Goal: Task Accomplishment & Management: Manage account settings

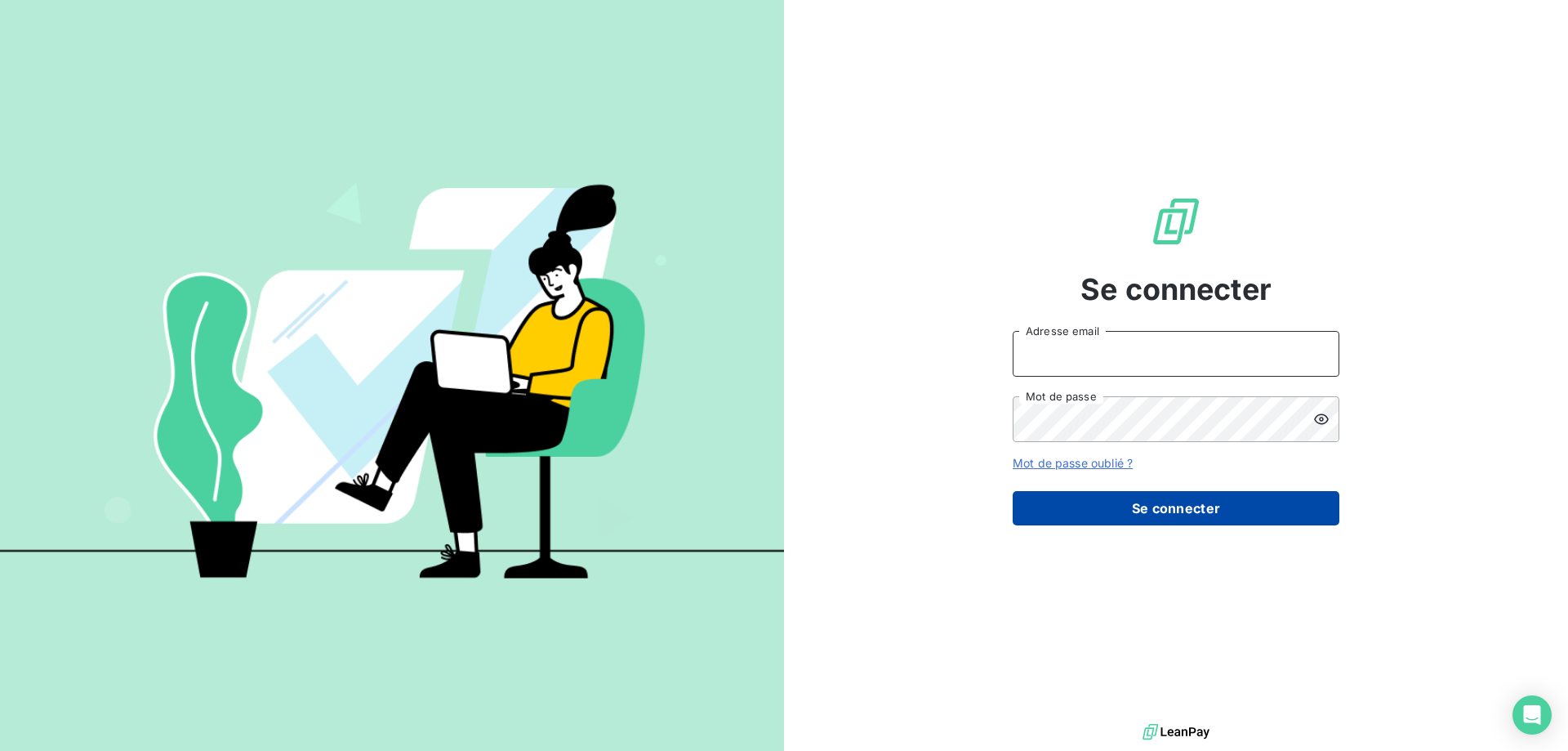
type input "[EMAIL_ADDRESS][DOMAIN_NAME]"
click at [1261, 503] on button "Se connecter" at bounding box center [1176, 508] width 327 height 34
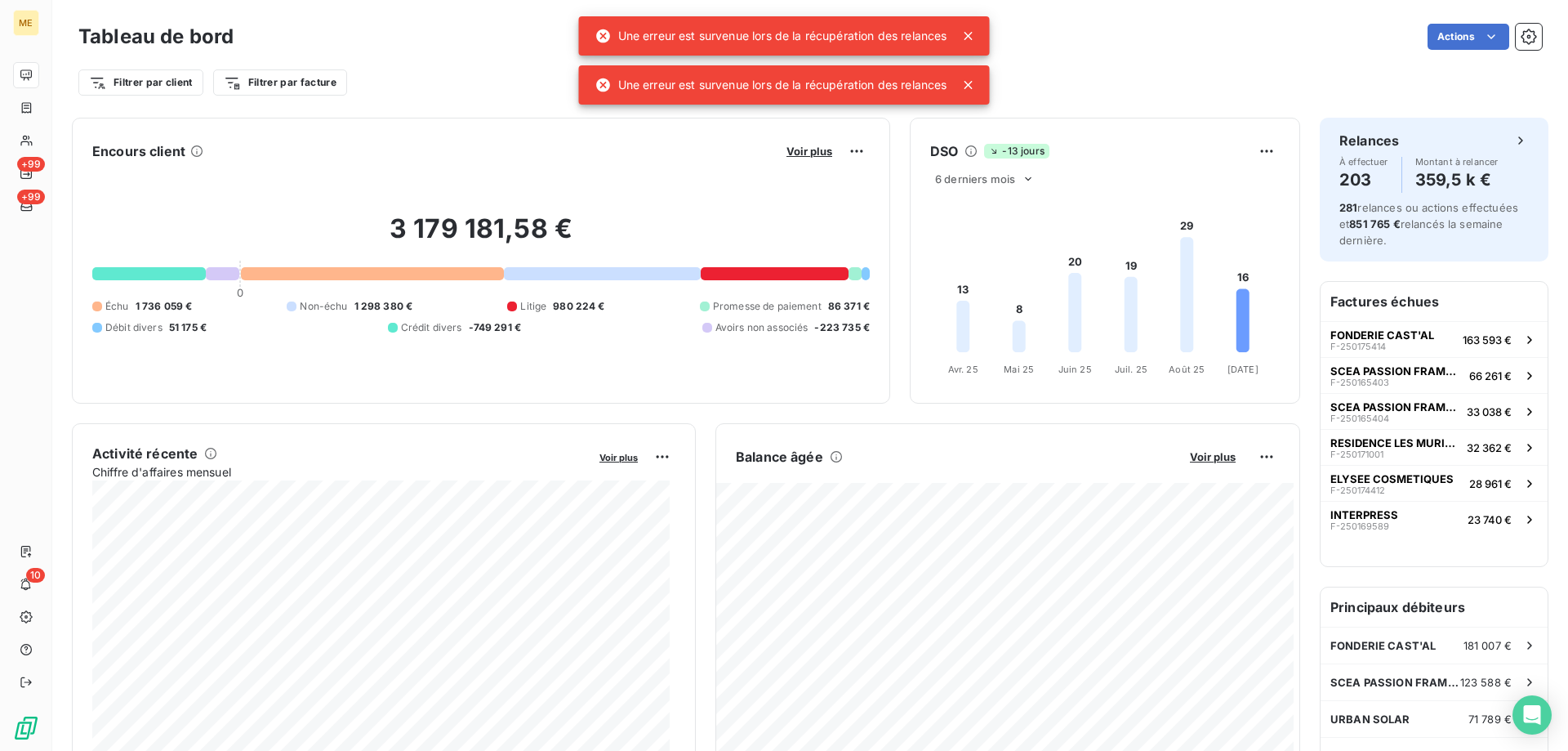
click at [974, 35] on icon at bounding box center [969, 36] width 17 height 17
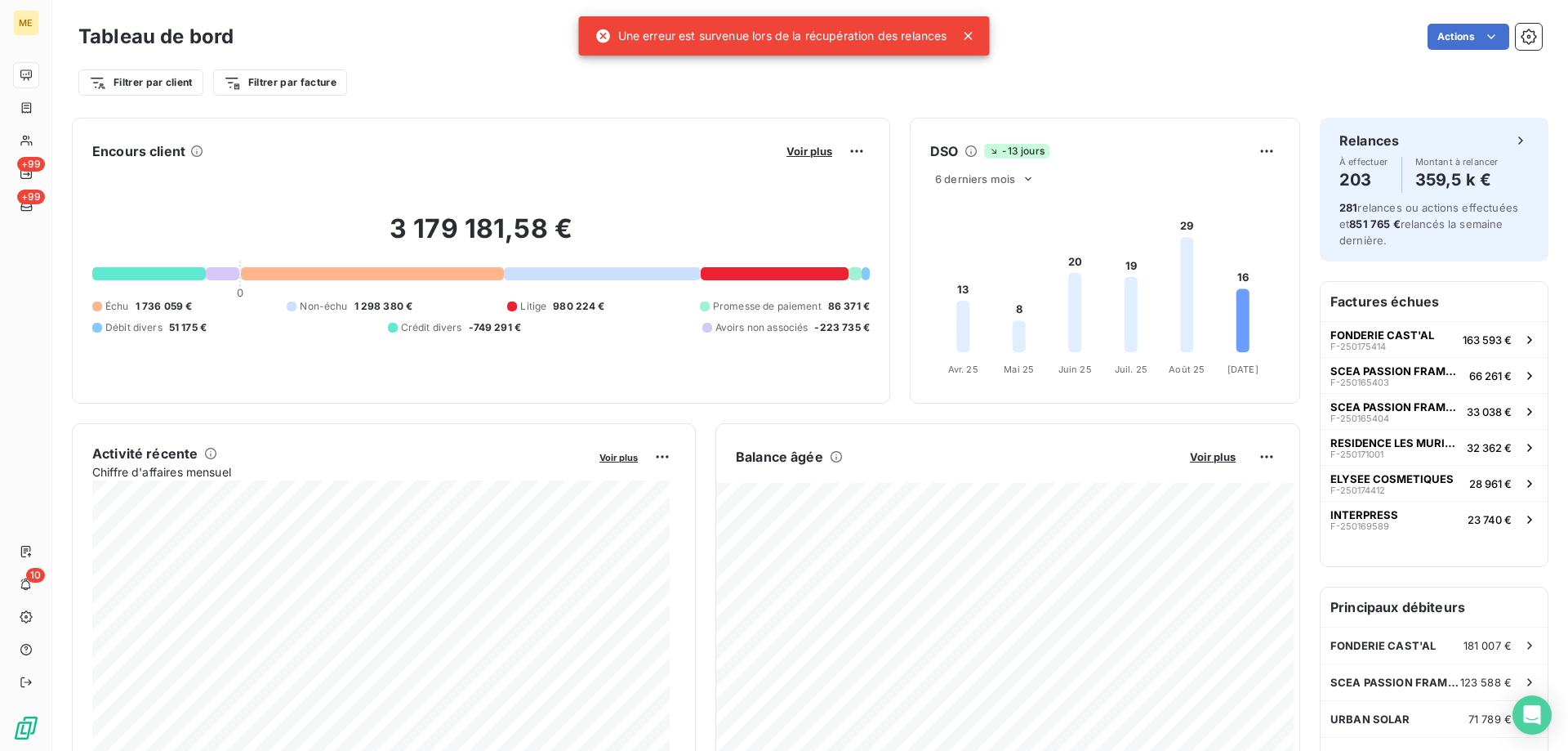
click at [970, 38] on icon at bounding box center [969, 36] width 17 height 17
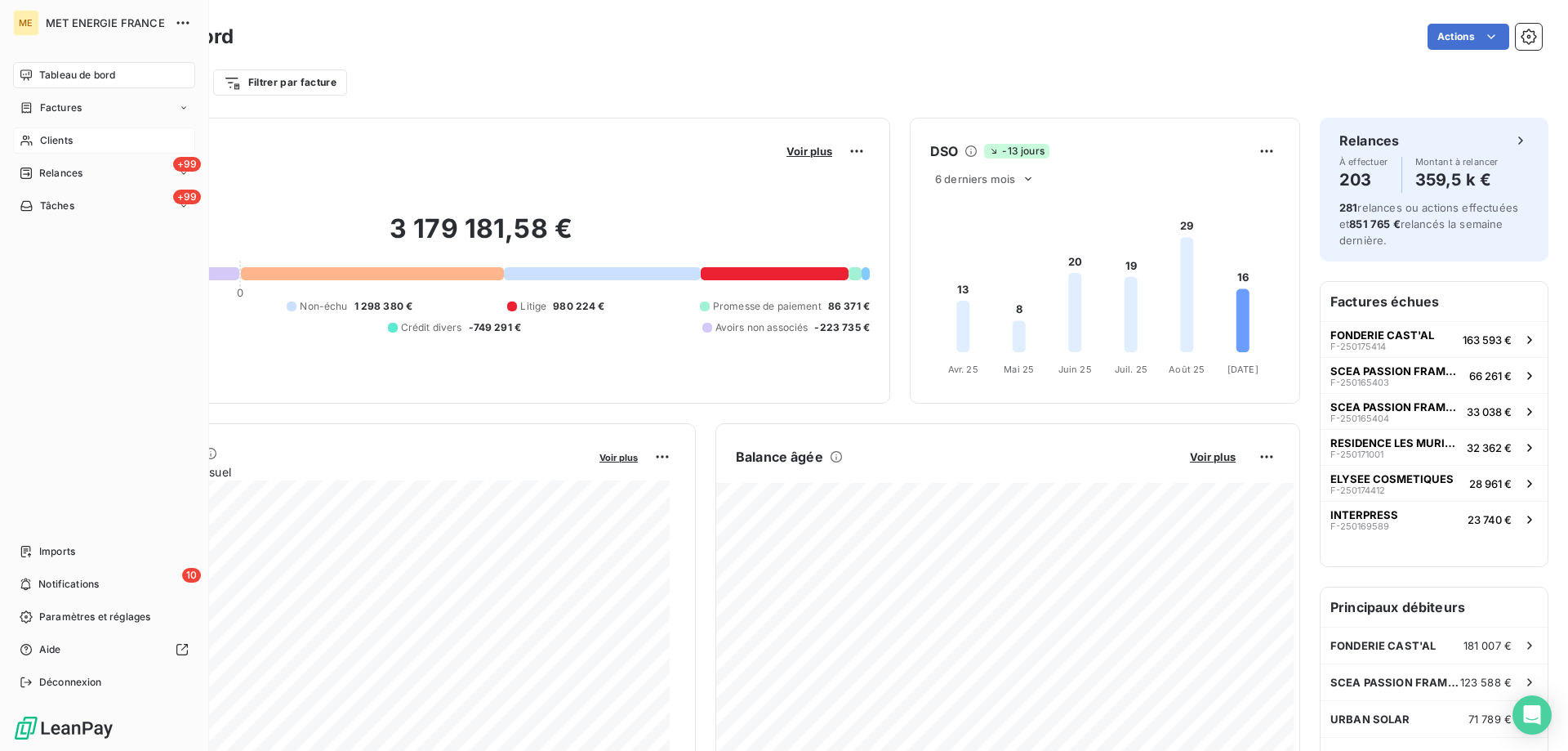
click at [32, 141] on icon at bounding box center [26, 140] width 14 height 13
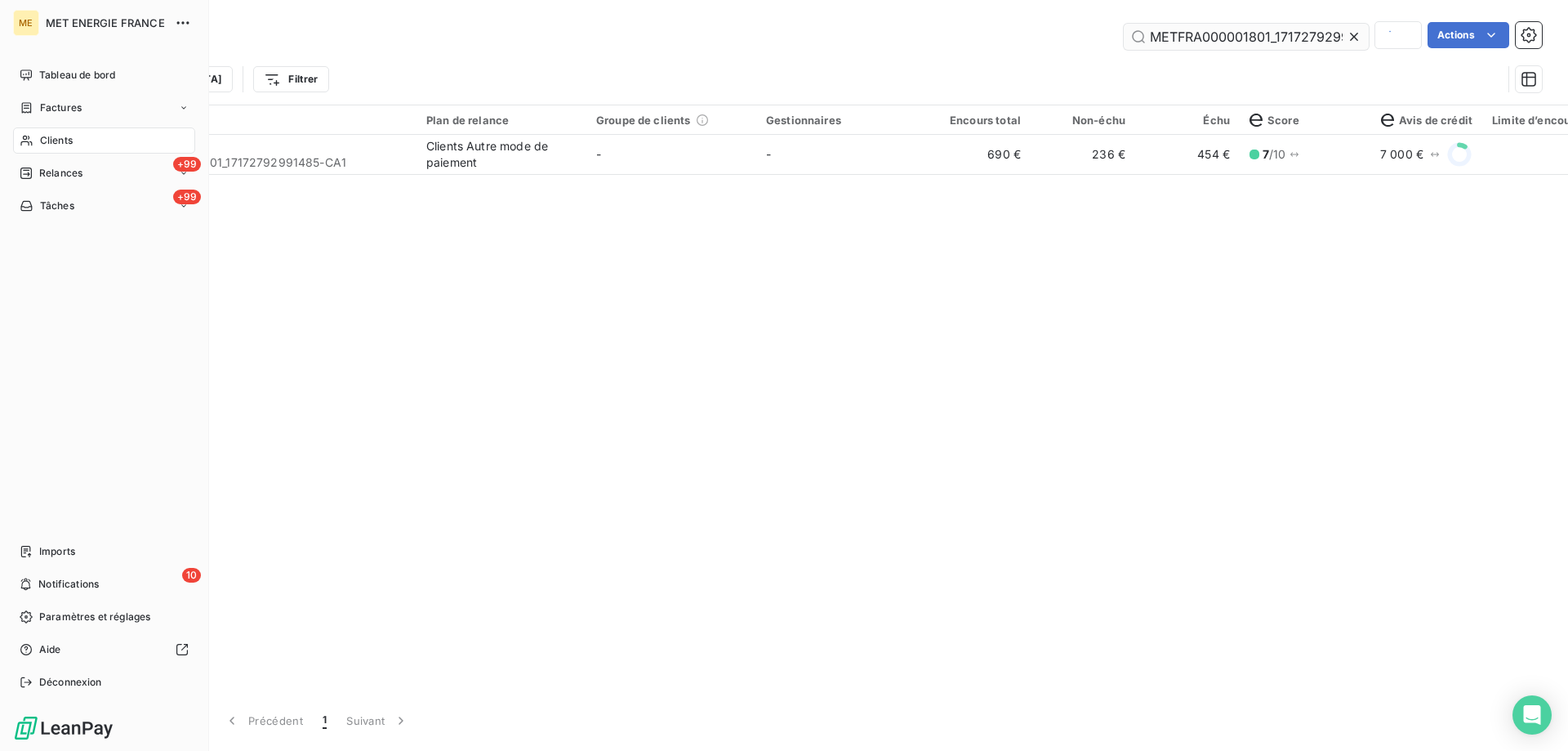
scroll to position [0, 36]
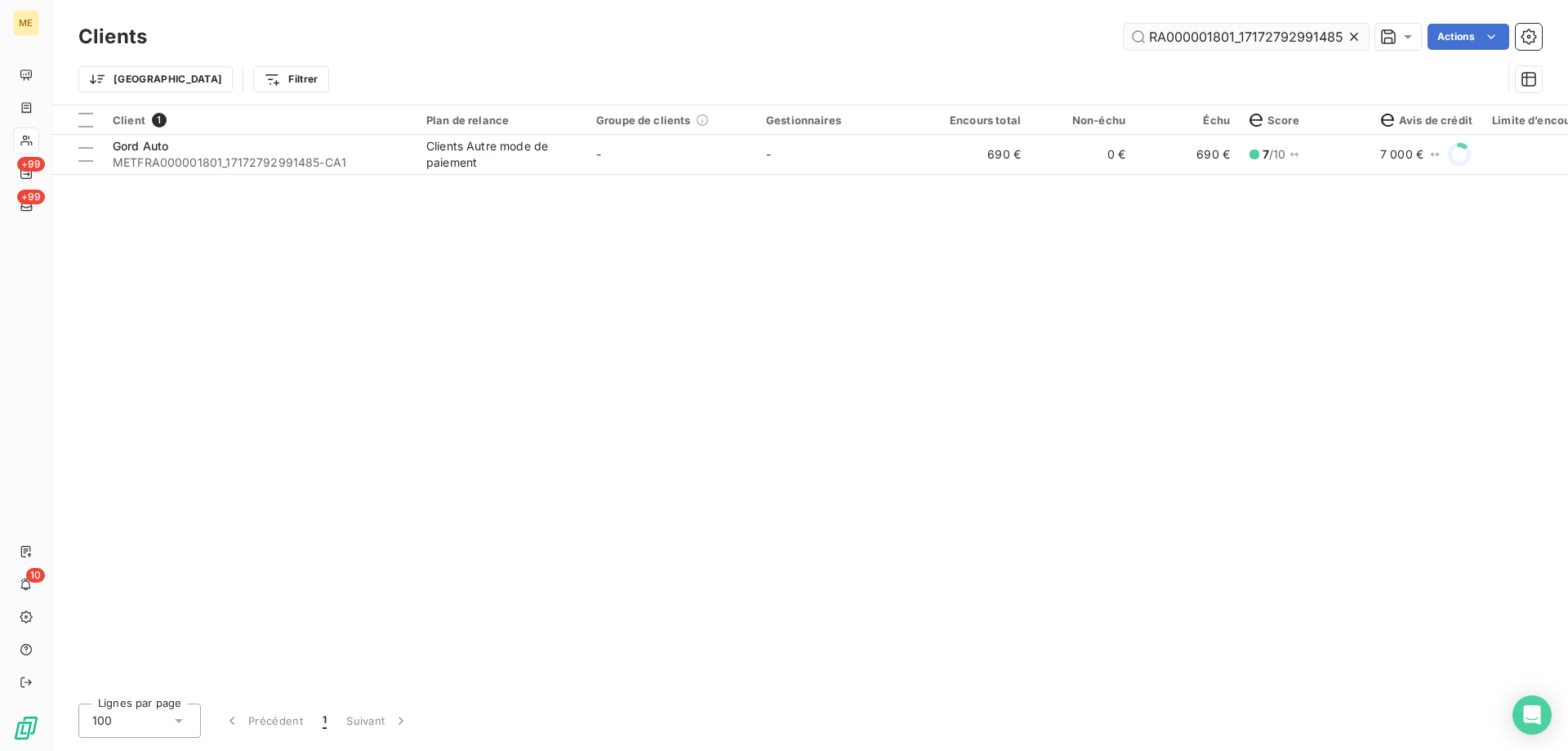
click at [1178, 41] on input "METFRA000001801_17172792991485" at bounding box center [1247, 37] width 245 height 26
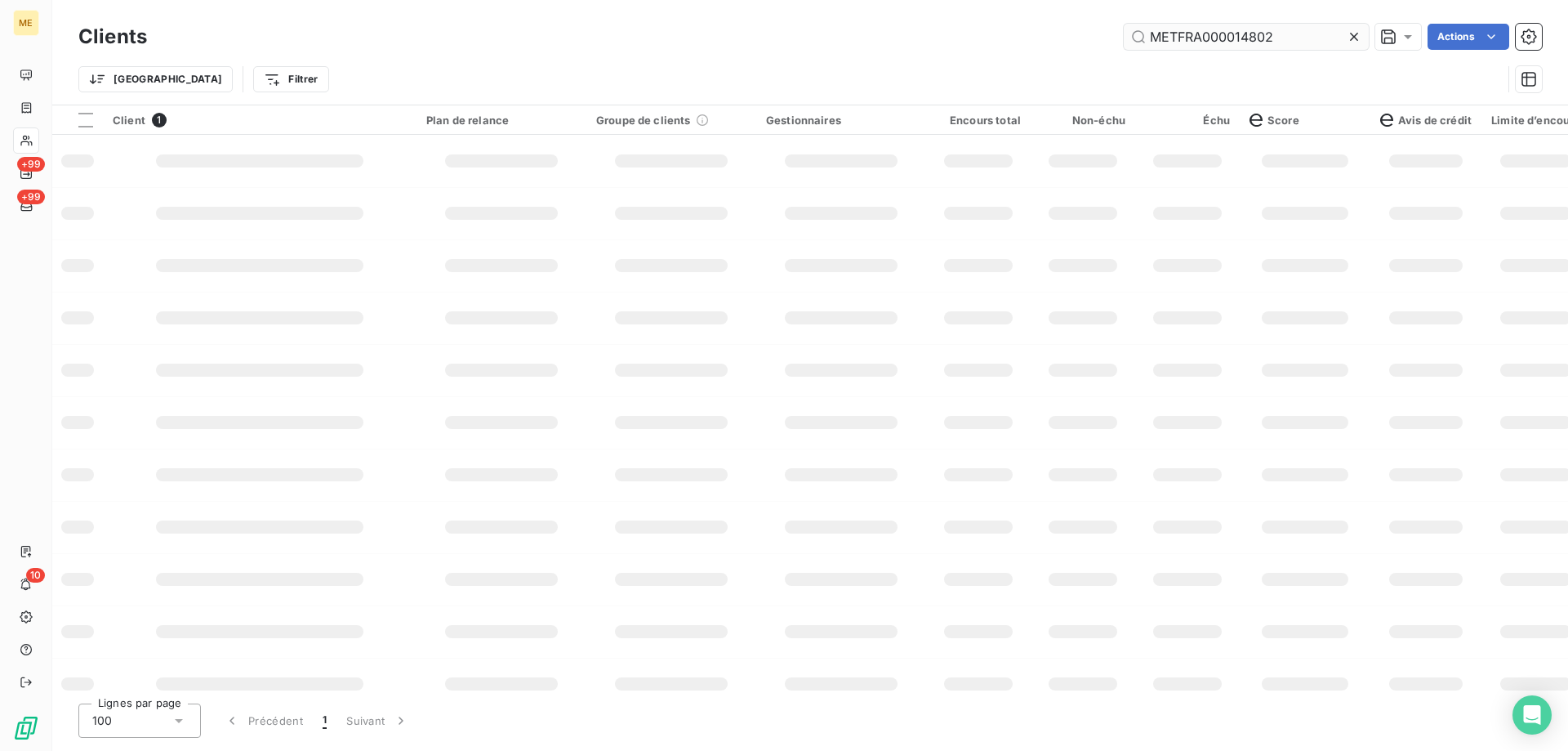
scroll to position [0, 0]
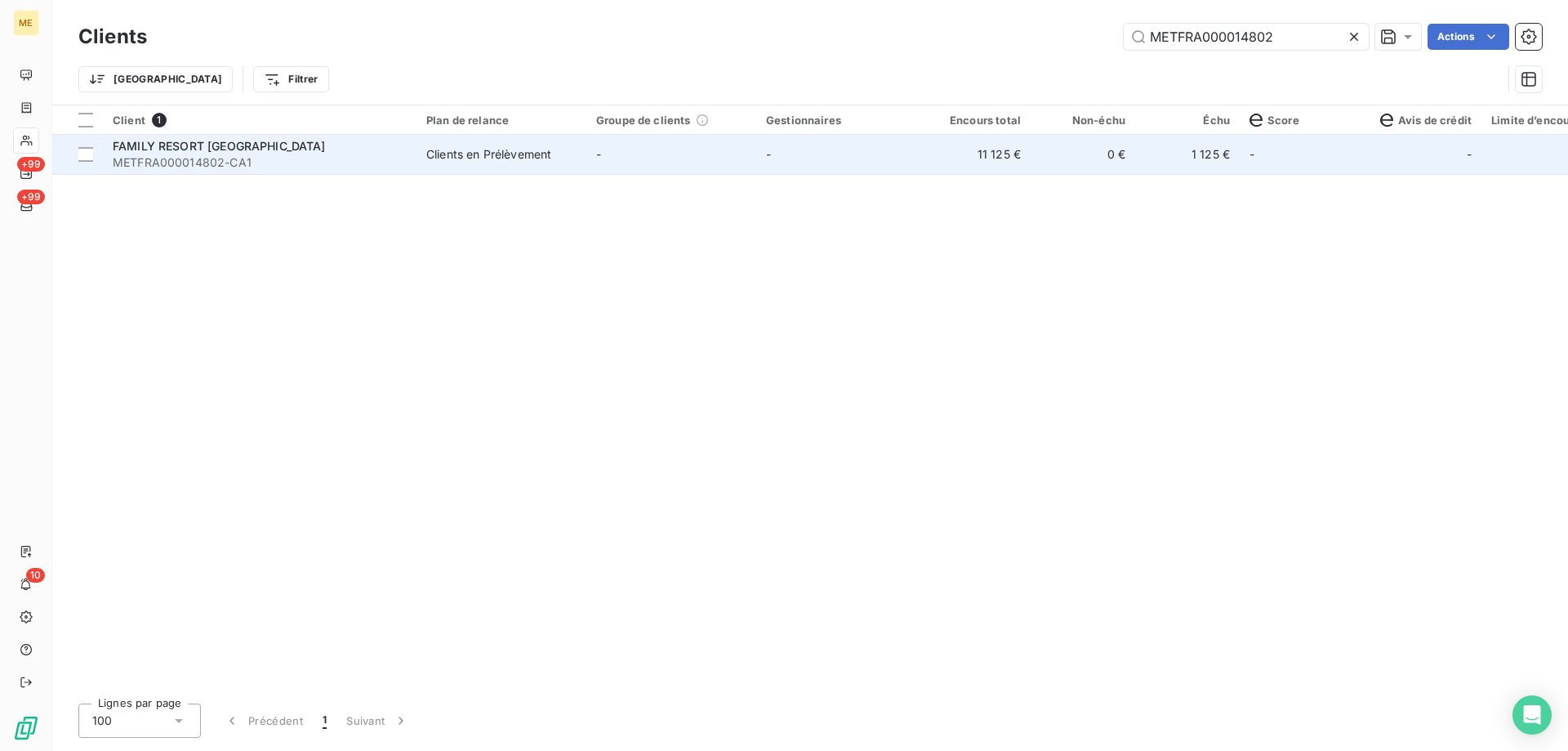
type input "METFRA000014802"
click at [227, 150] on span "FAMILY RESORT LA PERELLE" at bounding box center [219, 146] width 214 height 14
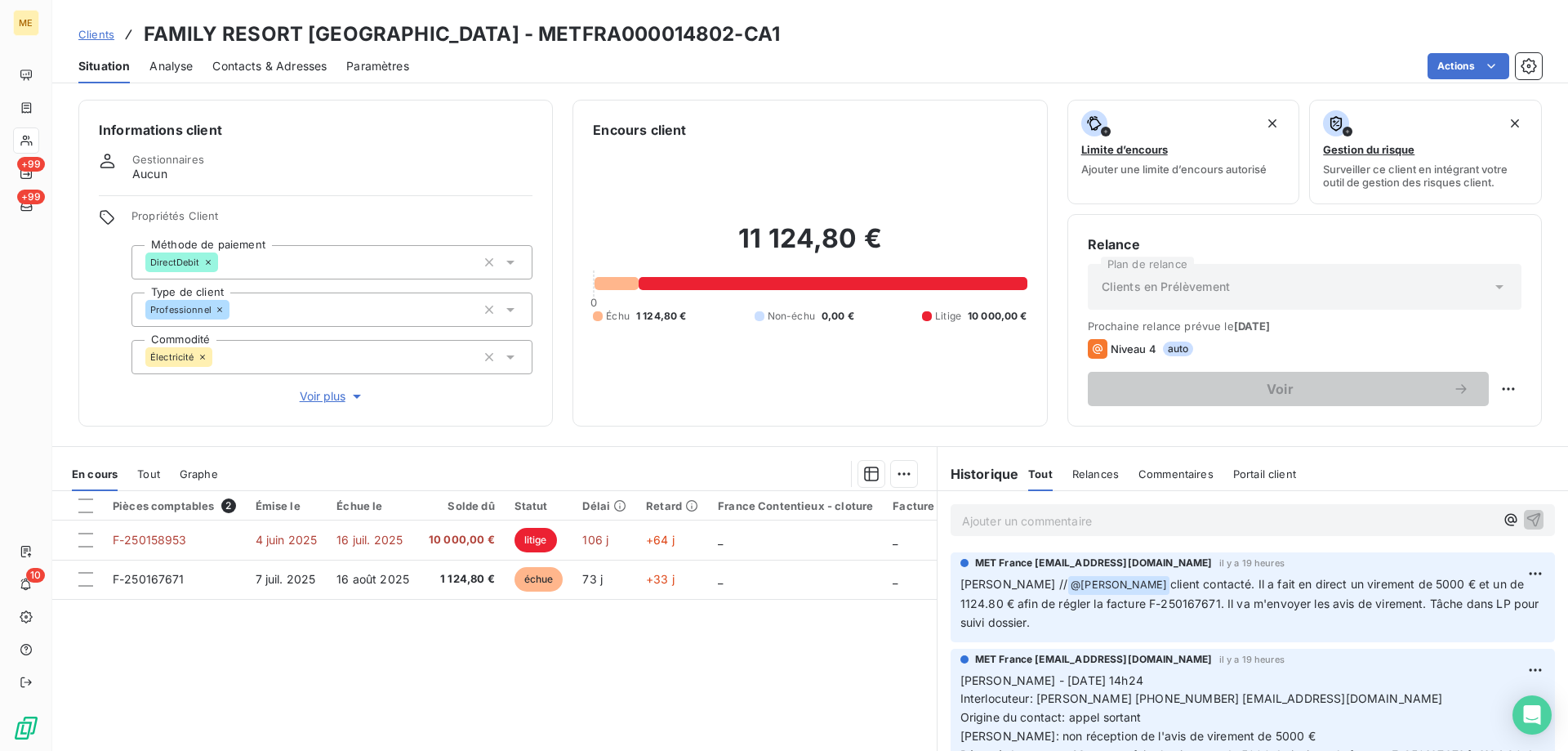
click at [991, 525] on p "Ajouter un commentaire ﻿" at bounding box center [1229, 521] width 533 height 20
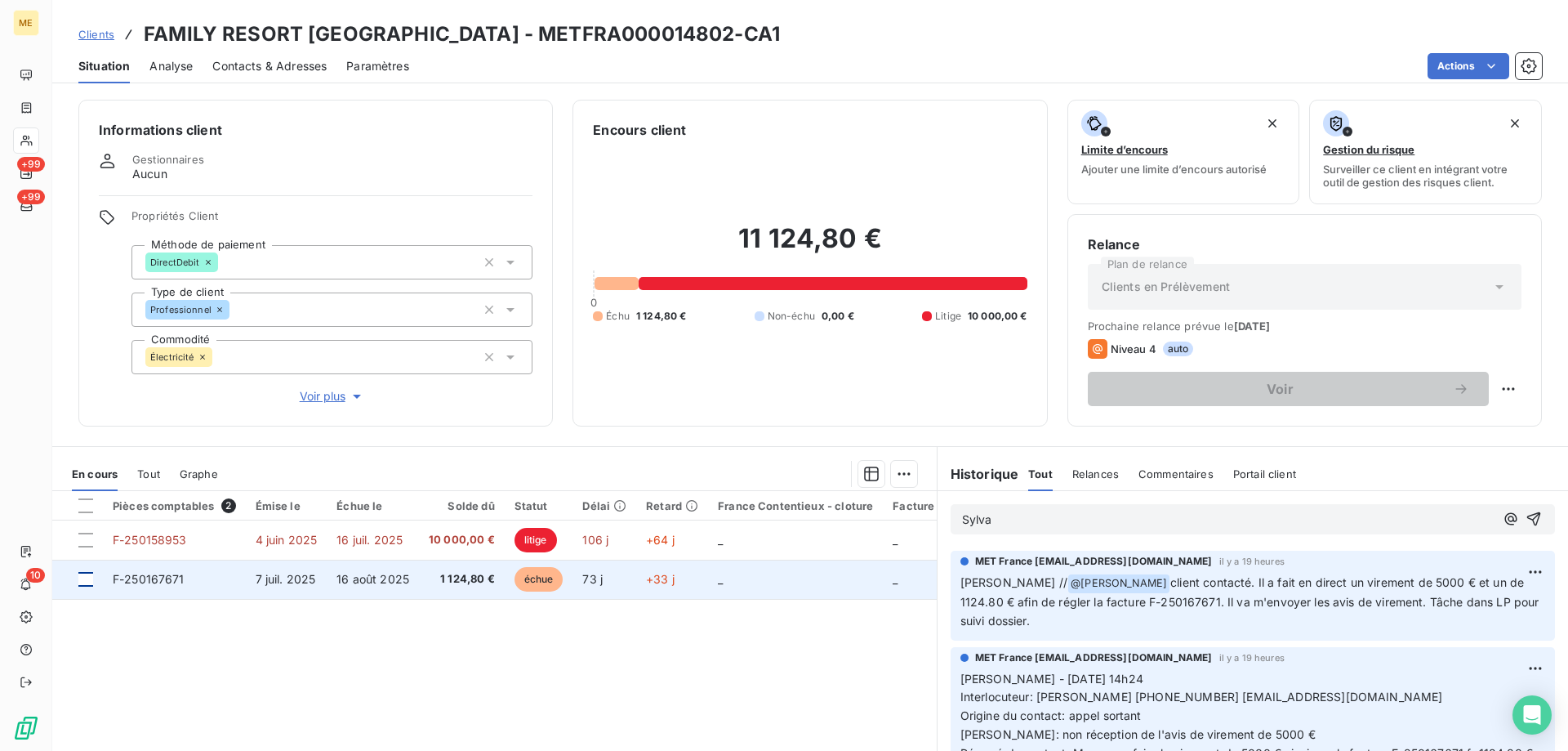
click at [85, 579] on div at bounding box center [85, 579] width 15 height 15
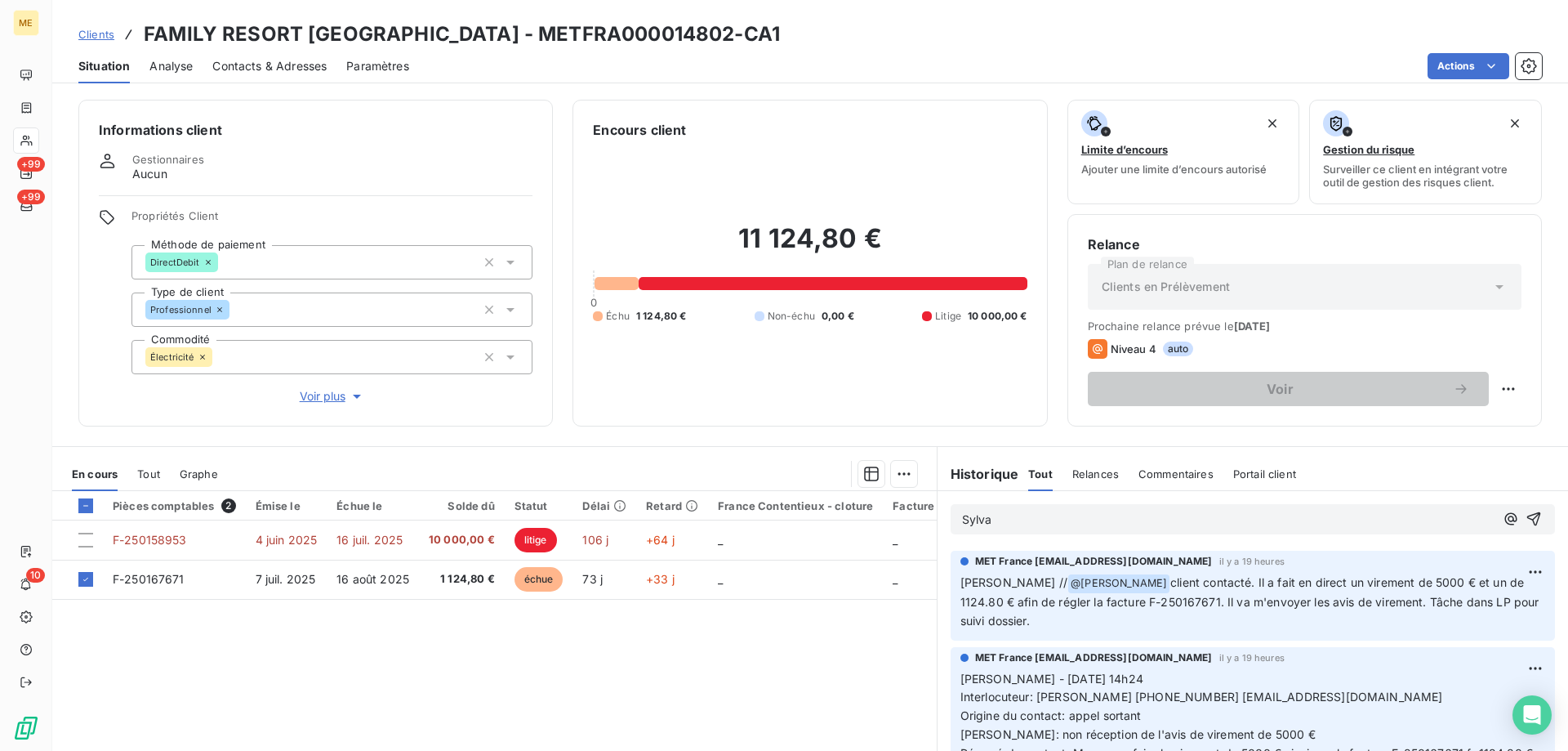
click at [1094, 519] on p "Sylva" at bounding box center [1229, 520] width 533 height 19
click at [893, 466] on html "ME +99 +99 10 Clients FAMILY RESORT LA PERELLE - METFRA000014802-CA1 Situation …" at bounding box center [784, 457] width 1568 height 914
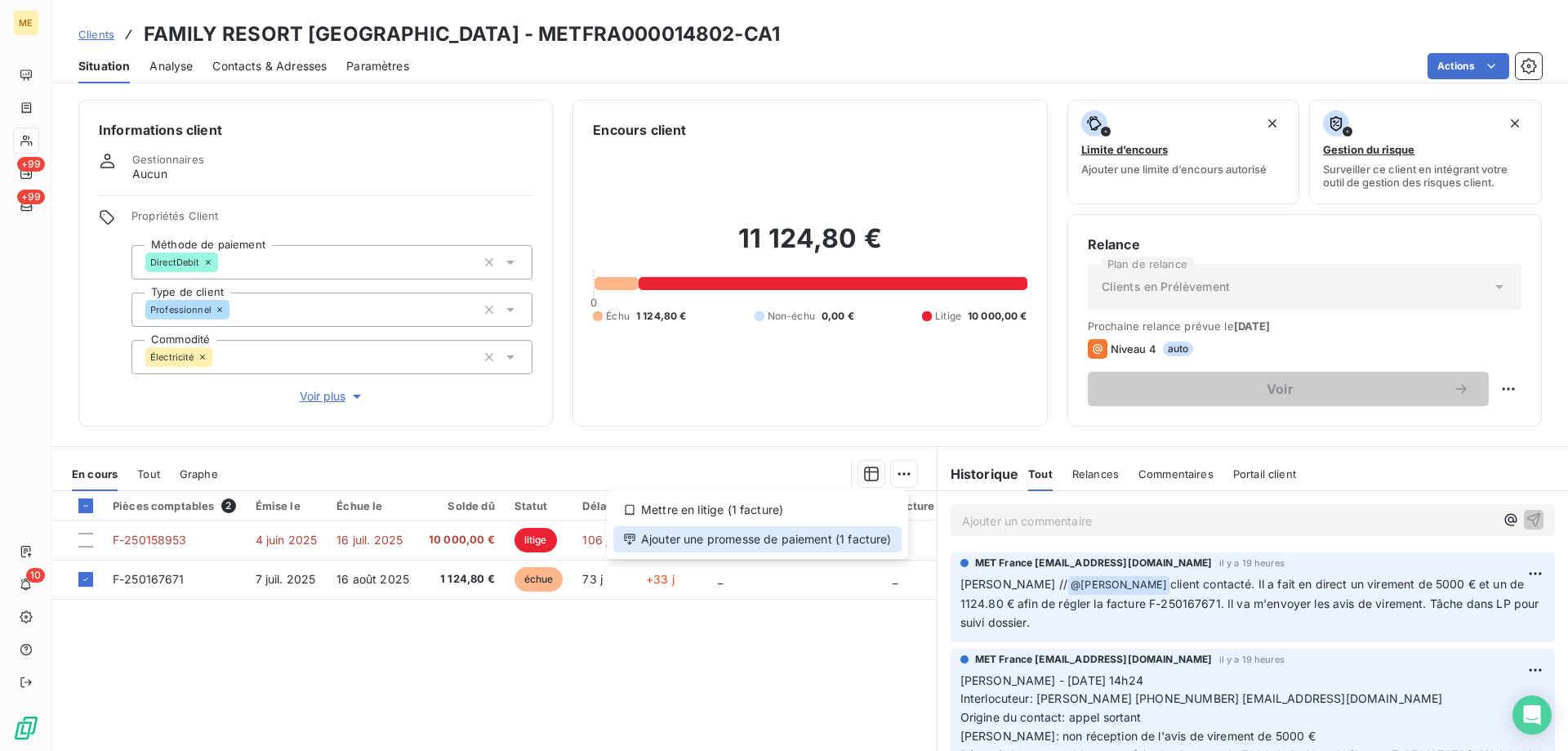
click at [775, 534] on div "Ajouter une promesse de paiement (1 facture)" at bounding box center [758, 539] width 289 height 26
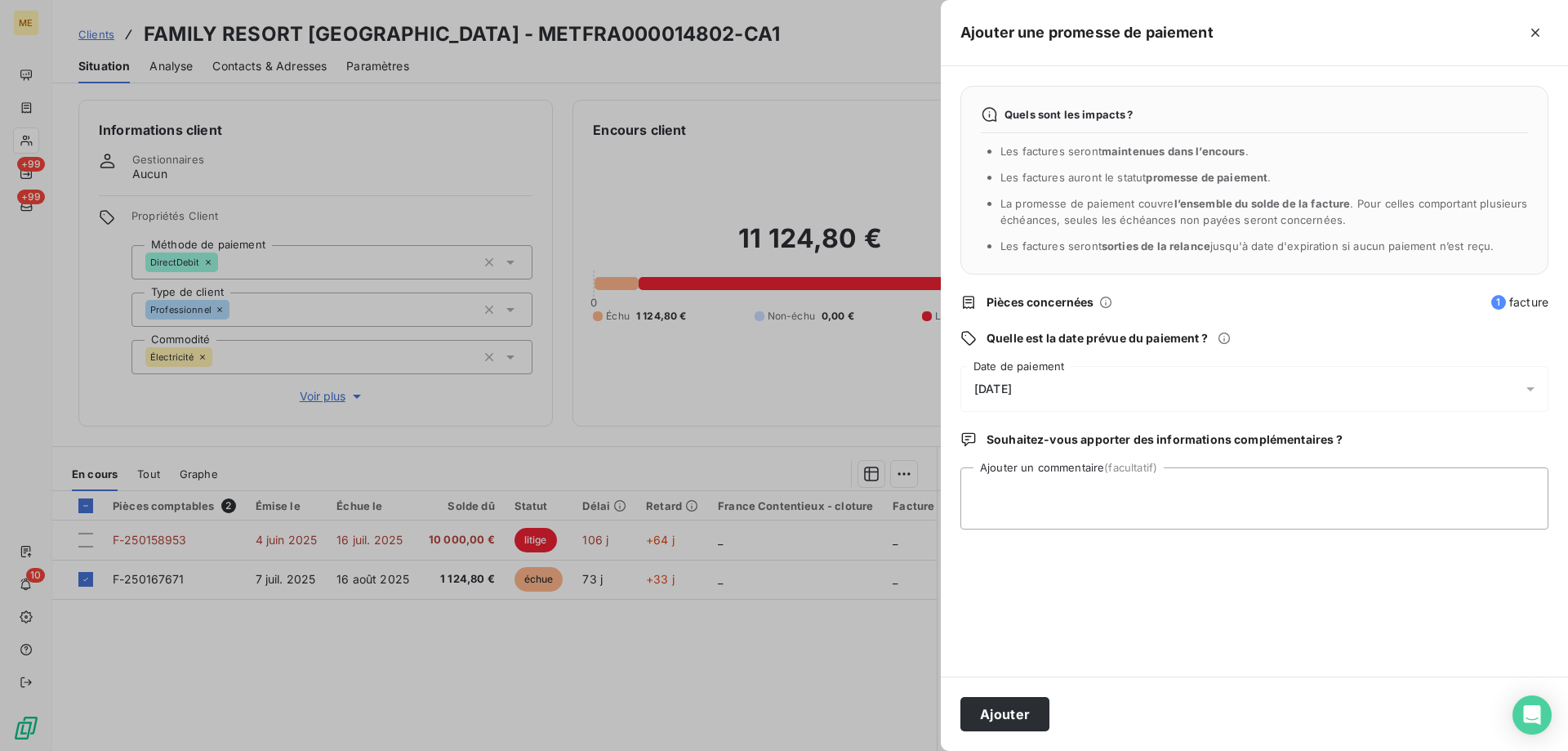
click at [1119, 384] on div "[DATE]" at bounding box center [1255, 388] width 589 height 45
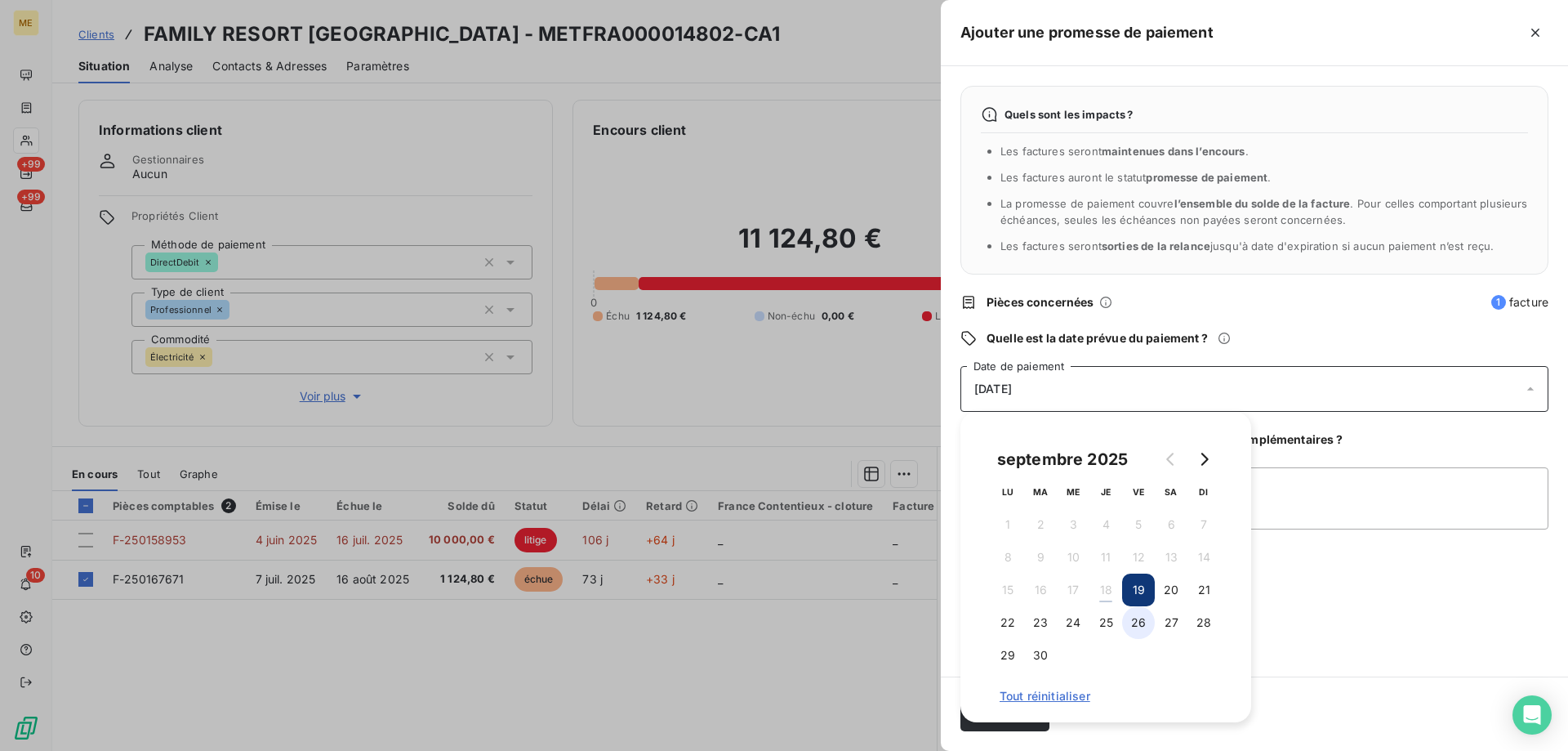
click at [1133, 623] on button "26" at bounding box center [1138, 622] width 32 height 32
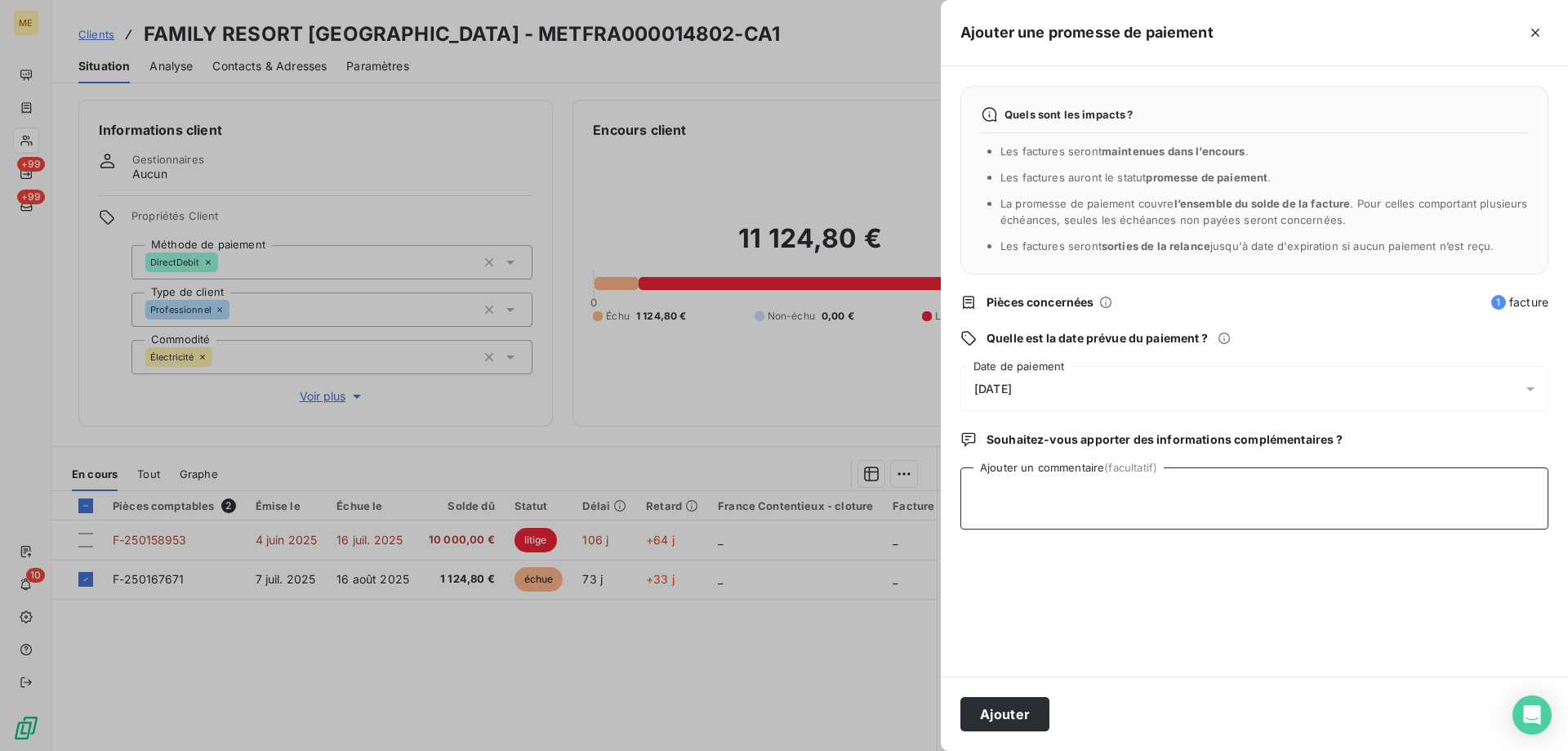
click at [1309, 506] on textarea "Ajouter un commentaire (facultatif)" at bounding box center [1255, 498] width 589 height 62
click at [1079, 496] on textarea "Sylvain // avis de viement de l'échéance de 5000 € + reglement facture F-250167…" at bounding box center [1255, 498] width 589 height 62
click at [1282, 491] on textarea "Sylvain // avis de virement de l'échéance de 5000 € + reglement facture F-25016…" at bounding box center [1255, 498] width 589 height 62
click at [1540, 490] on textarea "Sylvain // avis de virement de l'échéance de 5000 € + règlement facture F-25016…" at bounding box center [1255, 498] width 589 height 62
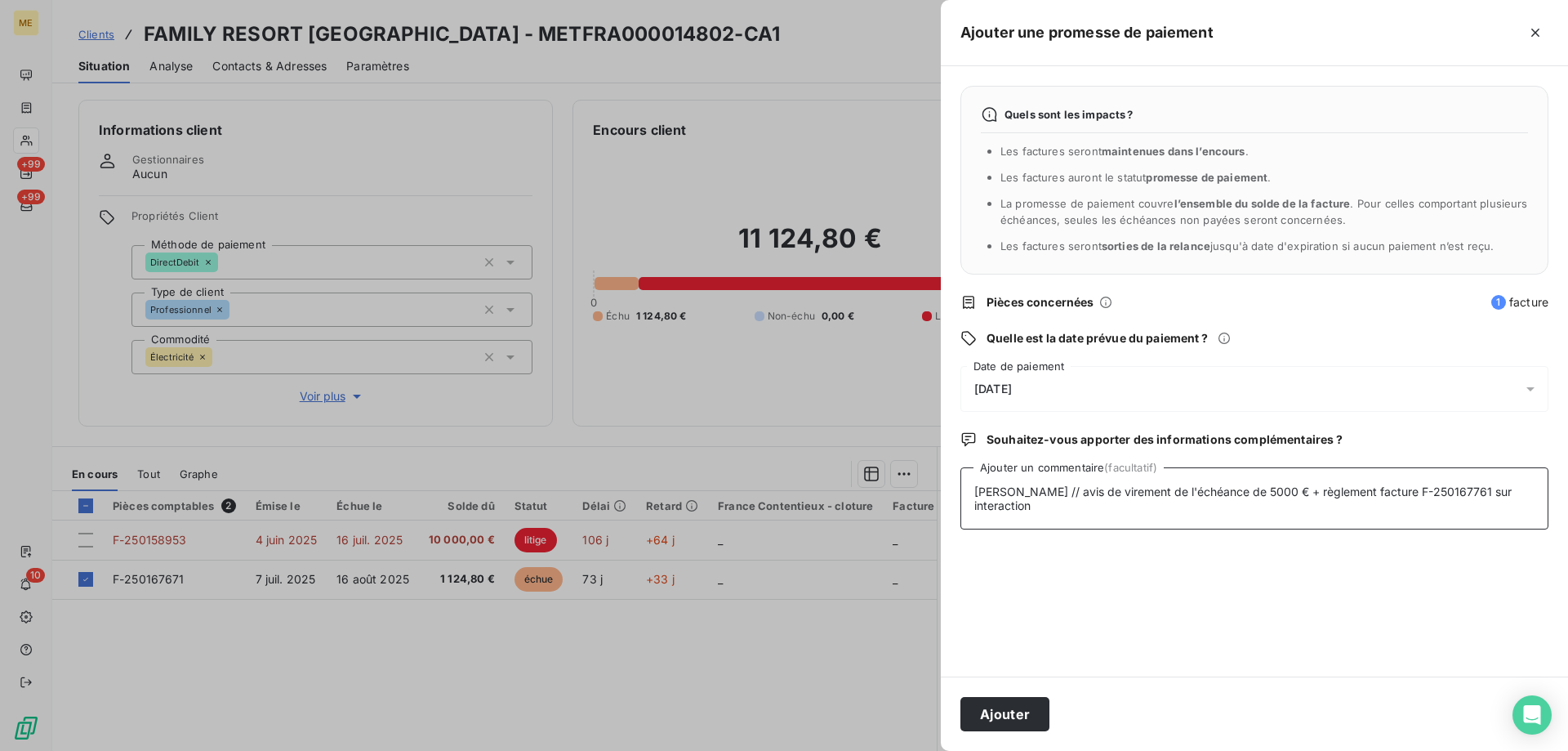
click at [1527, 492] on textarea "Sylvain // avis de virement de l'échéance de 5000 € + règlement facture F-25016…" at bounding box center [1255, 498] width 589 height 62
paste textarea "https://metholdingag.lightning.force.com/lightning/r/vlocity_cmt__CustomerInter…"
type textarea "Sylvain // avis de virement de l'échéance de 5000 € + règlement facture F-25016…"
click at [1023, 709] on button "Ajouter" at bounding box center [1005, 714] width 89 height 34
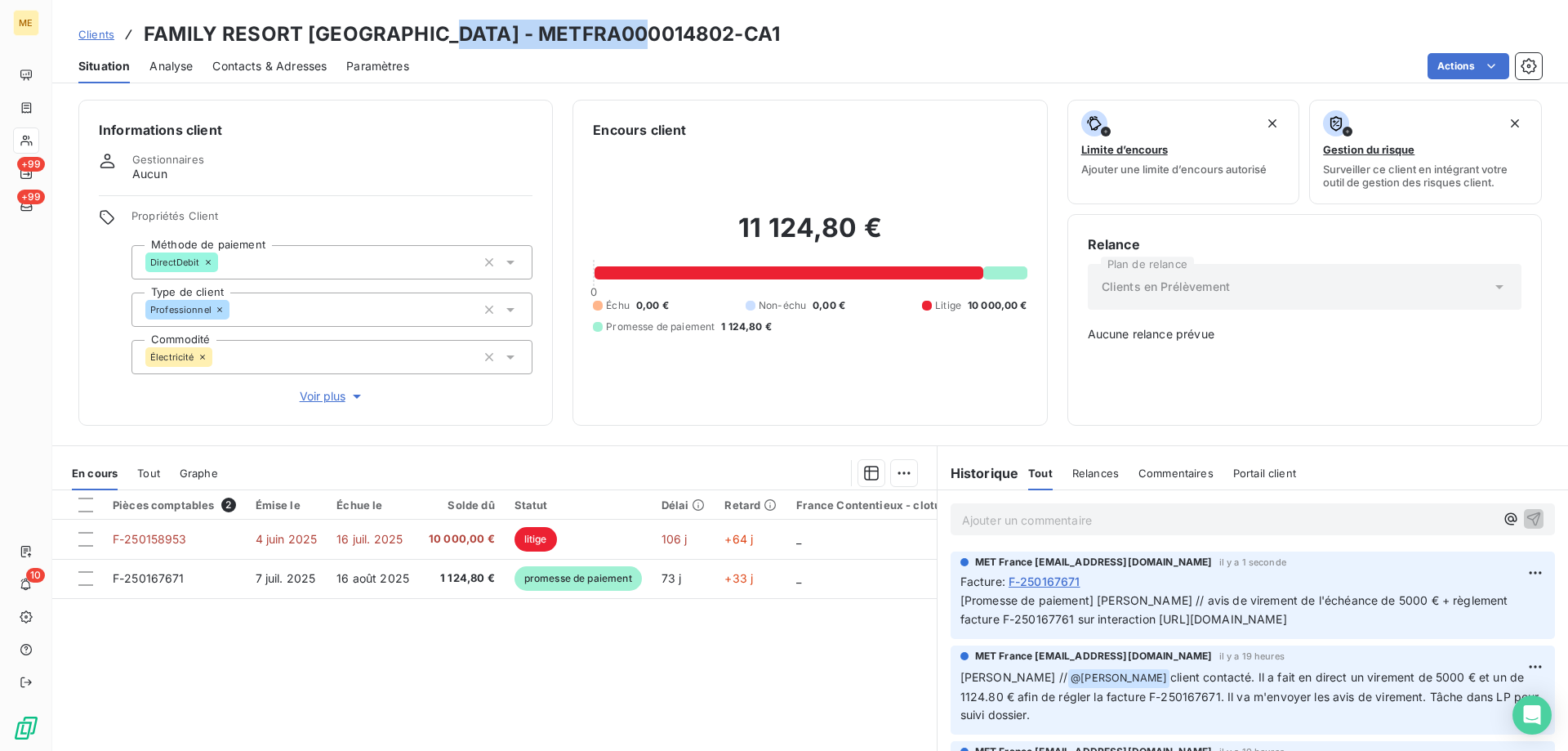
drag, startPoint x: 435, startPoint y: 33, endPoint x: 637, endPoint y: 36, distance: 202.0
click at [637, 36] on h3 "FAMILY RESORT LA PERELLE - METFRA000014802-CA1" at bounding box center [461, 34] width 636 height 30
copy h3 "METFRA000014802"
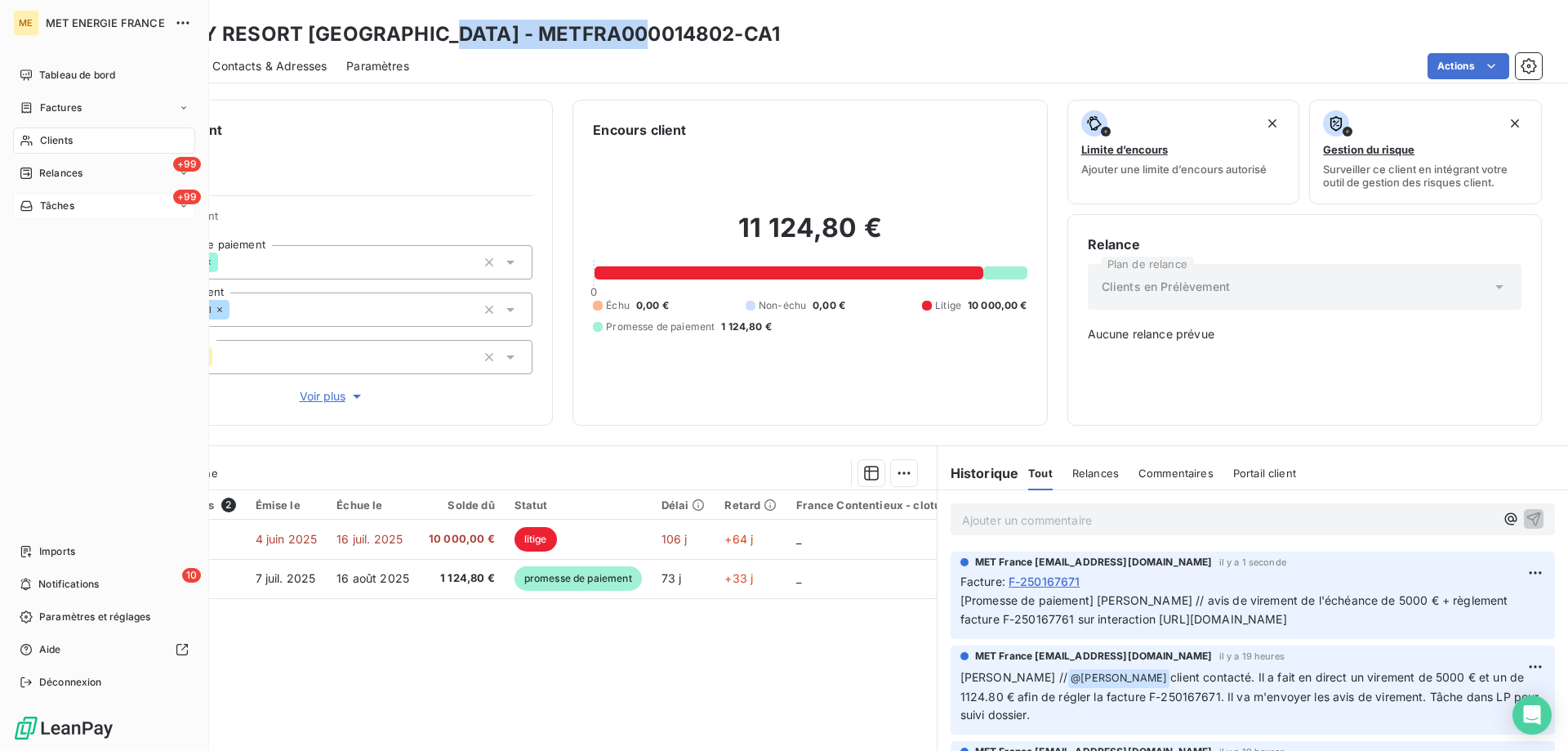
click at [65, 214] on div "+99 Tâches" at bounding box center [104, 206] width 182 height 26
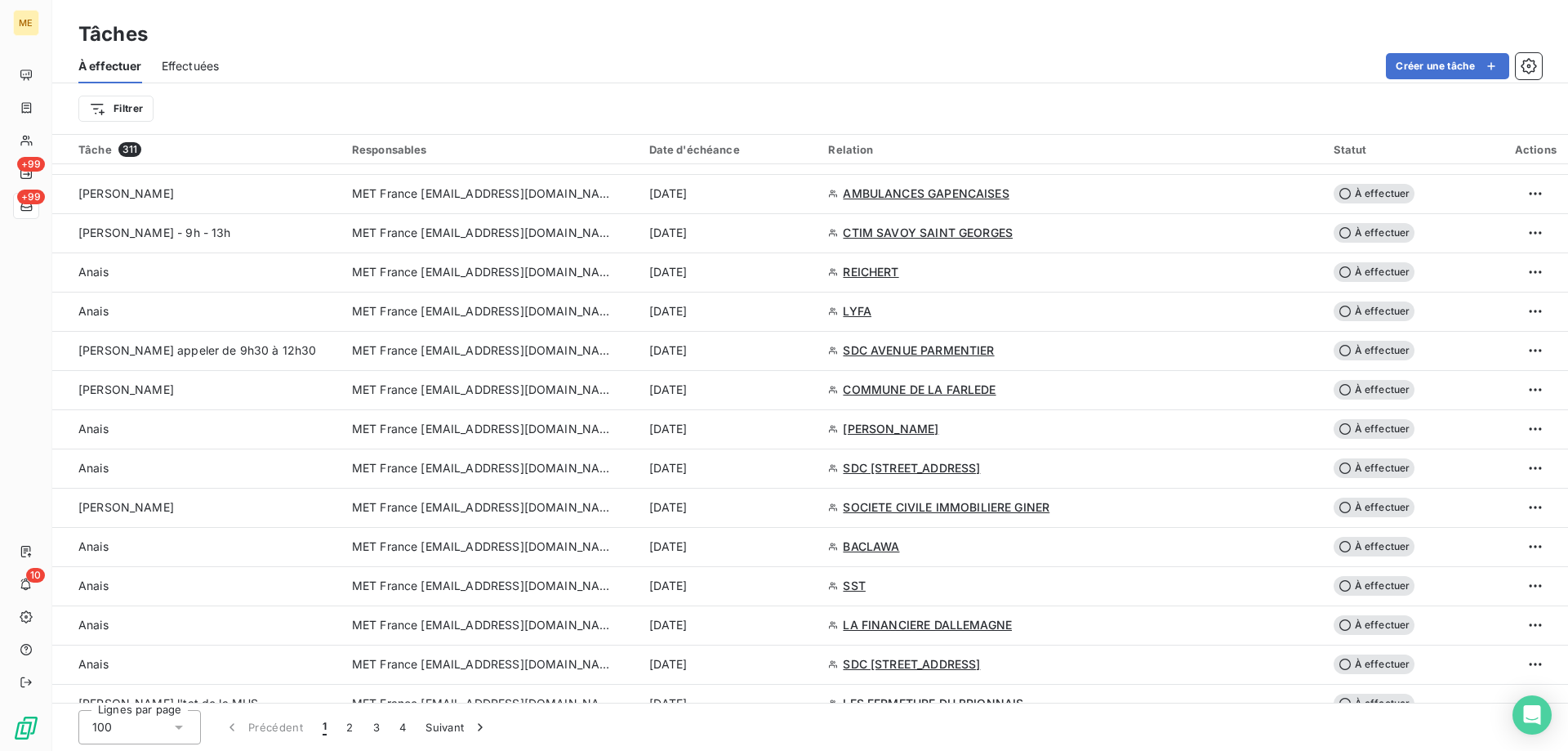
scroll to position [1797, 0]
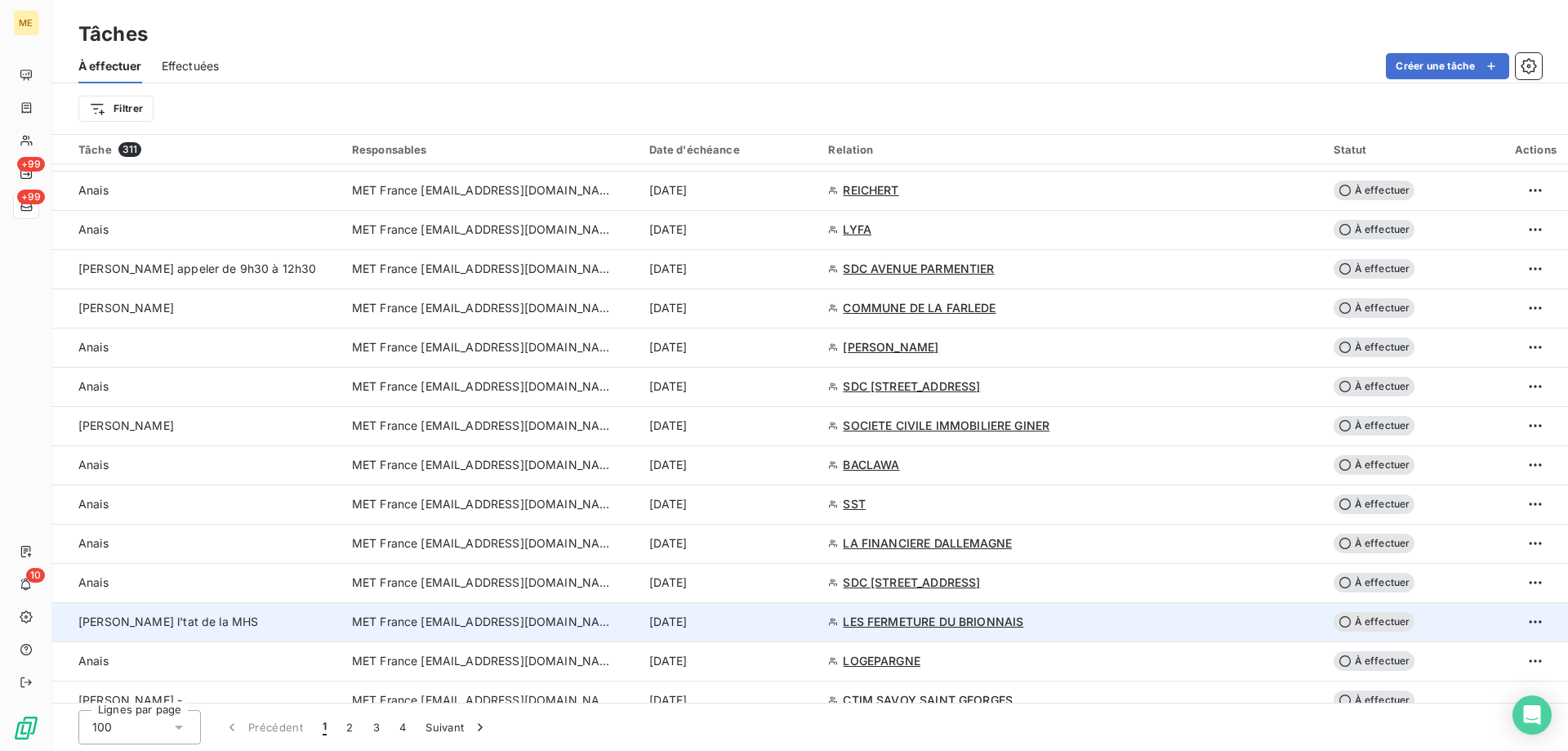
click at [480, 624] on span "MET France [EMAIL_ADDRESS][DOMAIN_NAME]" at bounding box center [483, 622] width 262 height 17
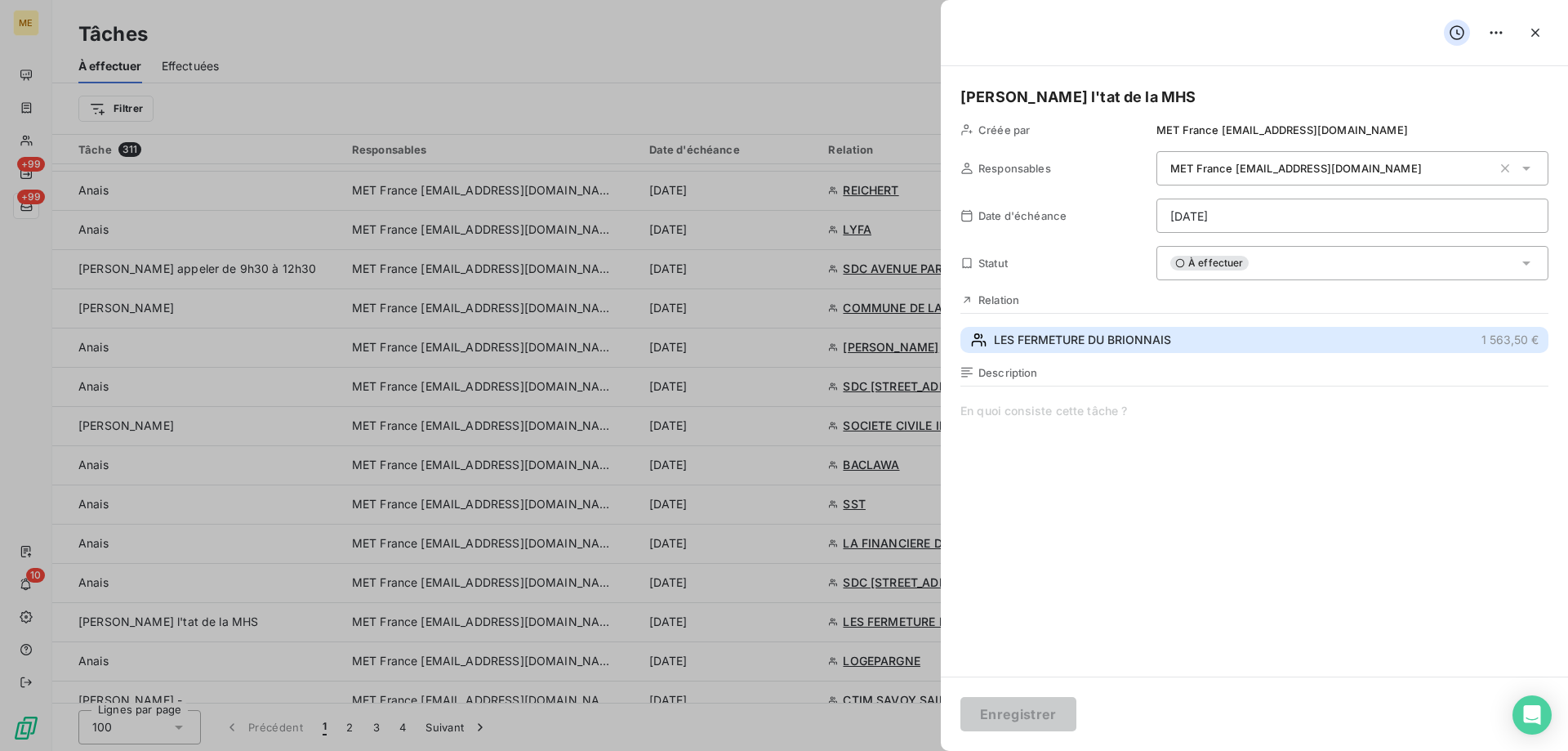
click at [1013, 336] on span "LES FERMETURE DU BRIONNAIS" at bounding box center [1082, 340] width 177 height 17
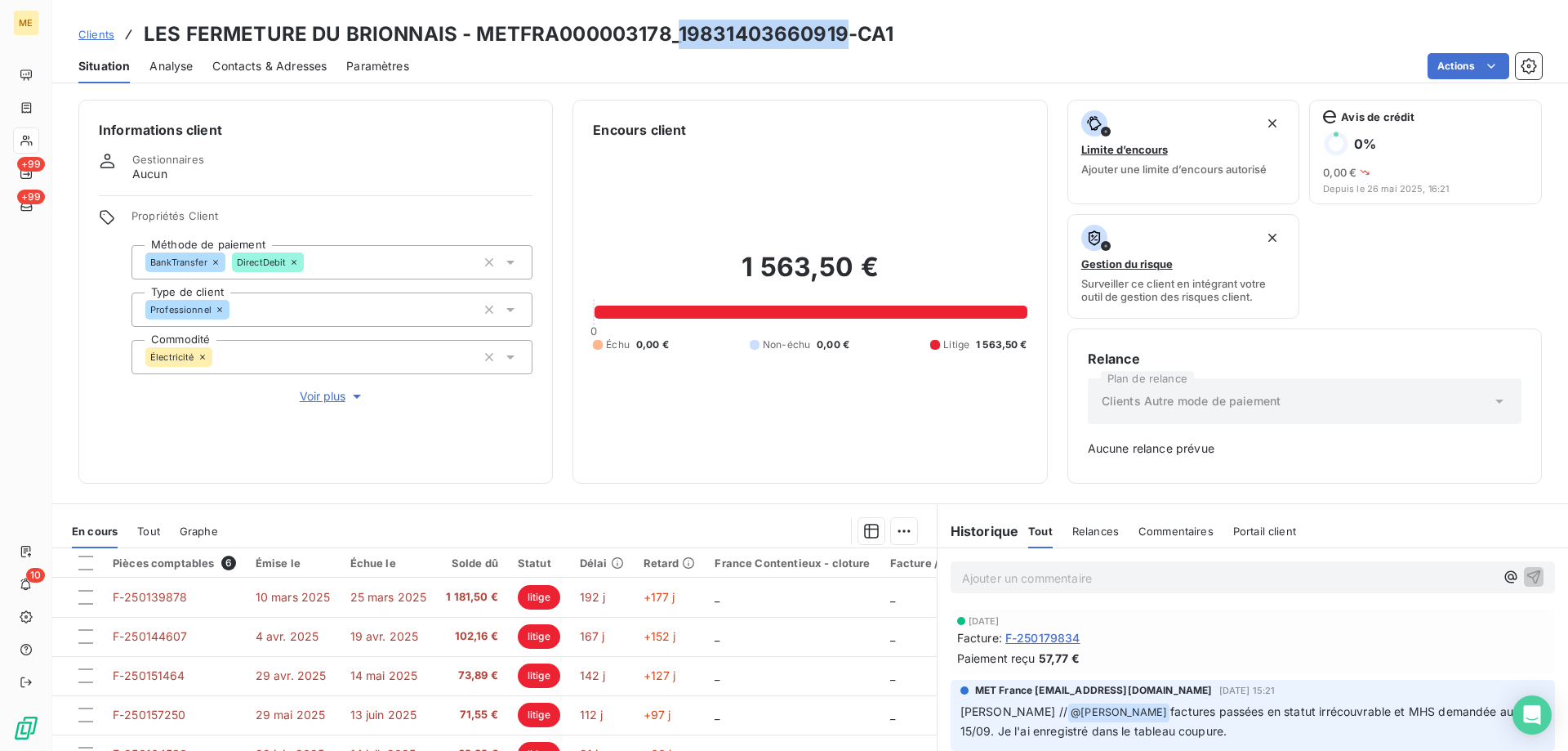
drag, startPoint x: 677, startPoint y: 35, endPoint x: 839, endPoint y: 44, distance: 162.2
click at [839, 44] on h3 "LES FERMETURE DU BRIONNAIS - METFRA000003178_19831403660919-CA1" at bounding box center [519, 34] width 750 height 30
copy h3 "19831403660919"
click at [756, 53] on div "Actions" at bounding box center [985, 66] width 1113 height 26
click at [747, 31] on h3 "LES FERMETURE DU BRIONNAIS - METFRA000003178_19831403660919-CA1" at bounding box center [519, 34] width 750 height 30
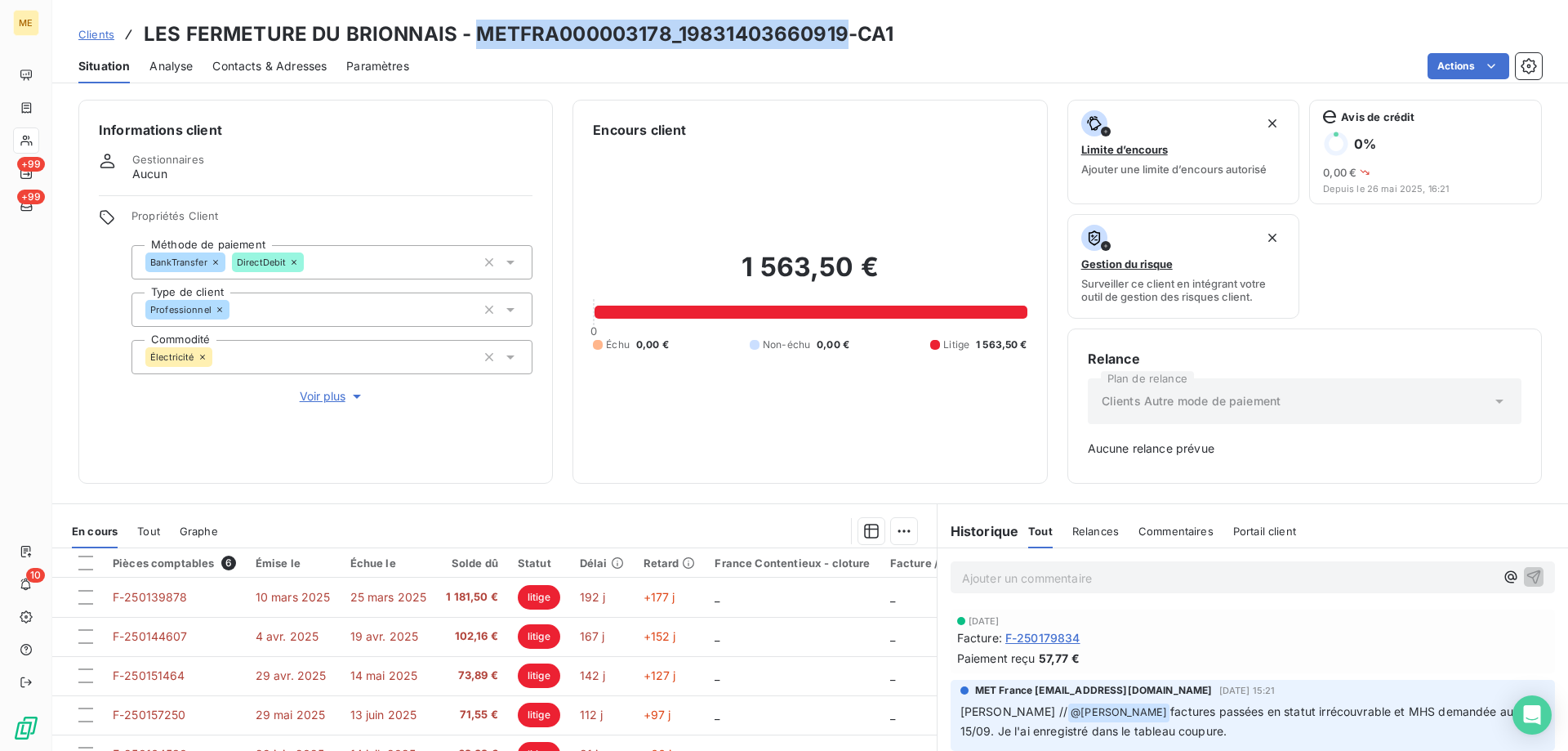
click at [747, 31] on h3 "LES FERMETURE DU BRIONNAIS - METFRA000003178_19831403660919-CA1" at bounding box center [519, 34] width 750 height 30
drag, startPoint x: 680, startPoint y: 32, endPoint x: 837, endPoint y: 43, distance: 157.4
click at [837, 43] on h3 "LES FERMETURE DU BRIONNAIS - METFRA000003178_19831403660919-CA1" at bounding box center [519, 34] width 750 height 30
copy h3 "9831403660919"
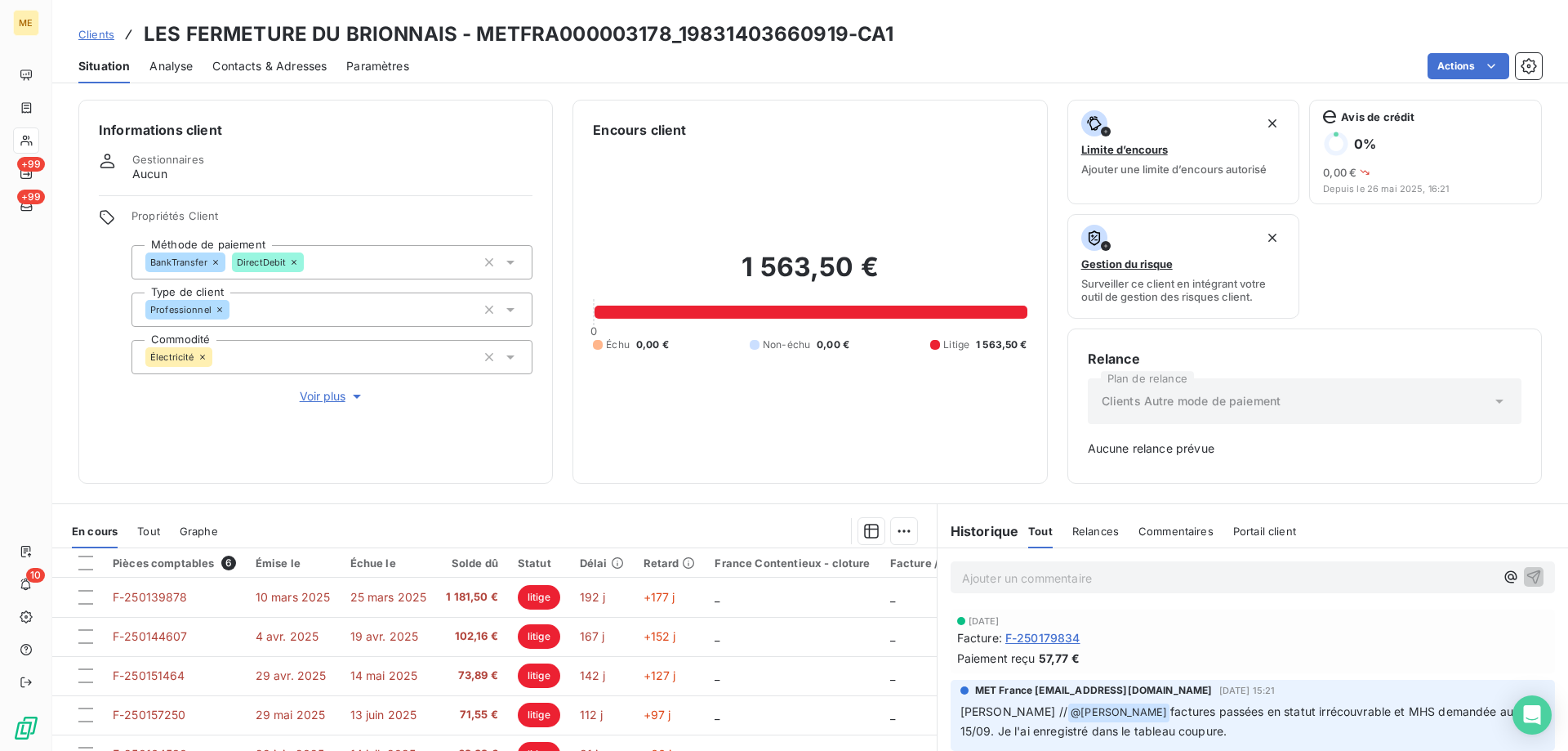
click at [1193, 589] on div "Ajouter un commentaire ﻿" at bounding box center [1252, 576] width 604 height 32
click at [1184, 574] on p "Ajouter un commentaire ﻿" at bounding box center [1229, 578] width 533 height 20
click at [1068, 584] on p "Sylvain - MHS efcetuée le 16/09" at bounding box center [1229, 577] width 533 height 19
click at [1066, 581] on span "Sylvain - MHS efcetuée le 16/09" at bounding box center [1080, 576] width 234 height 14
click at [0, 0] on lt-strong "fectuée" at bounding box center [0, 0] width 0 height 0
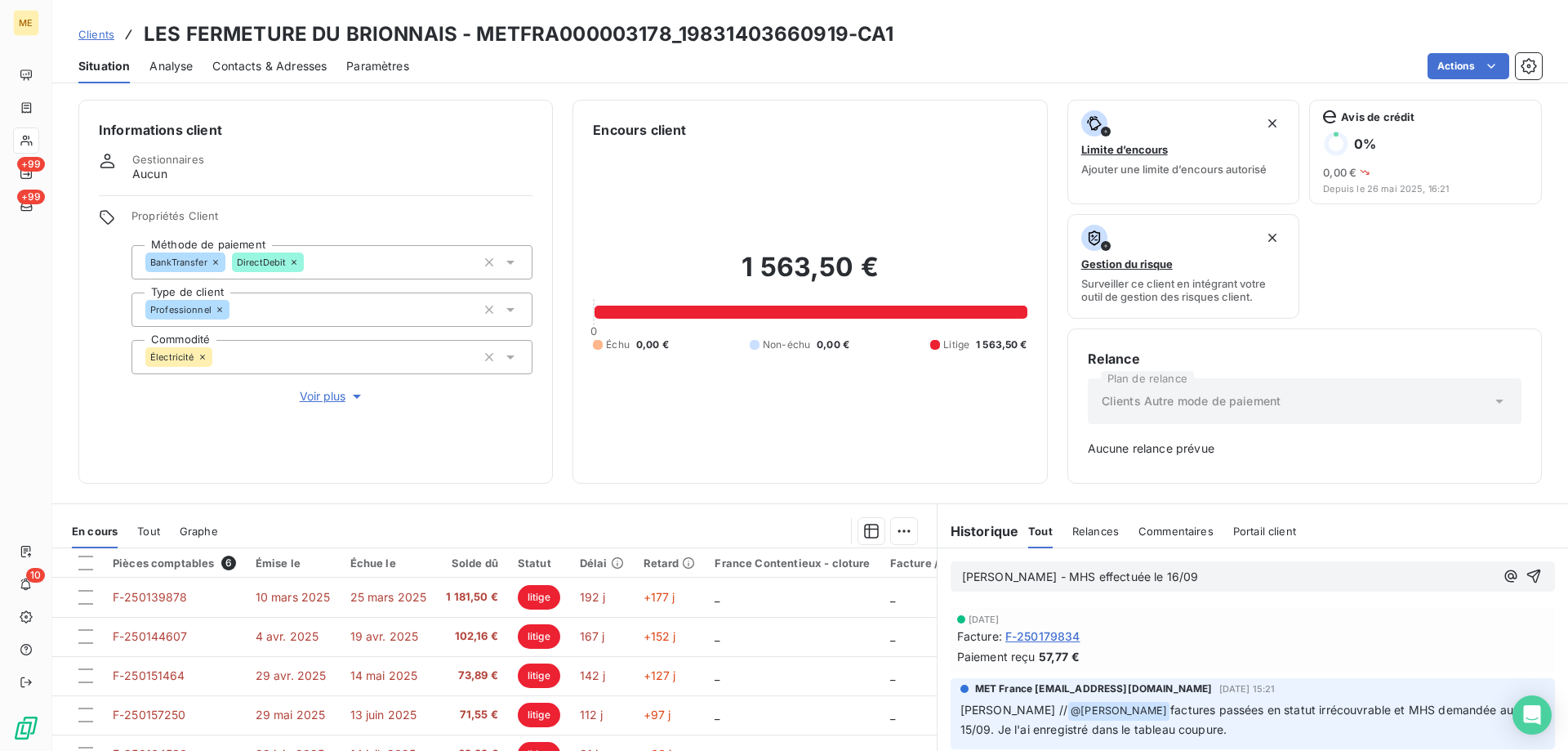
click at [1252, 629] on div "Facture : F-250179834" at bounding box center [1252, 636] width 591 height 17
click at [1526, 575] on icon "button" at bounding box center [1535, 576] width 17 height 17
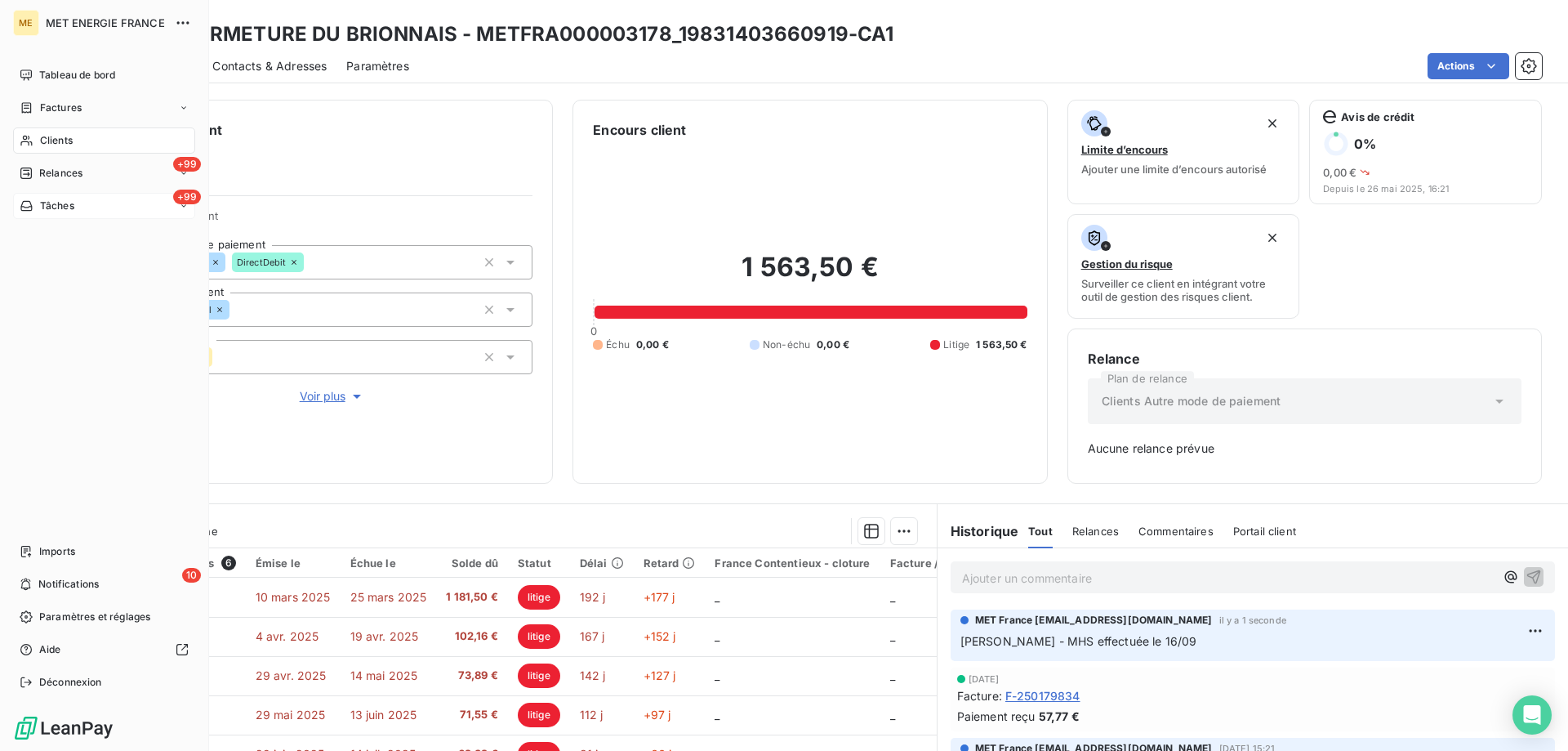
click at [26, 210] on icon at bounding box center [26, 205] width 11 height 10
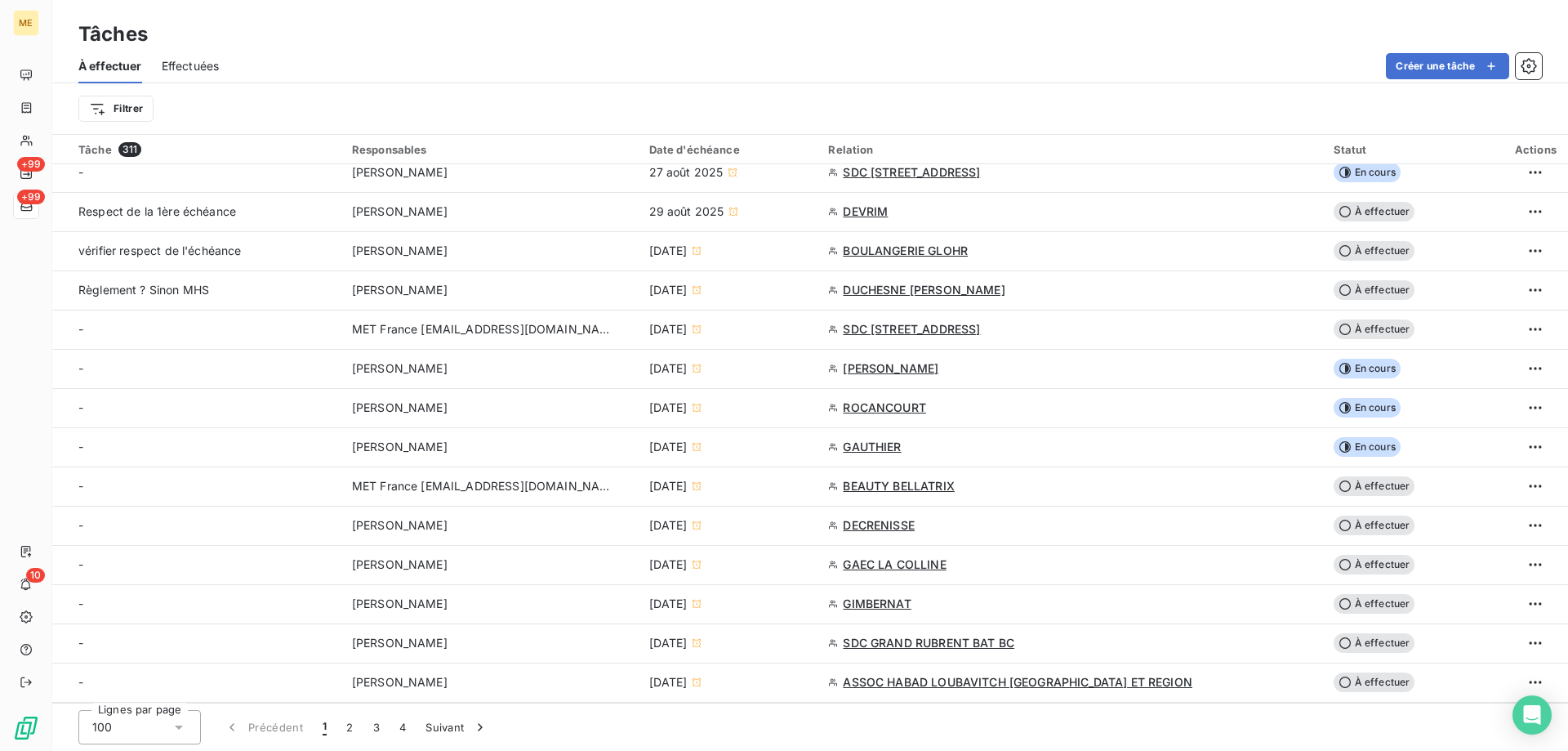
scroll to position [1797, 0]
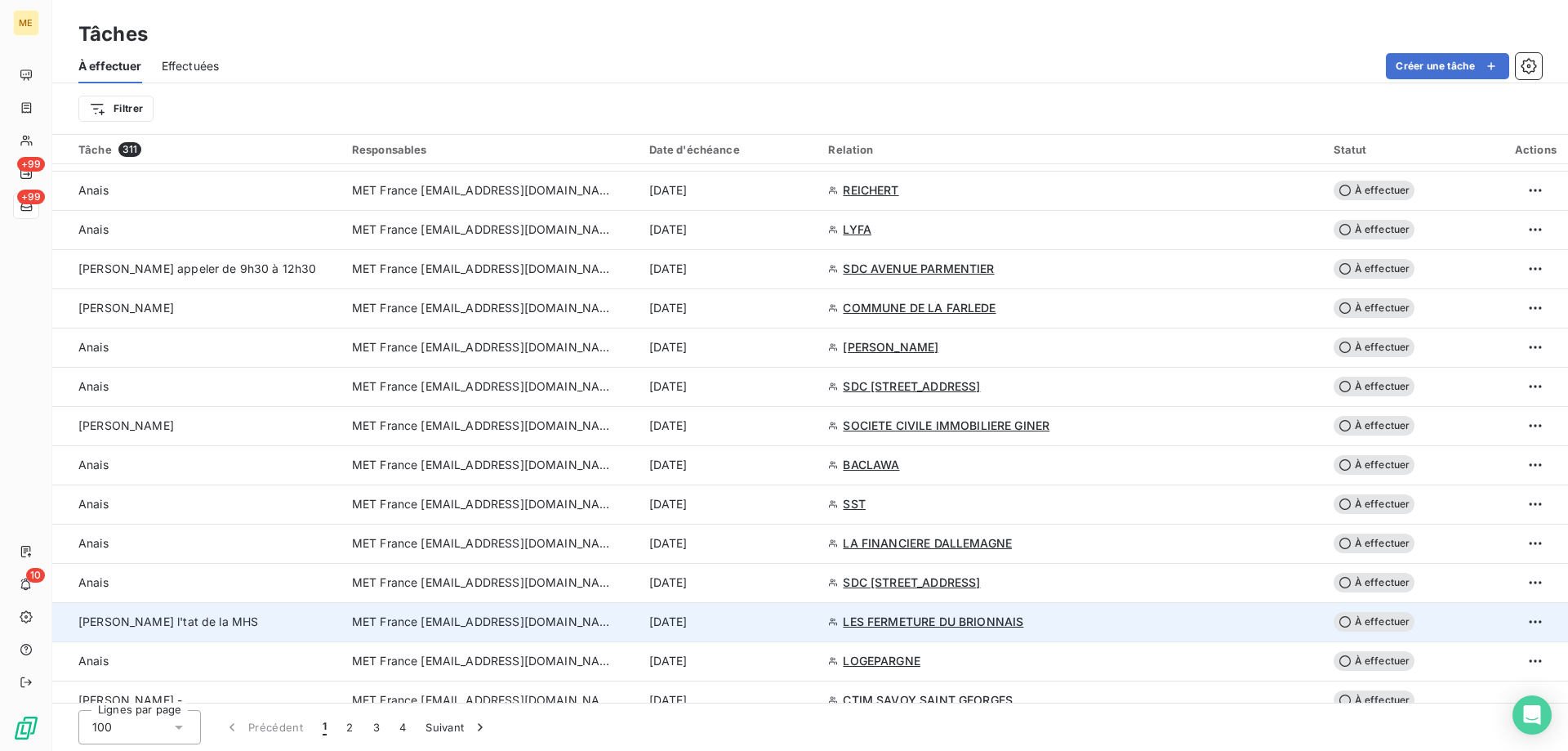
click at [416, 614] on span "MET France [EMAIL_ADDRESS][DOMAIN_NAME]" at bounding box center [483, 622] width 262 height 17
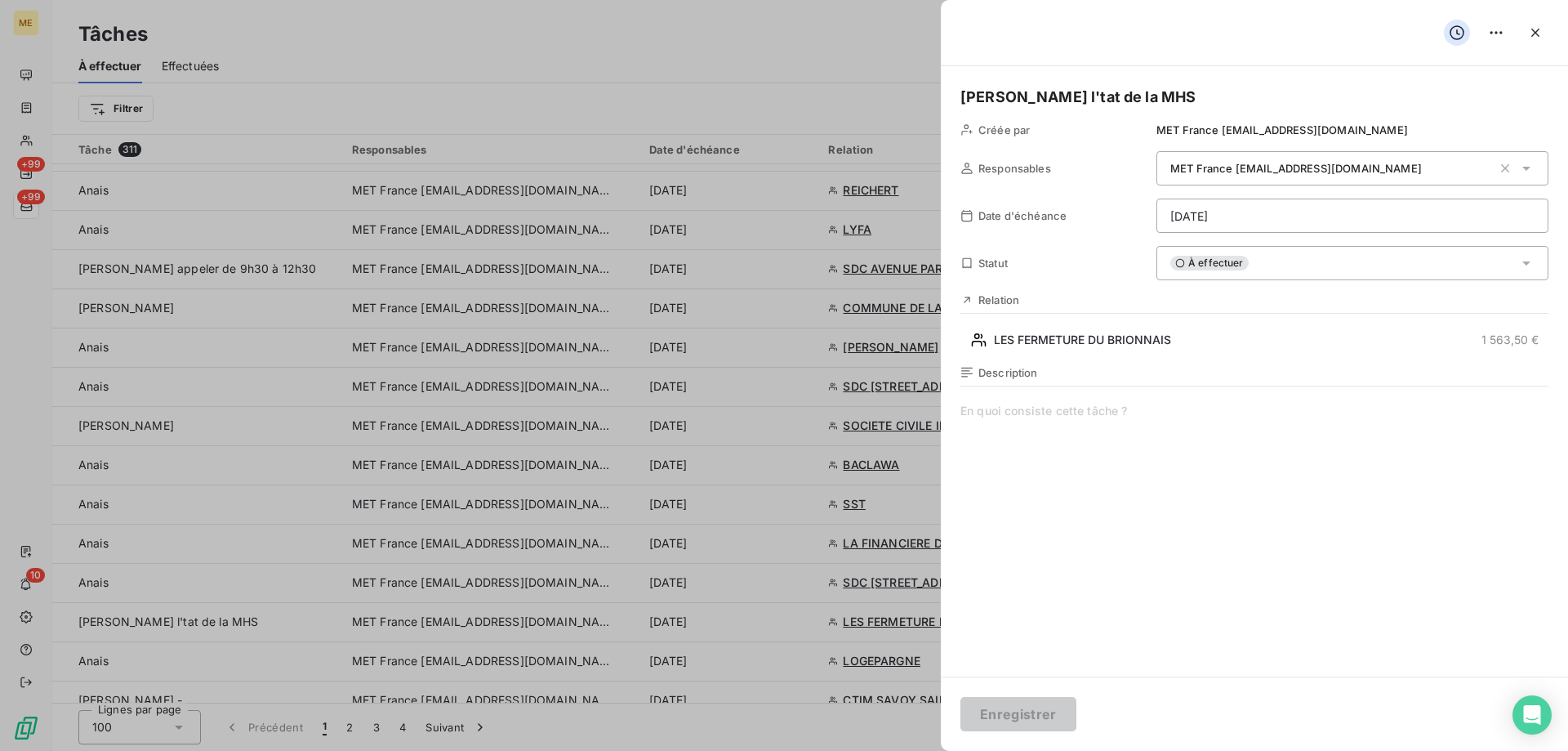
click at [1082, 423] on span at bounding box center [1255, 560] width 589 height 314
click at [1291, 269] on div "À effectuer" at bounding box center [1353, 263] width 392 height 34
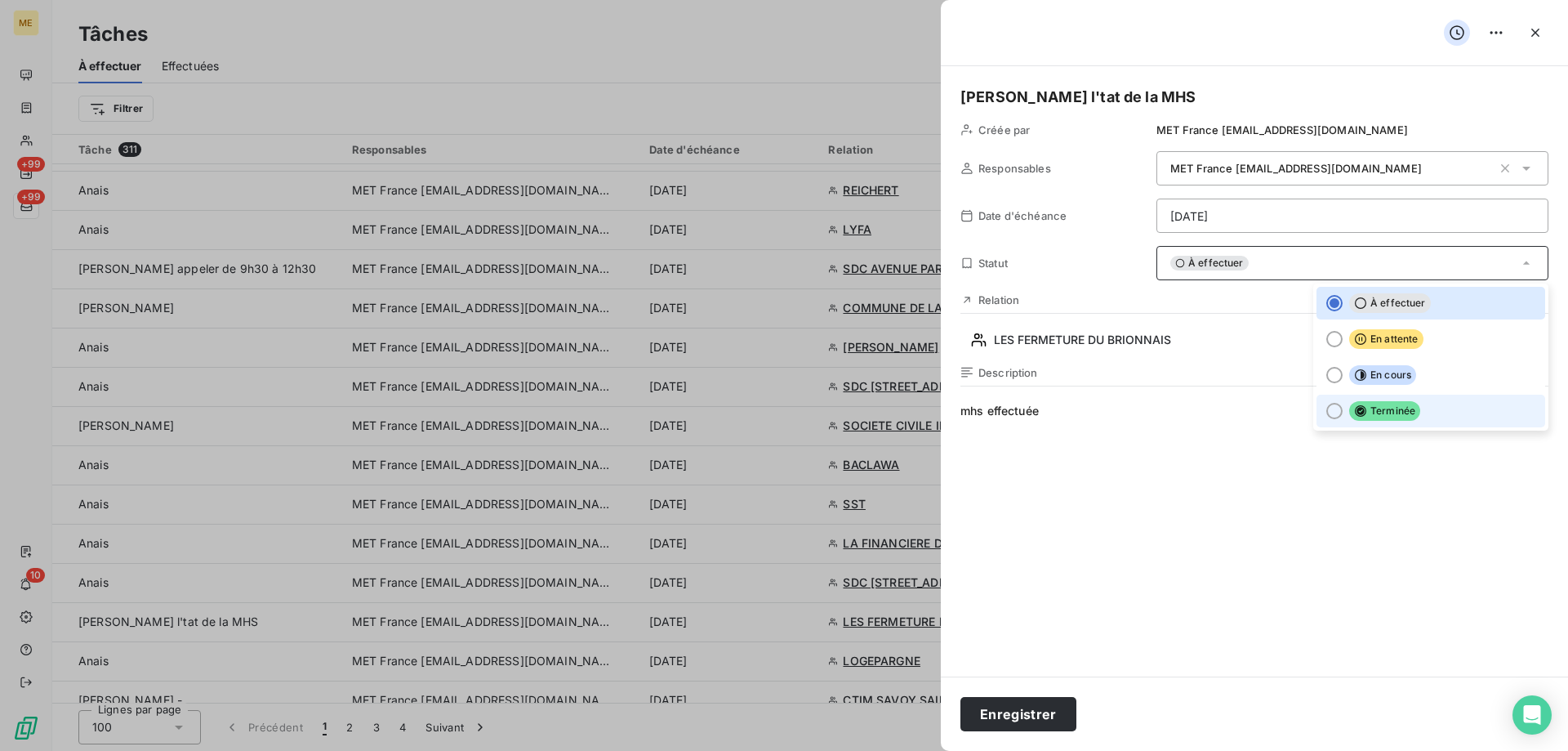
click at [1327, 413] on div at bounding box center [1335, 411] width 17 height 17
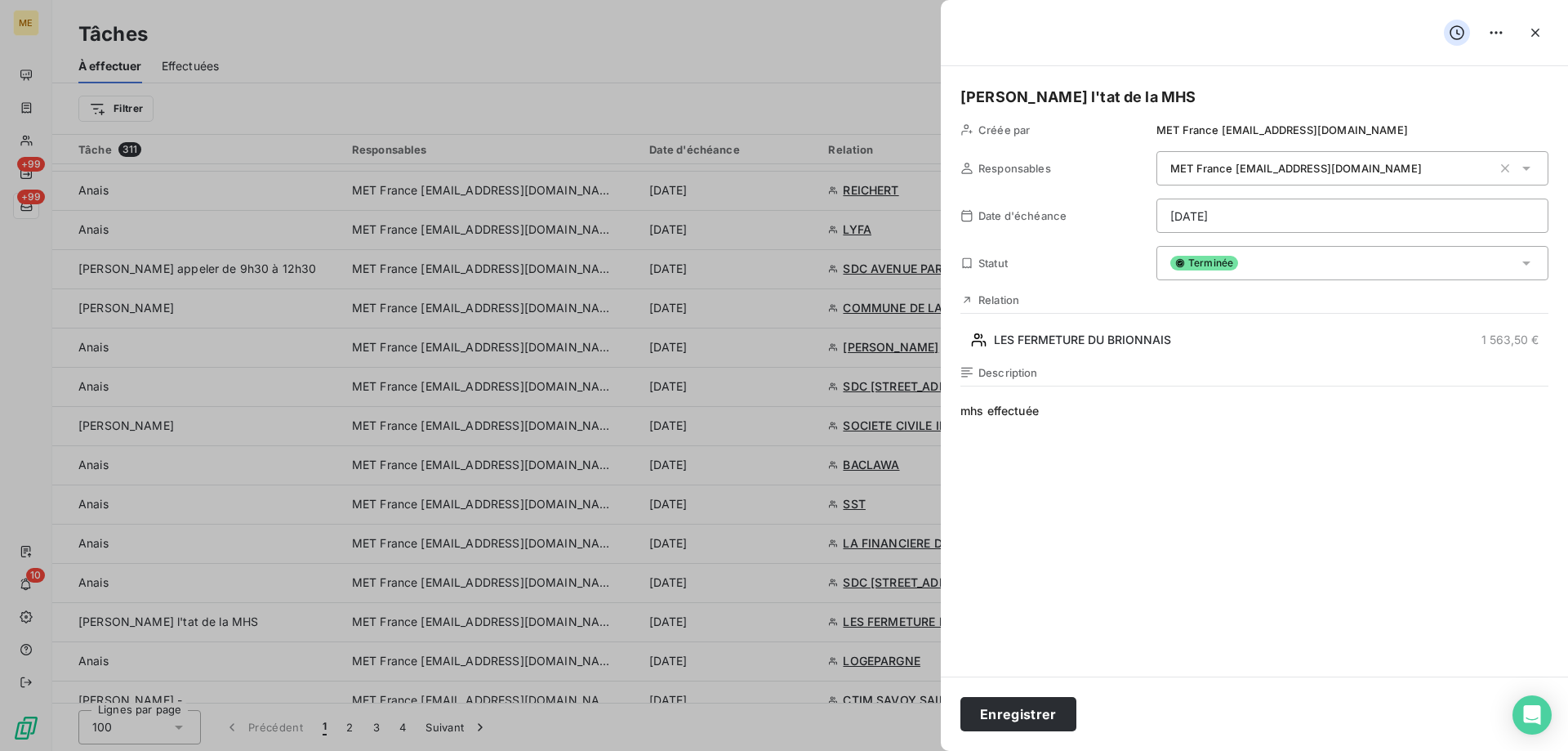
click at [1000, 533] on span "mhs effectuée" at bounding box center [1255, 560] width 589 height 314
click at [1000, 718] on button "Enregistrer" at bounding box center [1018, 714] width 116 height 34
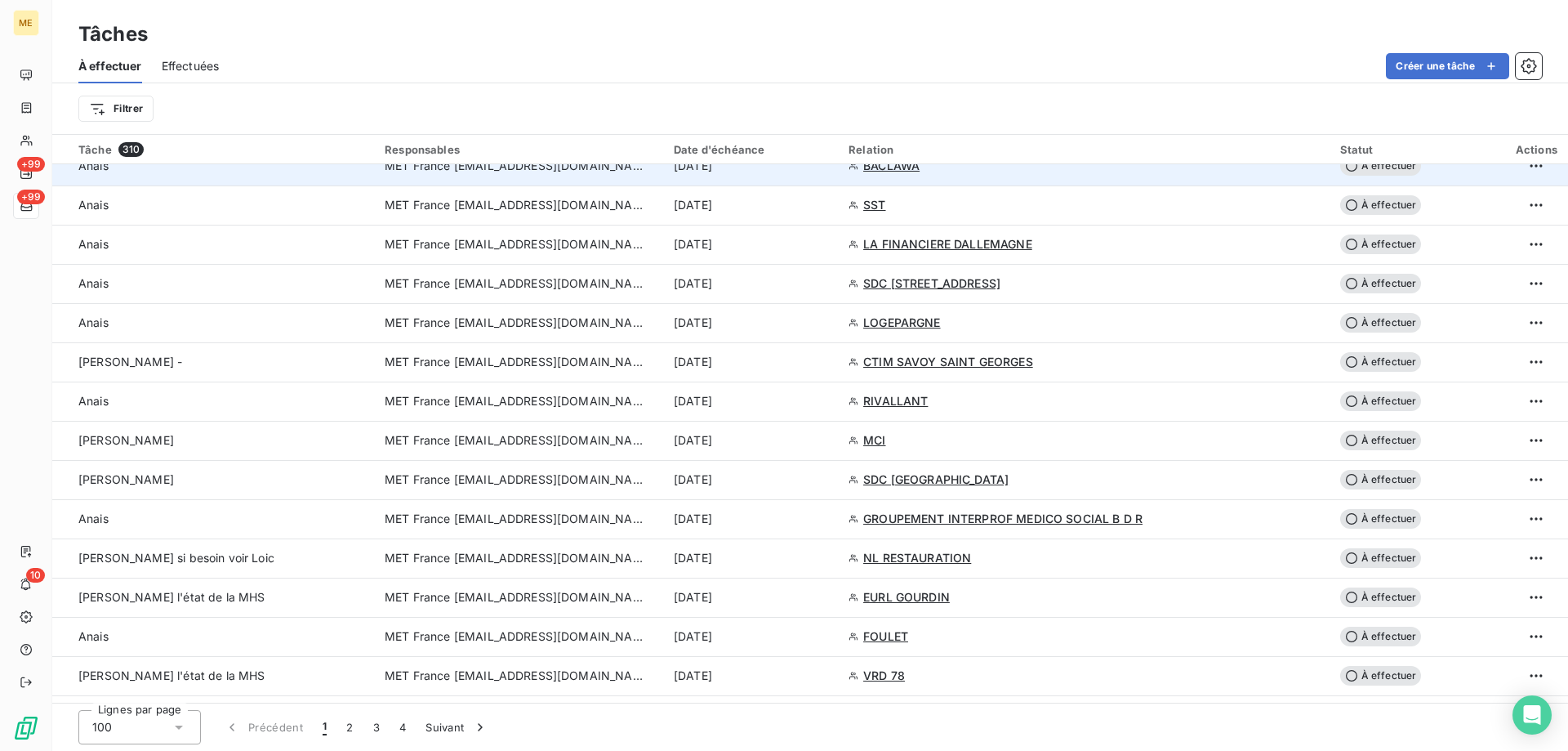
scroll to position [2124, 0]
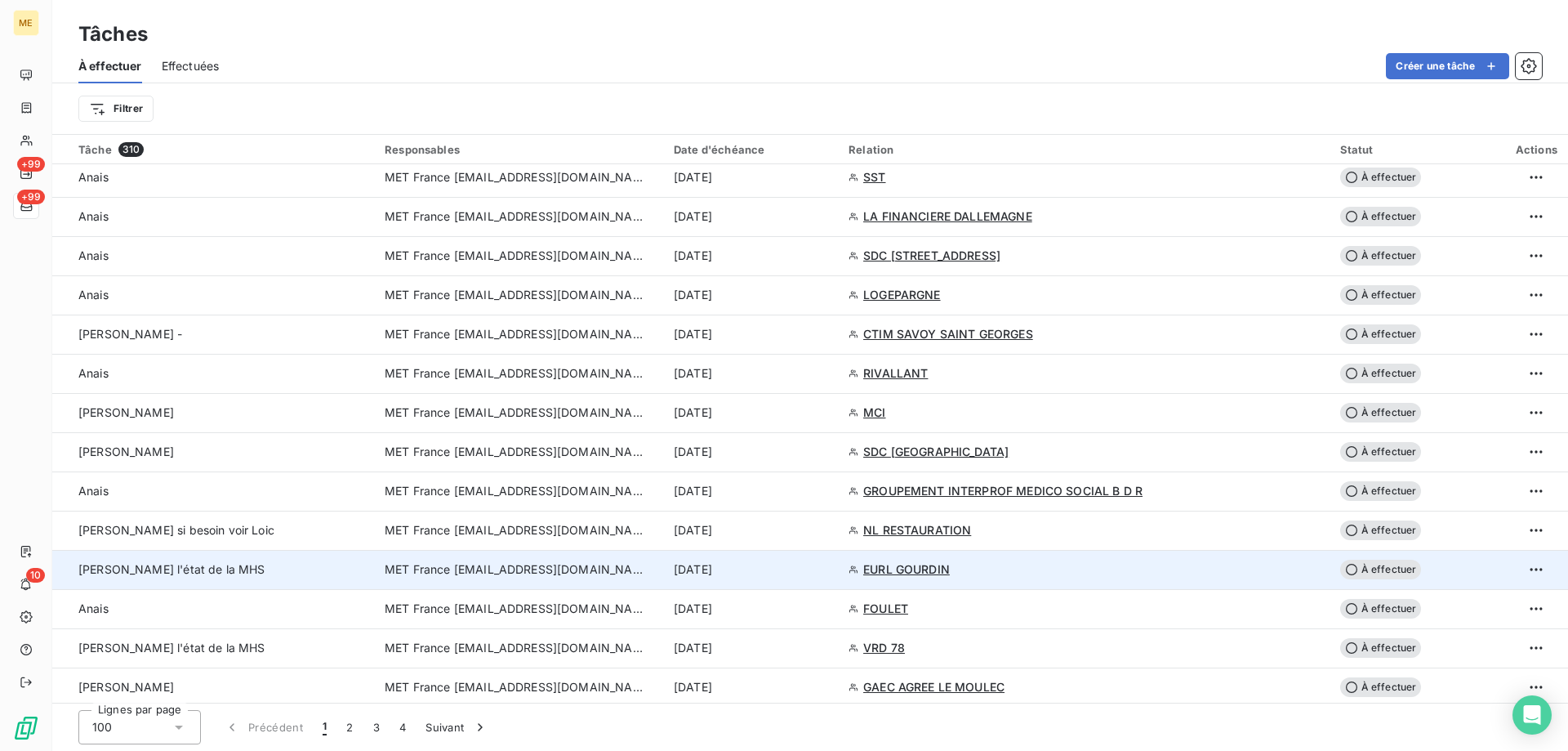
click at [565, 571] on span "MET France [EMAIL_ADDRESS][DOMAIN_NAME]" at bounding box center [515, 569] width 262 height 17
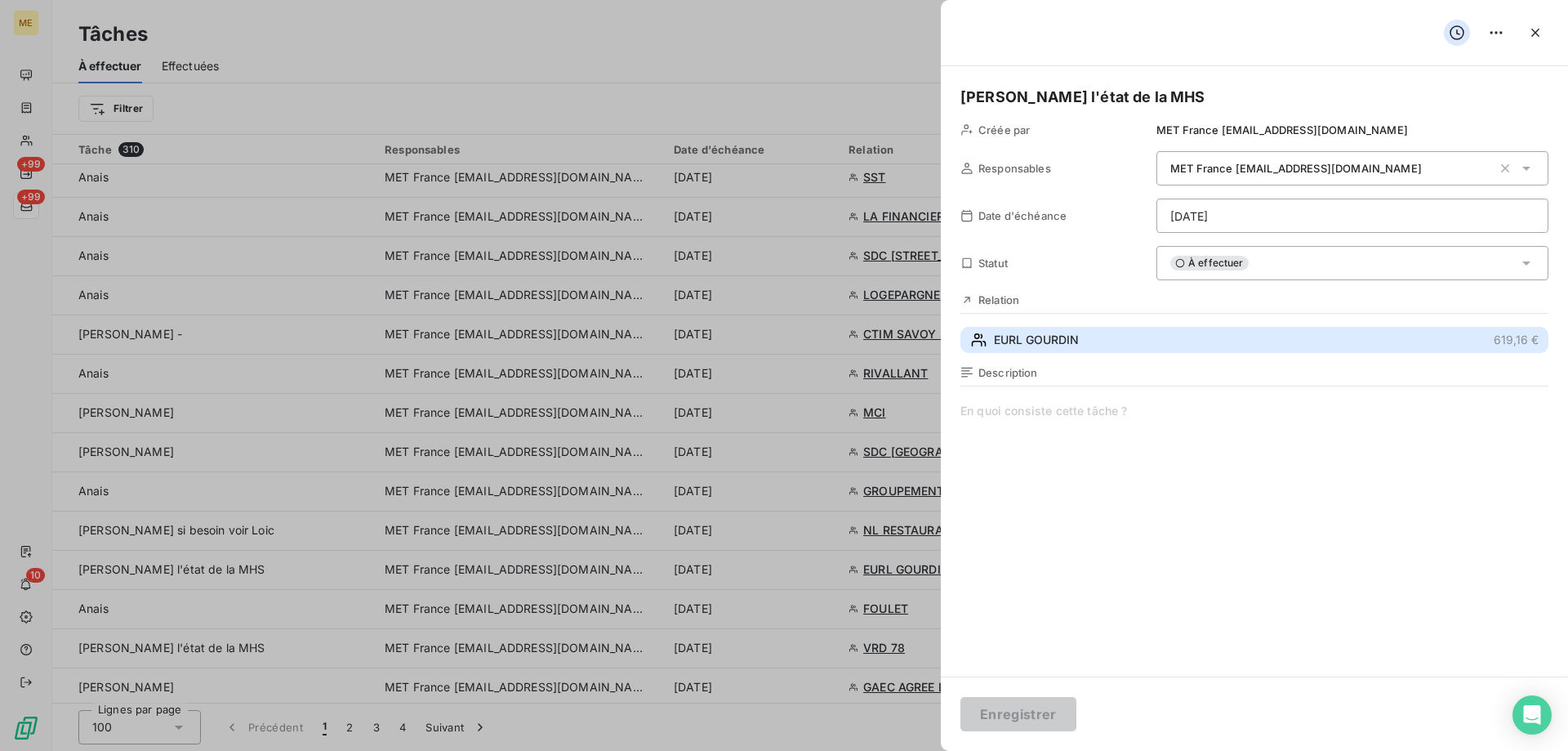
click at [1023, 345] on span "EURL GOURDIN" at bounding box center [1037, 340] width 85 height 17
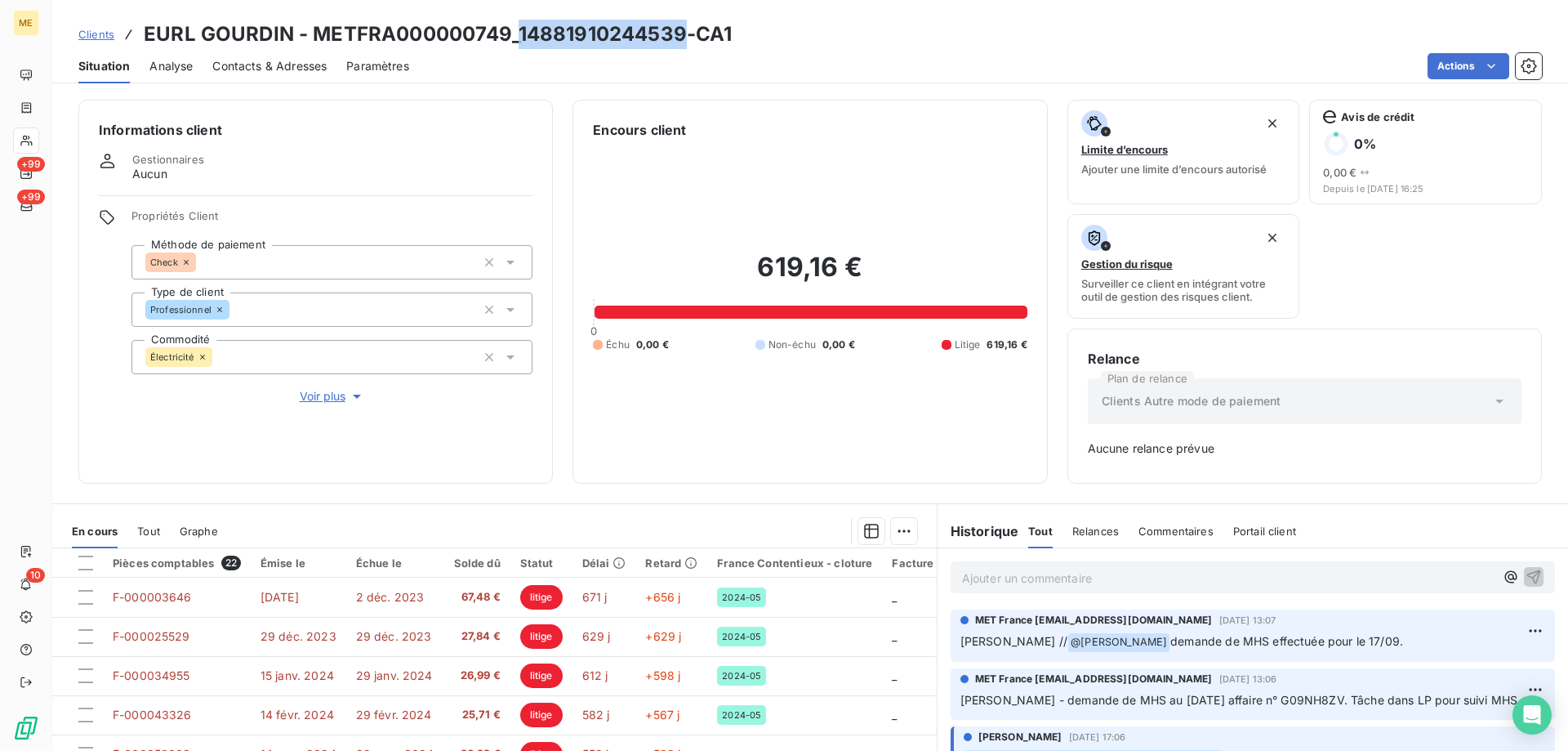
drag, startPoint x: 518, startPoint y: 32, endPoint x: 679, endPoint y: 22, distance: 161.3
click at [679, 22] on h3 "EURL GOURDIN - METFRA000000749_14881910244539-CA1" at bounding box center [438, 34] width 589 height 30
copy h3 "14881910244539"
click at [941, 605] on div "Ajouter un commentaire ﻿" at bounding box center [1252, 576] width 630 height 58
click at [963, 577] on p "Ajouter un commentaire ﻿" at bounding box center [1229, 578] width 533 height 20
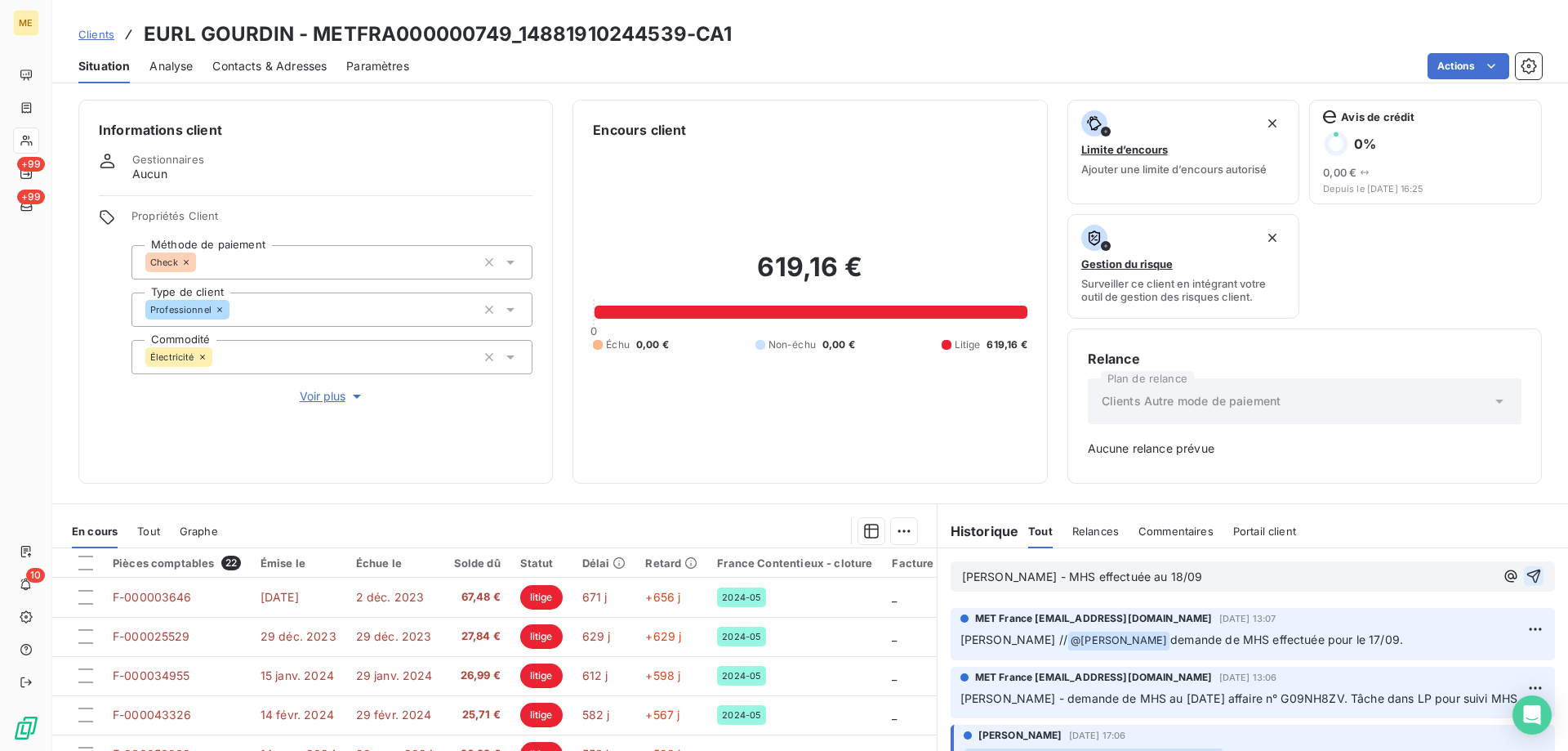
click at [1526, 576] on icon "button" at bounding box center [1535, 576] width 17 height 17
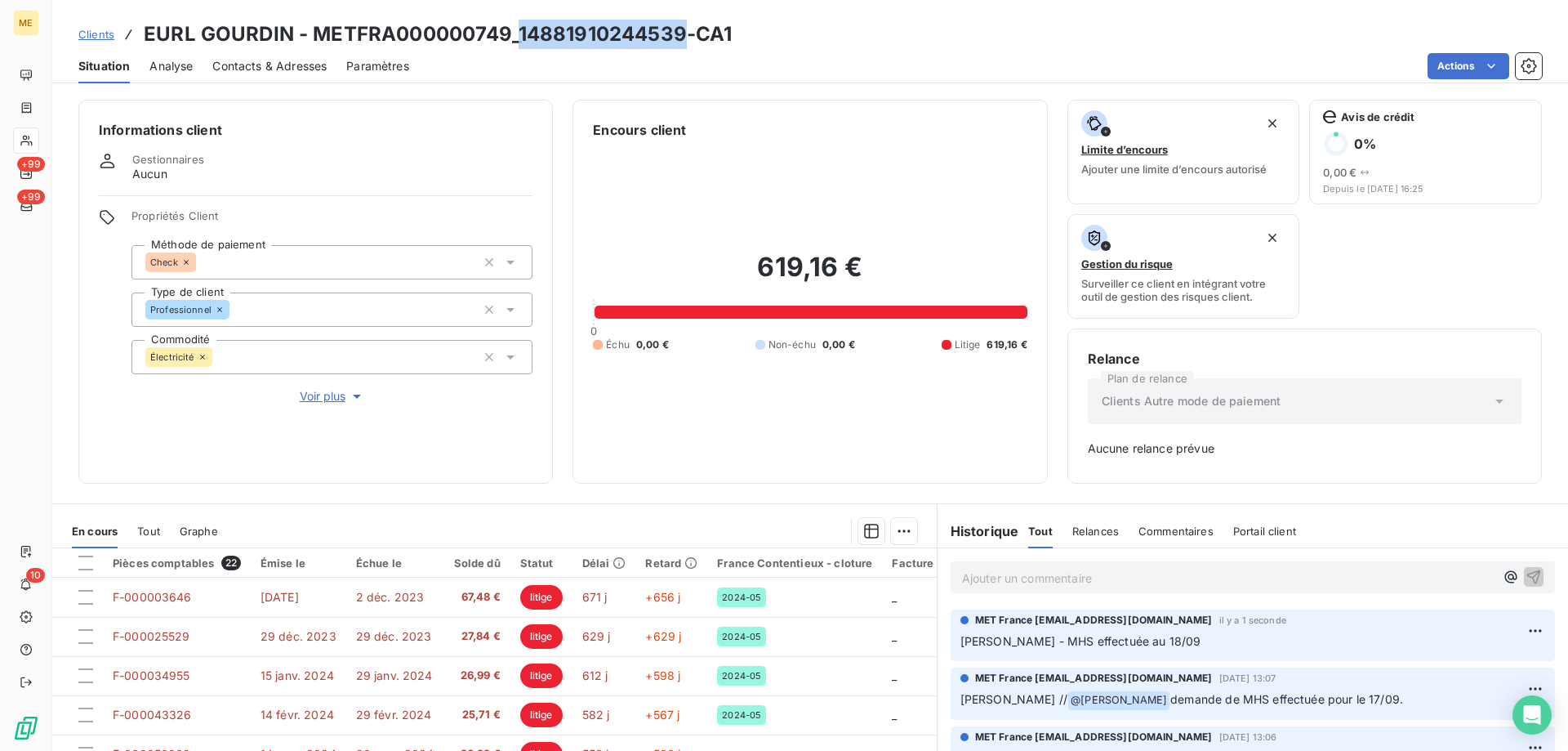
drag, startPoint x: 516, startPoint y: 36, endPoint x: 683, endPoint y: 37, distance: 167.0
click at [683, 37] on h3 "EURL GOURDIN - METFRA000000749_14881910244539-CA1" at bounding box center [438, 34] width 589 height 30
copy h3 "14881910244539"
click at [435, 447] on div "Informations client Gestionnaires Aucun Propriétés Client Méthode de paiement C…" at bounding box center [315, 291] width 474 height 384
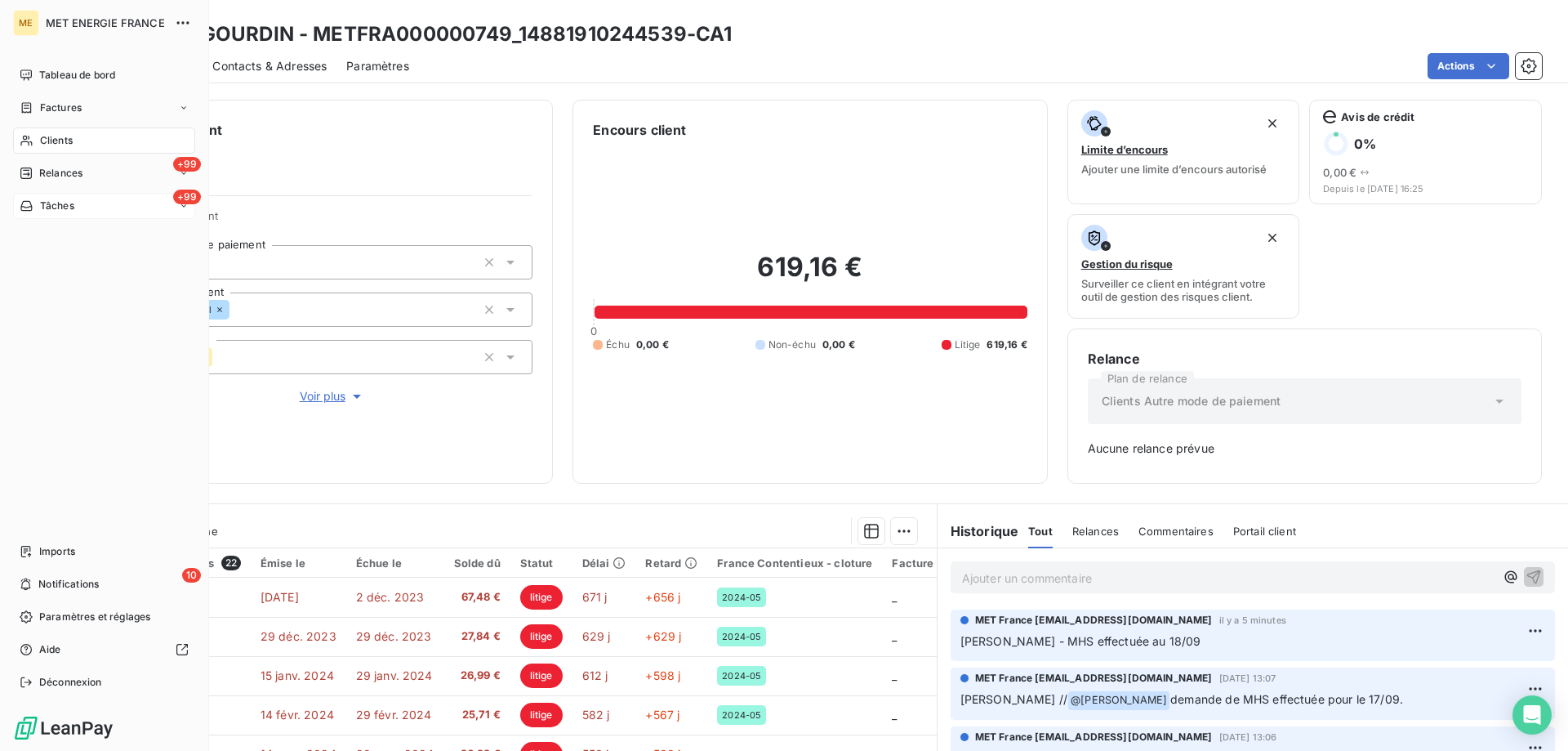
click at [44, 199] on span "Tâches" at bounding box center [57, 206] width 34 height 15
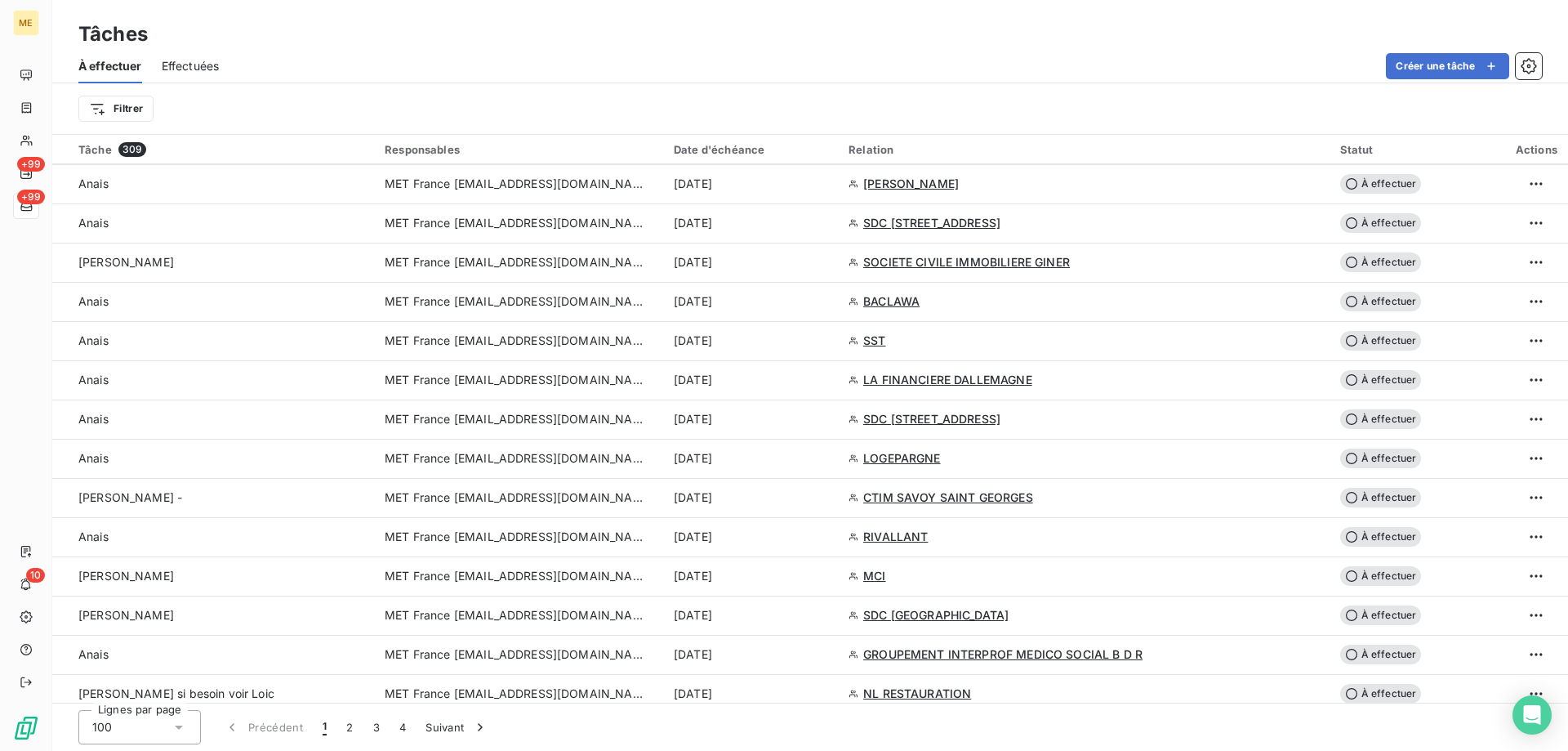
scroll to position [2124, 0]
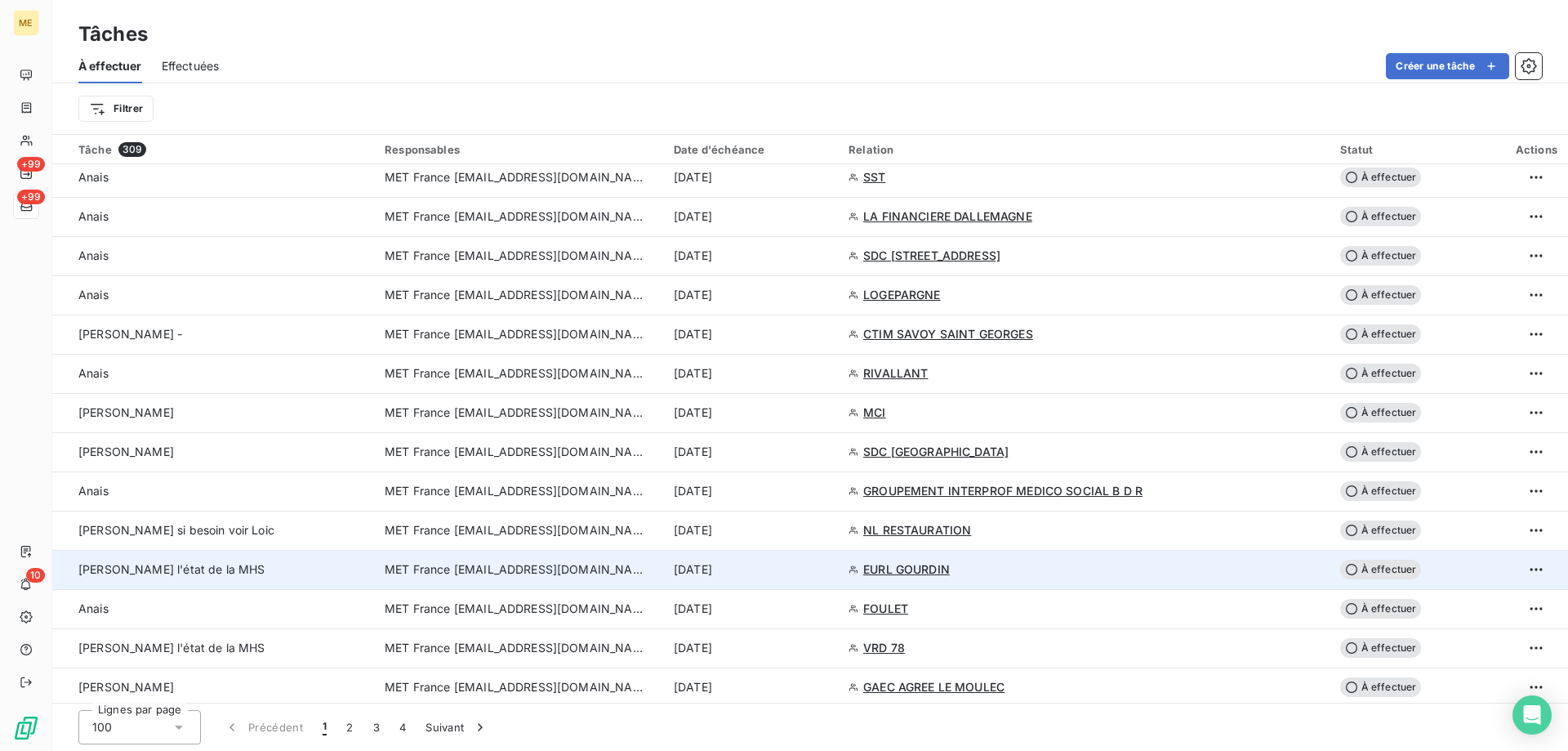
click at [455, 568] on span "MET France [EMAIL_ADDRESS][DOMAIN_NAME]" at bounding box center [515, 569] width 262 height 17
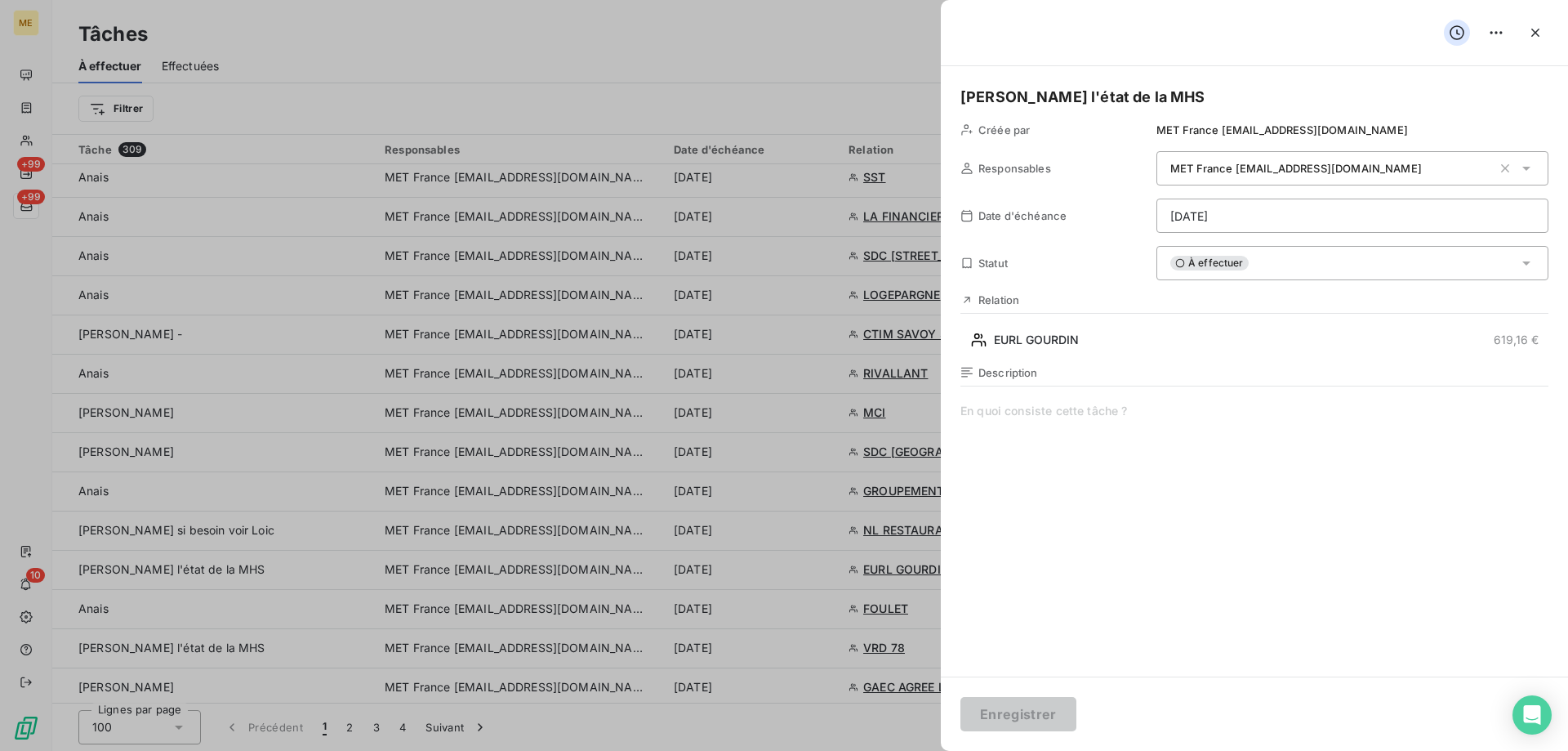
click at [1102, 404] on span at bounding box center [1255, 560] width 589 height 314
click at [1255, 274] on div "À effectuer" at bounding box center [1353, 263] width 392 height 34
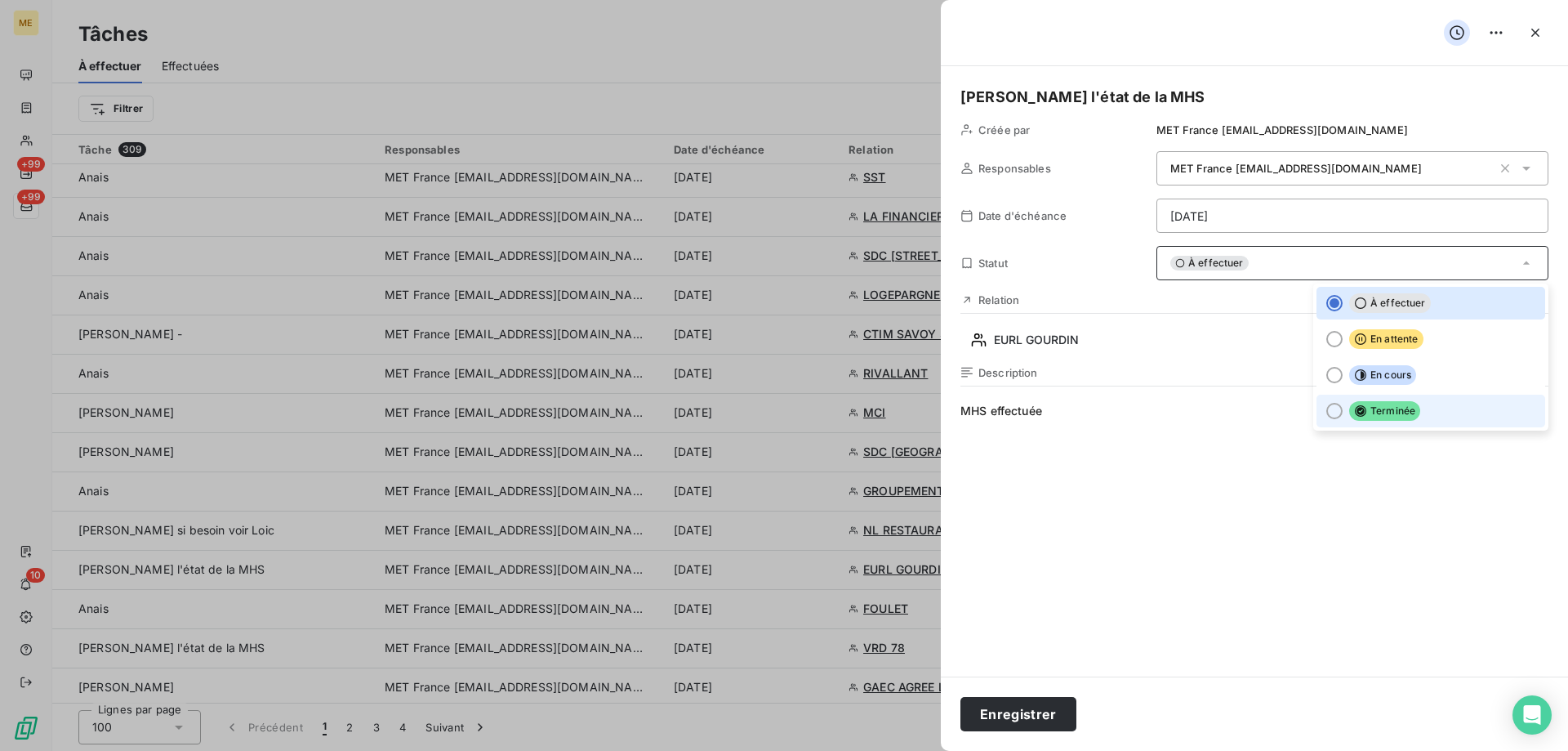
click at [1328, 408] on div at bounding box center [1335, 411] width 17 height 17
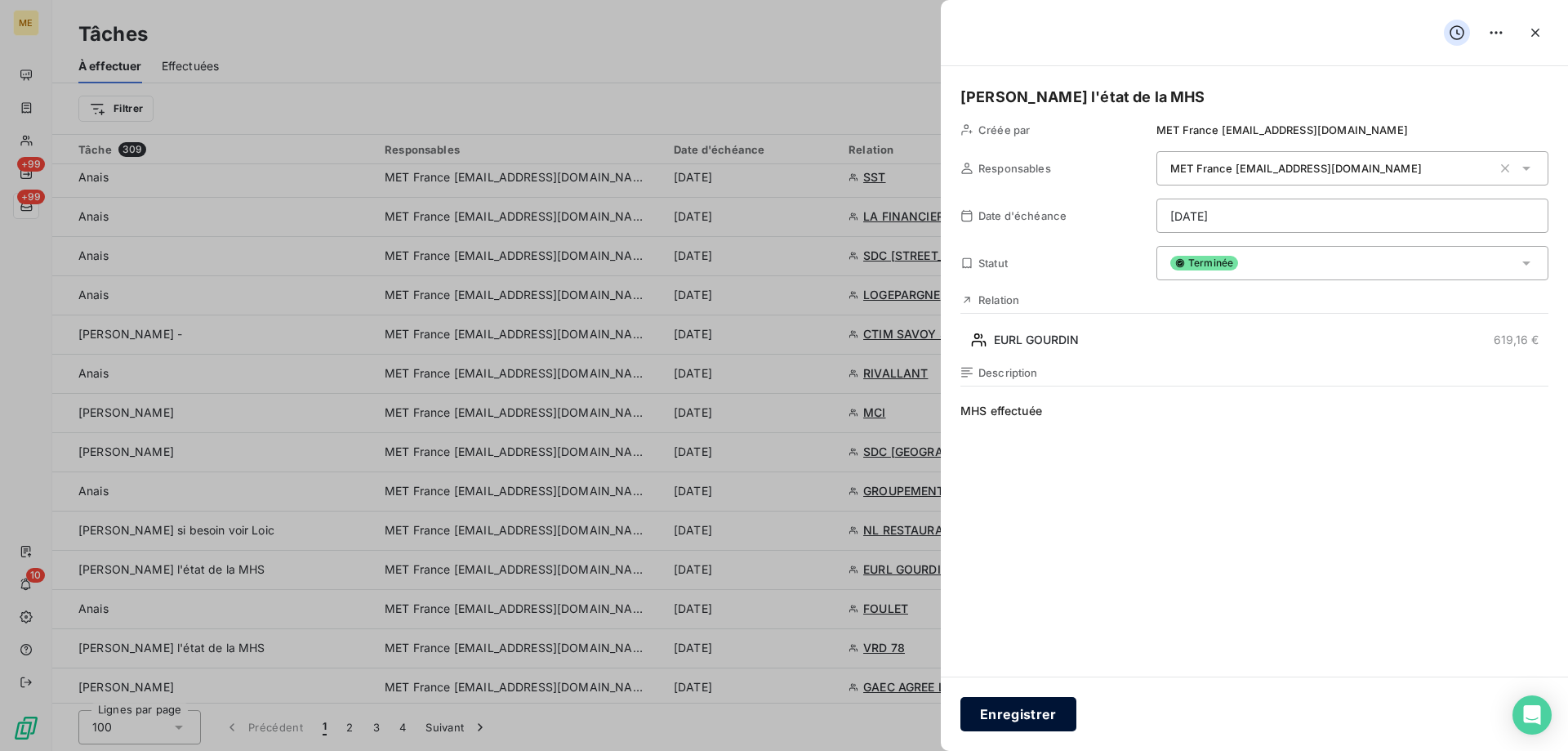
click at [1030, 716] on button "Enregistrer" at bounding box center [1018, 714] width 116 height 34
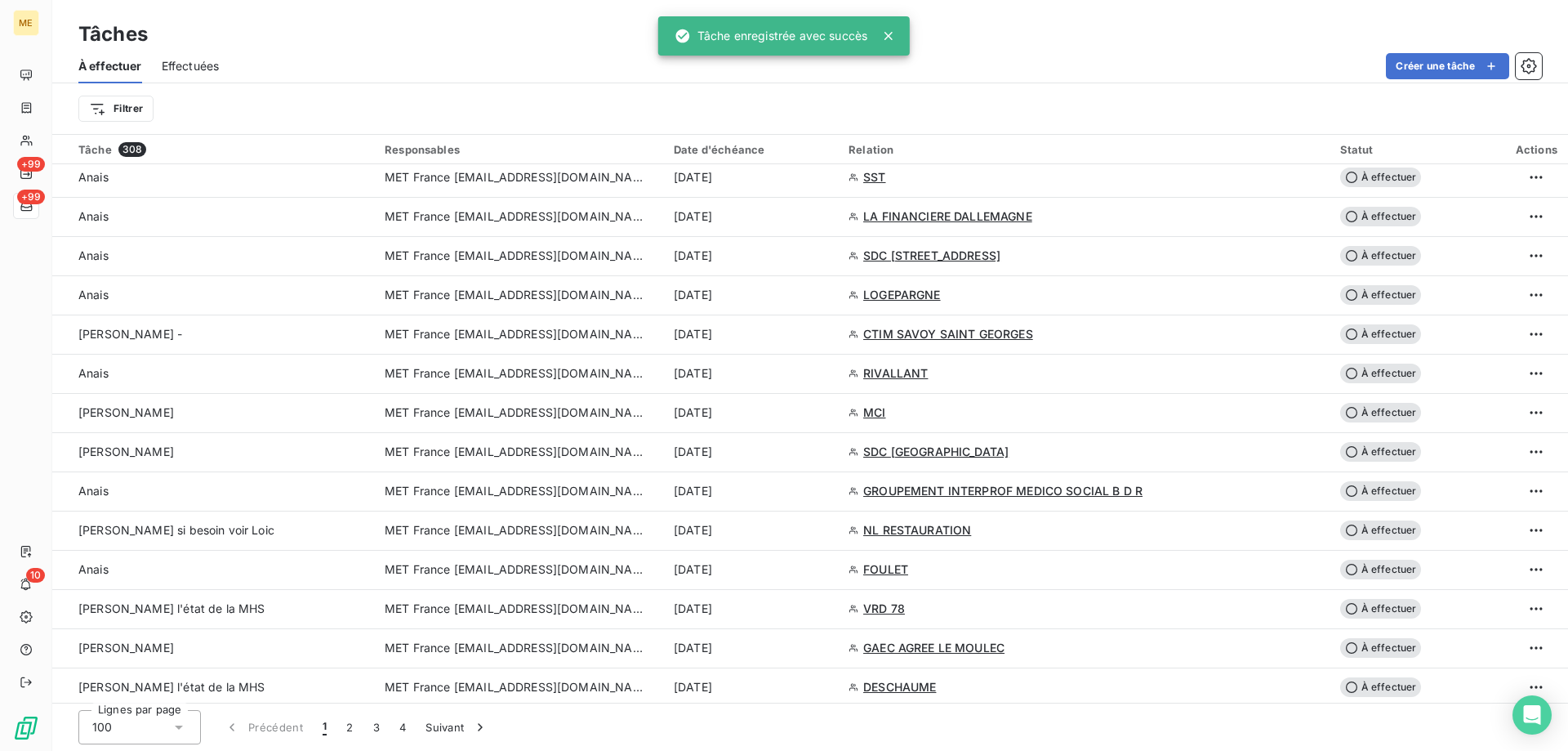
click at [456, 609] on span "MET France [EMAIL_ADDRESS][DOMAIN_NAME]" at bounding box center [515, 609] width 262 height 17
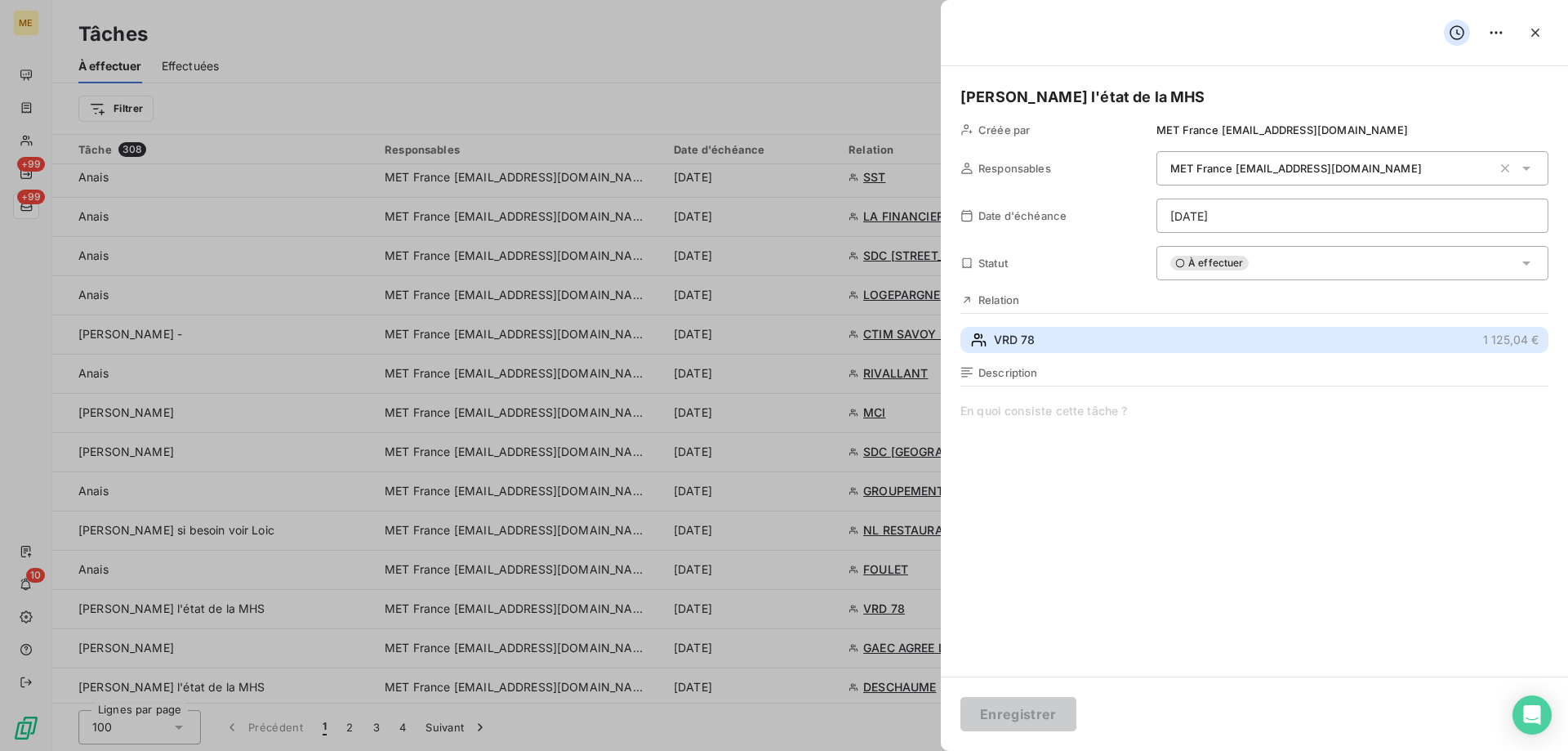
click at [1037, 335] on button "VRD 78 1 125,04 €" at bounding box center [1255, 340] width 589 height 26
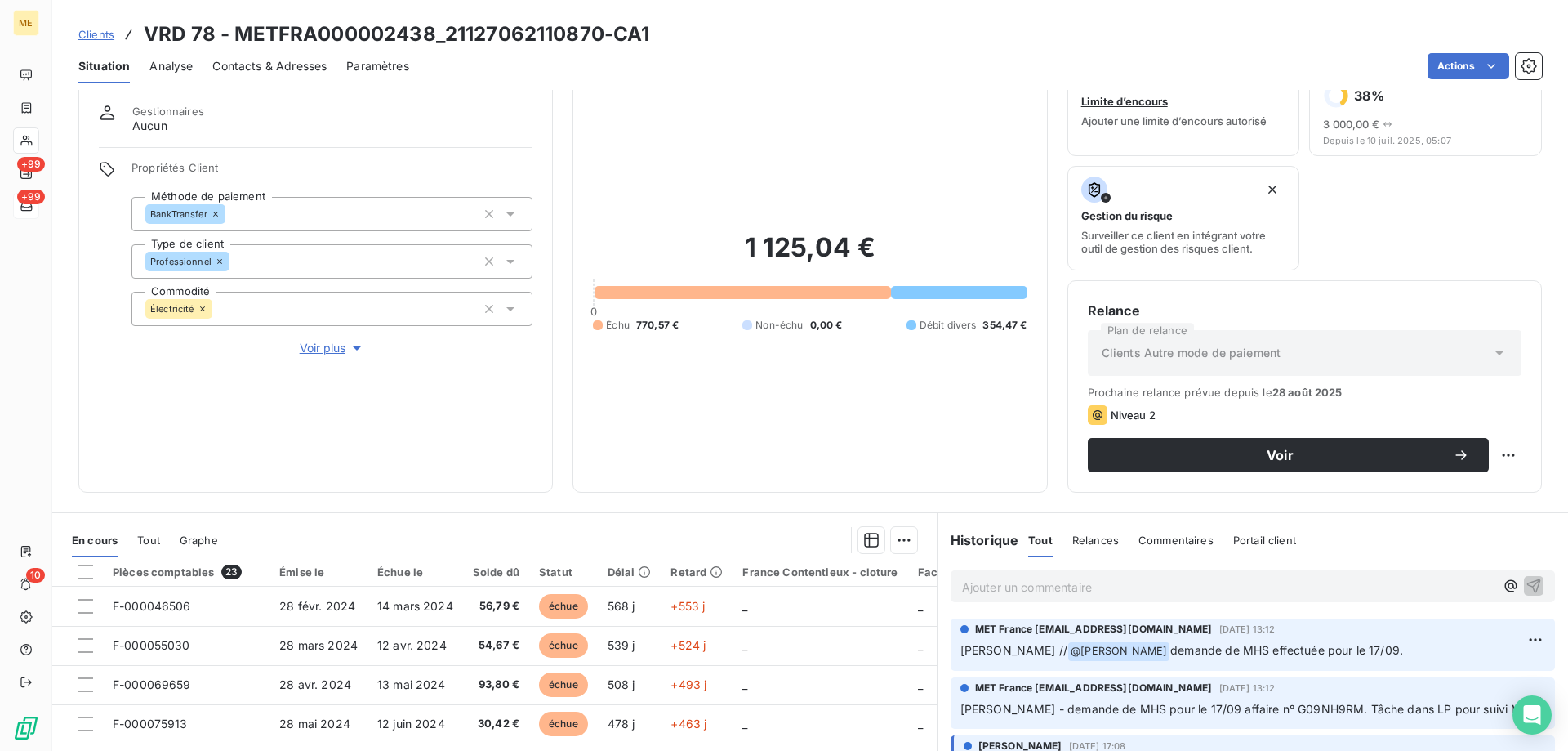
scroll to position [82, 0]
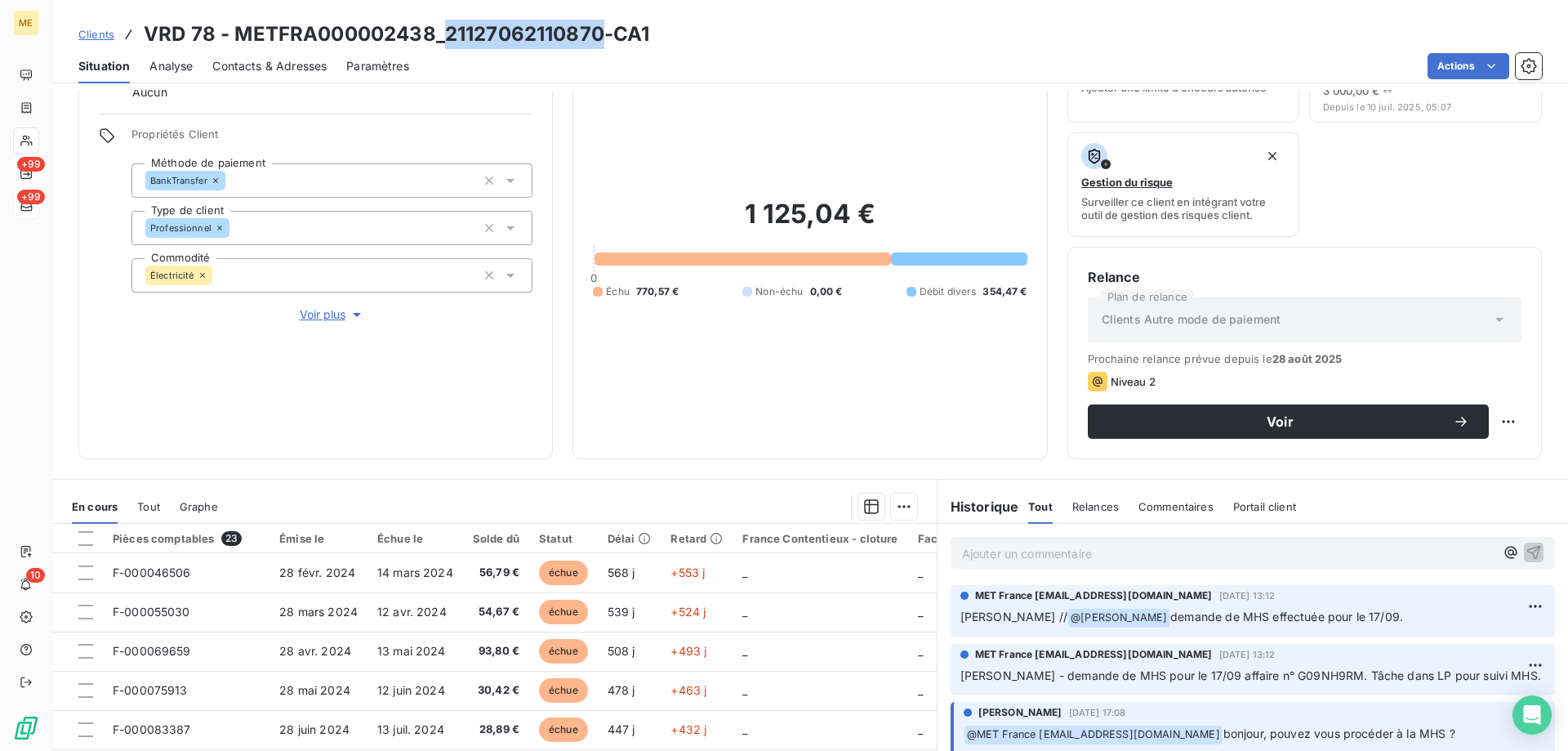
drag, startPoint x: 448, startPoint y: 32, endPoint x: 600, endPoint y: 38, distance: 152.1
click at [600, 38] on h3 "VRD 78 - METFRA000002438_21127062110870-CA1" at bounding box center [396, 34] width 506 height 30
copy h3 "21127062110870"
click at [975, 554] on p "Ajouter un commentaire ﻿" at bounding box center [1229, 553] width 533 height 20
click at [1063, 555] on span "Sylvain - MHS effcetuée au 18/09" at bounding box center [1083, 551] width 241 height 14
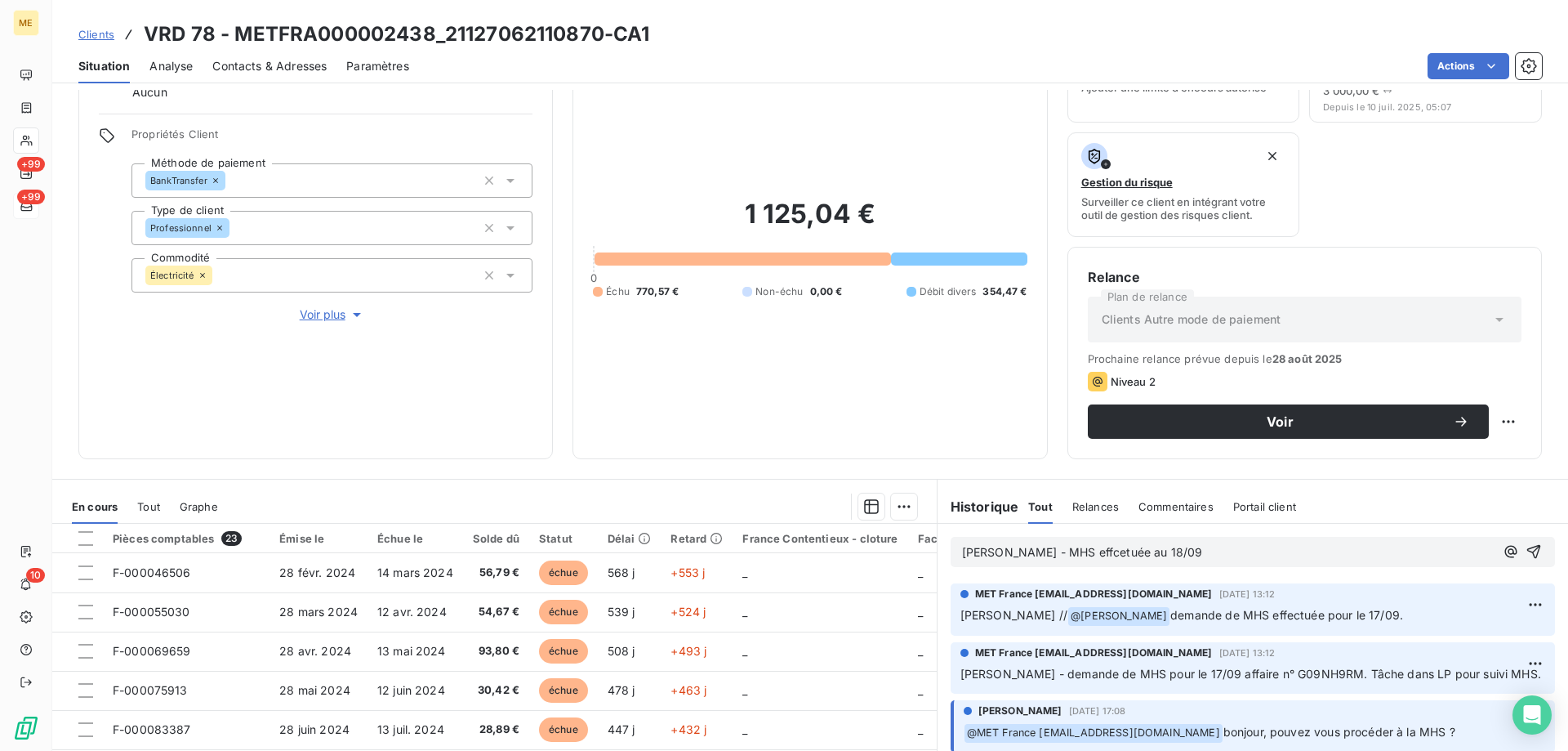
click at [0, 0] on lt-span "eff ec tuée" at bounding box center [0, 0] width 0 height 0
click at [1526, 556] on icon "button" at bounding box center [1535, 551] width 17 height 17
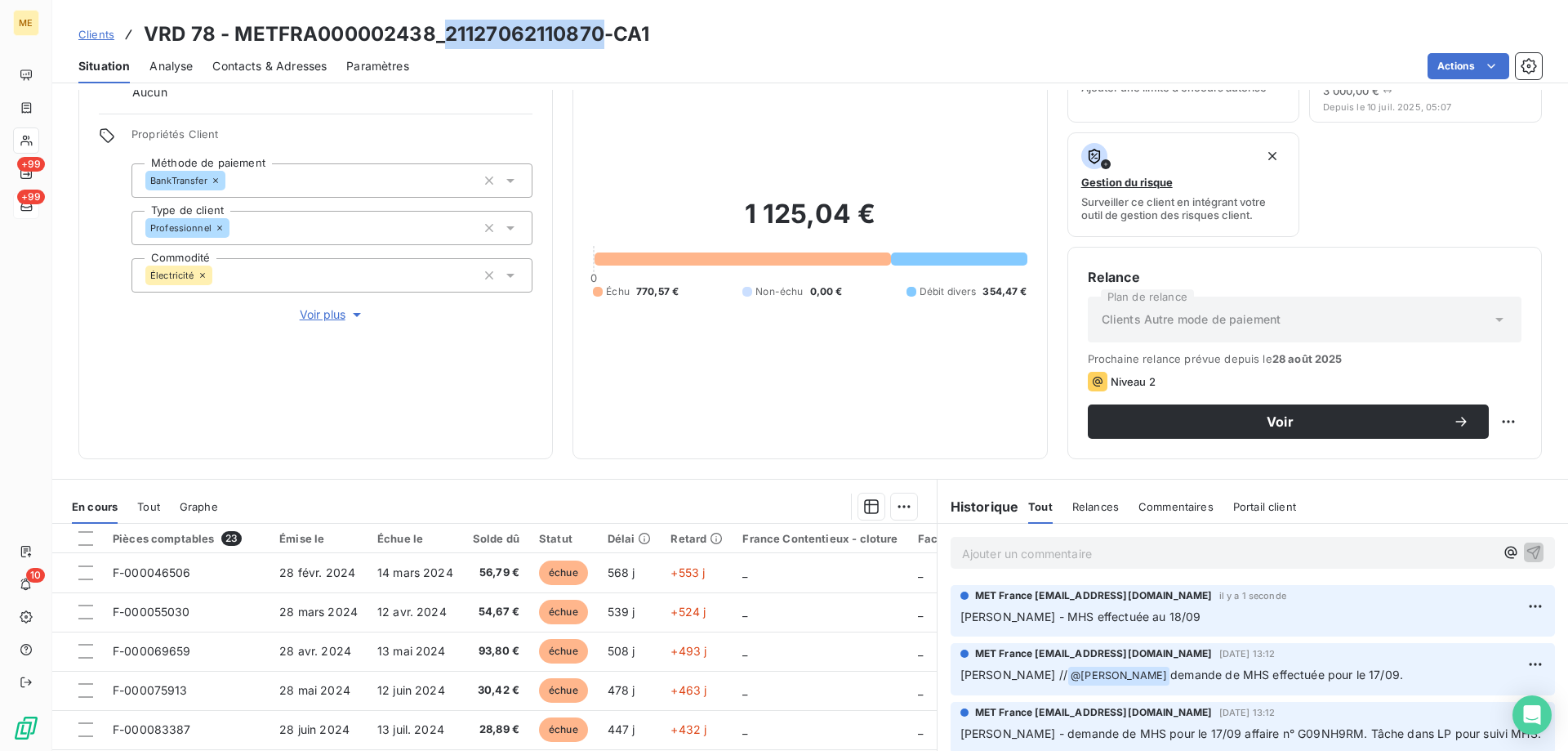
drag, startPoint x: 443, startPoint y: 35, endPoint x: 600, endPoint y: 30, distance: 157.1
click at [600, 30] on h3 "VRD 78 - METFRA000002438_21127062110870-CA1" at bounding box center [396, 34] width 506 height 30
copy h3 "21127062110870"
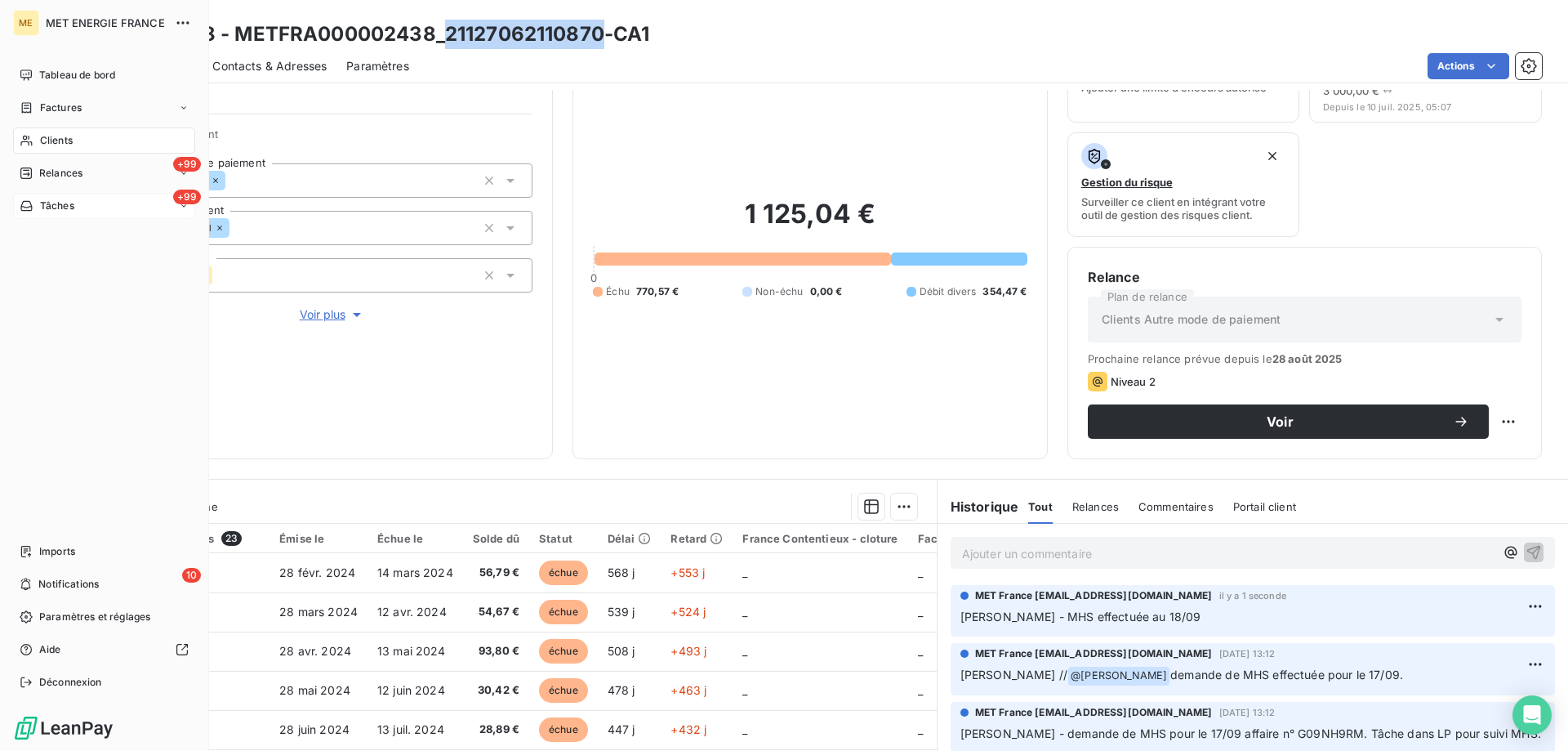
click at [44, 199] on span "Tâches" at bounding box center [57, 206] width 34 height 15
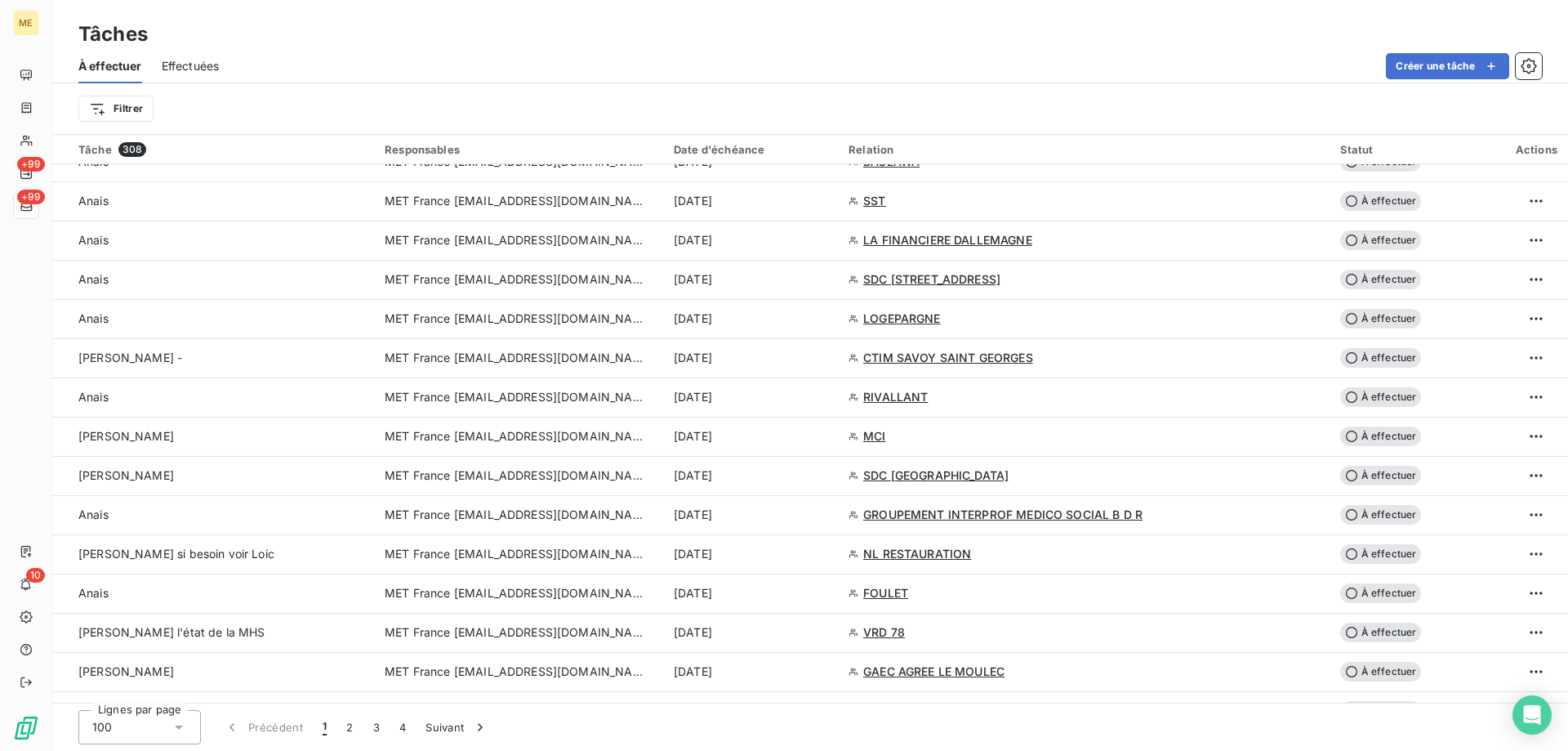
scroll to position [2124, 0]
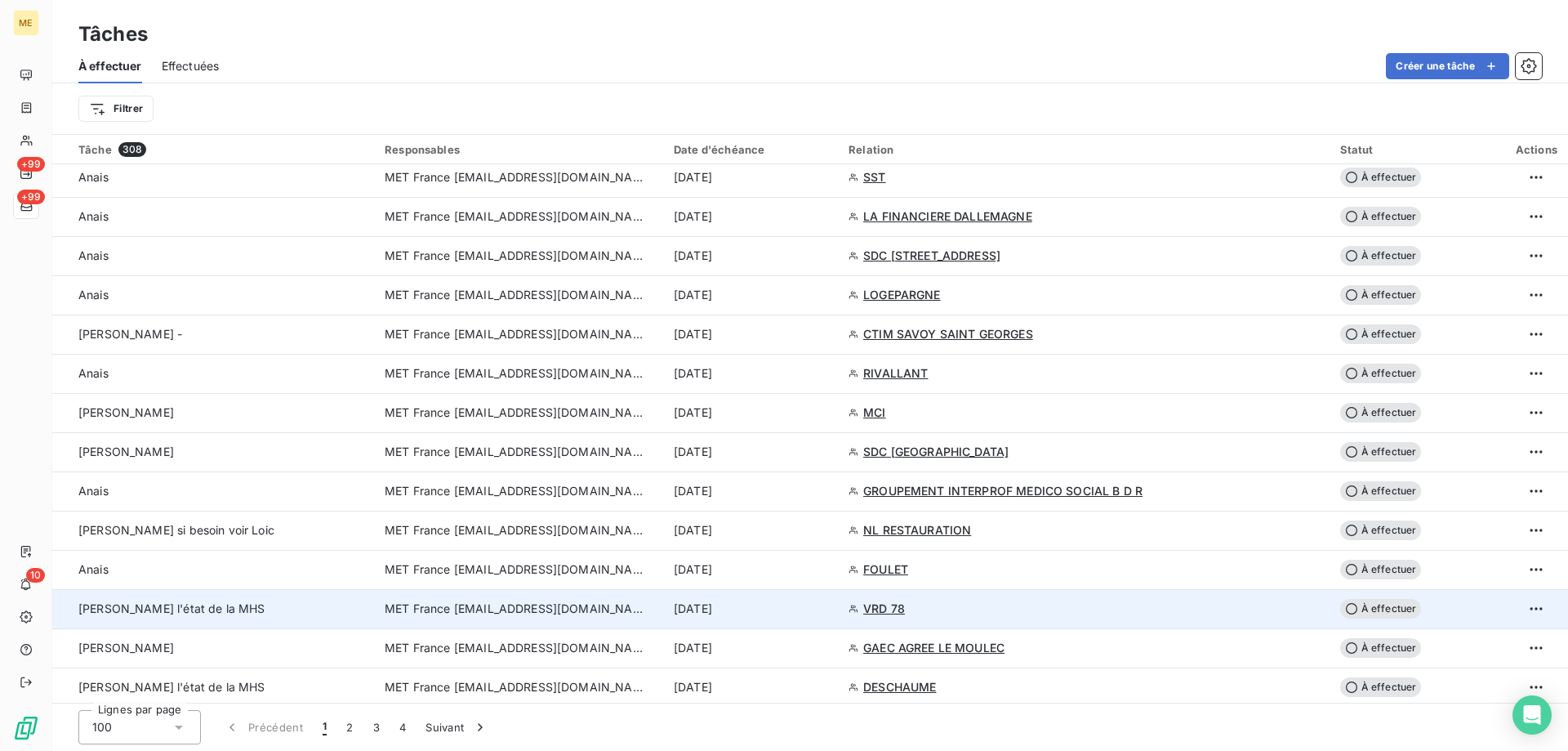
click at [551, 612] on span "MET France [EMAIL_ADDRESS][DOMAIN_NAME]" at bounding box center [515, 609] width 262 height 17
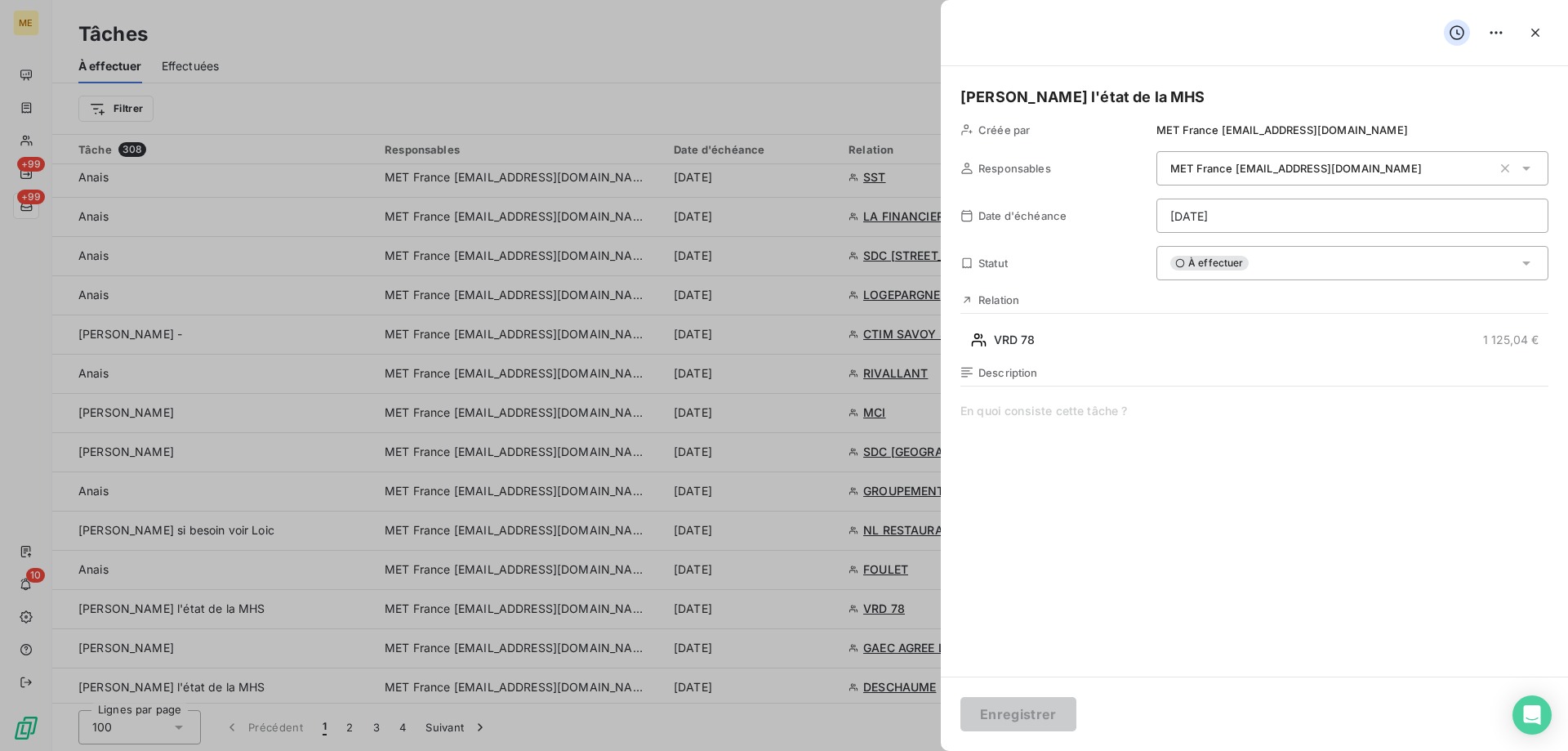
click at [1200, 268] on span "À effectuer" at bounding box center [1210, 263] width 78 height 15
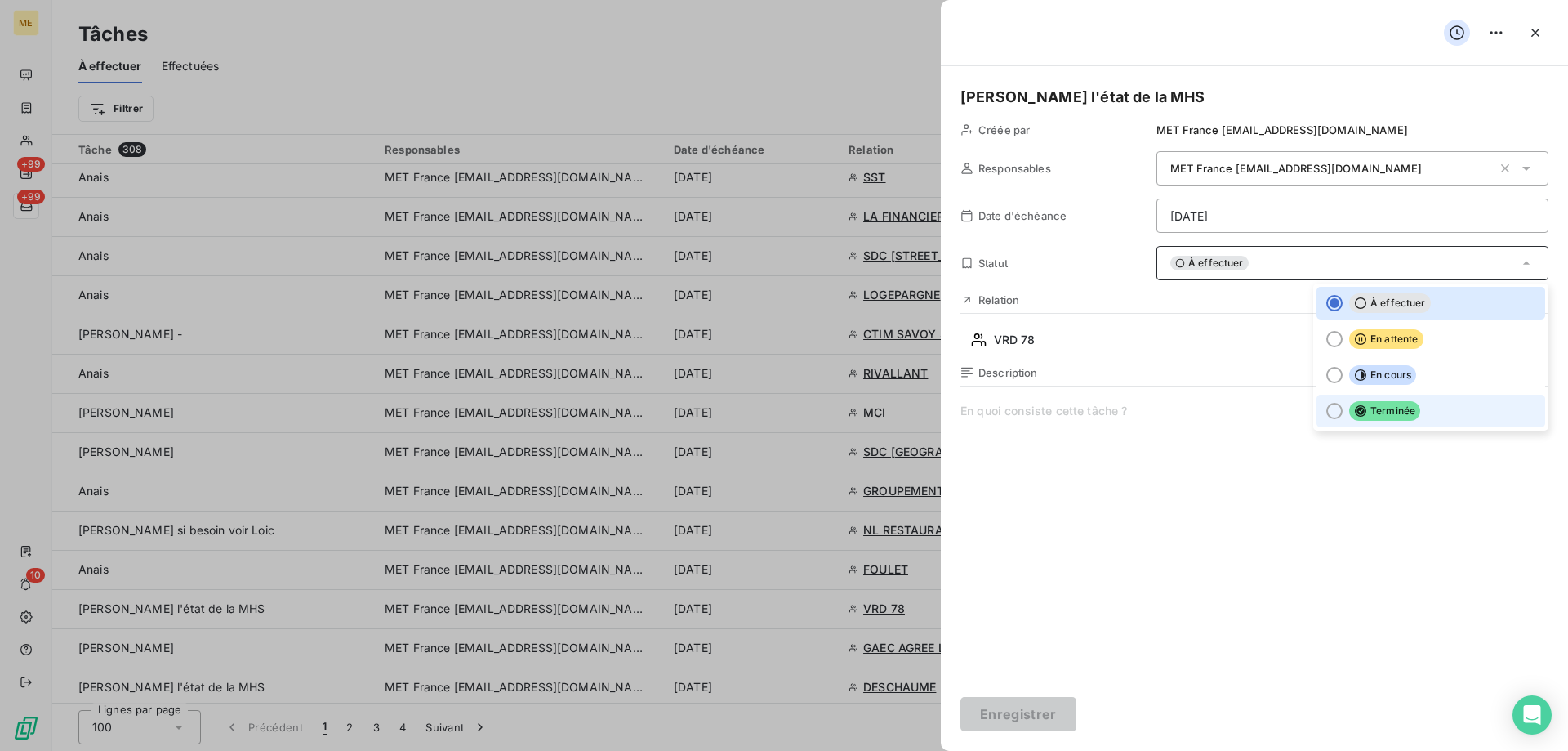
click at [1327, 408] on div at bounding box center [1335, 411] width 17 height 17
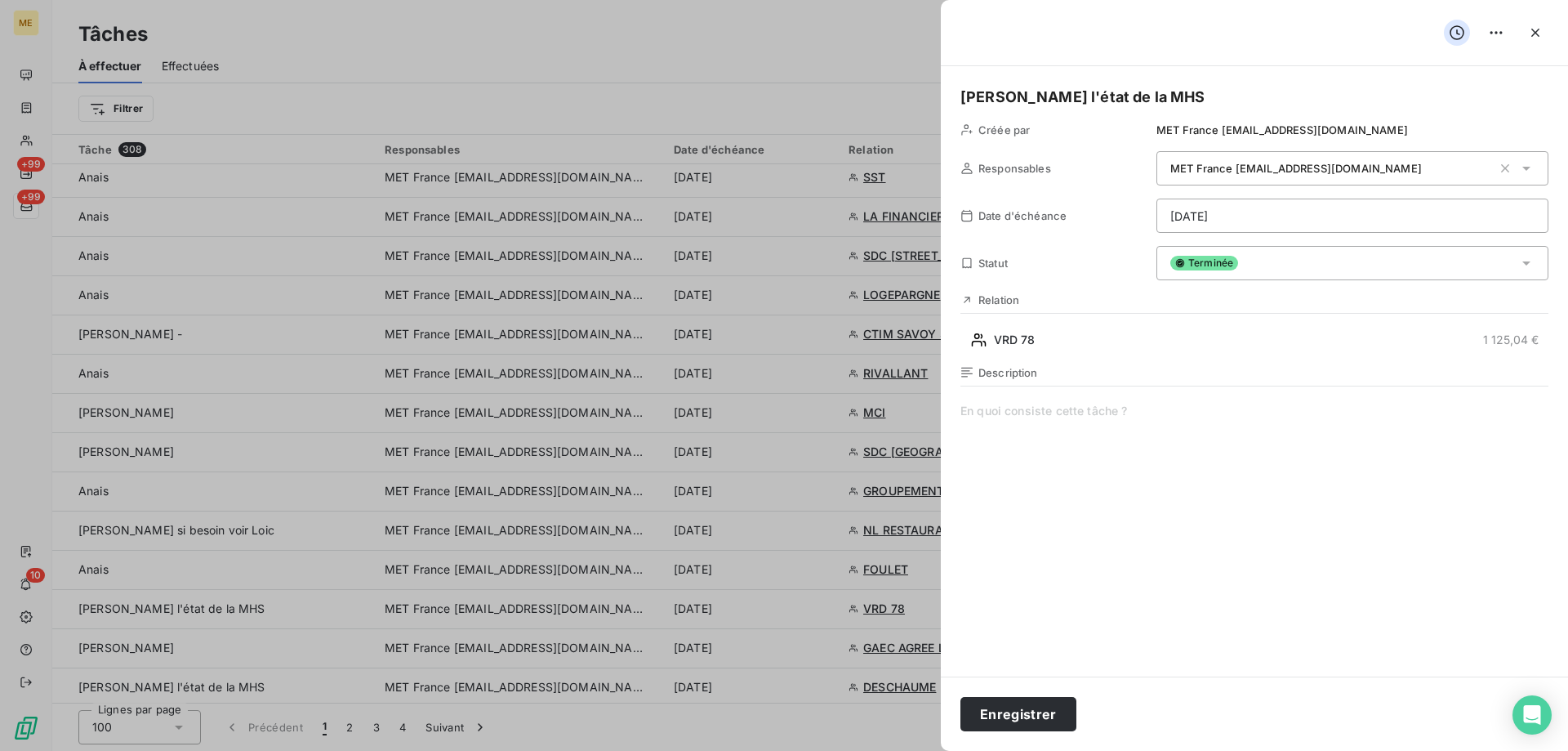
click at [1119, 447] on span at bounding box center [1255, 560] width 589 height 314
click at [1037, 709] on button "Enregistrer" at bounding box center [1018, 714] width 116 height 34
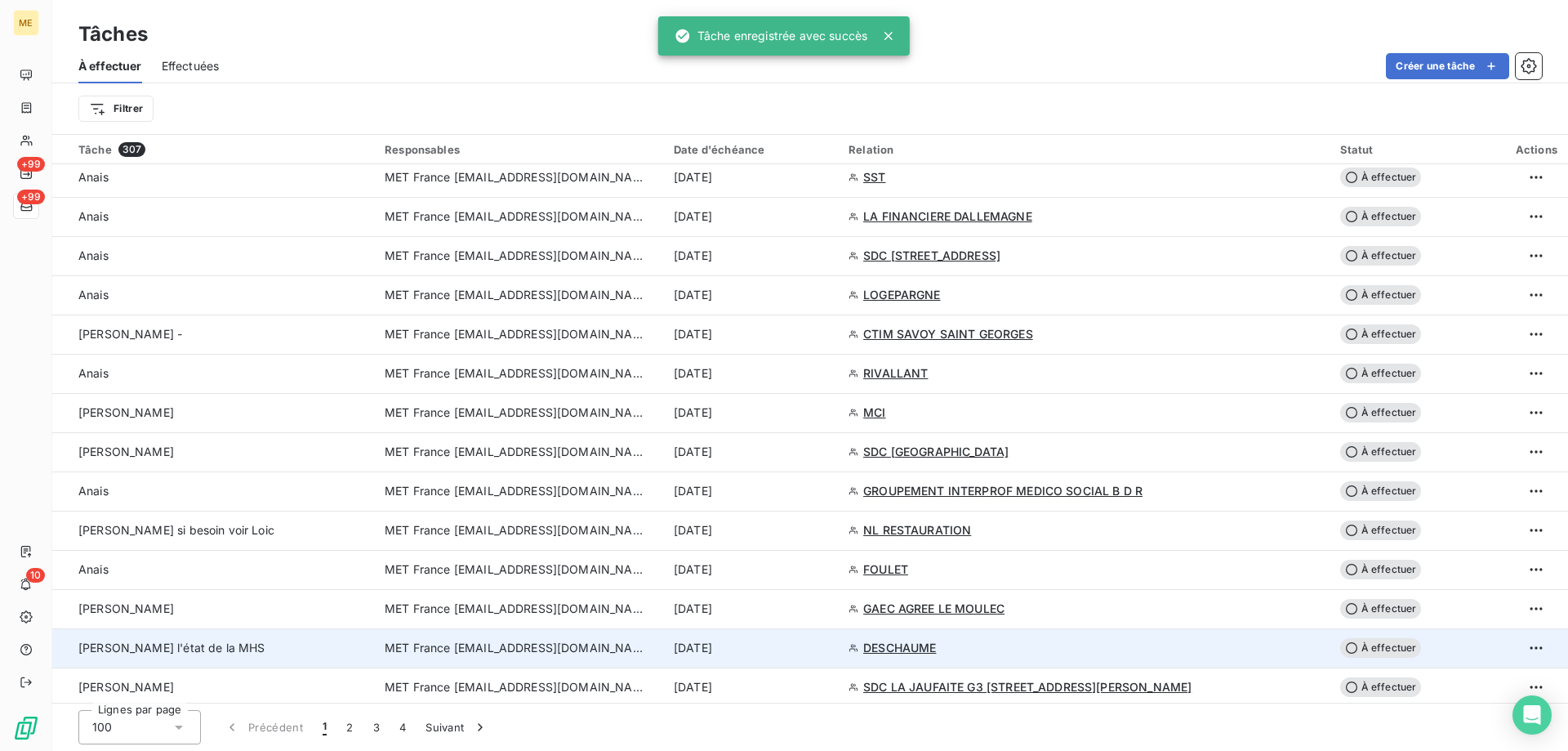
click at [609, 650] on span "MET France [EMAIL_ADDRESS][DOMAIN_NAME]" at bounding box center [515, 648] width 262 height 17
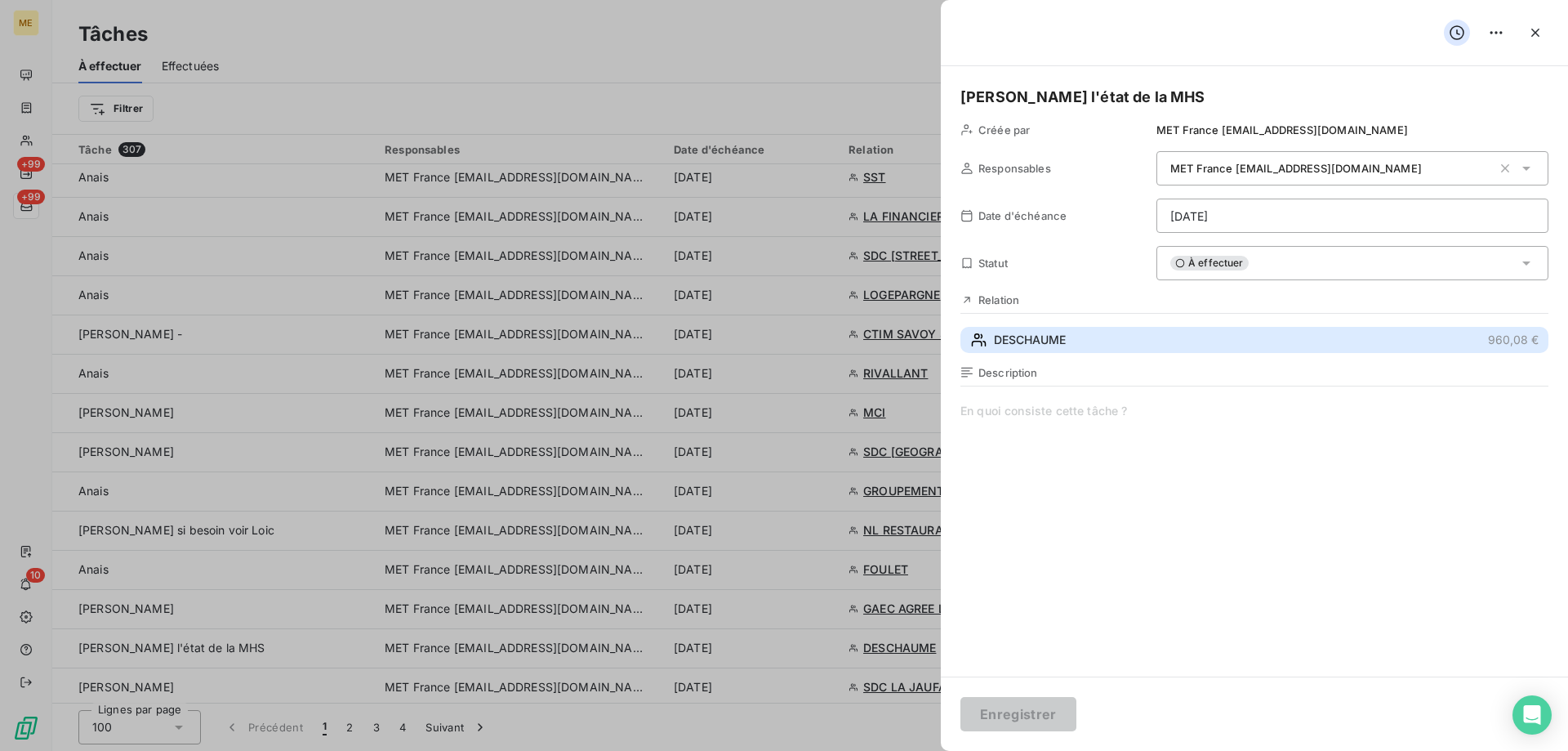
click at [1010, 350] on button "DESCHAUME 960,08 €" at bounding box center [1255, 340] width 589 height 26
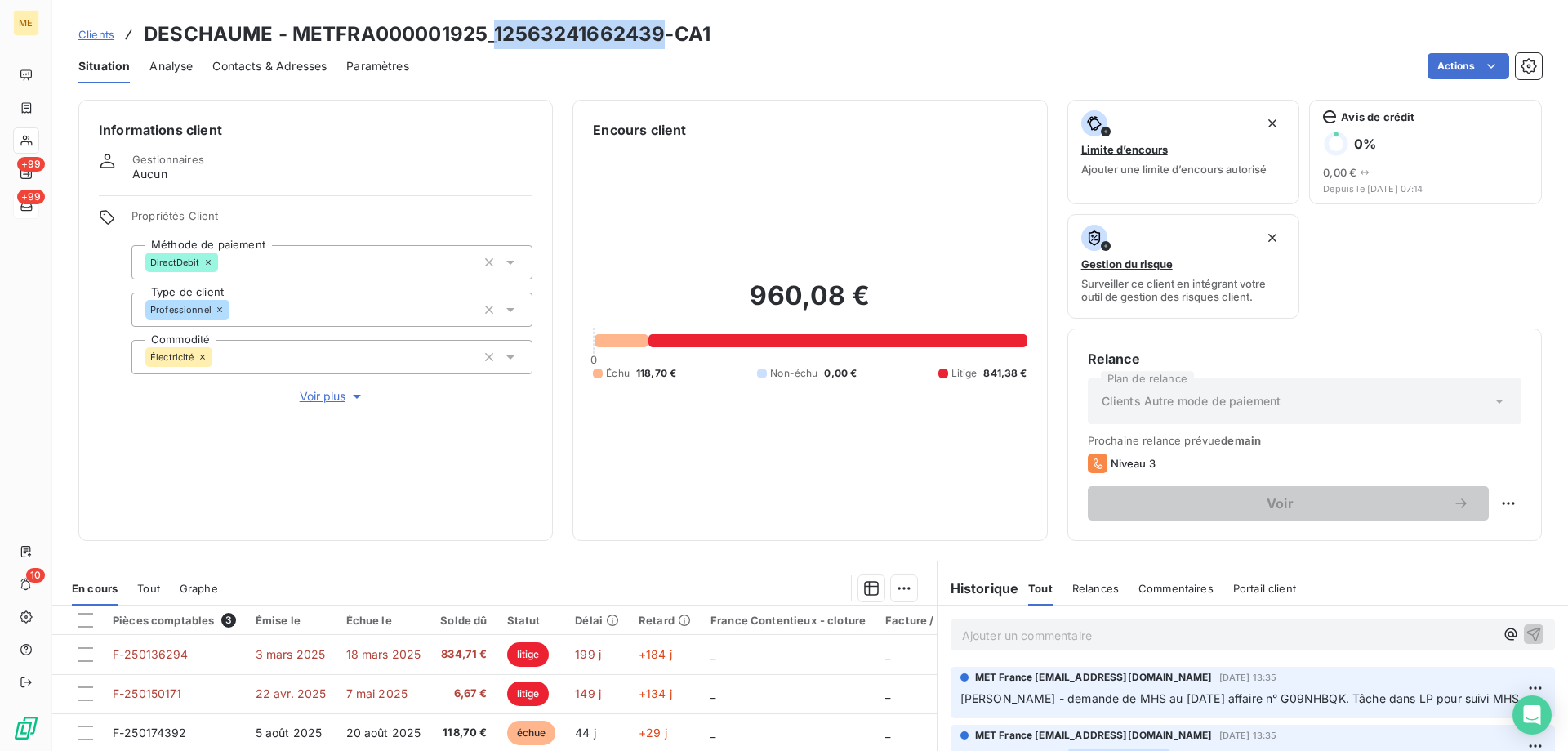
drag, startPoint x: 491, startPoint y: 31, endPoint x: 661, endPoint y: 40, distance: 170.2
click at [661, 40] on h3 "DESCHAUME - METFRA000001925_12563241662439-CA1" at bounding box center [427, 34] width 567 height 30
copy h3 "12563241662439"
click at [951, 642] on div "Ajouter un commentaire ﻿" at bounding box center [1252, 634] width 604 height 32
click at [1003, 640] on p "Ajouter un commentaire ﻿" at bounding box center [1229, 635] width 533 height 20
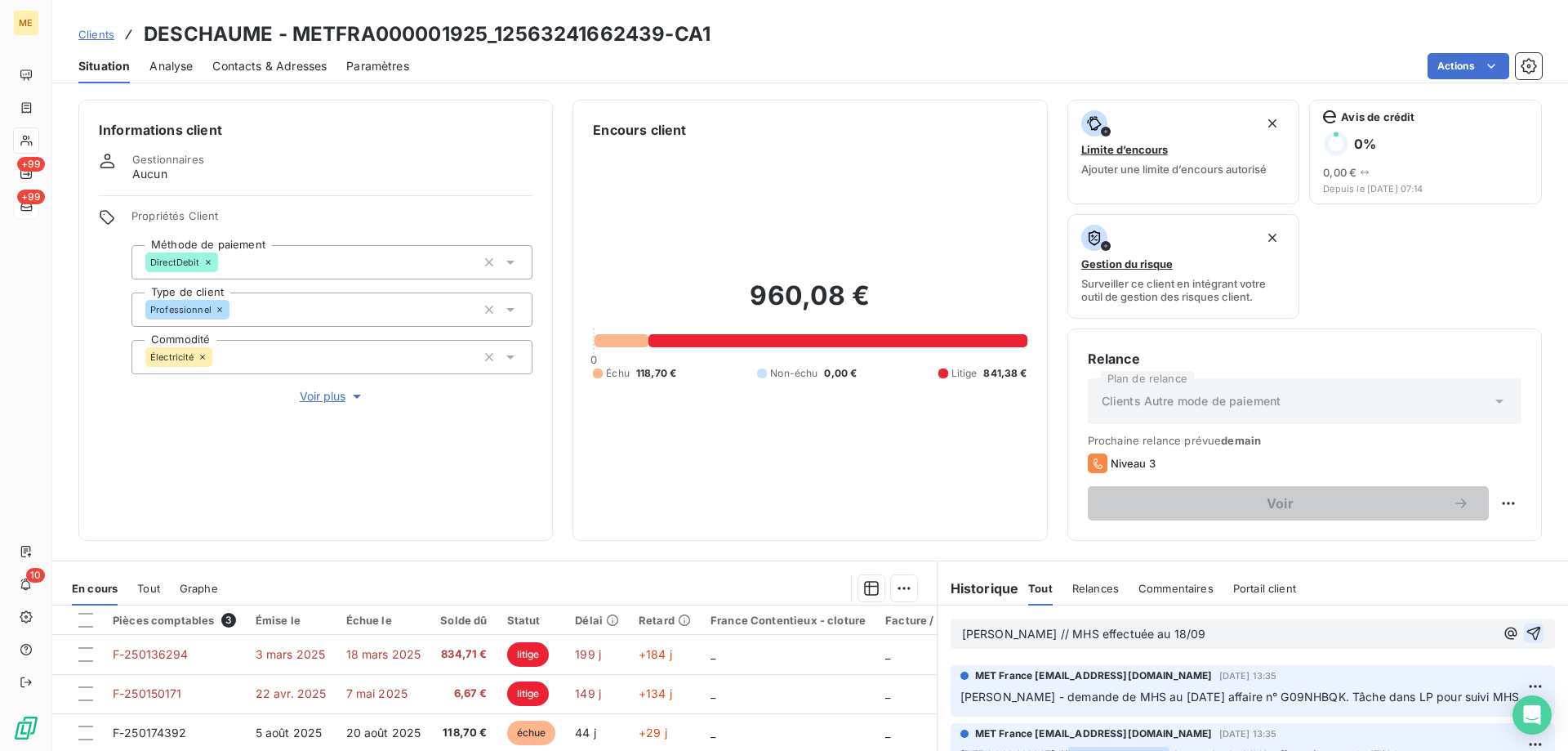
click at [1526, 637] on icon "button" at bounding box center [1535, 633] width 17 height 17
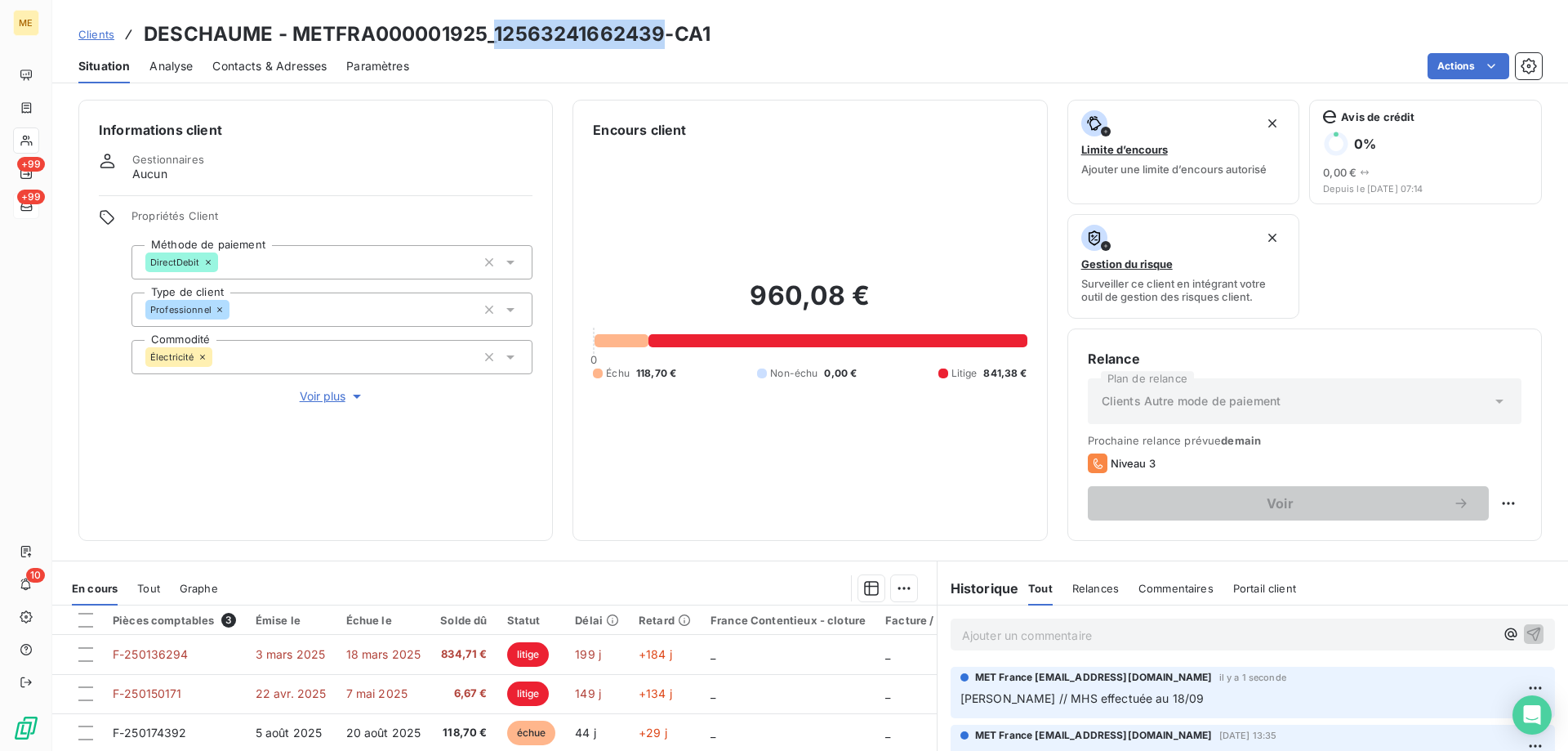
drag, startPoint x: 493, startPoint y: 36, endPoint x: 660, endPoint y: 44, distance: 167.2
click at [660, 44] on h3 "DESCHAUME - METFRA000001925_12563241662439-CA1" at bounding box center [427, 34] width 567 height 30
copy h3 "12563241662439"
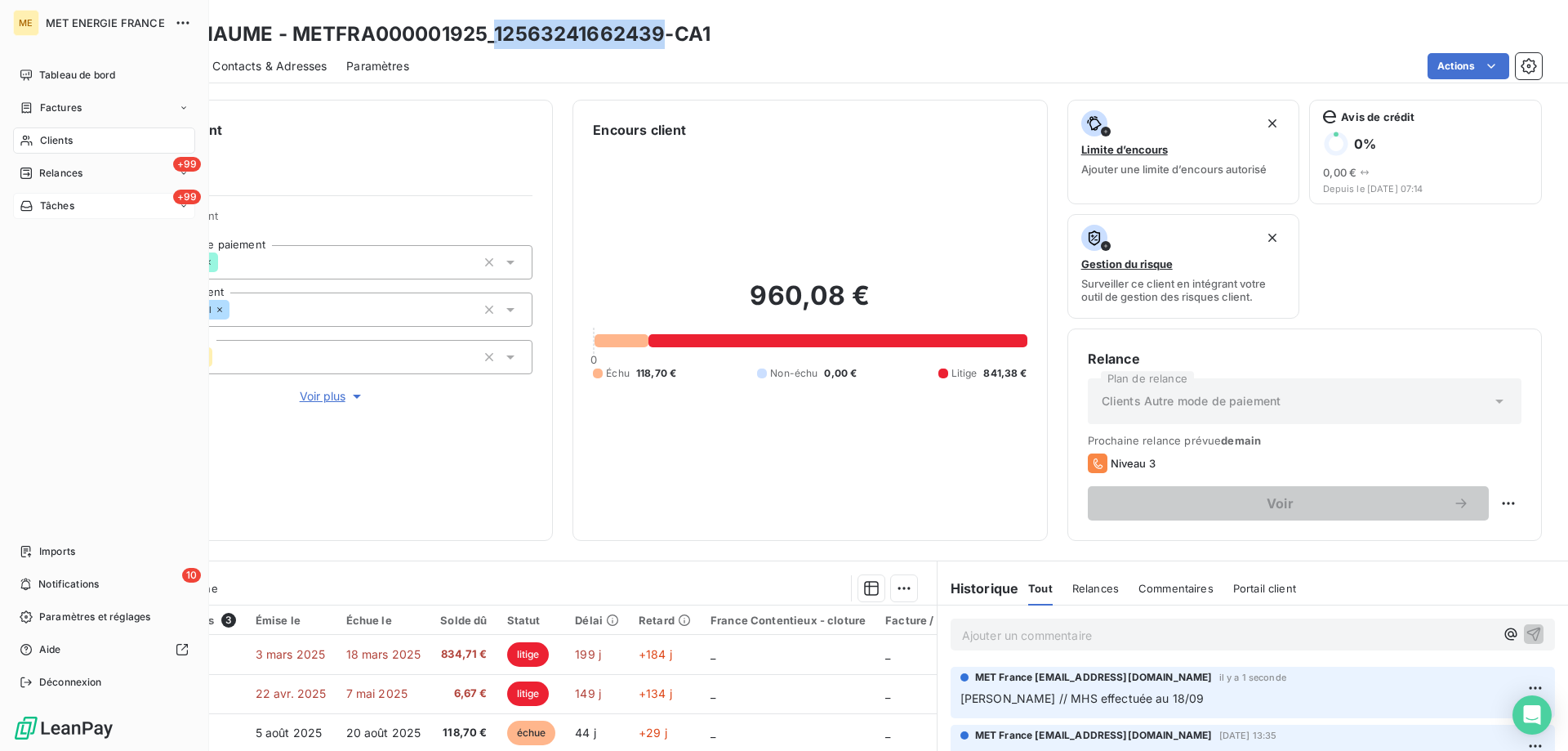
click at [25, 203] on icon at bounding box center [26, 206] width 14 height 13
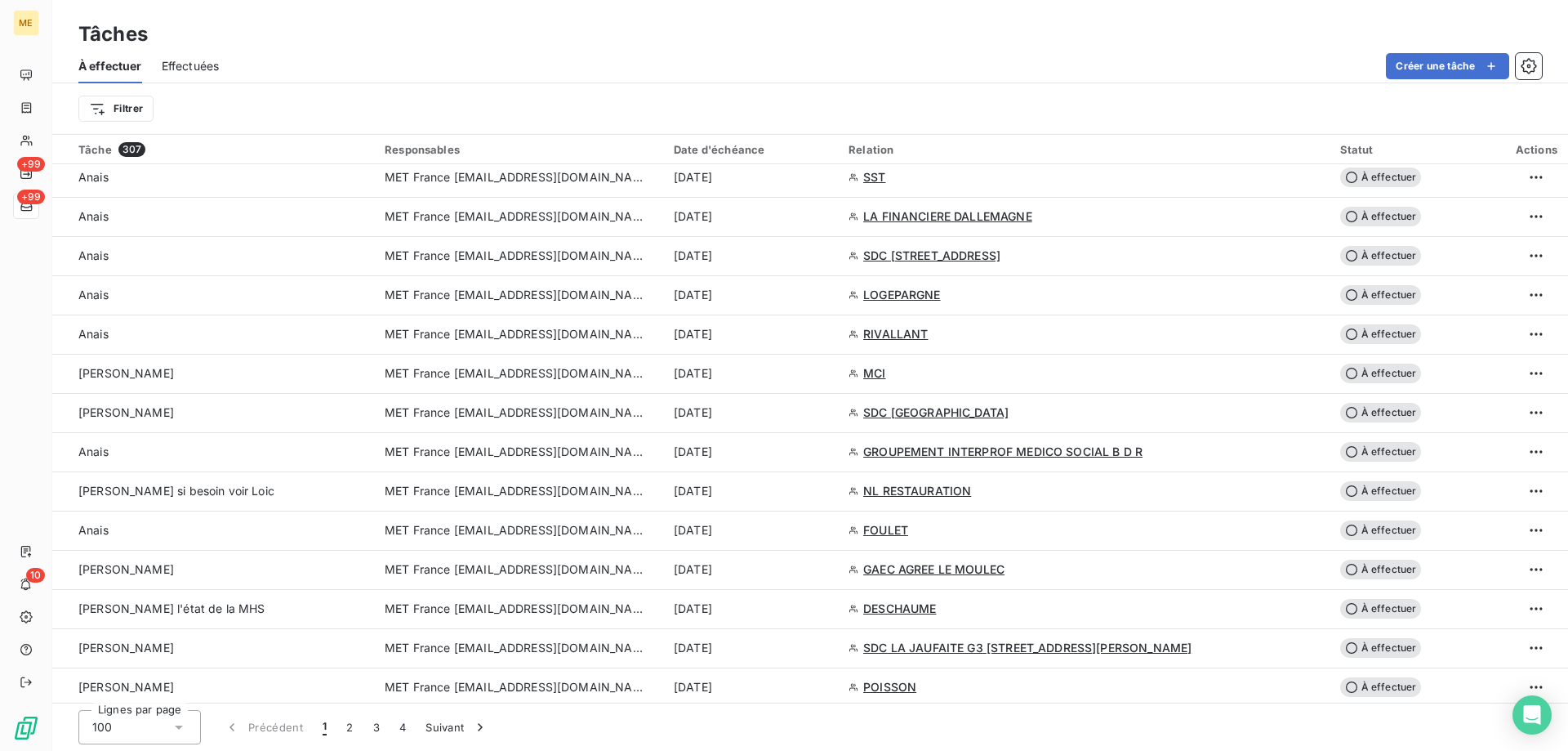
scroll to position [2287, 0]
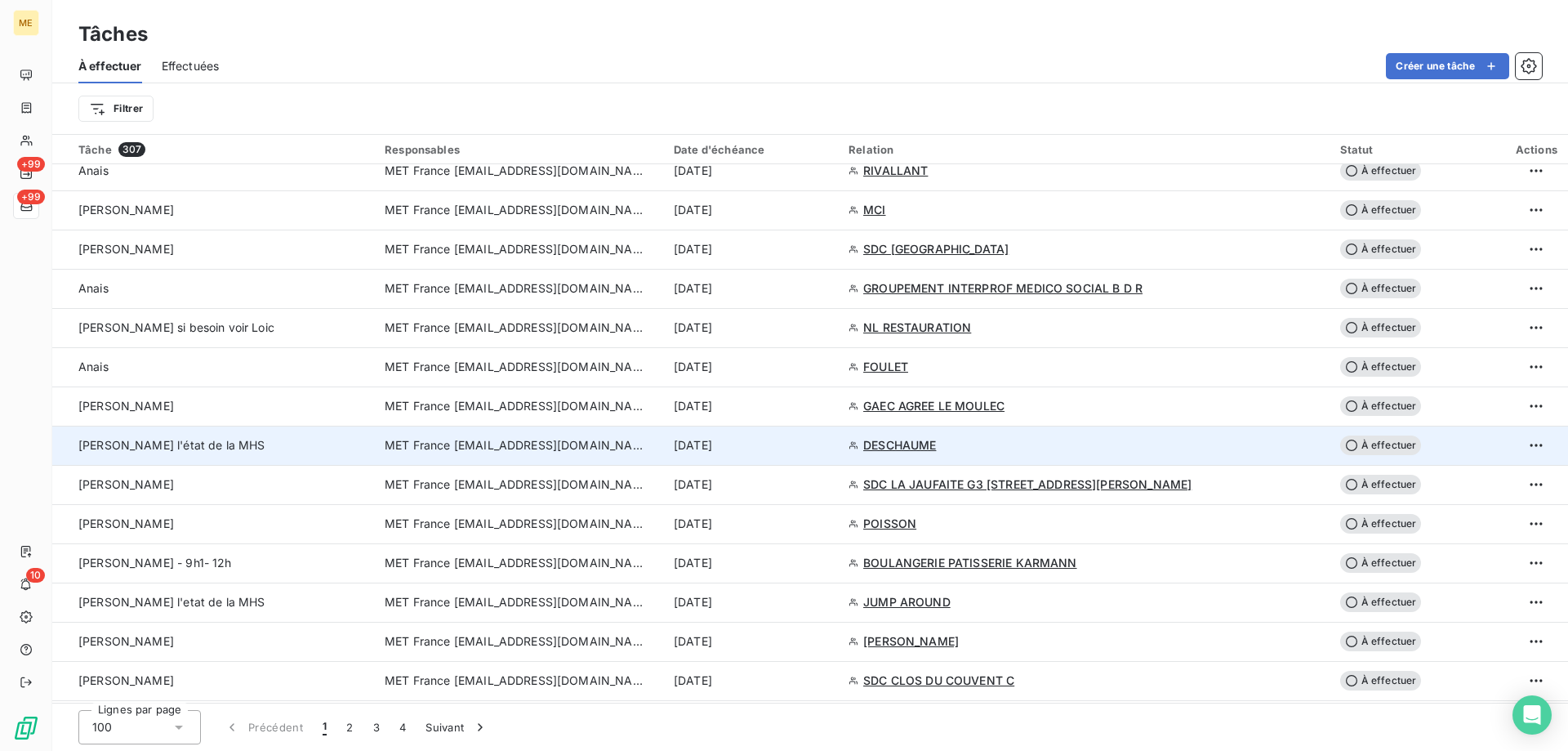
click at [561, 447] on span "MET France [EMAIL_ADDRESS][DOMAIN_NAME]" at bounding box center [515, 446] width 262 height 17
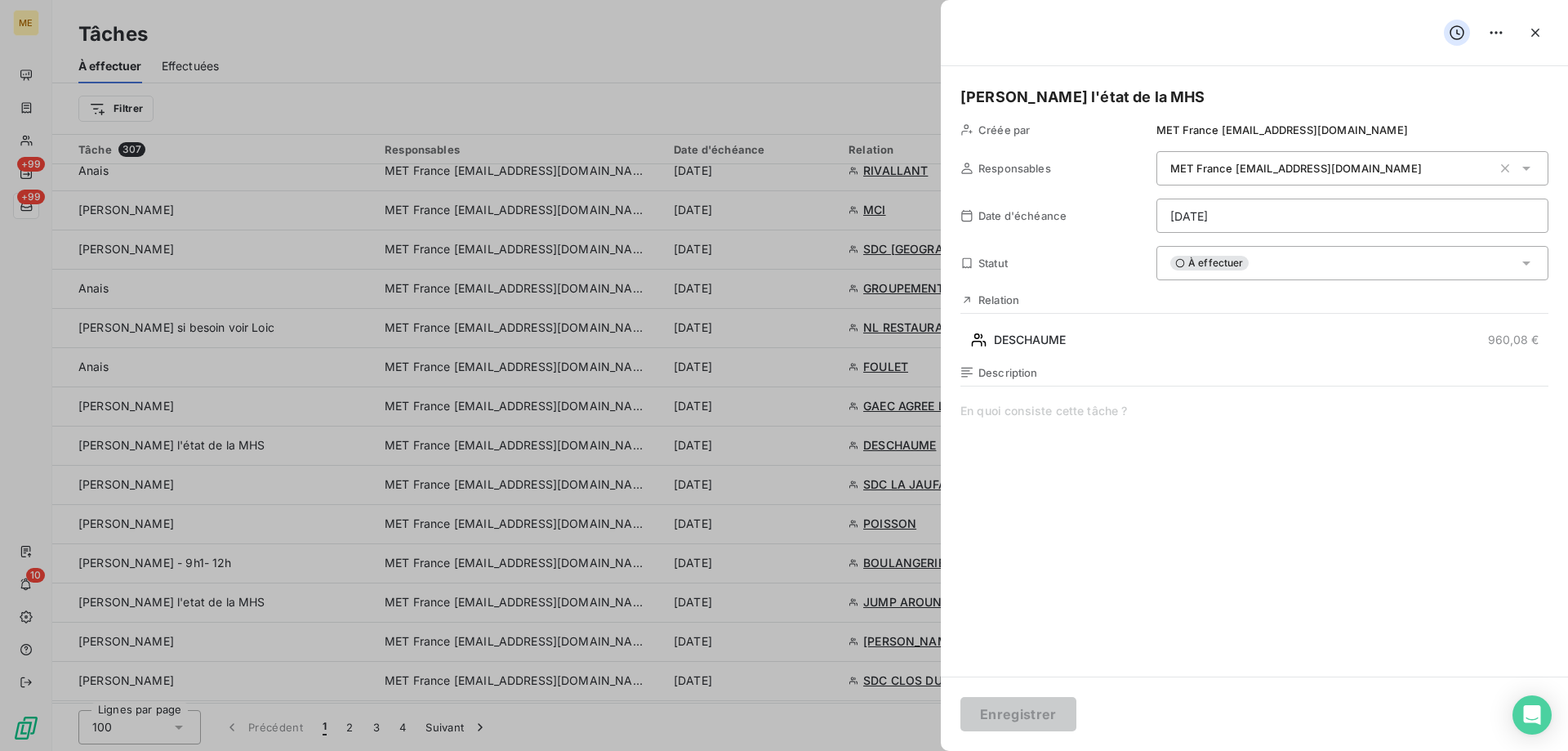
click at [1156, 430] on span at bounding box center [1255, 560] width 589 height 314
click at [1237, 214] on html "ME +99 +99 10 Tâches À effectuer Effectuées Créer une tâche Filtrer Tâche 307 R…" at bounding box center [784, 457] width 1568 height 914
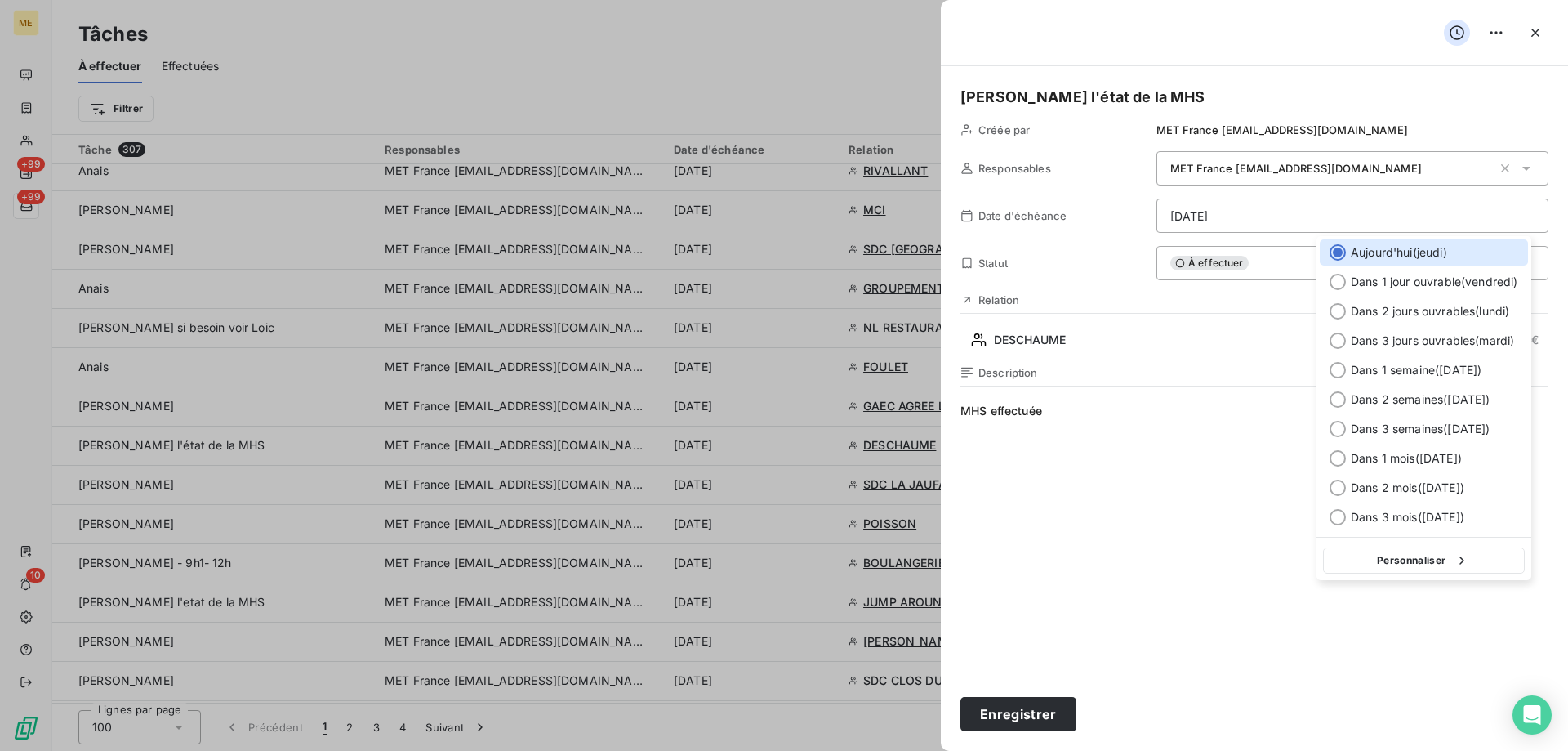
click at [1241, 264] on html "ME +99 +99 10 Tâches À effectuer Effectuées Créer une tâche Filtrer Tâche 307 R…" at bounding box center [784, 457] width 1568 height 914
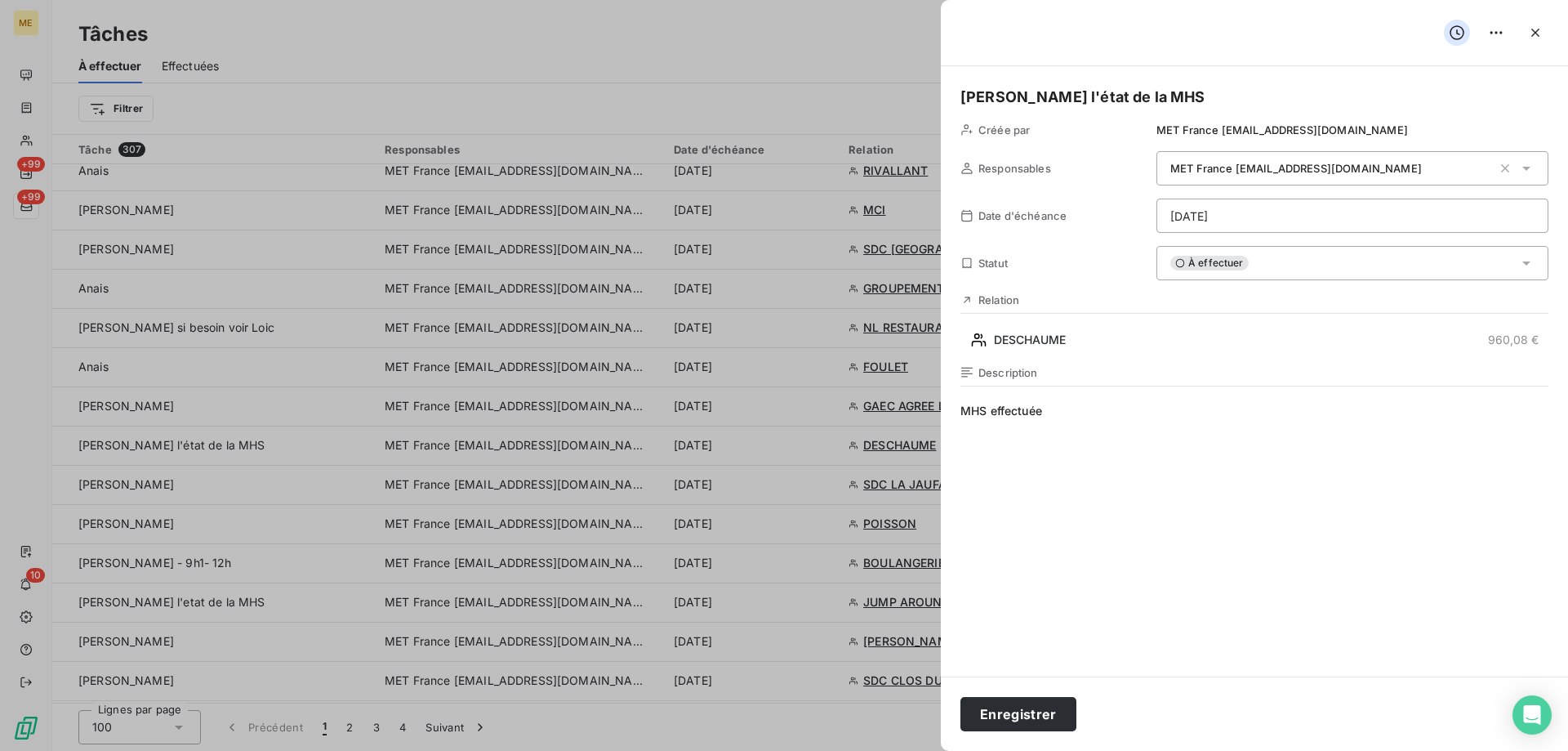
click at [1276, 268] on div "À effectuer" at bounding box center [1353, 263] width 392 height 34
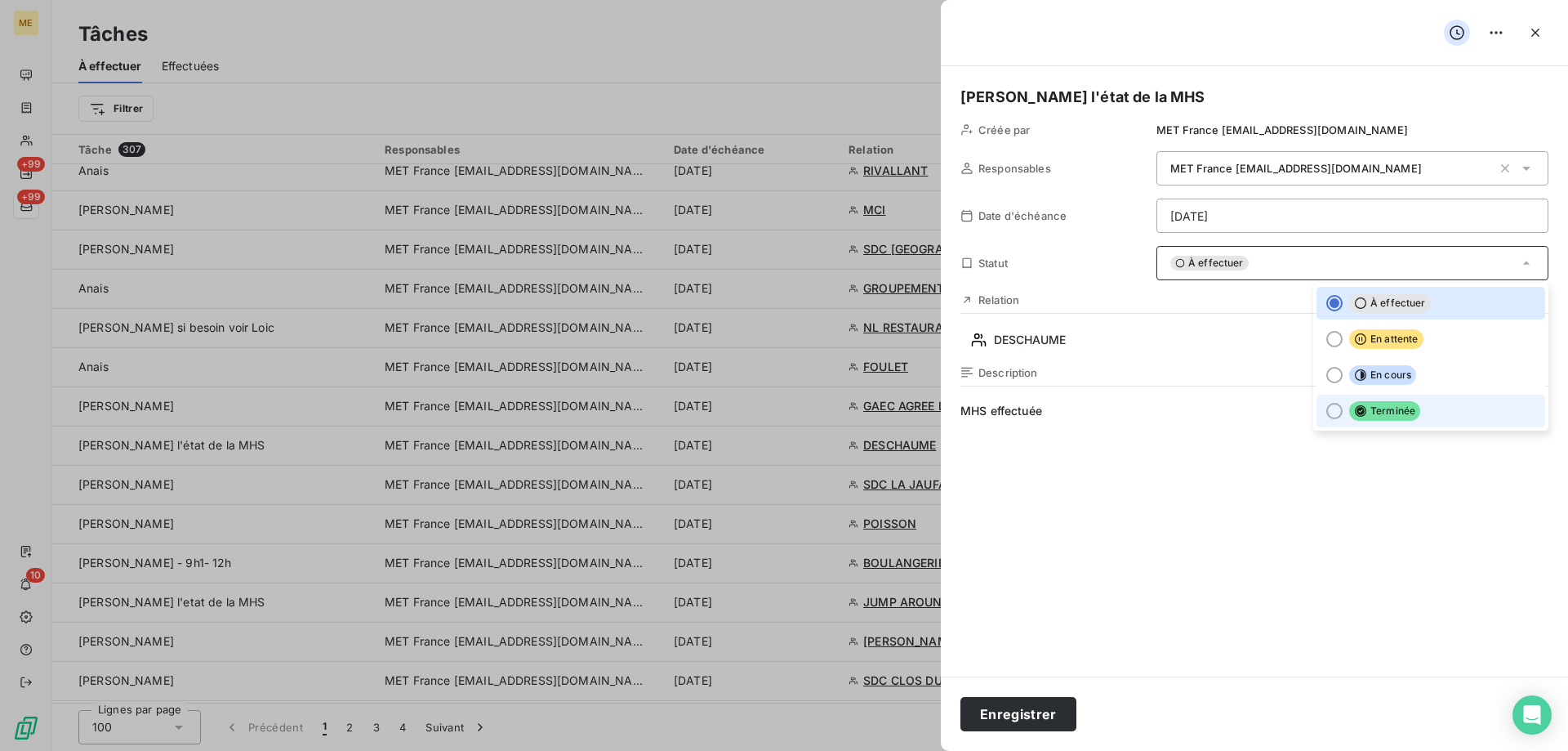
click at [1327, 413] on div at bounding box center [1335, 411] width 17 height 17
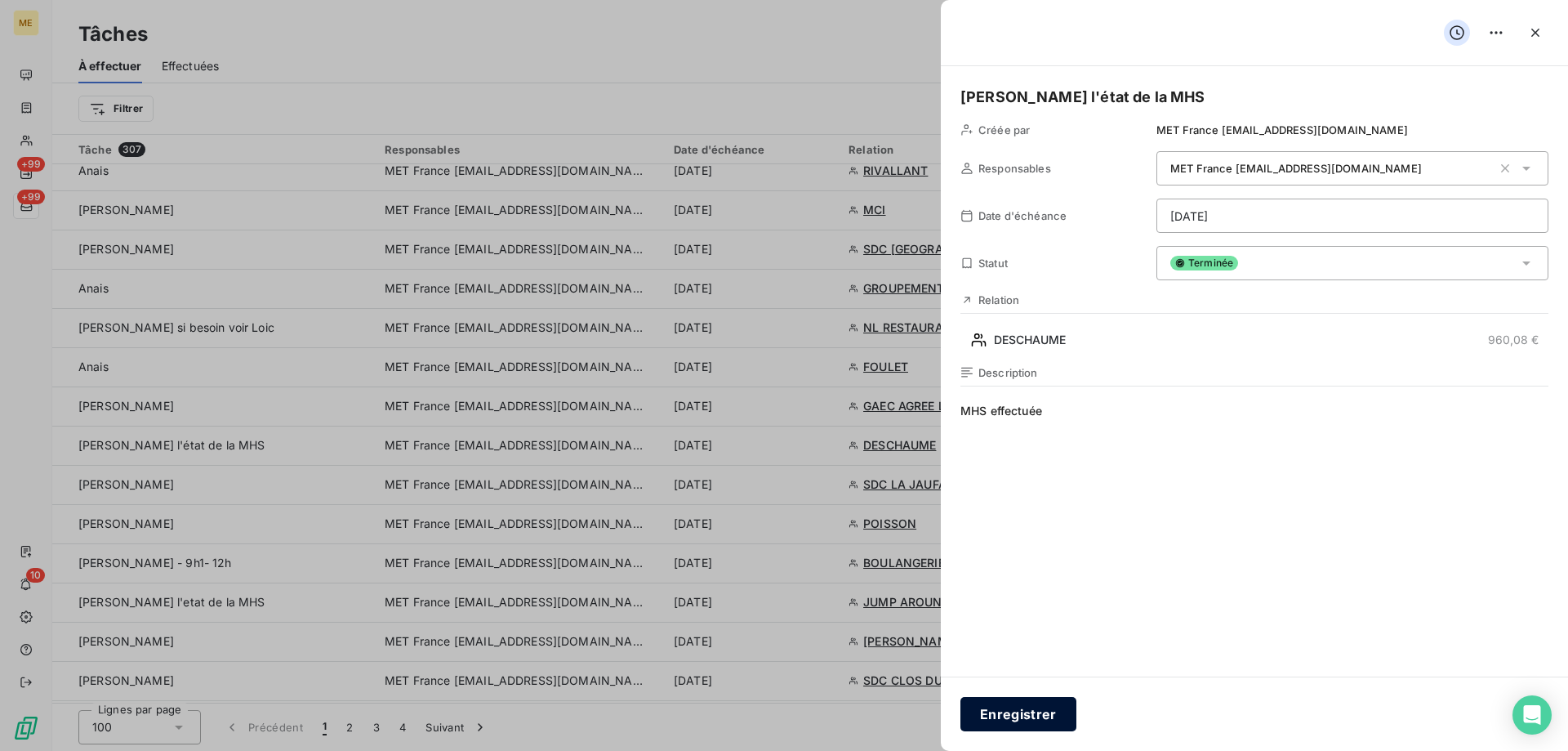
click at [1005, 706] on button "Enregistrer" at bounding box center [1018, 714] width 116 height 34
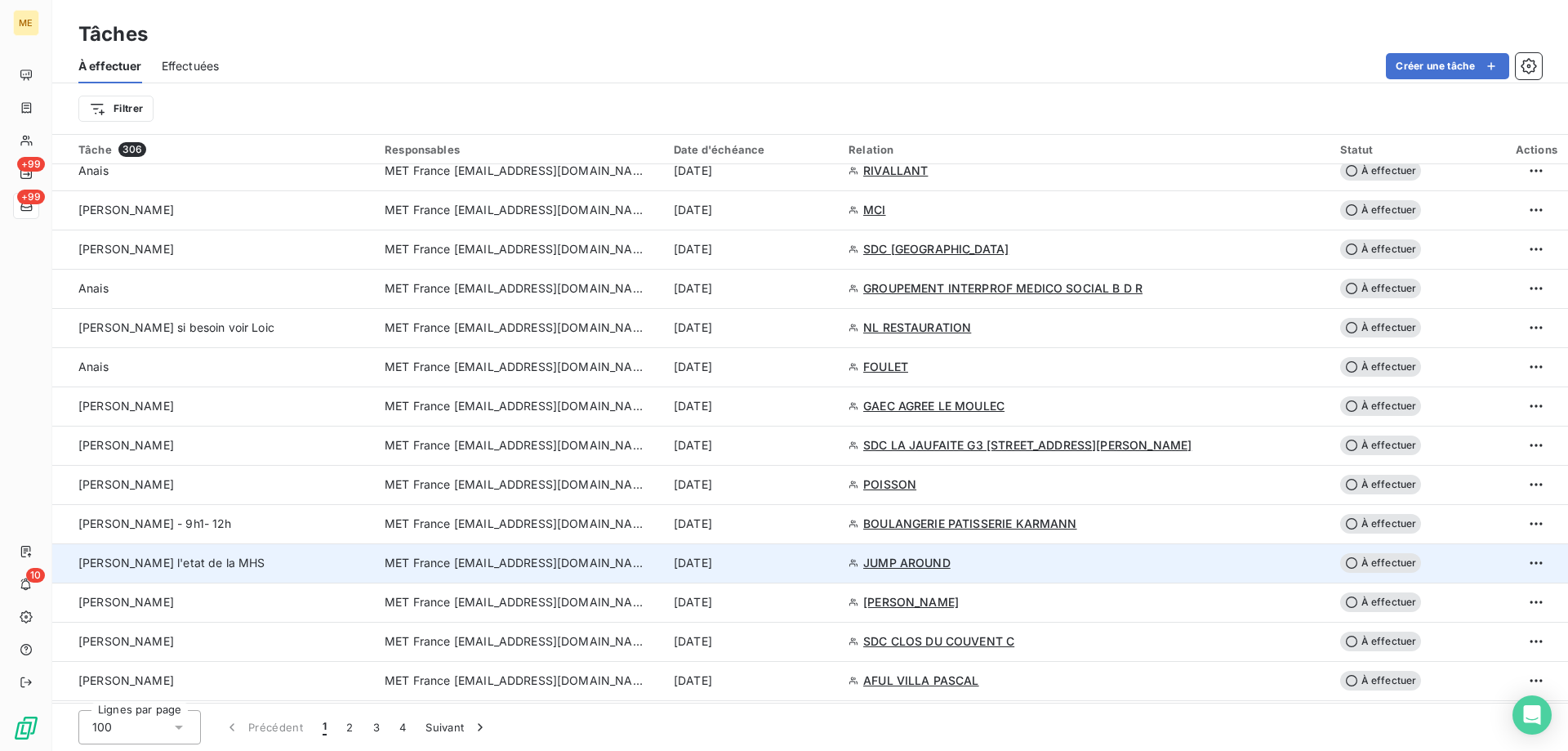
click at [516, 568] on span "MET France [EMAIL_ADDRESS][DOMAIN_NAME]" at bounding box center [515, 563] width 262 height 17
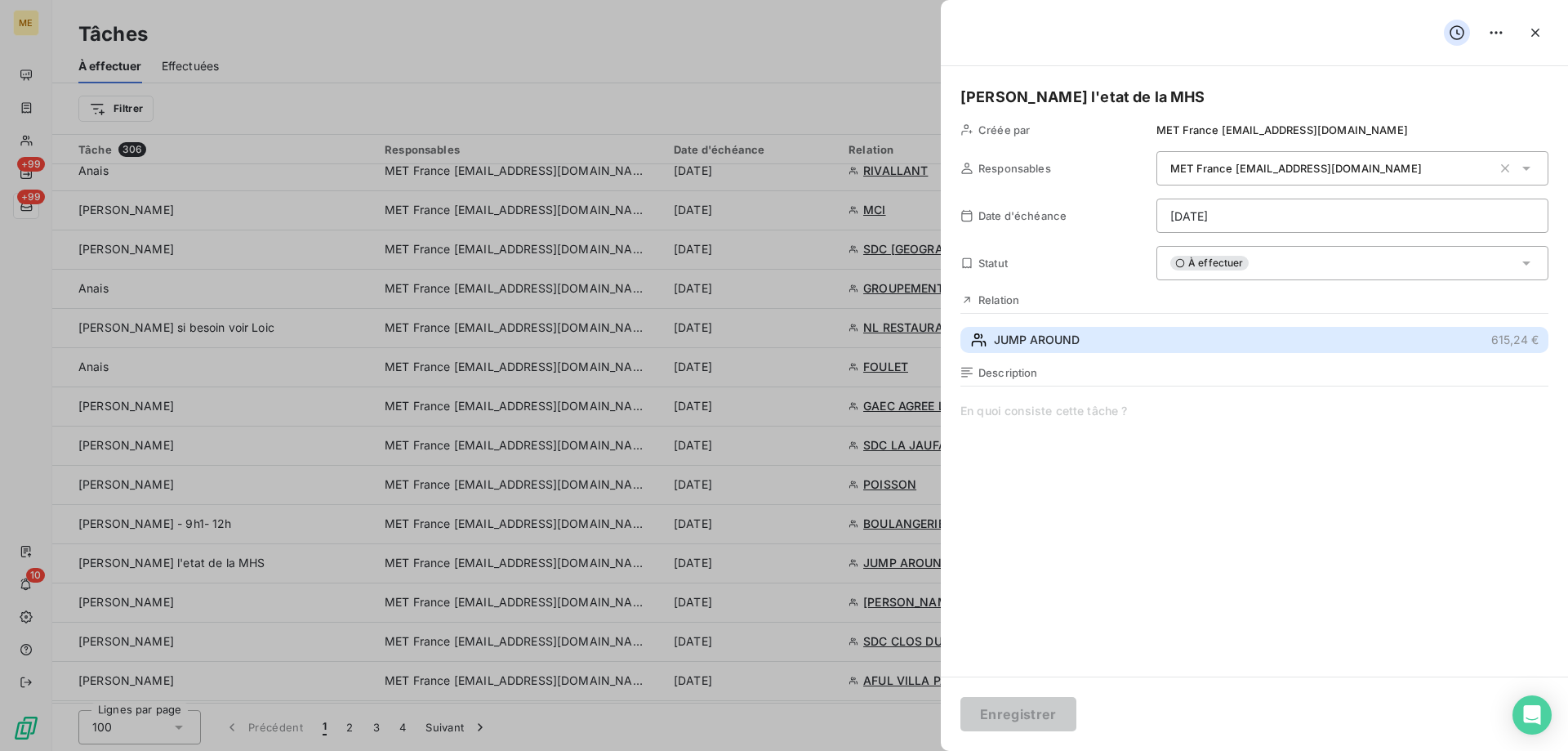
click at [1064, 341] on span "JUMP AROUND" at bounding box center [1037, 340] width 85 height 17
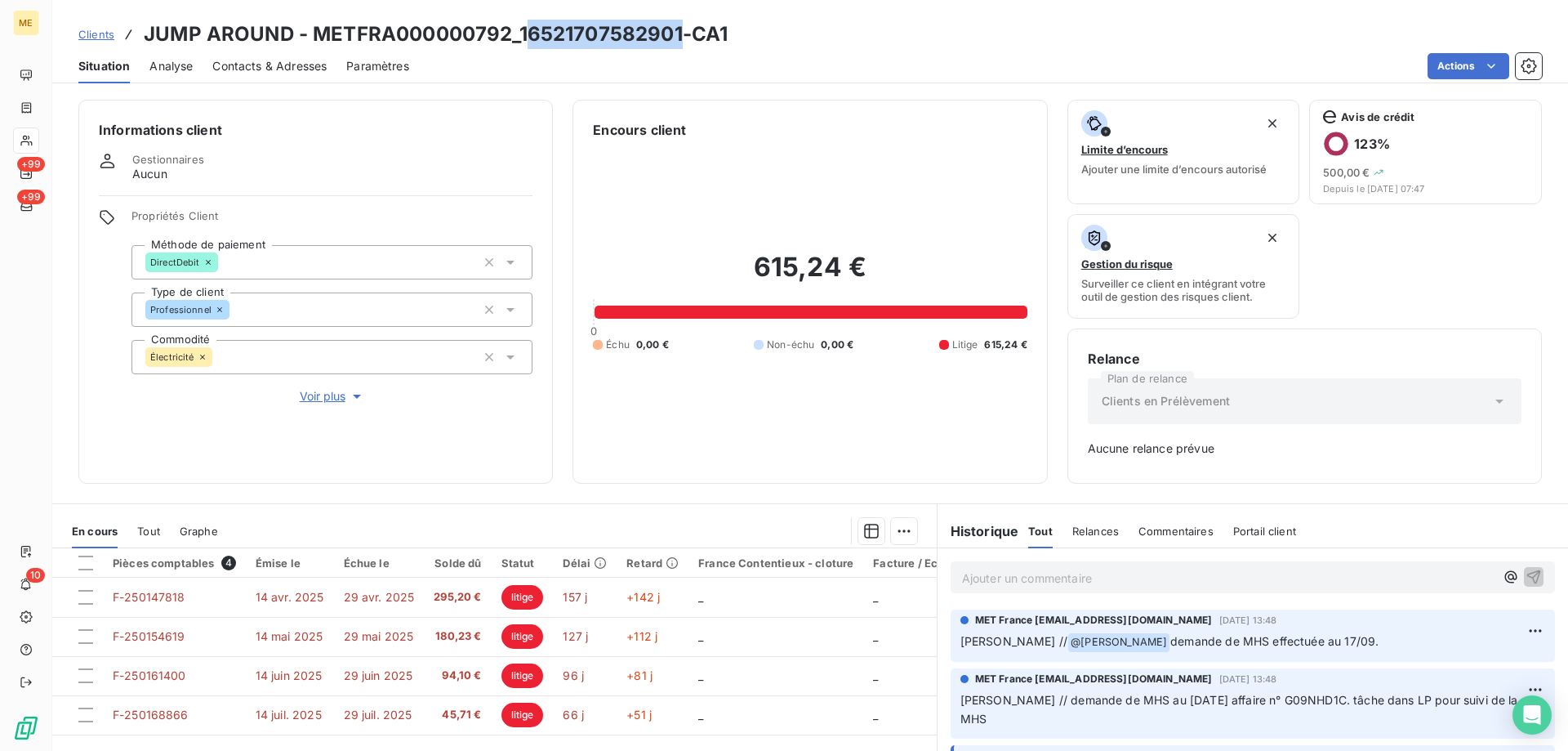
drag, startPoint x: 522, startPoint y: 31, endPoint x: 666, endPoint y: 10, distance: 145.5
click at [674, 12] on div "Clients JUMP AROUND - METFRA000000792_16521707582901-CA1 Situation Analyse Cont…" at bounding box center [810, 42] width 1516 height 84
drag, startPoint x: 517, startPoint y: 31, endPoint x: 677, endPoint y: 36, distance: 160.1
click at [677, 36] on h3 "JUMP AROUND - METFRA000000792_16521707582901-CA1" at bounding box center [435, 34] width 584 height 30
copy h3 "16521707582901"
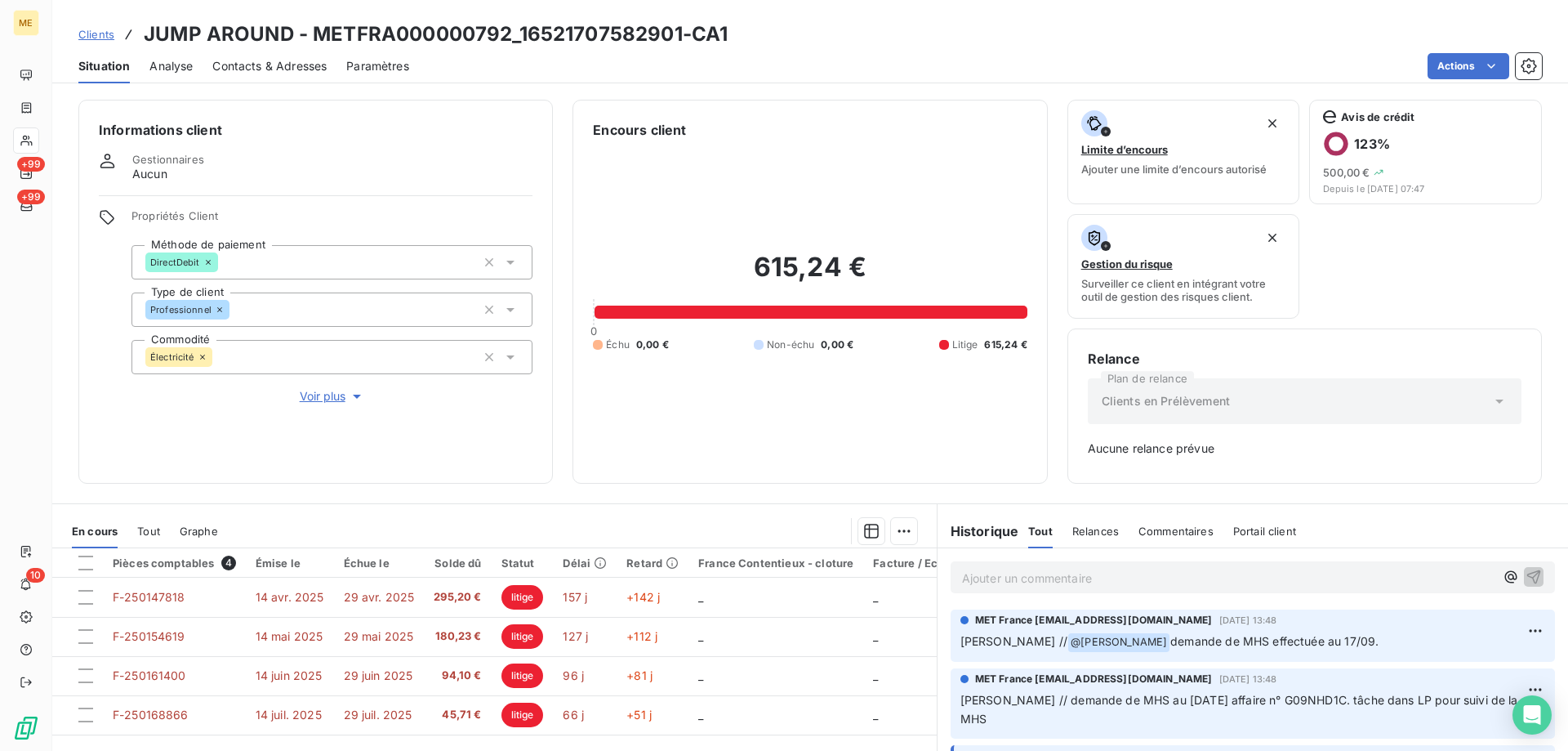
click at [1089, 584] on p "Ajouter un commentaire ﻿" at bounding box center [1229, 578] width 533 height 20
click at [1526, 580] on icon "button" at bounding box center [1535, 576] width 17 height 17
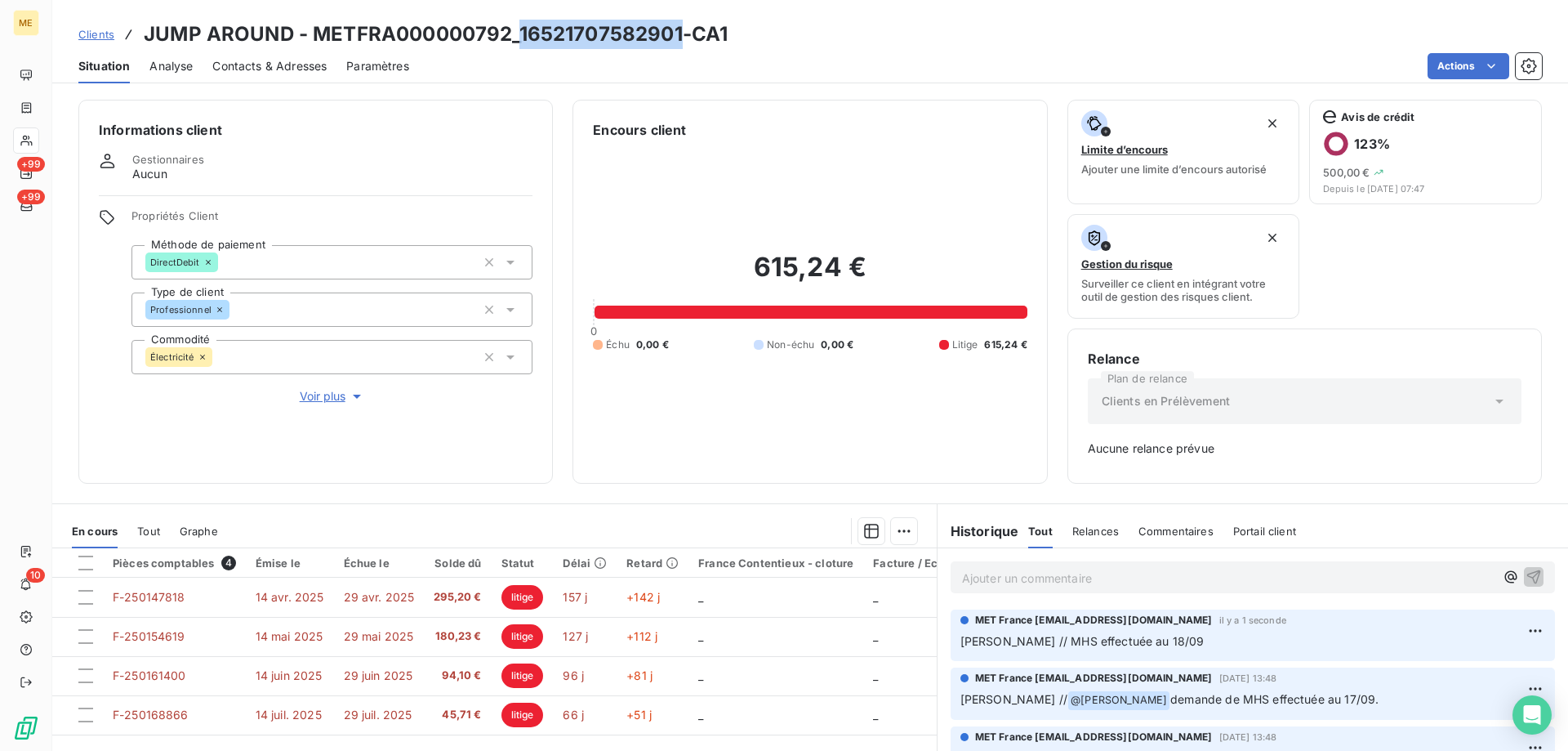
drag, startPoint x: 520, startPoint y: 28, endPoint x: 683, endPoint y: 30, distance: 163.0
click at [683, 30] on h3 "JUMP AROUND - METFRA000000792_16521707582901-CA1" at bounding box center [435, 34] width 584 height 30
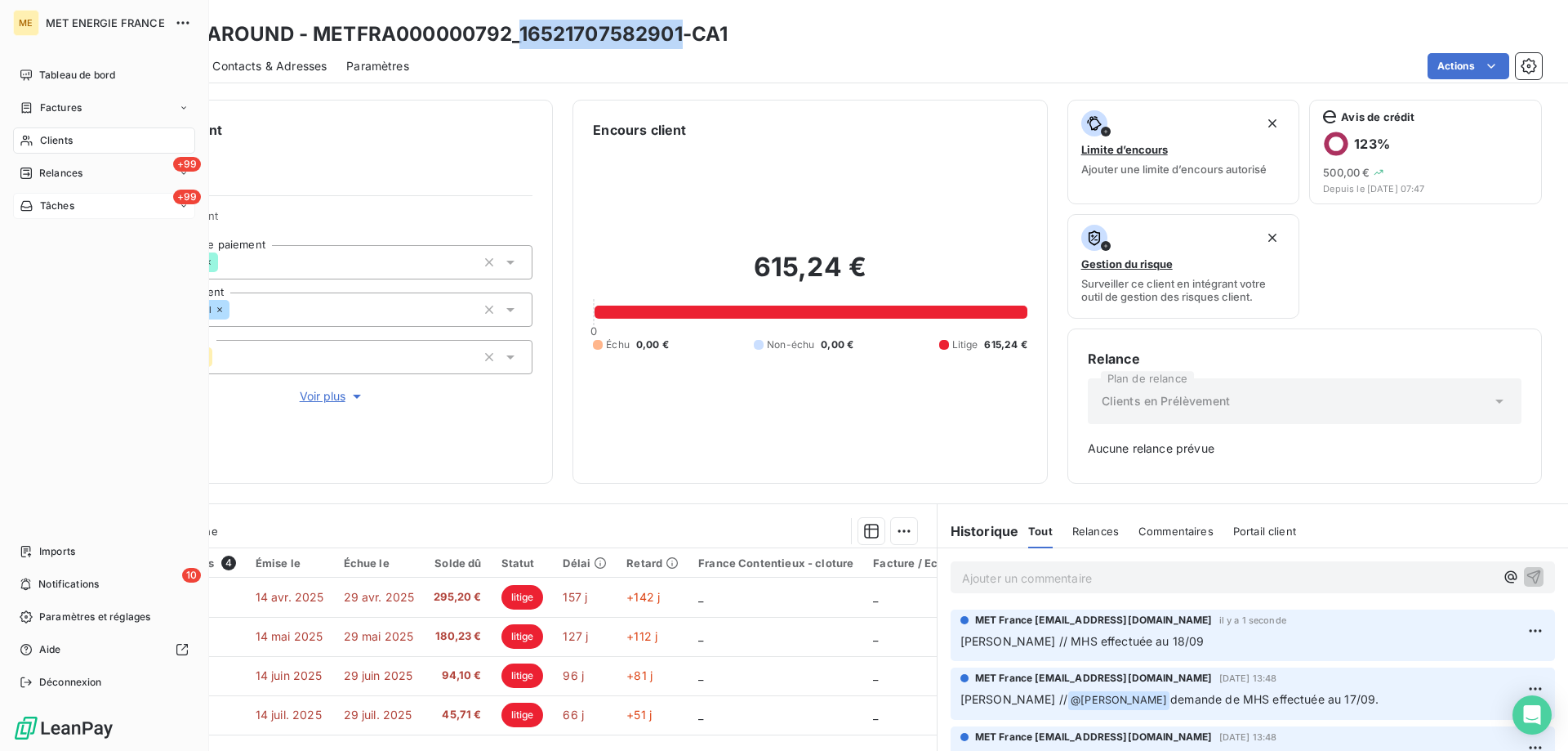
click at [54, 199] on span "Tâches" at bounding box center [57, 206] width 34 height 15
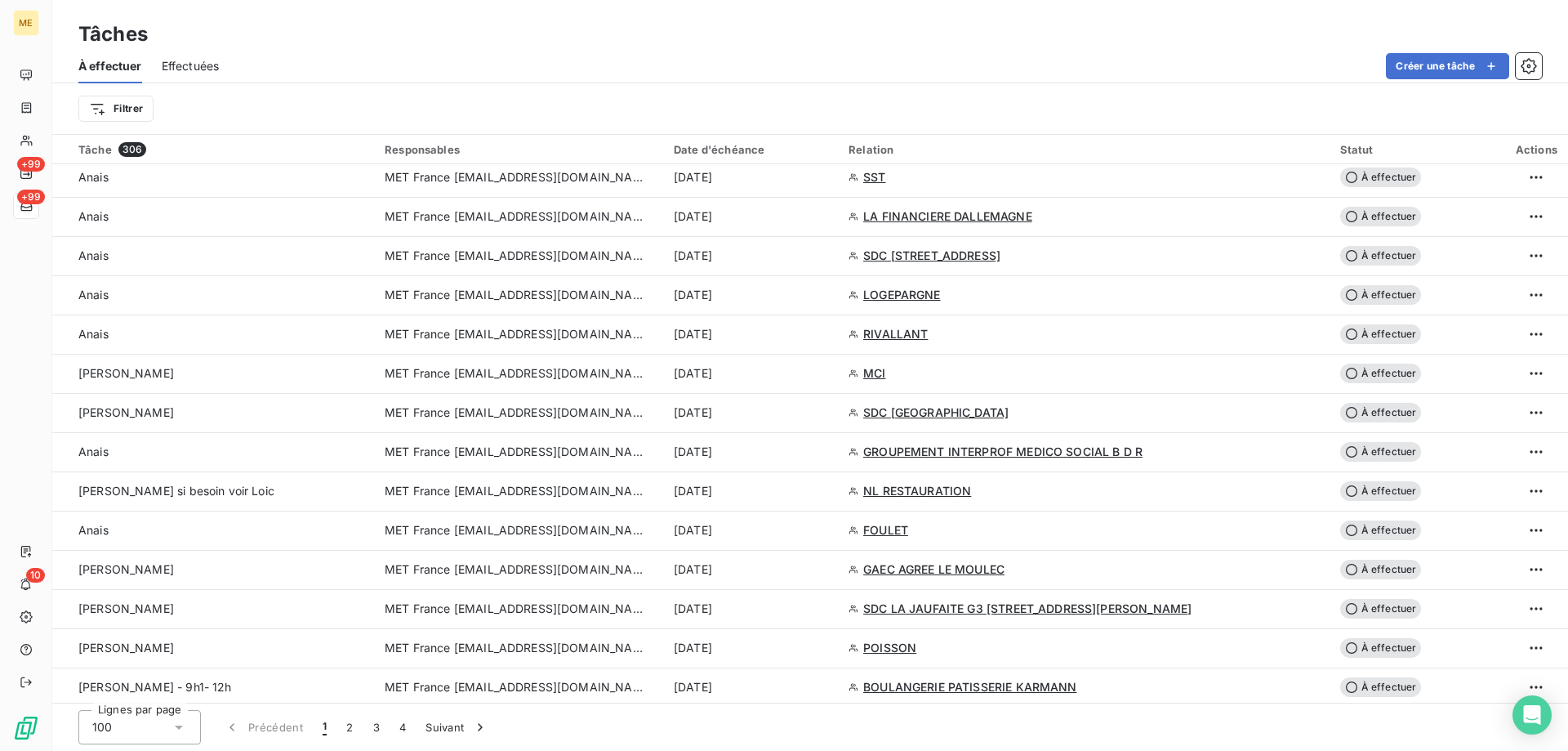
scroll to position [2206, 0]
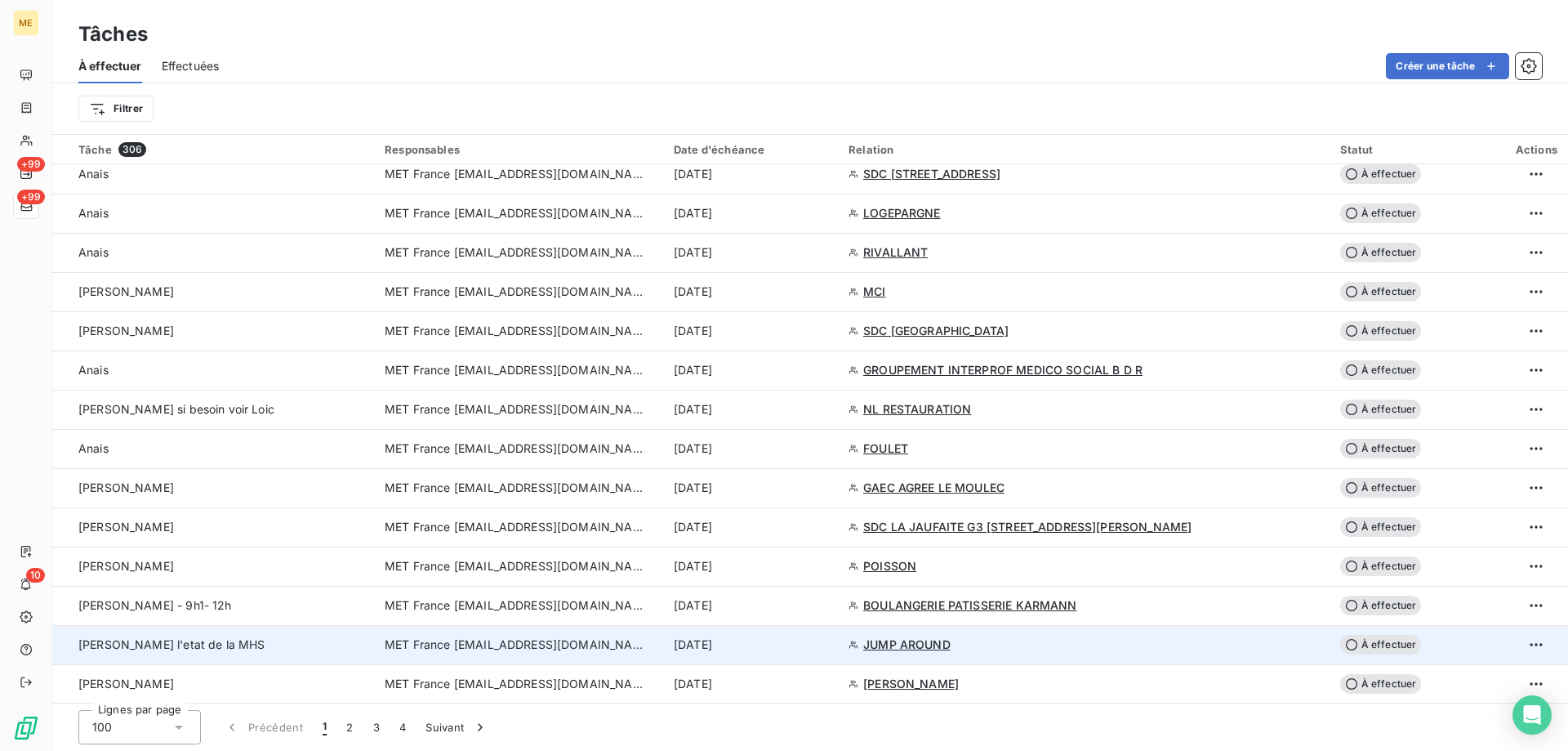
click at [527, 645] on span "MET France [EMAIL_ADDRESS][DOMAIN_NAME]" at bounding box center [515, 644] width 262 height 17
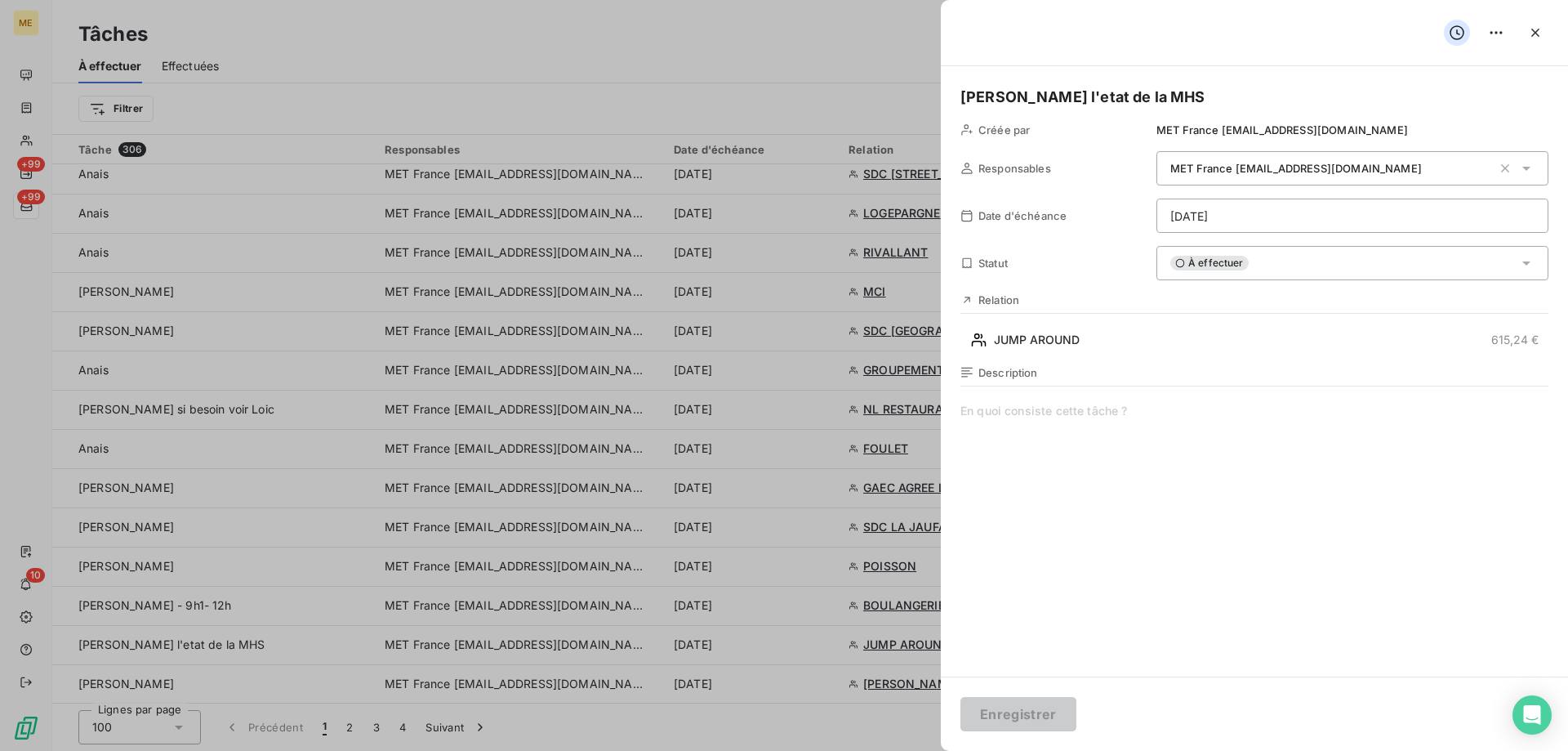
click at [1014, 408] on span at bounding box center [1255, 560] width 589 height 314
drag, startPoint x: 1122, startPoint y: 420, endPoint x: 1119, endPoint y: 412, distance: 8.5
click at [1119, 412] on span "MHS effecetuée" at bounding box center [1255, 560] width 589 height 314
click at [1017, 716] on button "Enregistrer" at bounding box center [1018, 714] width 116 height 34
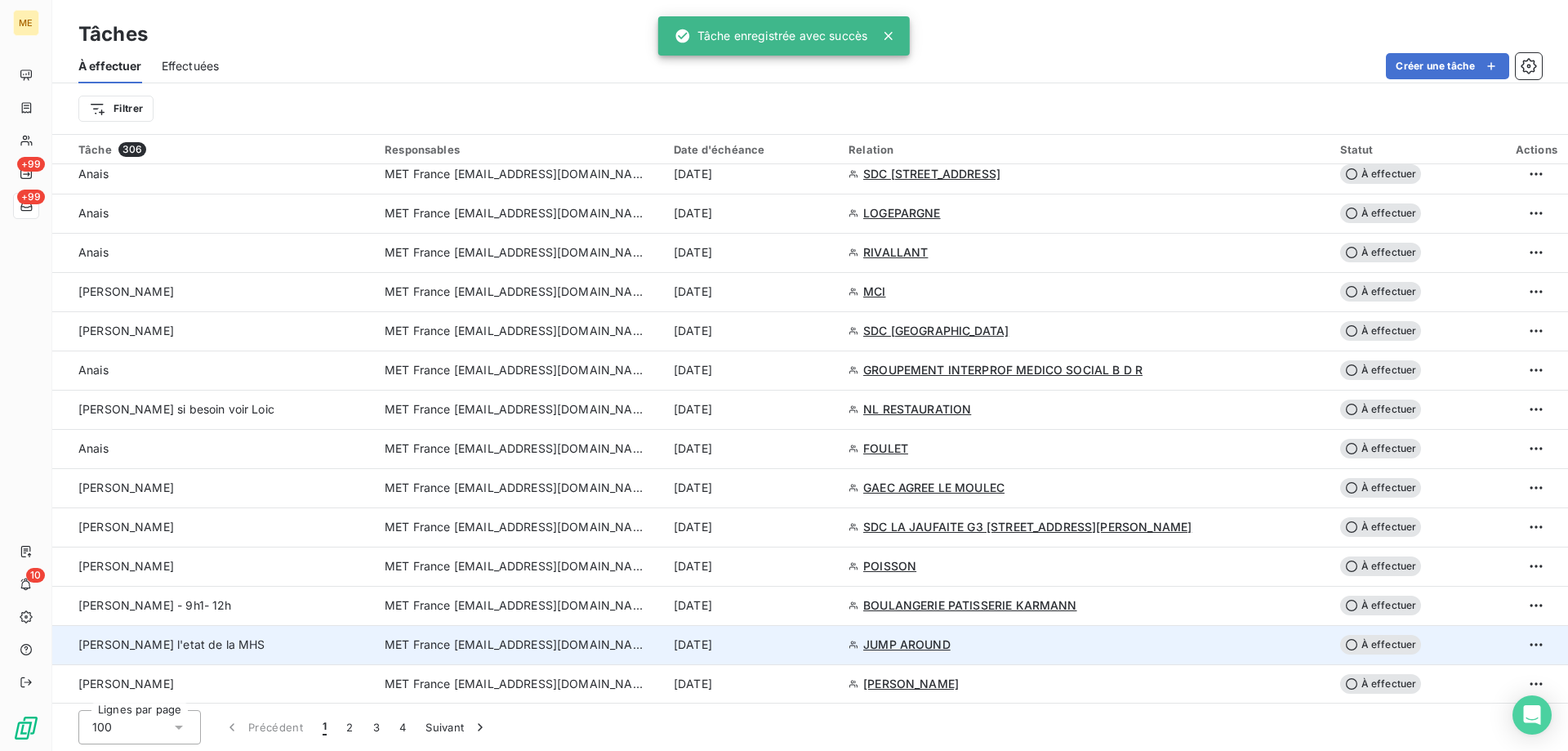
click at [580, 650] on span "MET France [EMAIL_ADDRESS][DOMAIN_NAME]" at bounding box center [515, 644] width 262 height 17
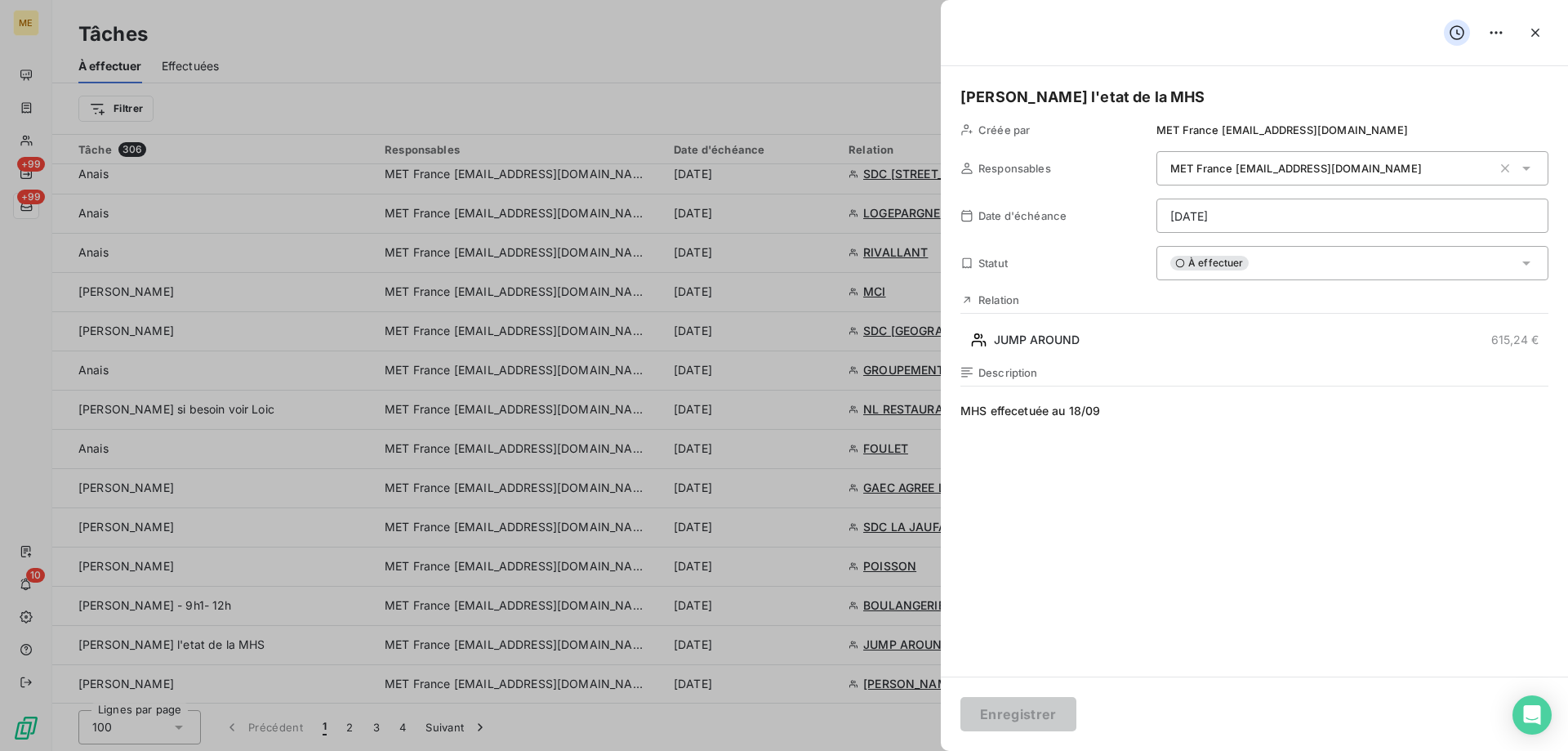
click at [1228, 248] on div "À effectuer" at bounding box center [1353, 263] width 392 height 34
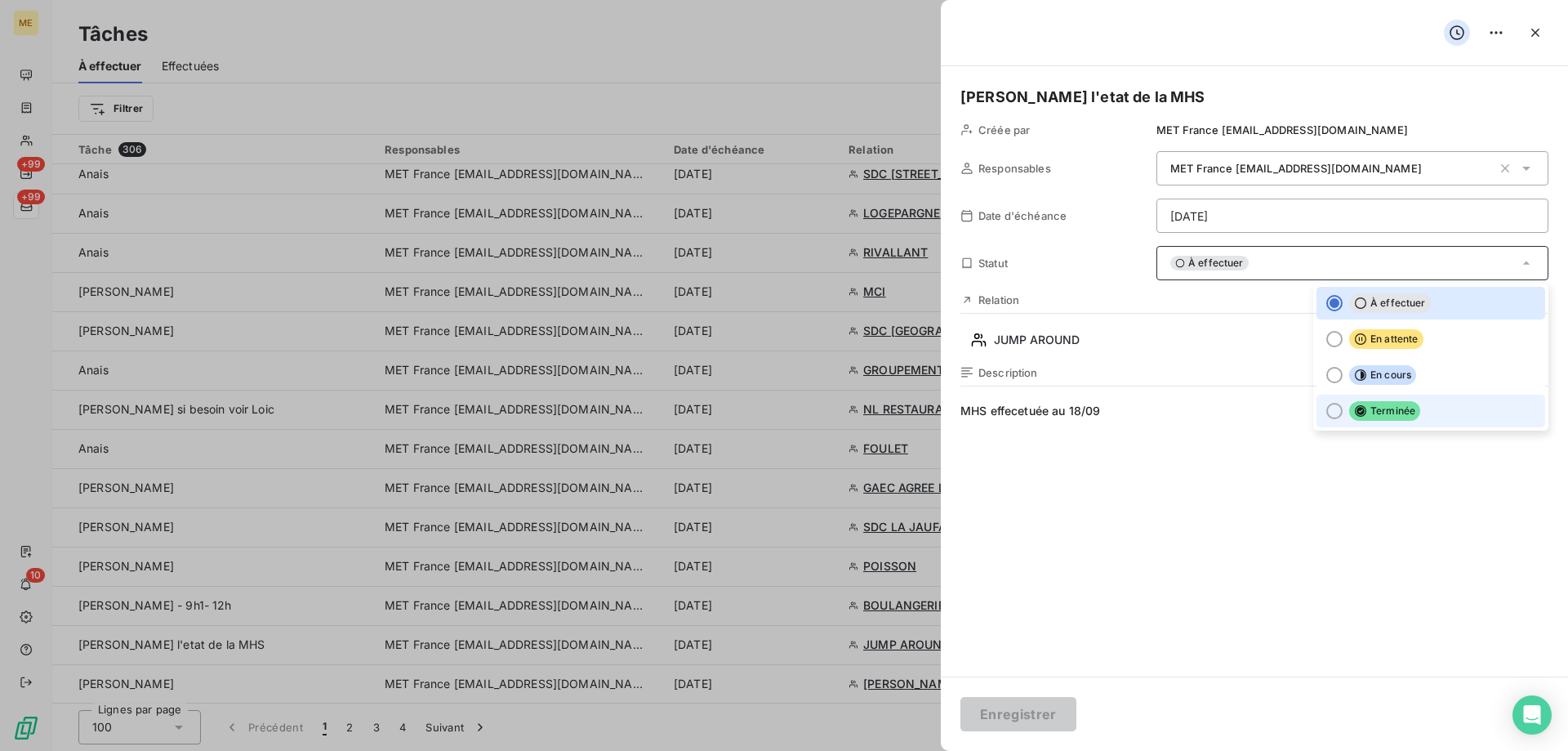
click at [1328, 411] on div at bounding box center [1335, 411] width 17 height 17
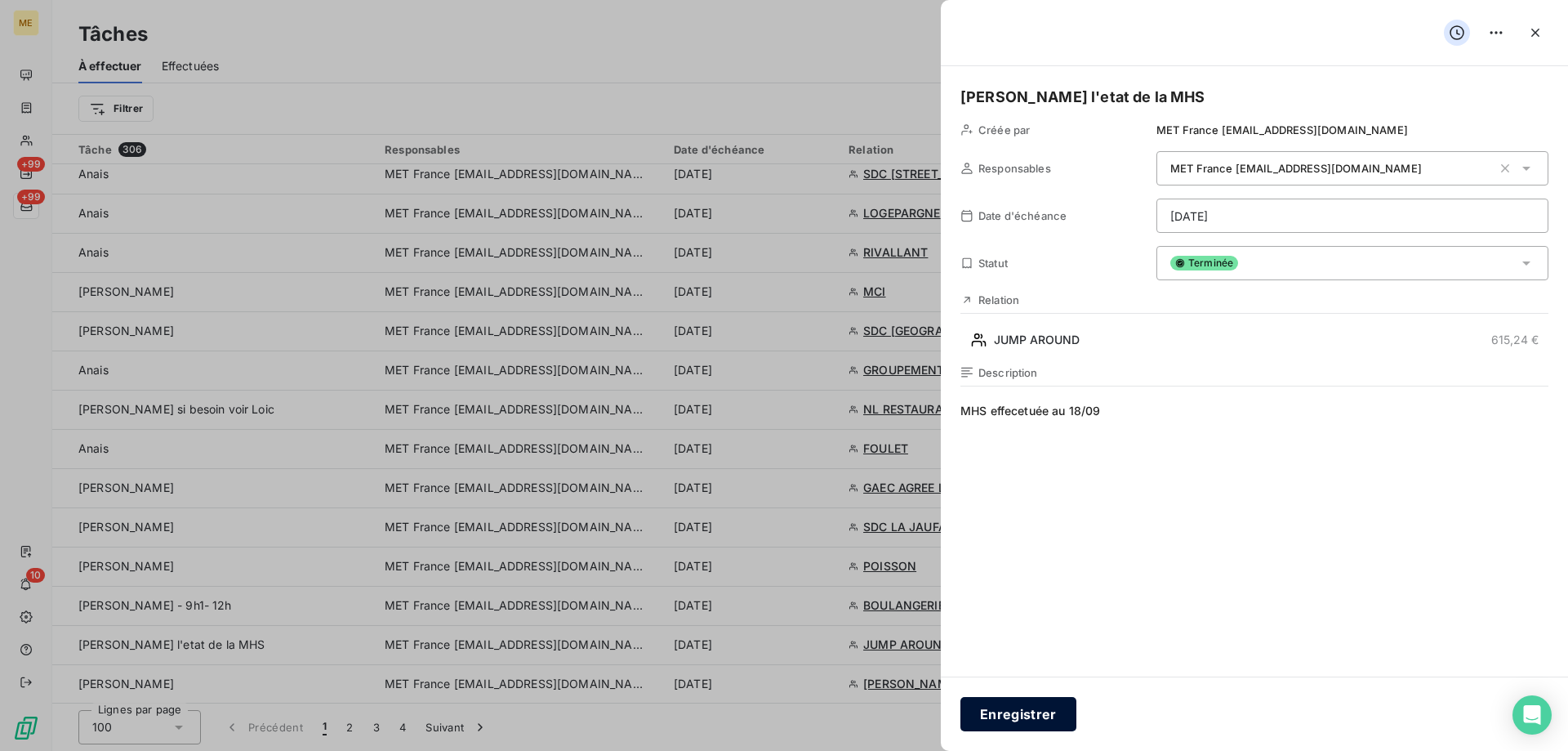
click at [1020, 714] on button "Enregistrer" at bounding box center [1018, 714] width 116 height 34
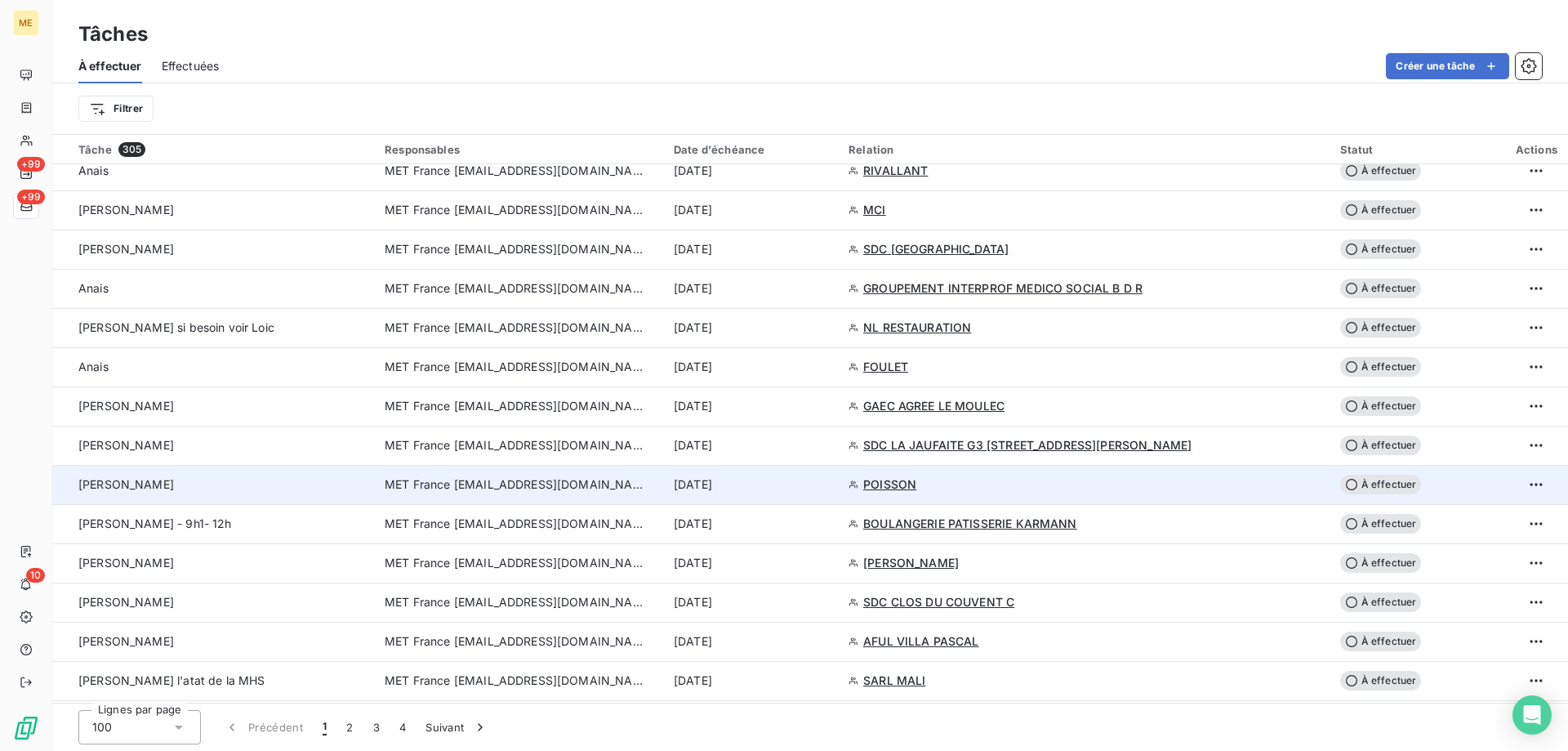
scroll to position [2451, 0]
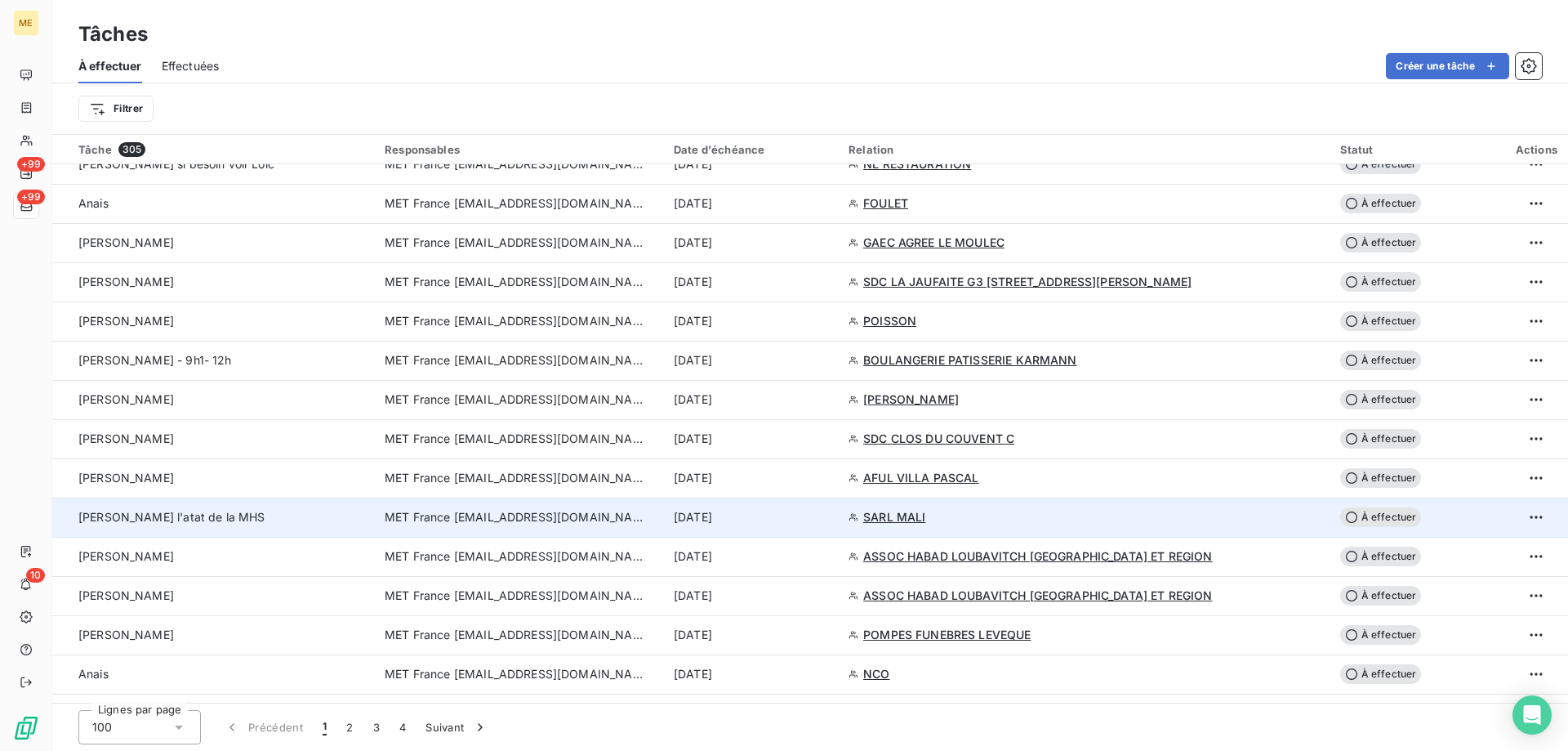
click at [461, 517] on span "MET France [EMAIL_ADDRESS][DOMAIN_NAME]" at bounding box center [515, 517] width 262 height 17
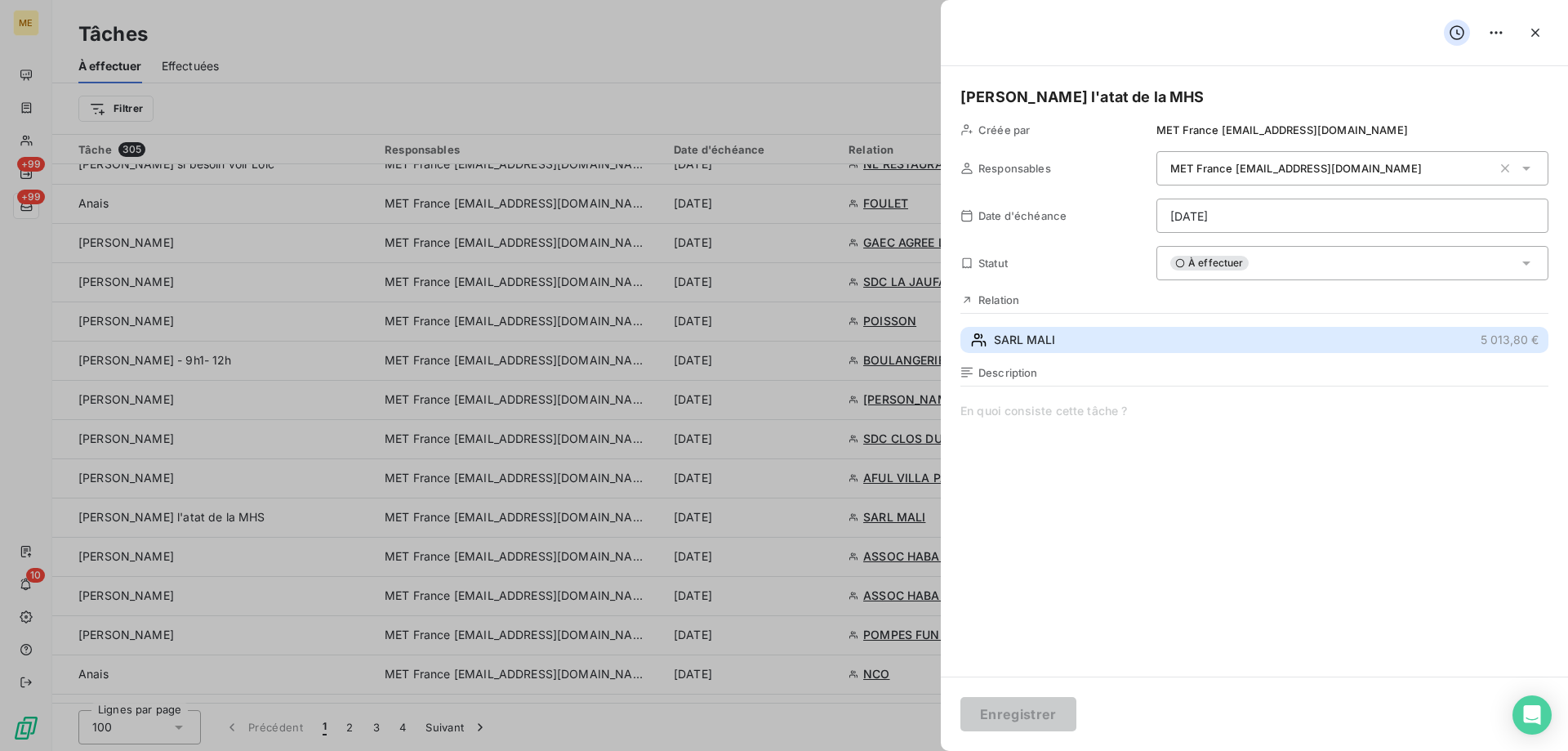
click at [1043, 343] on span "SARL MALI" at bounding box center [1025, 340] width 61 height 17
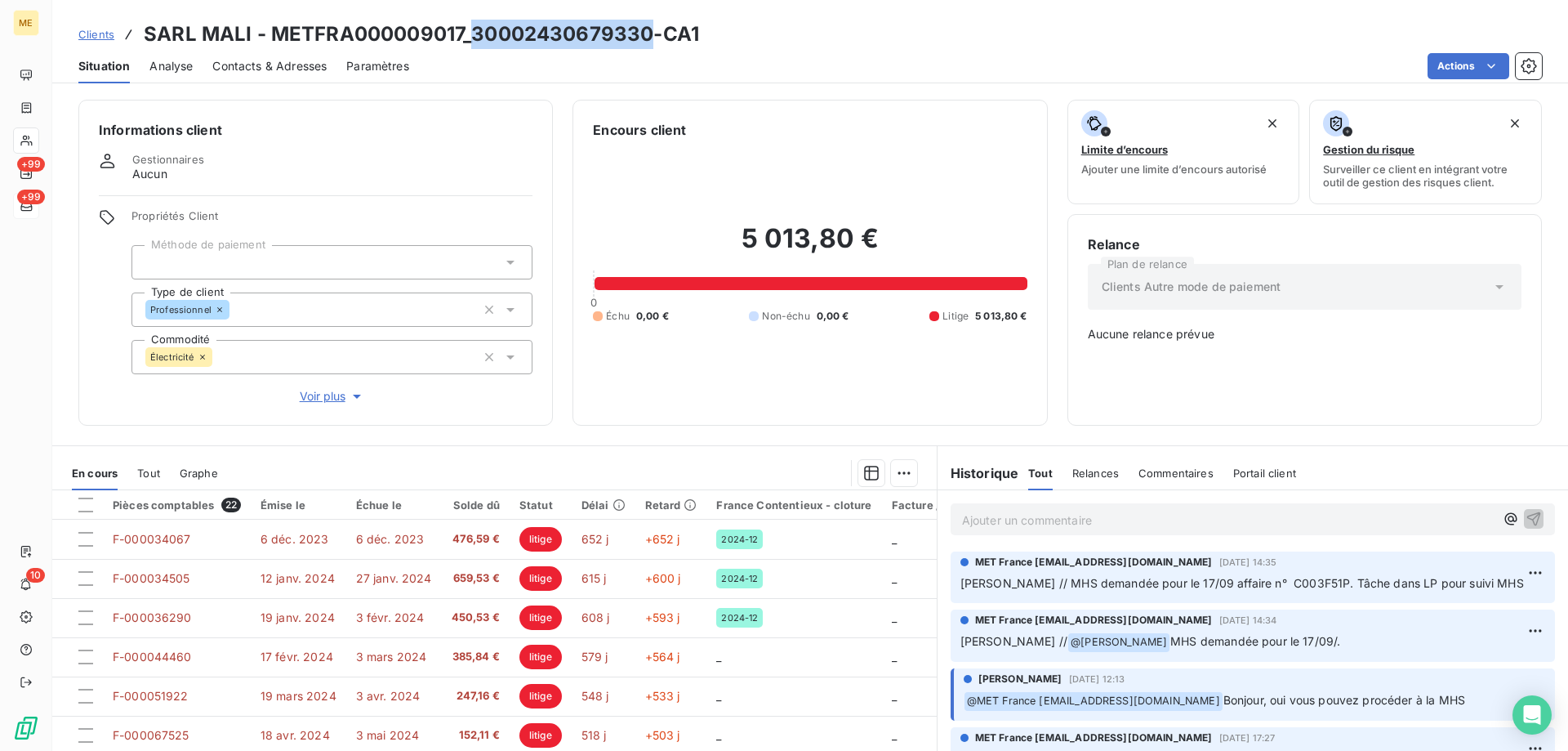
drag, startPoint x: 473, startPoint y: 35, endPoint x: 649, endPoint y: 32, distance: 176.0
click at [649, 32] on h3 "SARL MALI - METFRA000009017_30002430679330-CA1" at bounding box center [421, 34] width 555 height 30
click at [961, 491] on div "Ajouter un commentaire ﻿" at bounding box center [1252, 519] width 630 height 58
click at [970, 510] on p "Ajouter un commentaire ﻿" at bounding box center [1229, 520] width 533 height 20
click at [1527, 511] on icon "button" at bounding box center [1534, 518] width 14 height 14
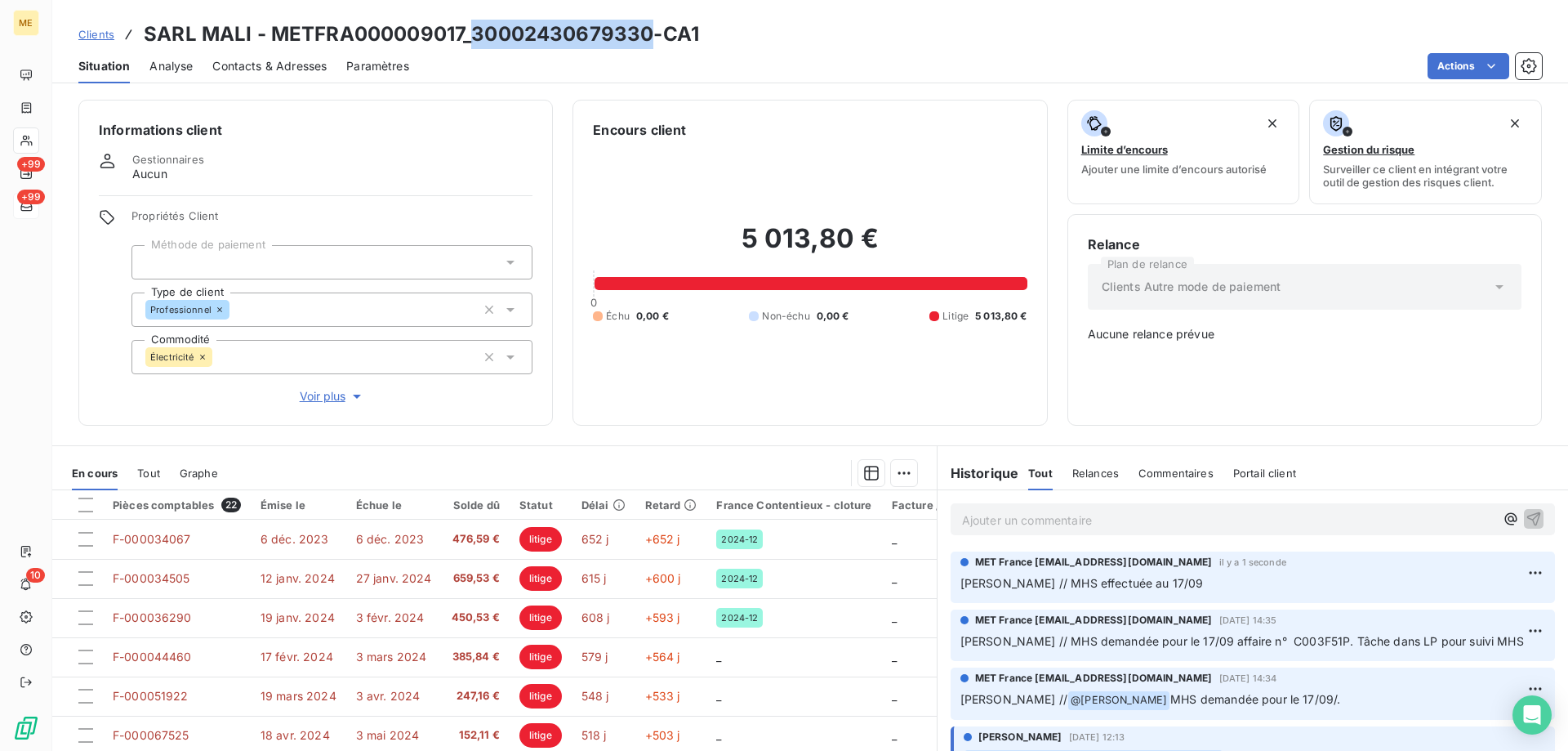
drag, startPoint x: 473, startPoint y: 32, endPoint x: 650, endPoint y: 17, distance: 177.6
click at [650, 17] on div "Clients SARL MALI - METFRA000009017_30002430679330-CA1 Situation Analyse Contac…" at bounding box center [810, 42] width 1516 height 84
click at [453, 432] on div "Informations client Gestionnaires Aucun Propriétés Client Méthode de paiement T…" at bounding box center [810, 421] width 1516 height 661
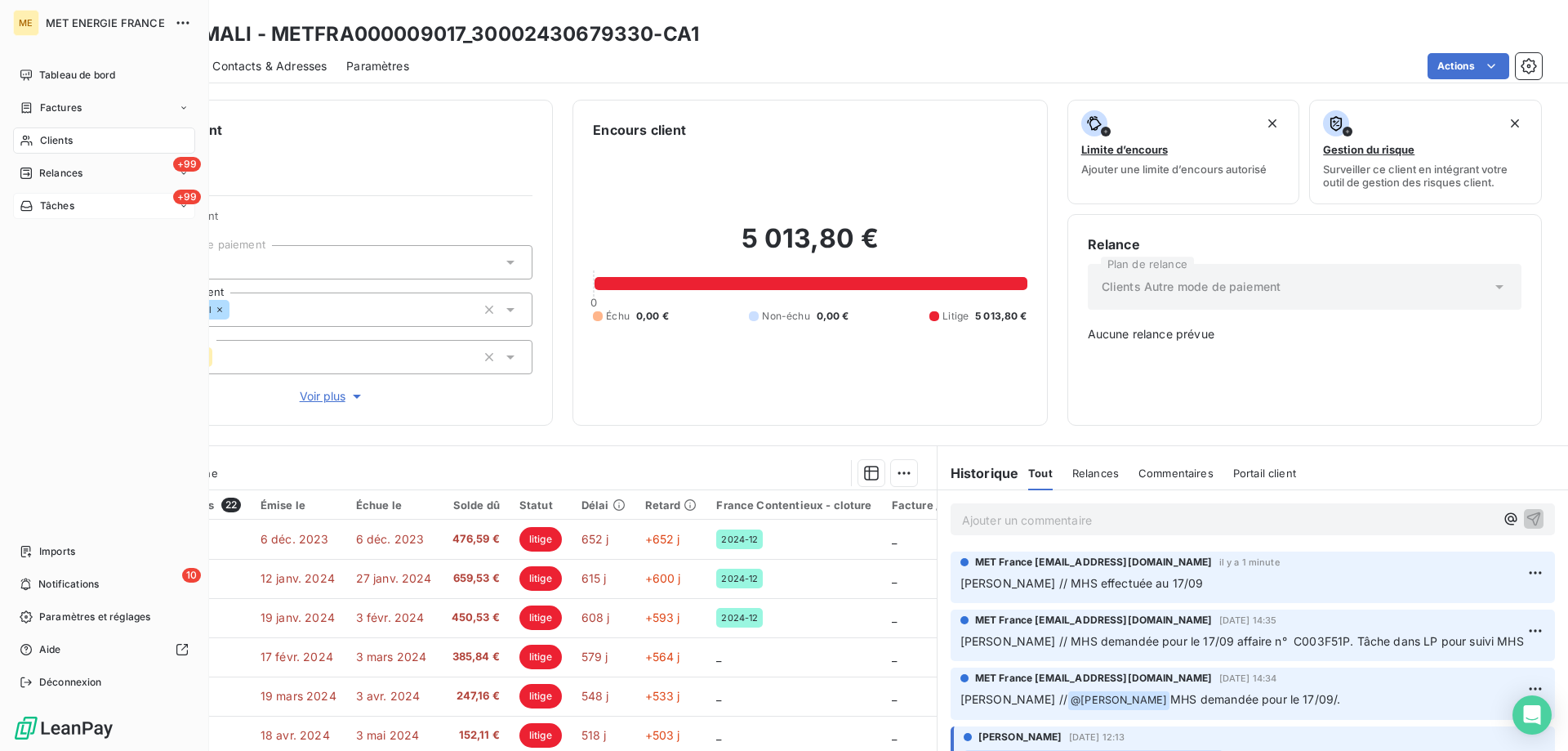
click at [24, 199] on div "Tâches" at bounding box center [46, 206] width 55 height 15
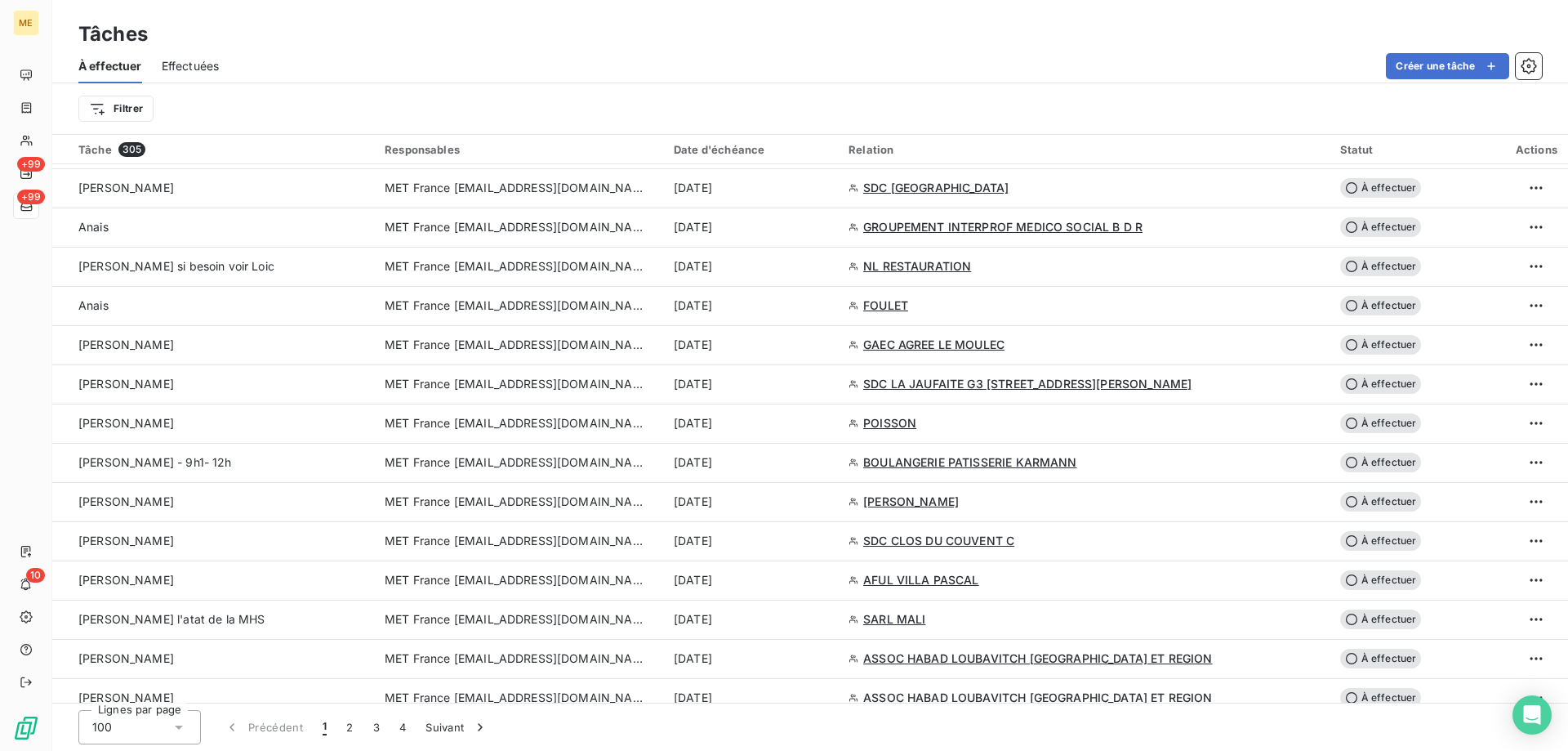
scroll to position [2369, 0]
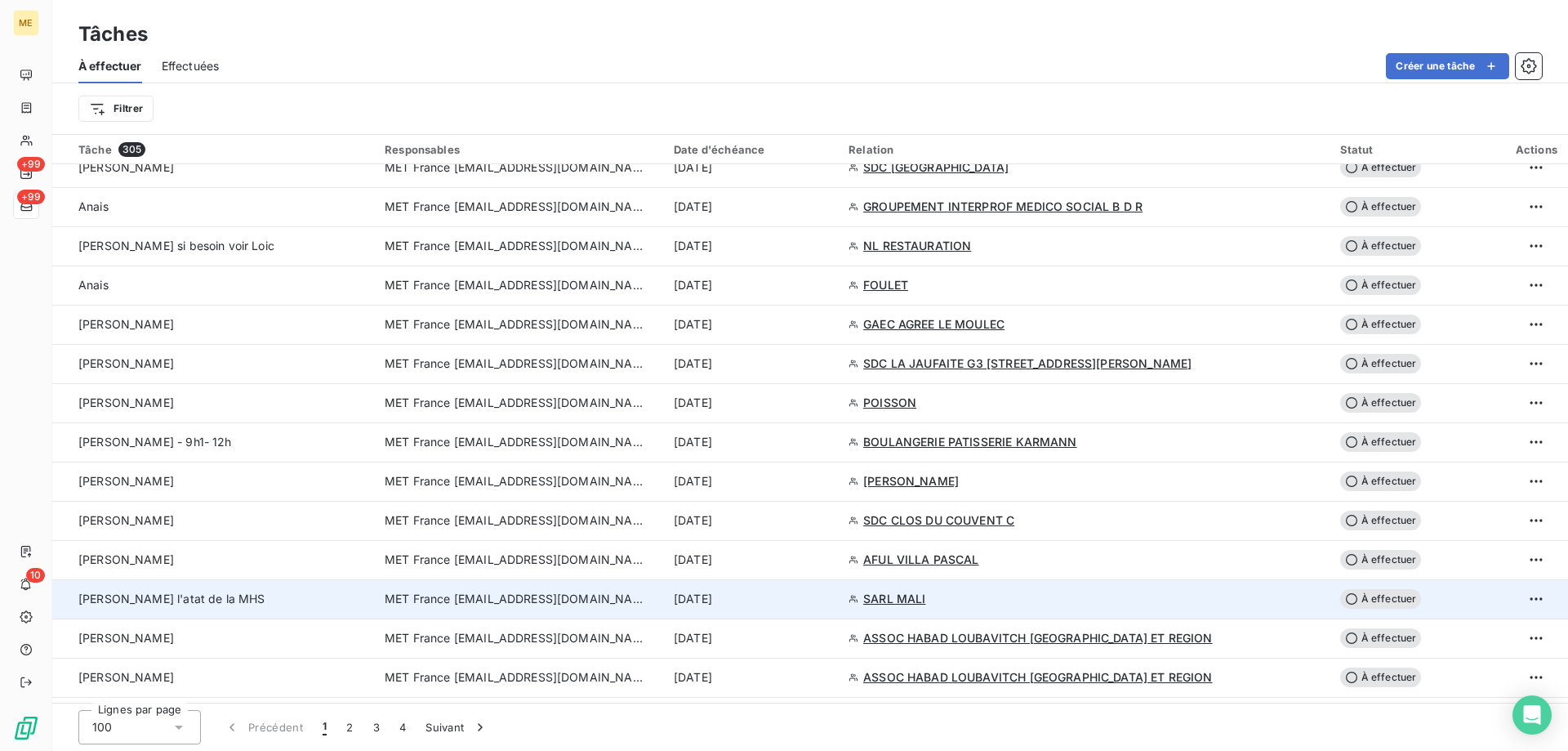
click at [484, 581] on td "MET France [EMAIL_ADDRESS][DOMAIN_NAME]" at bounding box center [519, 599] width 289 height 39
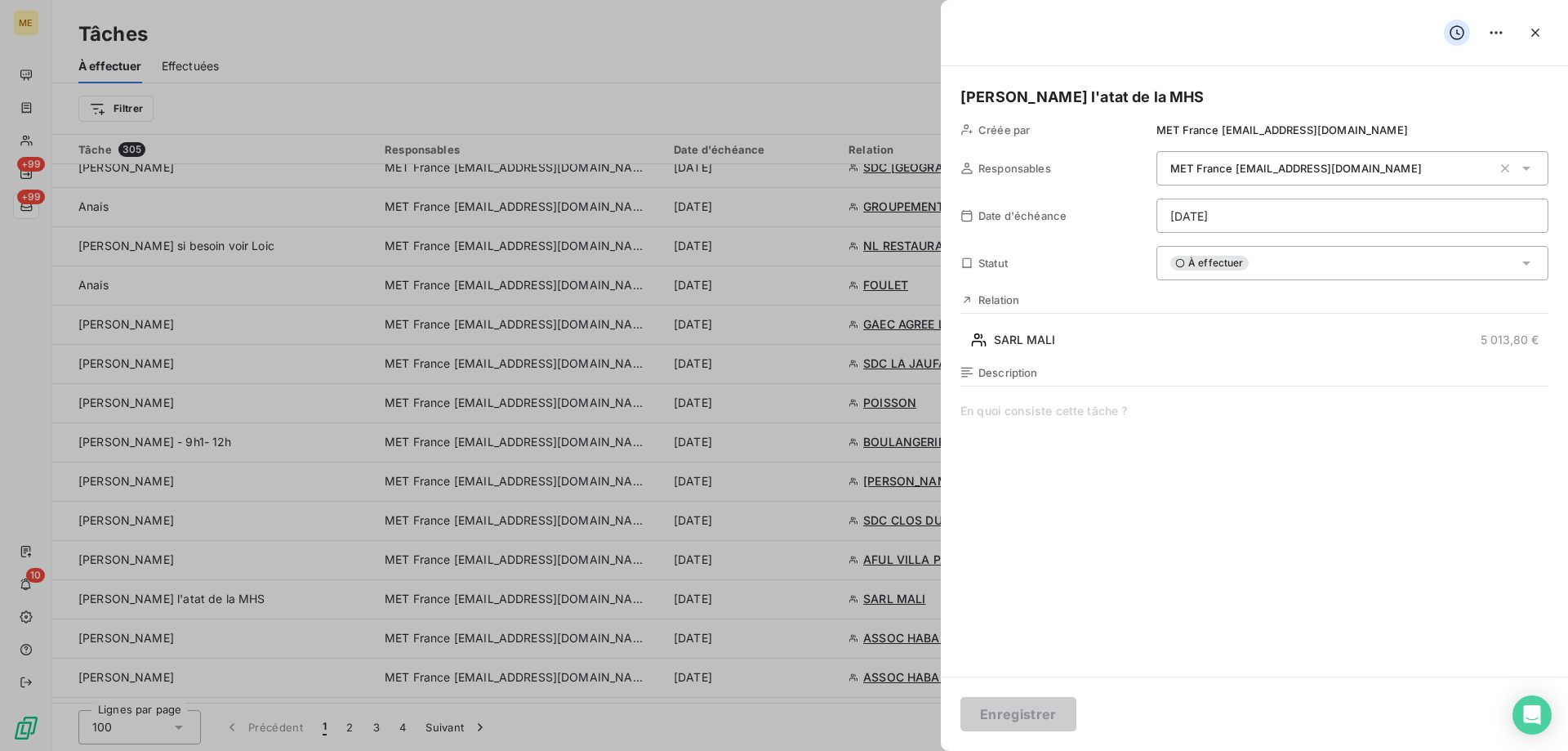
click at [1002, 479] on span at bounding box center [1255, 560] width 589 height 314
click at [1276, 255] on div "À effectuer" at bounding box center [1353, 263] width 392 height 34
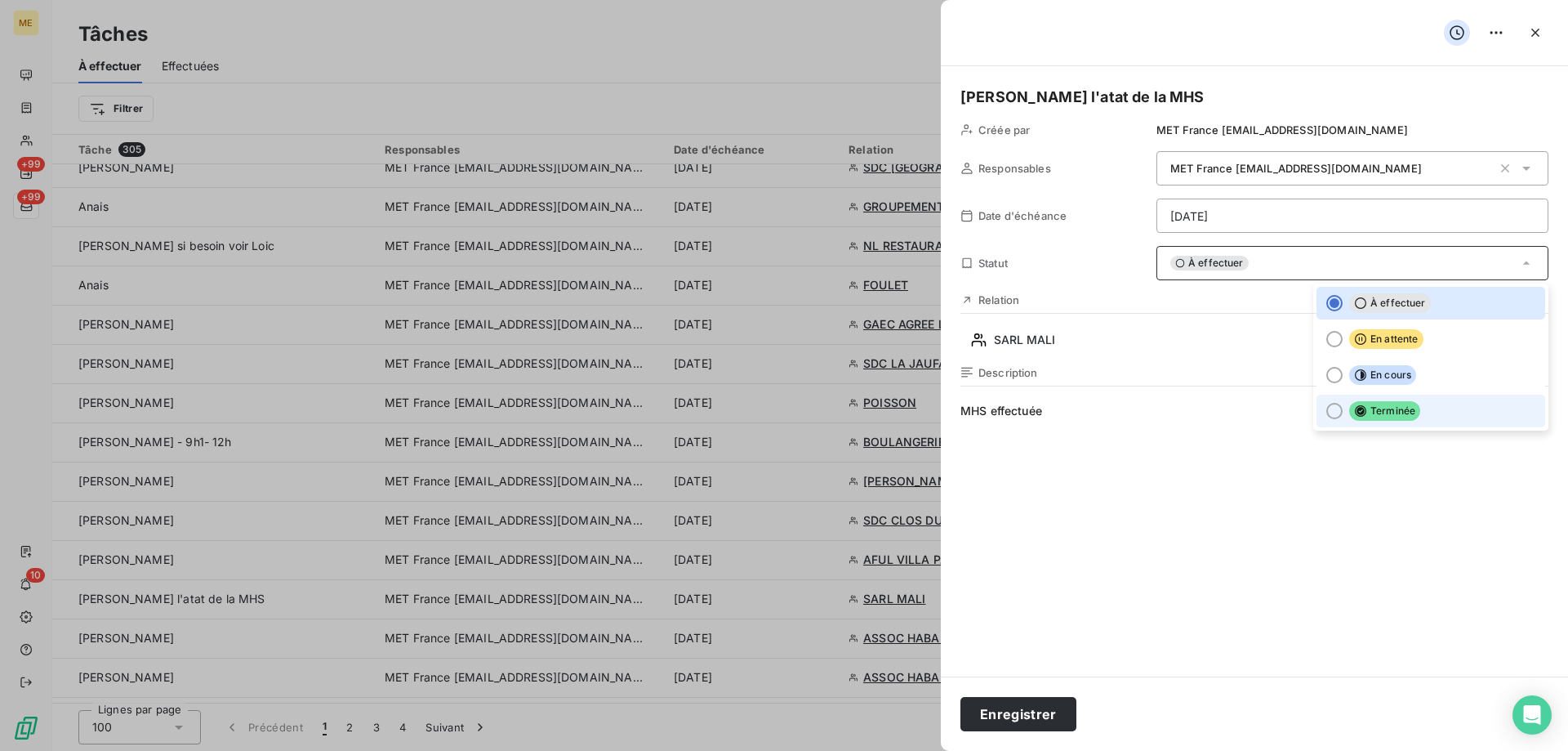
click at [1327, 407] on div at bounding box center [1335, 411] width 17 height 17
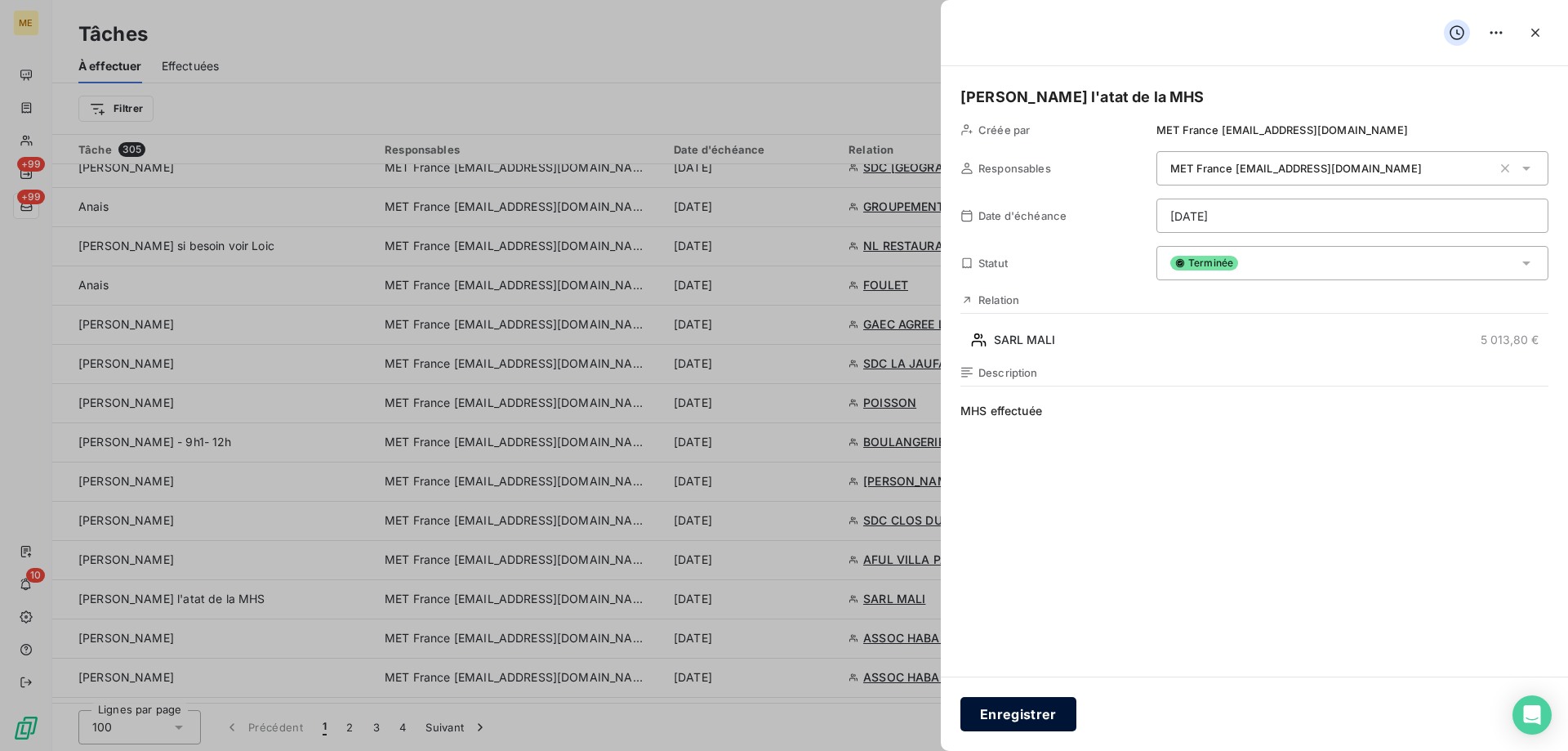
click at [1017, 718] on button "Enregistrer" at bounding box center [1018, 714] width 116 height 34
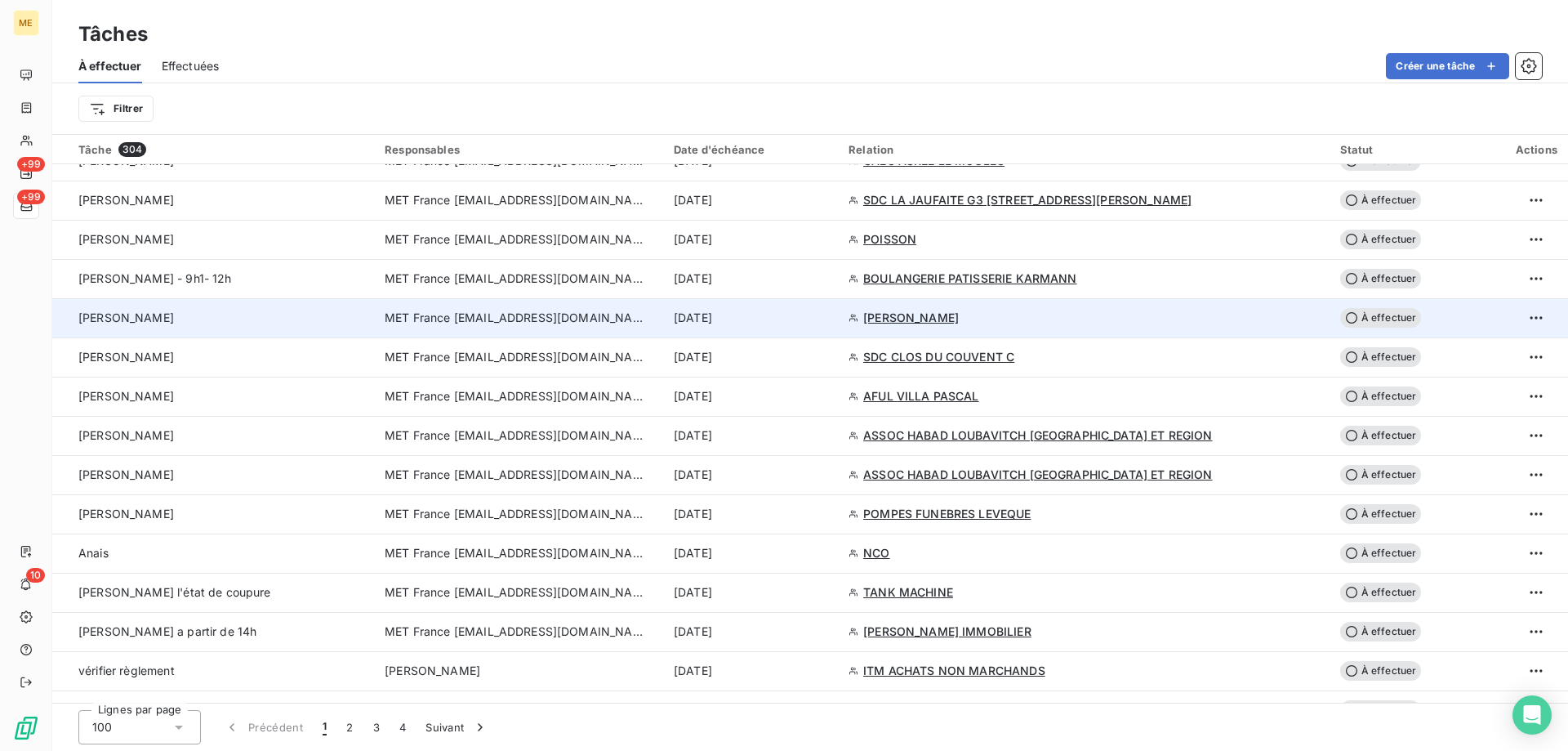
scroll to position [2614, 0]
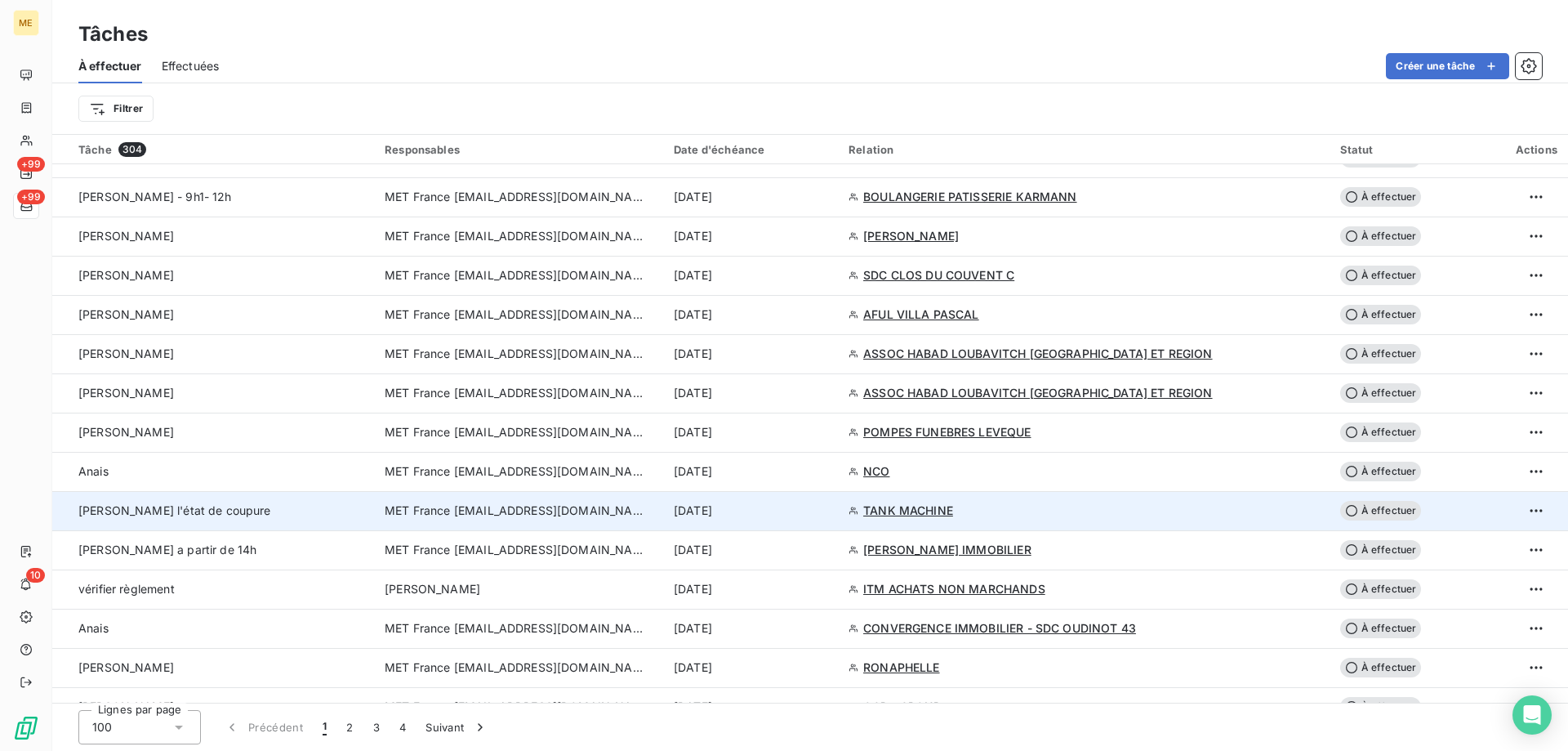
click at [603, 508] on span "MET France [EMAIL_ADDRESS][DOMAIN_NAME]" at bounding box center [515, 511] width 262 height 17
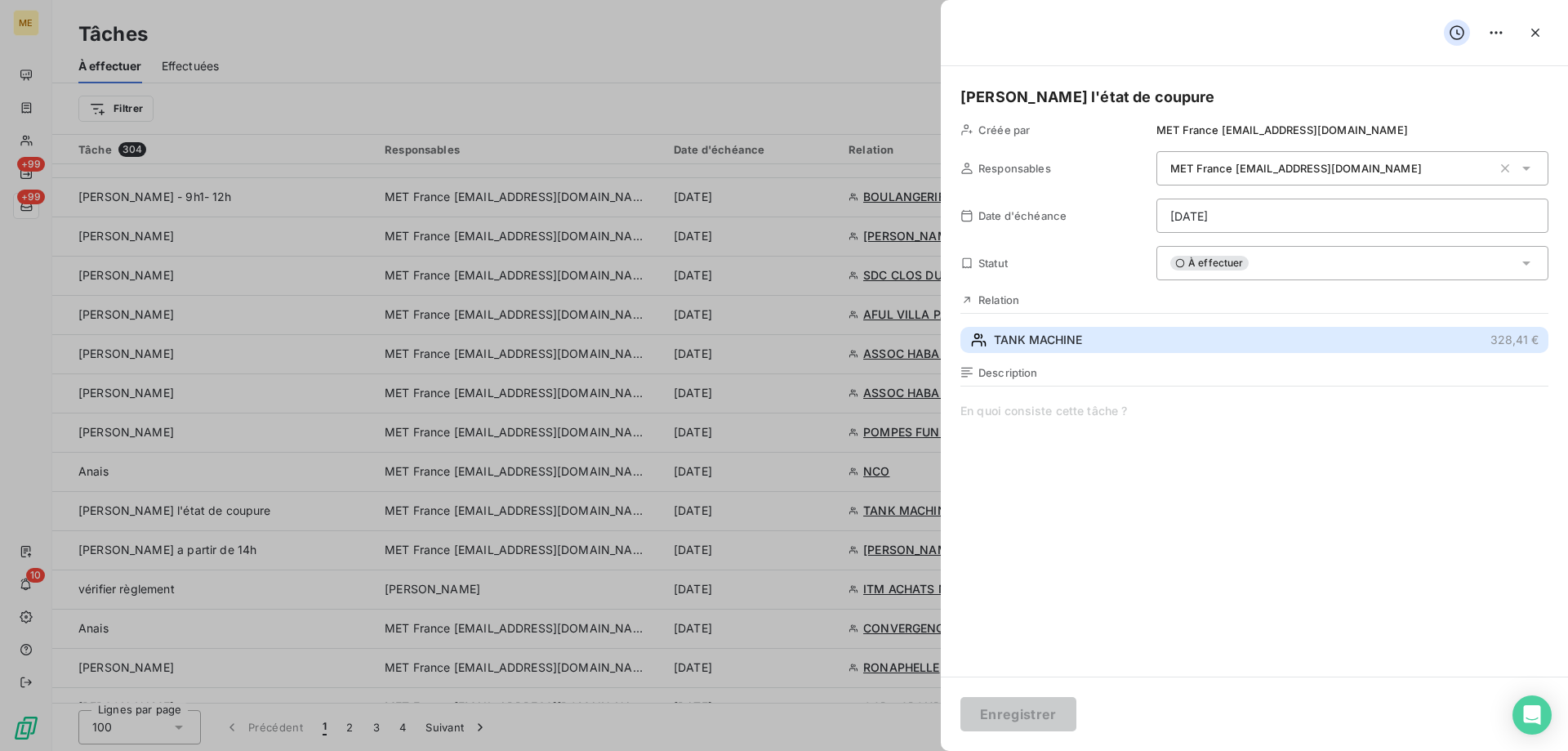
click at [1034, 338] on span "TANK MACHINE" at bounding box center [1038, 340] width 88 height 17
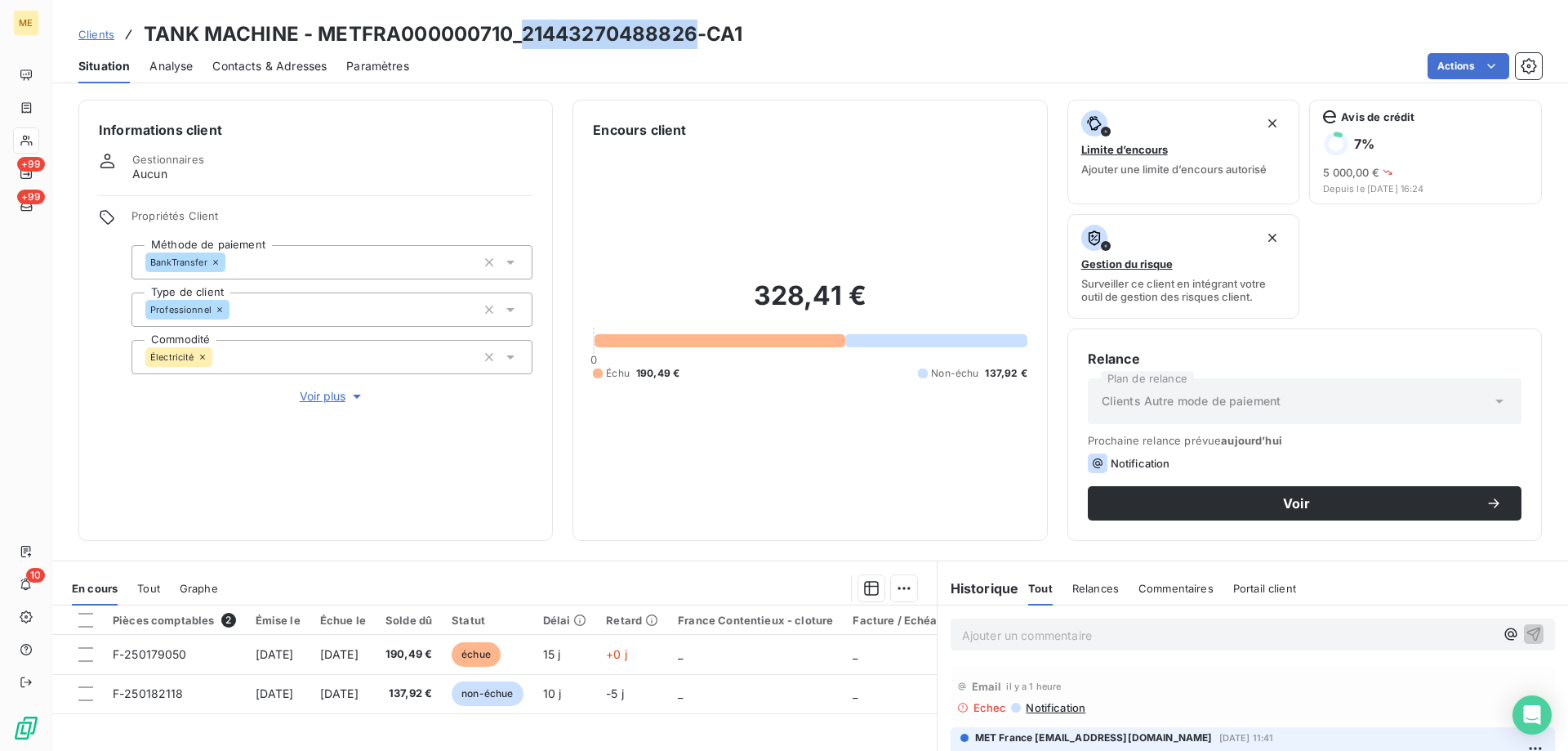
drag, startPoint x: 520, startPoint y: 32, endPoint x: 693, endPoint y: 24, distance: 173.2
click at [693, 24] on h3 "TANK MACHINE - METFRA000000710_21443270488826-CA1" at bounding box center [443, 34] width 599 height 30
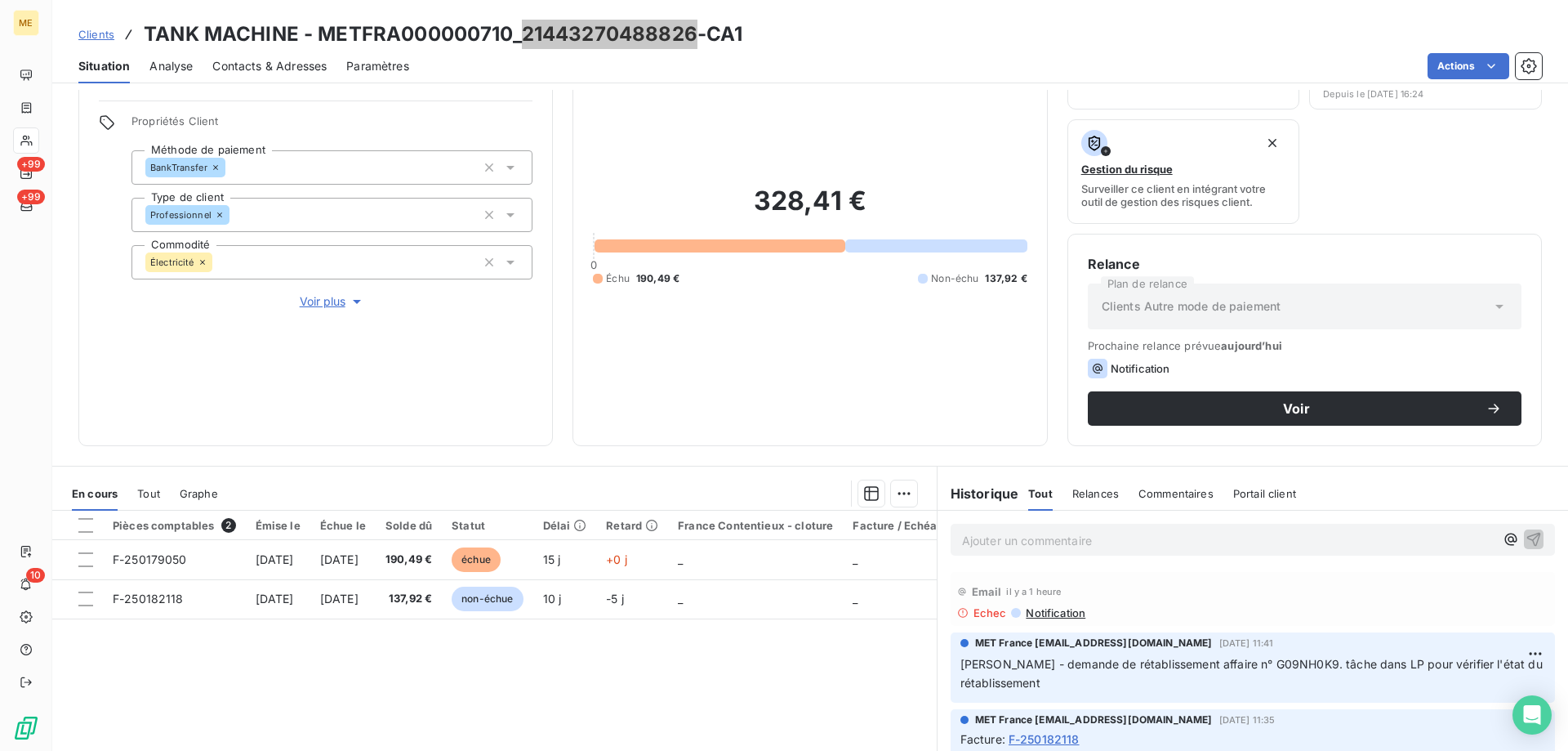
scroll to position [218, 0]
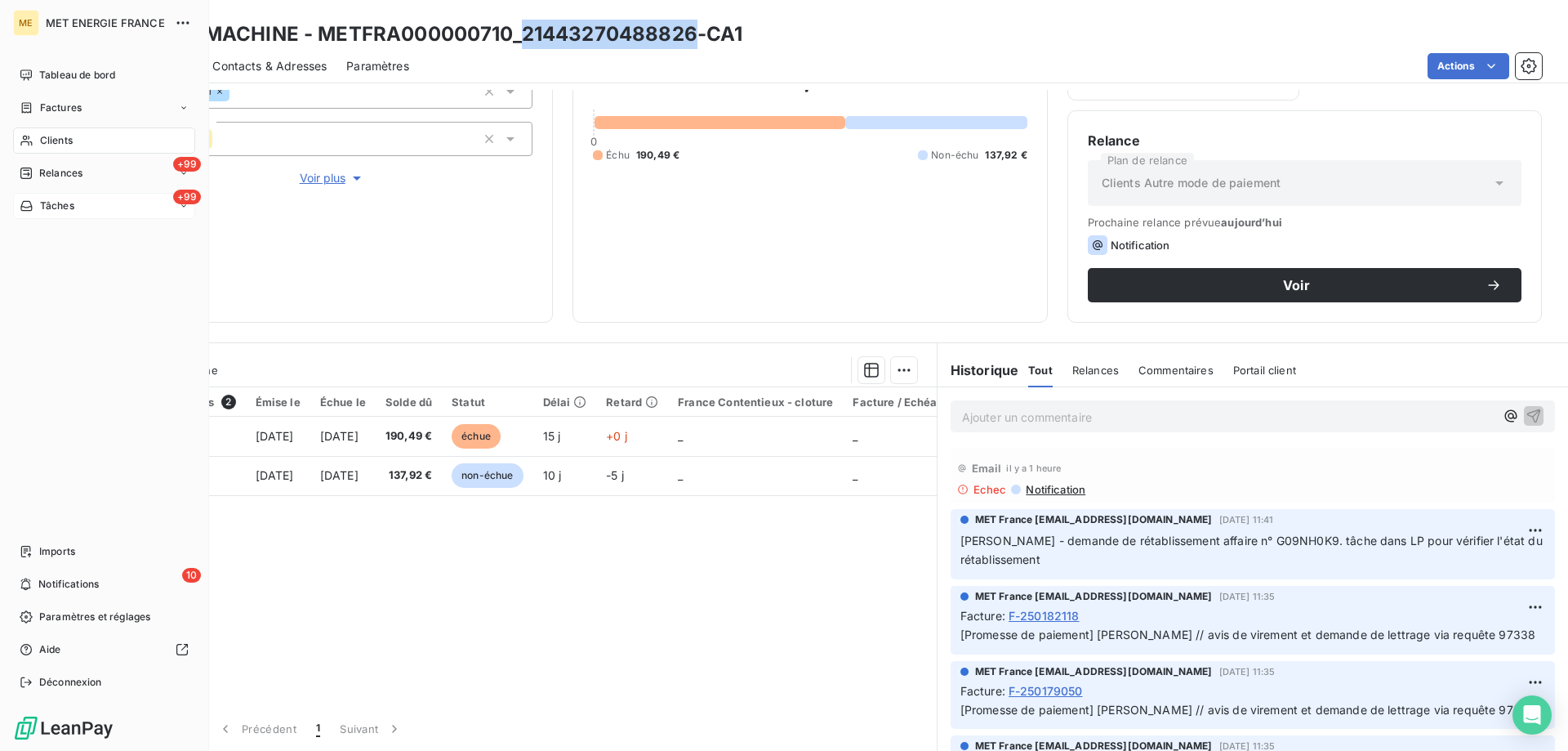
click at [43, 207] on span "Tâches" at bounding box center [57, 206] width 34 height 15
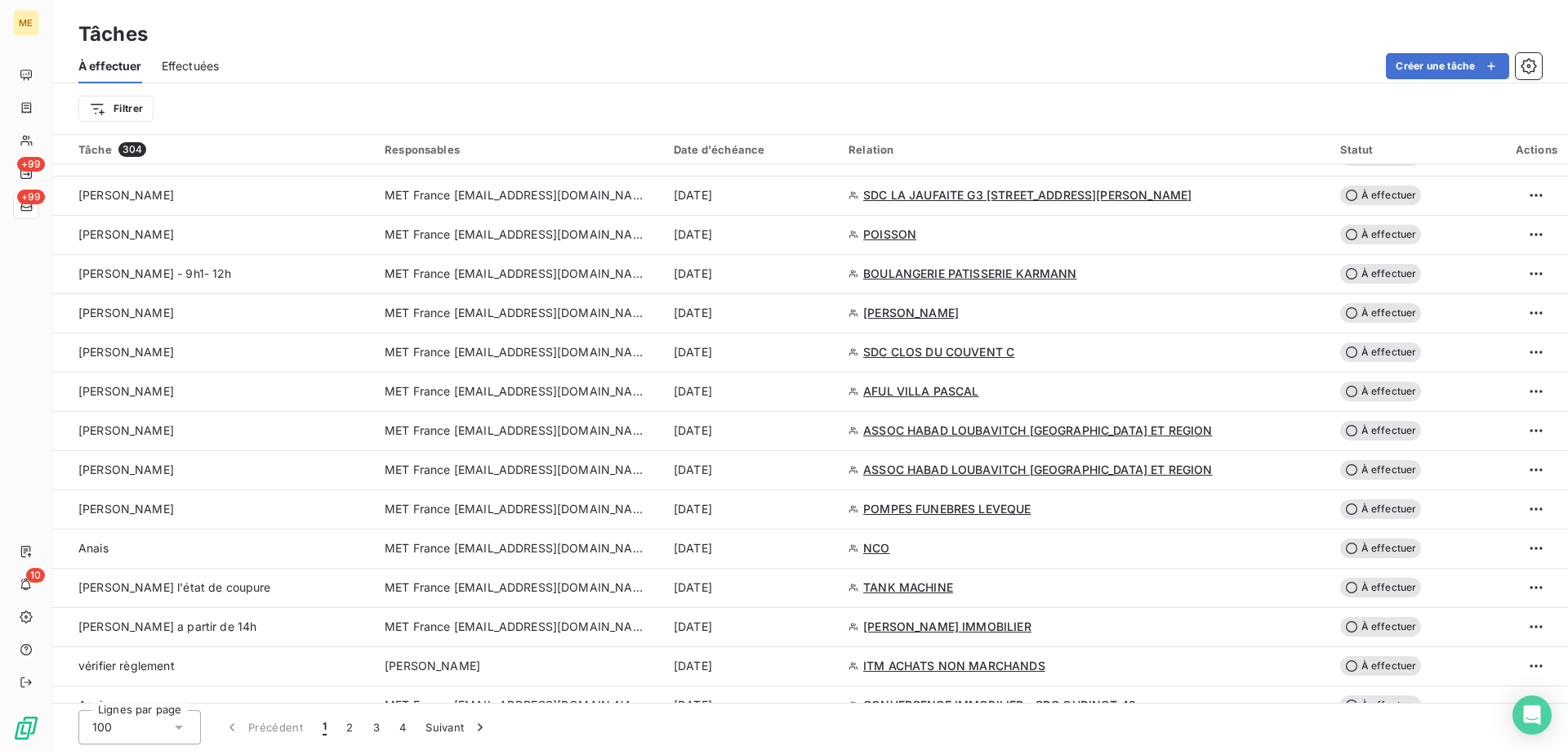
scroll to position [2532, 0]
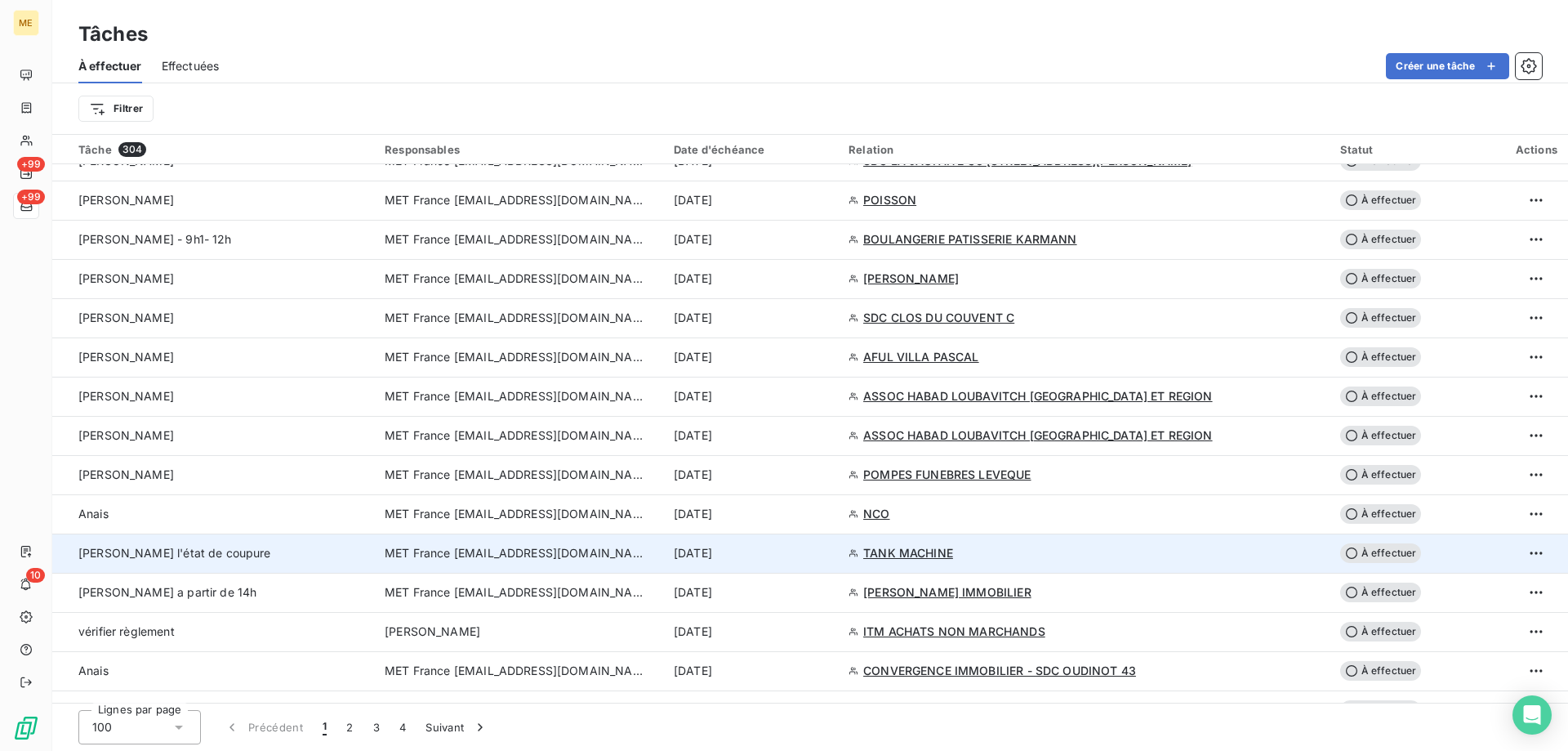
click at [503, 561] on td "MET France [EMAIL_ADDRESS][DOMAIN_NAME]" at bounding box center [519, 553] width 289 height 39
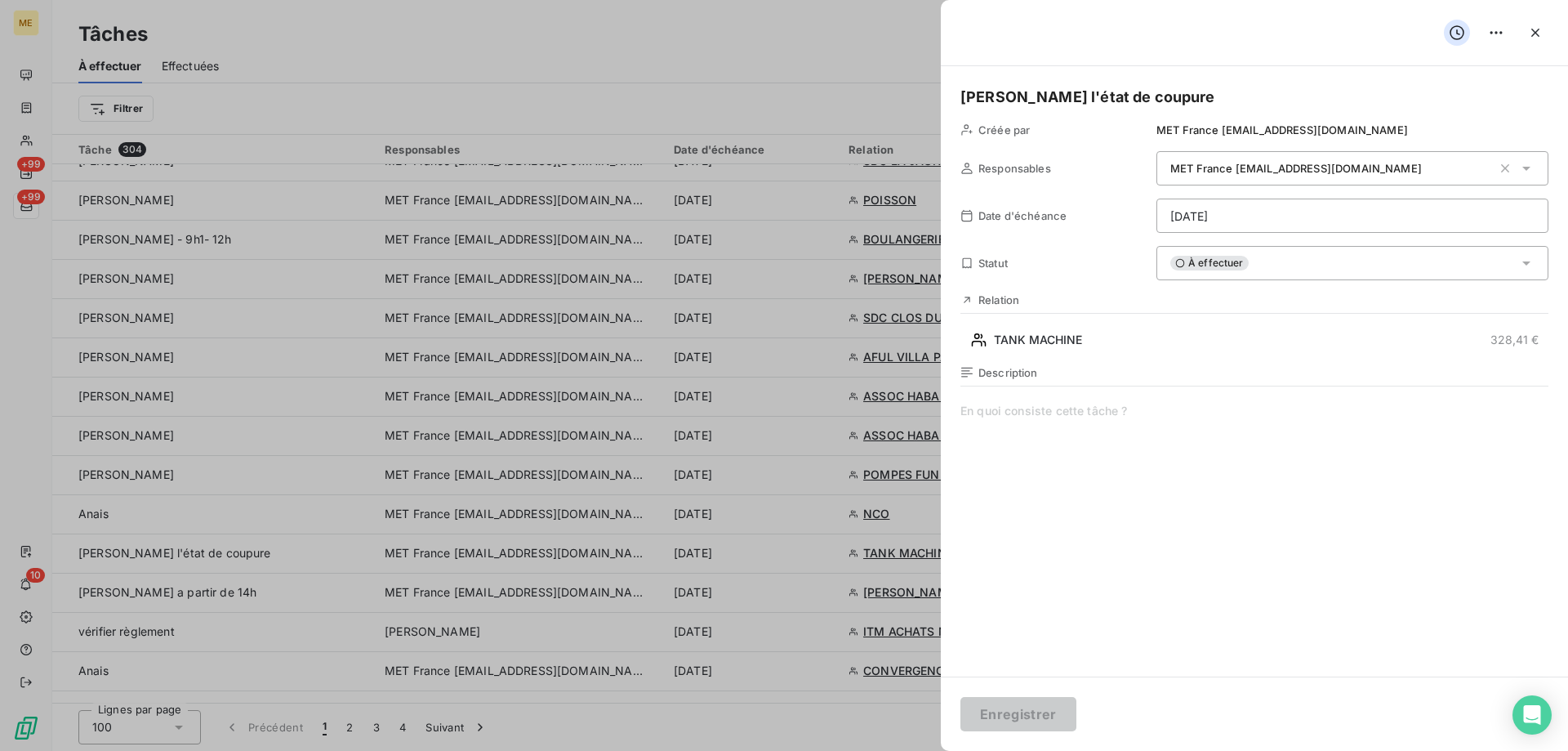
click at [1233, 265] on span "À effectuer" at bounding box center [1210, 263] width 78 height 15
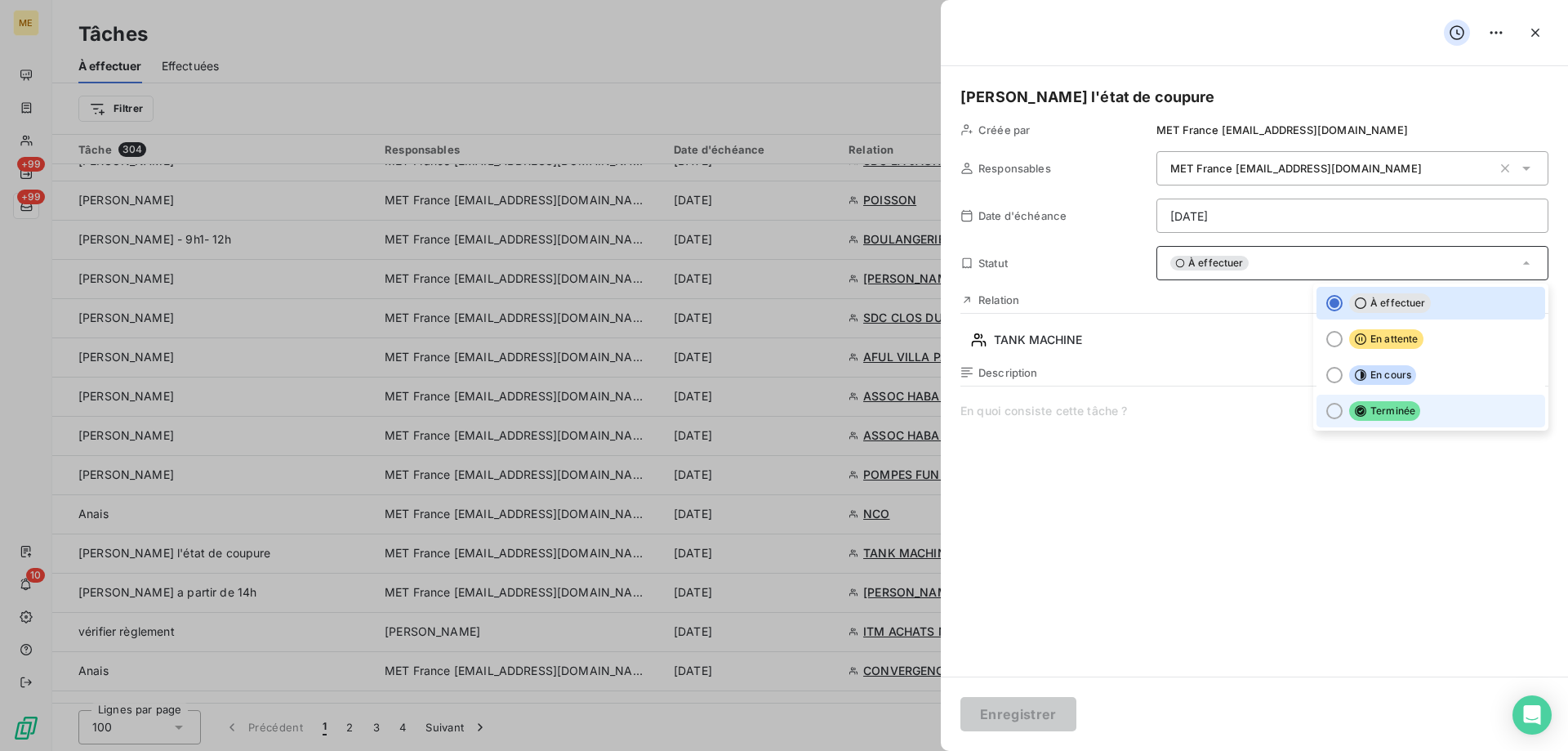
click at [1355, 408] on icon at bounding box center [1361, 410] width 11 height 11
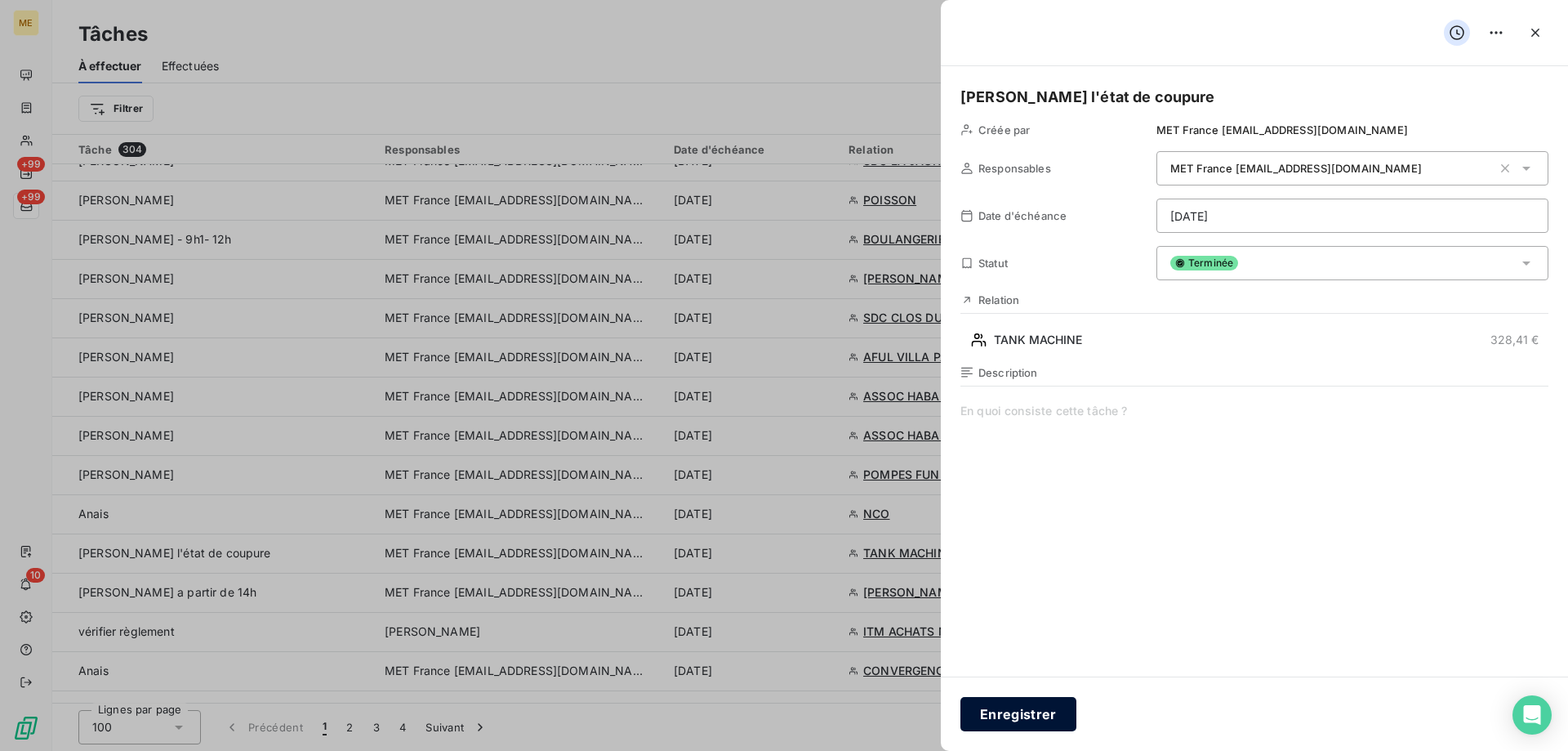
click at [1003, 710] on button "Enregistrer" at bounding box center [1018, 714] width 116 height 34
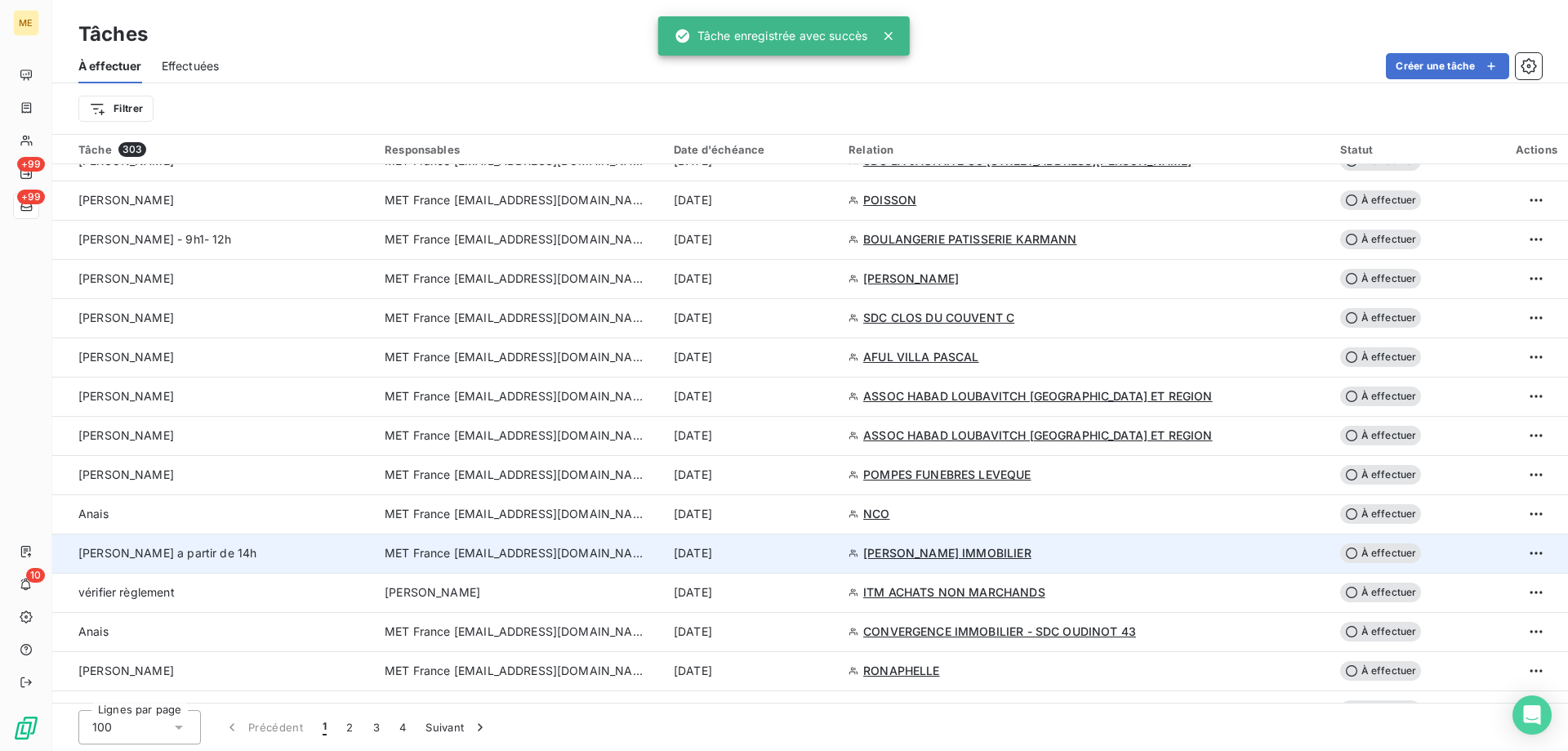
click at [469, 556] on span "MET France [EMAIL_ADDRESS][DOMAIN_NAME]" at bounding box center [515, 553] width 262 height 17
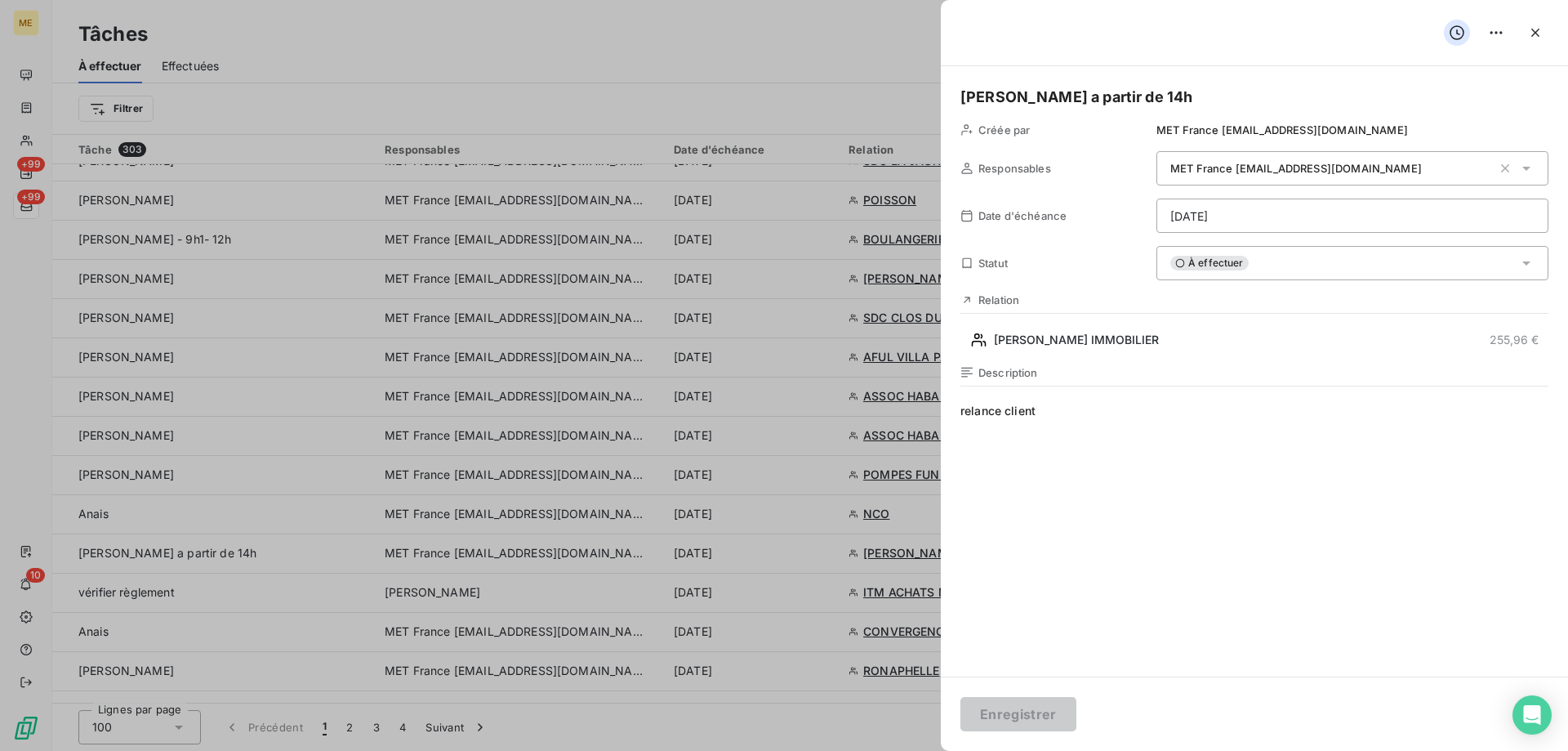
click at [1230, 214] on html "ME +99 +99 10 Tâches À effectuer Effectuées Créer une tâche Filtrer Tâche 303 R…" at bounding box center [784, 457] width 1568 height 914
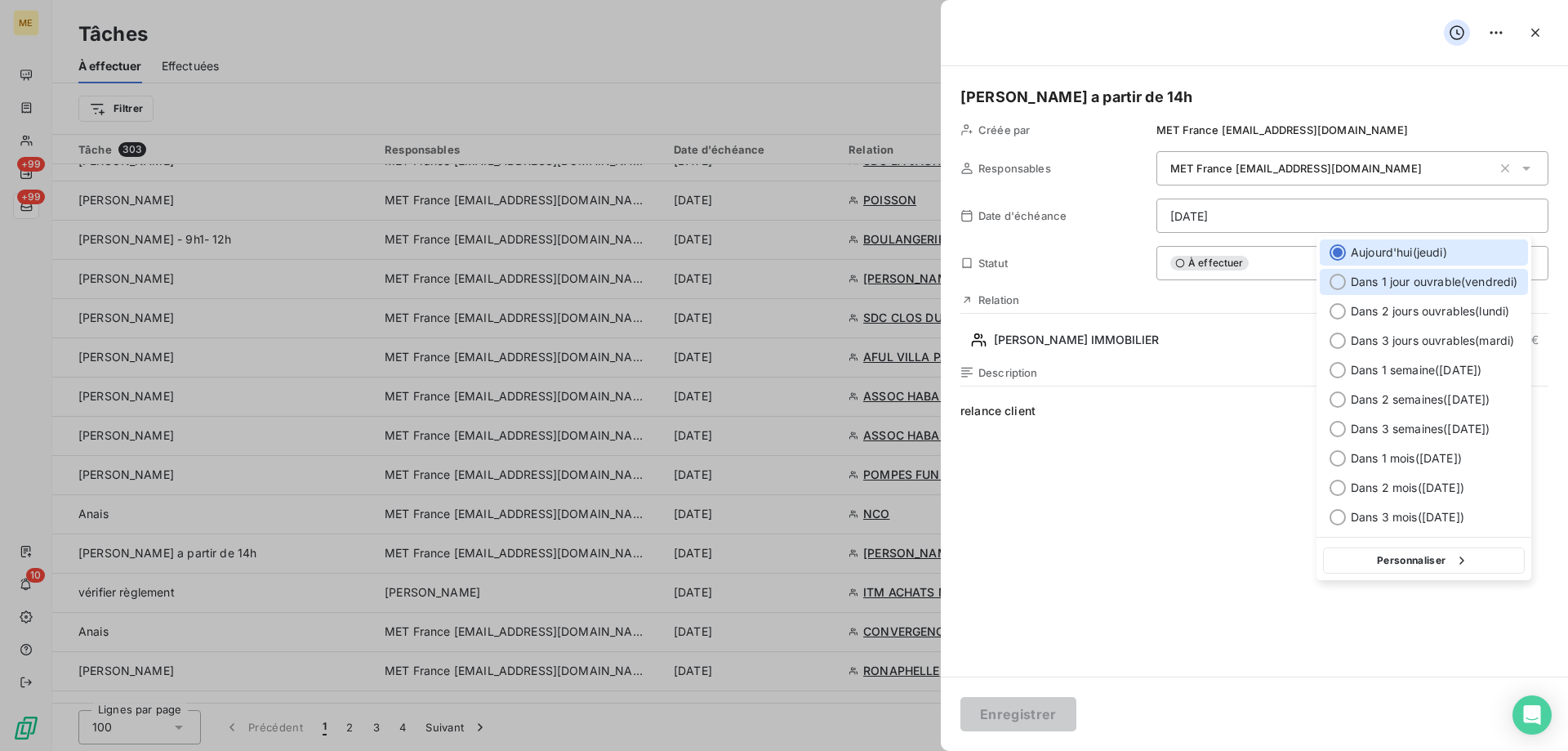
click at [1329, 292] on div "Dans 1 jour ouvrable ( vendredi )" at bounding box center [1424, 281] width 208 height 26
type input "19/09/2025"
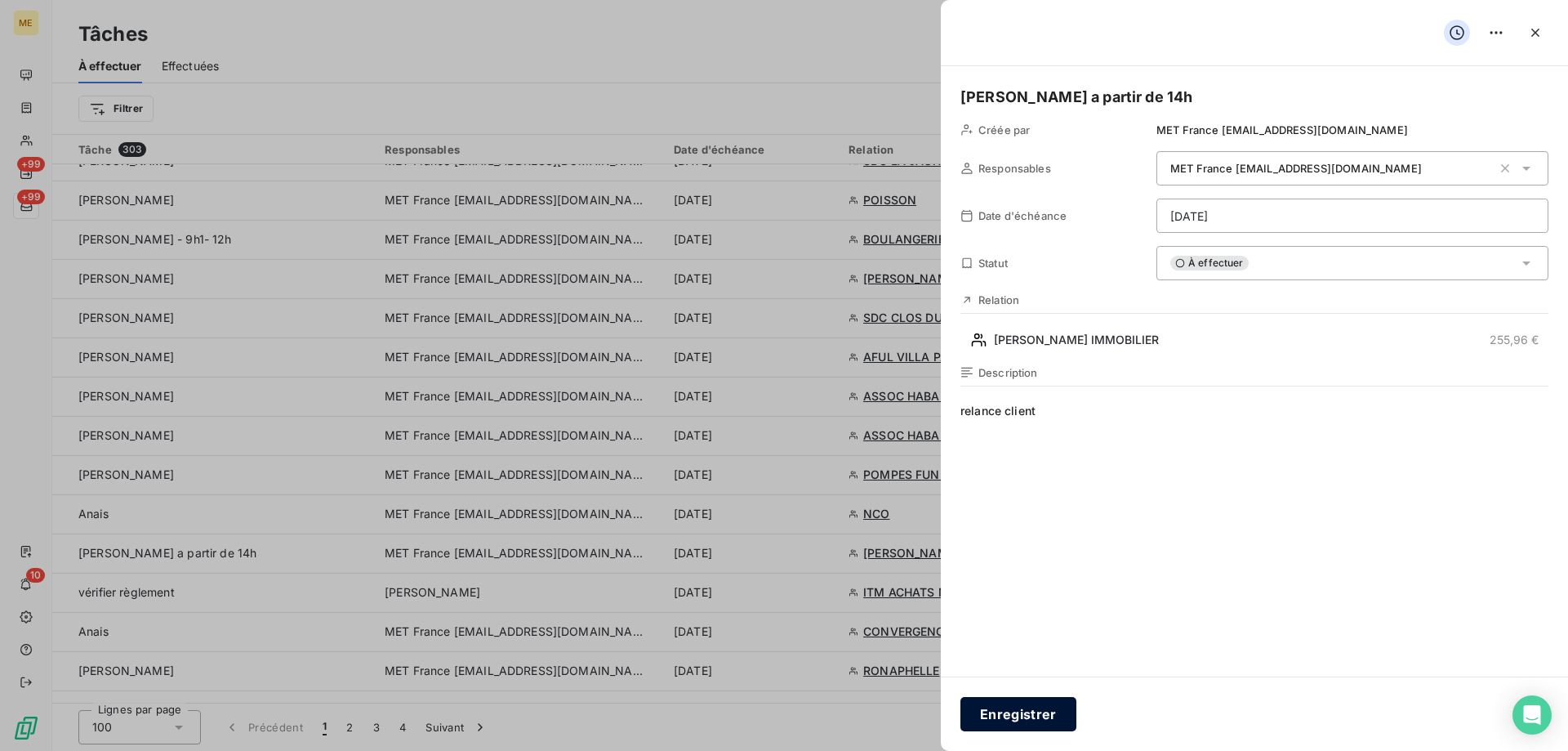
click at [1019, 704] on button "Enregistrer" at bounding box center [1018, 714] width 116 height 34
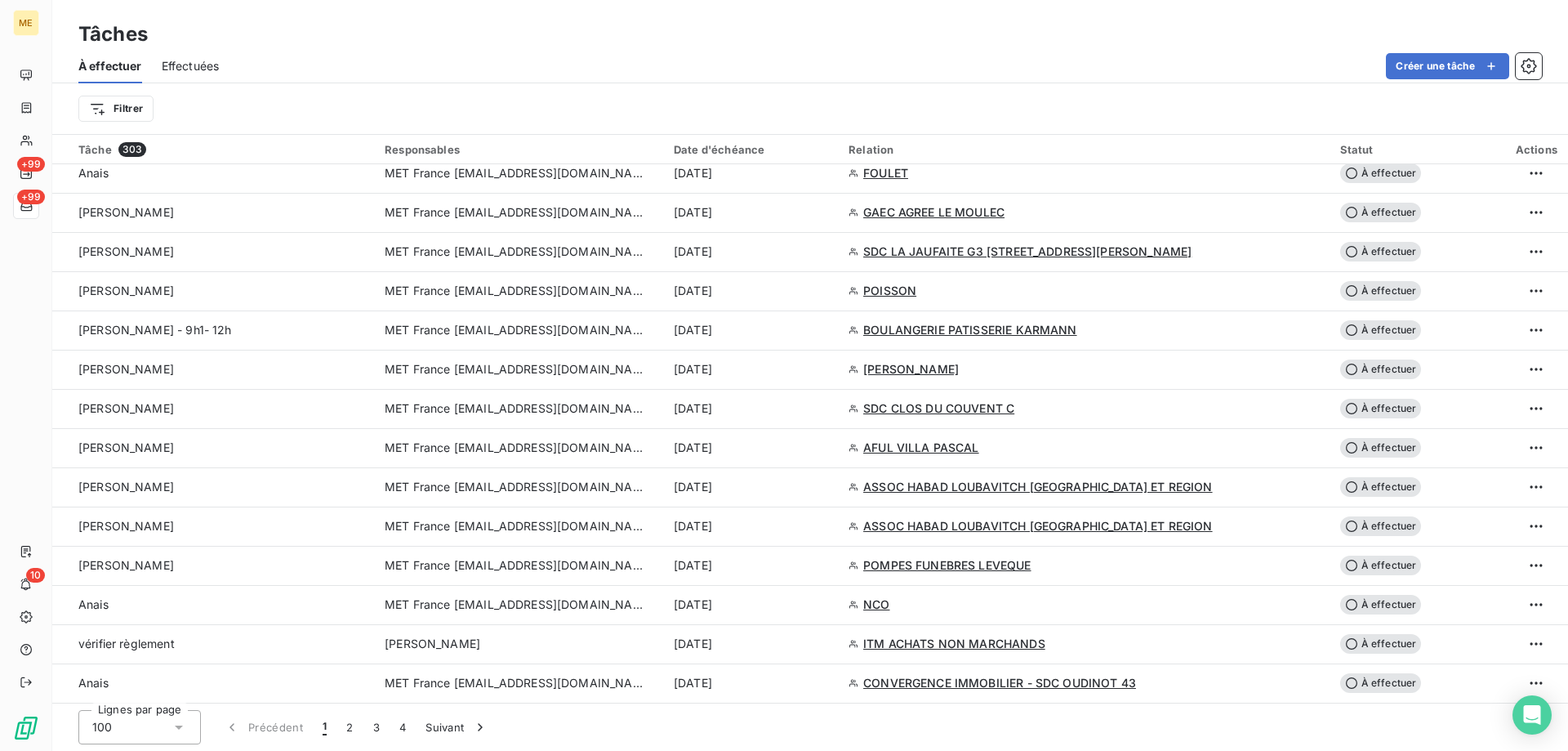
scroll to position [2451, 0]
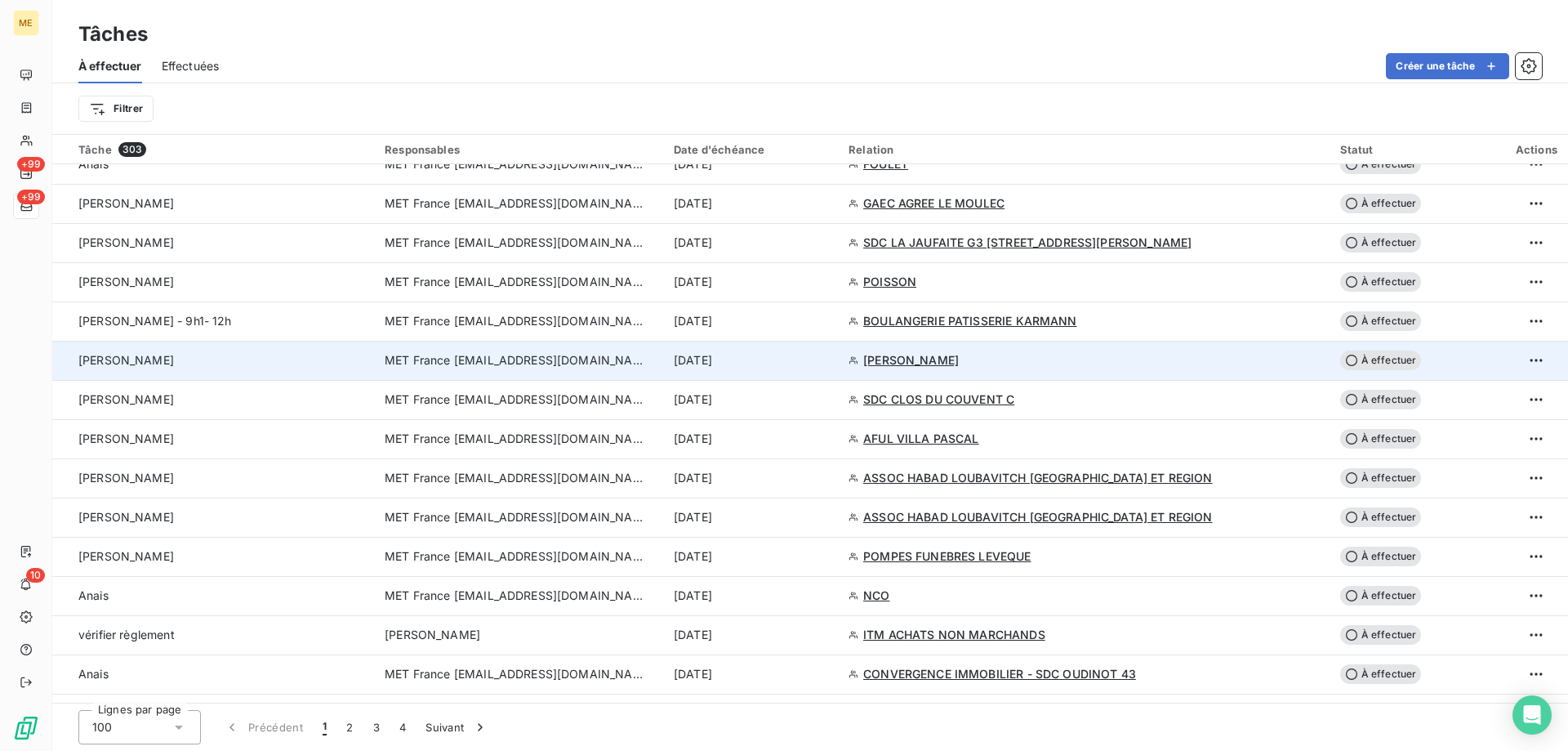
click at [564, 362] on span "MET France [EMAIL_ADDRESS][DOMAIN_NAME]" at bounding box center [515, 360] width 262 height 17
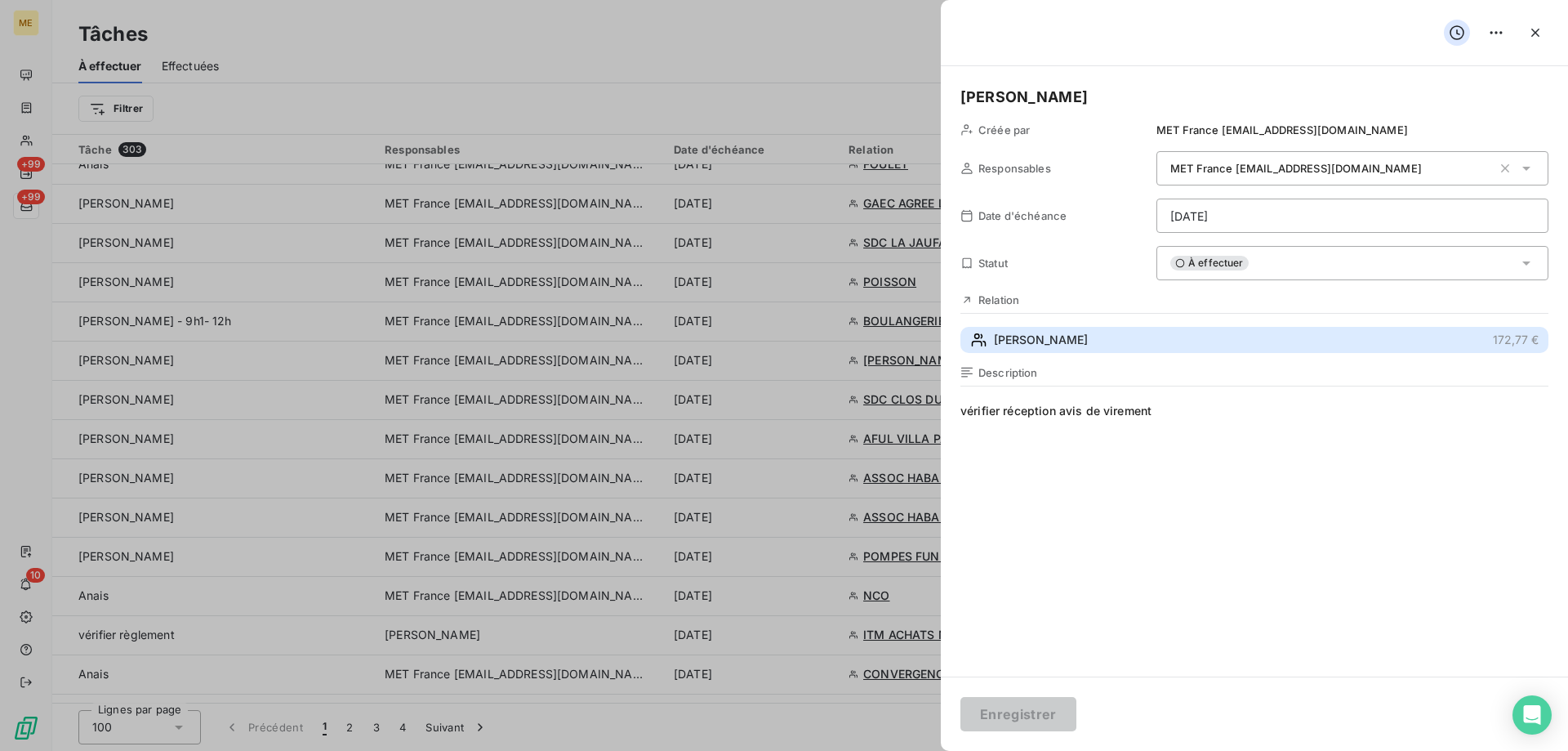
click at [1009, 336] on span "BOUSQUET ANTHONY" at bounding box center [1041, 340] width 94 height 17
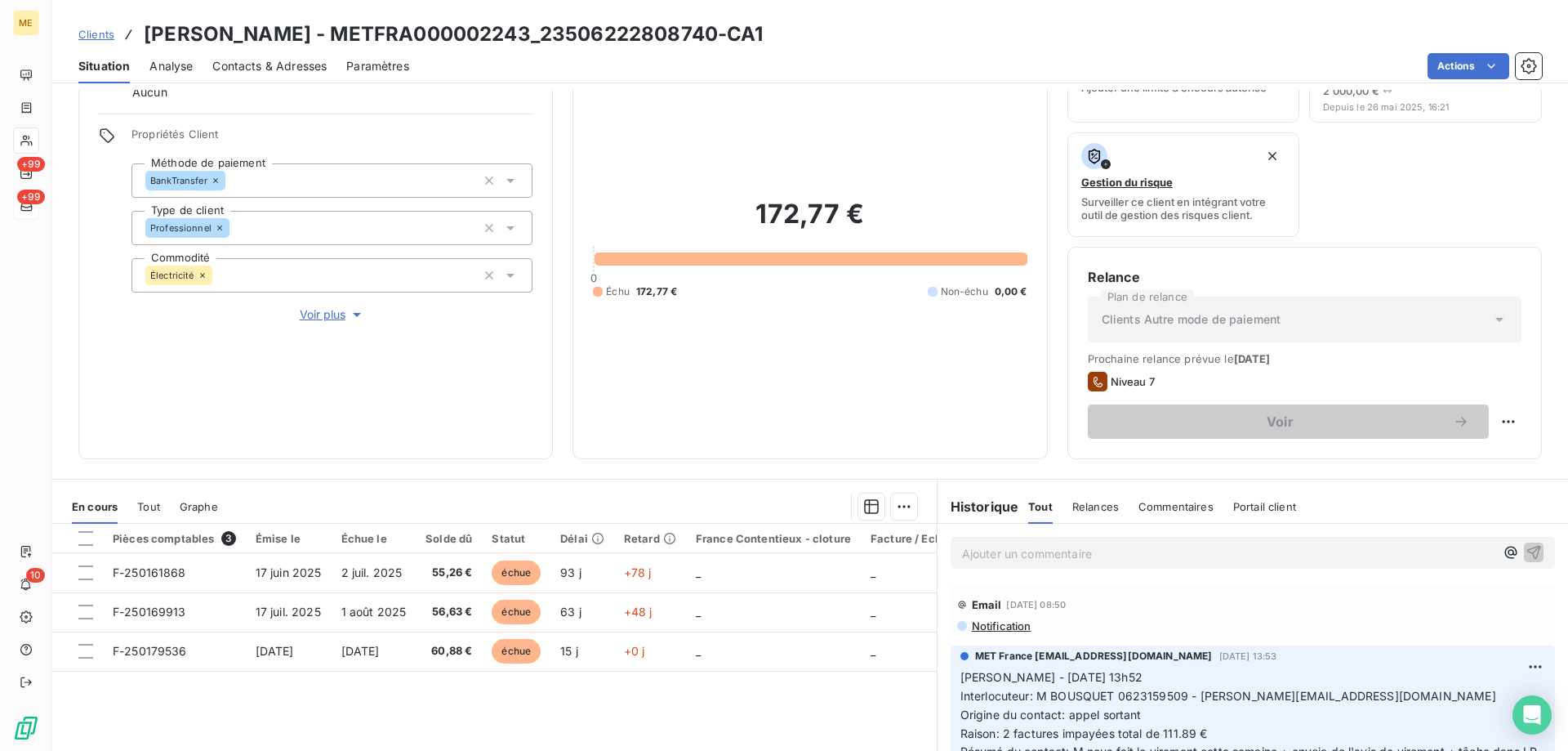
scroll to position [218, 0]
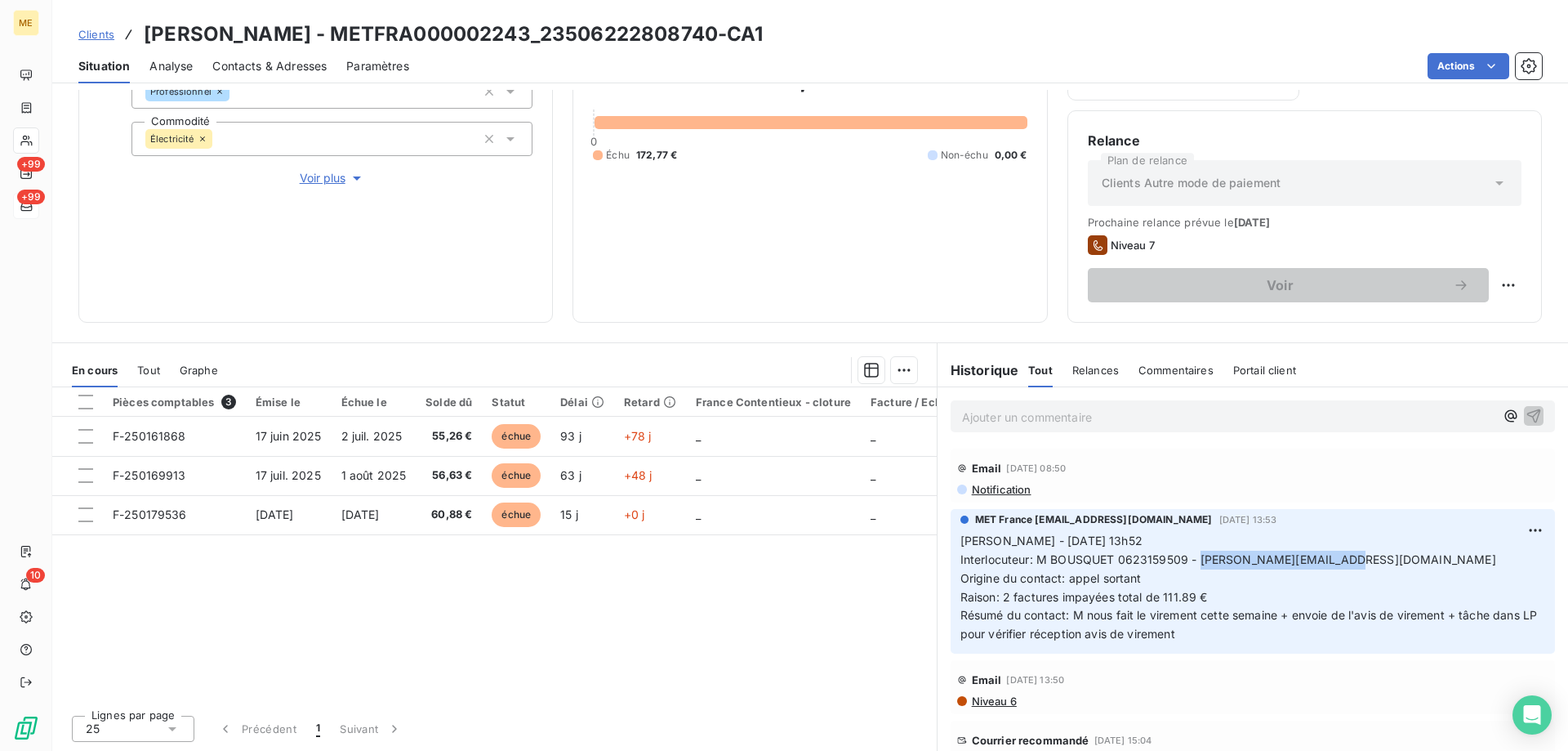
drag, startPoint x: 1194, startPoint y: 564, endPoint x: 1333, endPoint y: 564, distance: 139.0
click at [1333, 564] on p "Sylvain - 11/09/2025 - 13h52 Interlocuteur: M BOUSQUET 0623159509 - guibert.elo…" at bounding box center [1253, 588] width 585 height 112
drag, startPoint x: 592, startPoint y: 41, endPoint x: 764, endPoint y: 40, distance: 172.0
click at [764, 40] on h3 "BOUSQUET ANTHONY - METFRA000002243_23506222808740-CA1" at bounding box center [454, 34] width 620 height 30
drag, startPoint x: 1112, startPoint y: 556, endPoint x: 1180, endPoint y: 557, distance: 68.0
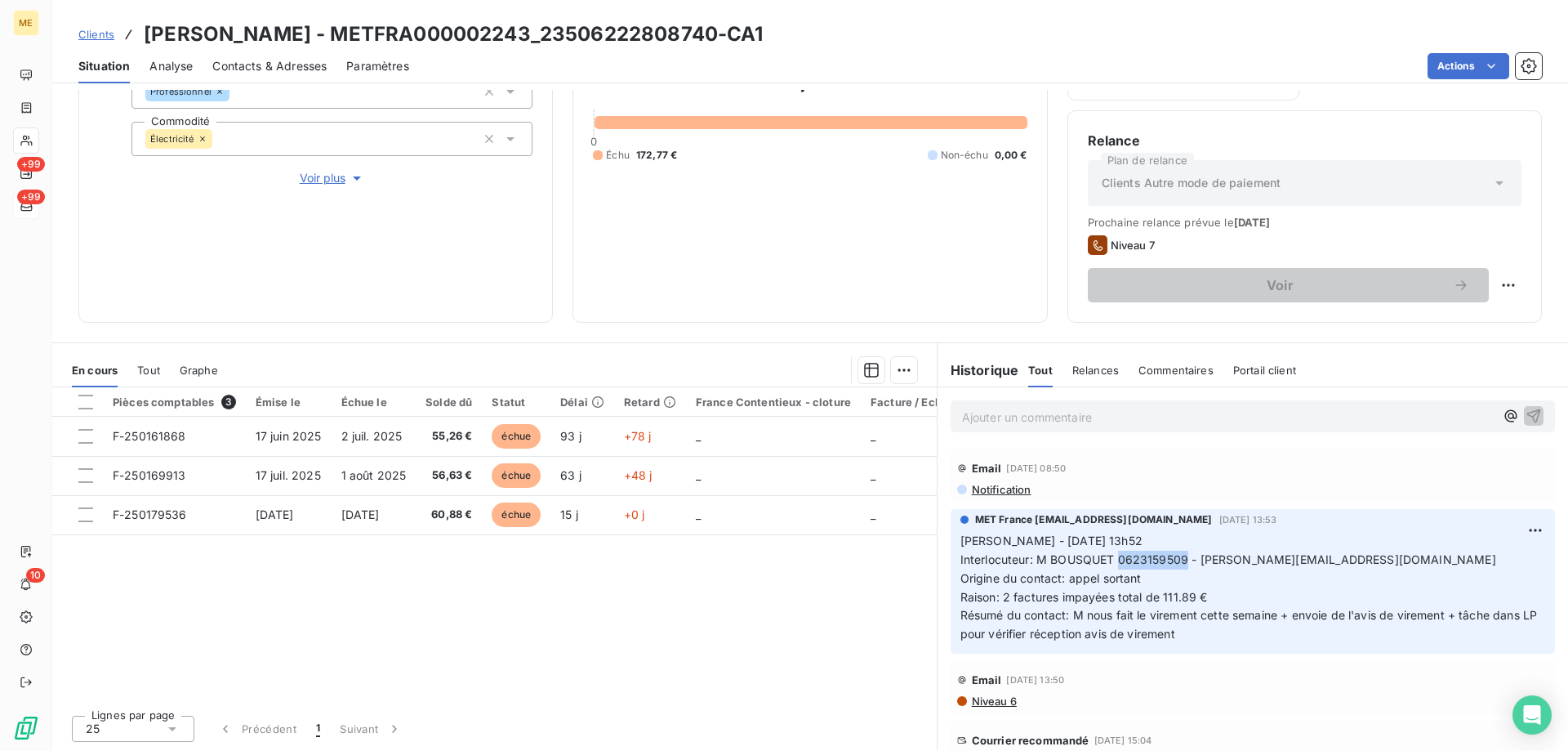
click at [1180, 557] on span "Interlocuteur: M BOUSQUET 0623159509 - guibert.elodie@yahoo.fr" at bounding box center [1228, 559] width 536 height 14
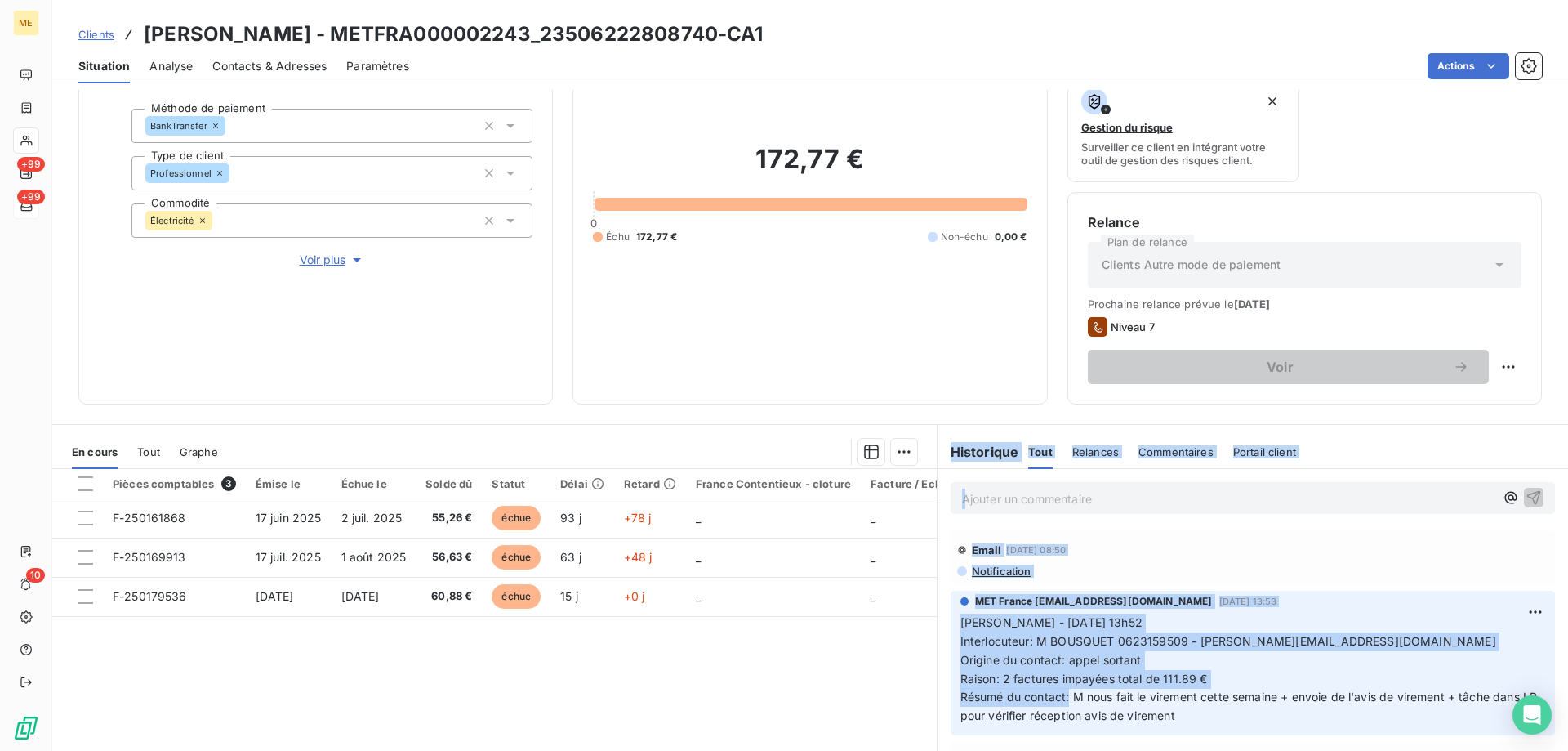
drag, startPoint x: 1063, startPoint y: 699, endPoint x: 929, endPoint y: 611, distance: 160.3
click at [937, 611] on section "Historique Tout Relances Commentaires Portail client Tout Relances Commentaires…" at bounding box center [1252, 628] width 631 height 408
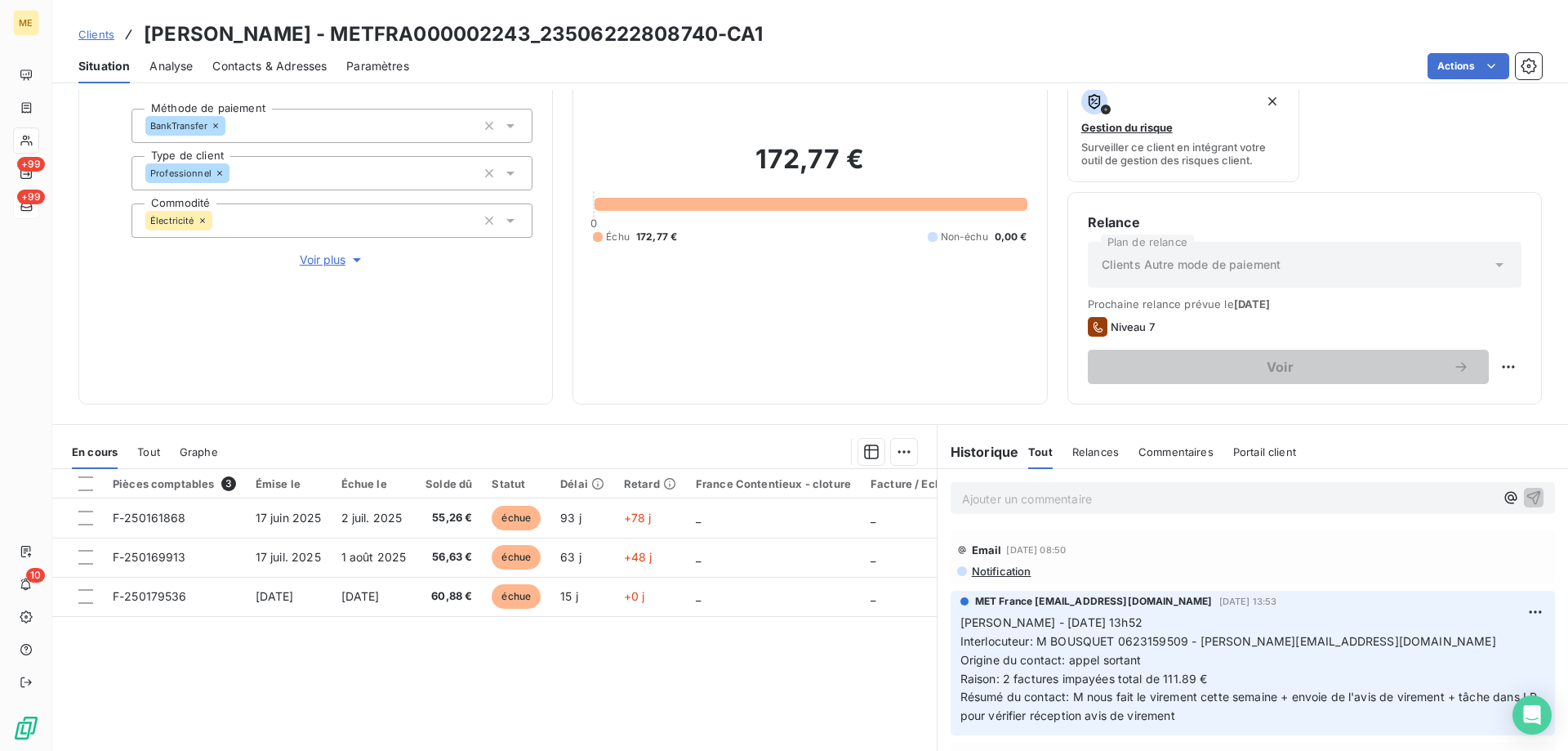
click at [1225, 533] on div "Email 13 sept. 2025, 08:50 Notification" at bounding box center [1252, 557] width 604 height 54
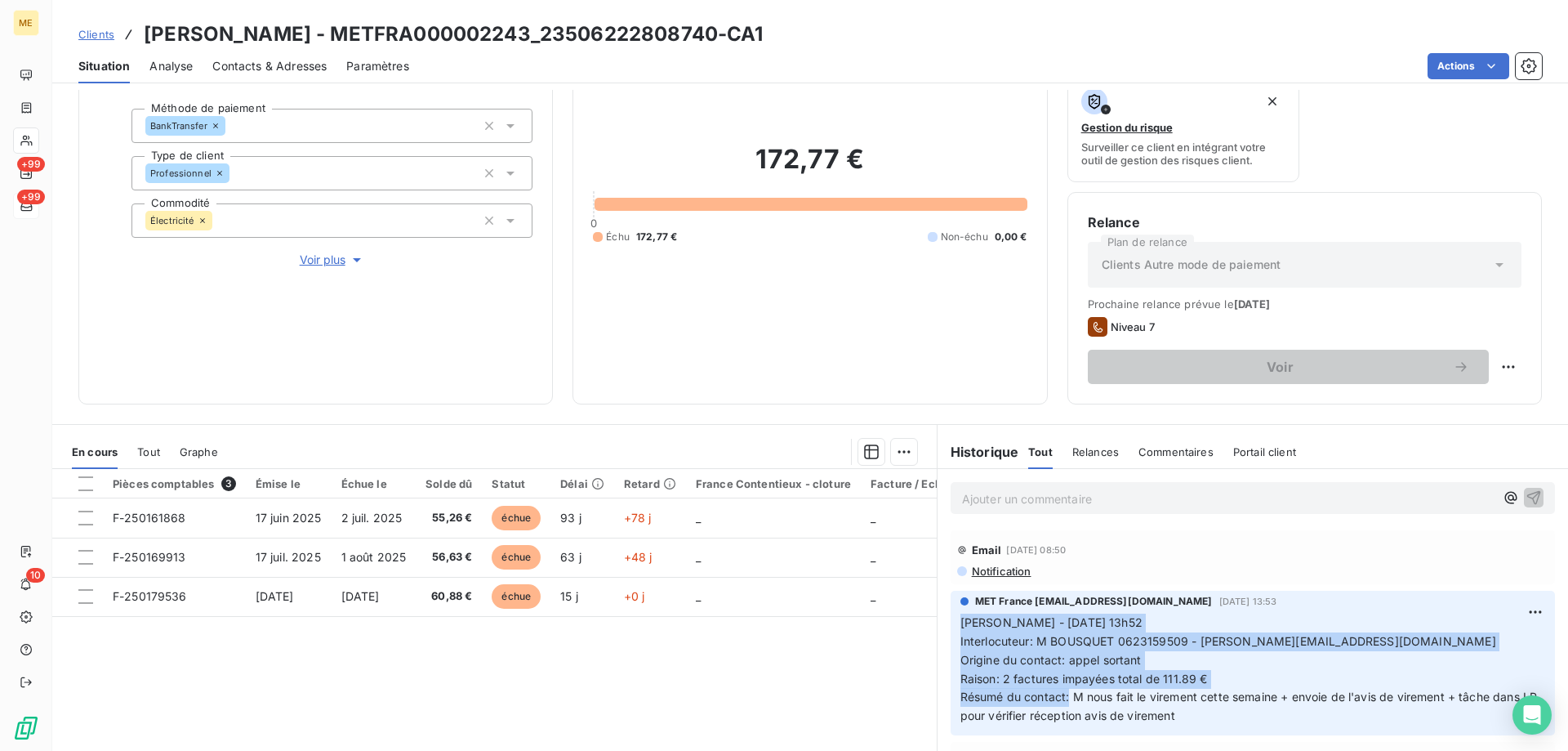
drag, startPoint x: 1063, startPoint y: 696, endPoint x: 952, endPoint y: 627, distance: 130.7
click at [961, 627] on p "Sylvain - 11/09/2025 - 13h52 Interlocuteur: M BOUSQUET 0623159509 - guibert.elo…" at bounding box center [1253, 669] width 585 height 112
click at [1498, 368] on html "ME +99 +99 10 Clients BOUSQUET ANTHONY - METFRA000002243_23506222808740-CA1 Sit…" at bounding box center [784, 457] width 1568 height 914
click at [1436, 398] on div "Replanifier cette action" at bounding box center [1429, 403] width 146 height 26
select select "8"
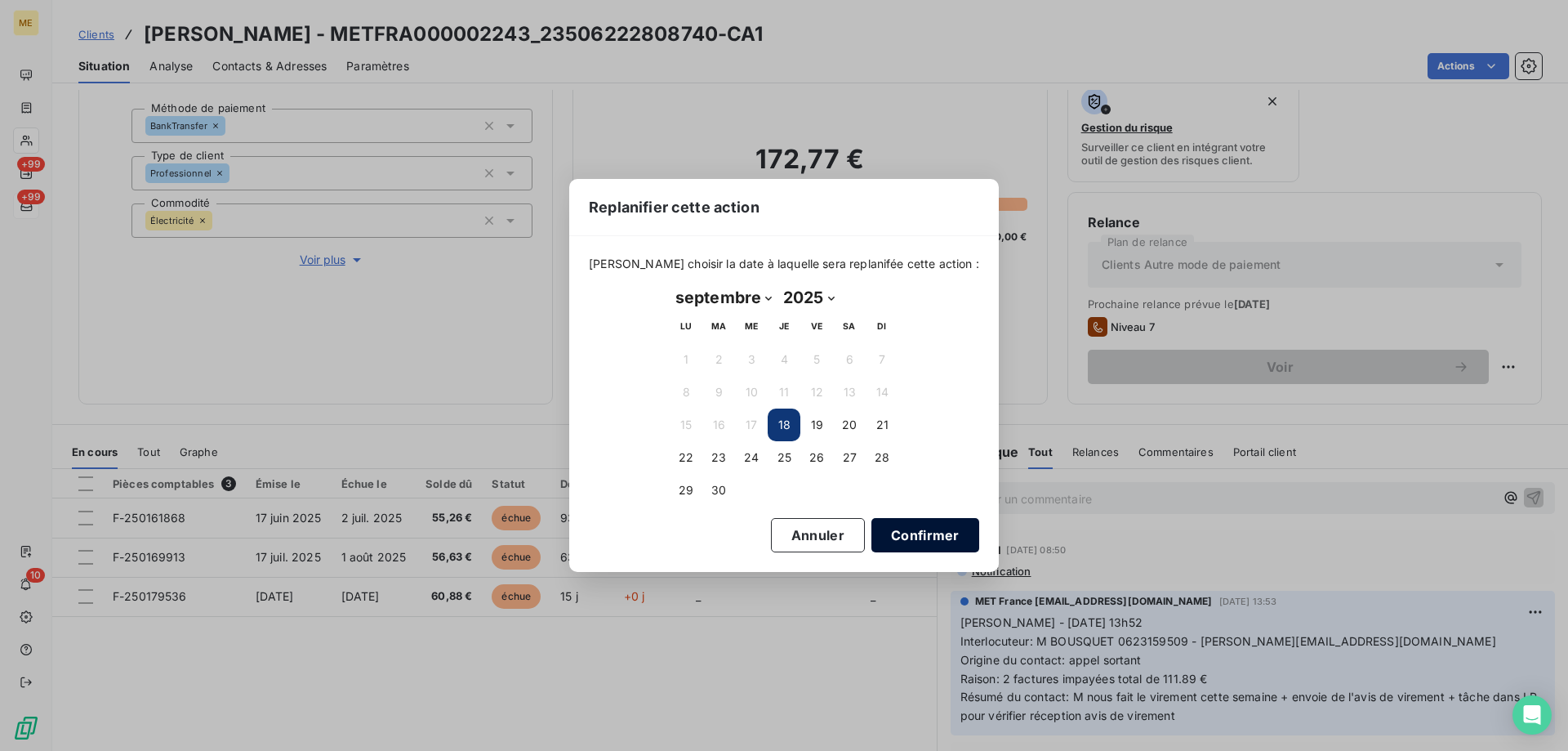
click at [907, 533] on button "Confirmer" at bounding box center [926, 535] width 108 height 34
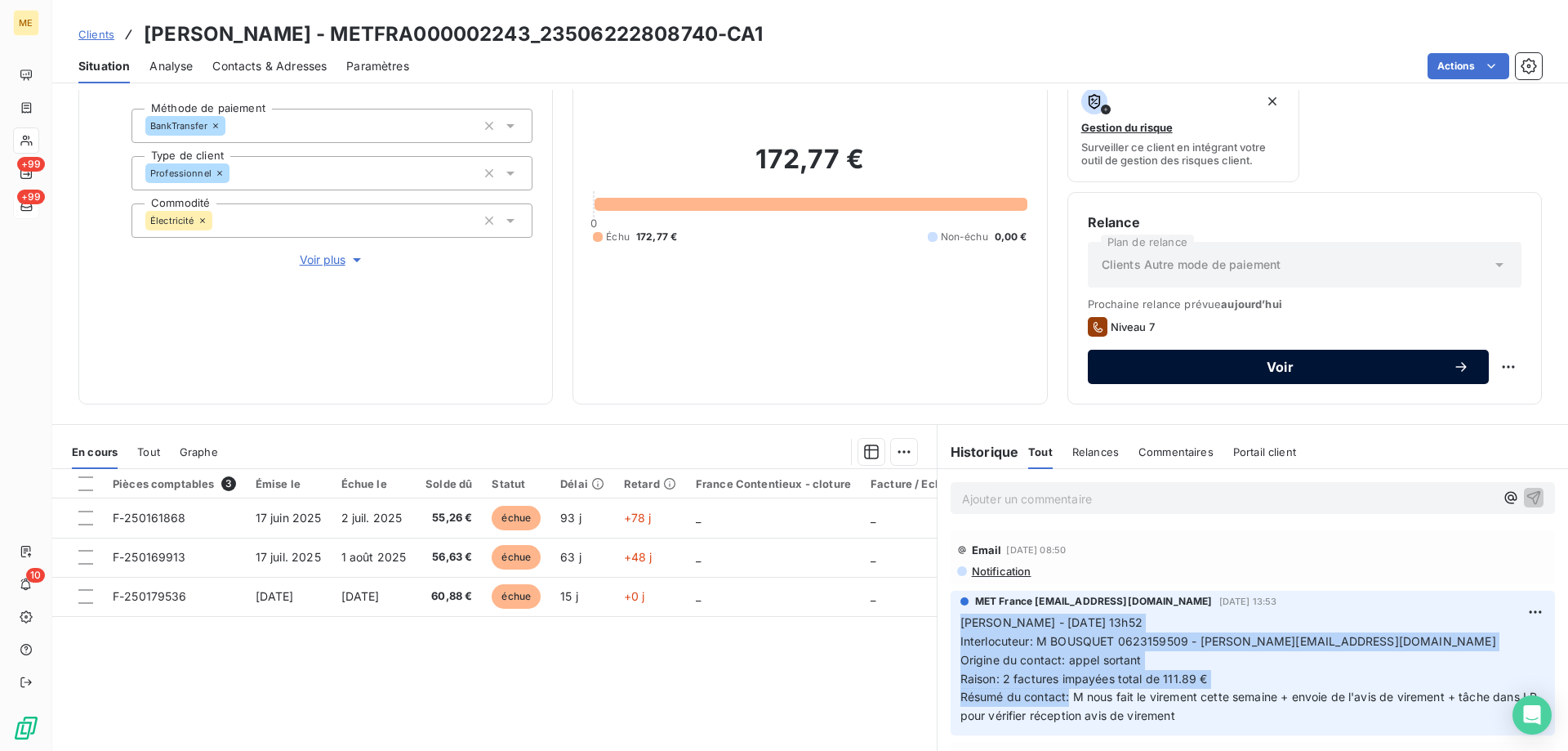
click at [1230, 354] on button "Voir" at bounding box center [1289, 367] width 401 height 34
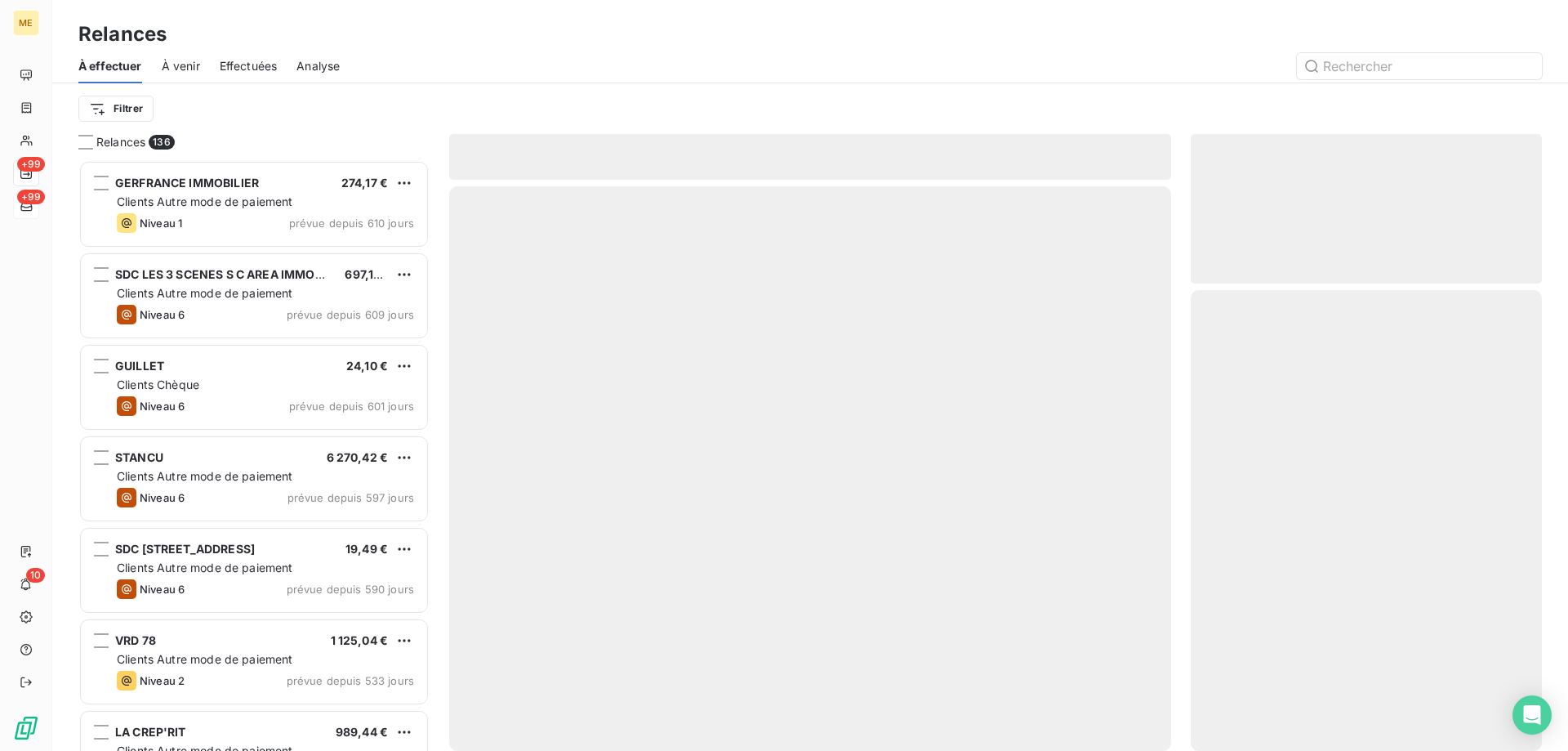
scroll to position [578, 339]
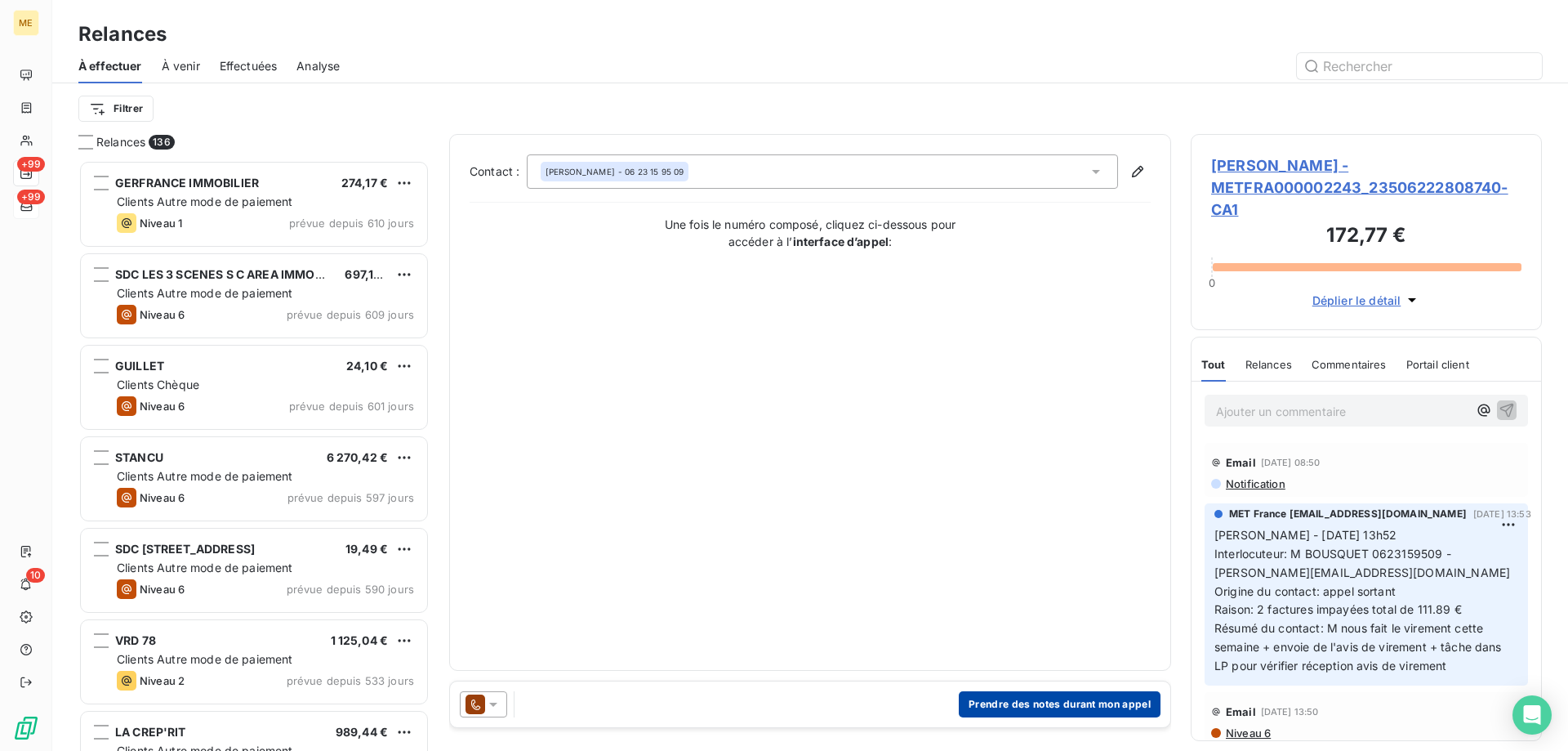
click at [1030, 707] on button "Prendre des notes durant mon appel" at bounding box center [1059, 704] width 201 height 26
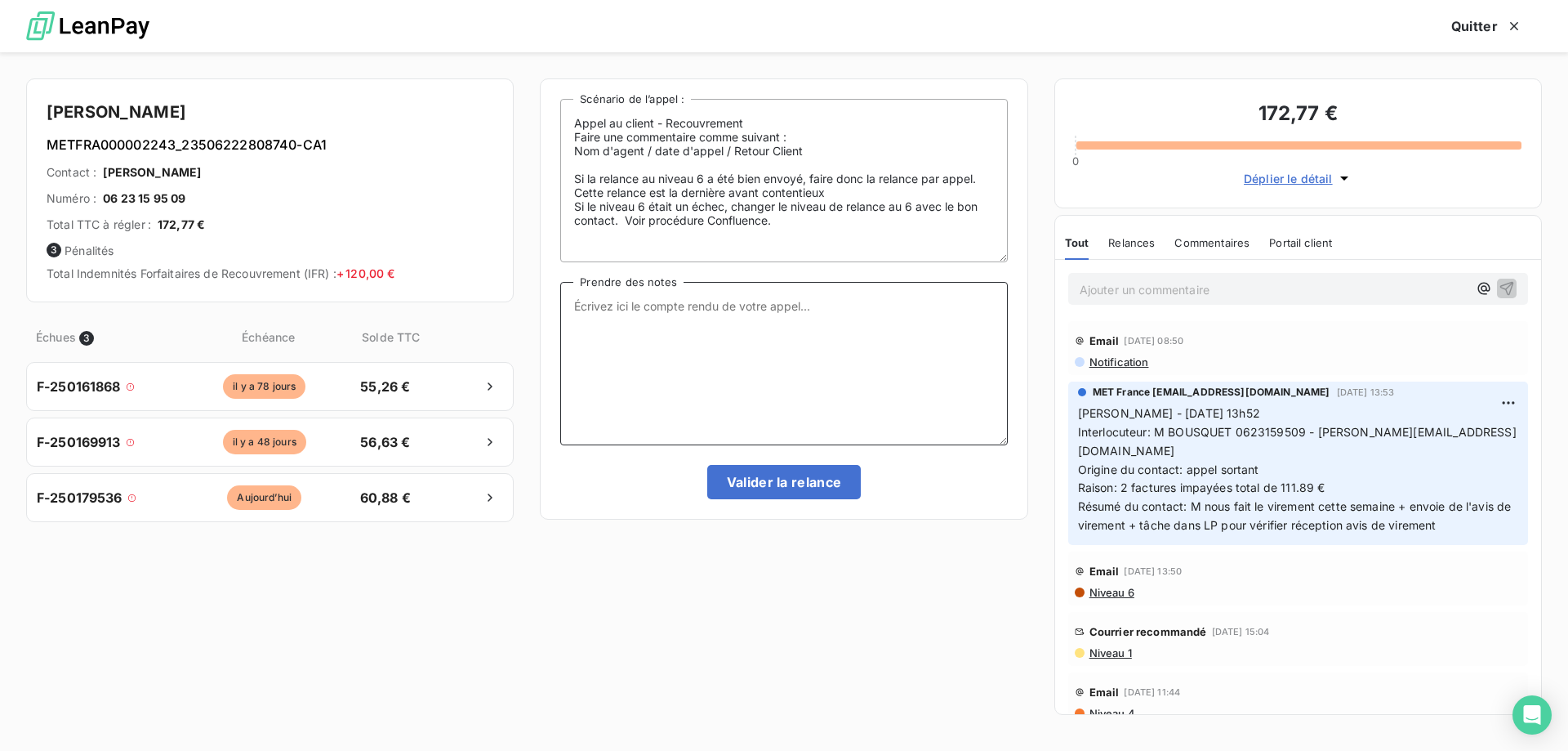
click at [665, 321] on textarea "Prendre des notes" at bounding box center [784, 364] width 447 height 163
paste textarea "Sylvain - 11/09/2025 - 13h52 Interlocuteur: M BOUSQUET 0623159509 - guibert.elo…"
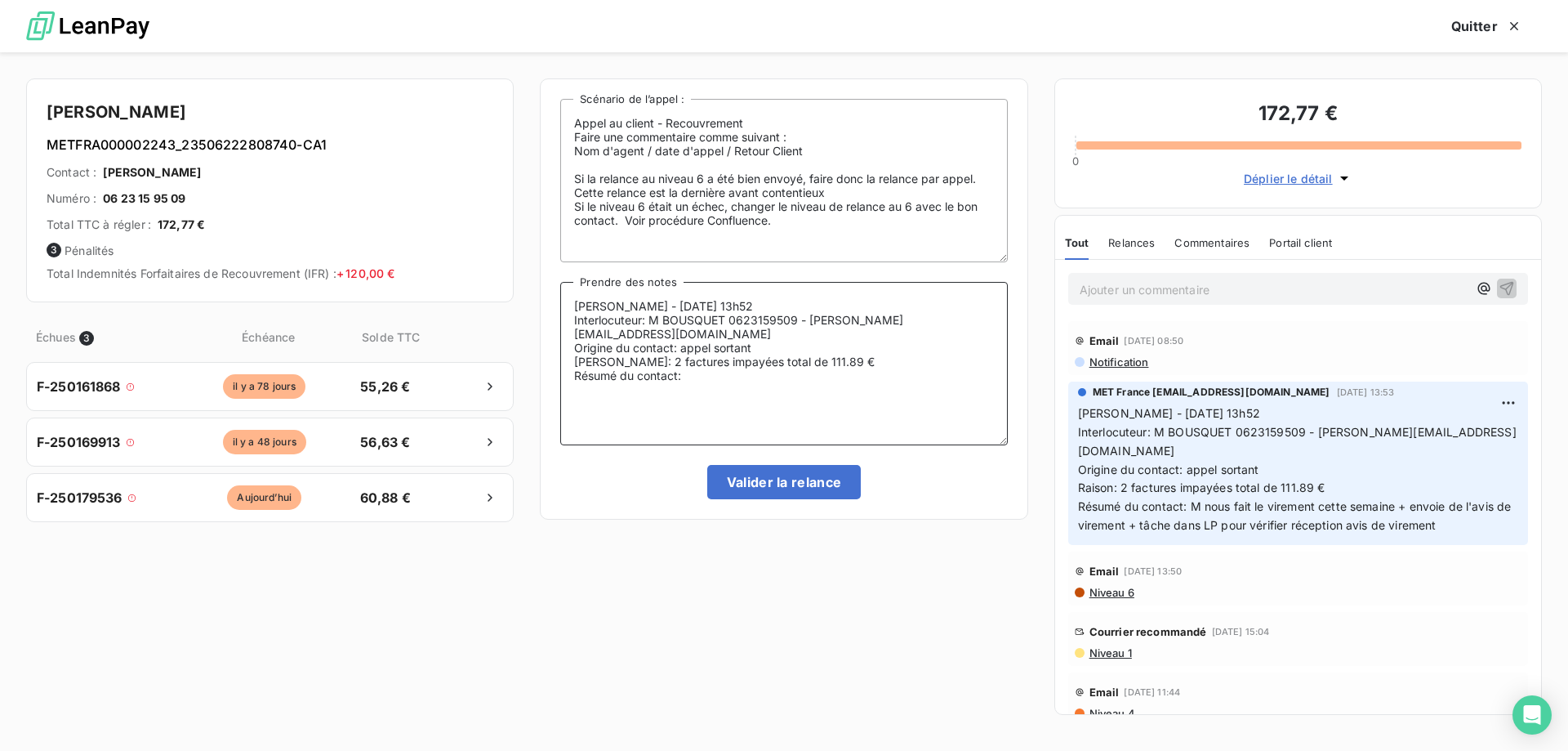
click at [633, 299] on textarea "Sylvain - 11/09/2025 - 13h52 Interlocuteur: M BOUSQUET 0623159509 - guibert.elo…" at bounding box center [784, 364] width 447 height 163
click at [747, 306] on textarea "Sylvain - 18/09/2025 - 13h52 Interlocuteur: M BOUSQUET 0623159509 - guibert.elo…" at bounding box center [784, 364] width 447 height 163
click at [743, 361] on textarea "Sylvain - 18/09/2025 - 10h00 Interlocuteur: M BOUSQUET 0623159509 - guibert.elo…" at bounding box center [784, 364] width 447 height 163
type textarea "Sylvain - 18/09/2025 - 10h00 Interlocuteur: M BOUSQUET 0623159509 - guibert.elo…"
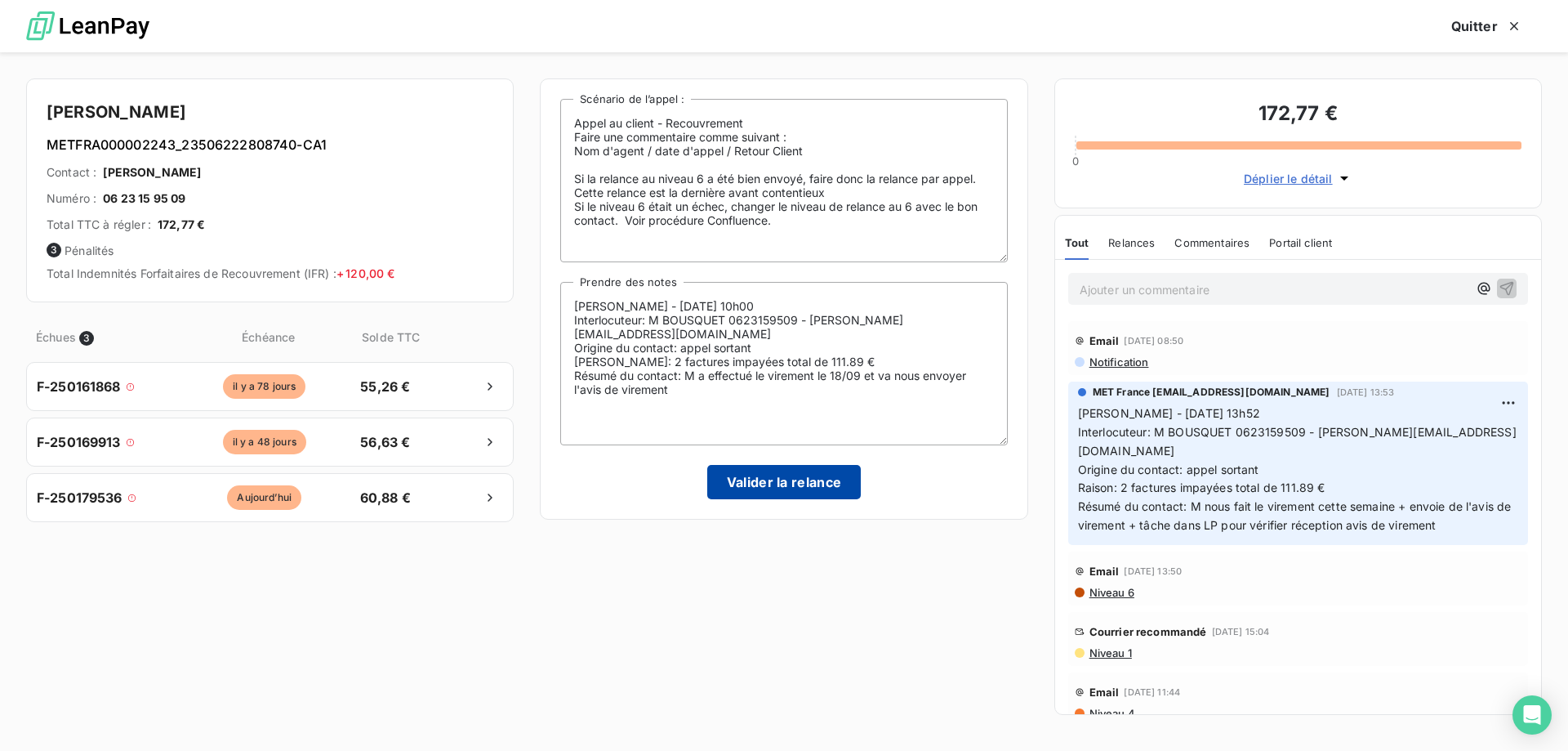
click at [759, 482] on button "Valider la relance" at bounding box center [784, 482] width 154 height 34
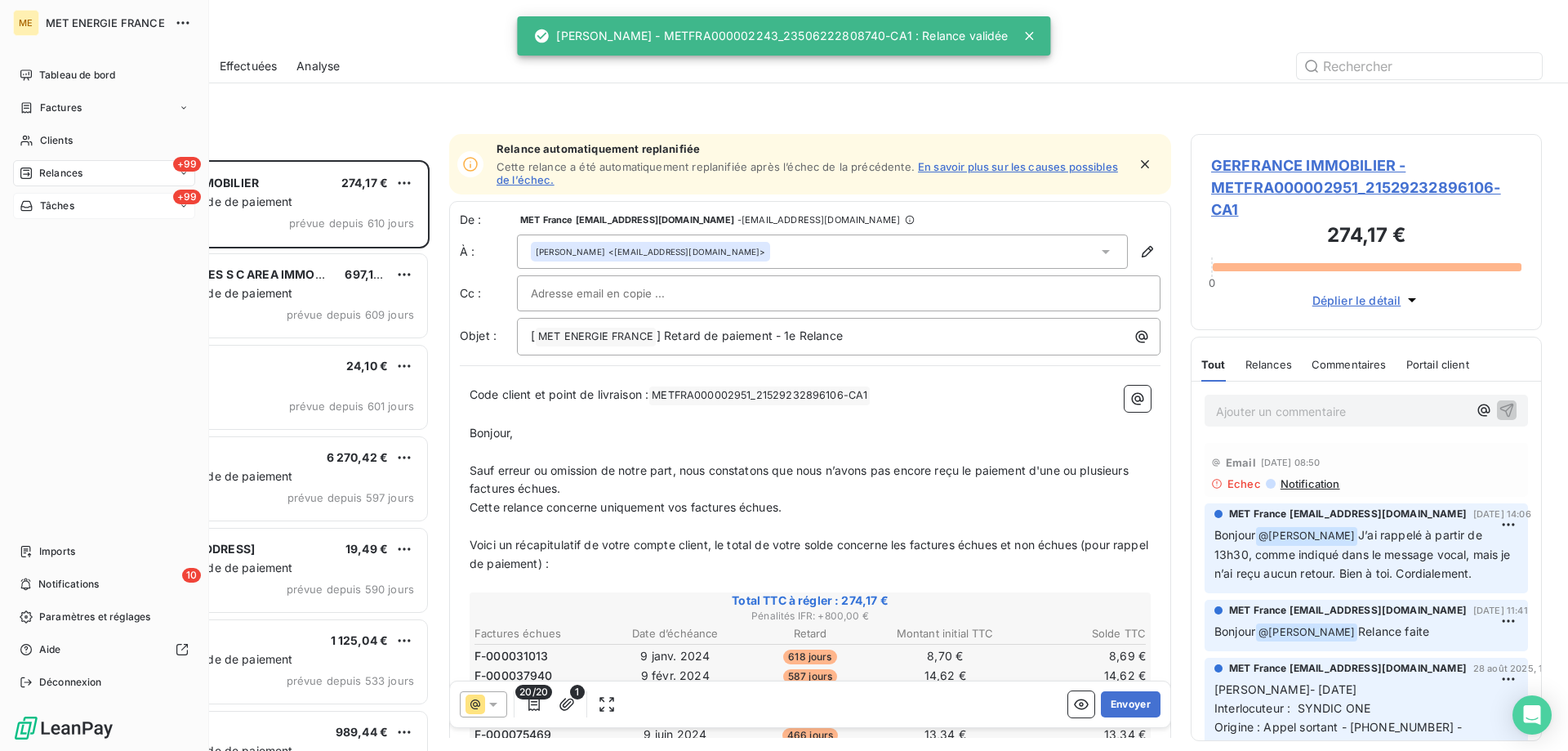
click at [34, 207] on div "Tâches" at bounding box center [46, 206] width 55 height 15
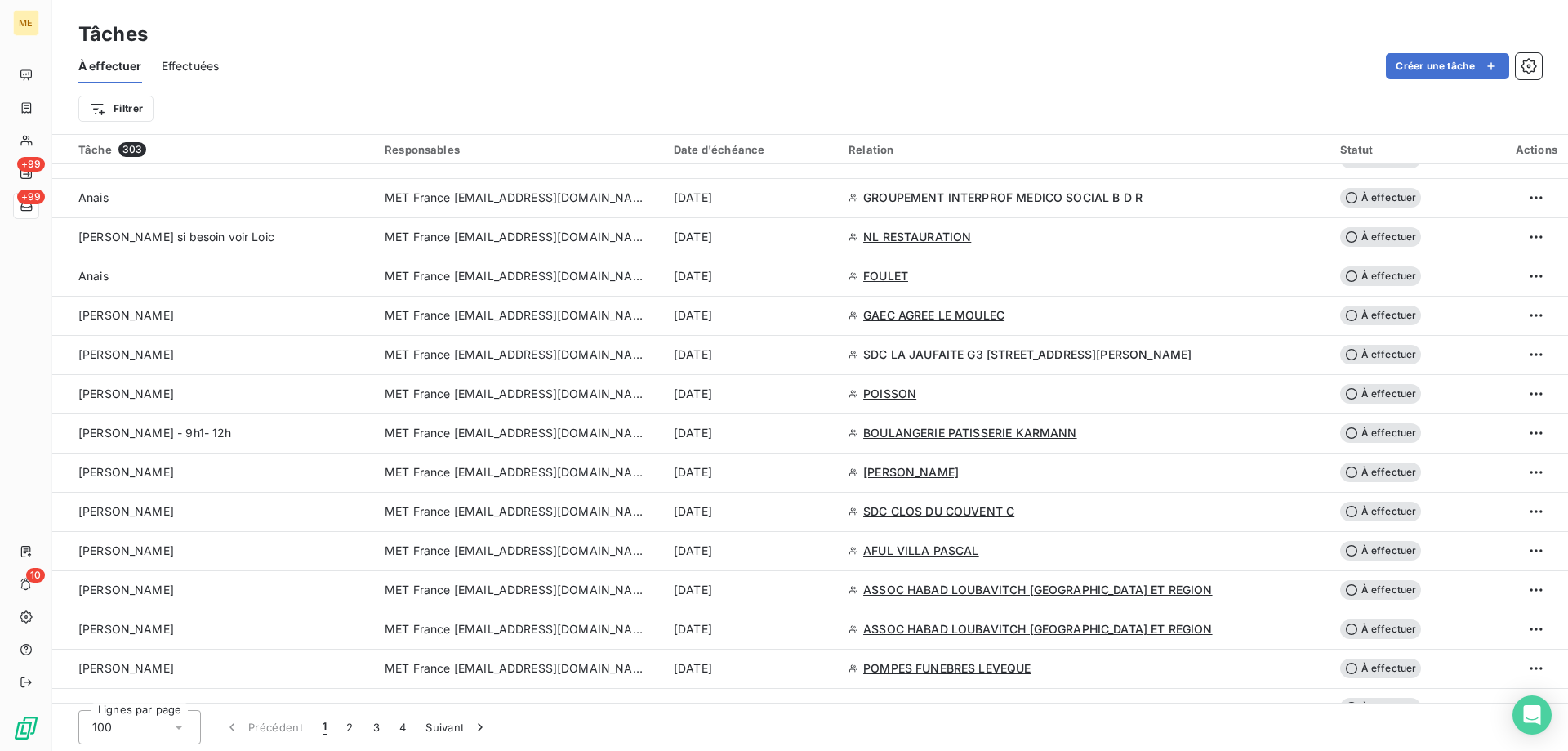
scroll to position [2206, 0]
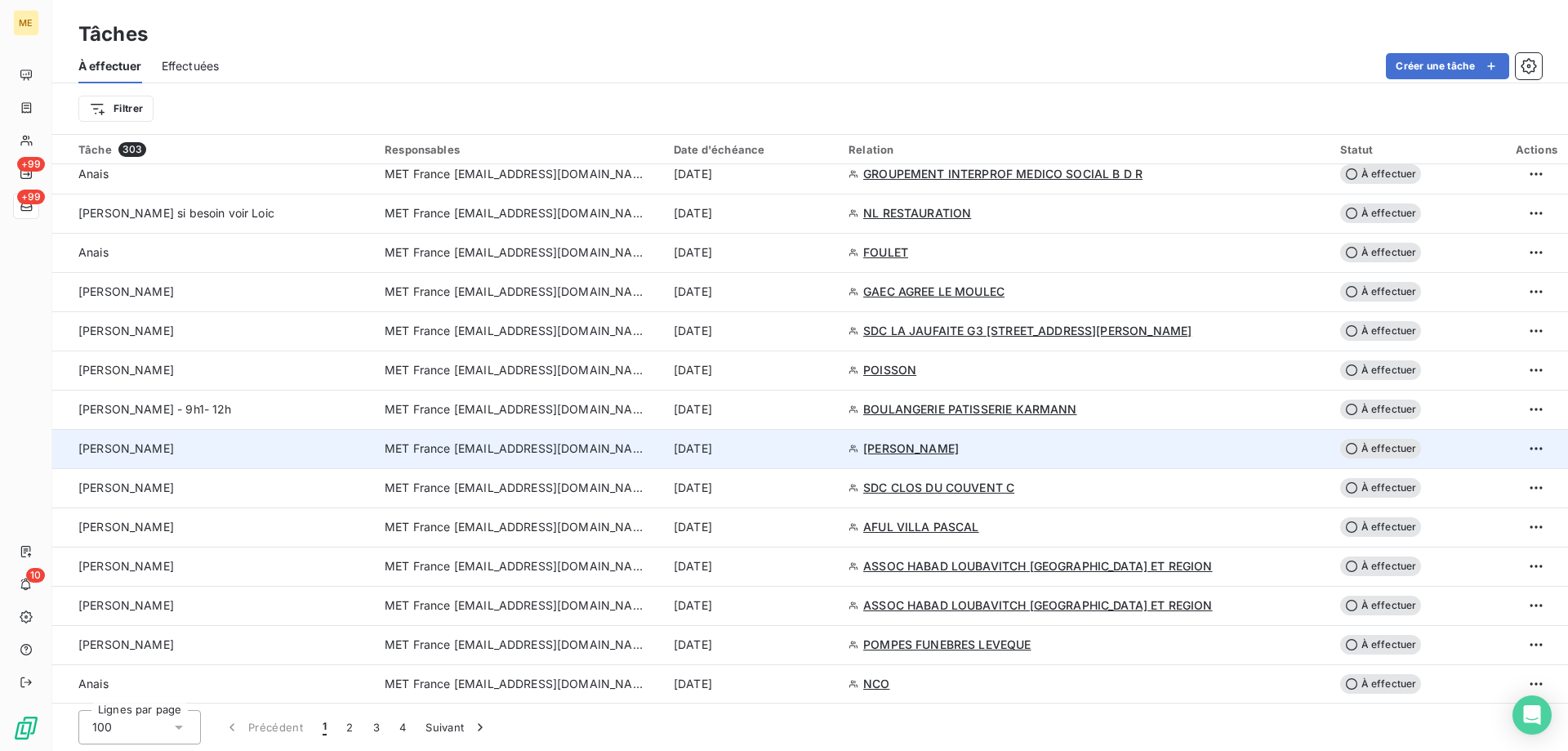
click at [522, 446] on span "MET France [EMAIL_ADDRESS][DOMAIN_NAME]" at bounding box center [515, 448] width 262 height 17
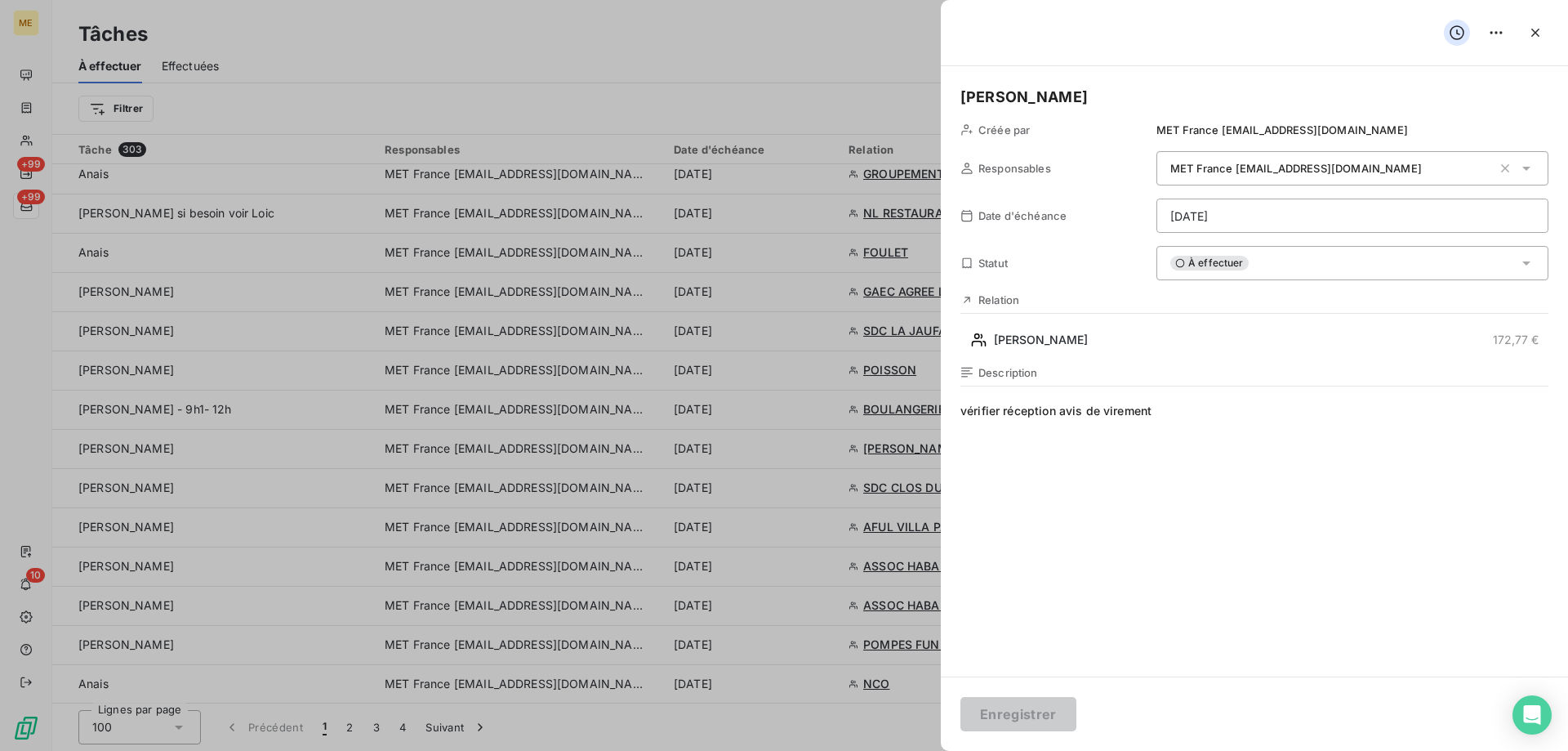
click at [1210, 214] on html "ME +99 +99 10 Tâches À effectuer Effectuées Créer une tâche Filtrer Tâche 303 R…" at bounding box center [784, 457] width 1568 height 914
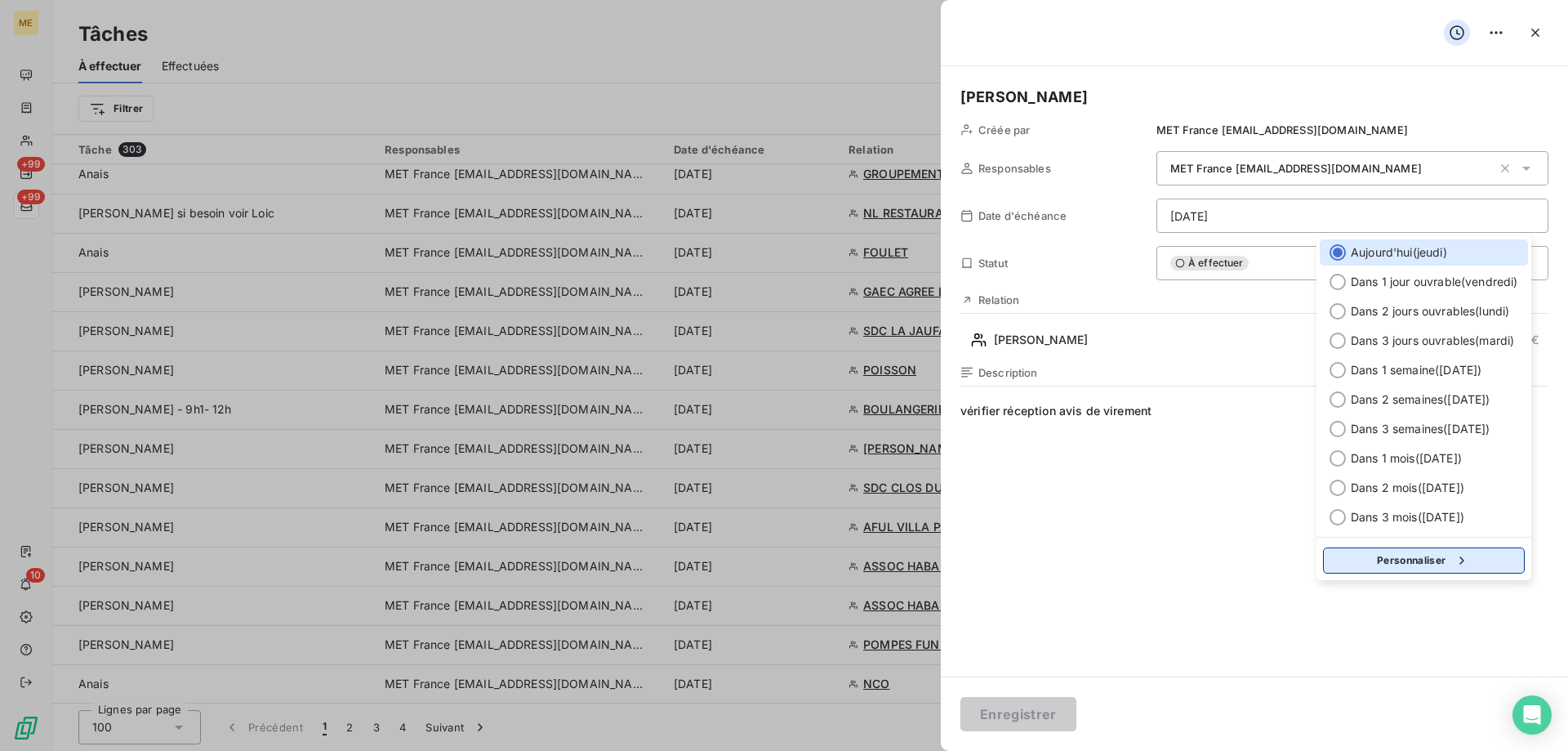
click at [1383, 560] on button "Personnaliser" at bounding box center [1423, 561] width 201 height 26
select select "8"
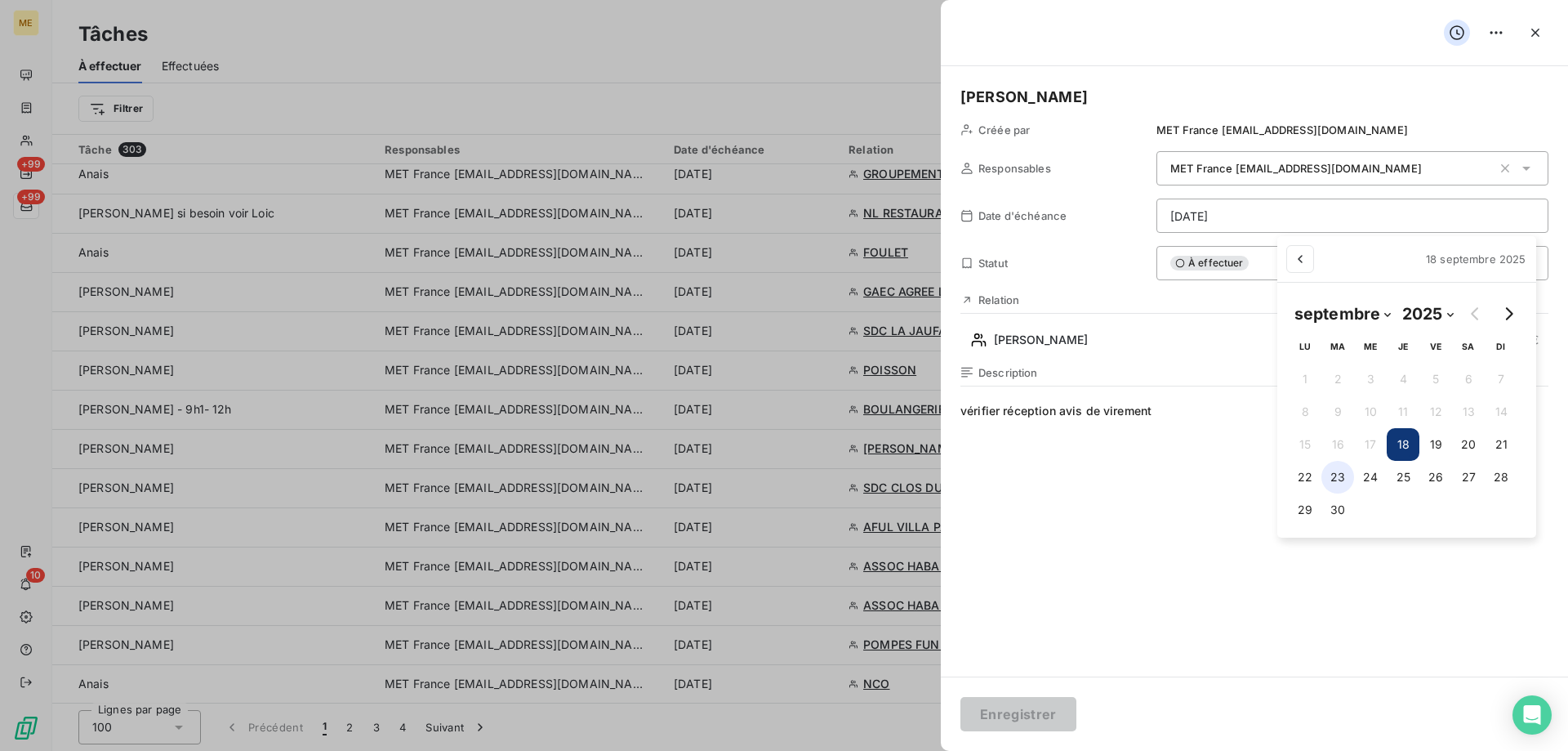
click at [1326, 480] on button "23" at bounding box center [1338, 476] width 32 height 32
type input "23/09/2025"
click at [1017, 718] on html "ME +99 +99 10 Tâches À effectuer Effectuées Créer une tâche Filtrer Tâche 303 R…" at bounding box center [784, 457] width 1568 height 914
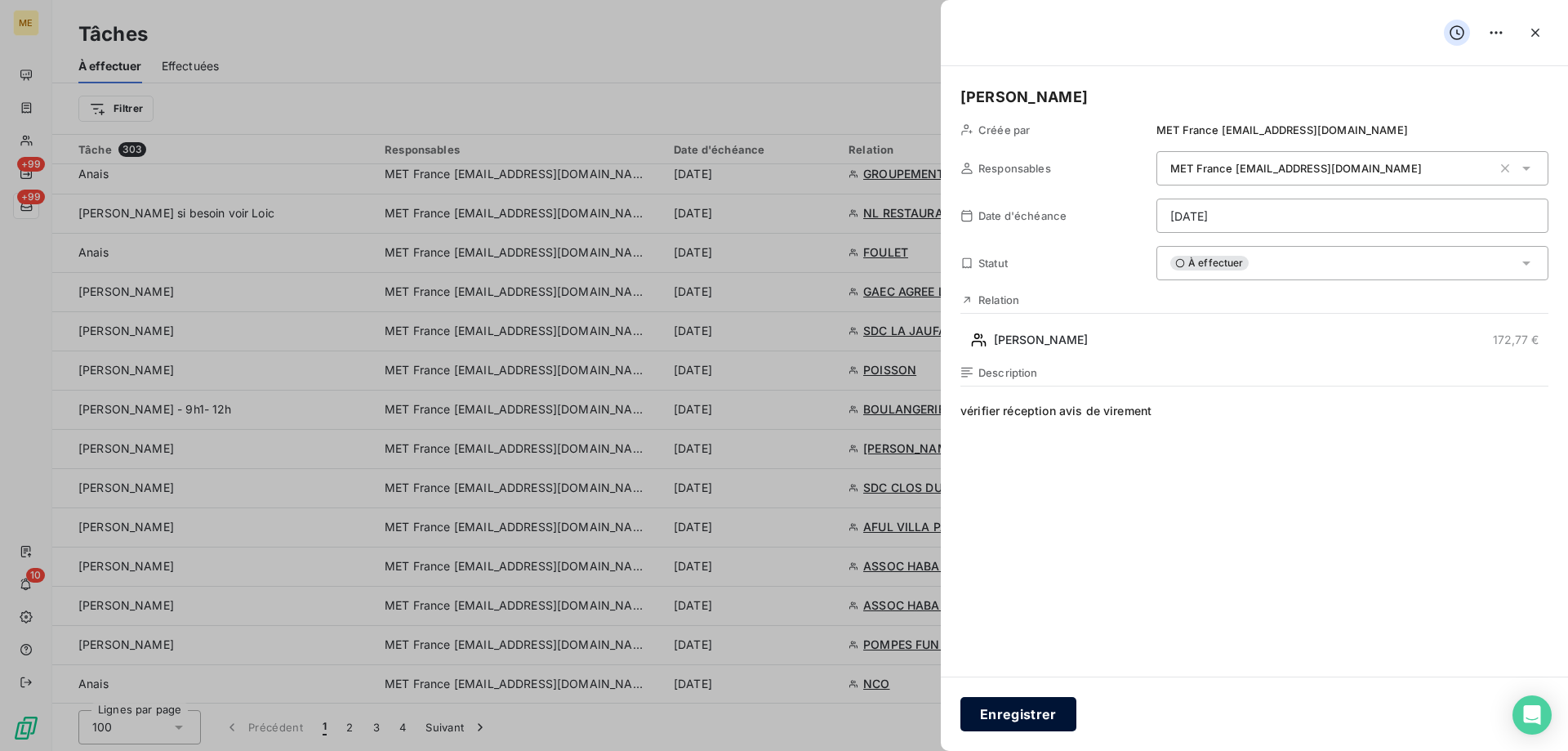
click at [1011, 711] on button "Enregistrer" at bounding box center [1018, 714] width 116 height 34
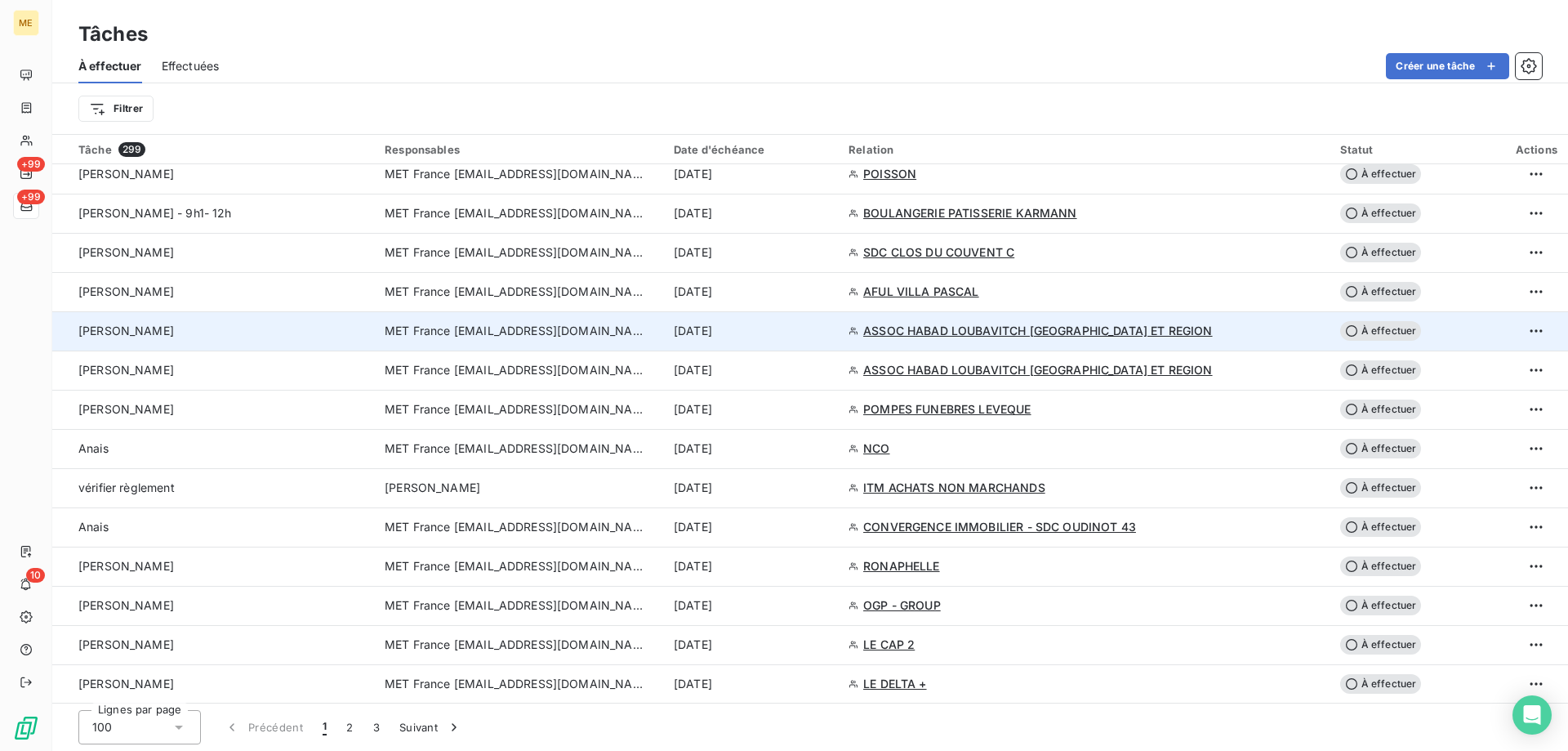
click at [493, 329] on span "MET France [EMAIL_ADDRESS][DOMAIN_NAME]" at bounding box center [515, 331] width 262 height 17
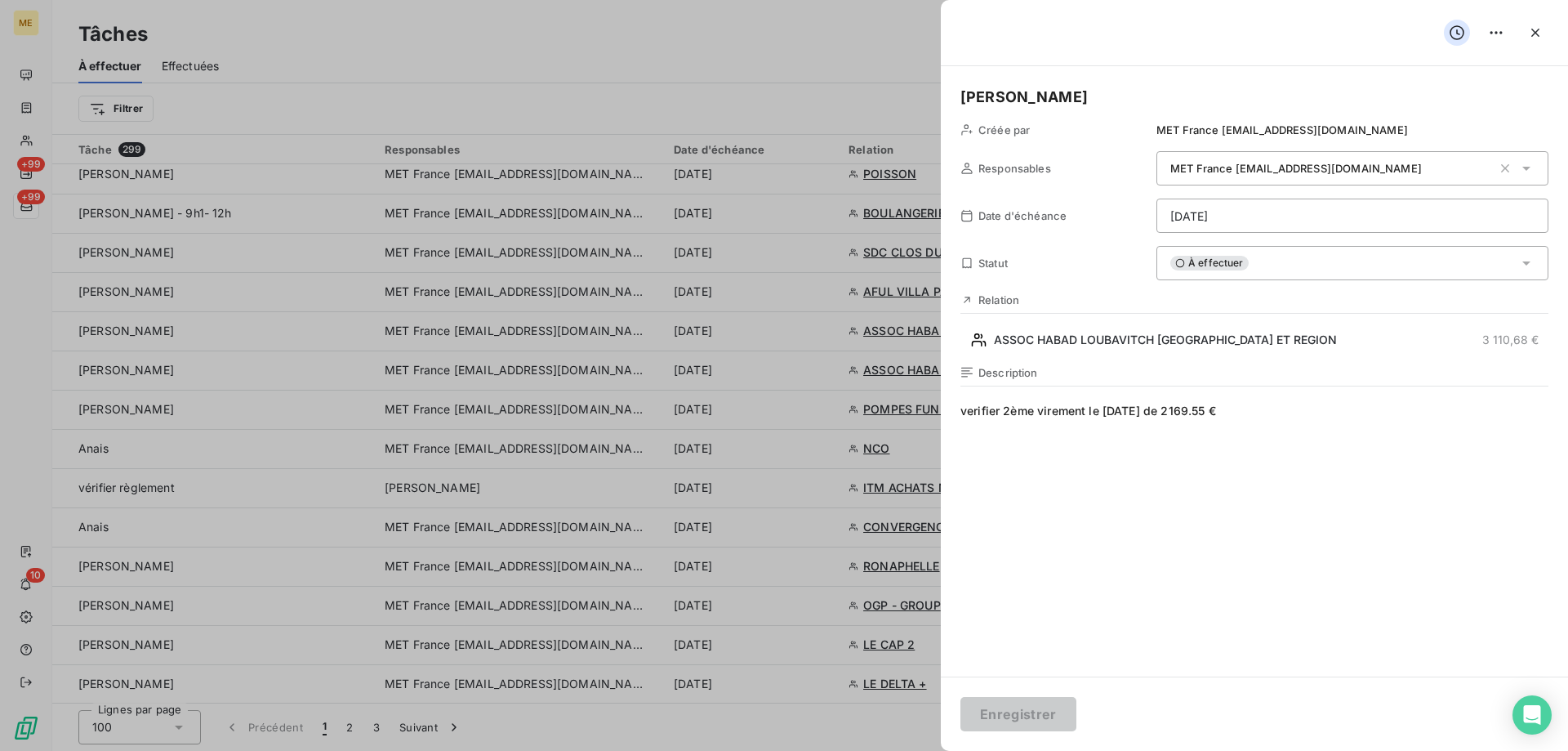
click at [1207, 270] on span "À effectuer" at bounding box center [1210, 263] width 78 height 15
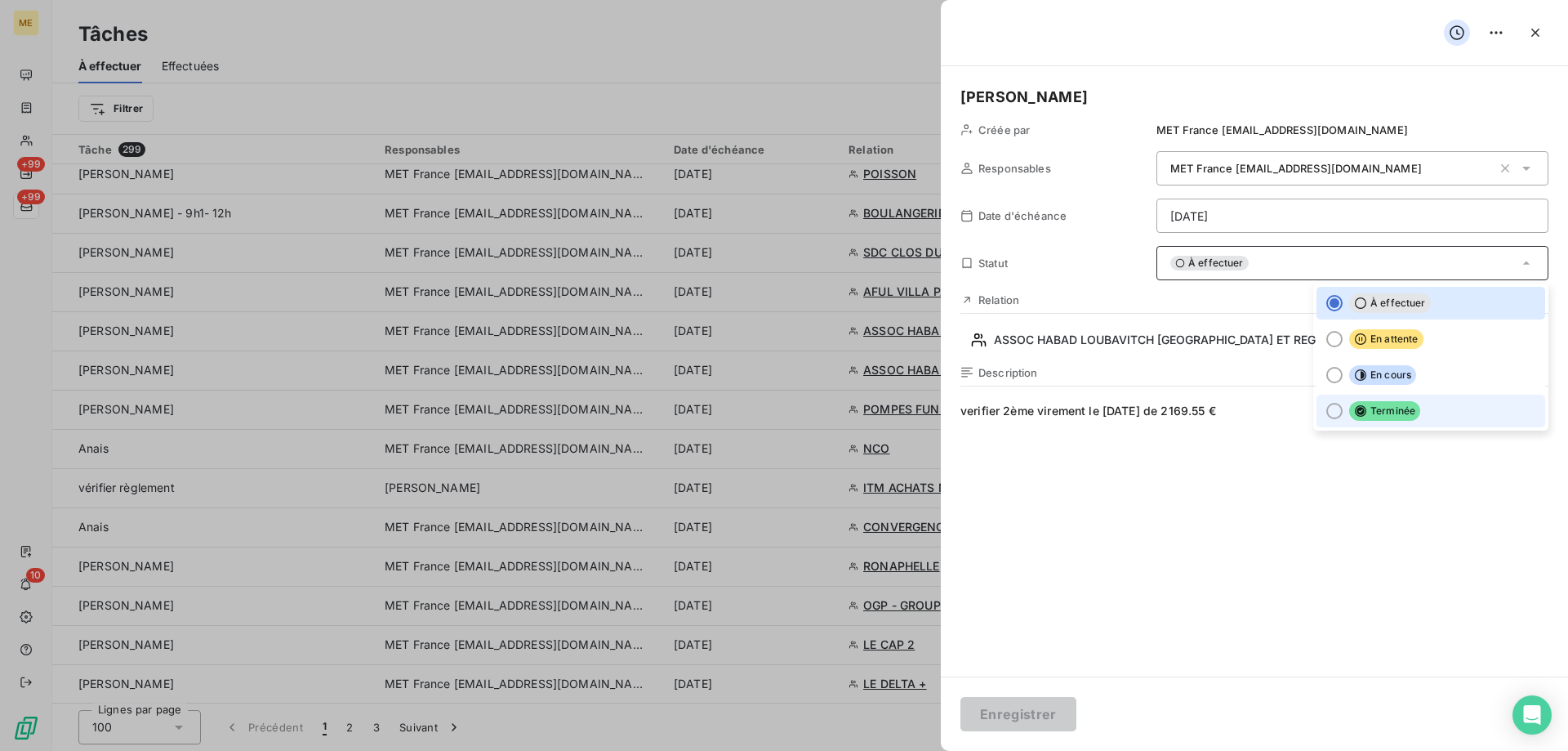
click at [1331, 406] on li "Terminée" at bounding box center [1431, 410] width 228 height 32
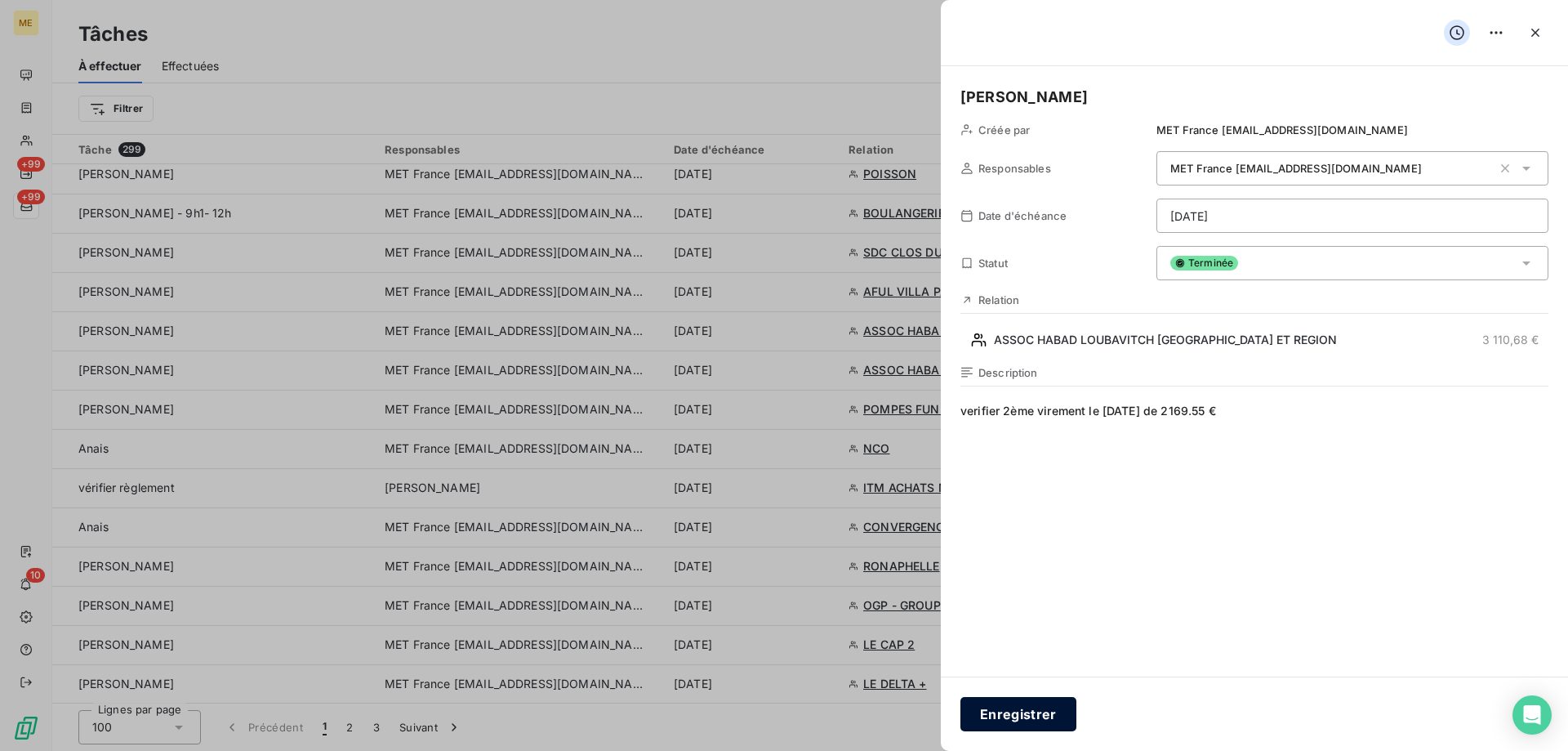
click at [1011, 718] on button "Enregistrer" at bounding box center [1018, 714] width 116 height 34
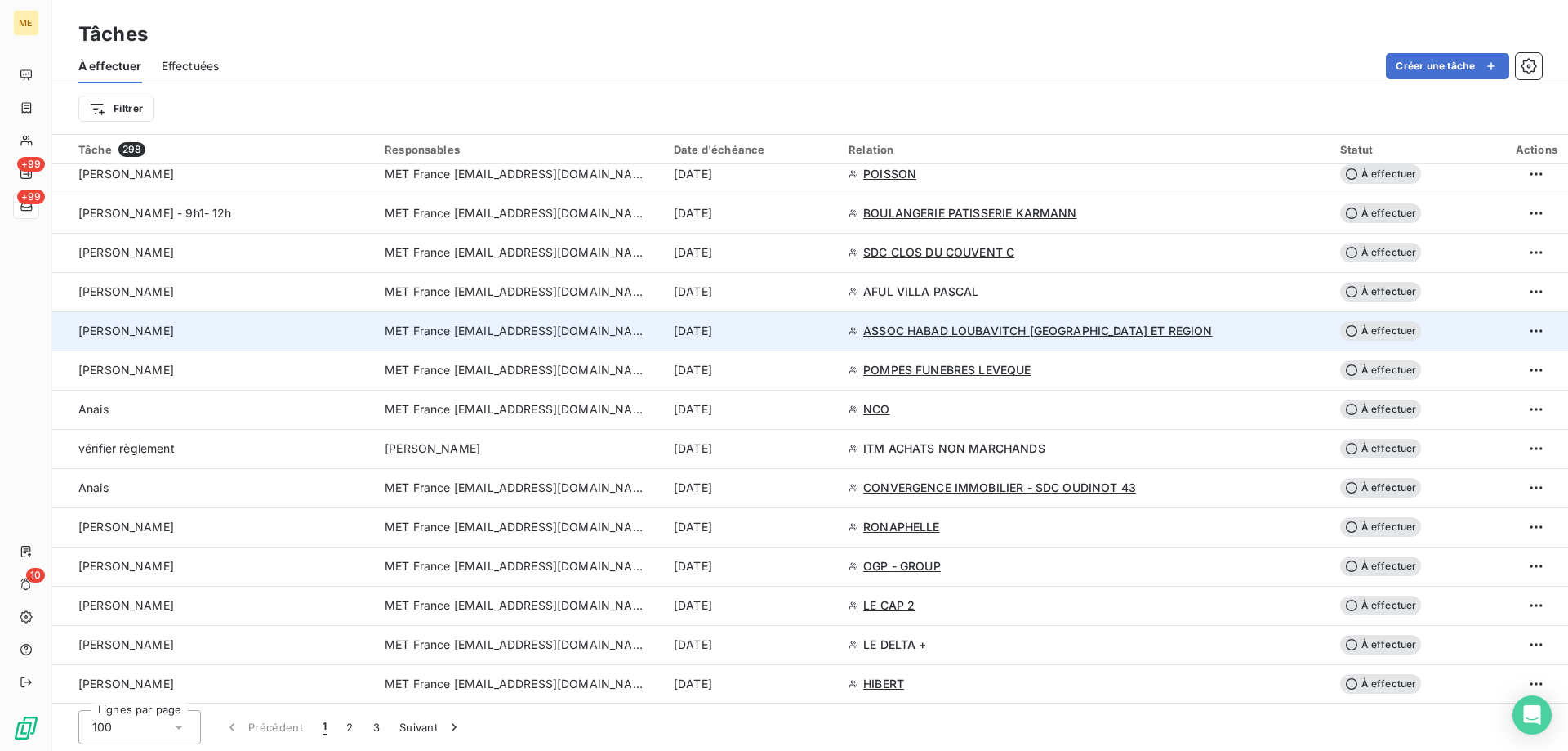
click at [375, 337] on td "[PERSON_NAME]" at bounding box center [214, 330] width 323 height 39
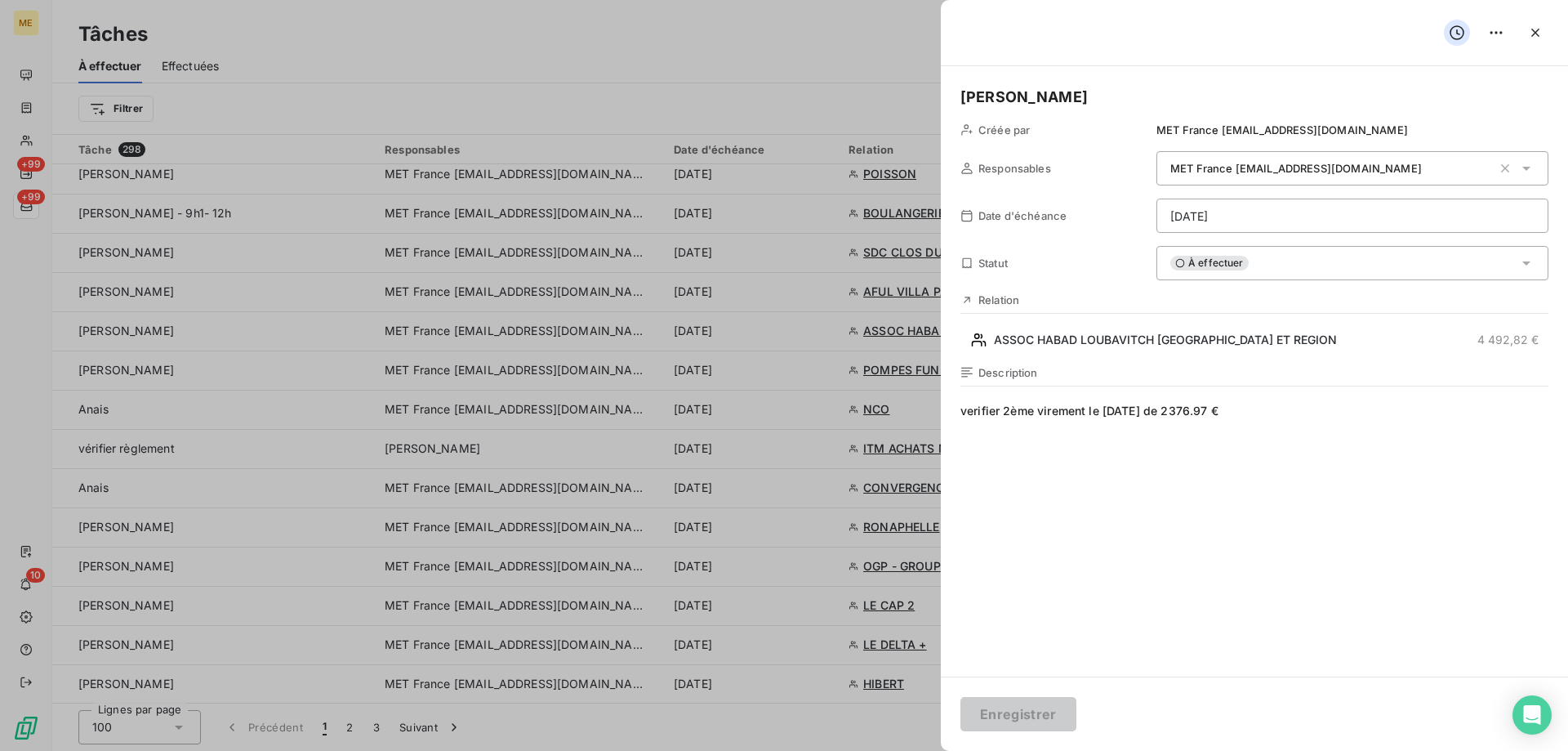
click at [1178, 265] on icon at bounding box center [1180, 263] width 10 height 10
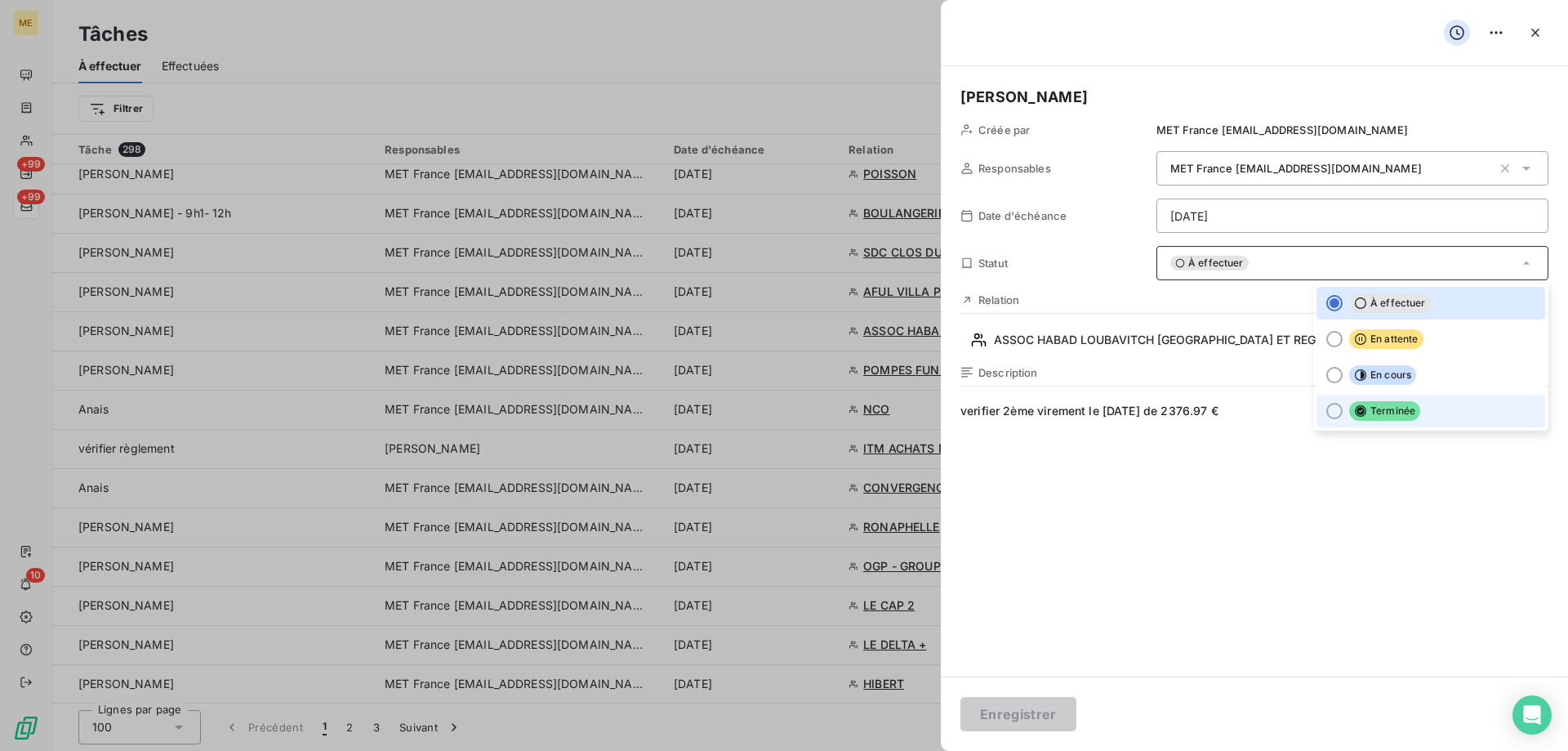
click at [1327, 412] on div at bounding box center [1335, 411] width 17 height 17
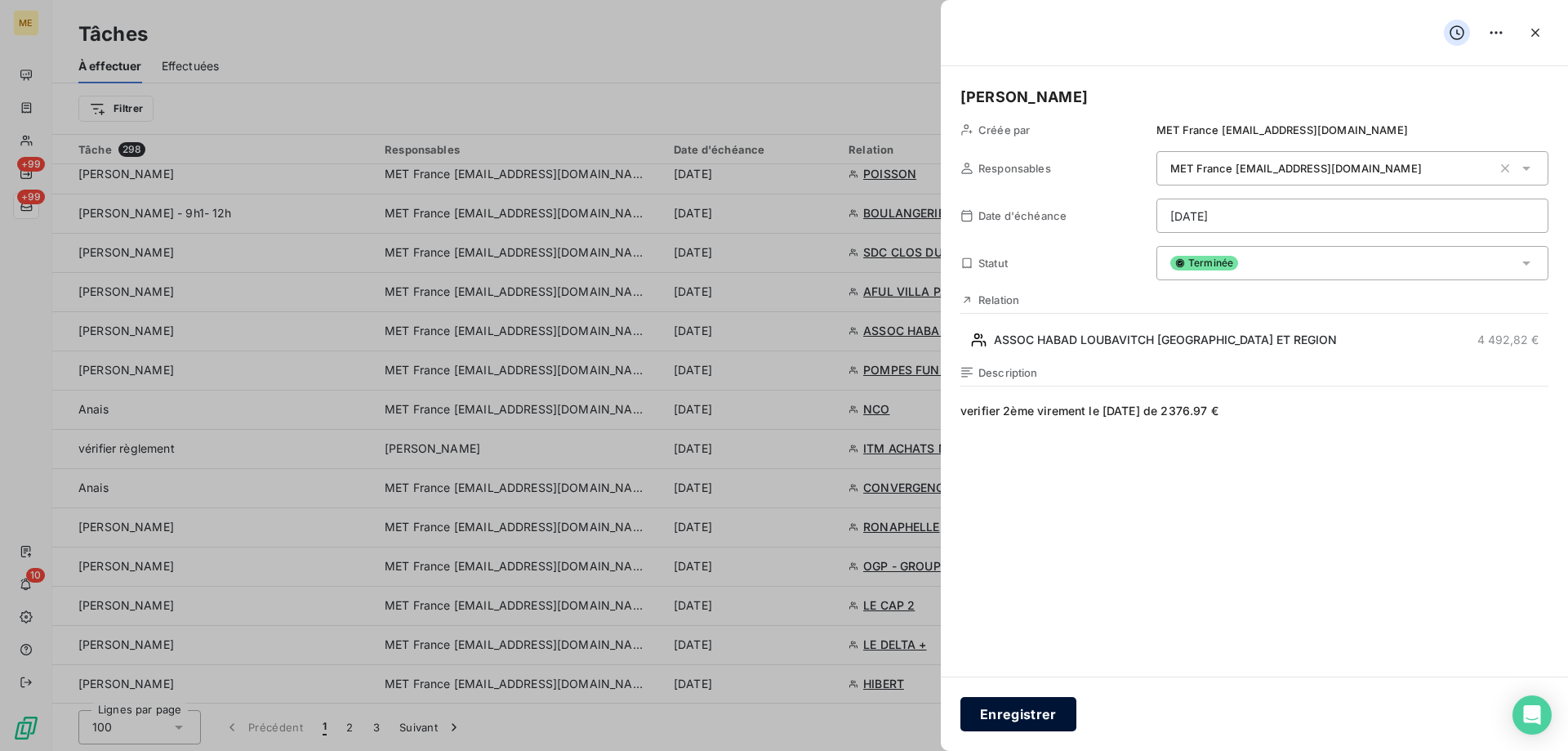
click at [1000, 717] on button "Enregistrer" at bounding box center [1018, 714] width 116 height 34
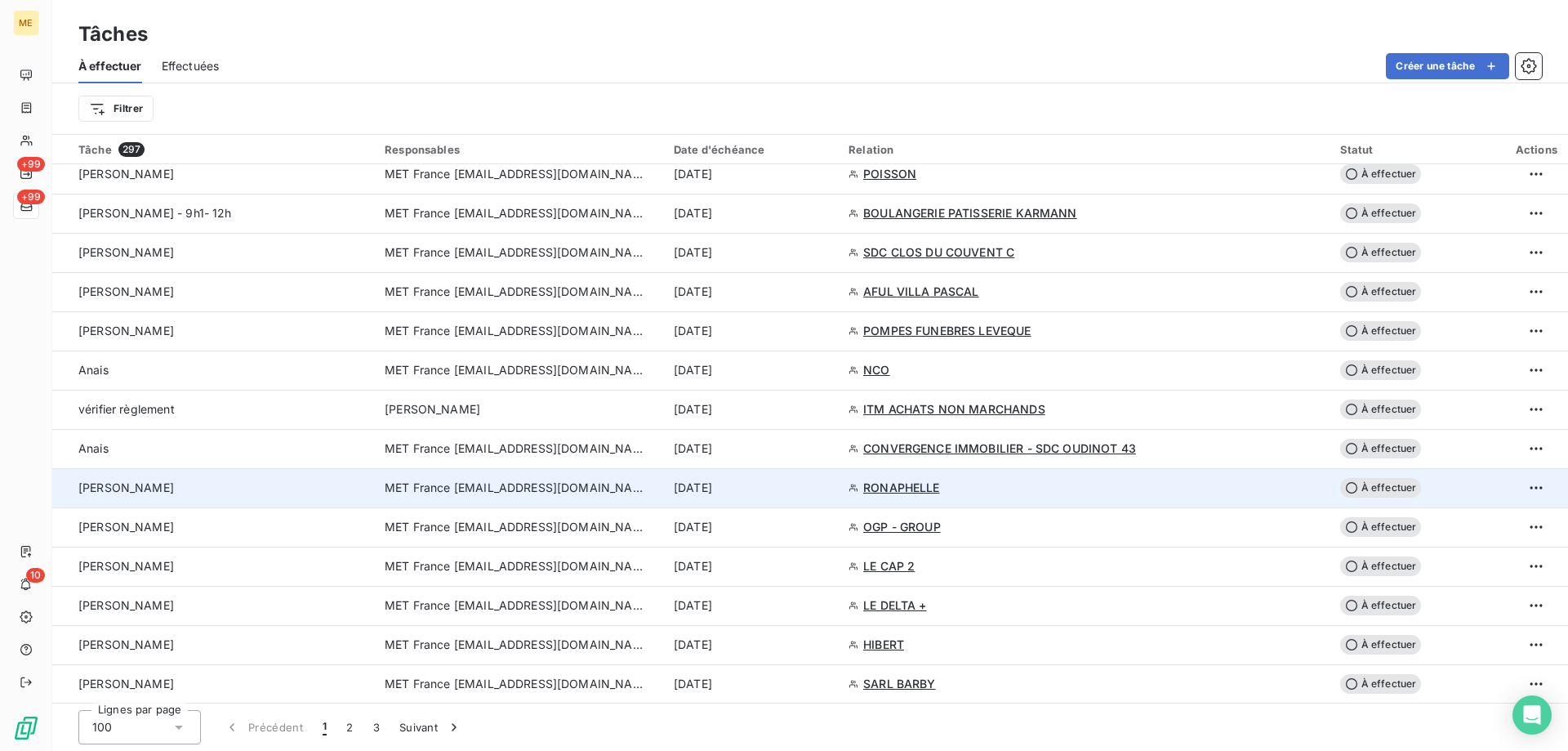
click at [515, 485] on span "MET France [EMAIL_ADDRESS][DOMAIN_NAME]" at bounding box center [515, 487] width 262 height 17
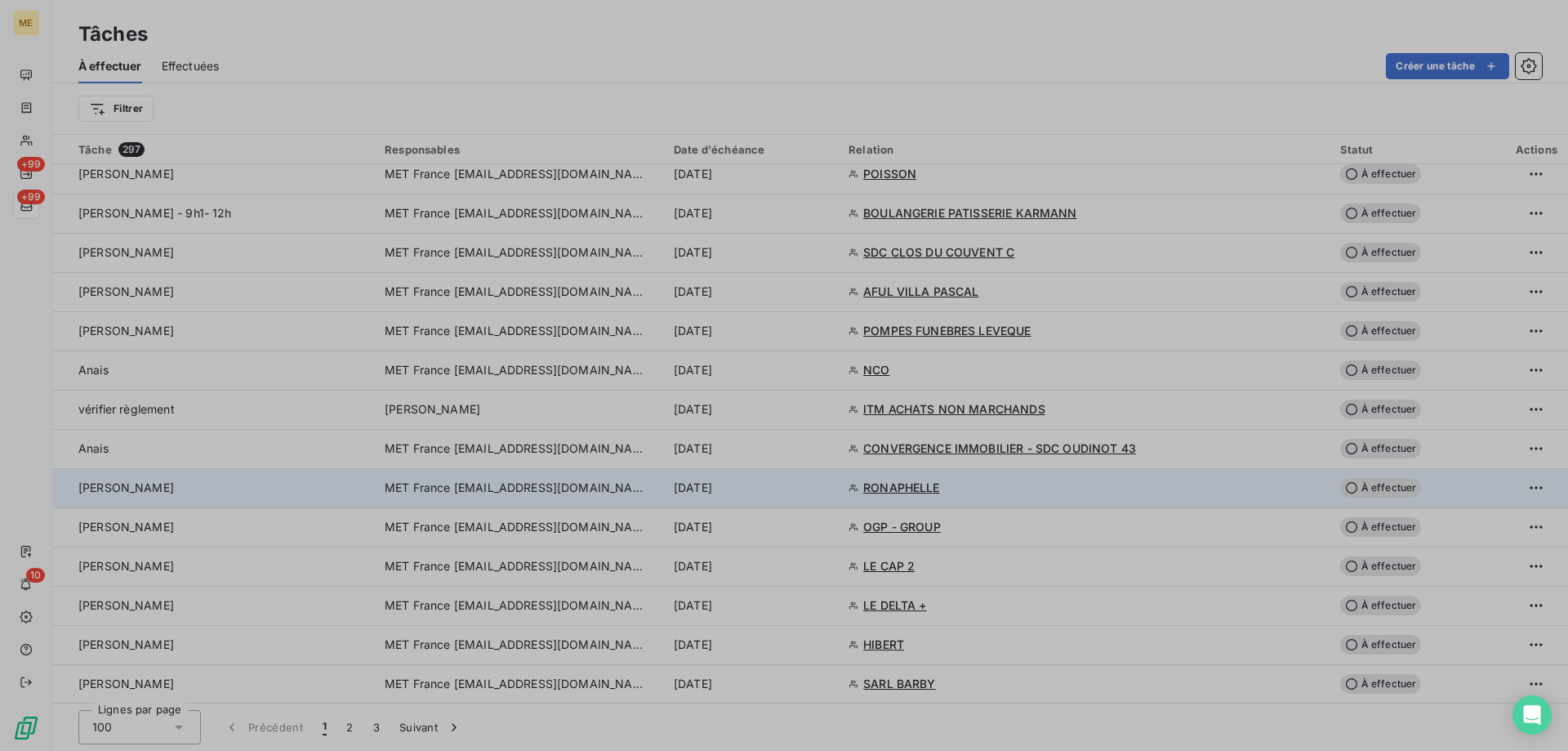
type input "19/09/2025"
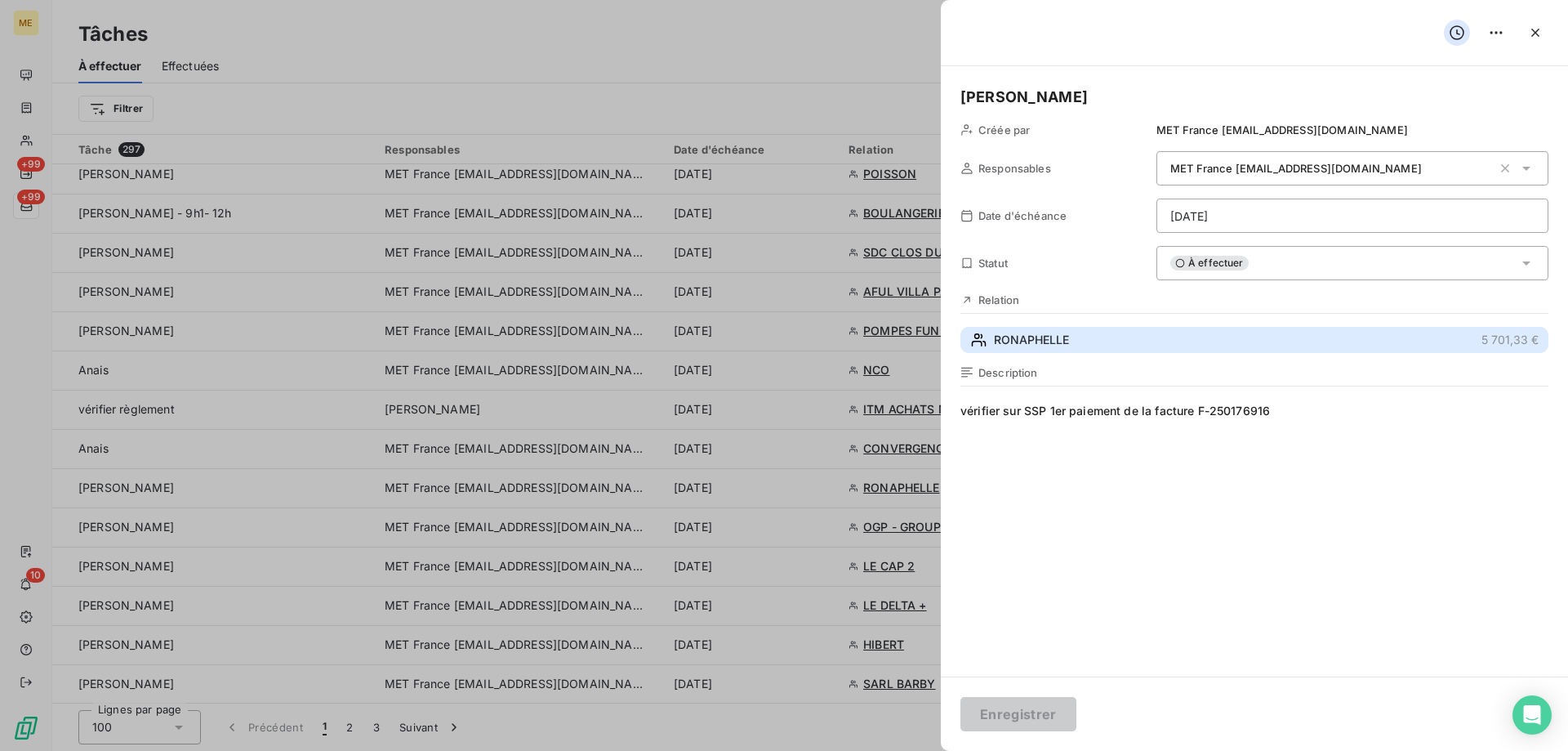
click at [1034, 334] on span "RONAPHELLE" at bounding box center [1031, 340] width 75 height 17
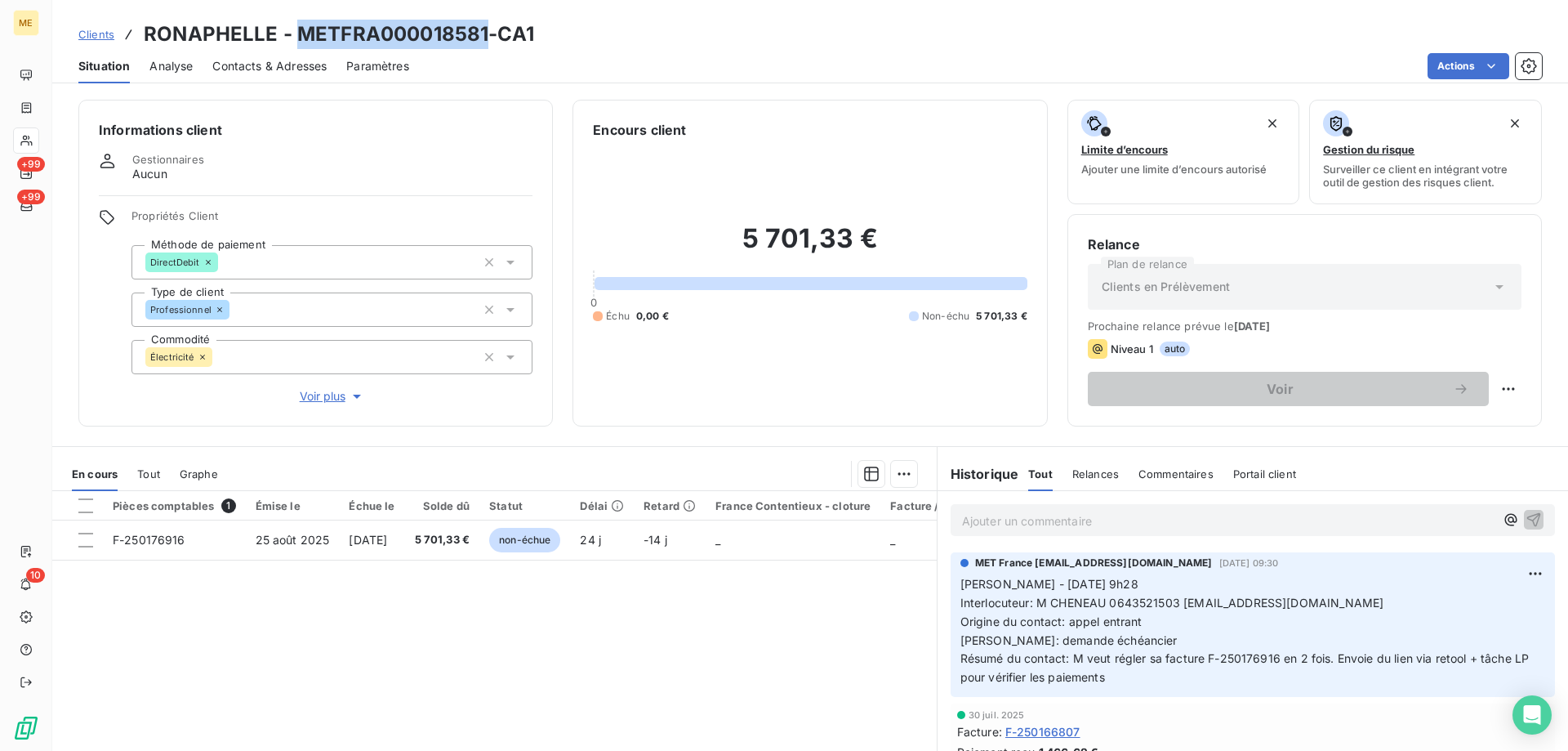
drag, startPoint x: 294, startPoint y: 30, endPoint x: 486, endPoint y: 38, distance: 192.2
click at [486, 38] on h3 "RONAPHELLE - METFRA000018581-CA1" at bounding box center [339, 34] width 391 height 30
drag, startPoint x: 1103, startPoint y: 604, endPoint x: 1171, endPoint y: 610, distance: 68.3
click at [1171, 610] on p "Sylvain - 15/09/2025 - 9h28 Interlocuteur: M CHENEAU 0643521503 jeanchedeau@gma…" at bounding box center [1253, 630] width 585 height 112
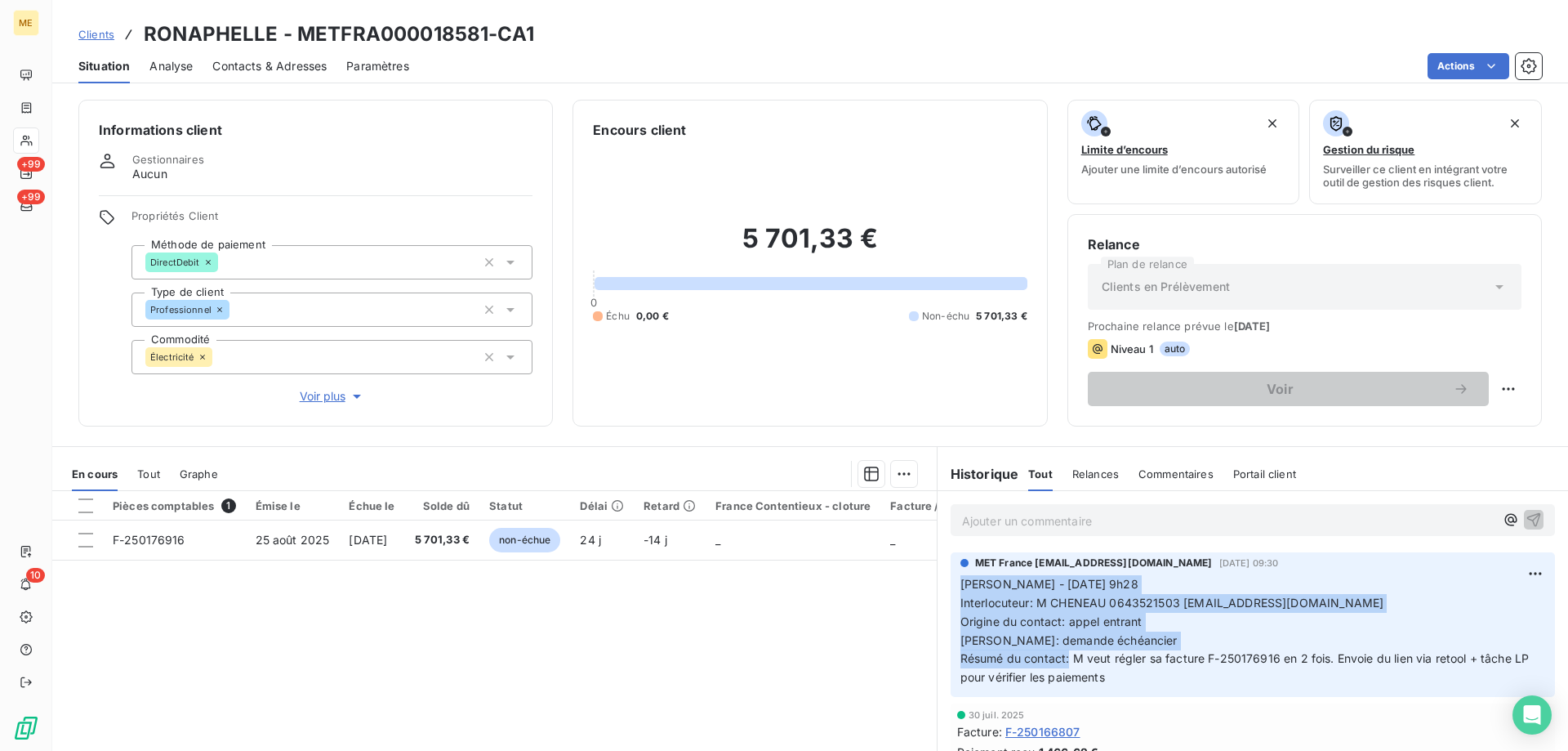
drag, startPoint x: 1063, startPoint y: 658, endPoint x: 948, endPoint y: 587, distance: 135.2
click at [951, 587] on div "MET France met-france@recouvrement.met.com 15 sept. 2025, 09:30 Sylvain - 15/09…" at bounding box center [1252, 625] width 604 height 145
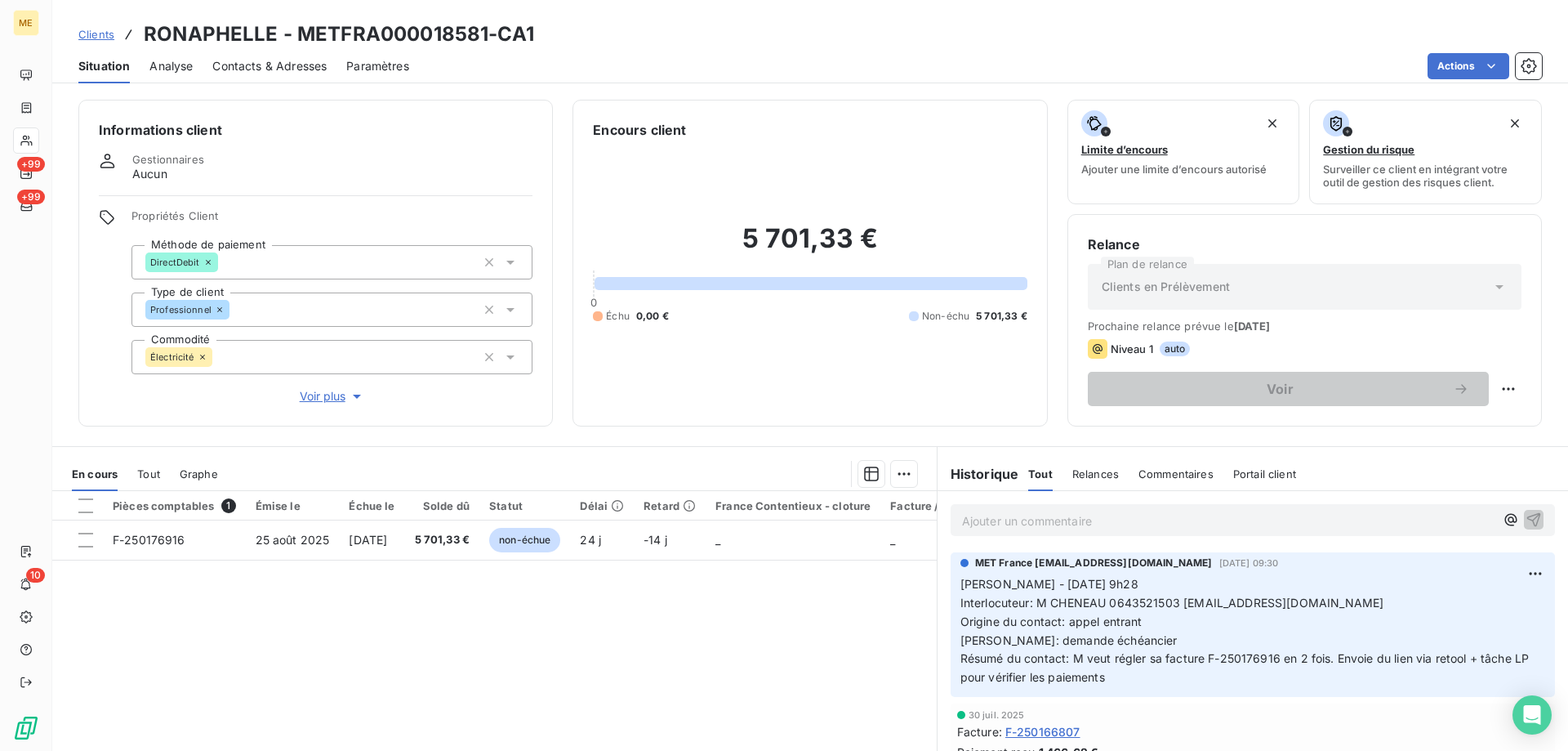
click at [1025, 517] on p "Ajouter un commentaire ﻿" at bounding box center [1229, 521] width 533 height 20
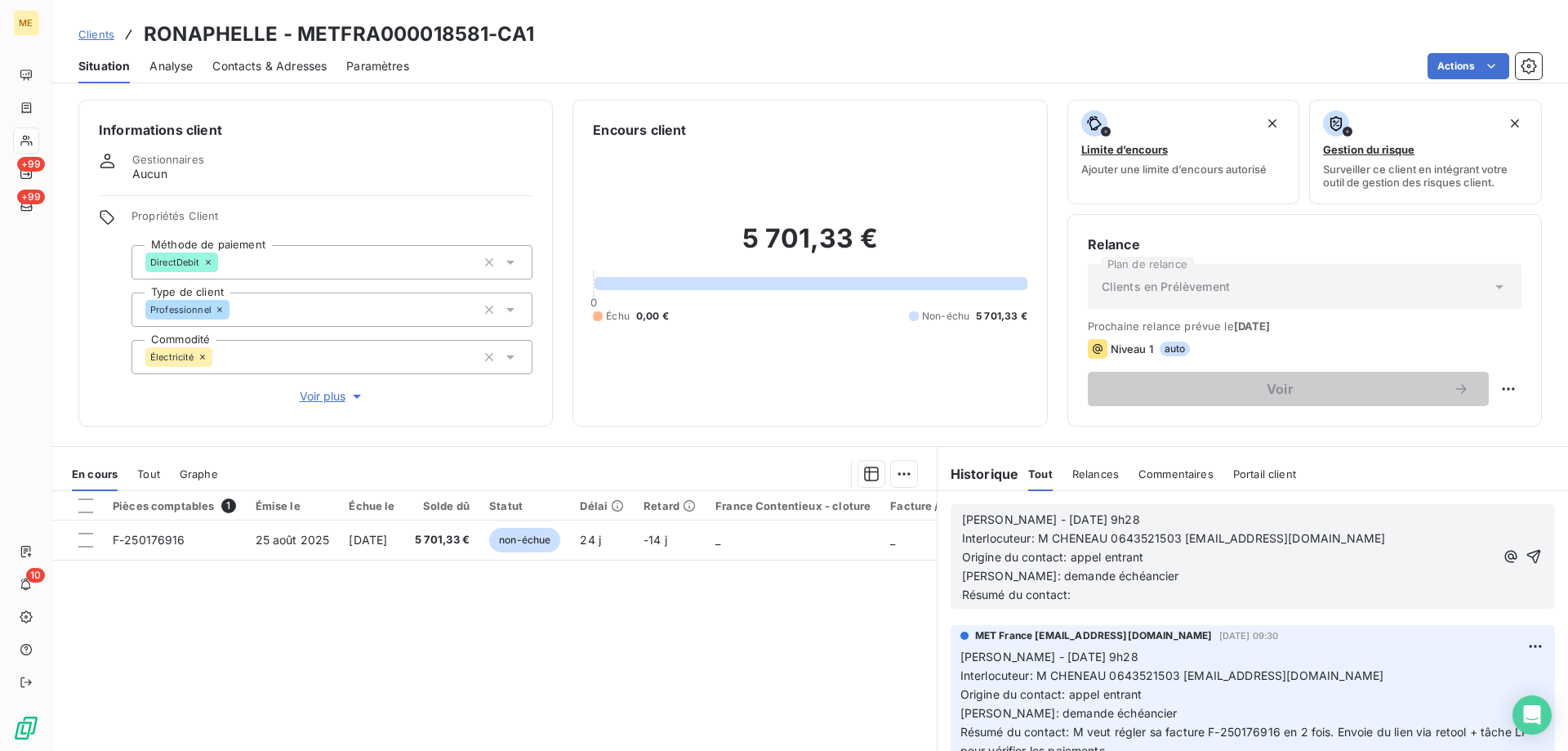
click at [1017, 529] on p "Interlocuteur: M CHENEAU 0643521503 jeanchedeau@gmail.com" at bounding box center [1229, 538] width 533 height 19
click at [1017, 514] on span "Sylvain - 15/09/2025 - 9h28" at bounding box center [1052, 519] width 178 height 14
click at [1078, 540] on span "Interlocuteur: M CHENEAU 0643521503 jeanchedeau@gmail.com" at bounding box center [1174, 537] width 424 height 14
click at [1169, 571] on p "Raison: demande échéancier" at bounding box center [1229, 576] width 533 height 19
click at [1133, 593] on p "Résumé du contact:" at bounding box center [1229, 595] width 533 height 19
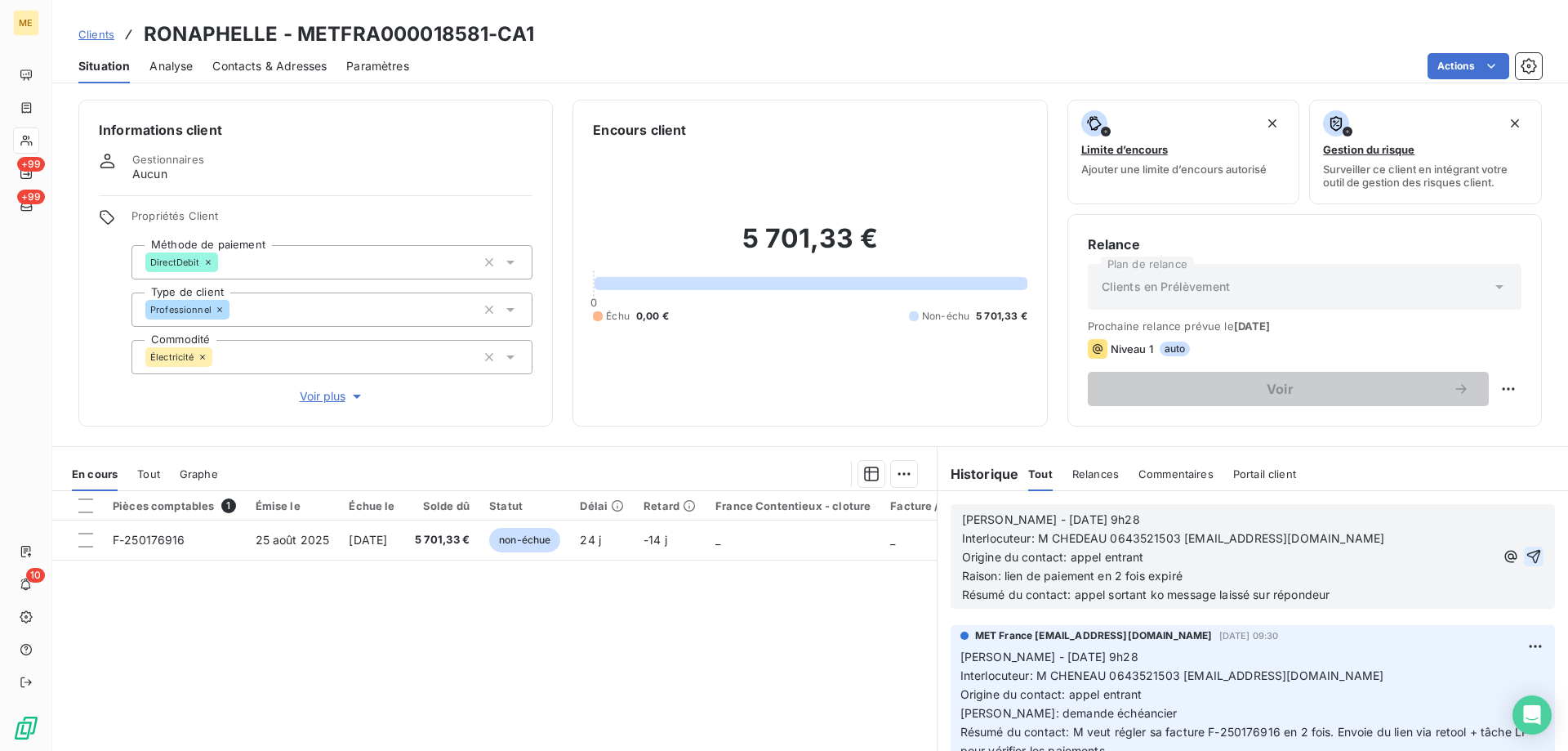
click at [1526, 550] on icon "button" at bounding box center [1535, 556] width 17 height 17
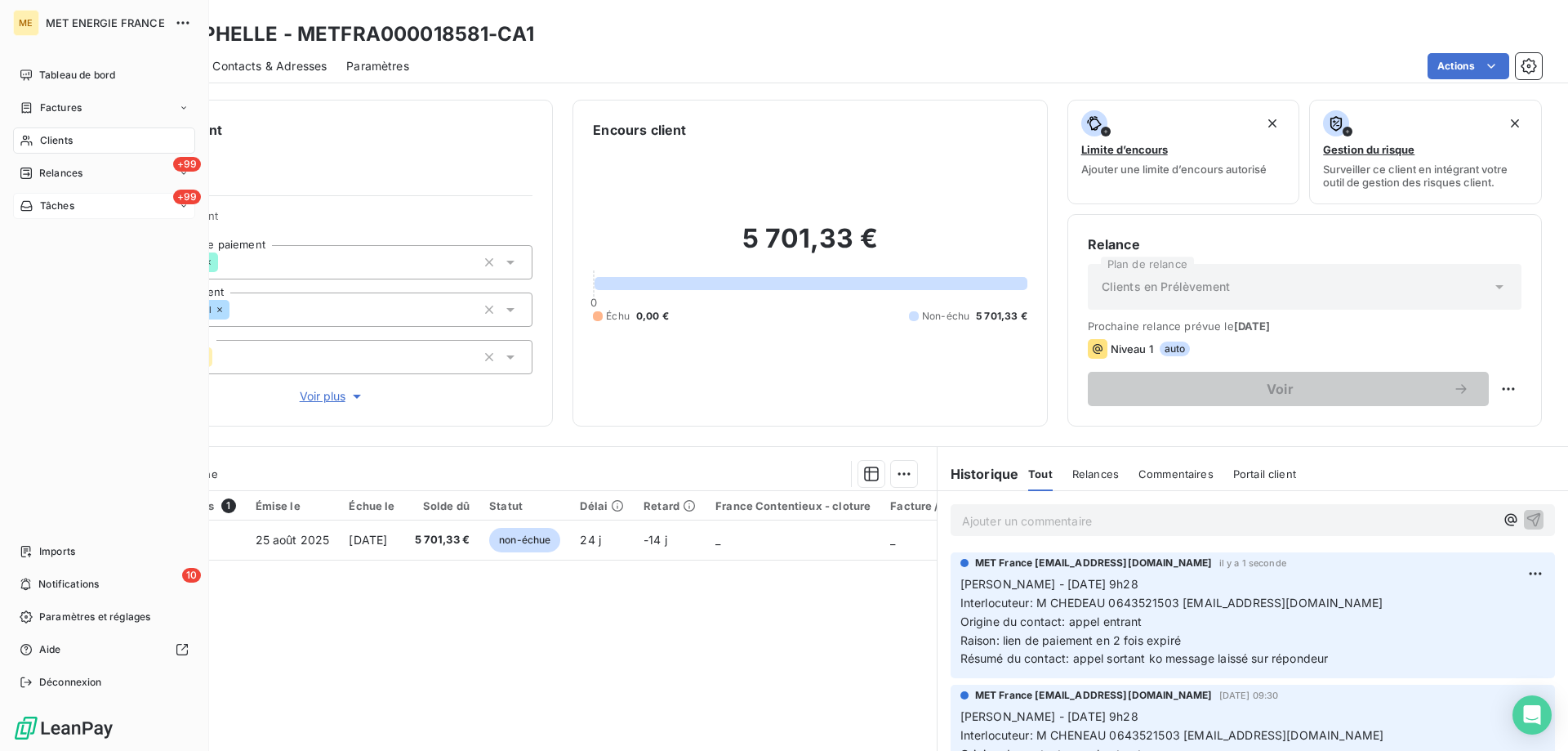
click at [57, 205] on span "Tâches" at bounding box center [57, 206] width 34 height 15
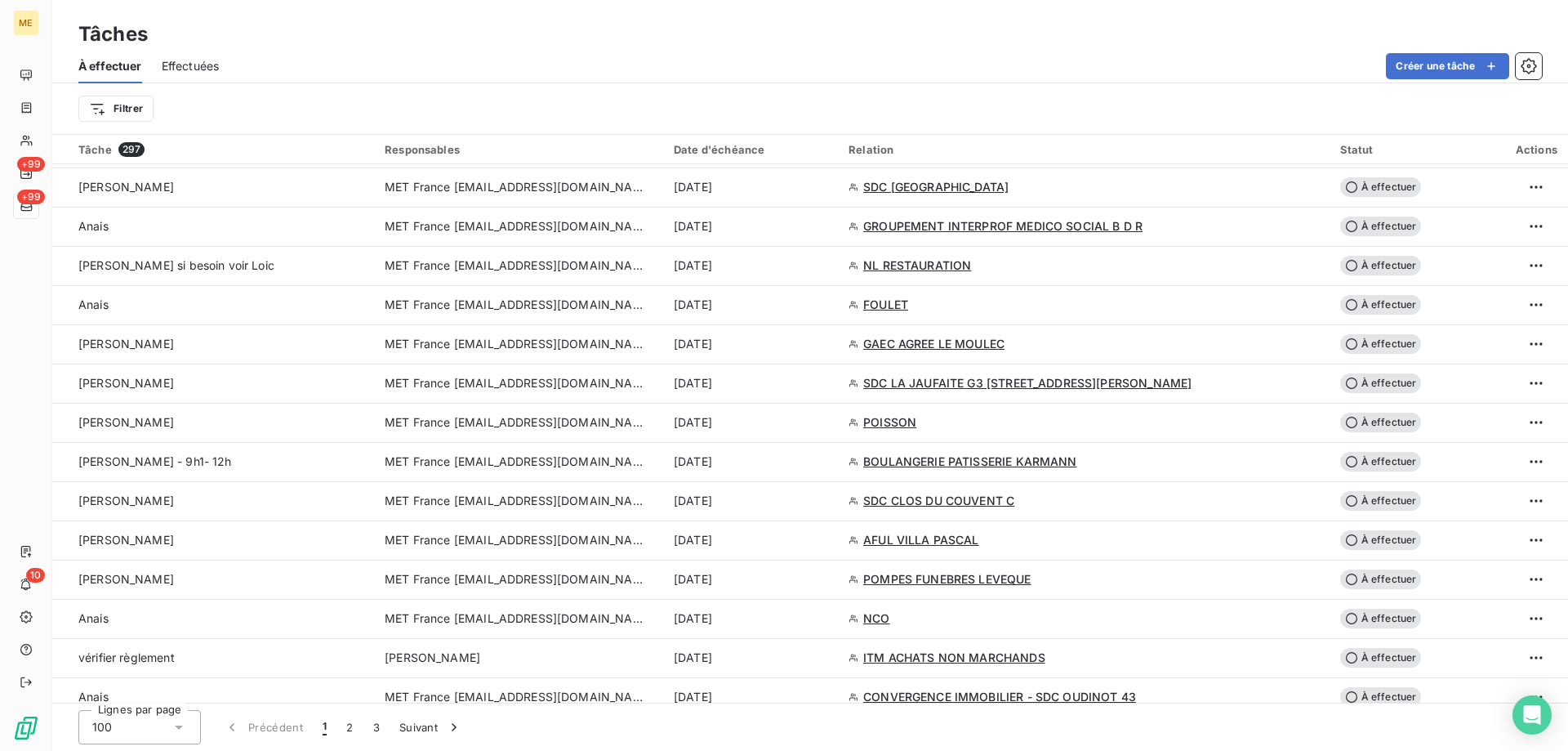
scroll to position [1961, 0]
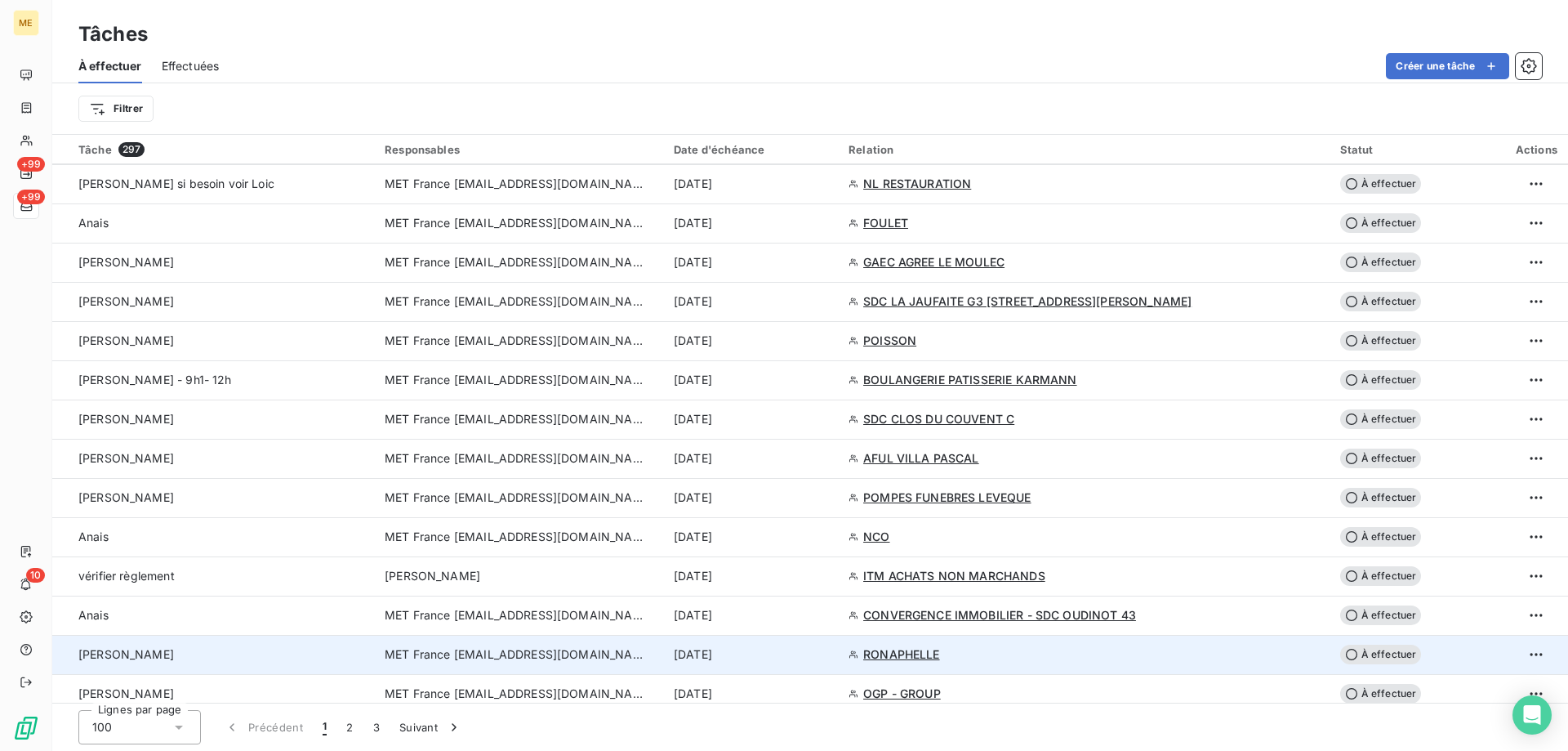
click at [476, 652] on span "MET France [EMAIL_ADDRESS][DOMAIN_NAME]" at bounding box center [515, 654] width 262 height 17
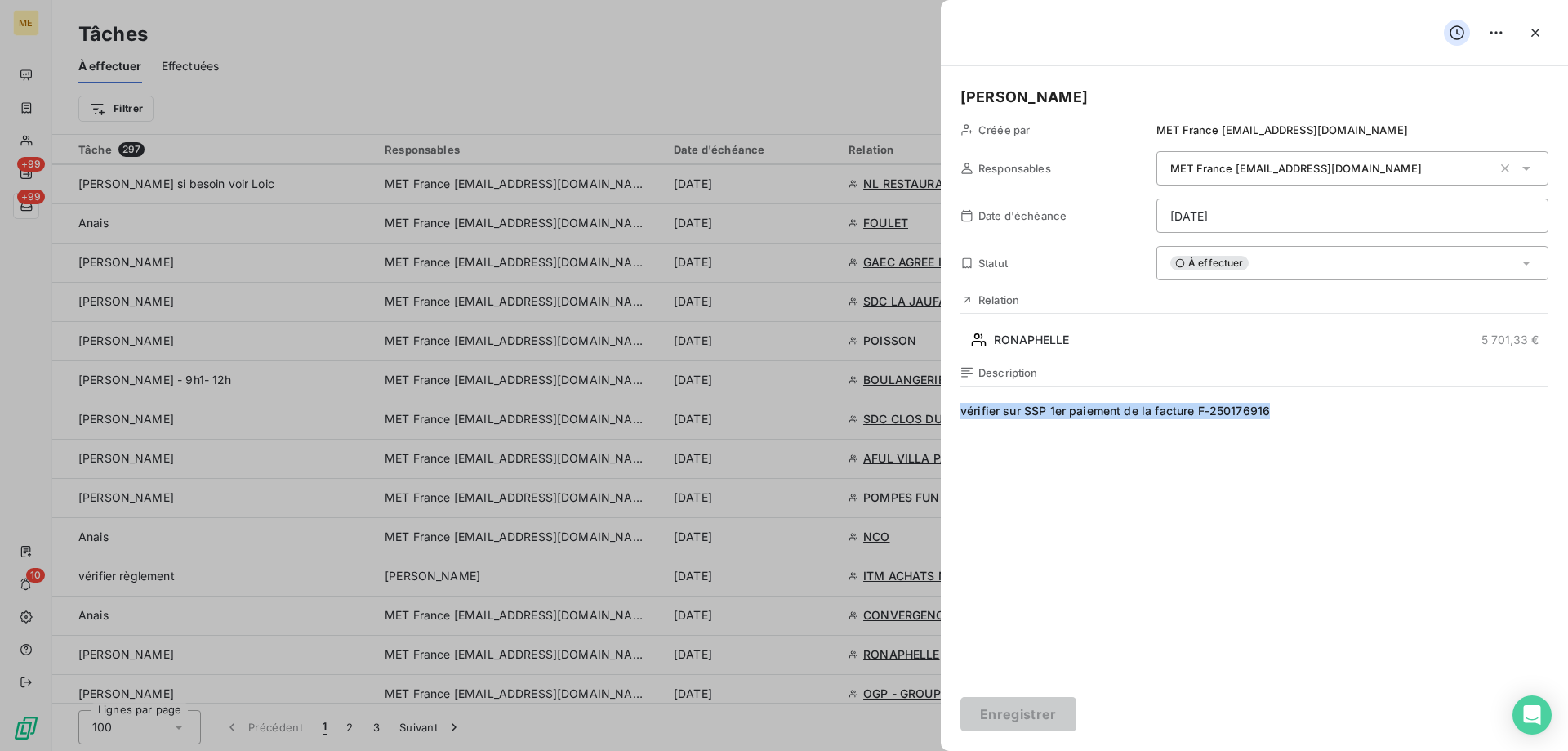
drag, startPoint x: 1312, startPoint y: 420, endPoint x: 895, endPoint y: 419, distance: 417.0
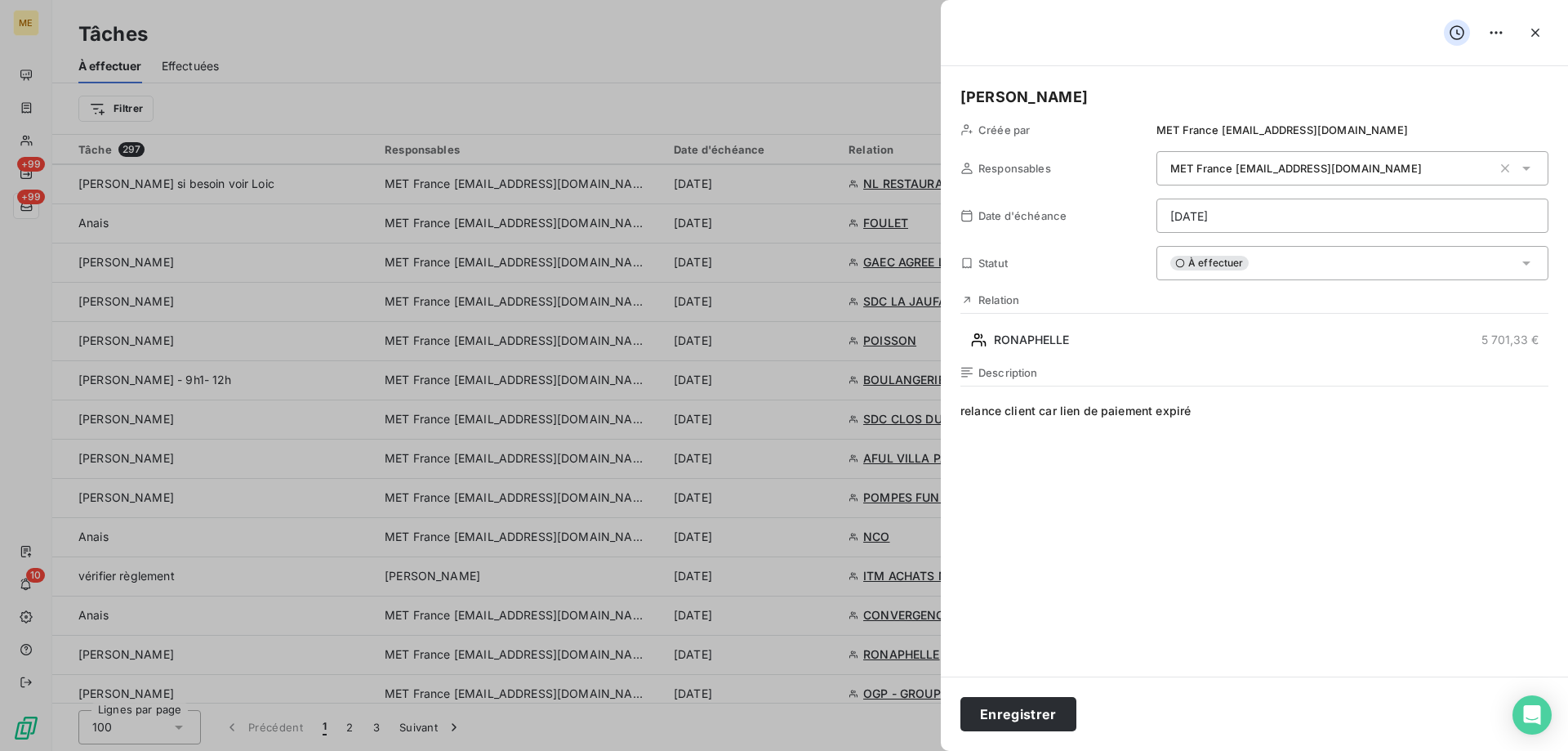
click at [1236, 216] on html "ME +99 +99 10 Tâches À effectuer Effectuées Créer une tâche Filtrer Tâche 297 R…" at bounding box center [784, 457] width 1568 height 914
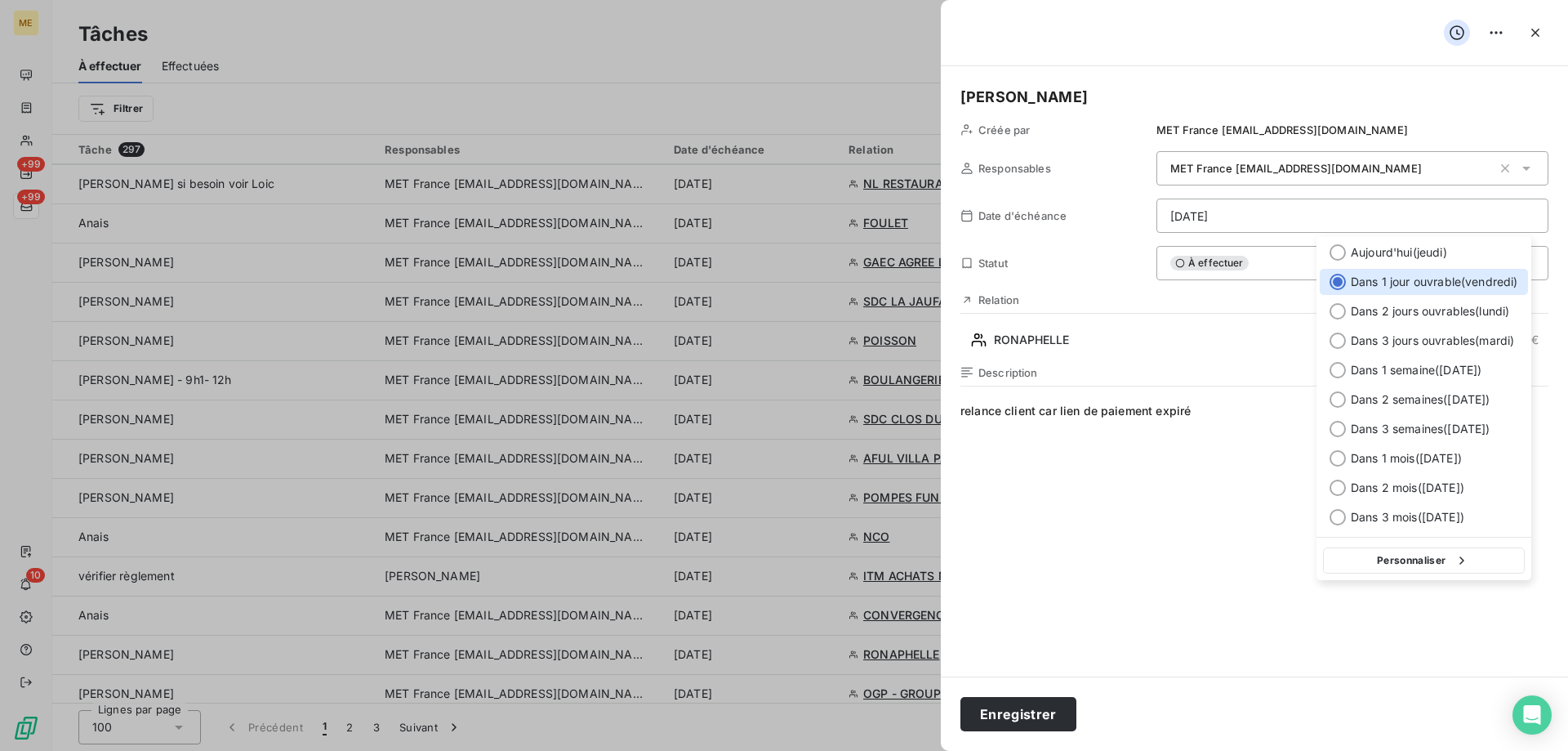
click at [1164, 571] on html "ME +99 +99 10 Tâches À effectuer Effectuées Créer une tâche Filtrer Tâche 297 R…" at bounding box center [784, 457] width 1568 height 914
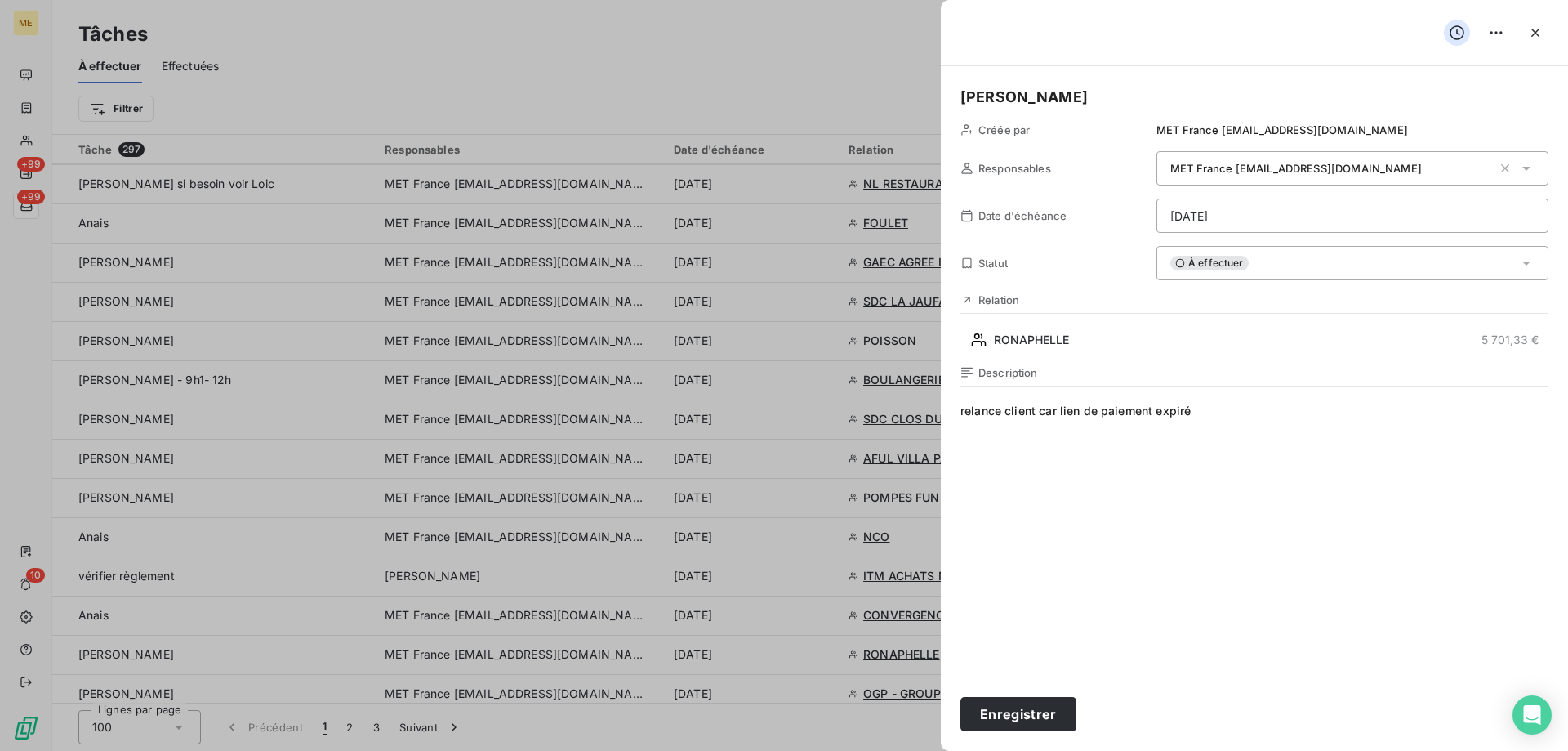
click at [1252, 215] on html "ME +99 +99 10 Tâches À effectuer Effectuées Créer une tâche Filtrer Tâche 297 R…" at bounding box center [784, 457] width 1568 height 914
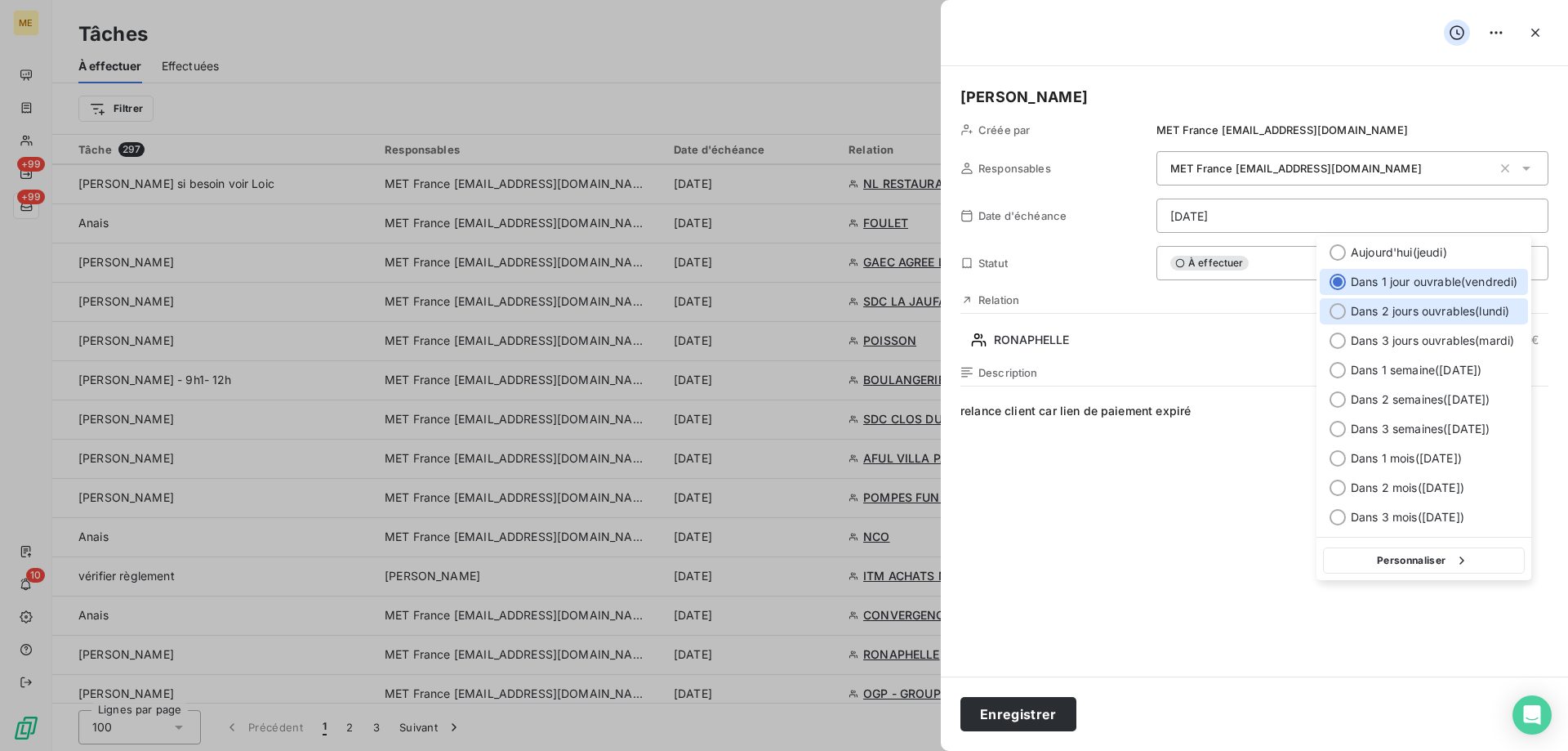
click at [1330, 315] on div at bounding box center [1338, 311] width 17 height 17
type input "22/09/2025"
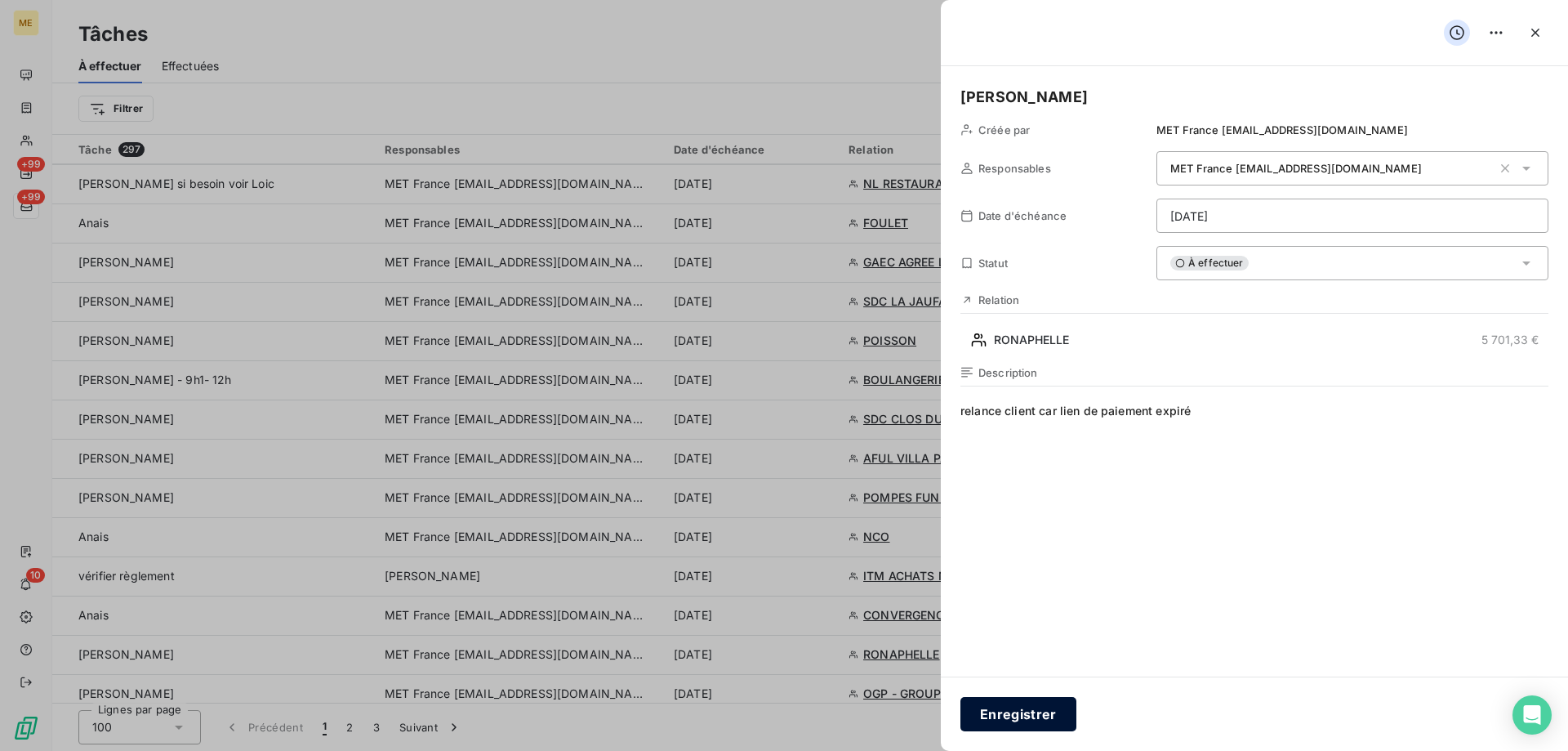
click at [1017, 703] on button "Enregistrer" at bounding box center [1018, 714] width 116 height 34
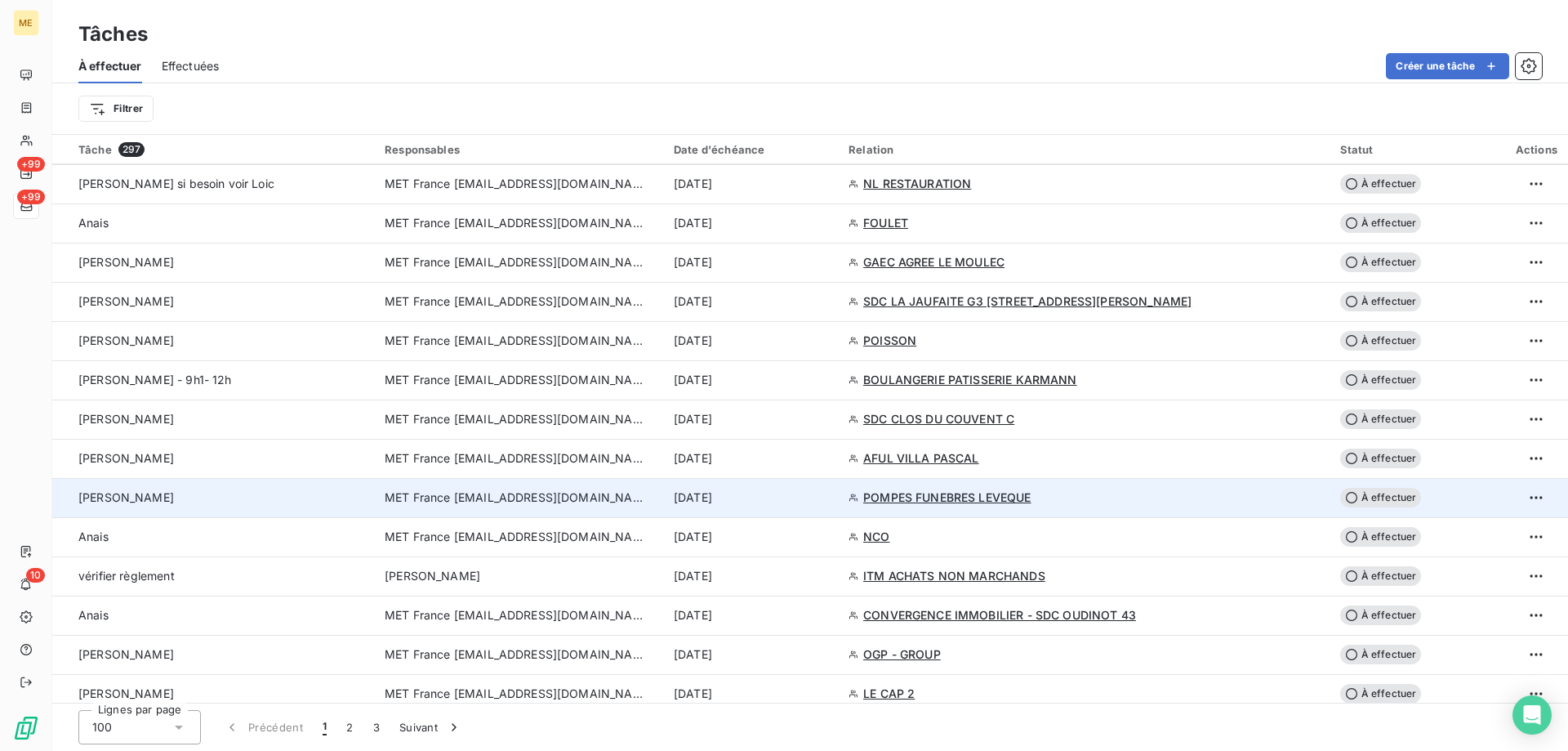
click at [495, 493] on span "MET France [EMAIL_ADDRESS][DOMAIN_NAME]" at bounding box center [515, 498] width 262 height 17
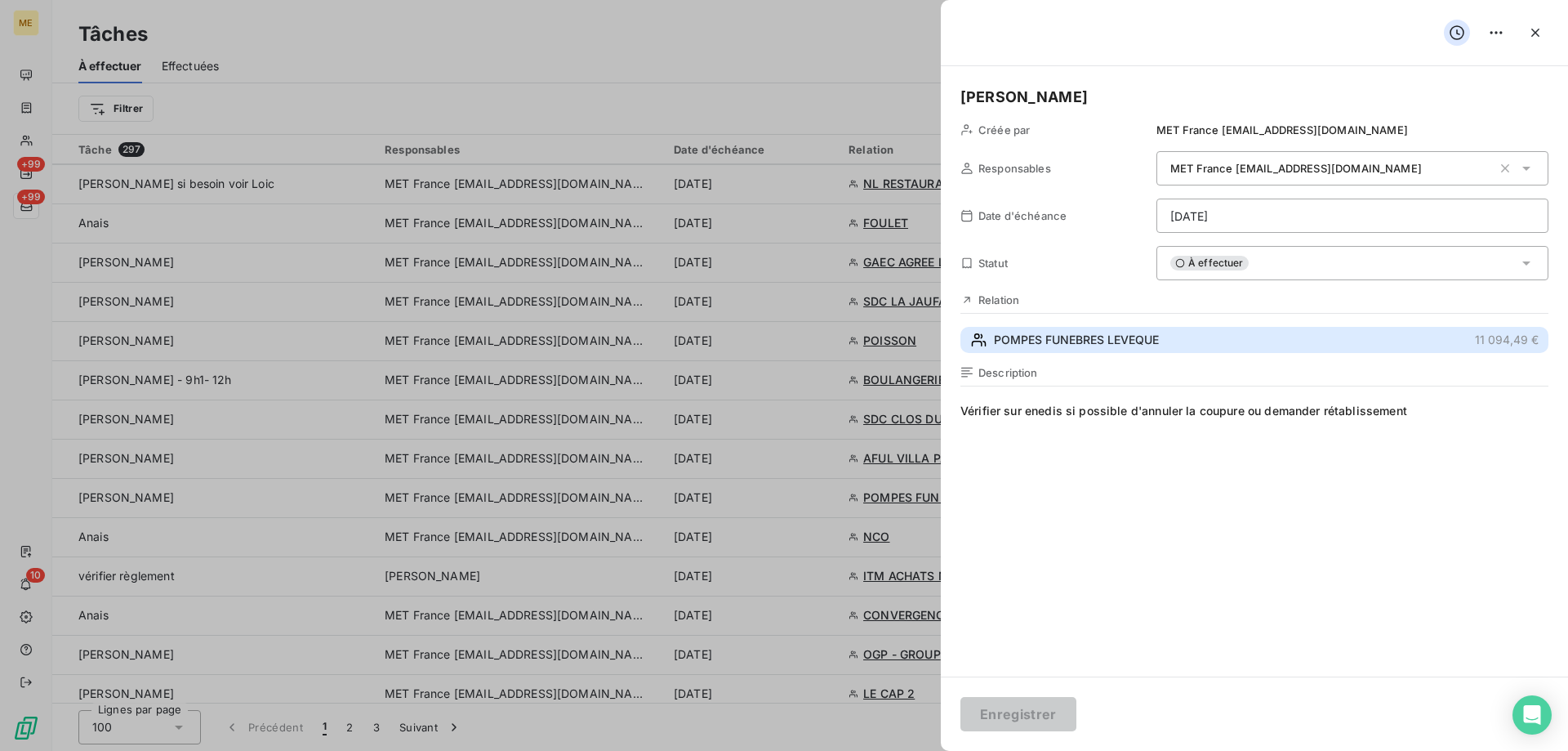
click at [1050, 351] on button "POMPES FUNEBRES LEVEQUE 11 094,49 €" at bounding box center [1255, 340] width 589 height 26
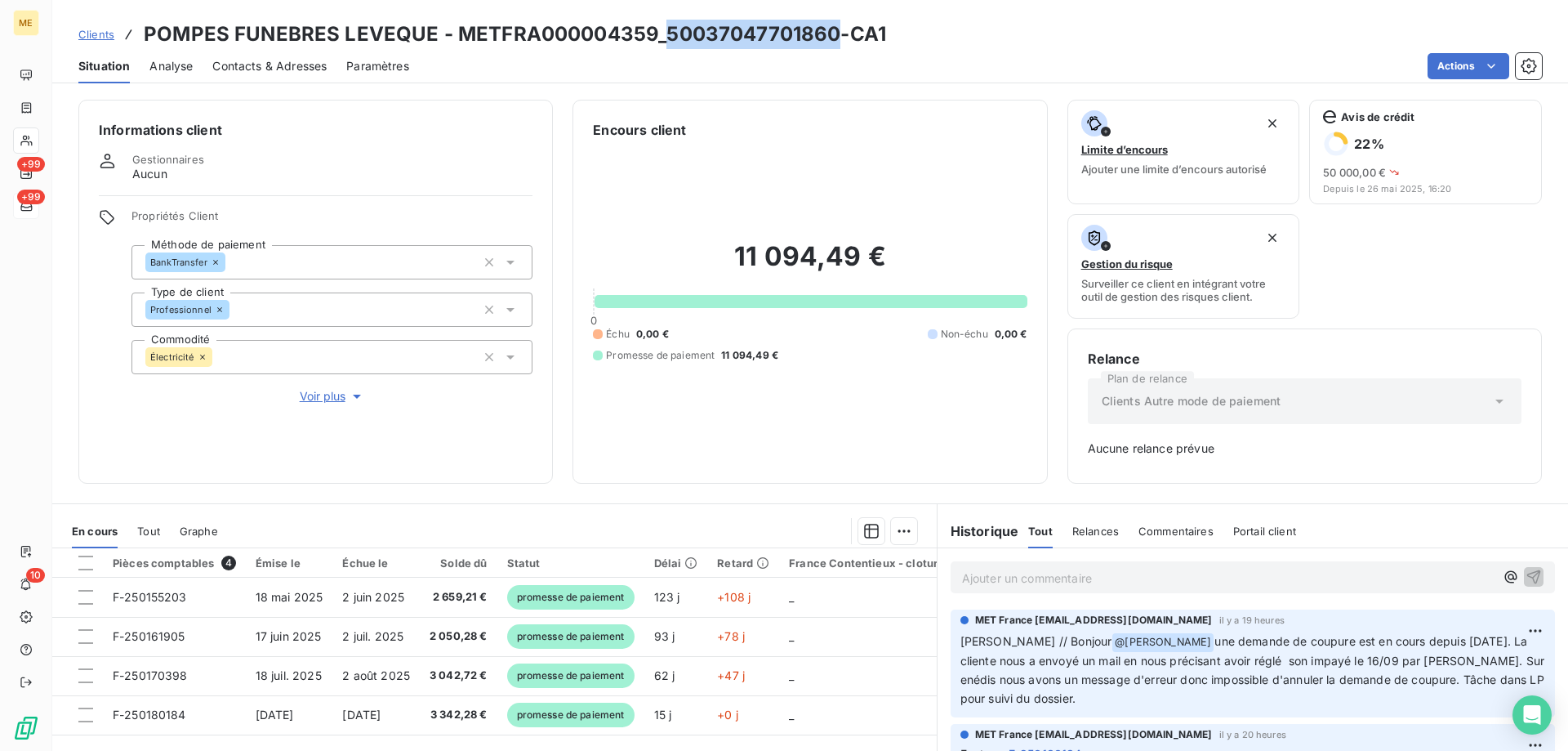
drag, startPoint x: 661, startPoint y: 35, endPoint x: 830, endPoint y: 37, distance: 169.0
click at [830, 37] on h3 "POMPES FUNEBRES LEVEQUE - METFRA000004359_50037047701860-CA1" at bounding box center [515, 34] width 743 height 30
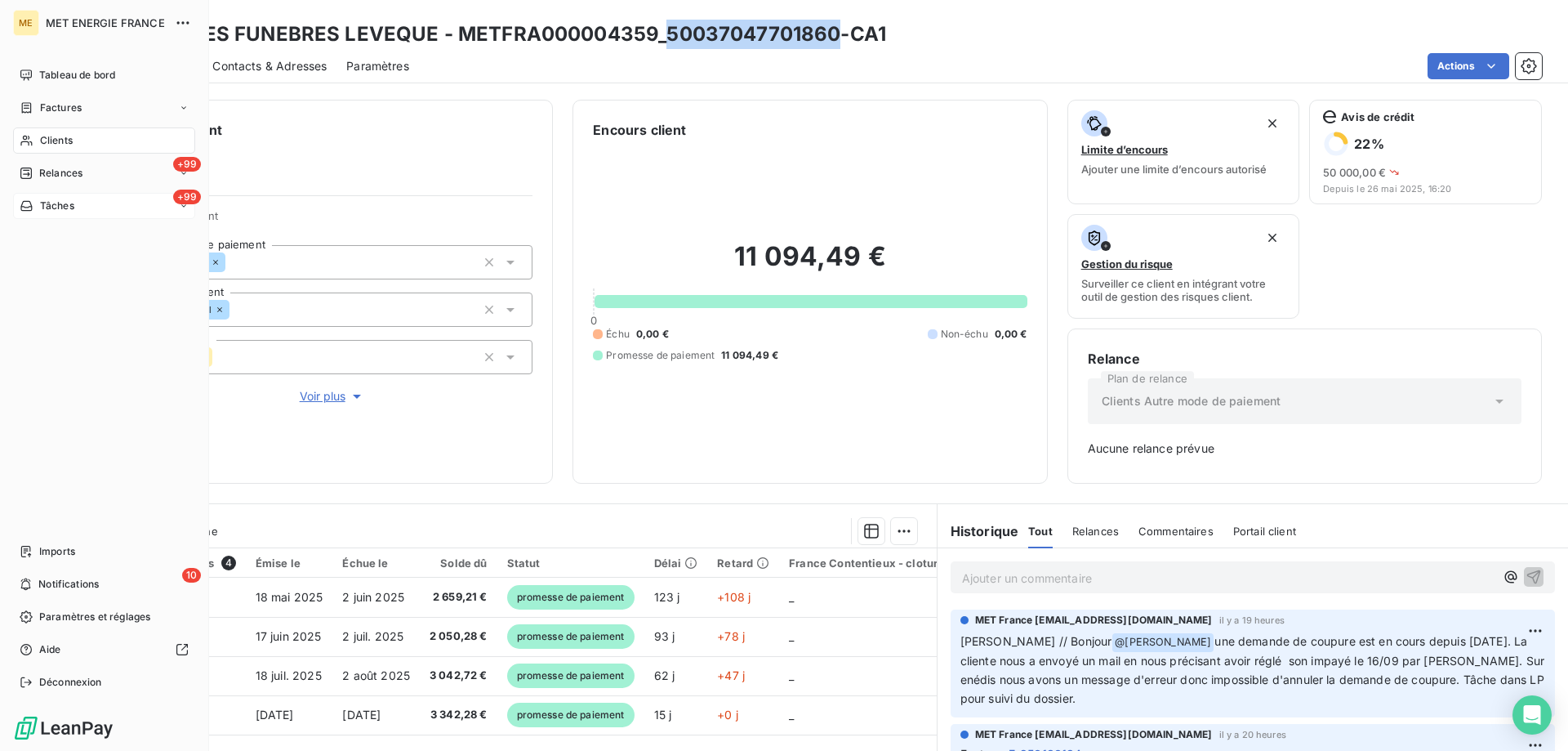
click at [59, 205] on span "Tâches" at bounding box center [57, 206] width 34 height 15
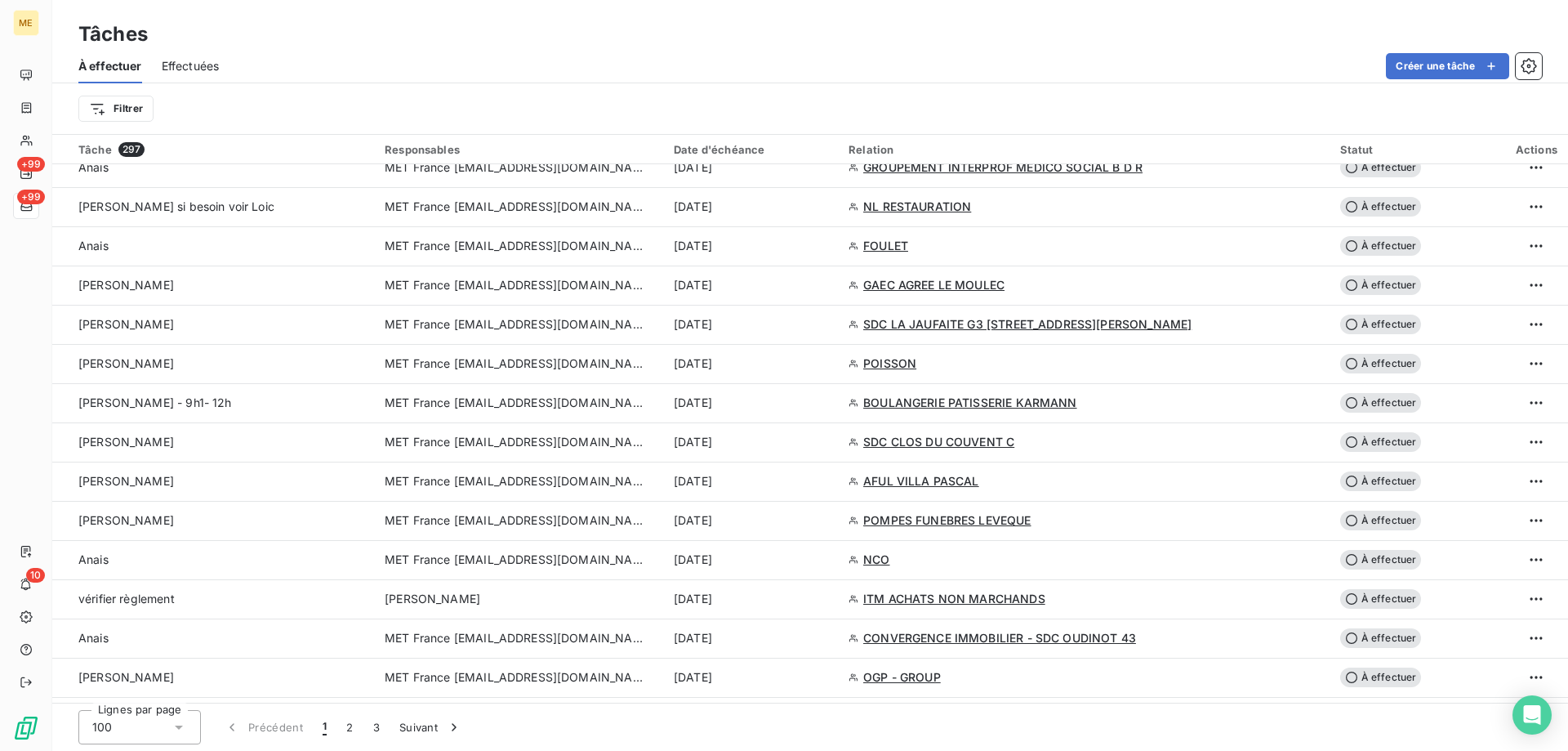
scroll to position [1961, 0]
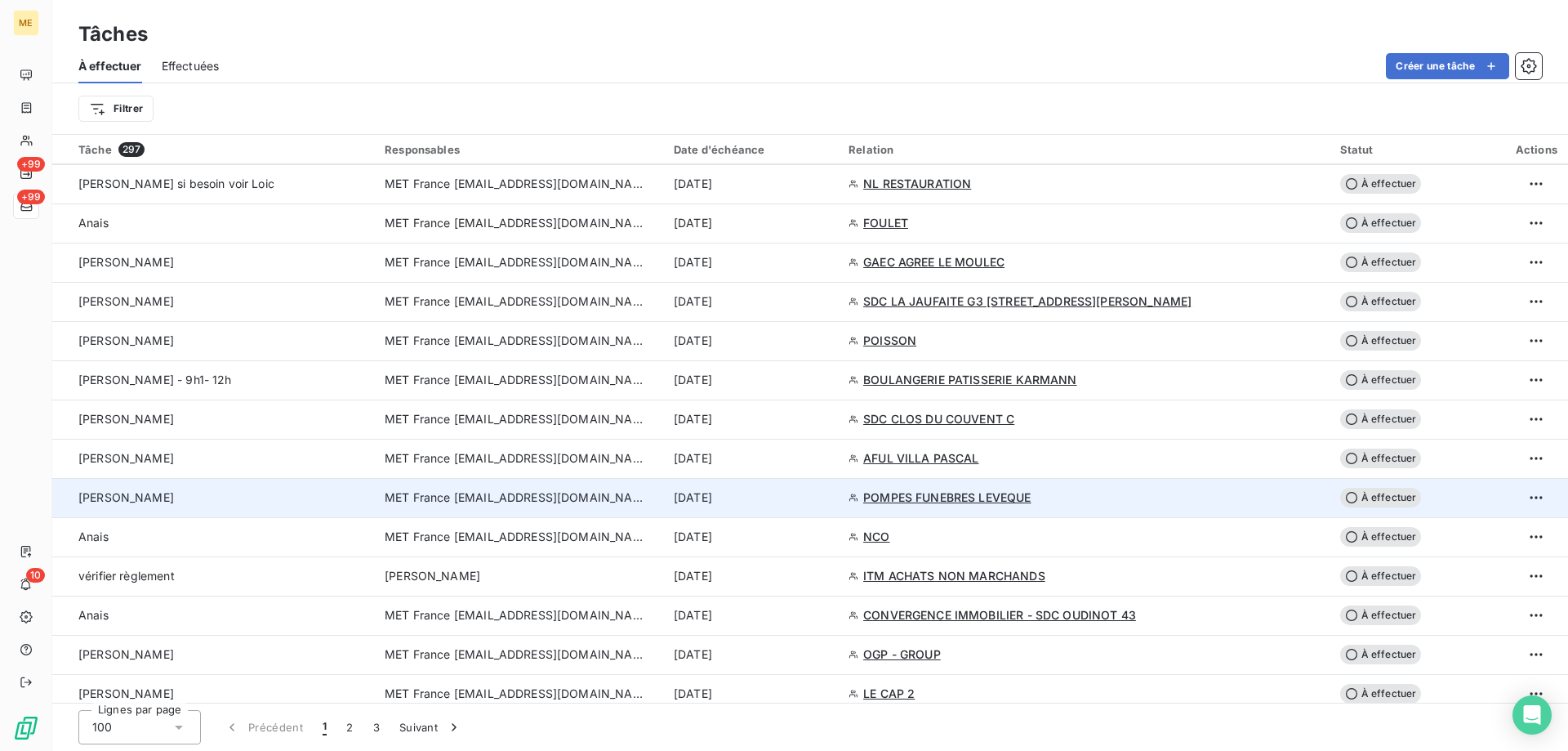
click at [562, 493] on span "MET France [EMAIL_ADDRESS][DOMAIN_NAME]" at bounding box center [515, 498] width 262 height 17
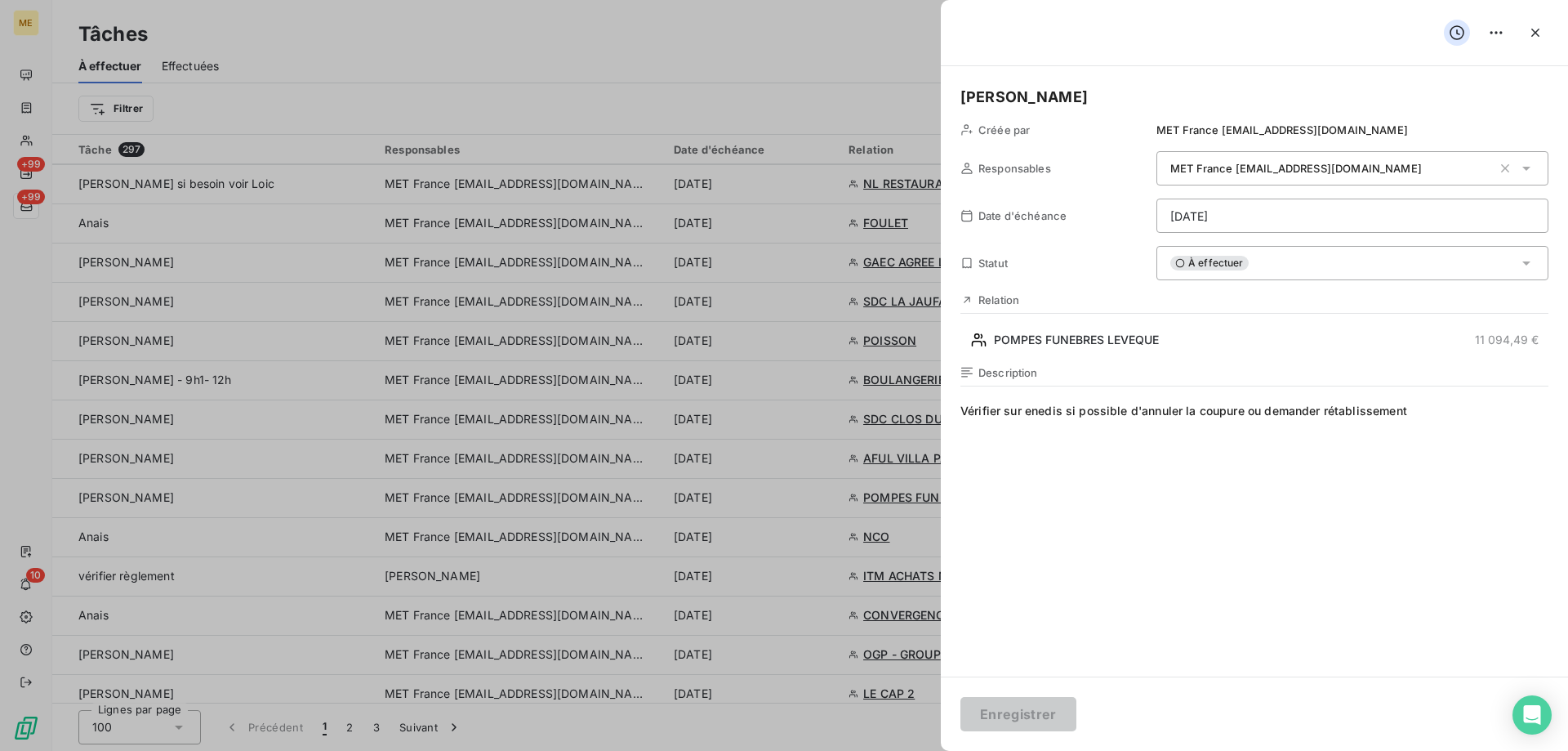
click at [1219, 225] on html "ME +99 +99 10 Tâches À effectuer Effectuées Créer une tâche Filtrer Tâche 297 R…" at bounding box center [784, 457] width 1568 height 914
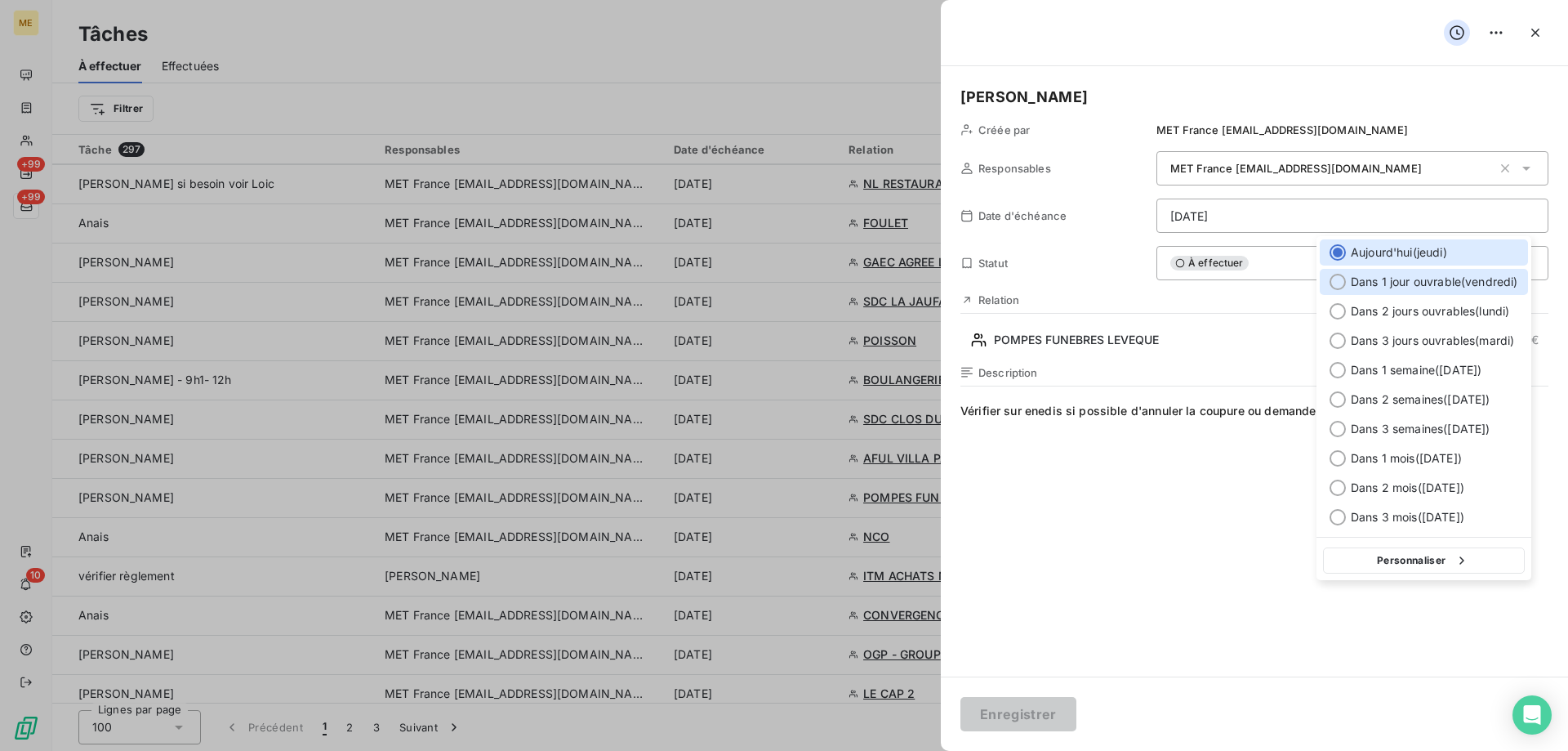
click at [1342, 281] on div at bounding box center [1338, 282] width 17 height 17
type input "19/09/2025"
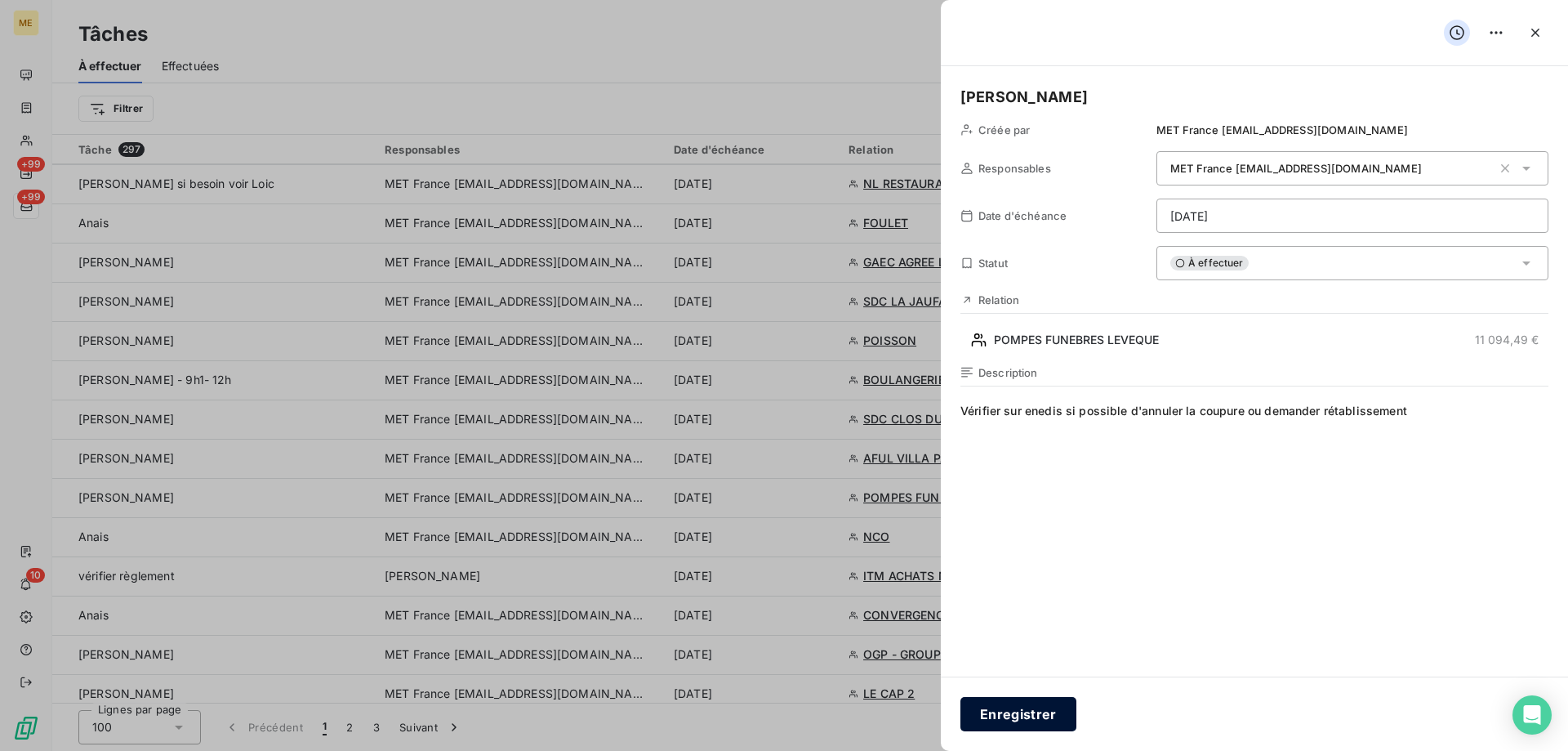
click at [1031, 718] on button "Enregistrer" at bounding box center [1018, 714] width 116 height 34
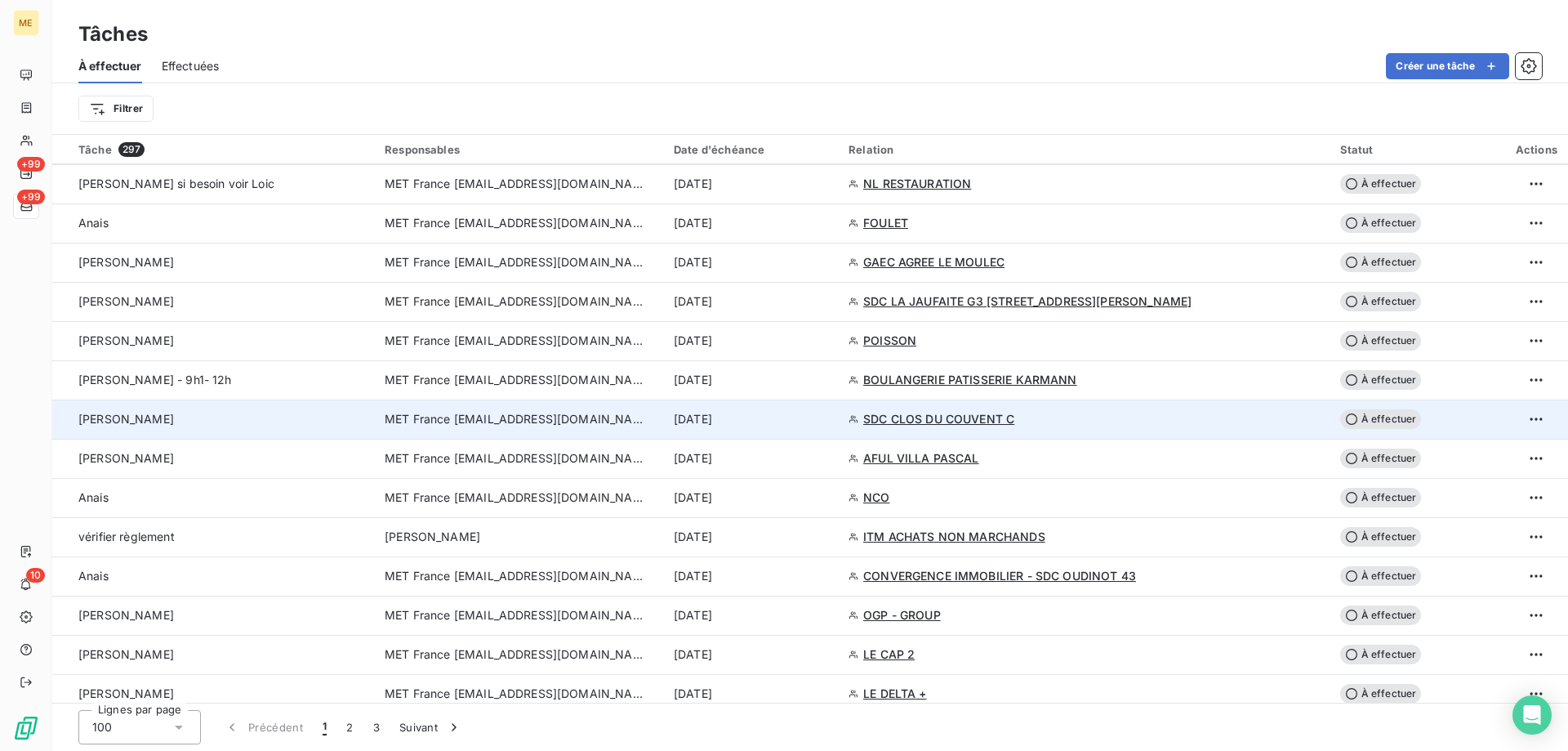
click at [514, 414] on span "MET France [EMAIL_ADDRESS][DOMAIN_NAME]" at bounding box center [515, 420] width 262 height 17
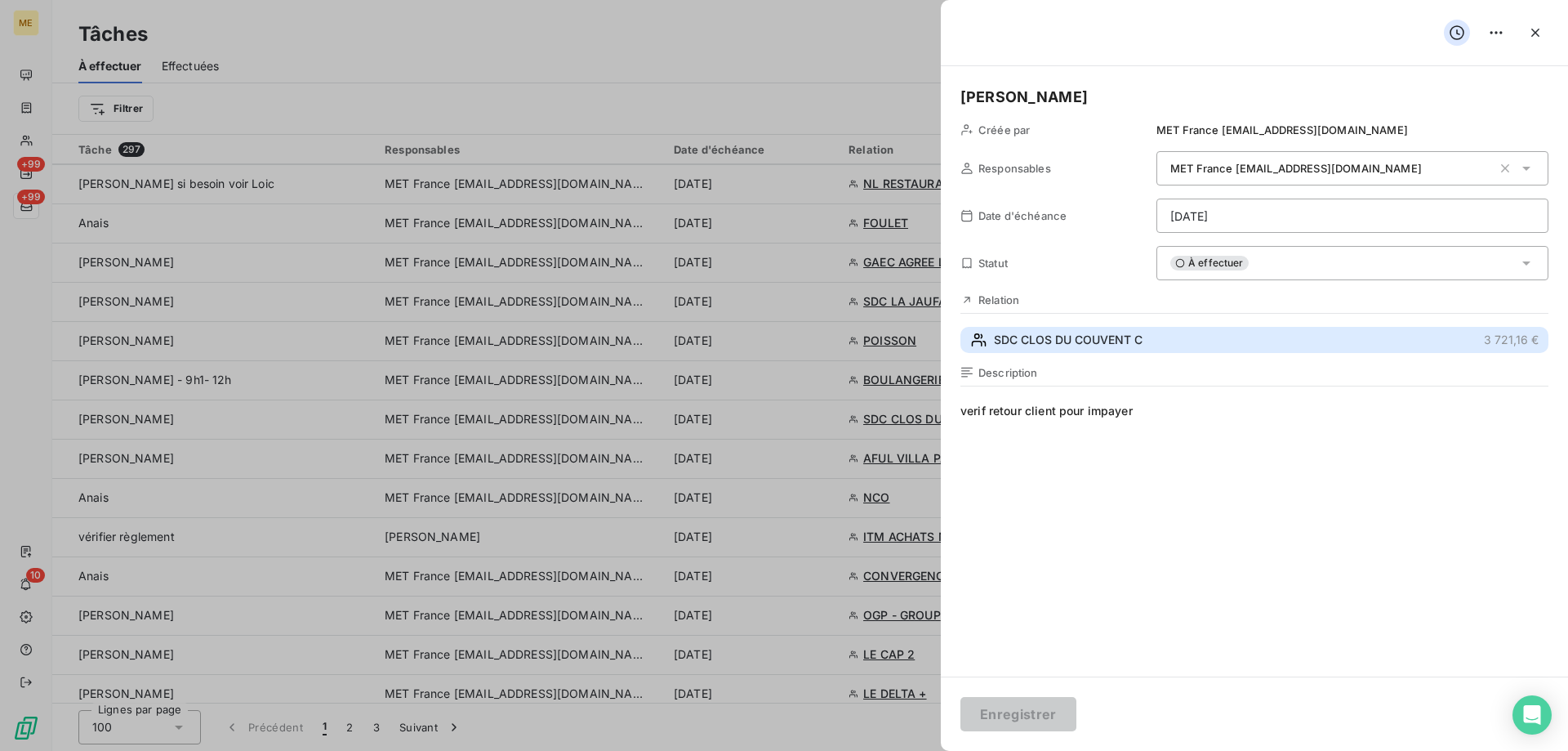
click at [1032, 337] on span "SDC CLOS DU COUVENT C" at bounding box center [1069, 340] width 149 height 17
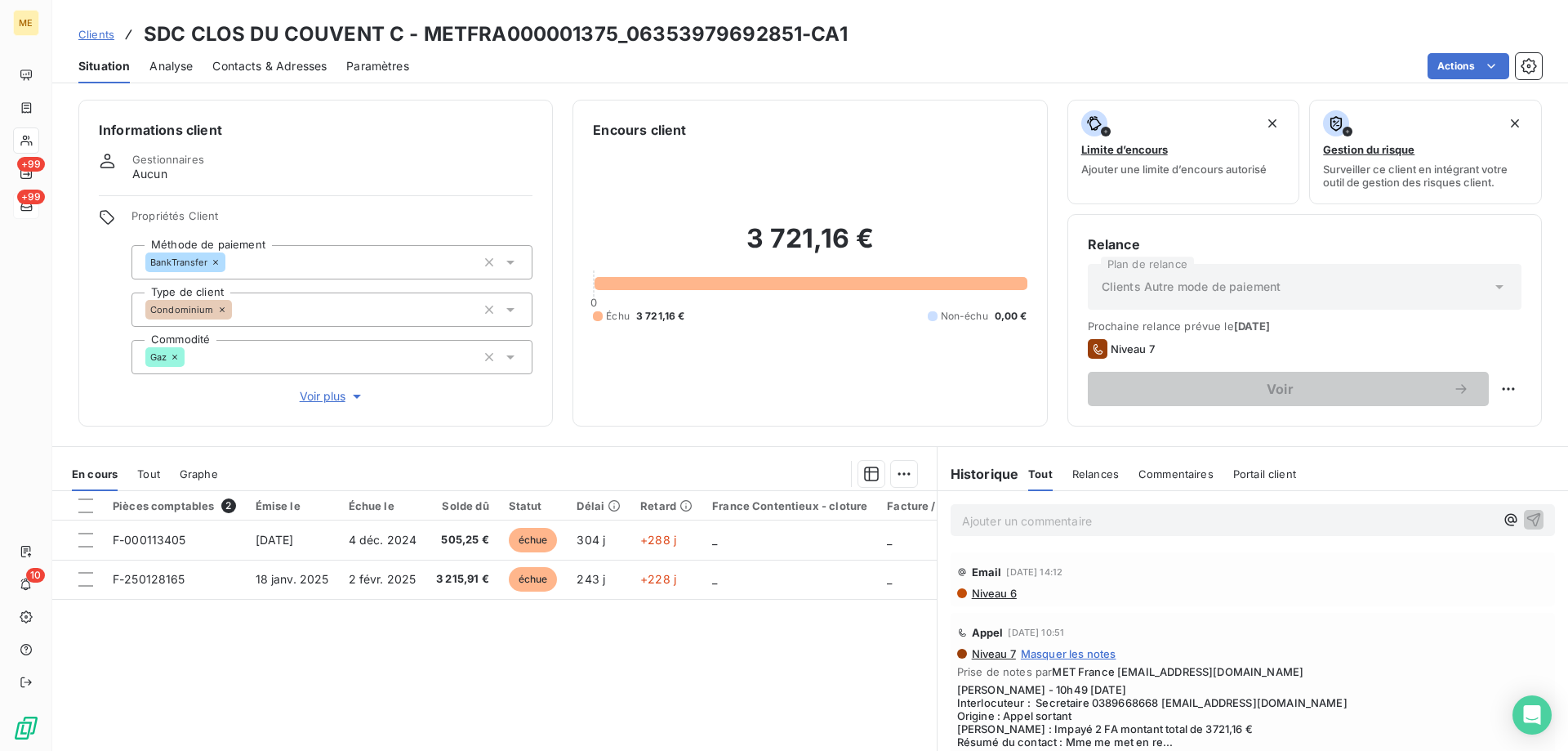
scroll to position [104, 0]
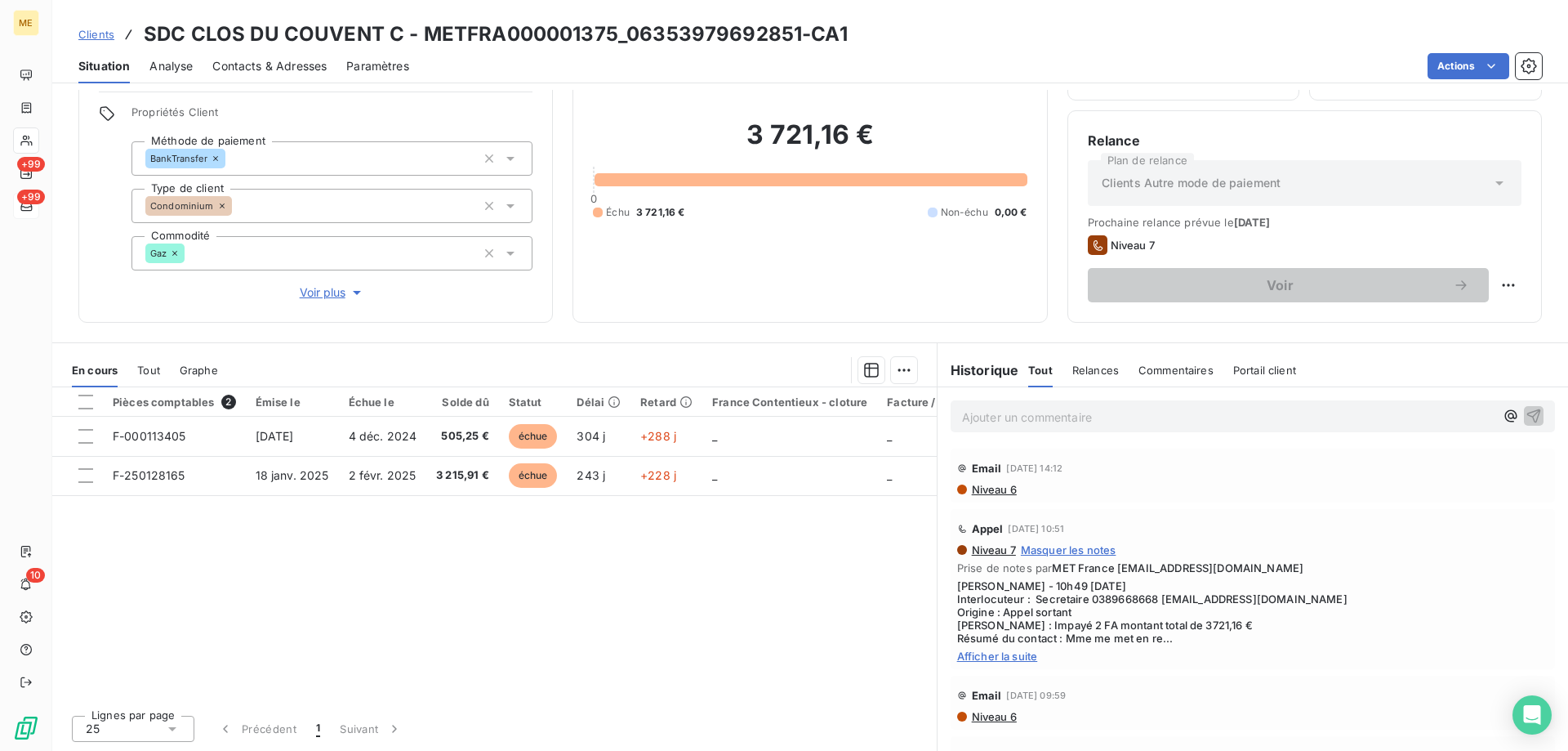
click at [981, 659] on span "Afficher la suite" at bounding box center [1252, 656] width 591 height 13
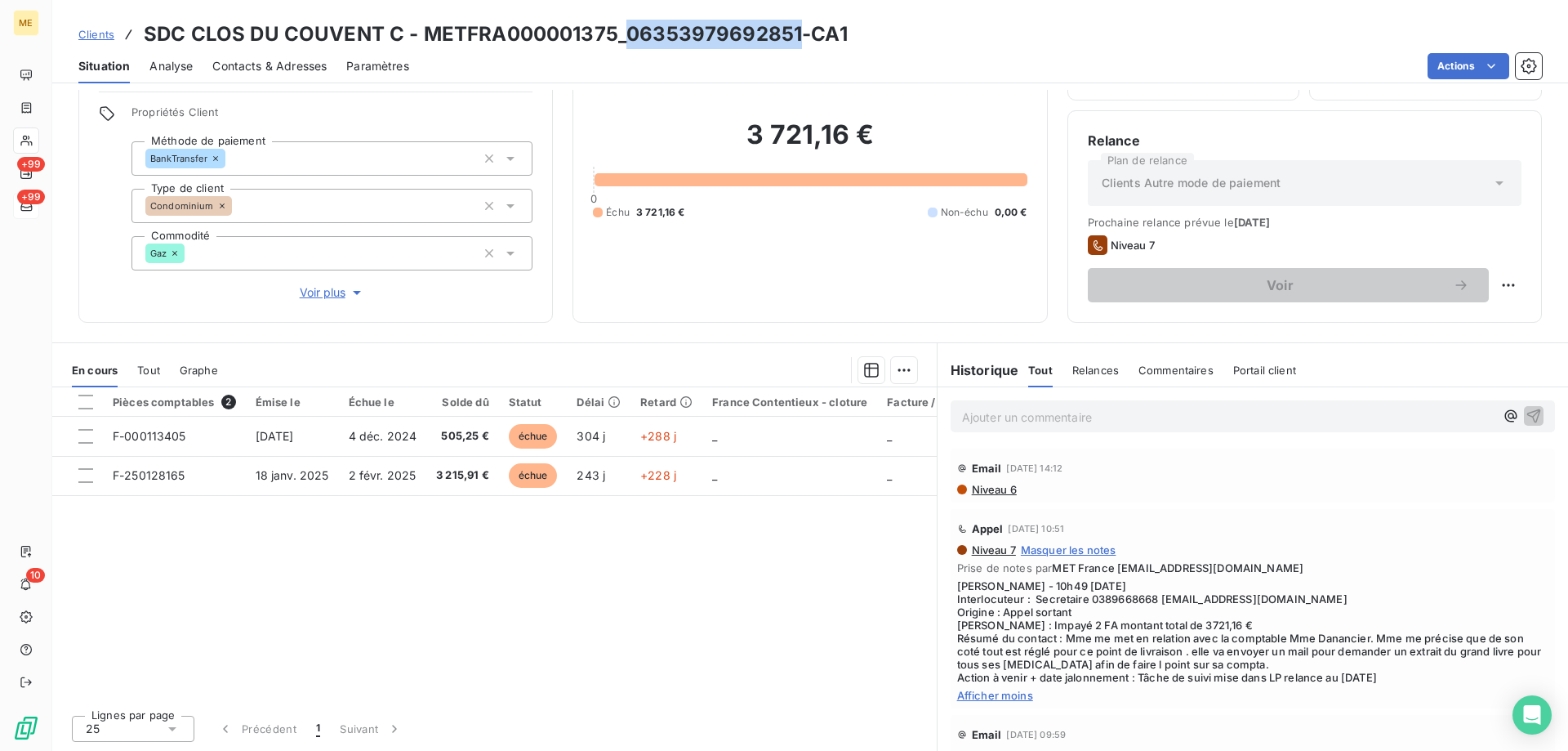
drag, startPoint x: 625, startPoint y: 33, endPoint x: 792, endPoint y: 33, distance: 167.0
click at [792, 33] on h3 "SDC CLOS DU COUVENT C - METFRA000001375_06353979692851-CA1" at bounding box center [496, 34] width 704 height 30
drag, startPoint x: 422, startPoint y: 28, endPoint x: 616, endPoint y: 31, distance: 194.0
click at [616, 31] on h3 "SDC CLOS DU COUVENT C - METFRA000001375_06353979692851-CA1" at bounding box center [496, 34] width 704 height 30
drag, startPoint x: 628, startPoint y: 37, endPoint x: 797, endPoint y: 36, distance: 169.0
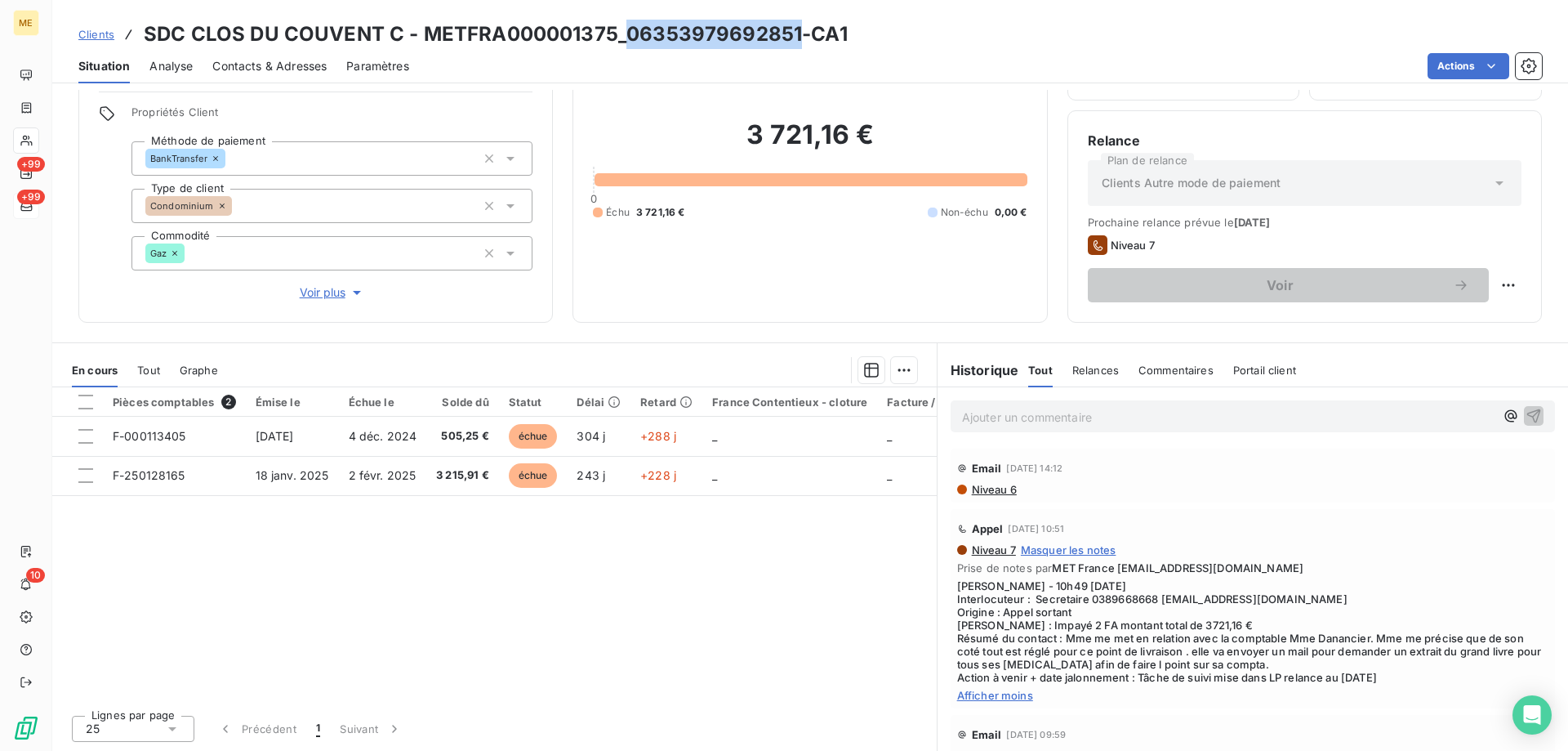
click at [797, 36] on h3 "SDC CLOS DU COUVENT C - METFRA000001375_06353979692851-CA1" at bounding box center [496, 34] width 704 height 30
drag, startPoint x: 419, startPoint y: 31, endPoint x: 614, endPoint y: 35, distance: 195.0
click at [614, 35] on h3 "SDC CLOS DU COUVENT C - METFRA000001375_06353979692851-CA1" at bounding box center [496, 34] width 704 height 30
drag, startPoint x: 1084, startPoint y: 601, endPoint x: 1153, endPoint y: 594, distance: 69.4
click at [1153, 594] on span "Sylvain - 10h49 - 01/09/2025 Interlocuteur : Secretaire 0389668668 A.NIES@SYNCH…" at bounding box center [1252, 631] width 591 height 105
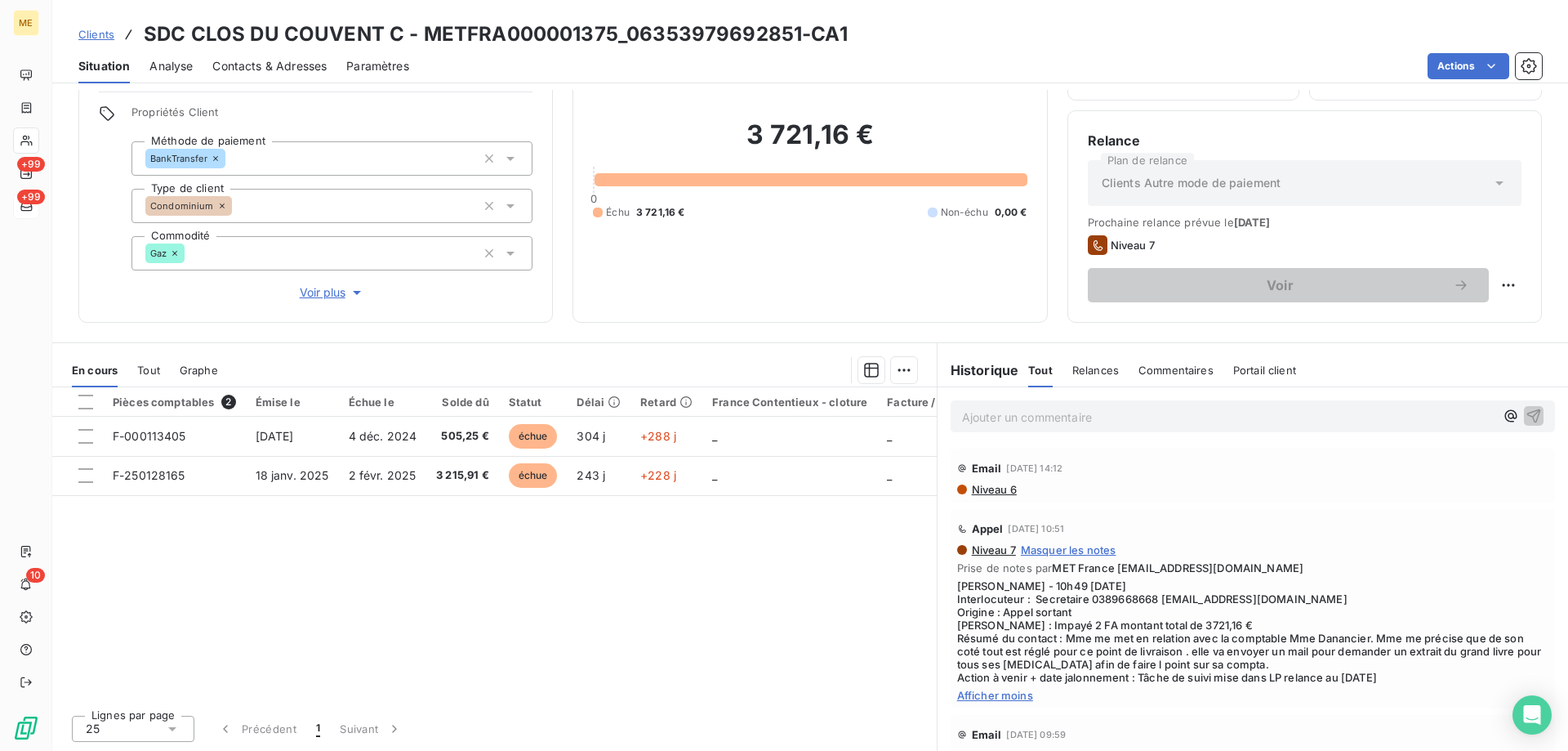
click at [994, 695] on span "Afficher moins" at bounding box center [1252, 695] width 591 height 13
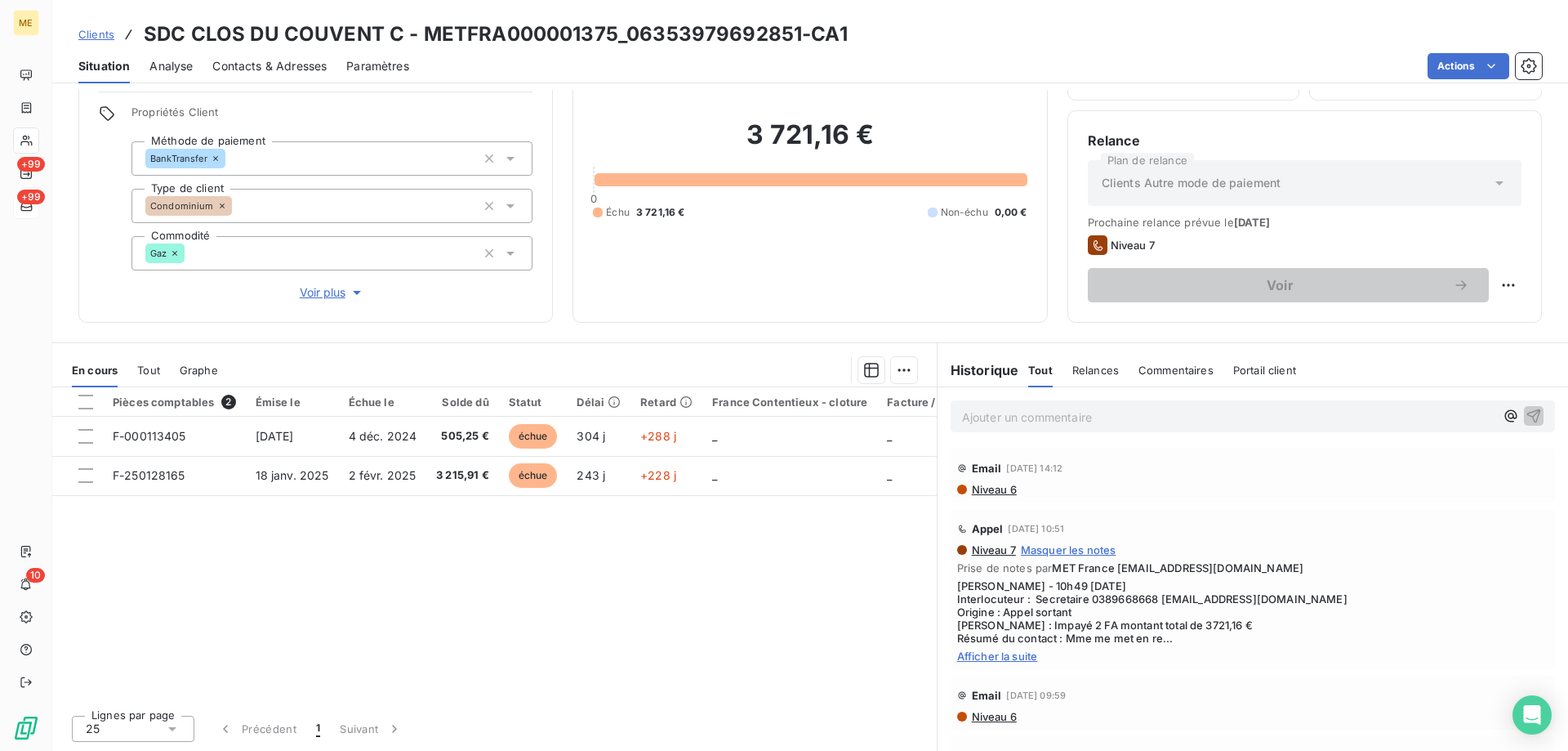
click at [1017, 655] on span "Afficher la suite" at bounding box center [1252, 656] width 591 height 13
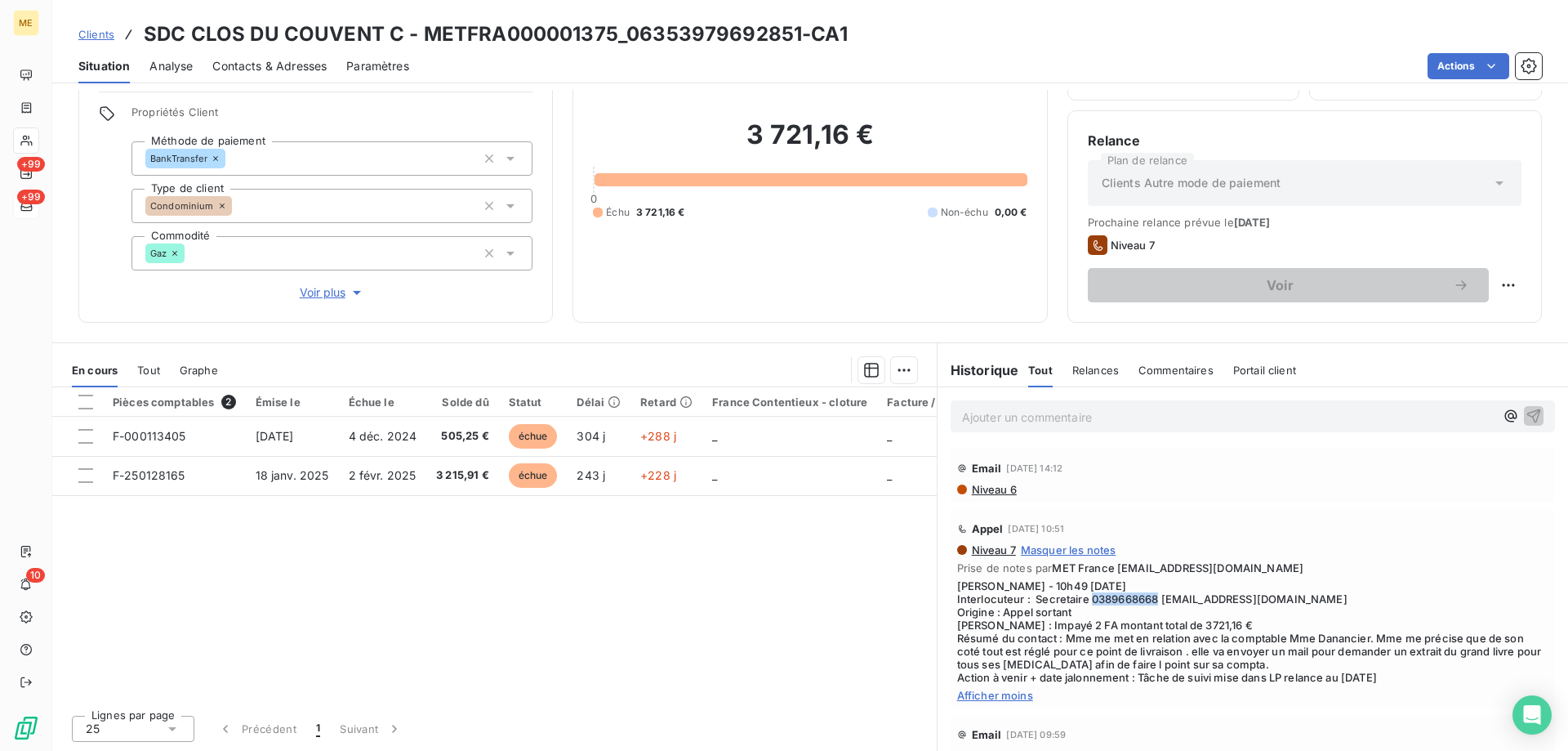
drag, startPoint x: 1087, startPoint y: 597, endPoint x: 1152, endPoint y: 595, distance: 65.0
click at [1152, 595] on span "Sylvain - 10h49 - 01/09/2025 Interlocuteur : Secretaire 0389668668 A.NIES@SYNCH…" at bounding box center [1252, 631] width 591 height 105
click at [152, 369] on span "Tout" at bounding box center [149, 370] width 23 height 13
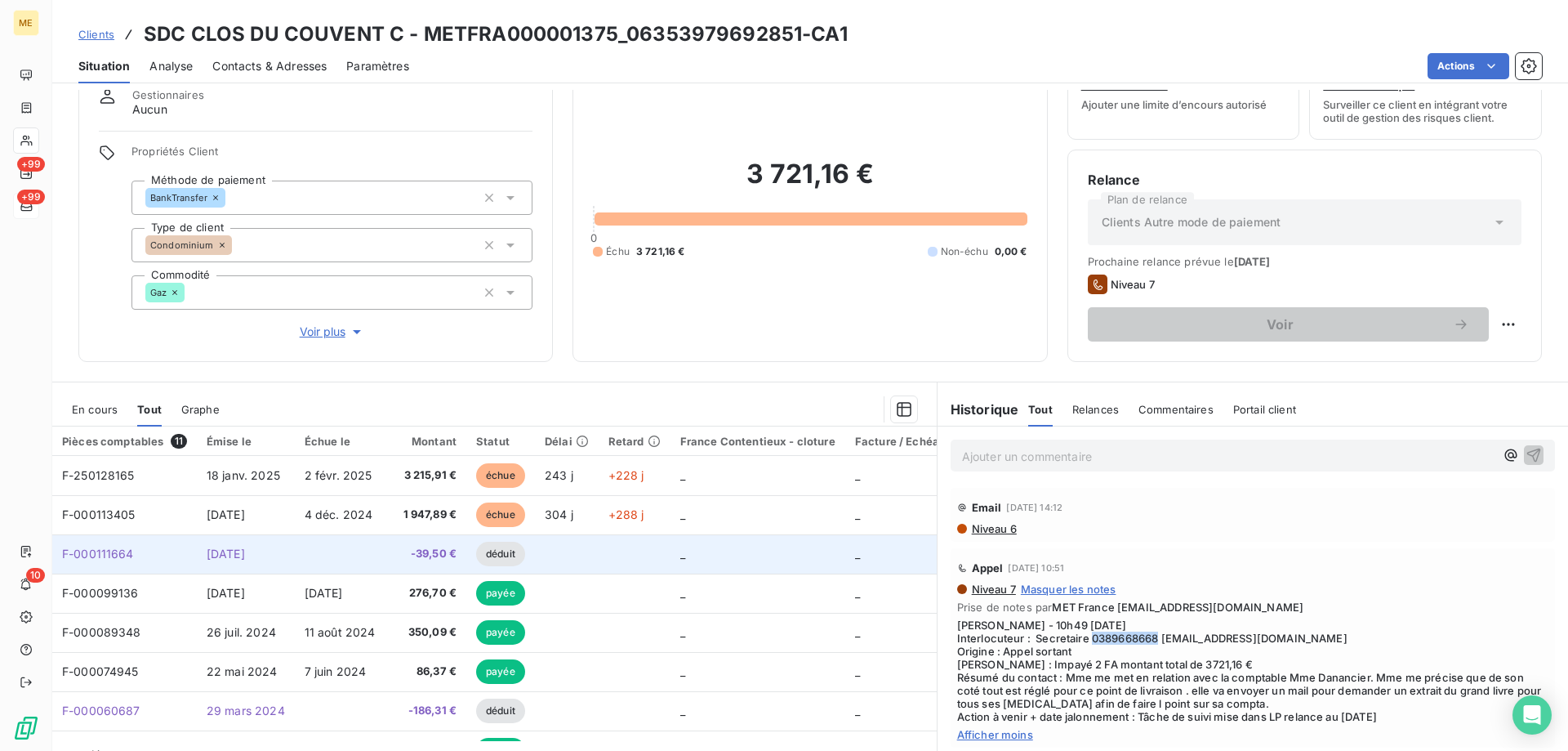
scroll to position [22, 0]
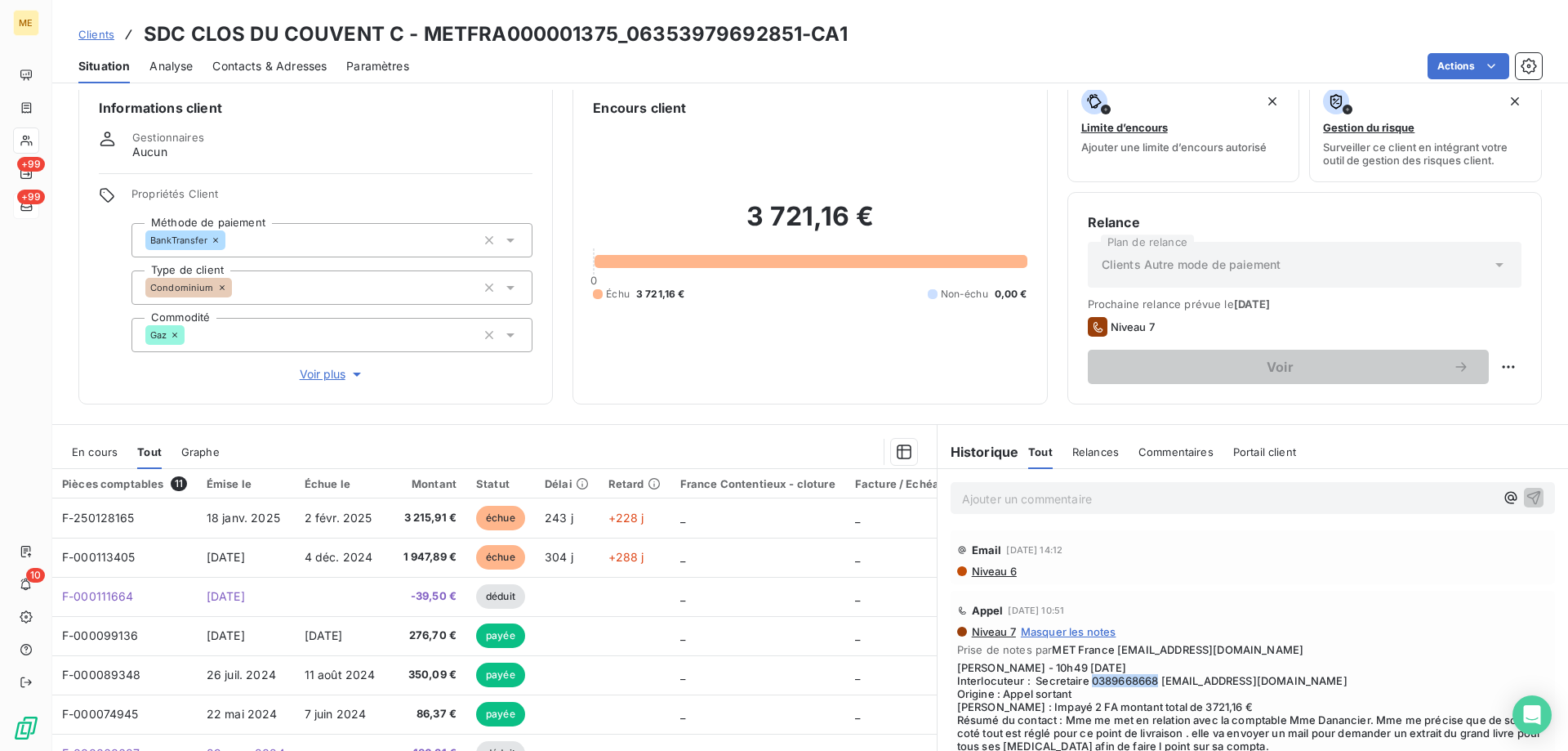
click at [627, 28] on h3 "SDC CLOS DU COUVENT C - METFRA000001375_06353979692851-CA1" at bounding box center [496, 34] width 704 height 30
drag, startPoint x: 622, startPoint y: 36, endPoint x: 797, endPoint y: 36, distance: 175.0
click at [797, 36] on h3 "SDC CLOS DU COUVENT C - METFRA000001375_06353979692851-CA1" at bounding box center [496, 34] width 704 height 30
click at [106, 455] on span "En cours" at bounding box center [94, 452] width 45 height 13
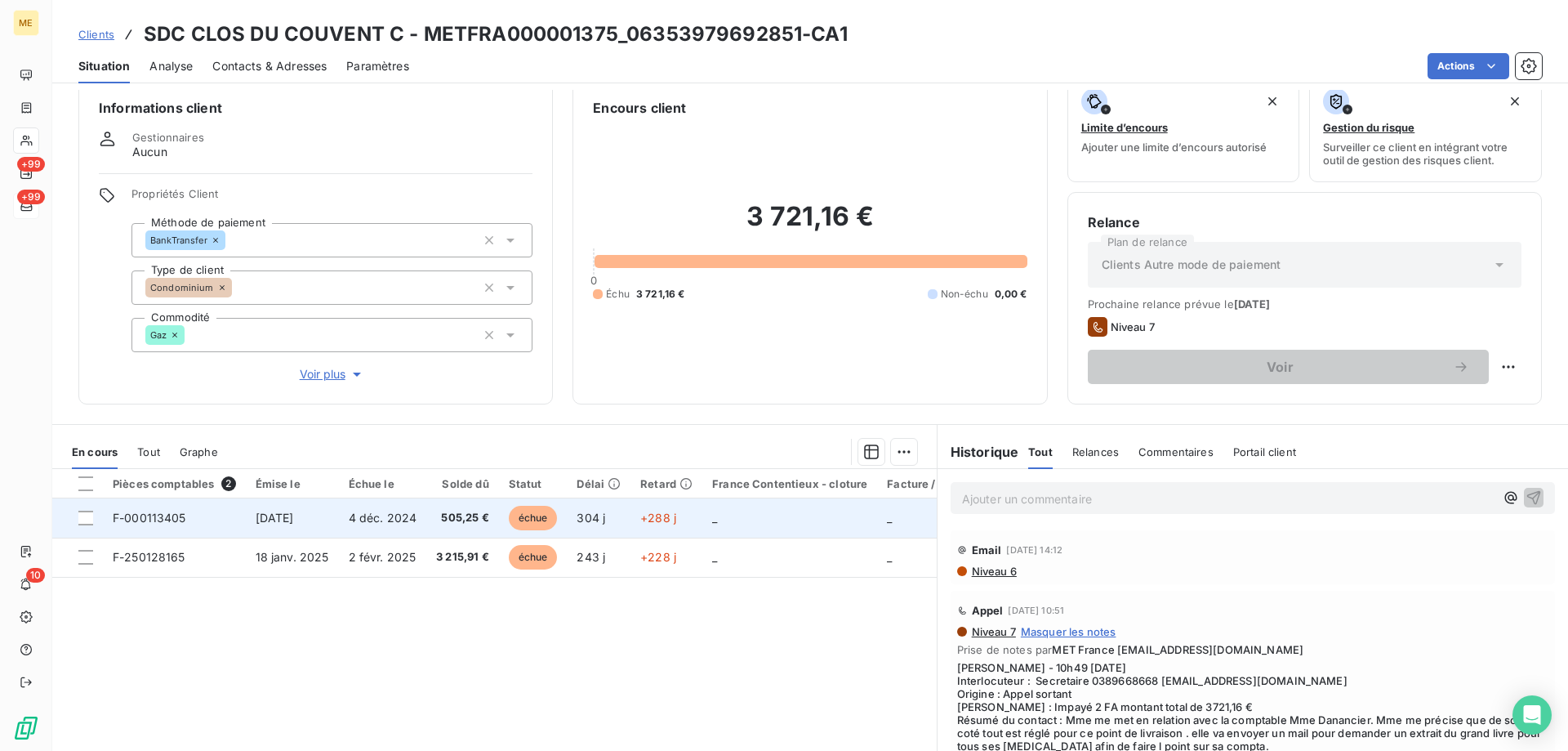
click at [147, 520] on span "F-000113405" at bounding box center [149, 517] width 73 height 14
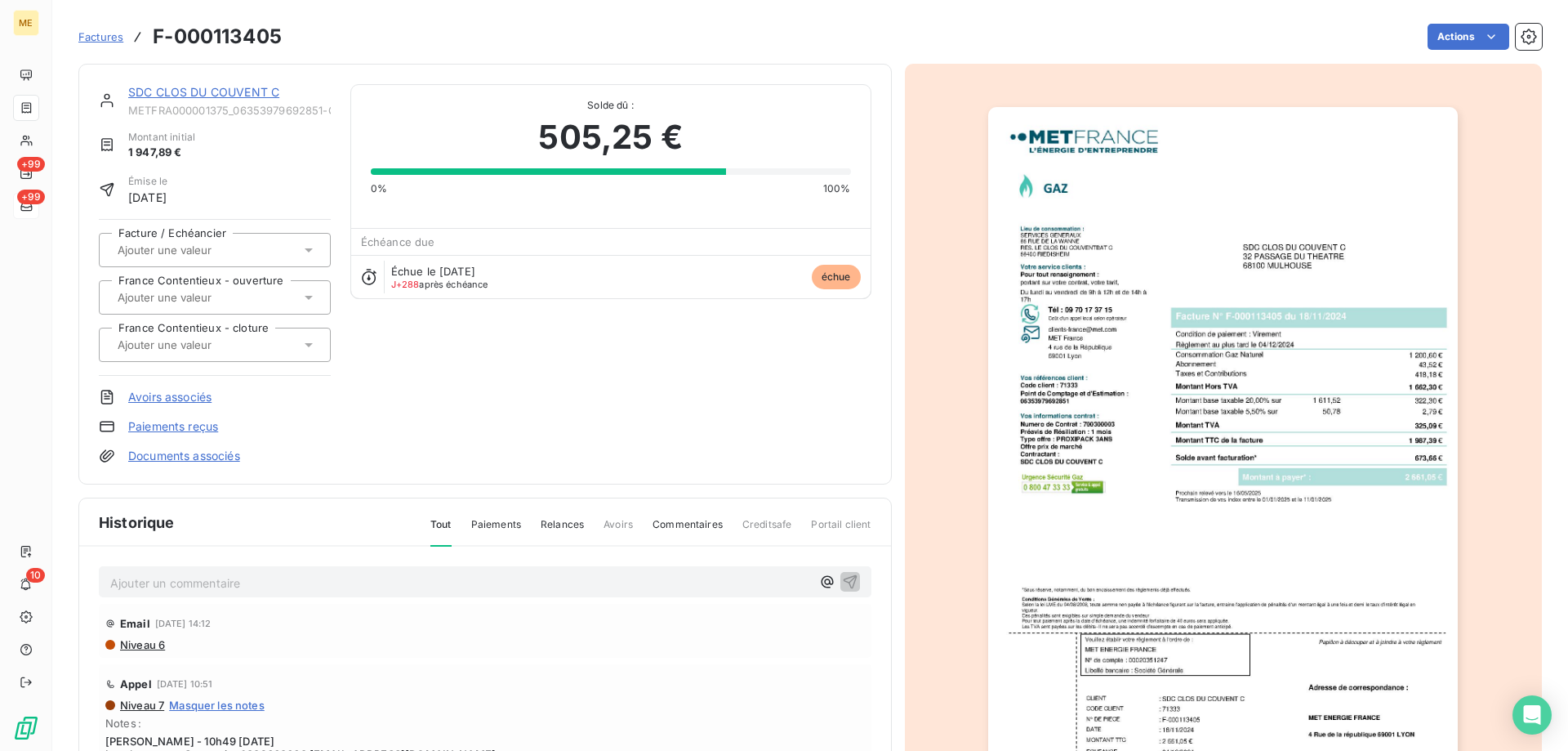
scroll to position [4, 0]
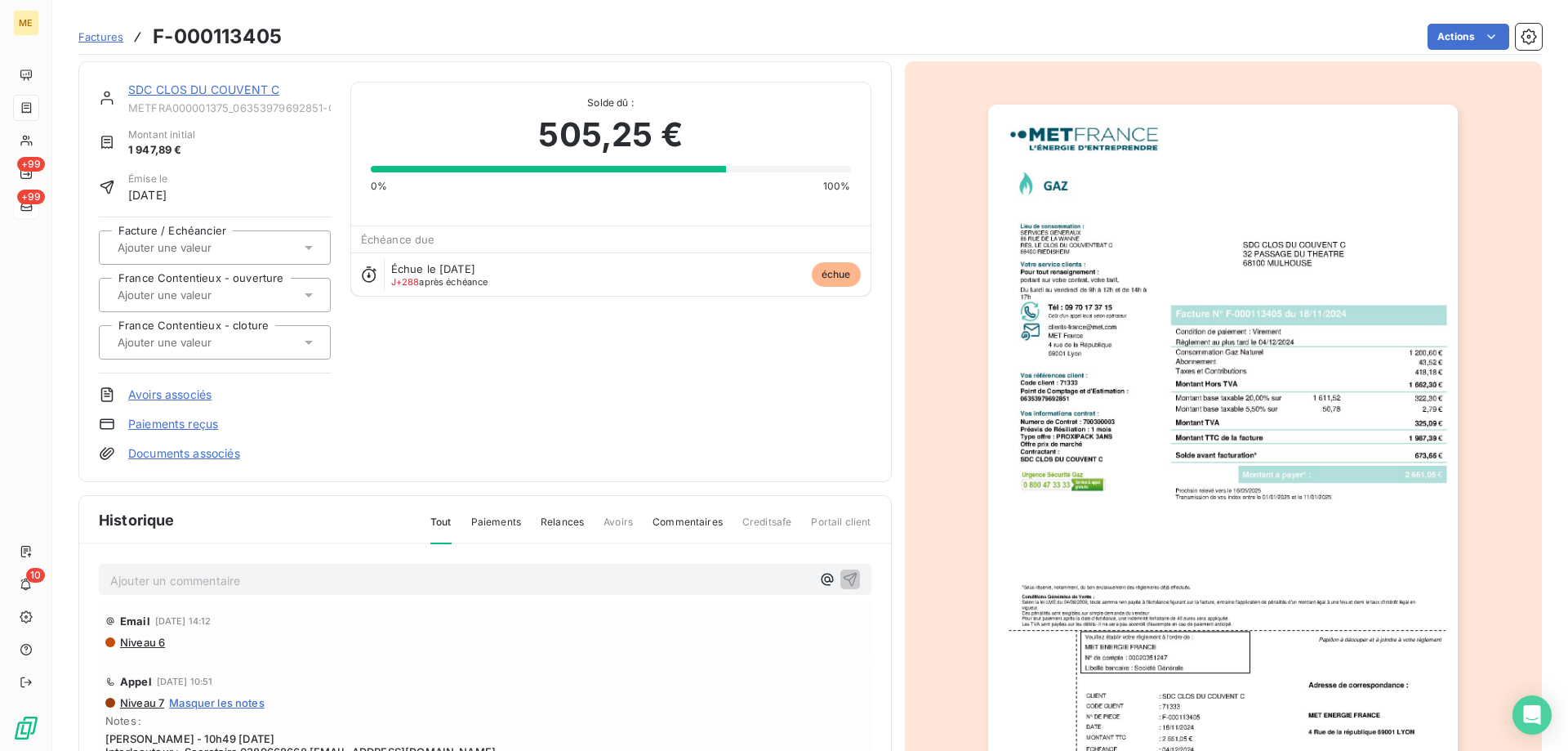
click at [235, 90] on link "SDC CLOS DU COUVENT C" at bounding box center [203, 89] width 151 height 14
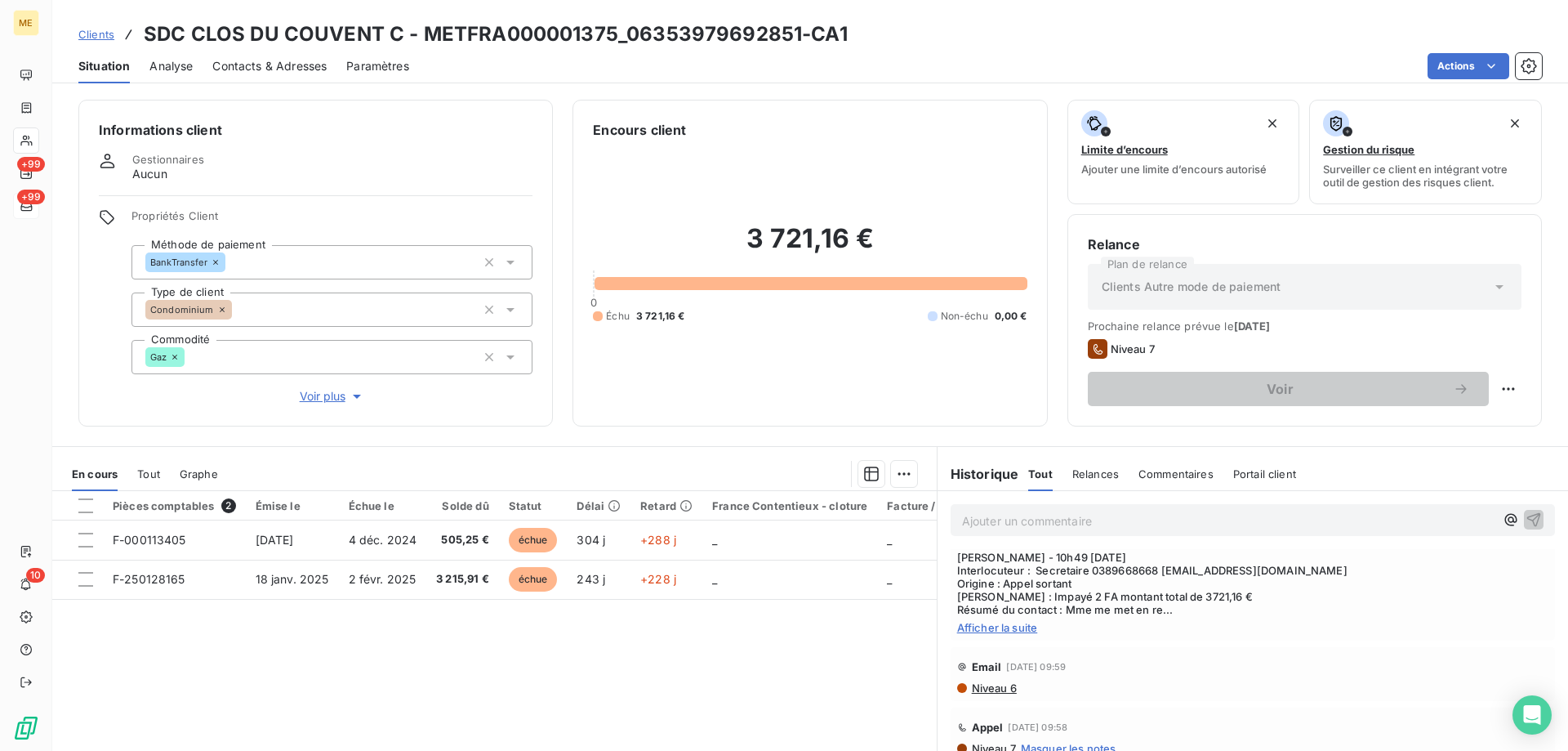
scroll to position [163, 0]
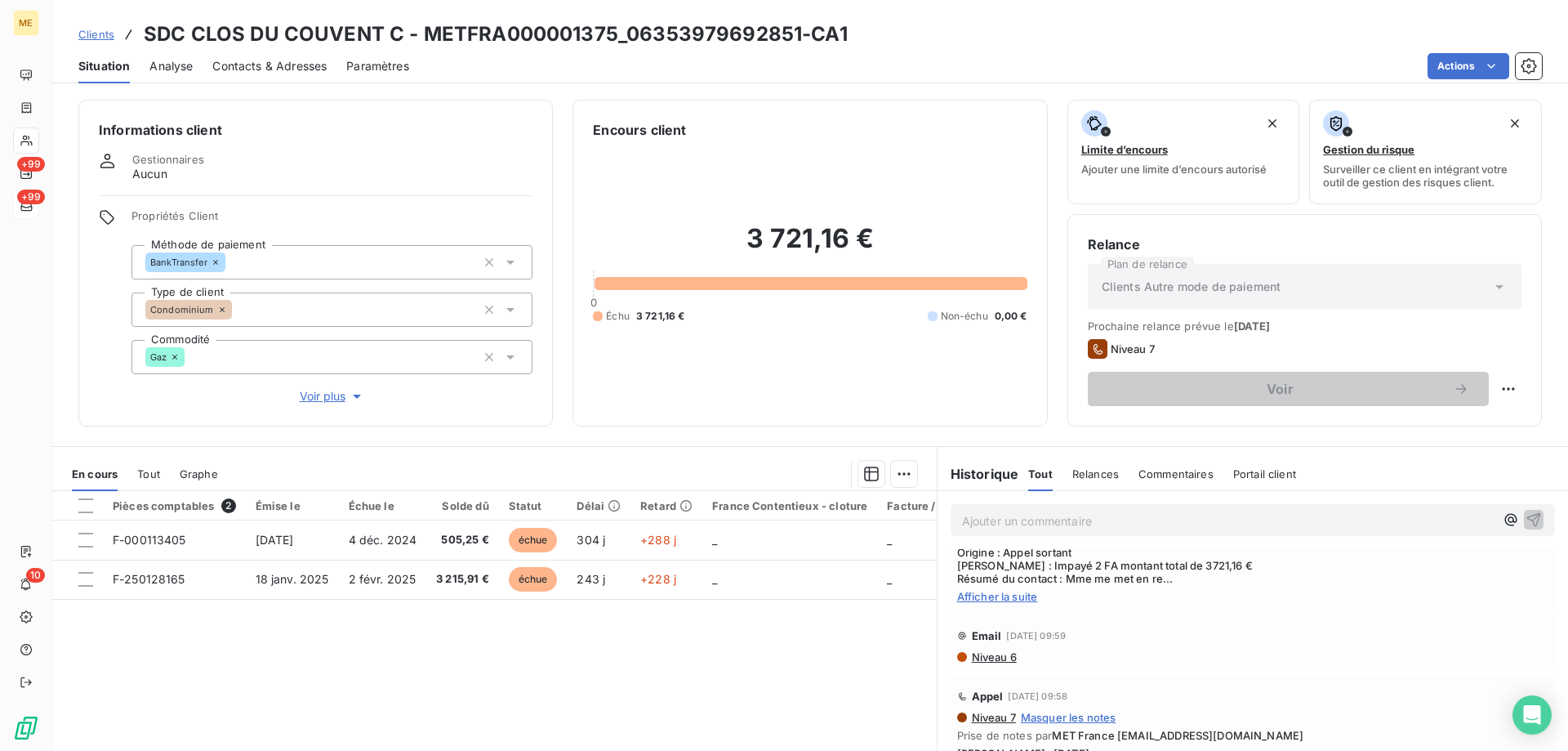
click at [996, 602] on span "Afficher la suite" at bounding box center [1252, 596] width 591 height 13
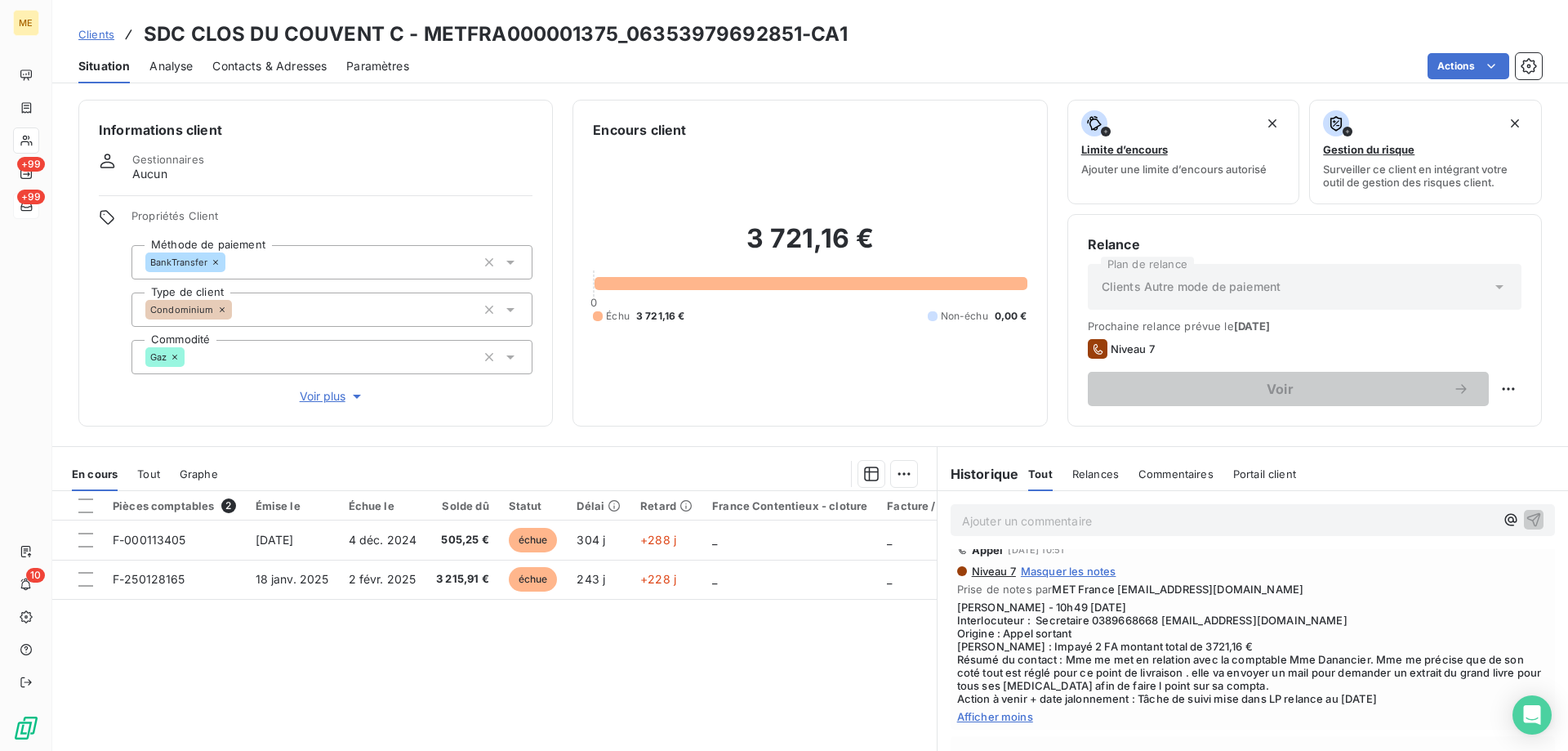
scroll to position [82, 0]
drag, startPoint x: 1405, startPoint y: 696, endPoint x: 1078, endPoint y: 696, distance: 327.0
click at [1078, 696] on span "Sylvain - 10h49 - 01/09/2025 Interlocuteur : Secretaire 0389668668 A.NIES@SYNCH…" at bounding box center [1252, 654] width 591 height 105
click at [1055, 725] on div "Appel 1 sept. 2025, 10:51 Niveau 7 Masquer les notes Prise de notes par MET Fra…" at bounding box center [1252, 630] width 604 height 200
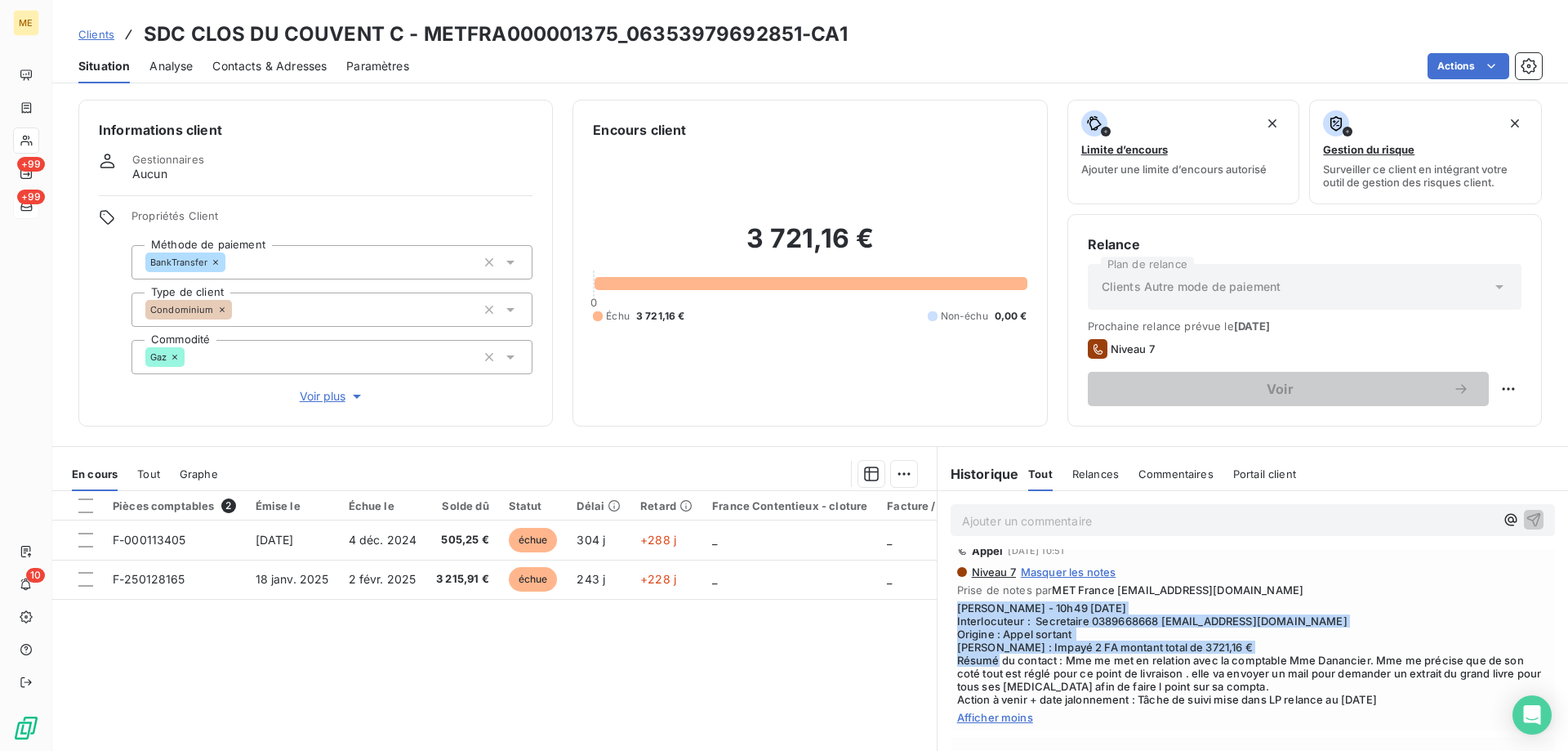
drag, startPoint x: 1056, startPoint y: 656, endPoint x: 943, endPoint y: 610, distance: 122.0
click at [951, 610] on div "Appel 1 sept. 2025, 10:51 Niveau 7 Masquer les notes Prise de notes par MET Fra…" at bounding box center [1252, 630] width 604 height 200
click at [1497, 384] on html "ME +99 +99 10 Clients SDC CLOS DU COUVENT C - METFRA000001375_06353979692851-CA…" at bounding box center [784, 457] width 1568 height 914
click at [1370, 421] on div "Replanifier cette action" at bounding box center [1429, 424] width 146 height 26
select select "8"
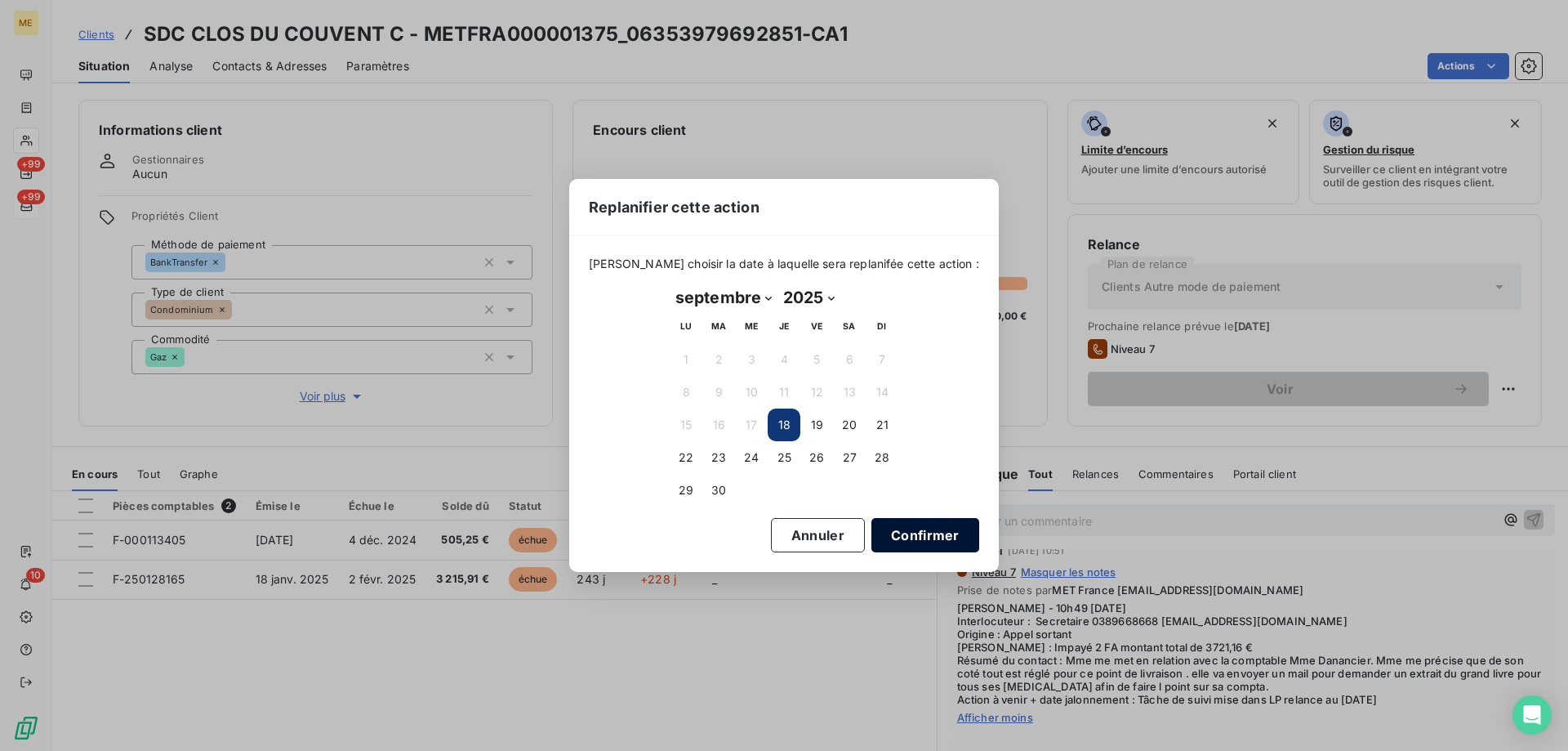
click at [910, 541] on button "Confirmer" at bounding box center [926, 535] width 108 height 34
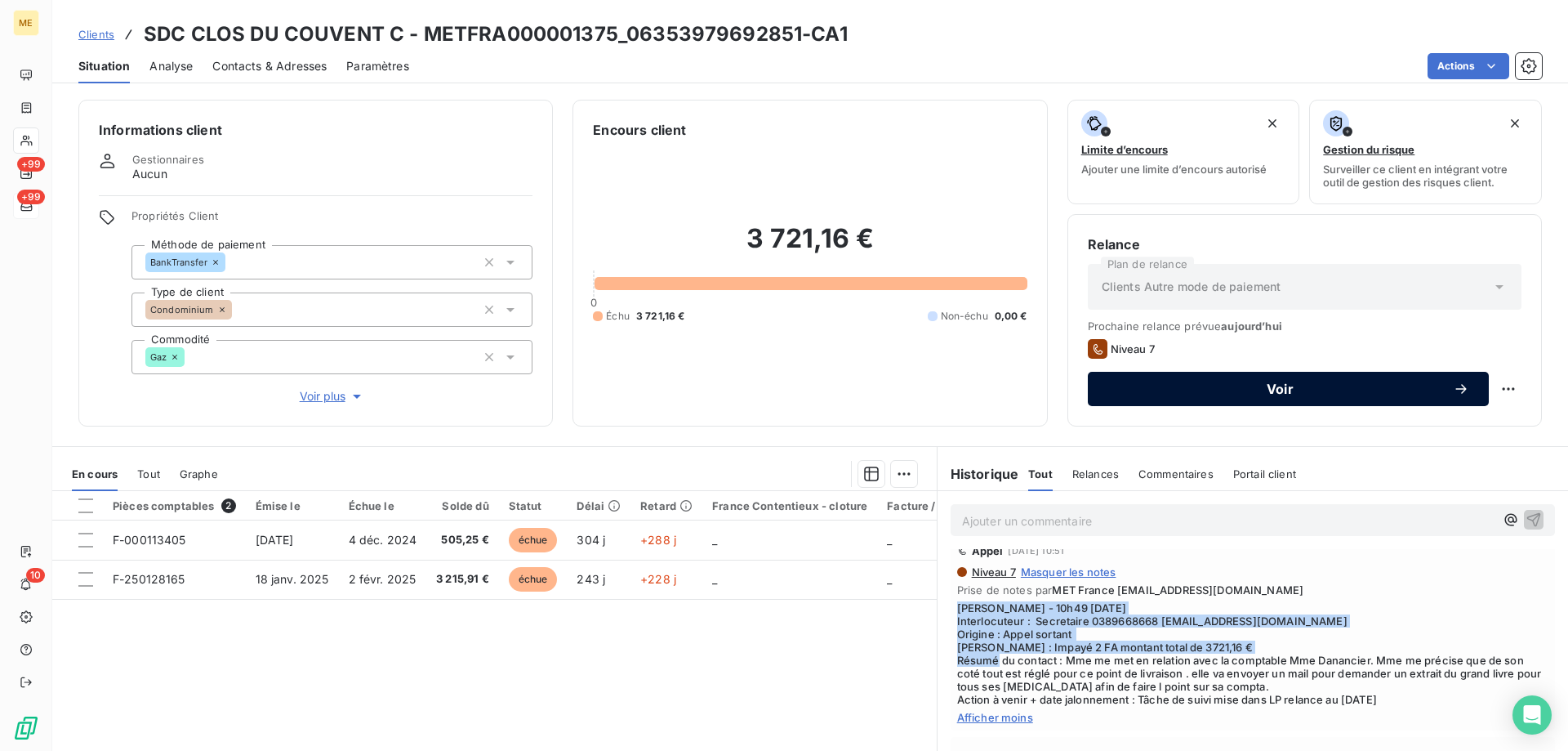
click at [1199, 377] on button "Voir" at bounding box center [1289, 388] width 401 height 34
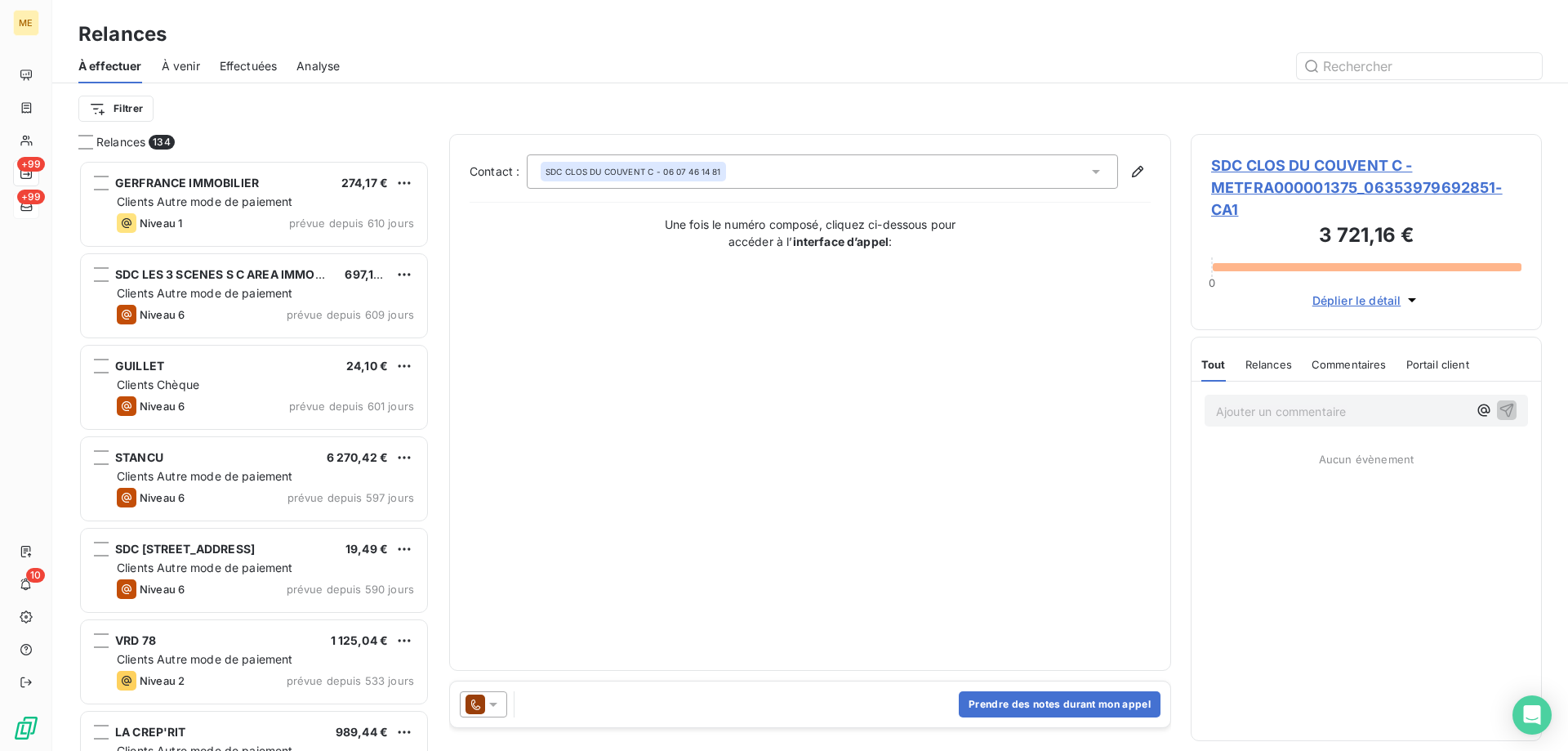
scroll to position [578, 339]
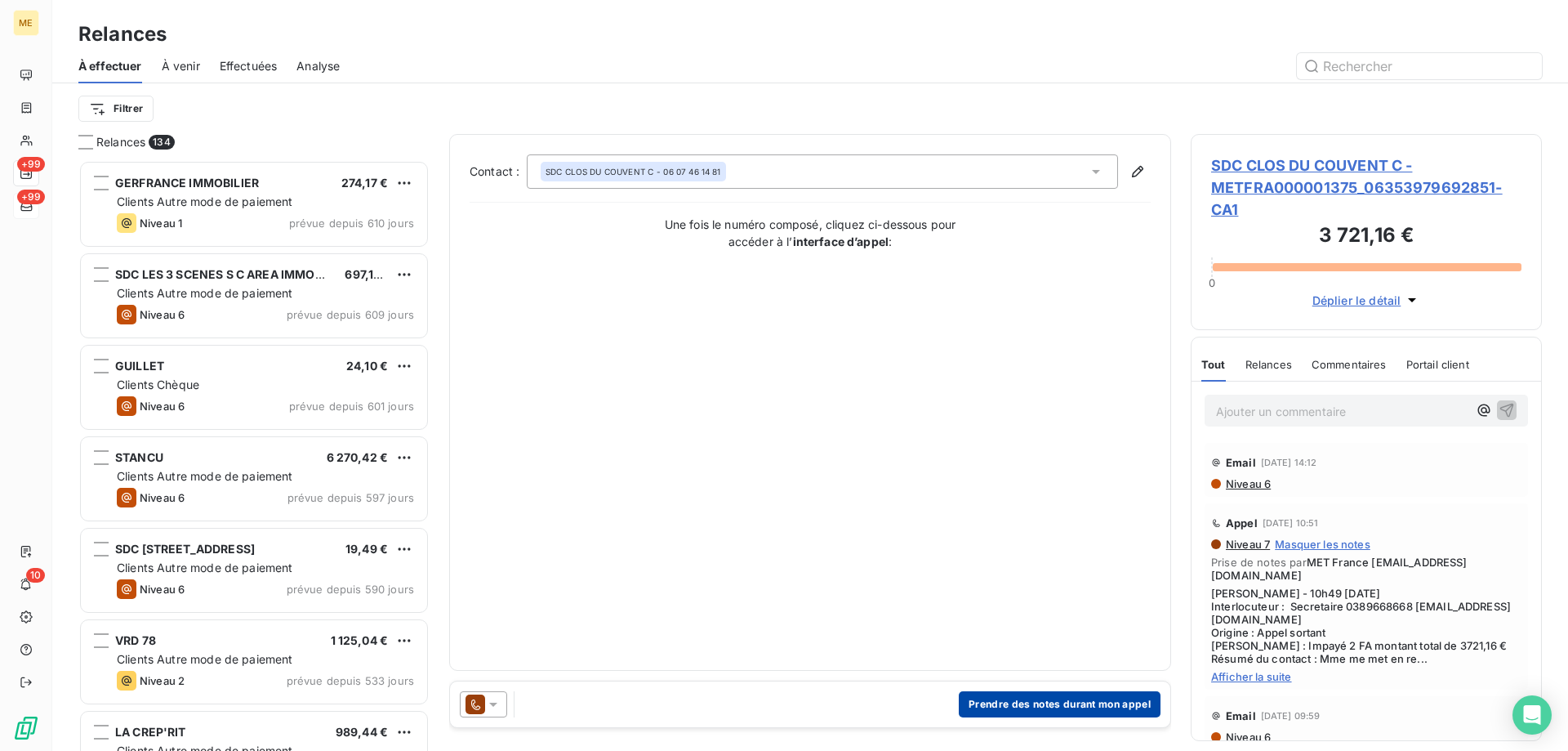
click at [992, 703] on button "Prendre des notes durant mon appel" at bounding box center [1059, 704] width 201 height 26
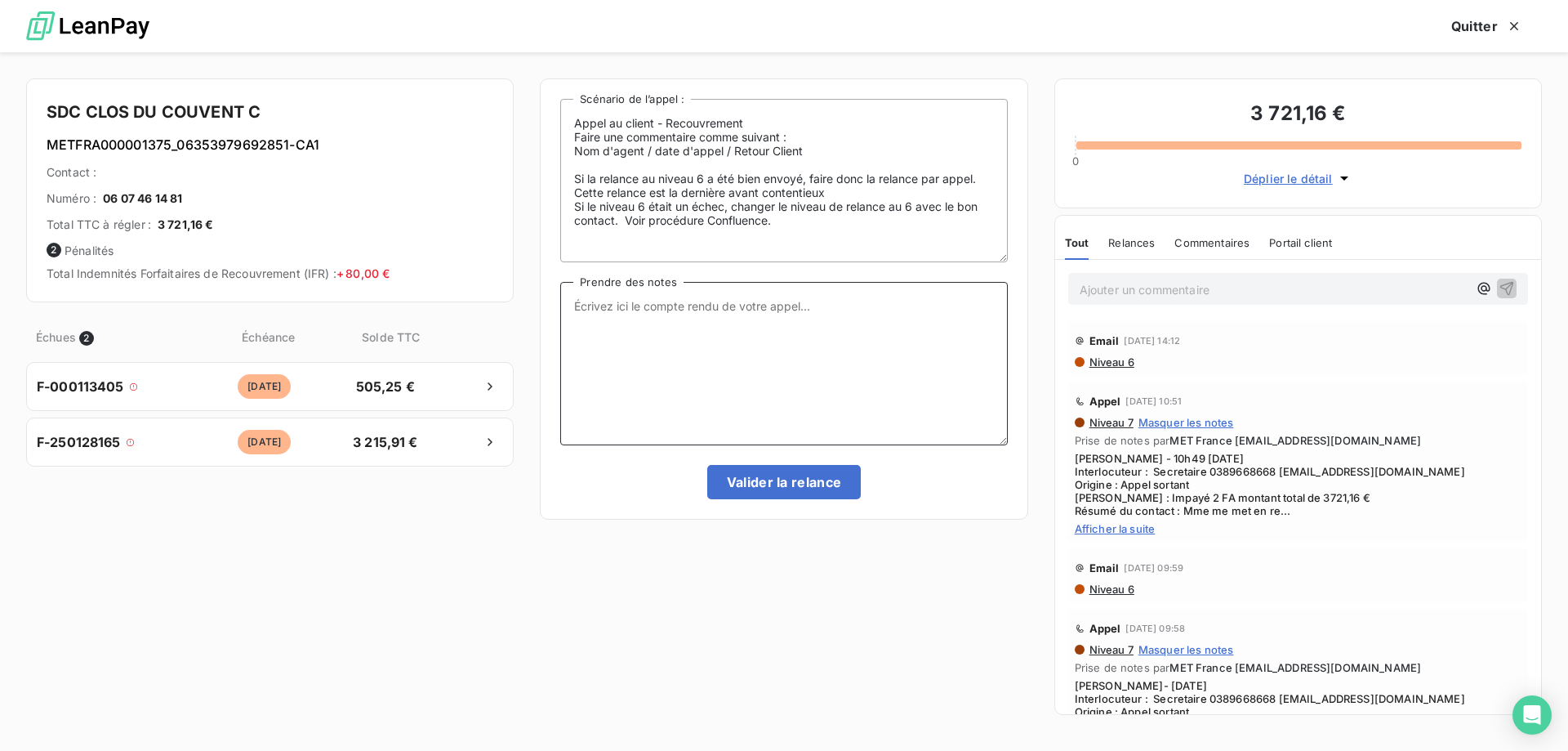
click at [685, 317] on textarea "Prendre des notes" at bounding box center [784, 364] width 447 height 163
paste textarea "Sylvain - 10h49 - 01/09/2025 Interlocuteur : Secretaire 0389668668 A.NIES@SYNCH…"
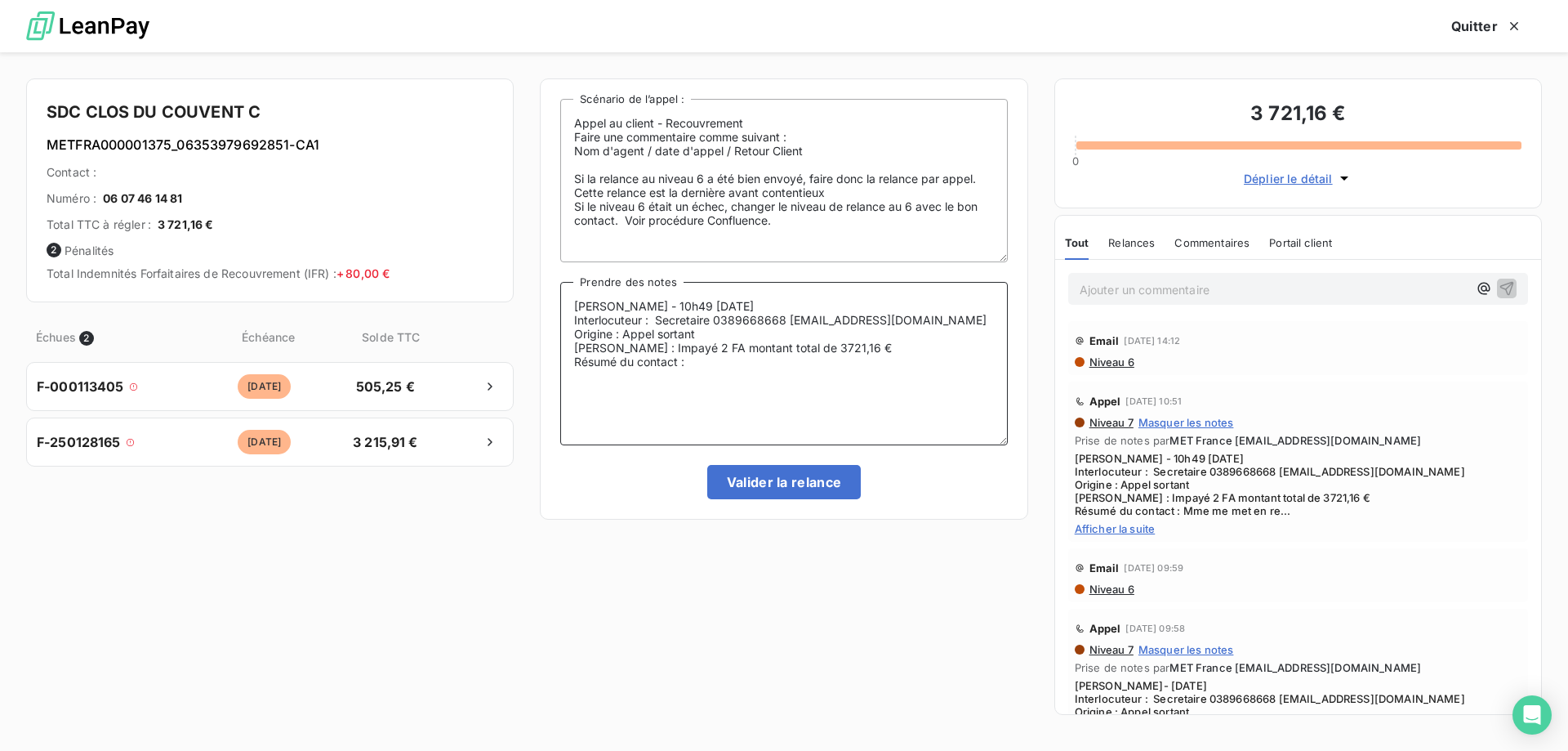
click at [651, 304] on textarea "Sylvain - 10h49 - 01/09/2025 Interlocuteur : Secretaire 0389668668 A.NIES@SYNCH…" at bounding box center [784, 364] width 447 height 163
click at [1113, 522] on span "Afficher la suite" at bounding box center [1298, 528] width 447 height 13
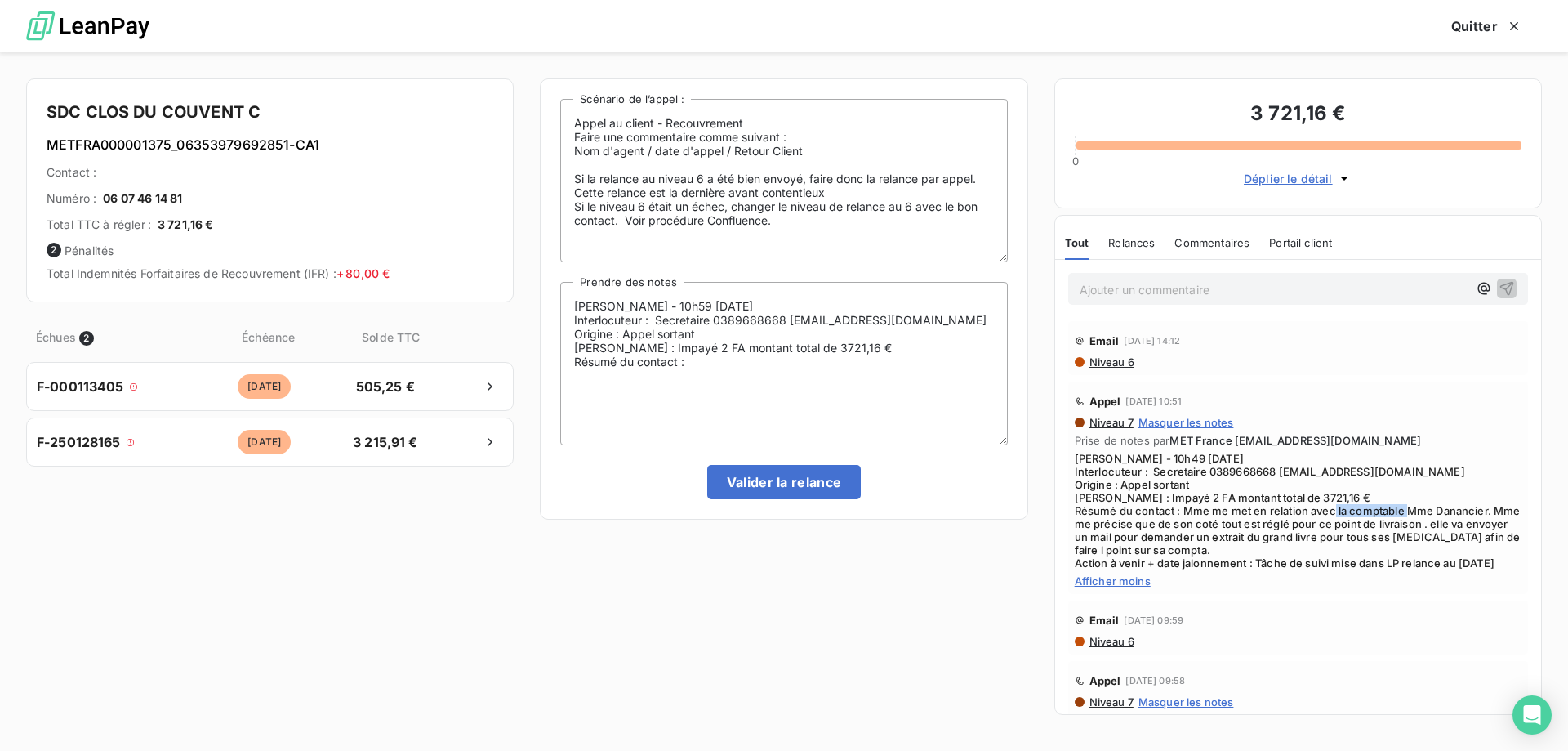
drag, startPoint x: 1406, startPoint y: 504, endPoint x: 1489, endPoint y: 505, distance: 83.0
click at [1489, 505] on span "Sylvain - 10h49 - 01/09/2025 Interlocuteur : Secretaire 0389668668 A.NIES@SYNCH…" at bounding box center [1298, 511] width 447 height 118
drag, startPoint x: 655, startPoint y: 323, endPoint x: 708, endPoint y: 327, distance: 53.2
click at [708, 327] on textarea "Sylvain - 10h59 - 01/09/2025 Interlocuteur : Secretaire 0389668668 A.NIES@SYNCH…" at bounding box center [784, 364] width 447 height 163
click at [729, 338] on textarea "Sylvain - 10h59 - 01/09/2025 Interlocuteur : Secretaire 0389668668 A.NIES@SYNCH…" at bounding box center [784, 364] width 447 height 163
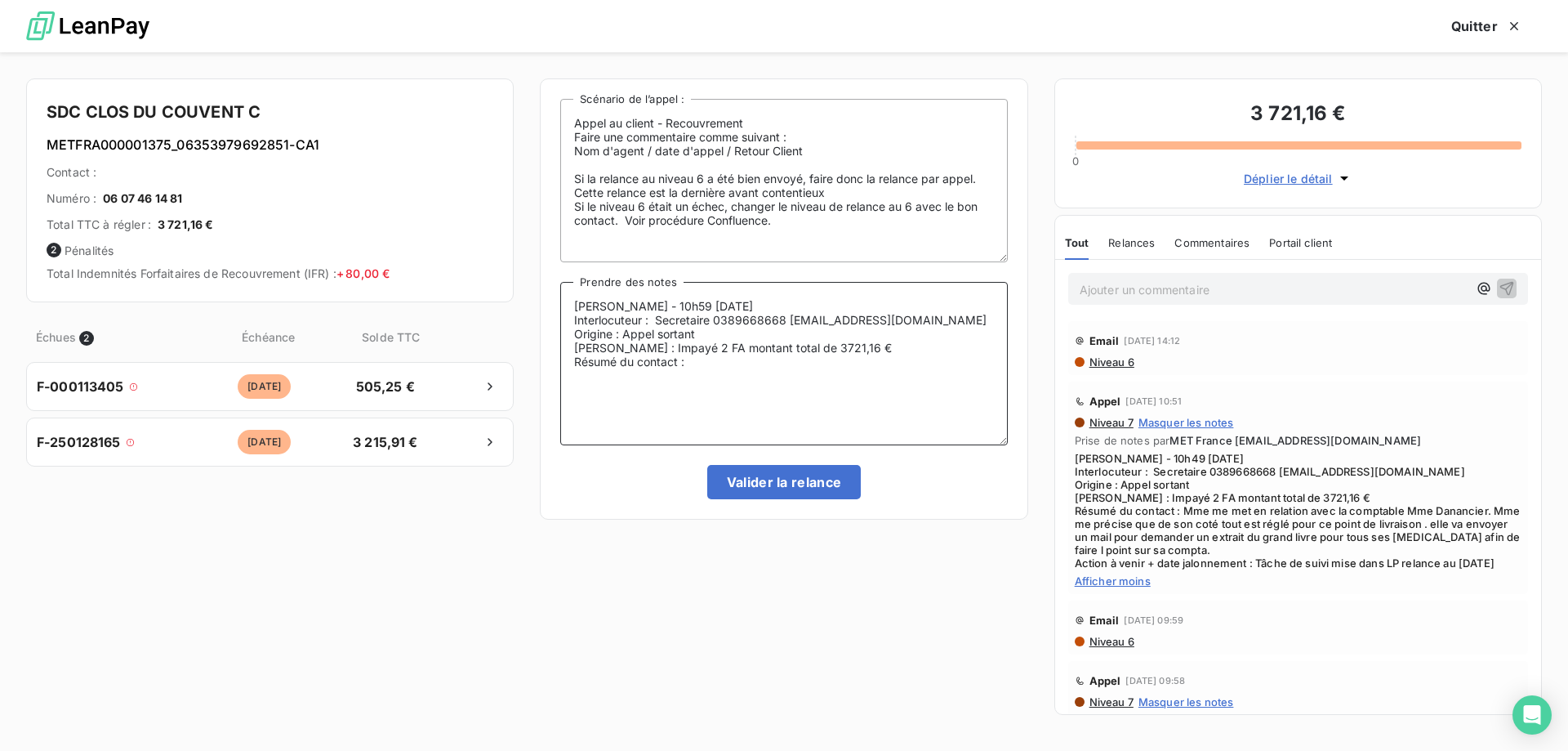
drag, startPoint x: 660, startPoint y: 323, endPoint x: 713, endPoint y: 320, distance: 53.1
click at [713, 320] on textarea "Sylvain - 10h59 - 01/09/2025 Interlocuteur : Secretaire 0389668668 A.NIES@SYNCH…" at bounding box center [784, 364] width 447 height 163
paste textarea "Mme Danancier"
drag, startPoint x: 760, startPoint y: 373, endPoint x: 911, endPoint y: 373, distance: 151.0
click at [760, 373] on textarea "Sylvain - 10h59 - 01/09/2025 Interlocuteur : Mme Danancier 0389668668 A.NIES@SY…" at bounding box center [784, 364] width 447 height 163
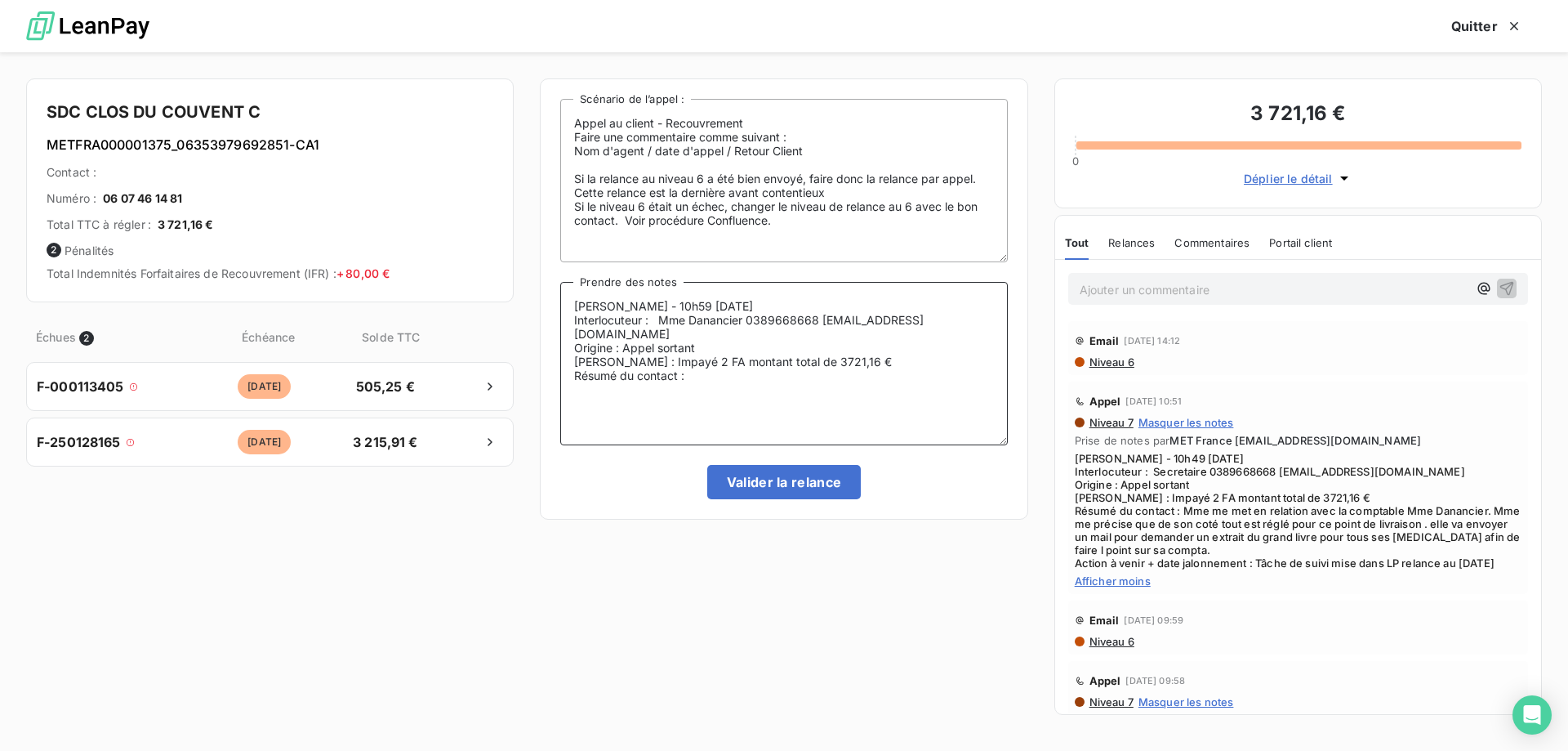
click at [751, 357] on textarea "Sylvain - 10h59 - 01/09/2025 Interlocuteur : Mme Danancier 0389668668 A.NIES@SY…" at bounding box center [784, 364] width 447 height 163
click at [713, 393] on textarea "Sylvain - 10h59 - 01/09/2025 Interlocuteur : Mme Danancier 0389668668 A.NIES@SY…" at bounding box center [784, 364] width 447 height 163
click at [616, 374] on textarea "Sylvain - 10h59 - 01/09/2025 Interlocuteur : Mme Danancier 0389668668 A.NIES@SY…" at bounding box center [784, 364] width 447 height 163
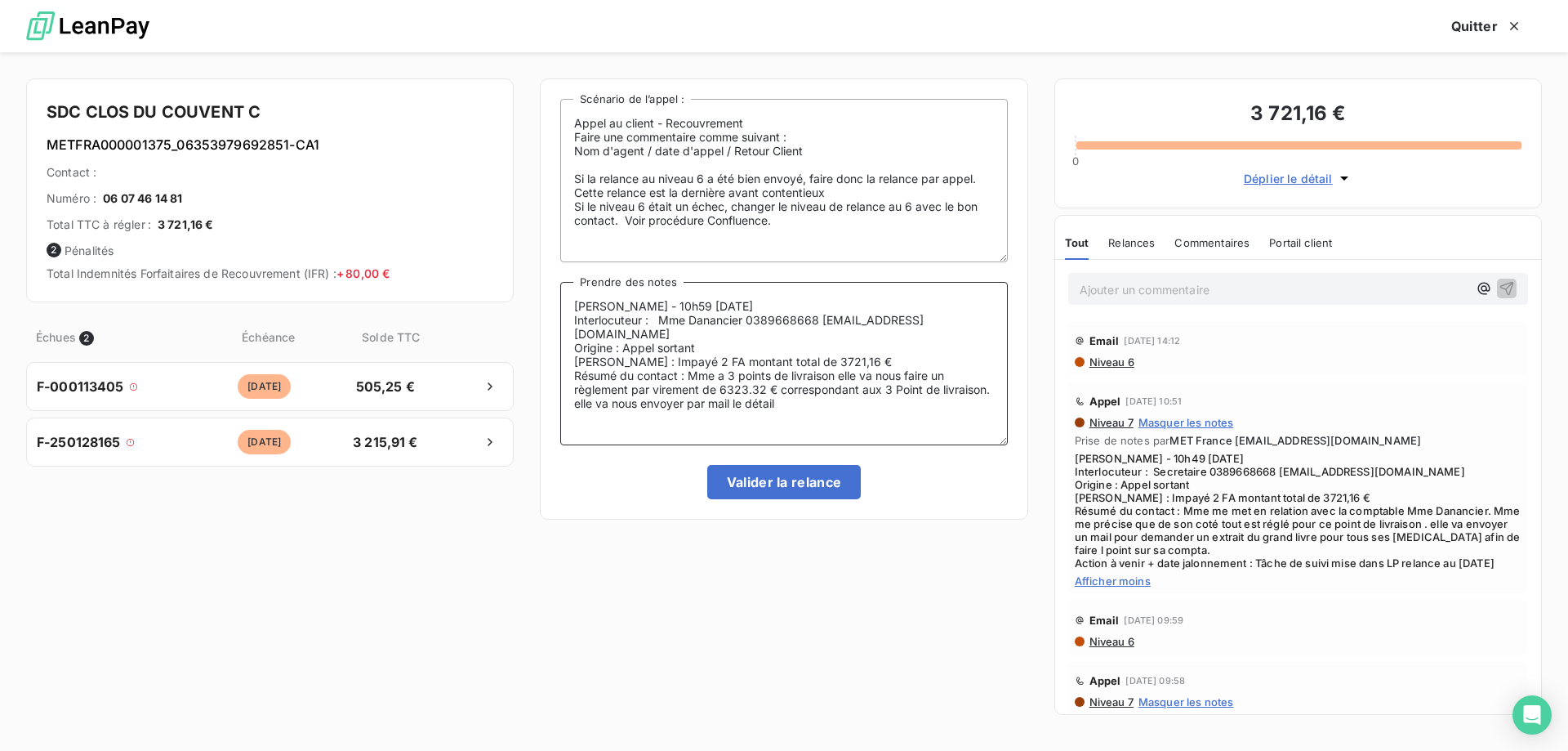
click at [810, 394] on textarea "Sylvain - 10h59 - 01/09/2025 Interlocuteur : Mme Danancier 0389668668 A.NIES@SY…" at bounding box center [784, 364] width 447 height 163
type textarea "Sylvain - 10h59 - 01/09/2025 Interlocuteur : Mme Danancier 0389668668 A.NIES@SY…"
click at [804, 479] on button "Valider la relance" at bounding box center [784, 482] width 154 height 34
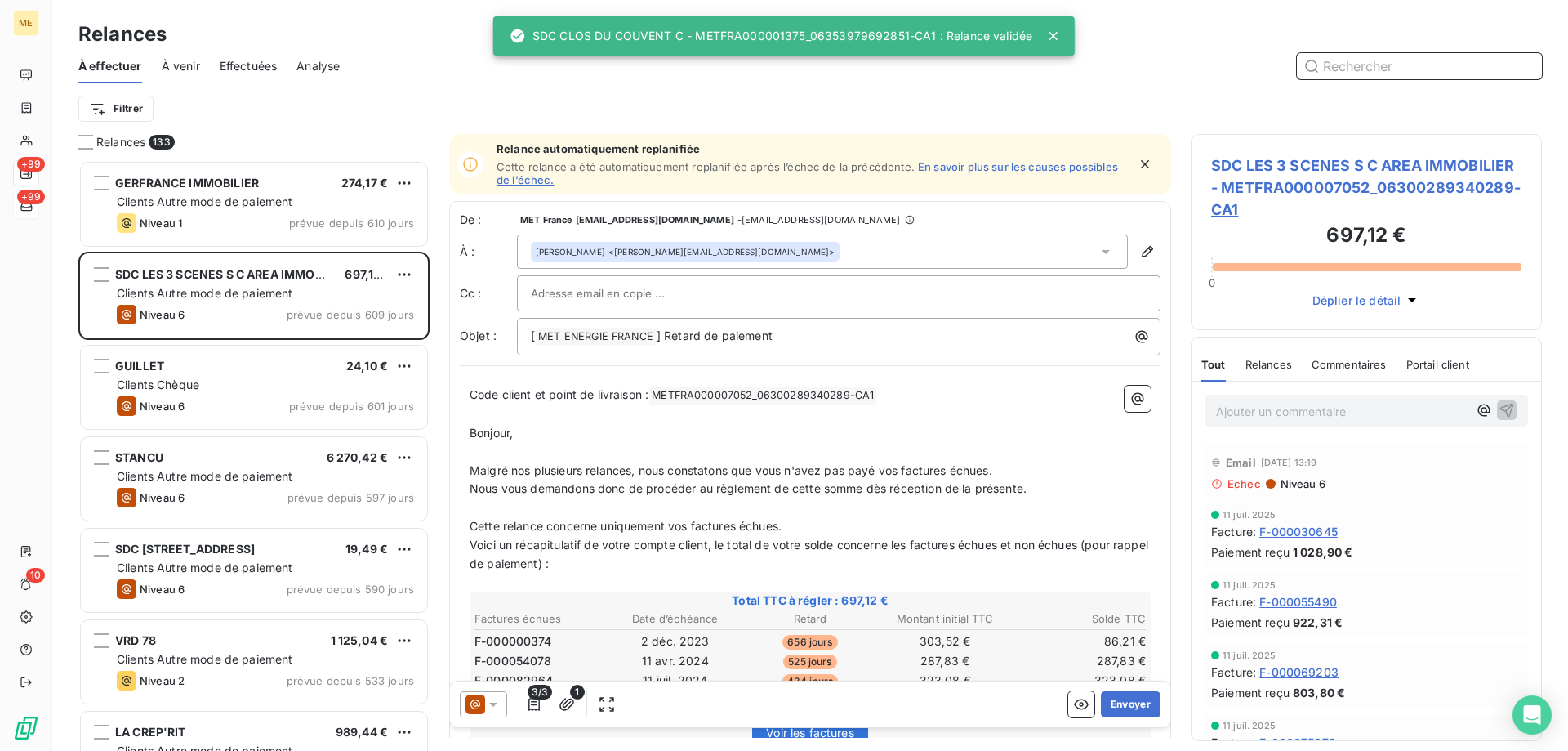
click at [248, 69] on span "Effectuées" at bounding box center [249, 66] width 58 height 17
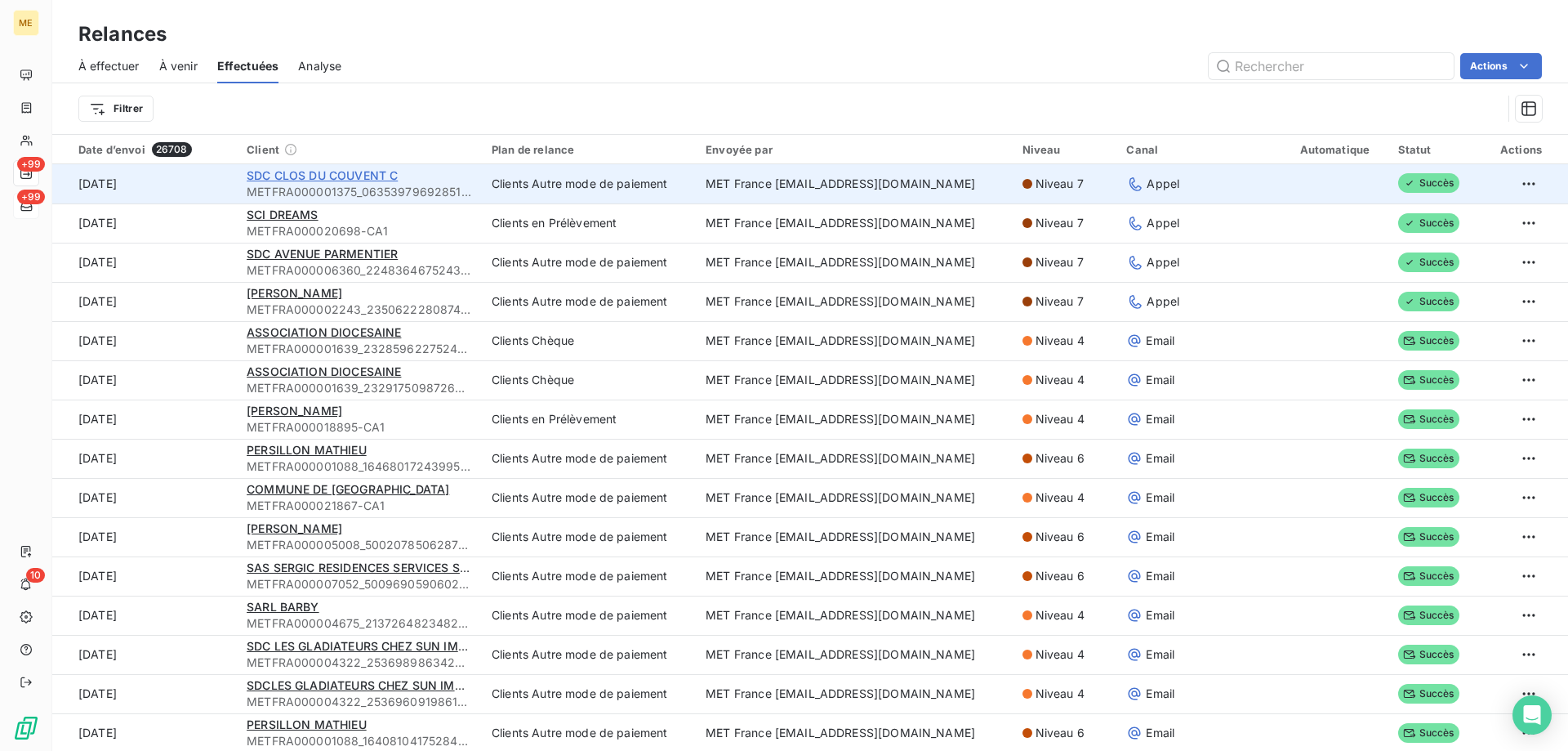
click at [270, 175] on span "SDC CLOS DU COUVENT C" at bounding box center [322, 175] width 151 height 14
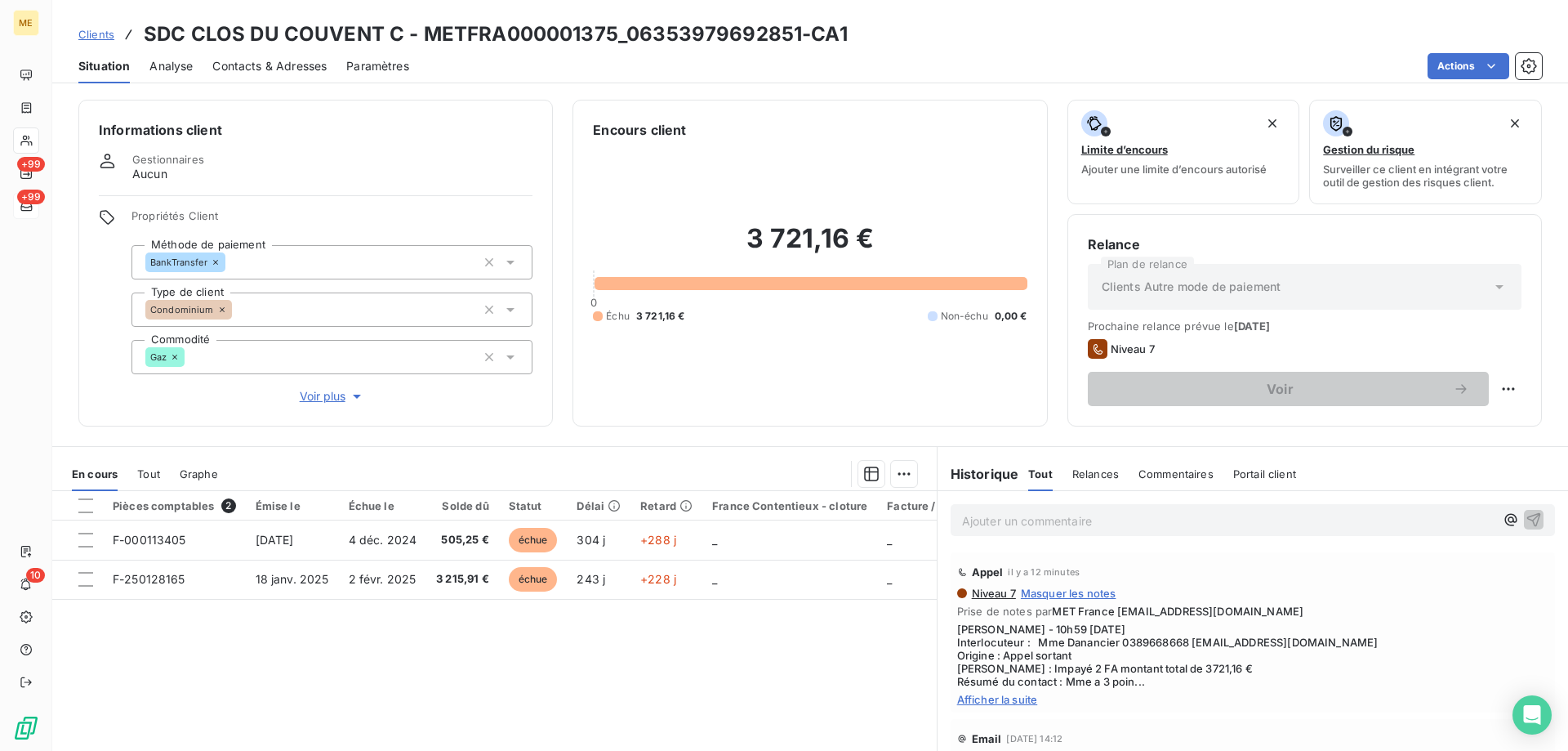
click at [1003, 702] on span "Afficher la suite" at bounding box center [1252, 699] width 591 height 13
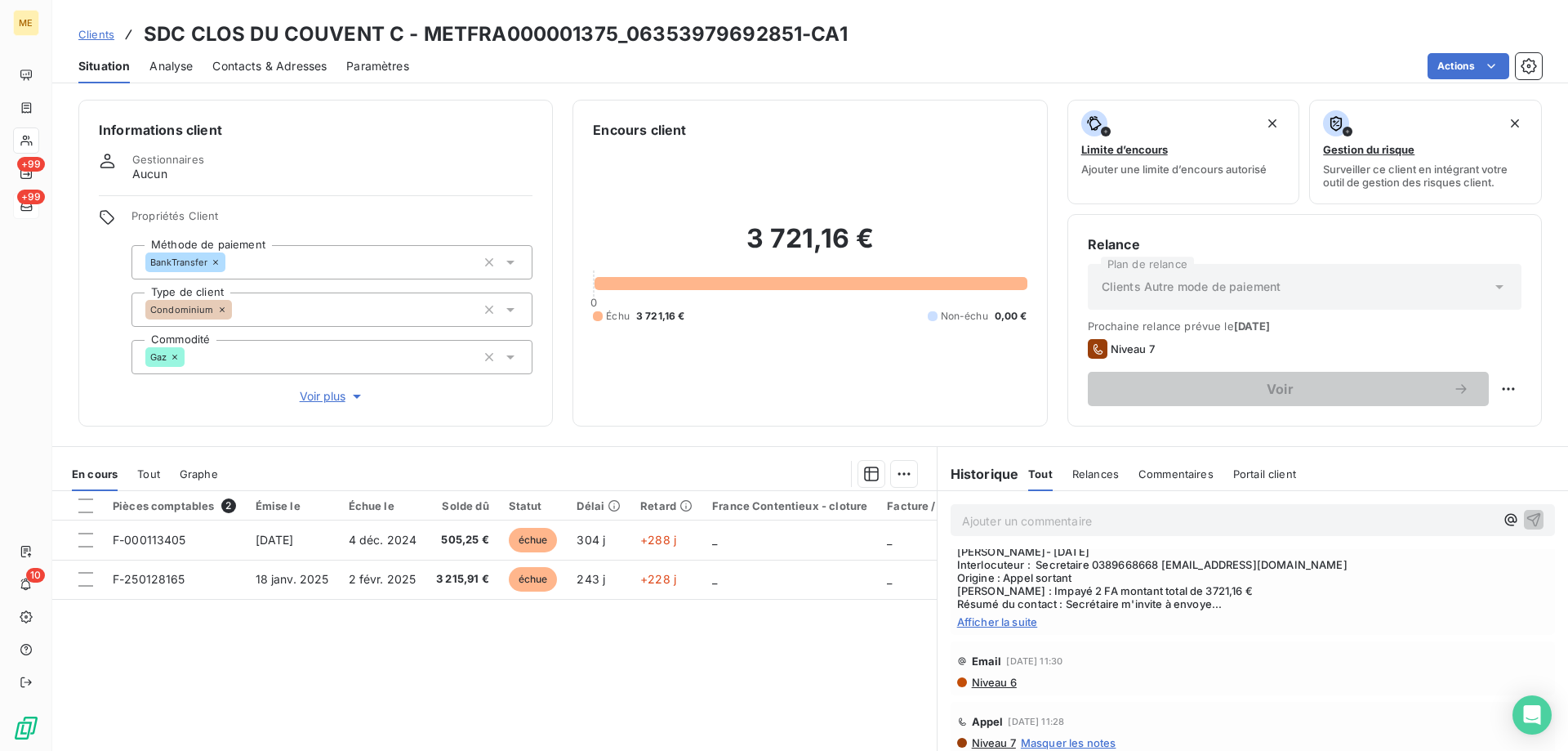
scroll to position [572, 0]
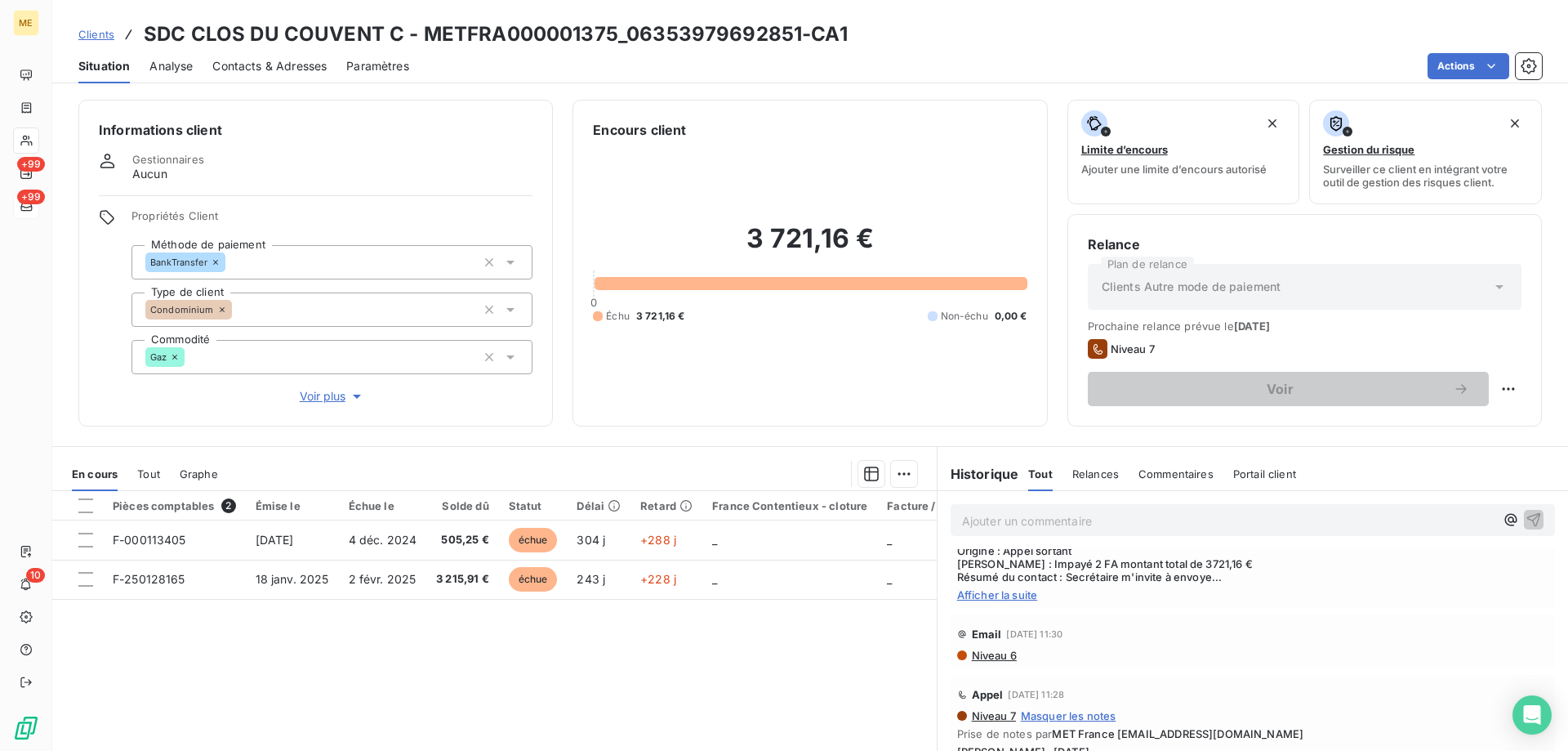
click at [1011, 595] on span "Afficher la suite" at bounding box center [1252, 595] width 591 height 13
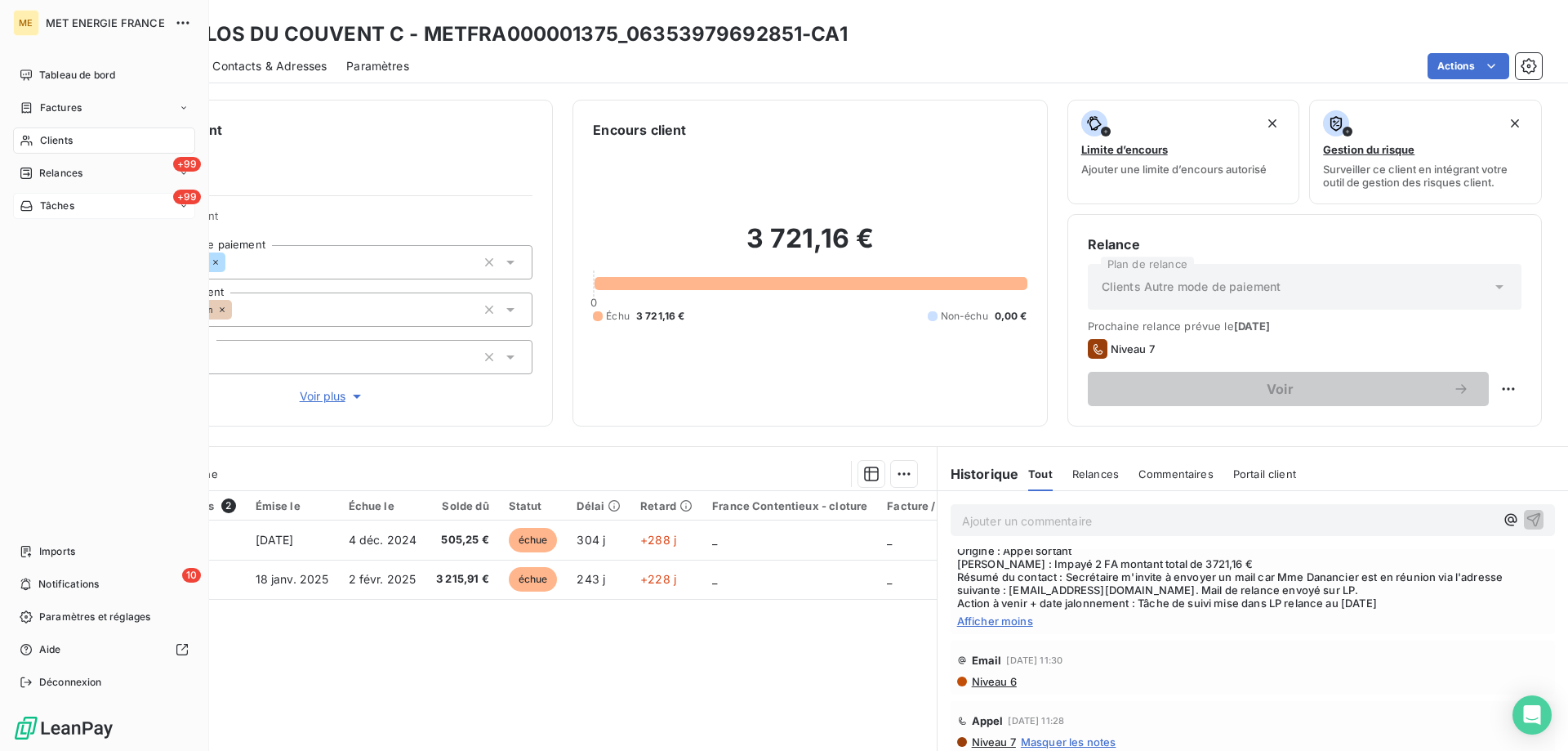
click at [40, 201] on span "Tâches" at bounding box center [57, 206] width 34 height 15
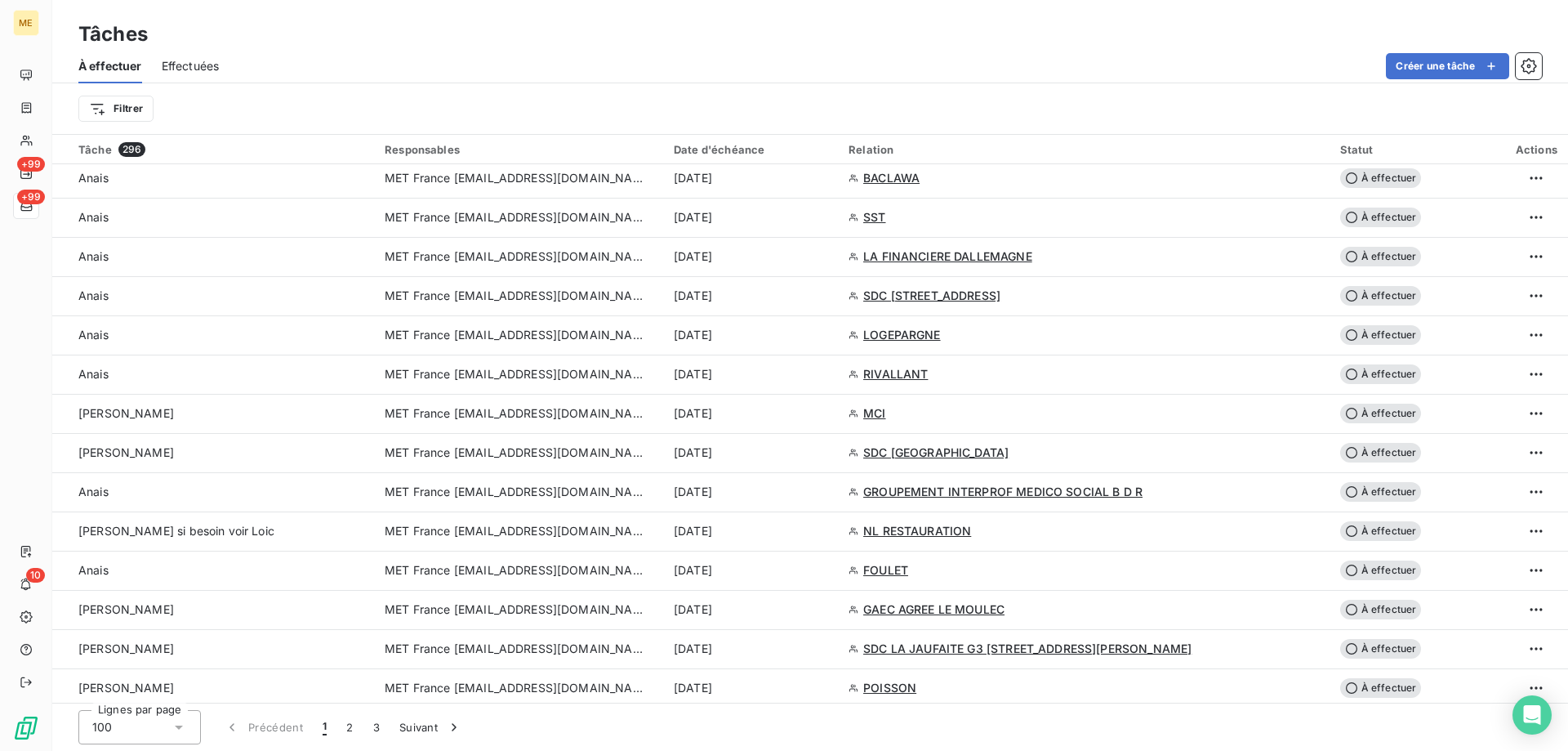
scroll to position [1634, 0]
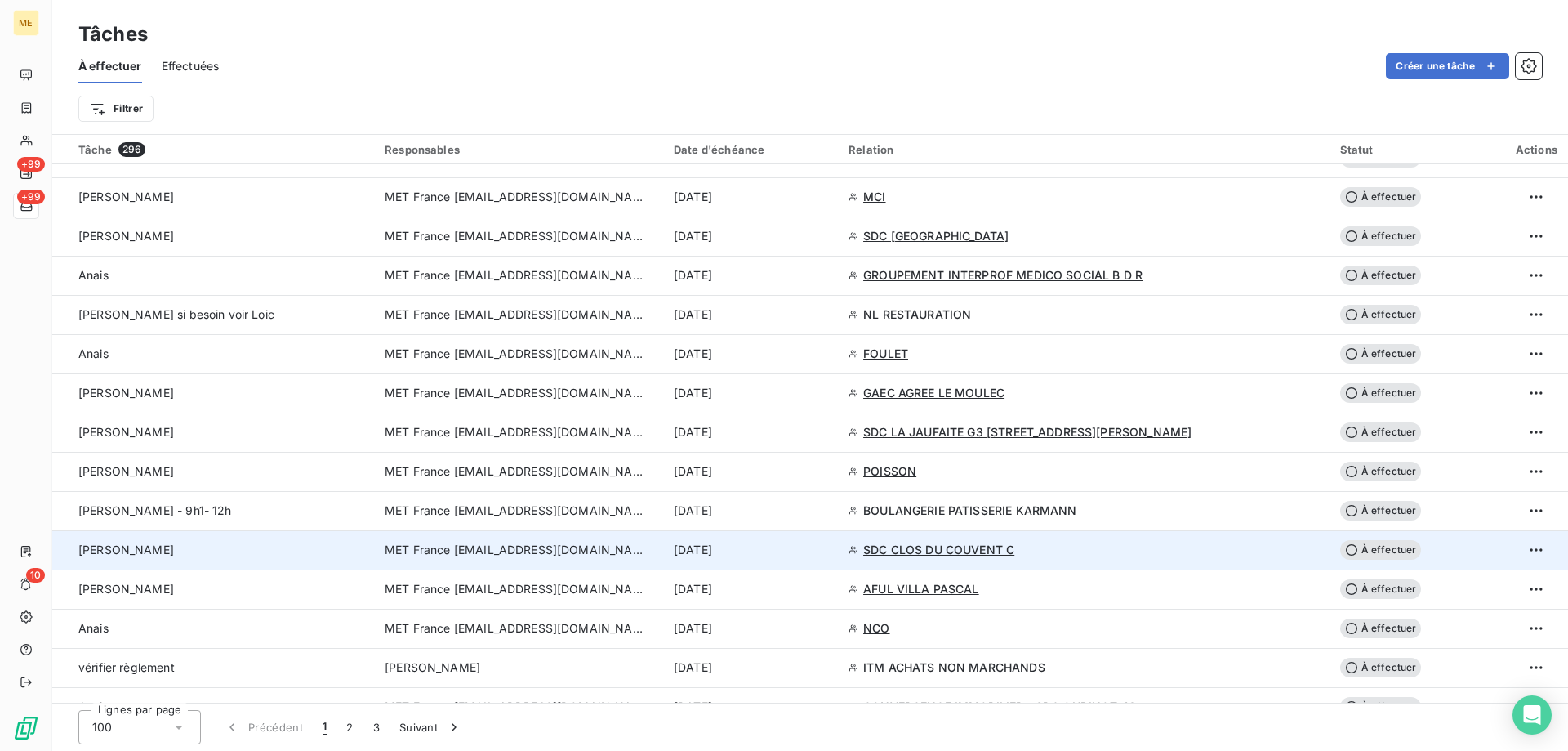
click at [482, 558] on td "MET France [EMAIL_ADDRESS][DOMAIN_NAME]" at bounding box center [519, 550] width 289 height 39
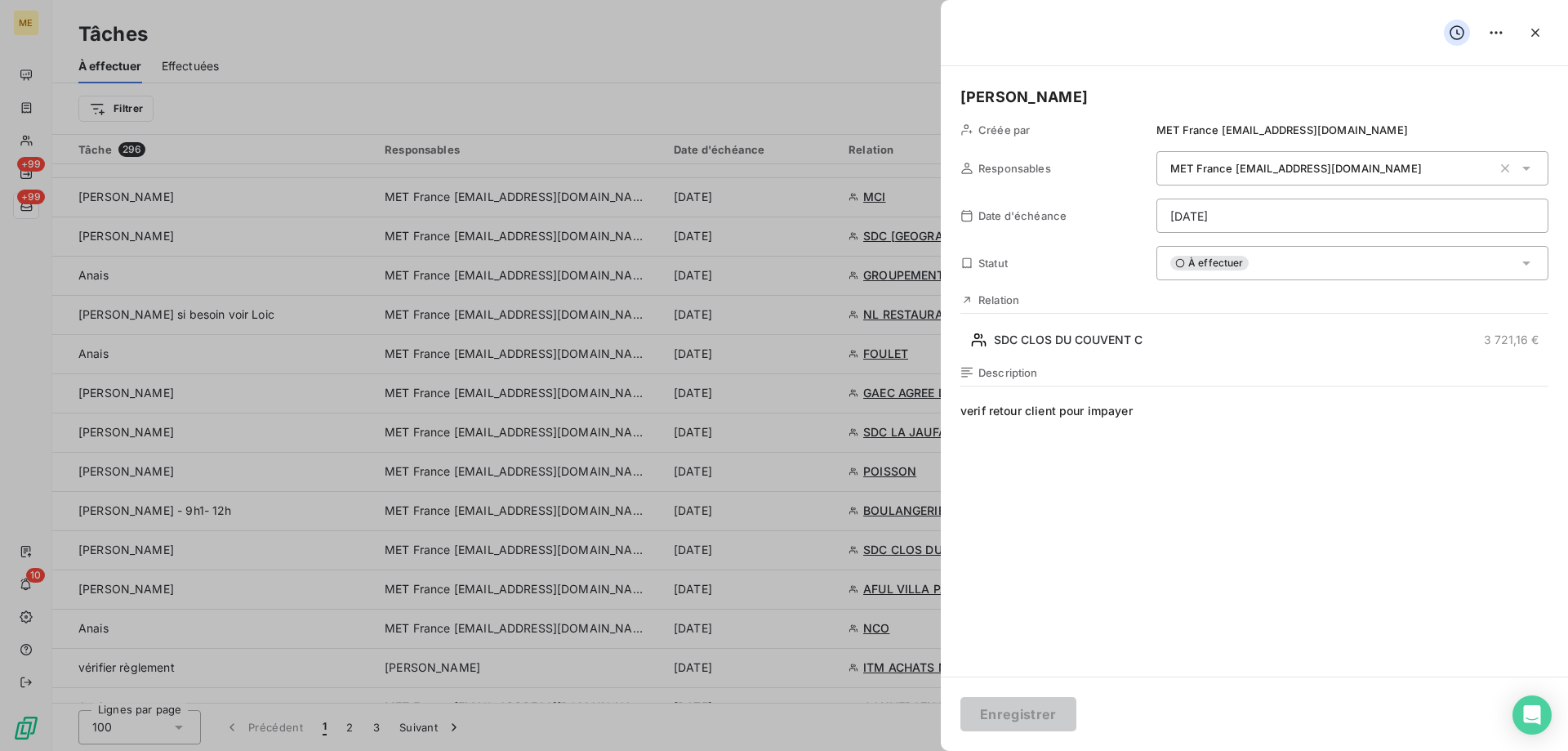
drag, startPoint x: 1186, startPoint y: 419, endPoint x: 938, endPoint y: 412, distance: 248.1
click at [970, 411] on span "verifier si reception avis de virement" at bounding box center [1255, 560] width 589 height 314
click at [0, 0] on lt-span "Vérifier" at bounding box center [0, 0] width 0 height 0
click at [1038, 415] on span "Vérifier si reception avis de virement" at bounding box center [1255, 560] width 589 height 314
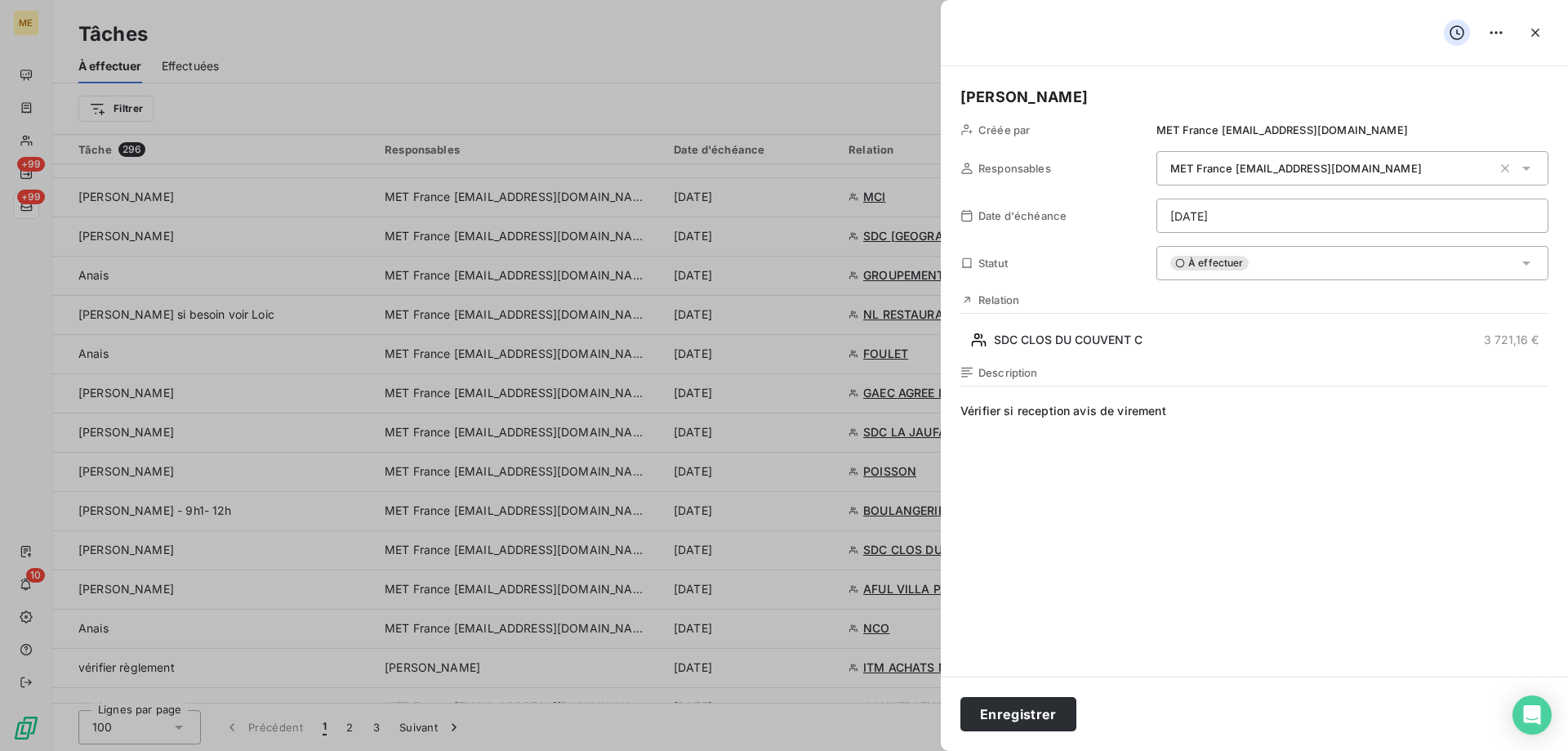
click at [0, 0] on lt-span "réception" at bounding box center [0, 0] width 0 height 0
click at [1273, 437] on span "Vérifier si réception avis de virement" at bounding box center [1255, 560] width 589 height 314
click at [1218, 201] on html "ME +99 +99 10 Tâches À effectuer Effectuées Créer une tâche Filtrer Tâche 296 R…" at bounding box center [784, 457] width 1568 height 914
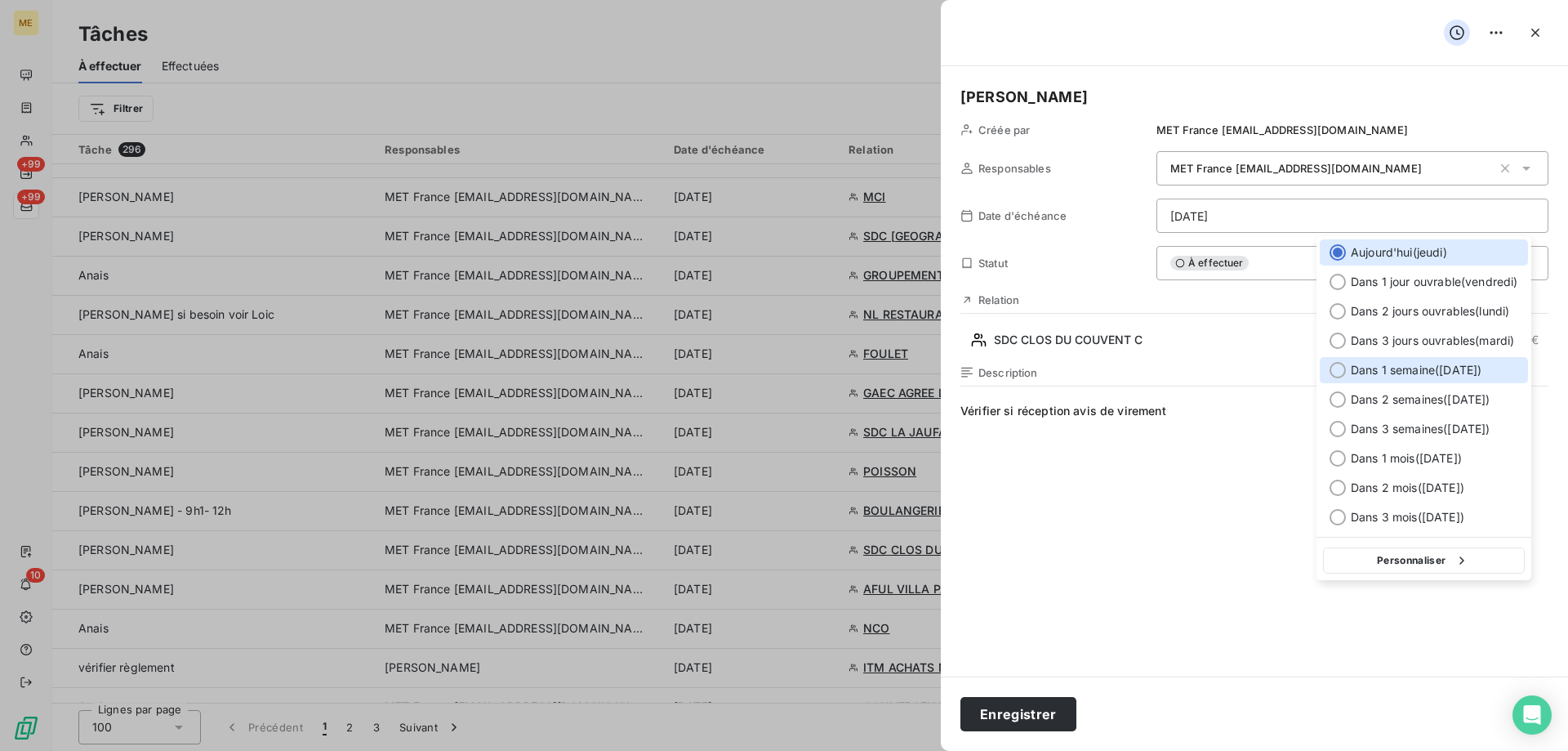
click at [1390, 368] on span "Dans 1 semaine ( 25 sept. )" at bounding box center [1416, 370] width 131 height 17
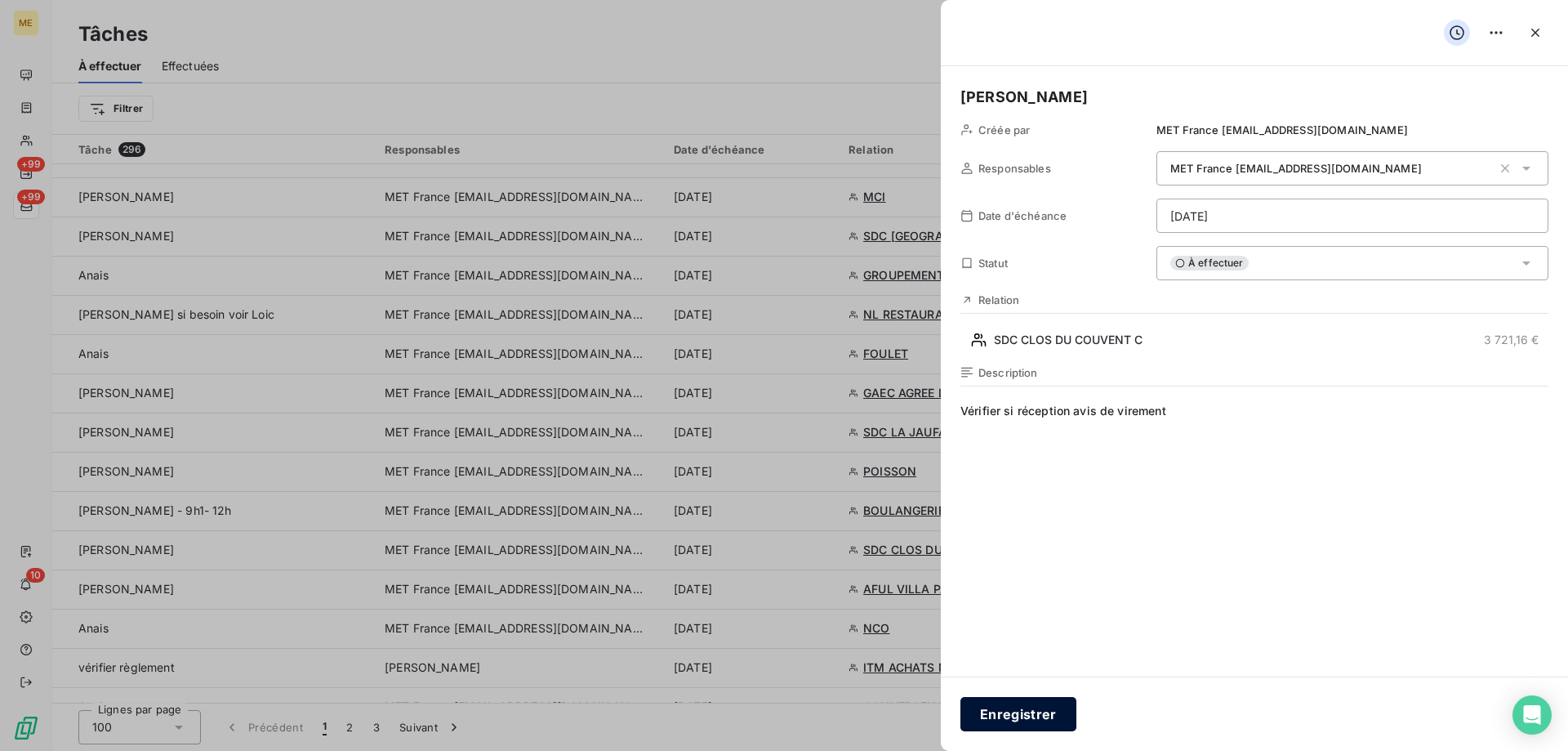
click at [1017, 718] on button "Enregistrer" at bounding box center [1018, 714] width 116 height 34
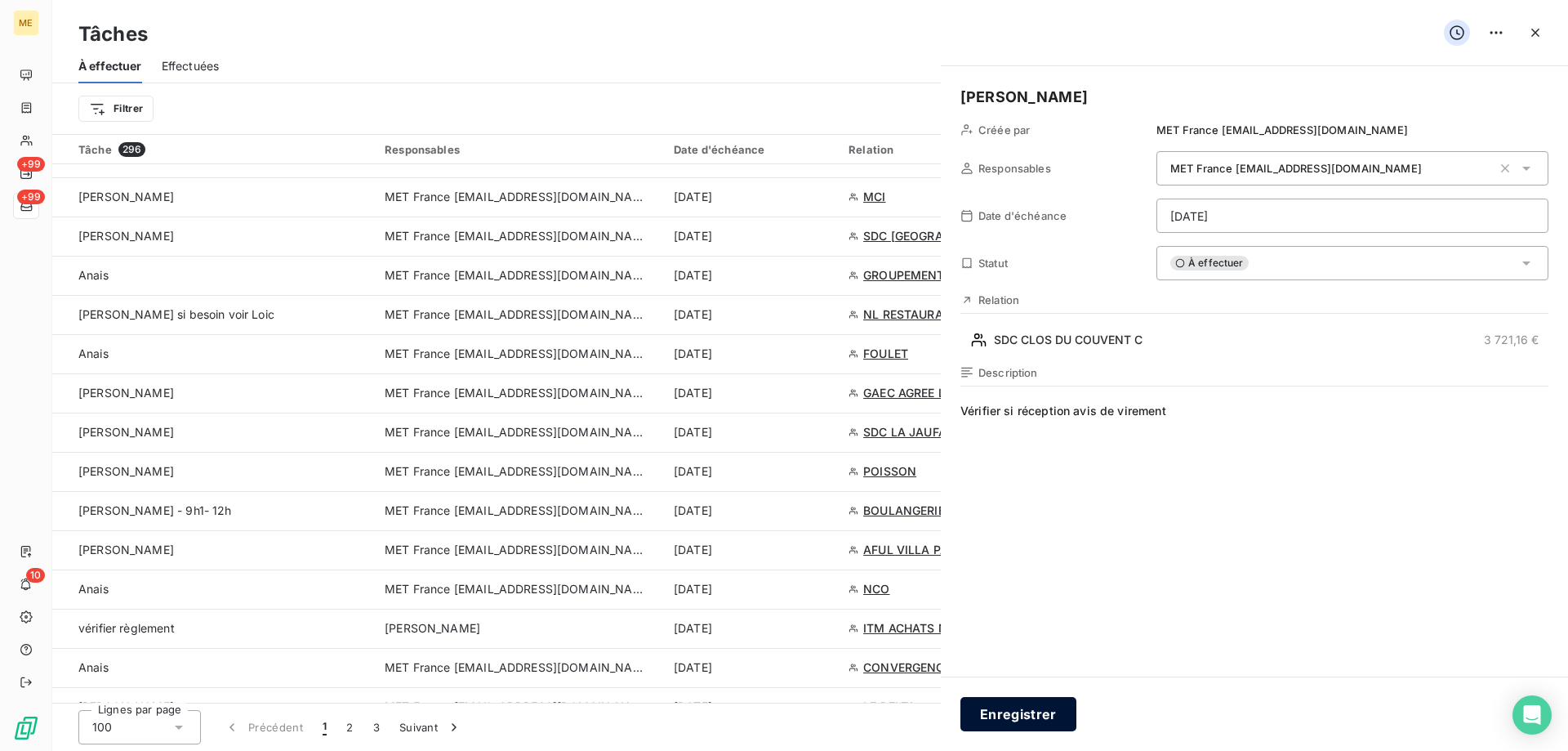
type input "[DATE]"
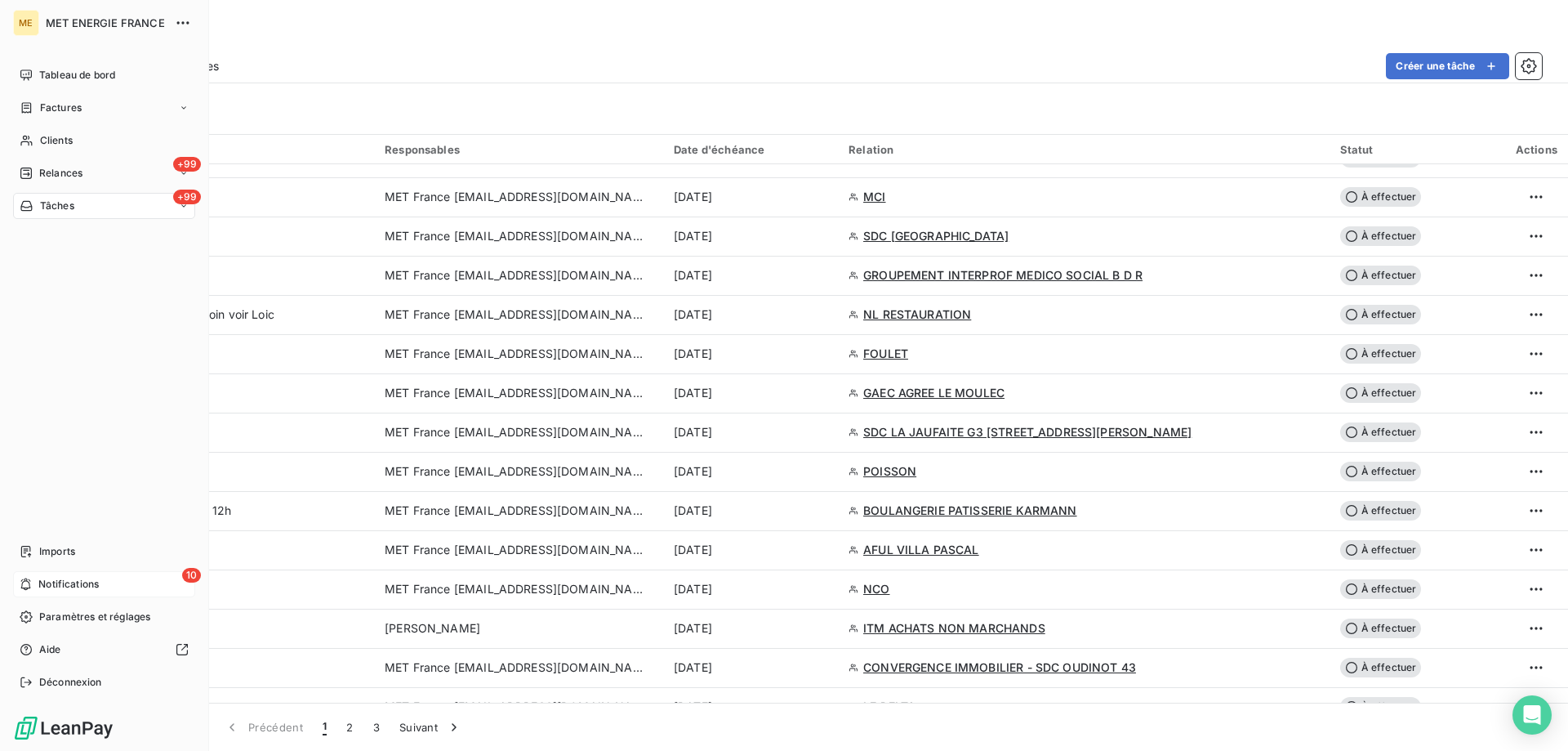
click at [68, 578] on span "Notifications" at bounding box center [68, 584] width 60 height 15
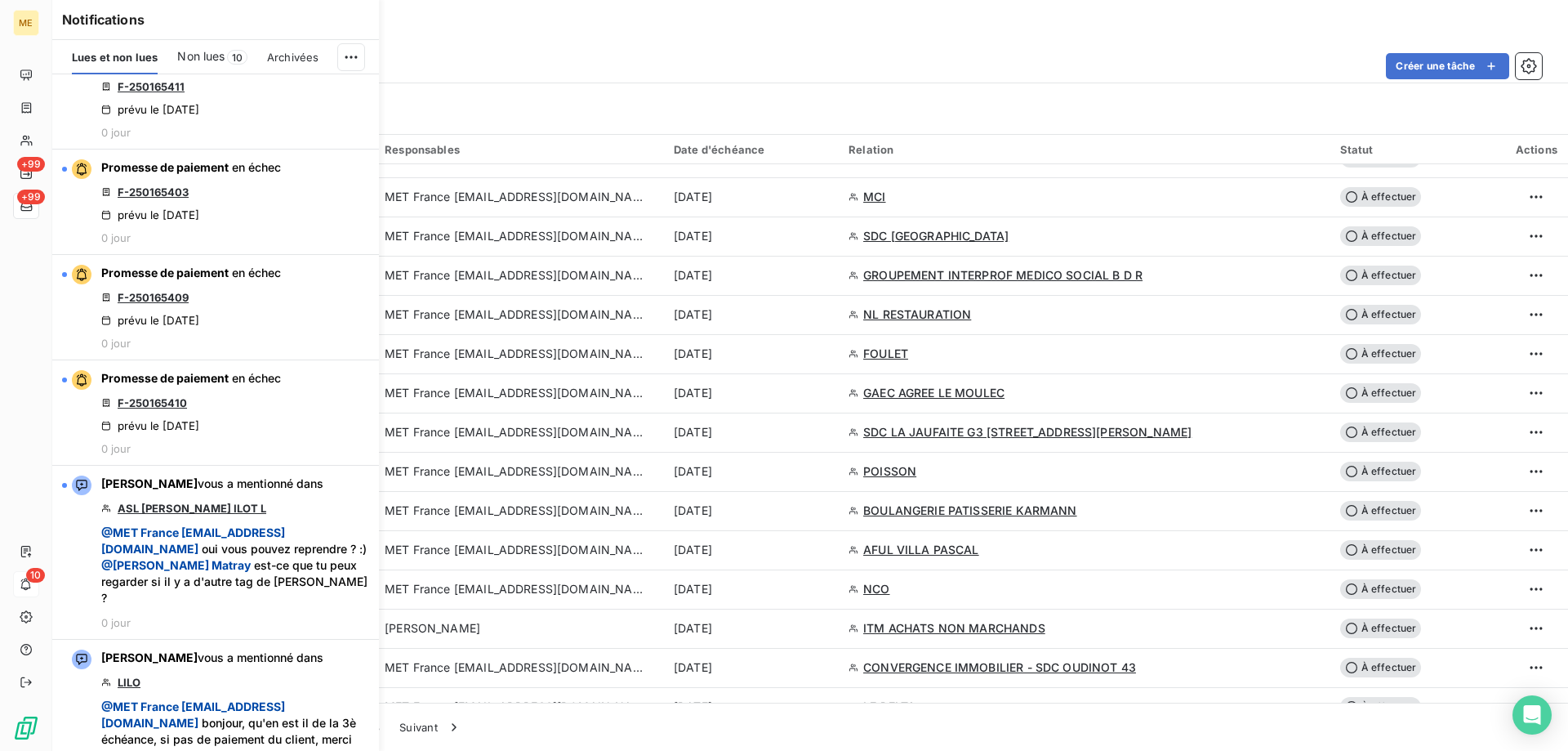
scroll to position [735, 0]
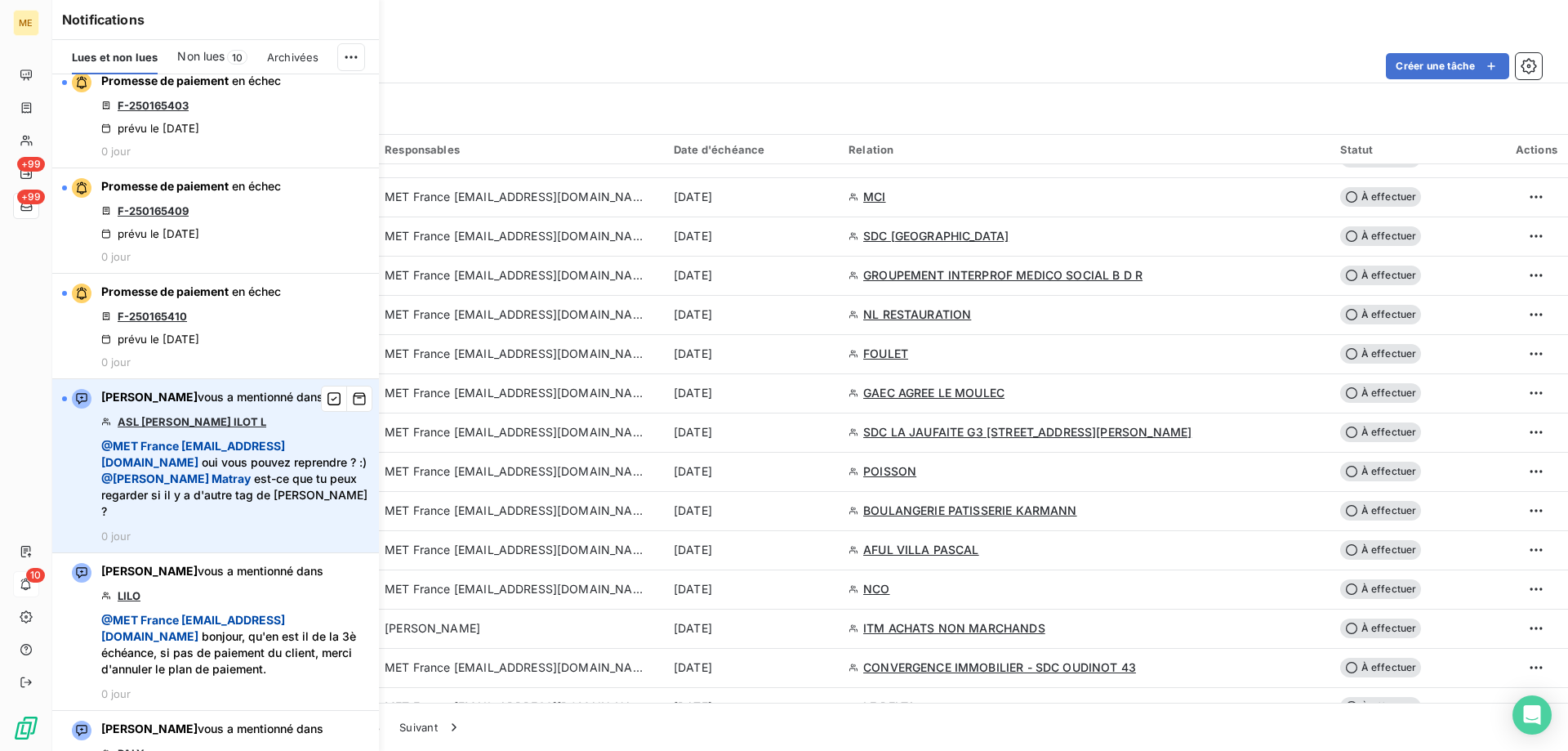
click at [184, 428] on link "ASL [PERSON_NAME] ILOT L" at bounding box center [192, 421] width 149 height 13
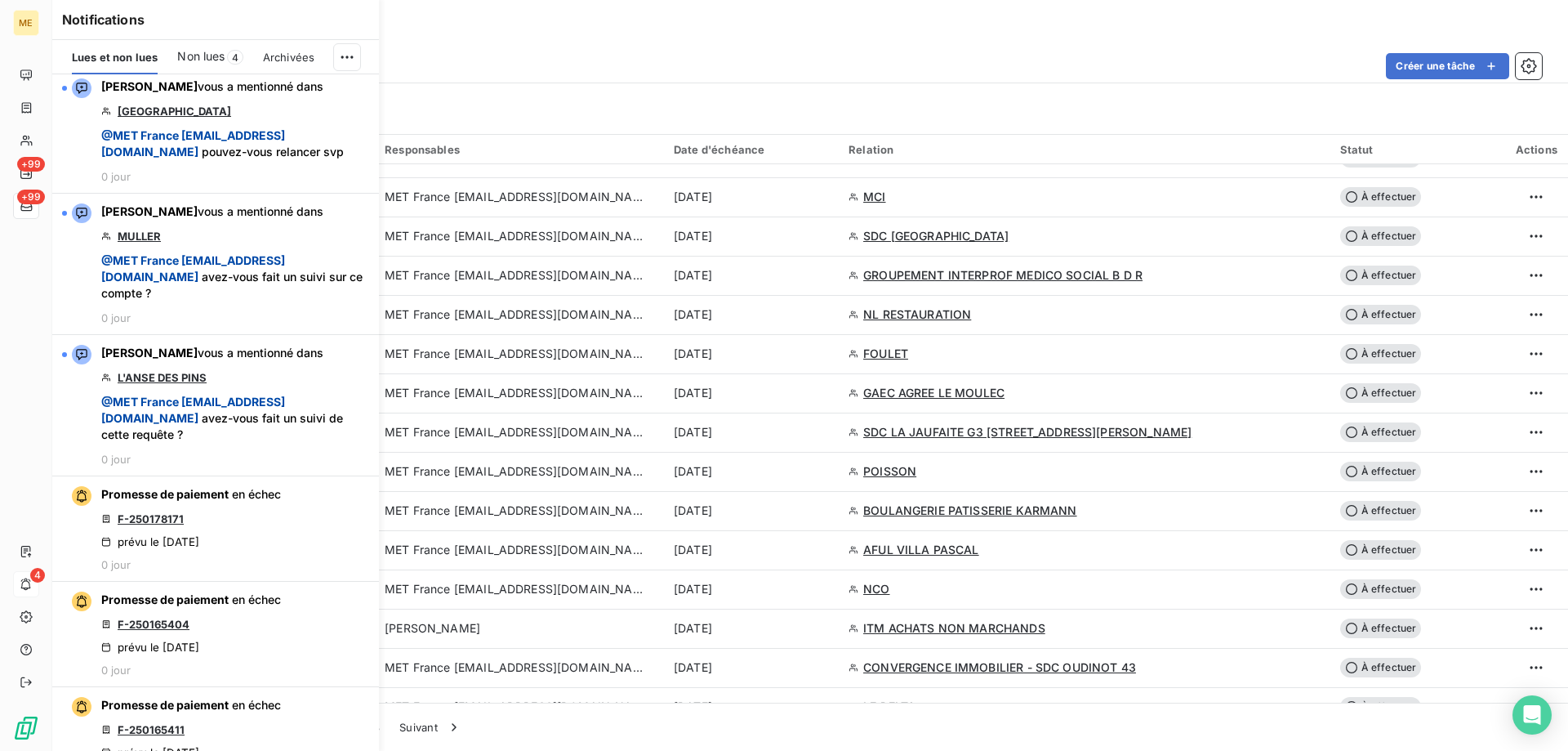
scroll to position [0, 0]
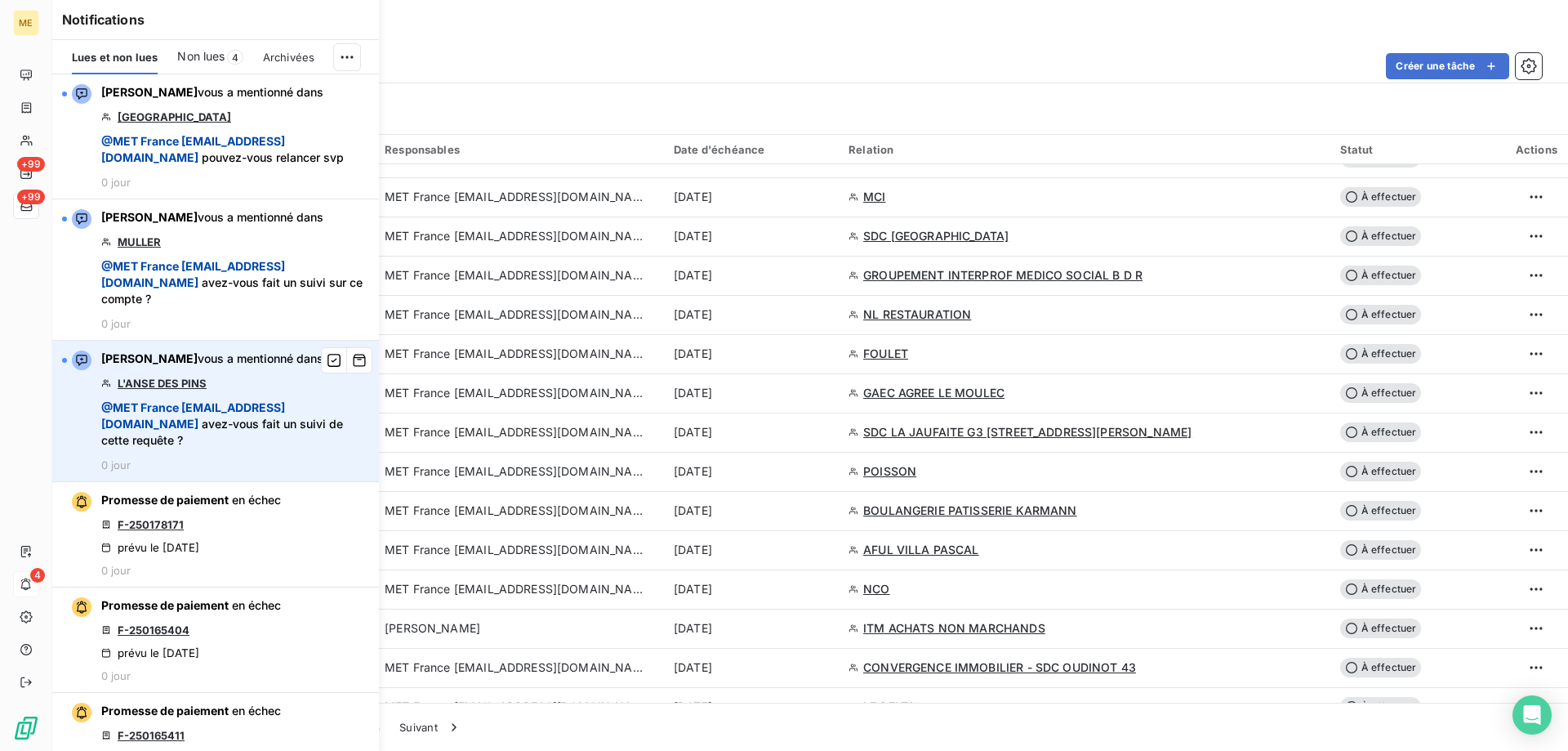
click at [155, 390] on link "L'ANSE DES PINS" at bounding box center [162, 383] width 89 height 13
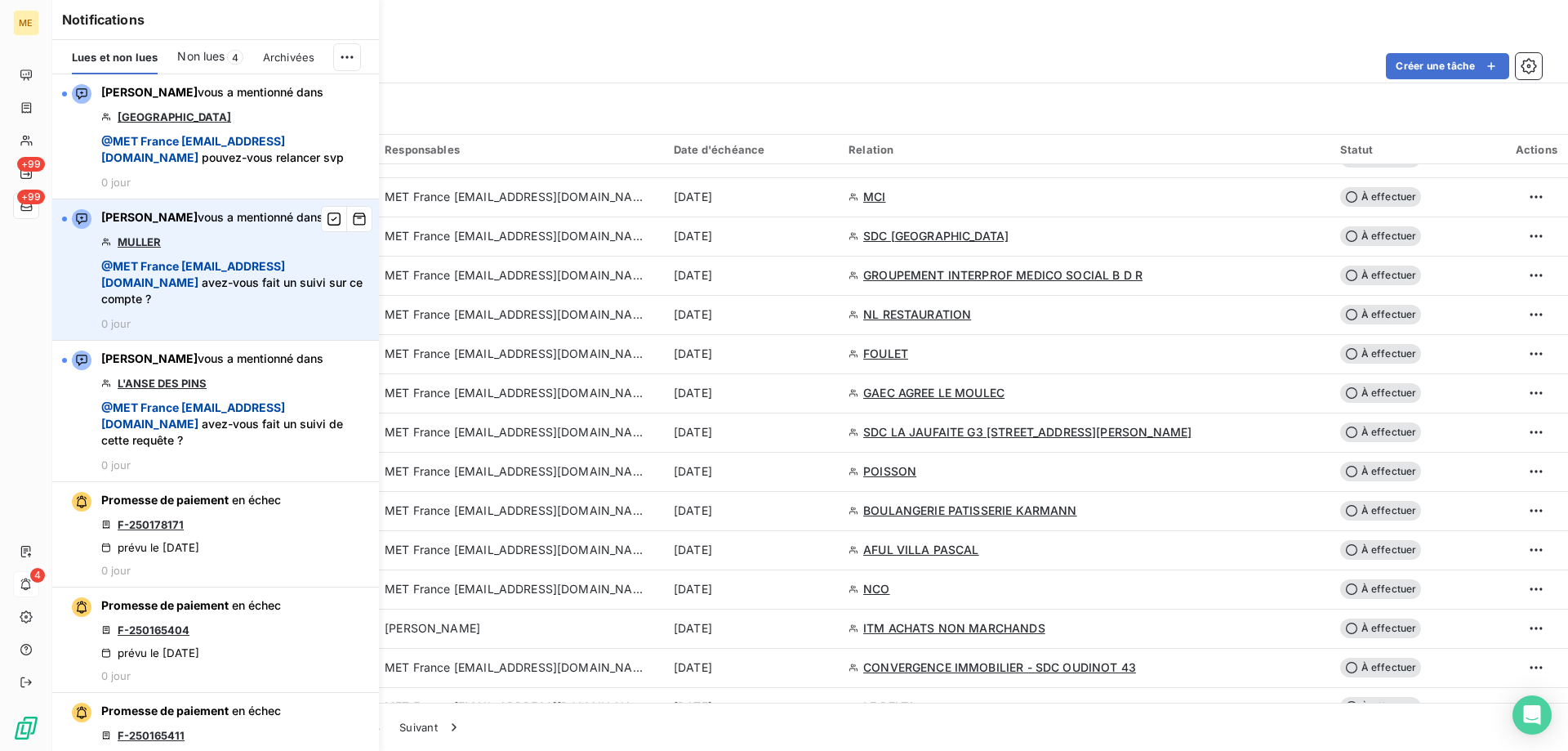
scroll to position [1634, 0]
click at [135, 248] on link "MULLER" at bounding box center [139, 241] width 44 height 13
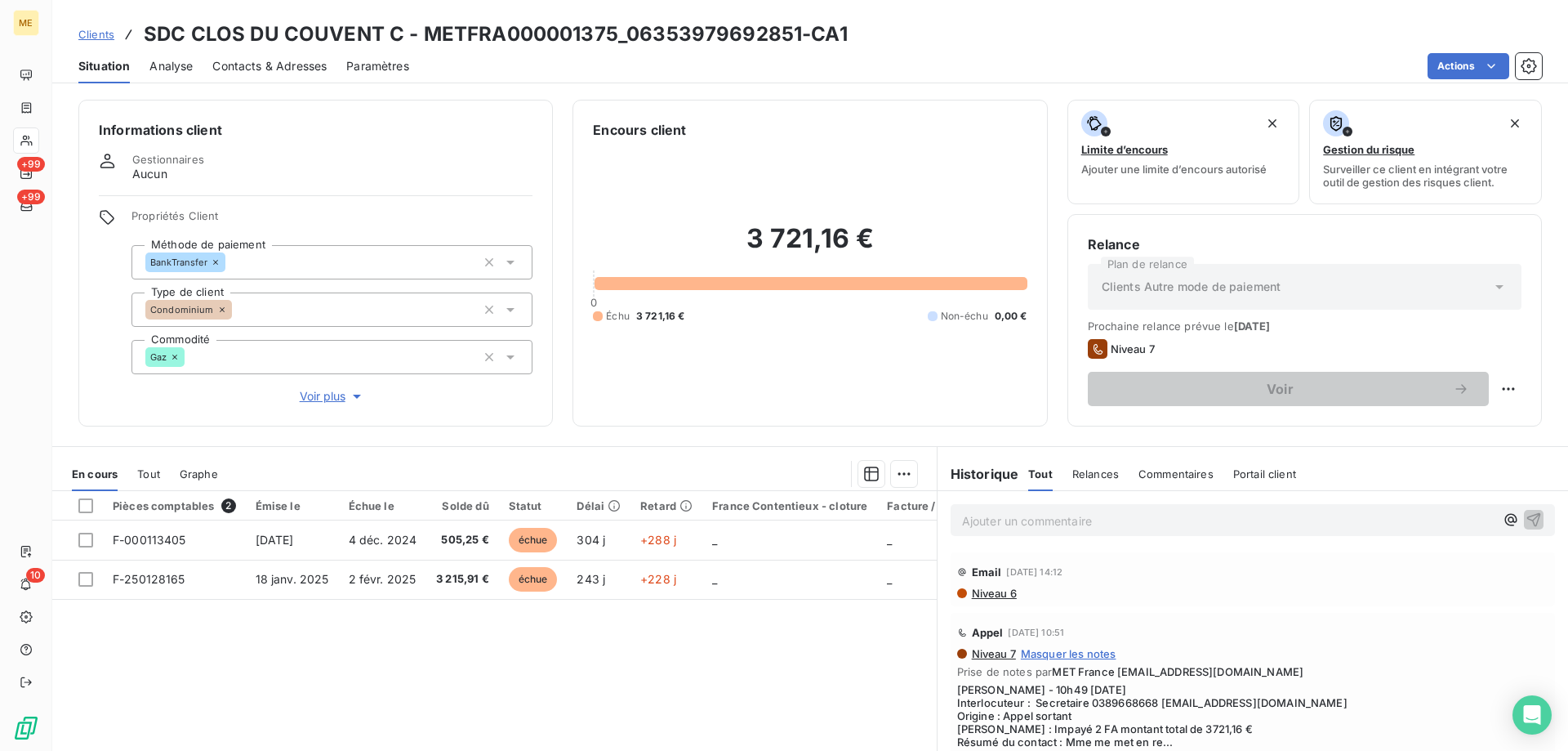
click at [90, 36] on span "Clients" at bounding box center [96, 34] width 36 height 13
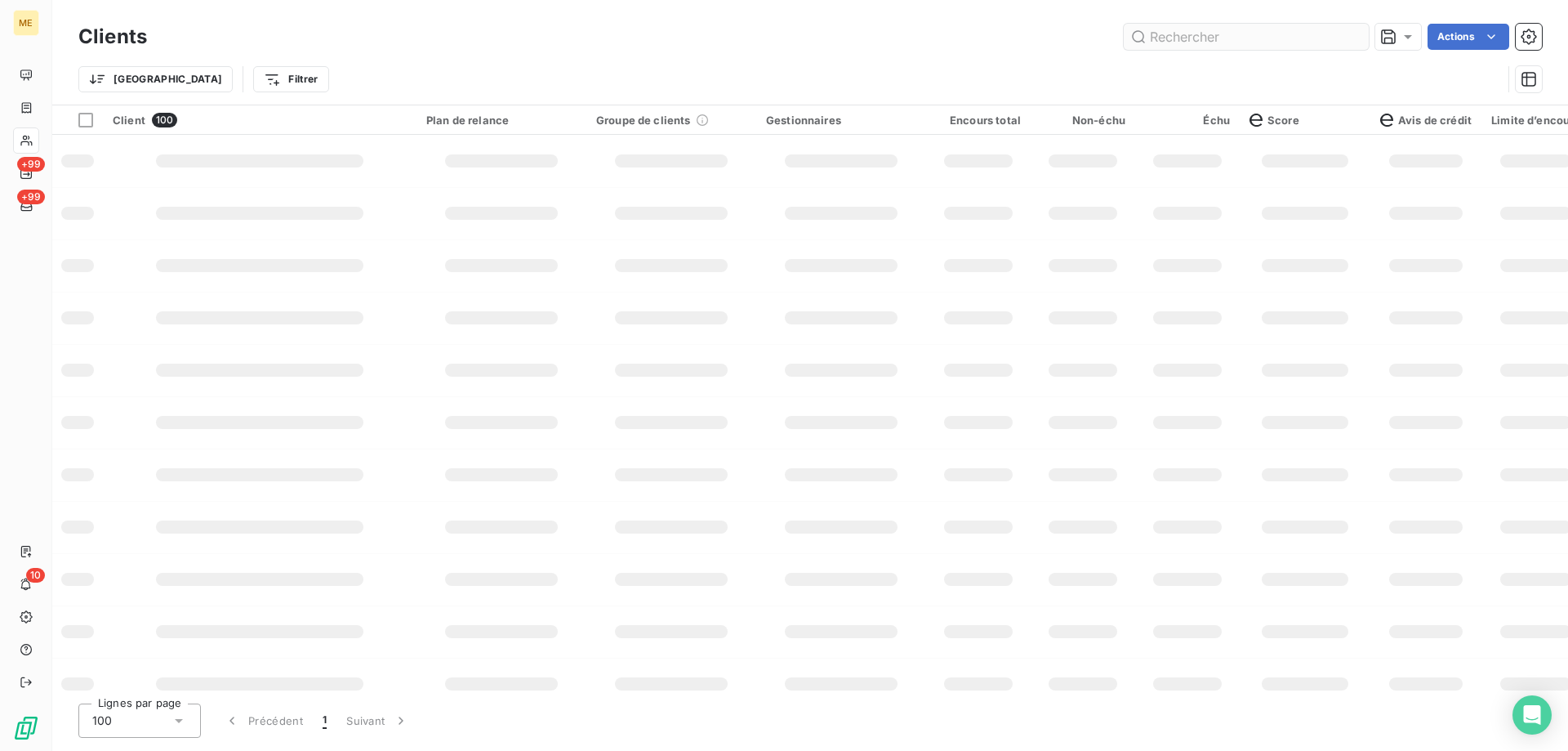
click at [1180, 31] on input "text" at bounding box center [1247, 37] width 245 height 26
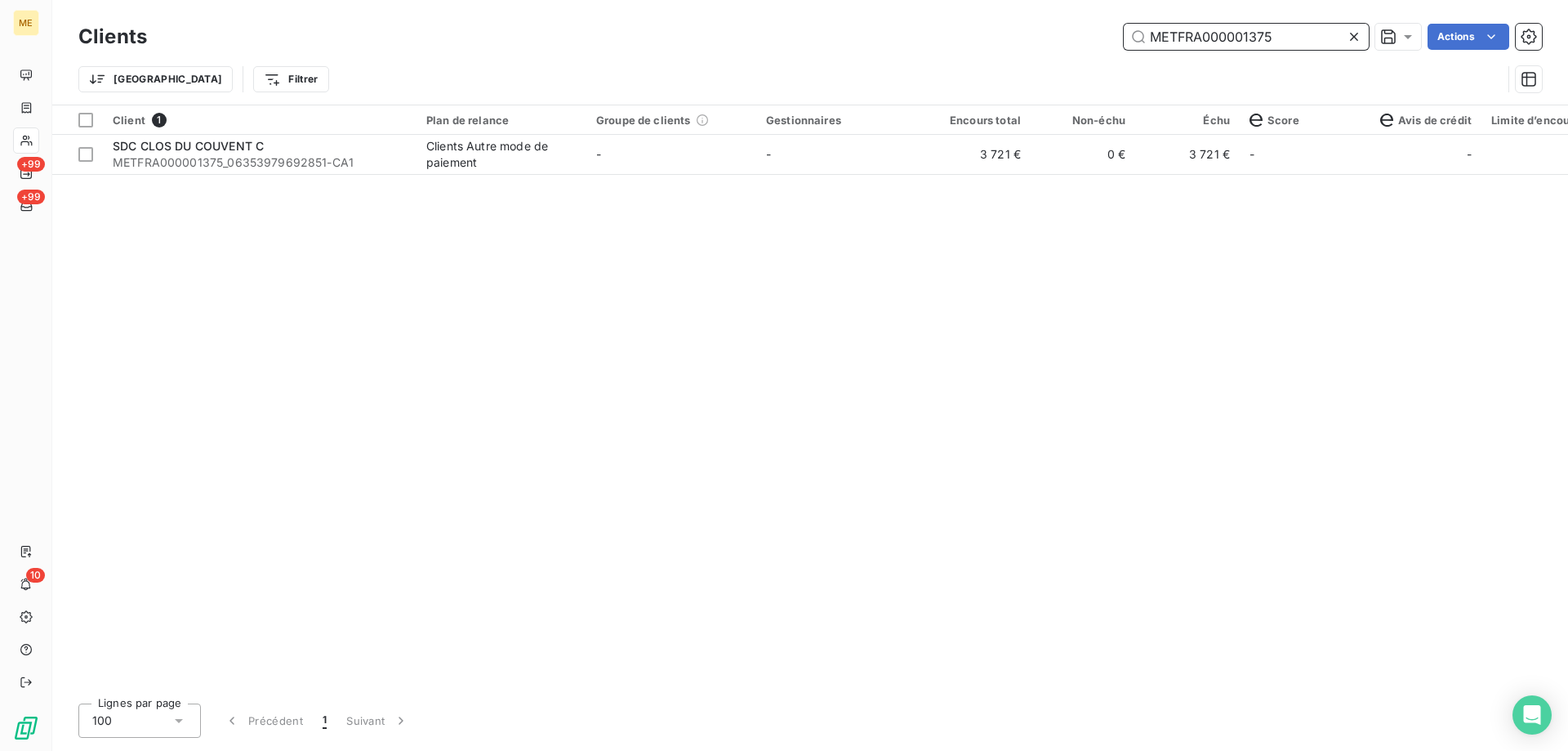
click at [1300, 37] on input "METFRA000001375" at bounding box center [1247, 37] width 245 height 26
type input "METFRA000002620"
type input "ronaphelle"
drag, startPoint x: 1254, startPoint y: 43, endPoint x: 976, endPoint y: 47, distance: 278.0
click at [976, 47] on div "ronaphelle Actions" at bounding box center [854, 37] width 1376 height 26
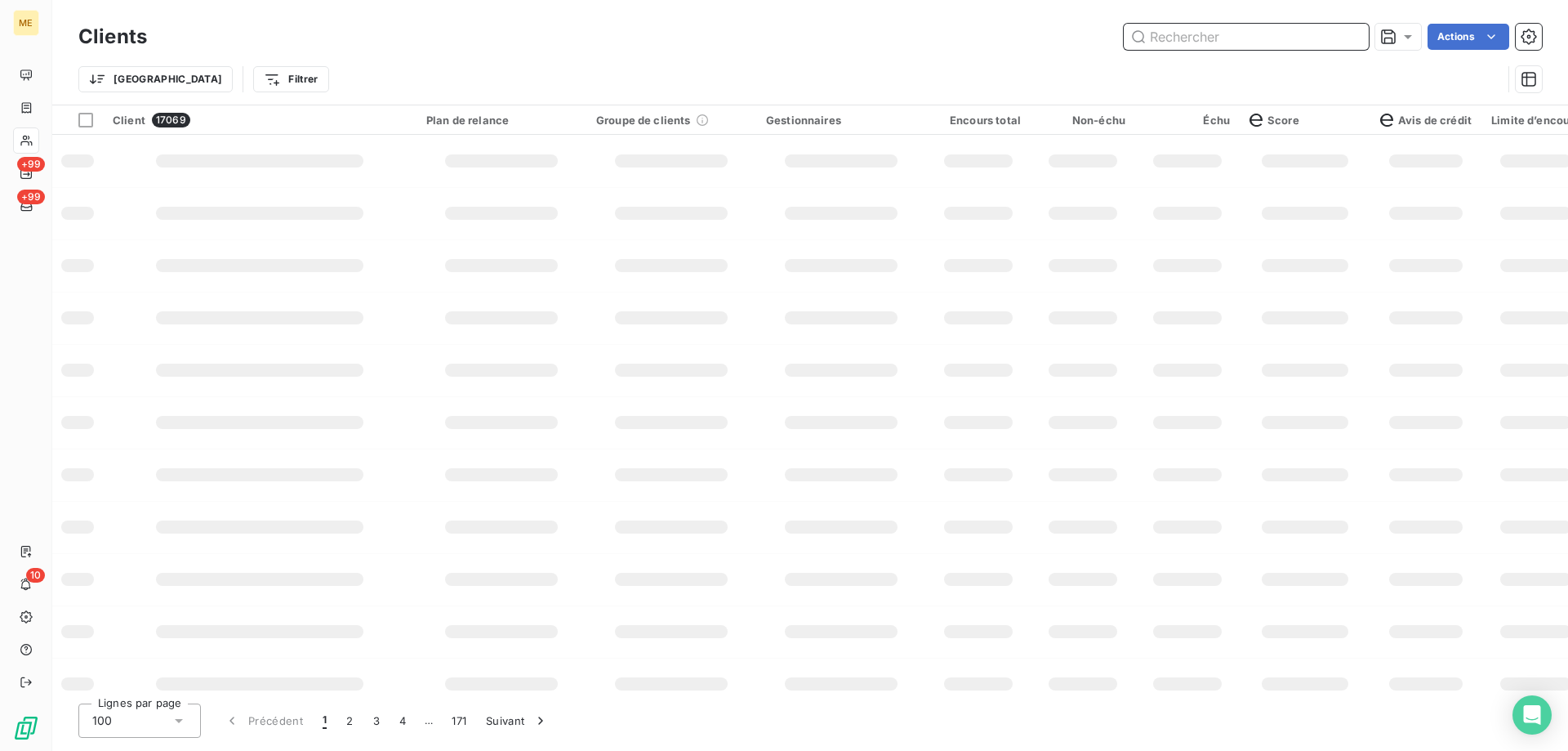
click at [1193, 35] on input "text" at bounding box center [1247, 37] width 245 height 26
paste input "METFRA000001375"
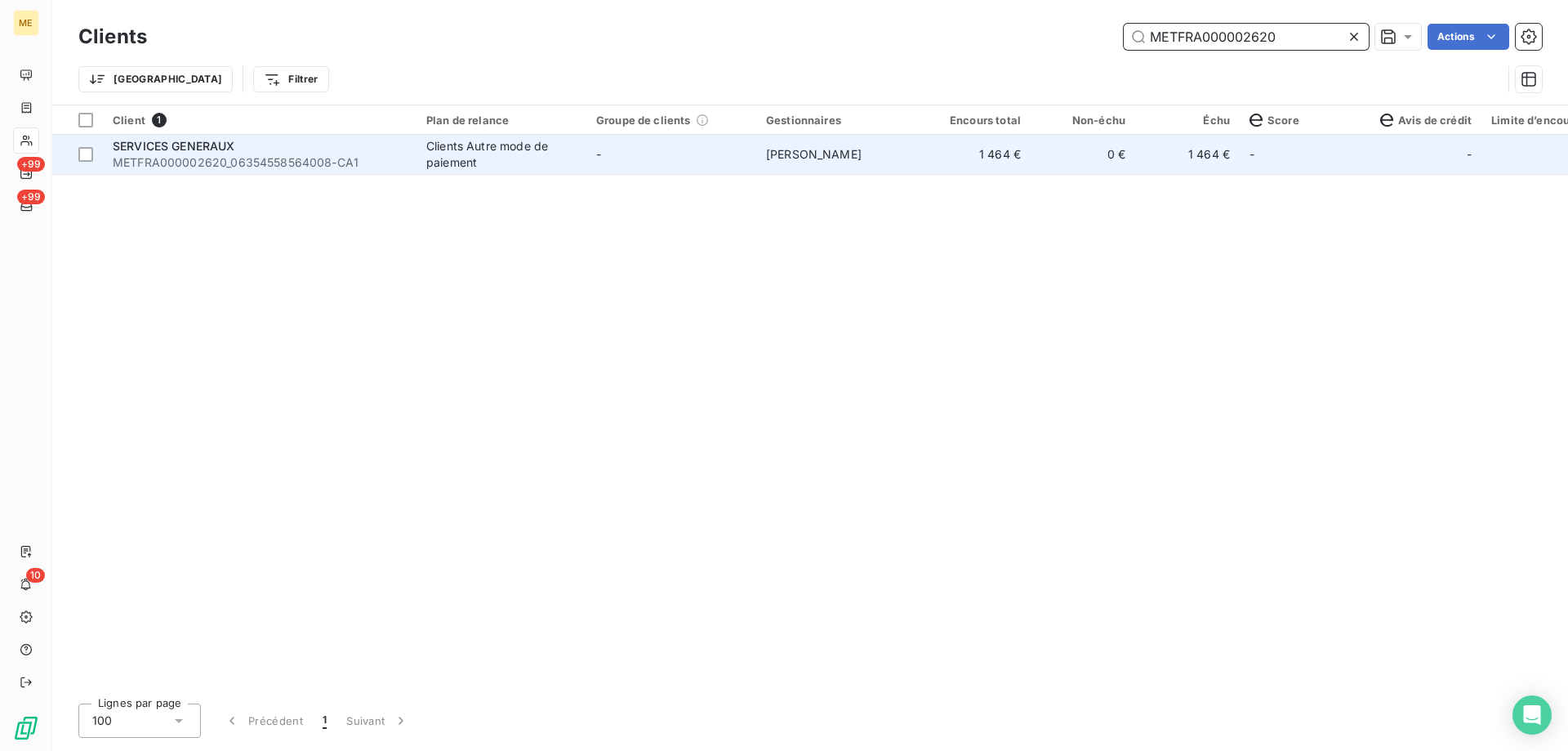
type input "METFRA000002620"
click at [120, 158] on span "METFRA000002620_06354558564008-CA1" at bounding box center [259, 162] width 294 height 17
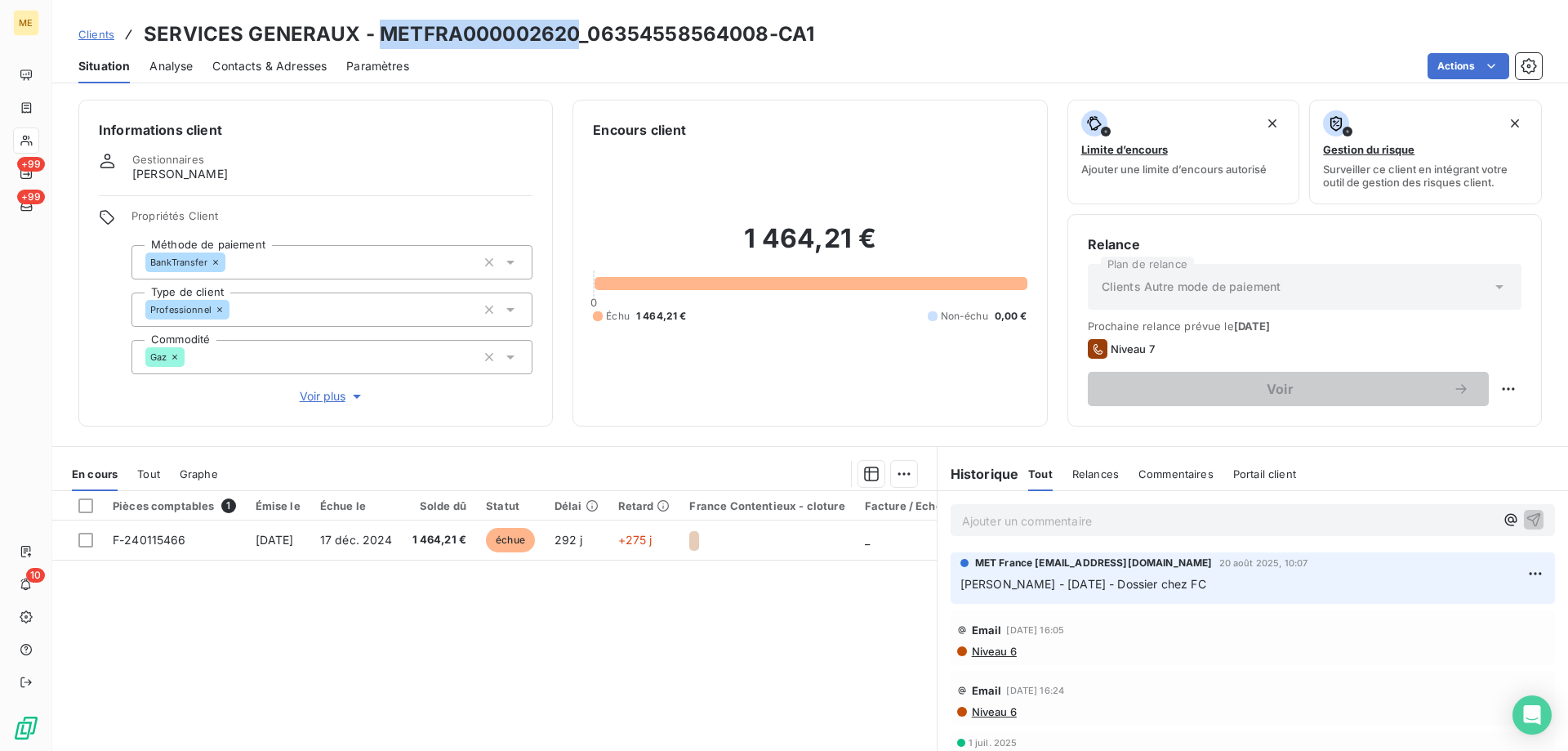
drag, startPoint x: 577, startPoint y: 31, endPoint x: 382, endPoint y: 31, distance: 195.0
click at [382, 31] on h3 "SERVICES GENERAUX - METFRA000002620_06354558564008-CA1" at bounding box center [479, 34] width 670 height 30
copy h3 "METFRA000002620"
click at [152, 473] on span "Tout" at bounding box center [149, 473] width 23 height 13
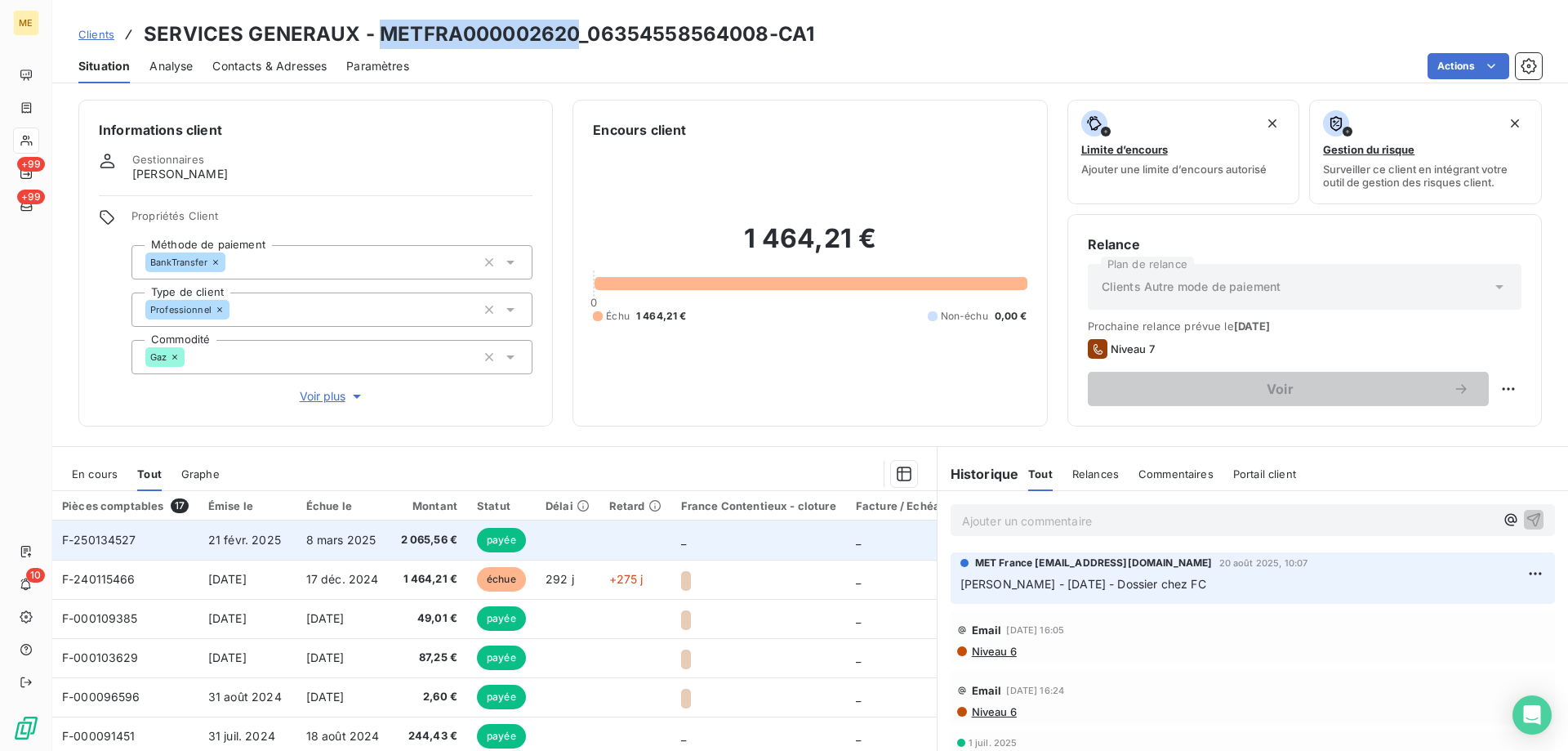
scroll to position [82, 0]
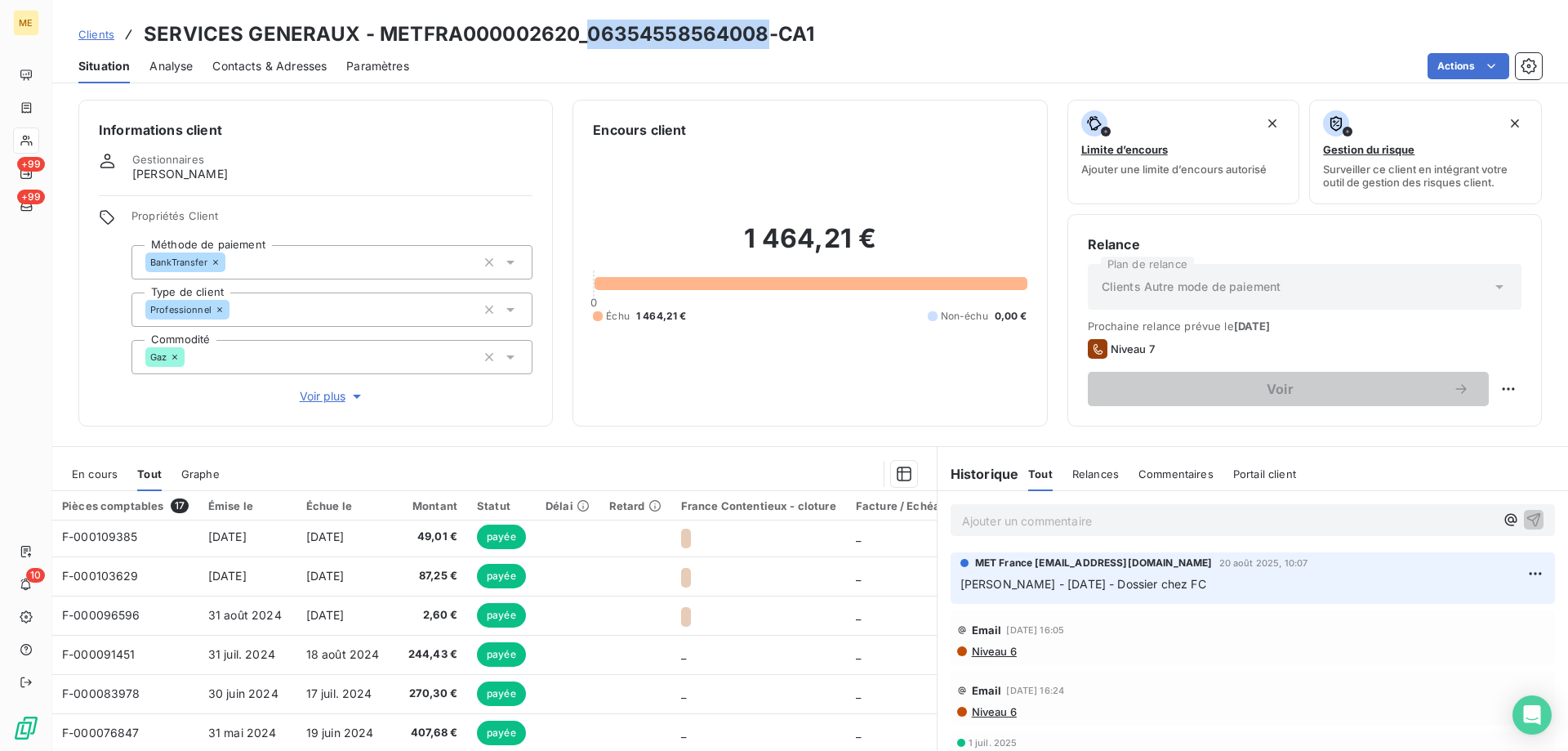
drag, startPoint x: 586, startPoint y: 35, endPoint x: 758, endPoint y: 47, distance: 172.4
click at [758, 47] on h3 "SERVICES GENERAUX - METFRA000002620_06354558564008-CA1" at bounding box center [479, 34] width 670 height 30
copy h3 "06354558564008"
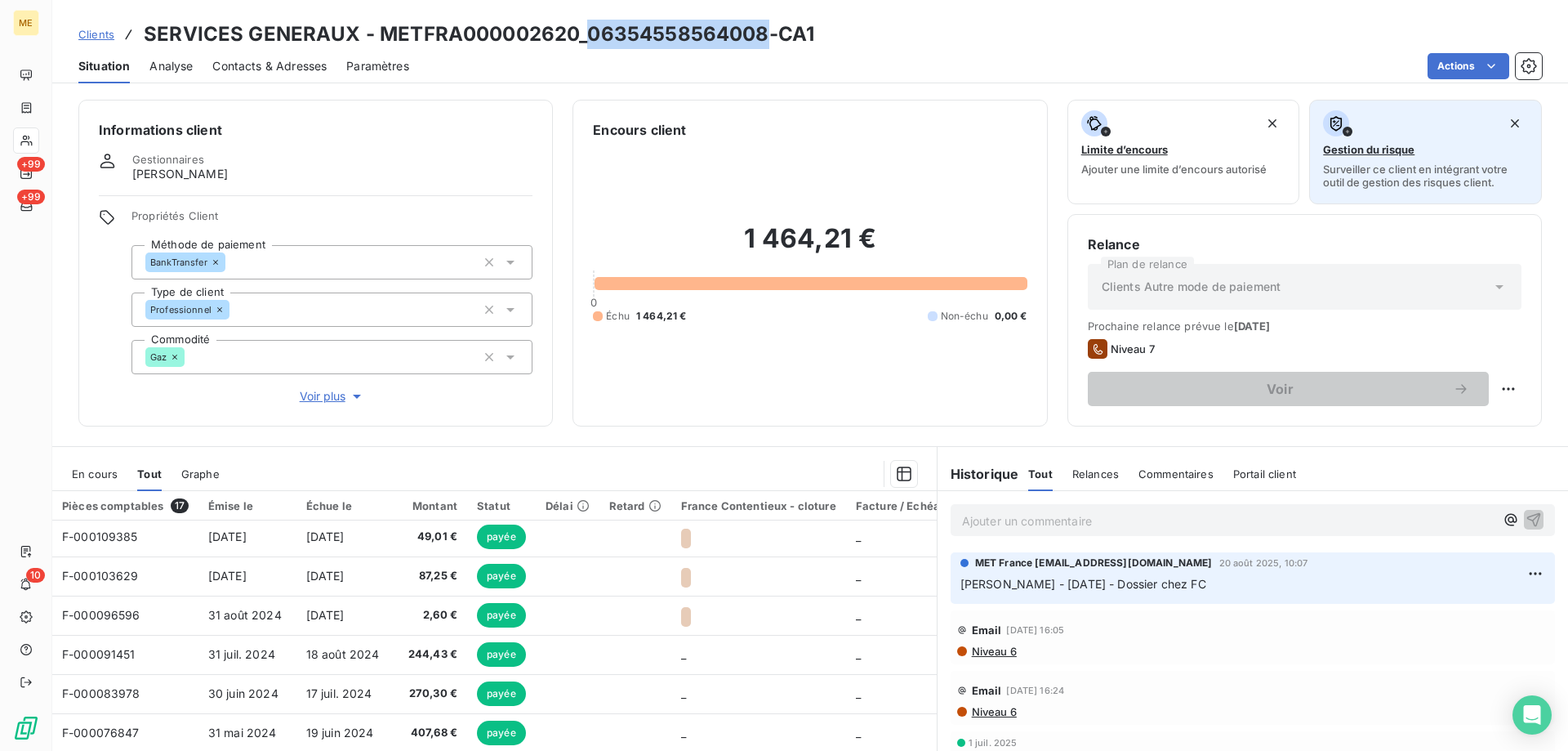
copy h3 "06354558564008"
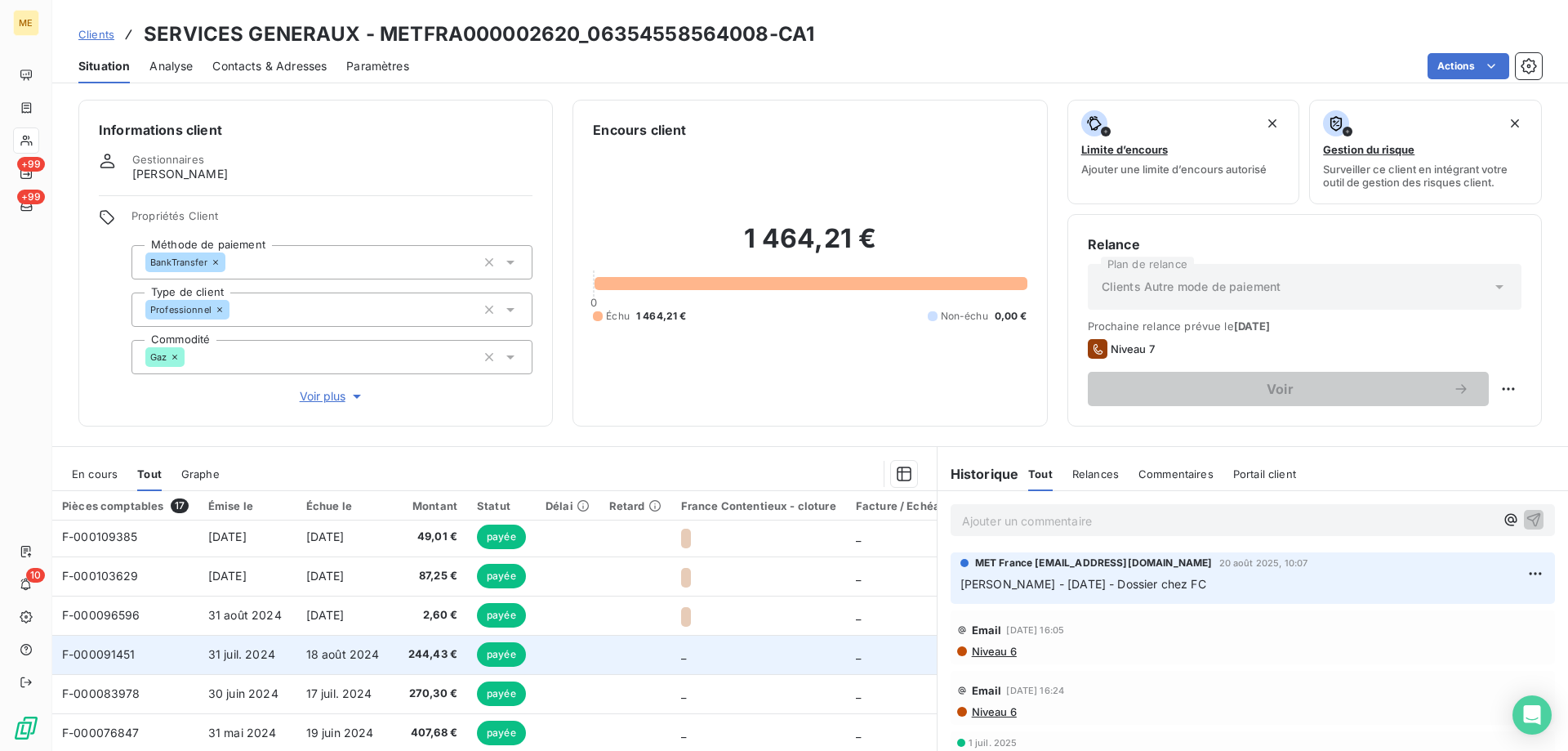
click at [112, 656] on span "F-000091451" at bounding box center [98, 654] width 73 height 14
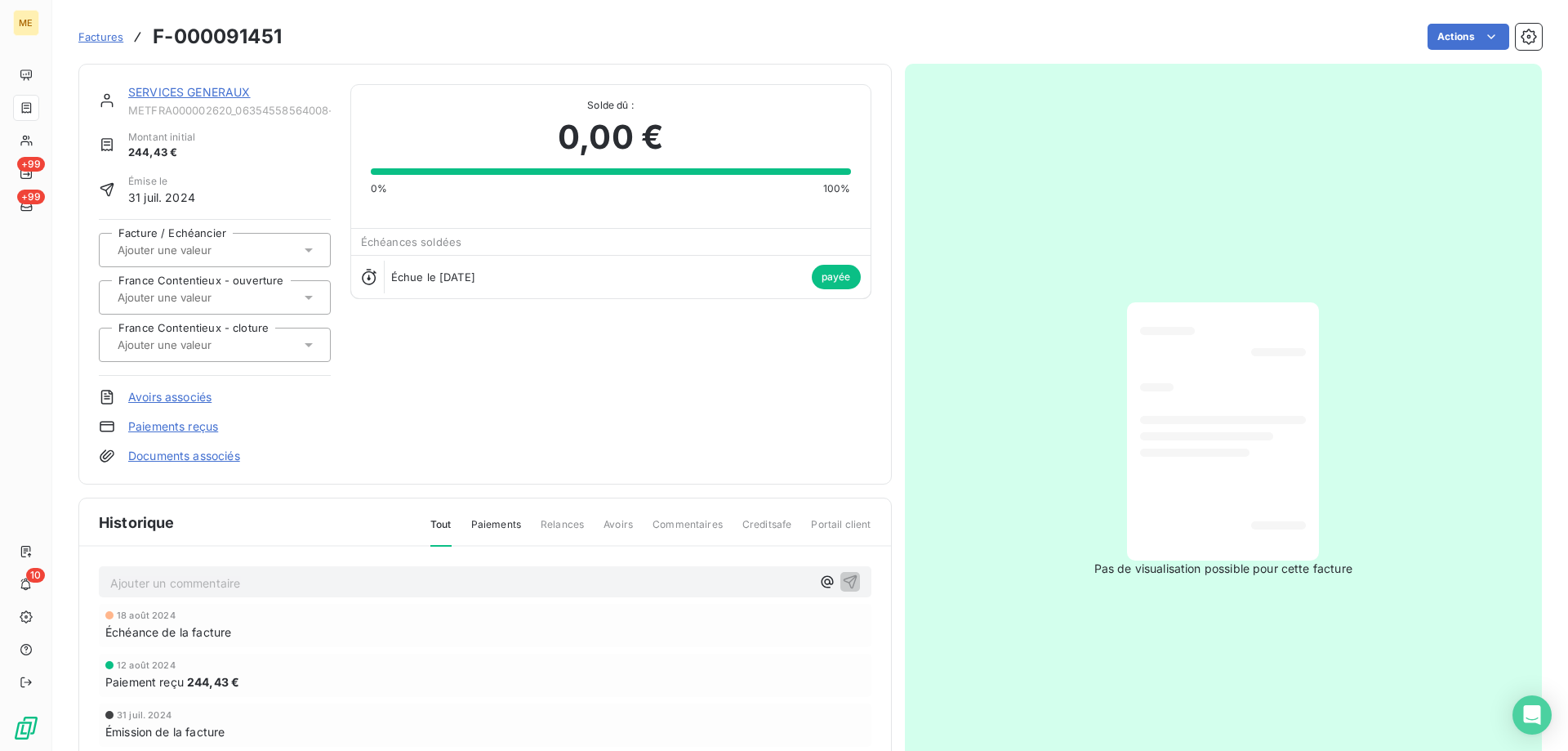
click at [187, 89] on link "SERVICES GENERAUX" at bounding box center [189, 92] width 123 height 14
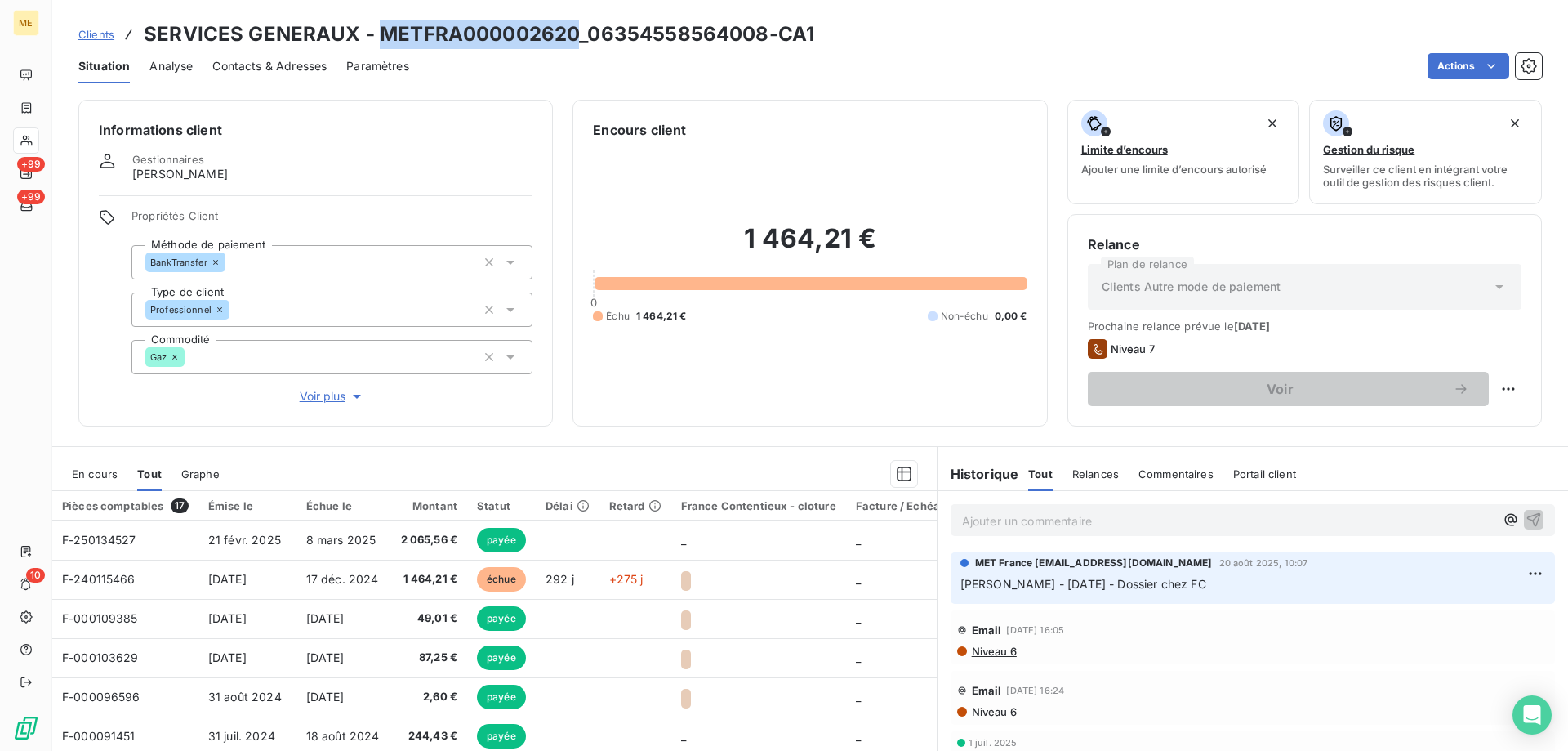
drag, startPoint x: 374, startPoint y: 37, endPoint x: 577, endPoint y: 38, distance: 203.0
click at [577, 38] on h3 "SERVICES GENERAUX - METFRA000002620_06354558564008-CA1" at bounding box center [479, 34] width 670 height 30
copy h3 "METFRA000002620"
click at [586, 38] on h3 "SERVICES GENERAUX - METFRA000002620_06354558564008-CA1" at bounding box center [479, 34] width 670 height 30
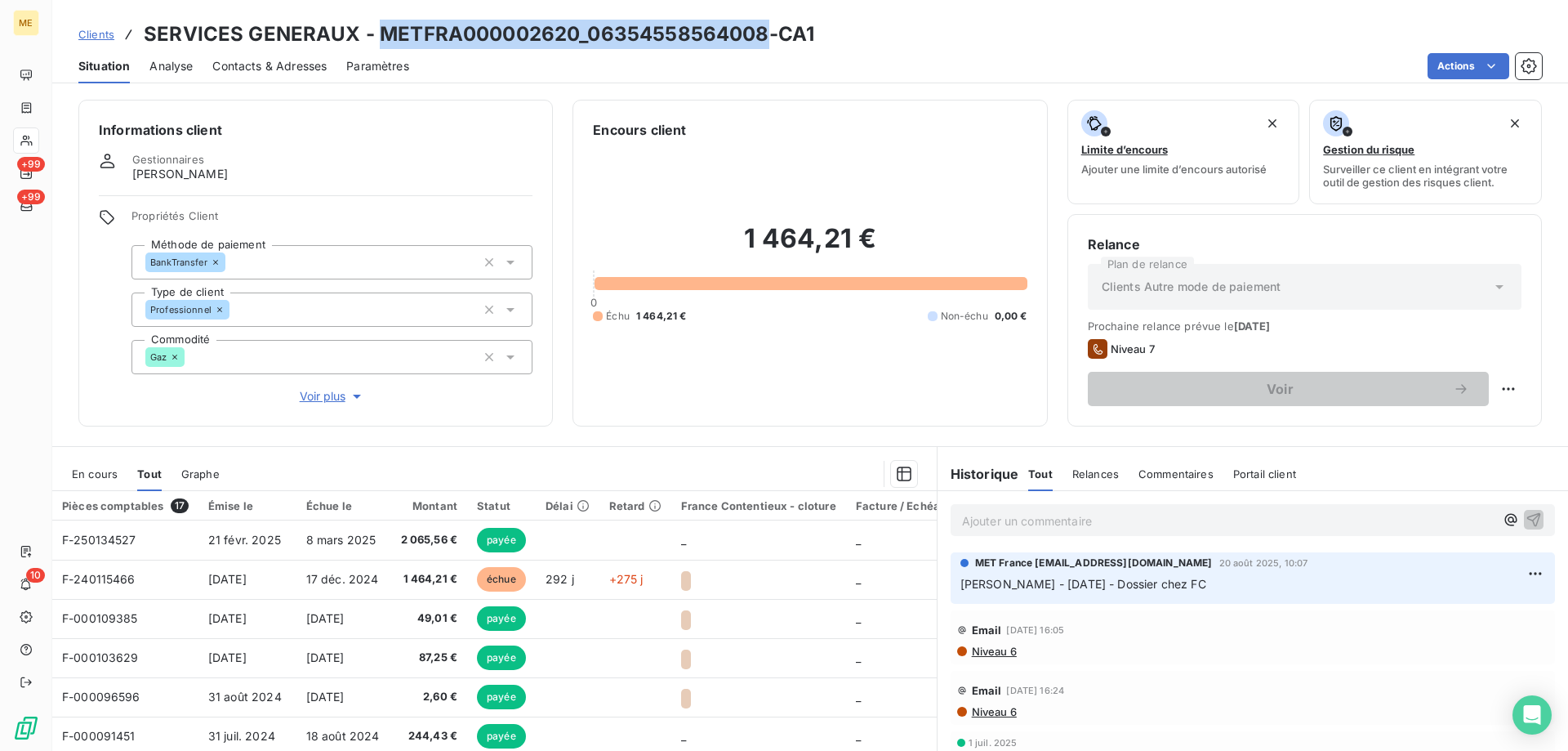
click at [586, 38] on h3 "SERVICES GENERAUX - METFRA000002620_06354558564008-CA1" at bounding box center [479, 34] width 670 height 30
drag, startPoint x: 586, startPoint y: 38, endPoint x: 762, endPoint y: 43, distance: 176.1
click at [762, 43] on h3 "SERVICES GENERAUX - METFRA000002620_06354558564008-CA1" at bounding box center [479, 34] width 670 height 30
copy h3 "06354558564008"
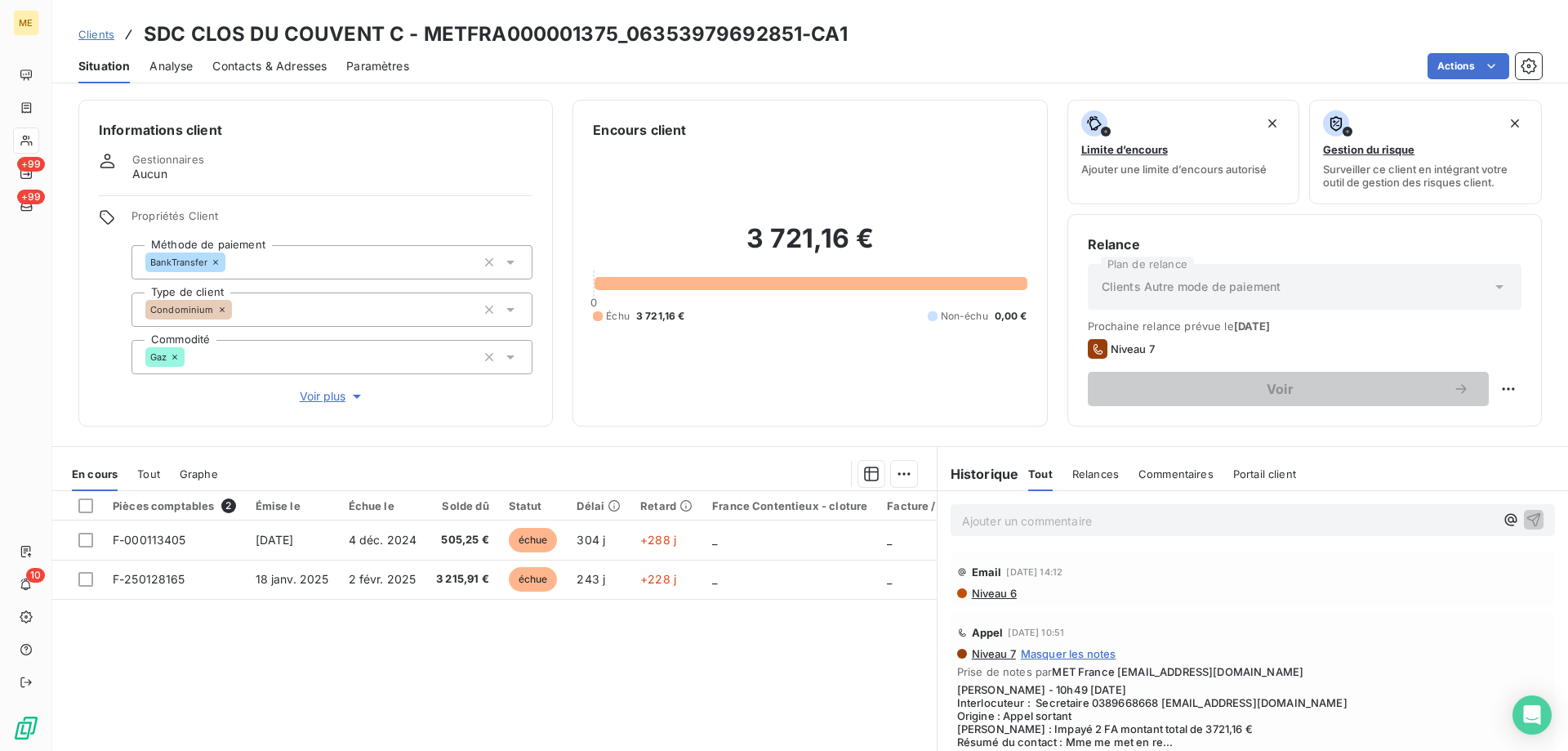
click at [85, 32] on span "Clients" at bounding box center [96, 34] width 36 height 13
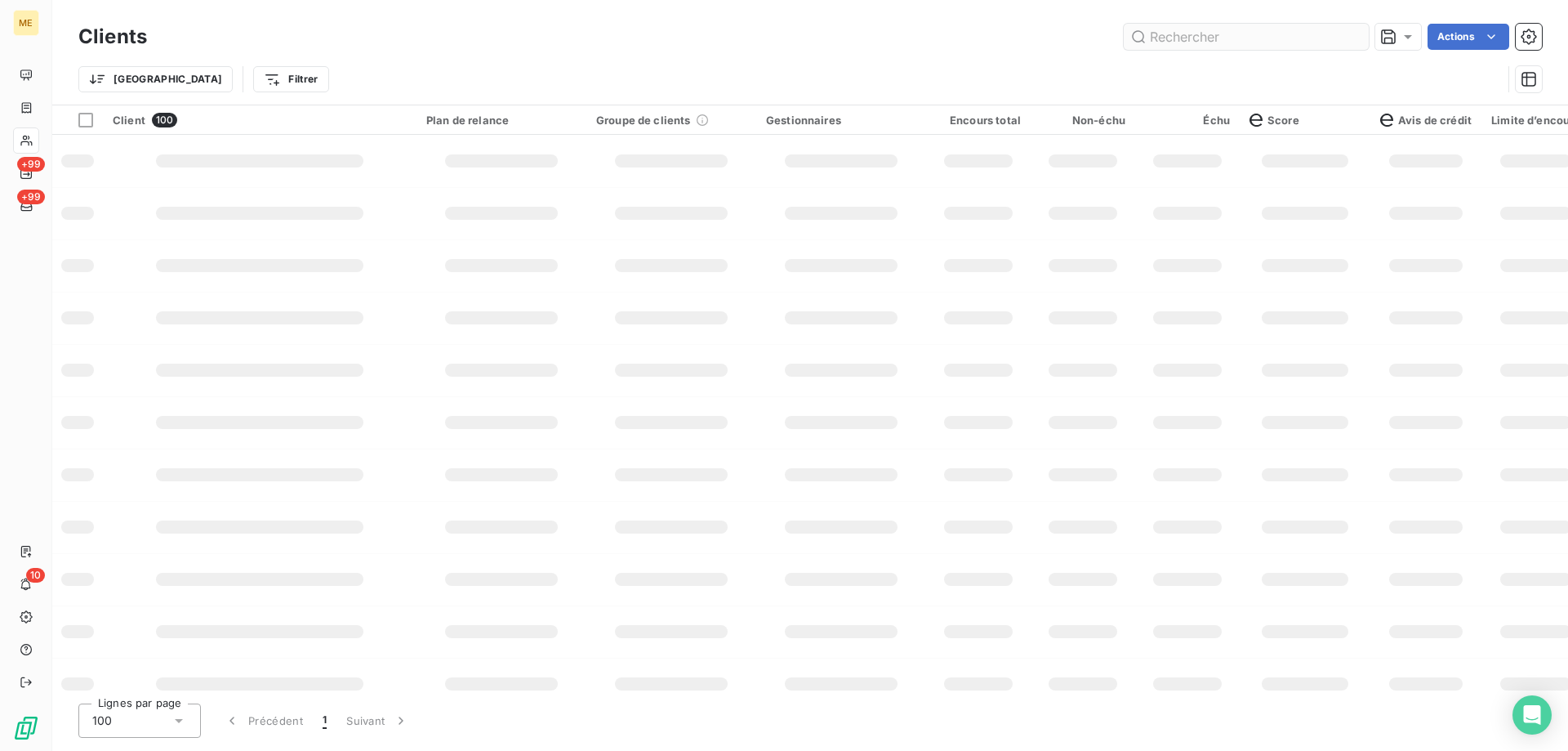
click at [1212, 19] on div "Clients Actions" at bounding box center [810, 36] width 1464 height 34
click at [1200, 35] on input "text" at bounding box center [1247, 37] width 245 height 26
type input "r"
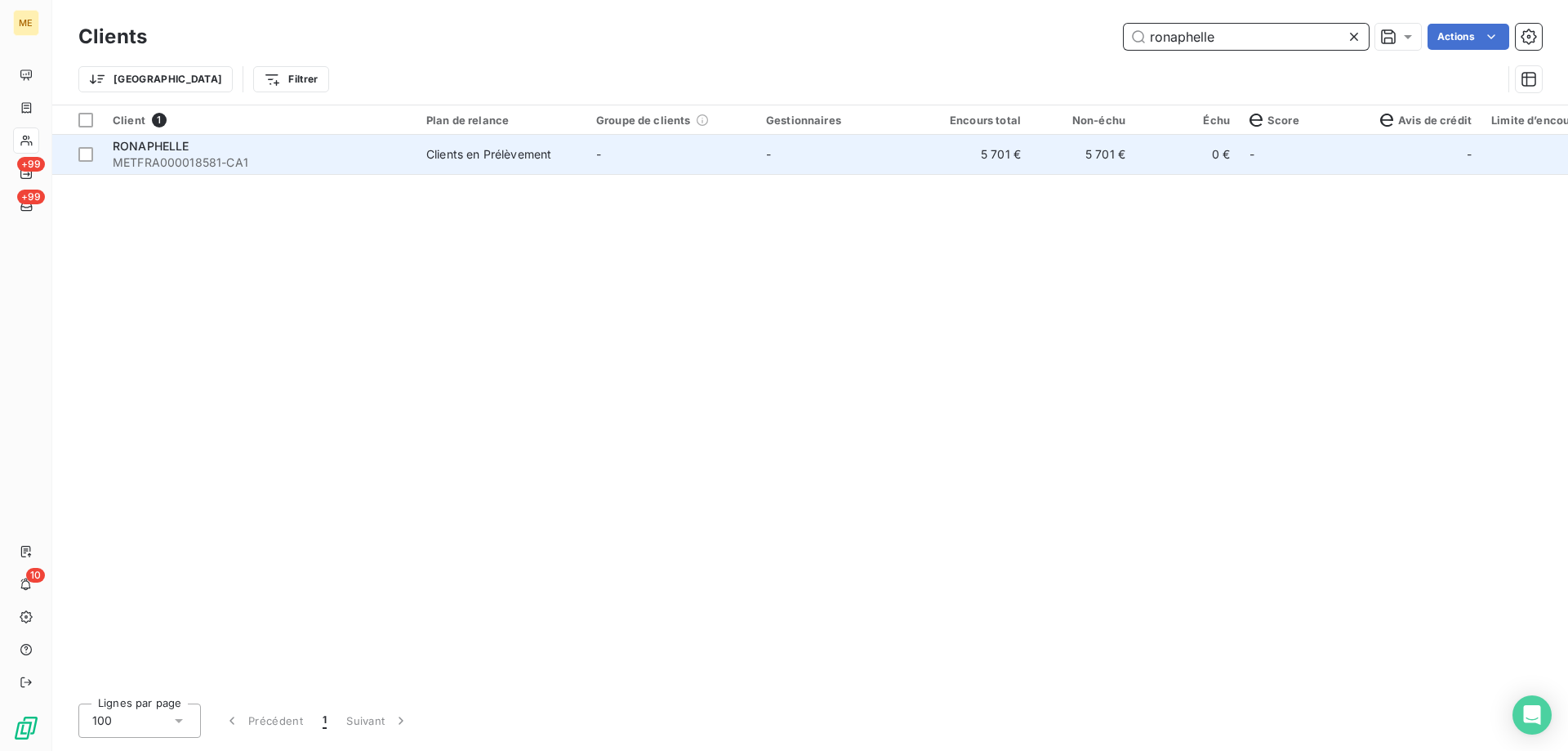
type input "ronaphelle"
click at [206, 166] on span "METFRA000018581-CA1" at bounding box center [259, 162] width 294 height 17
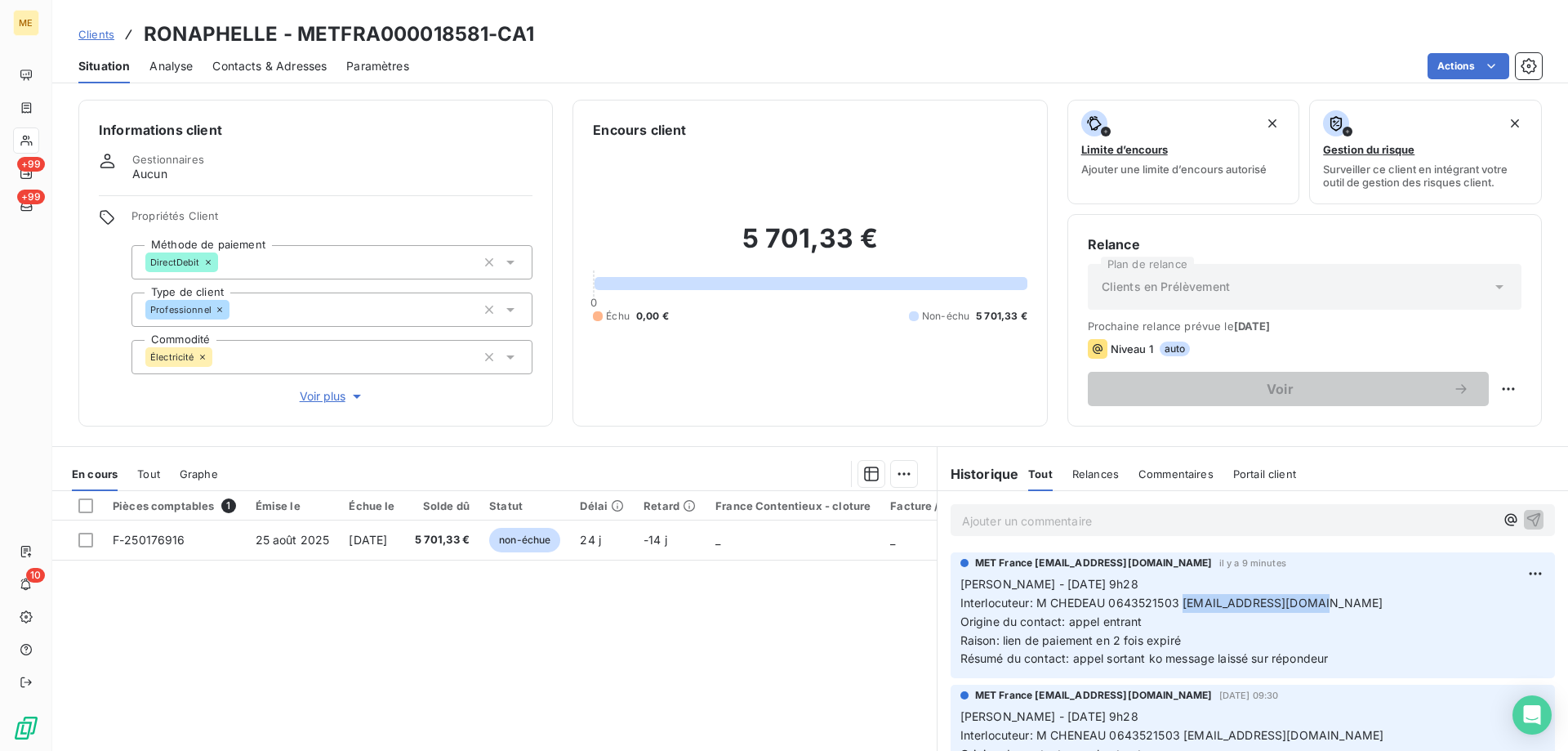
drag, startPoint x: 1174, startPoint y: 602, endPoint x: 1341, endPoint y: 602, distance: 167.0
click at [1341, 602] on p "Sylvain - 18/09/2025 - 9h28 Interlocuteur: M CHEDEAU 0643521503 jeanchedeau@gma…" at bounding box center [1253, 621] width 585 height 93
copy span "jeanchedeau@gmail.com"
drag, startPoint x: 297, startPoint y: 36, endPoint x: 489, endPoint y: 22, distance: 192.5
click at [489, 22] on h3 "RONAPHELLE - METFRA000018581-CA1" at bounding box center [339, 34] width 391 height 30
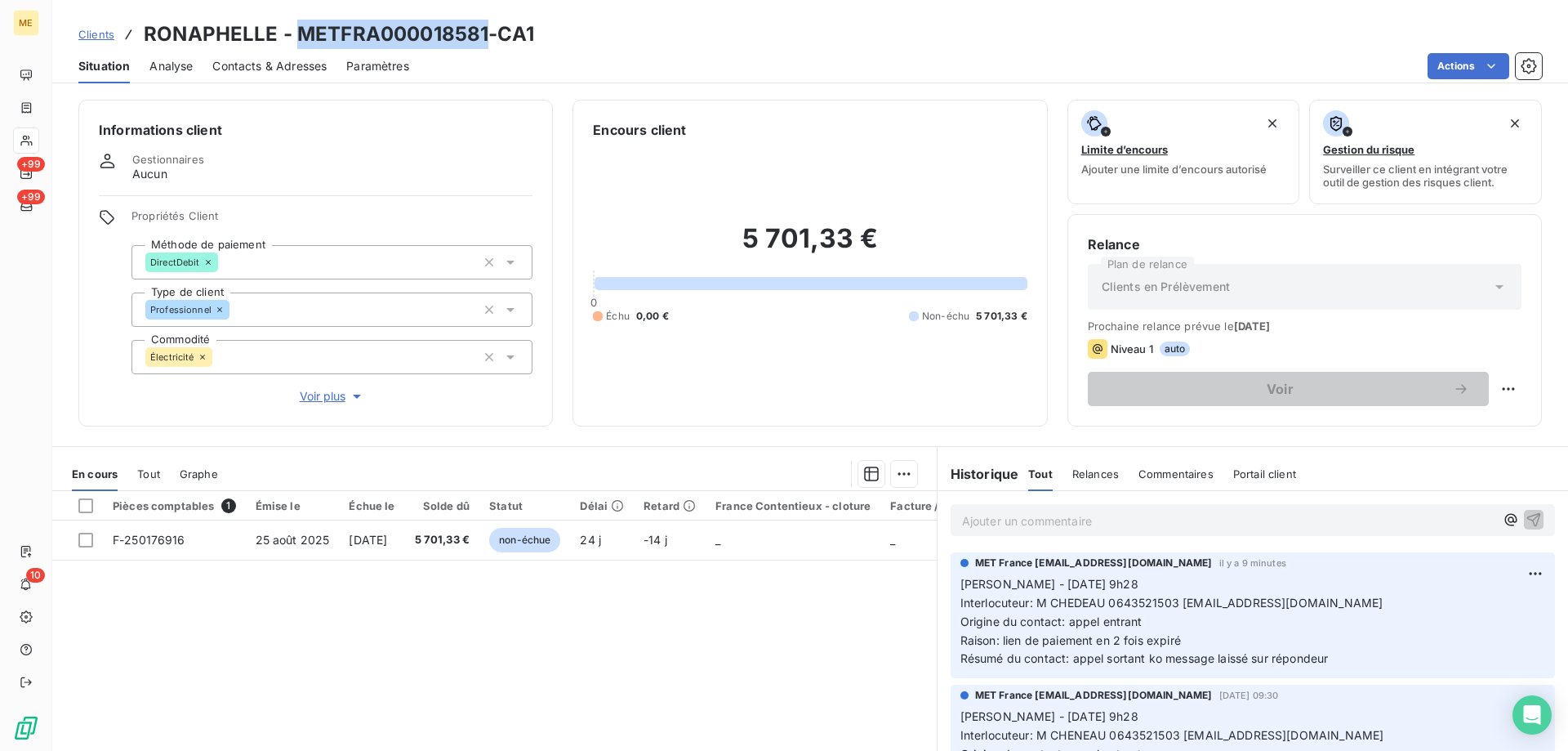
copy h3 "METFRA000018581"
drag, startPoint x: 1176, startPoint y: 603, endPoint x: 1317, endPoint y: 598, distance: 141.1
click at [1317, 598] on p "Sylvain - 18/09/2025 - 9h28 Interlocuteur: M CHEDEAU 0643521503 jeanchedeau@gma…" at bounding box center [1253, 621] width 585 height 93
copy span "jeanchedeau@gmail.com"
click at [148, 478] on span "Tout" at bounding box center [149, 473] width 23 height 13
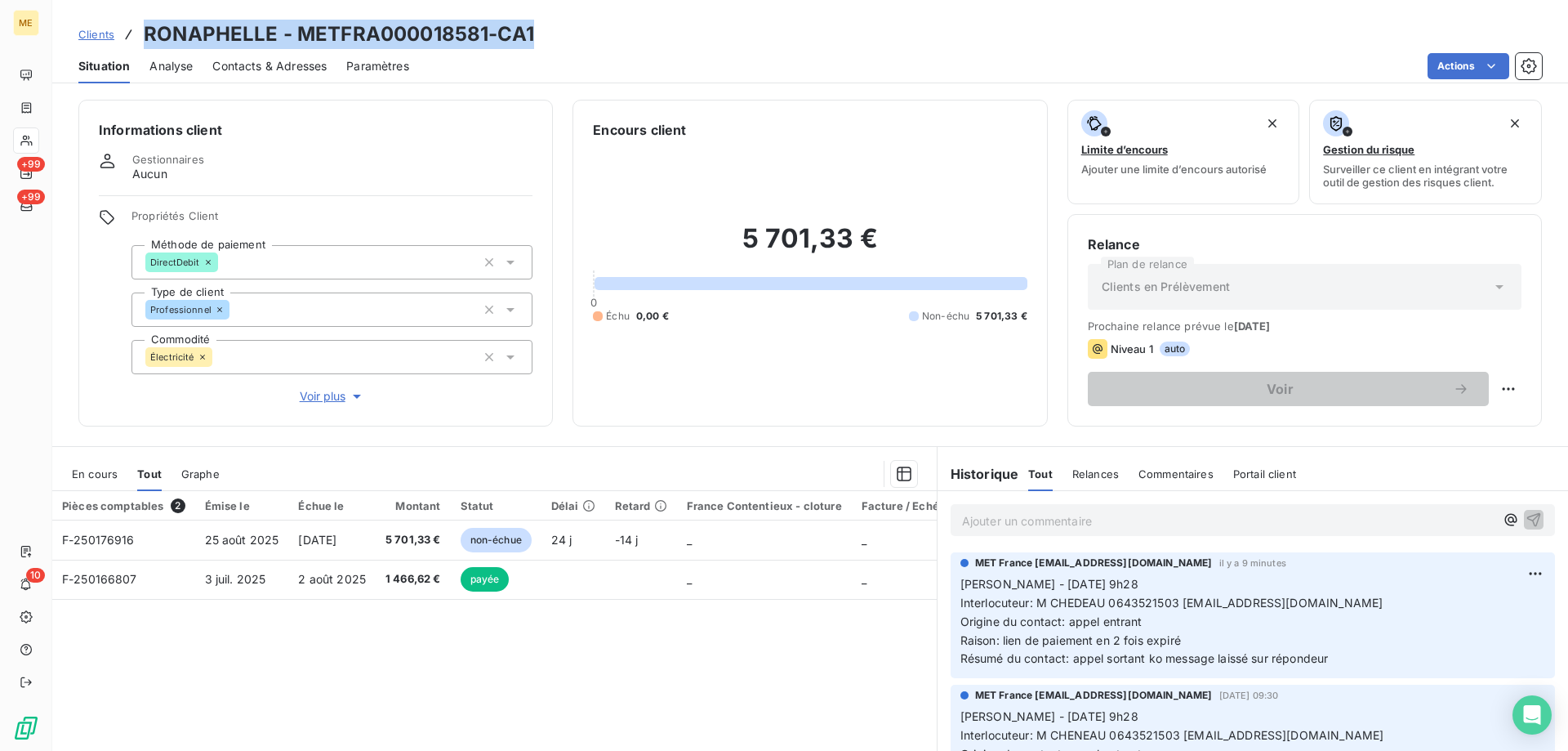
drag, startPoint x: 146, startPoint y: 37, endPoint x: 587, endPoint y: 43, distance: 441.0
click at [587, 43] on div "Clients RONAPHELLE - METFRA000018581-CA1" at bounding box center [810, 34] width 1516 height 30
copy h3 "RONAPHELLE - METFRA000018581-CA1"
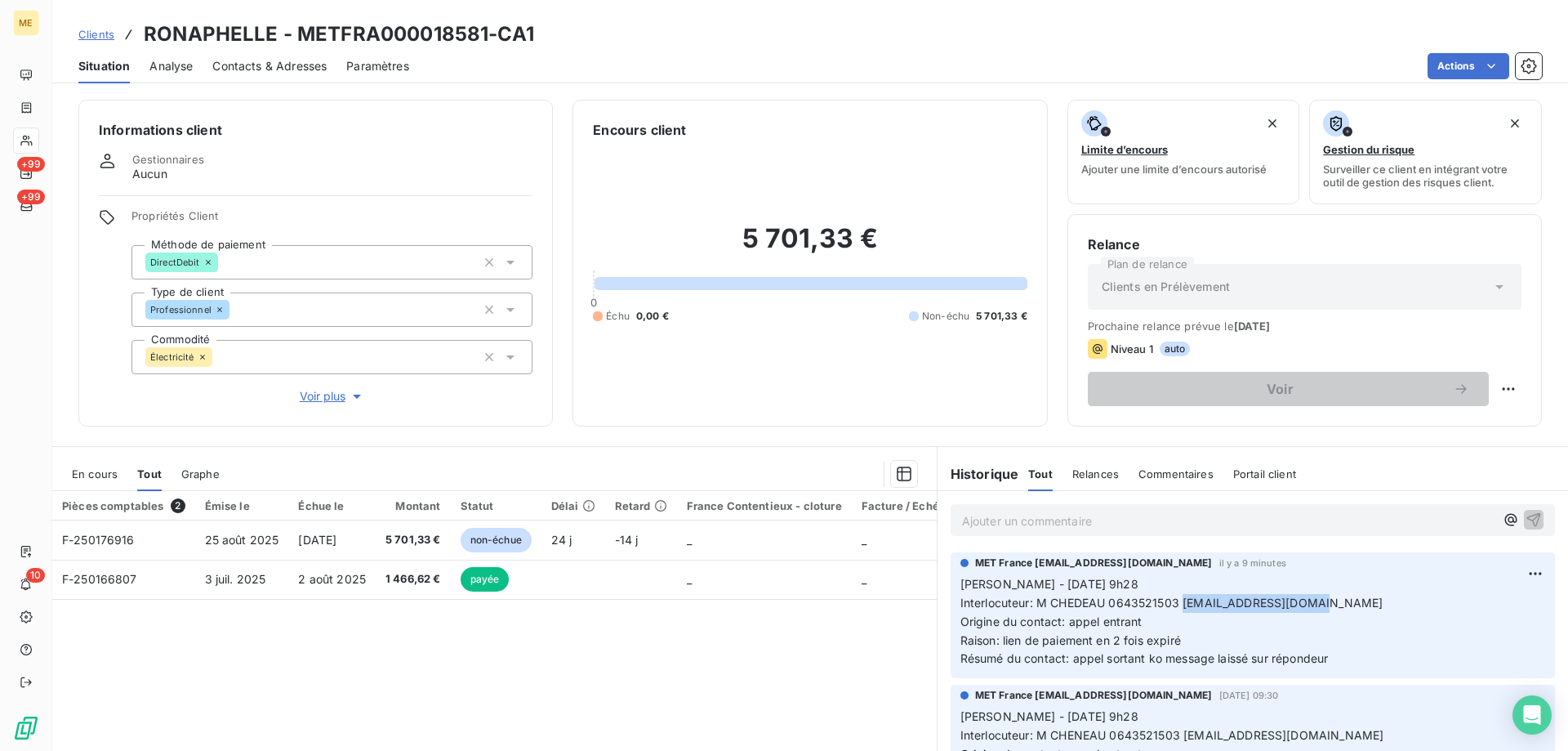
drag, startPoint x: 1350, startPoint y: 611, endPoint x: 1175, endPoint y: 602, distance: 175.2
click at [1175, 602] on p "Sylvain - 18/09/2025 - 9h28 Interlocuteur: M CHEDEAU 0643521503 jeanchedeau@gma…" at bounding box center [1253, 621] width 585 height 93
copy span "jeanchedeau@gmail.com"
drag, startPoint x: 1346, startPoint y: 661, endPoint x: 942, endPoint y: 582, distance: 411.7
click at [951, 582] on div "MET France met-france@recouvrement.met.com il y a 9 minutes Sylvain - 18/09/202…" at bounding box center [1252, 615] width 604 height 126
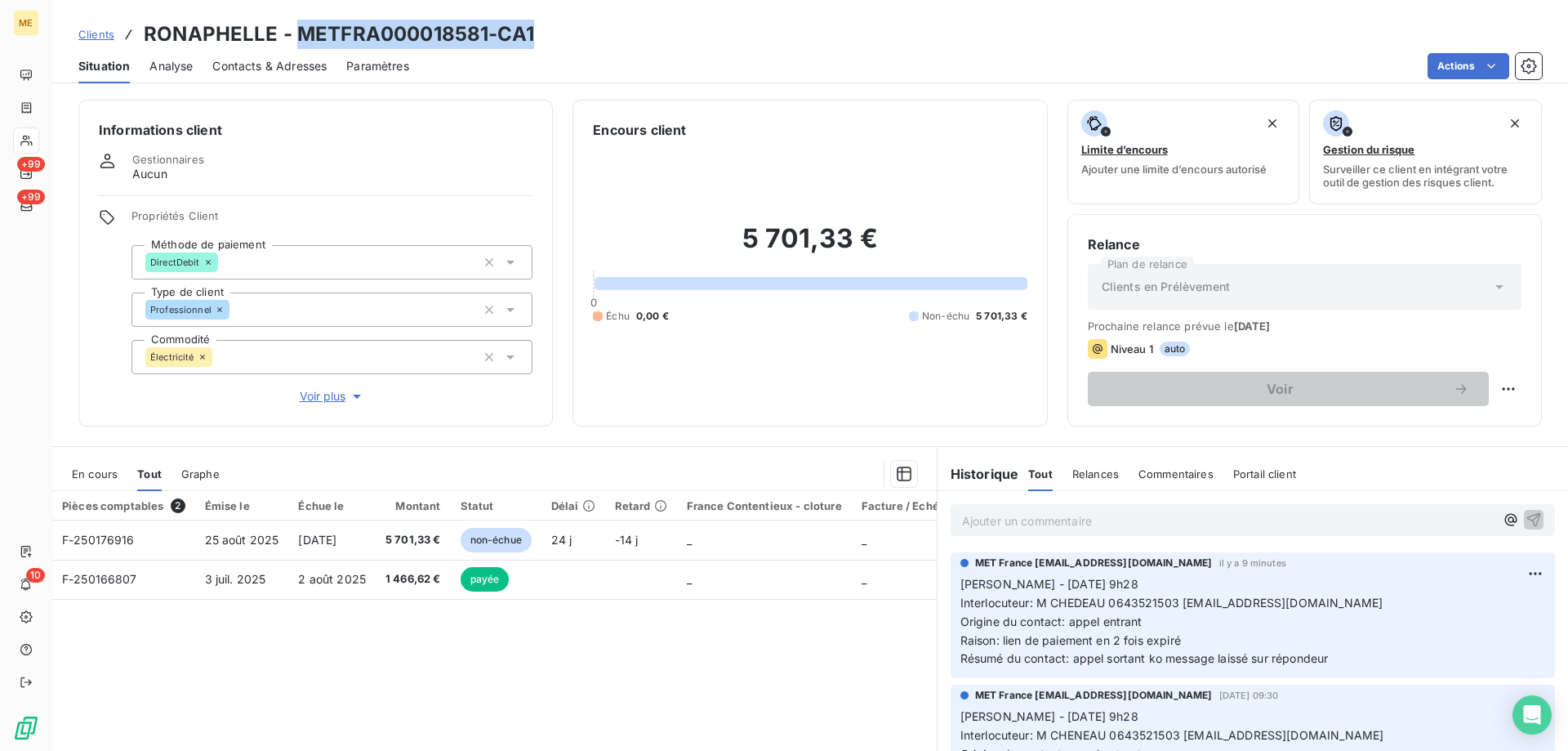
drag, startPoint x: 295, startPoint y: 37, endPoint x: 548, endPoint y: 33, distance: 253.0
click at [548, 33] on div "Clients RONAPHELLE - METFRA000018581-CA1" at bounding box center [810, 34] width 1516 height 30
copy h3 "METFRA000018581-CA1"
drag, startPoint x: 1362, startPoint y: 660, endPoint x: 939, endPoint y: 587, distance: 429.3
click at [939, 587] on div "MET France met-france@recouvrement.met.com il y a 9 minutes Sylvain - 18/09/202…" at bounding box center [1252, 615] width 630 height 133
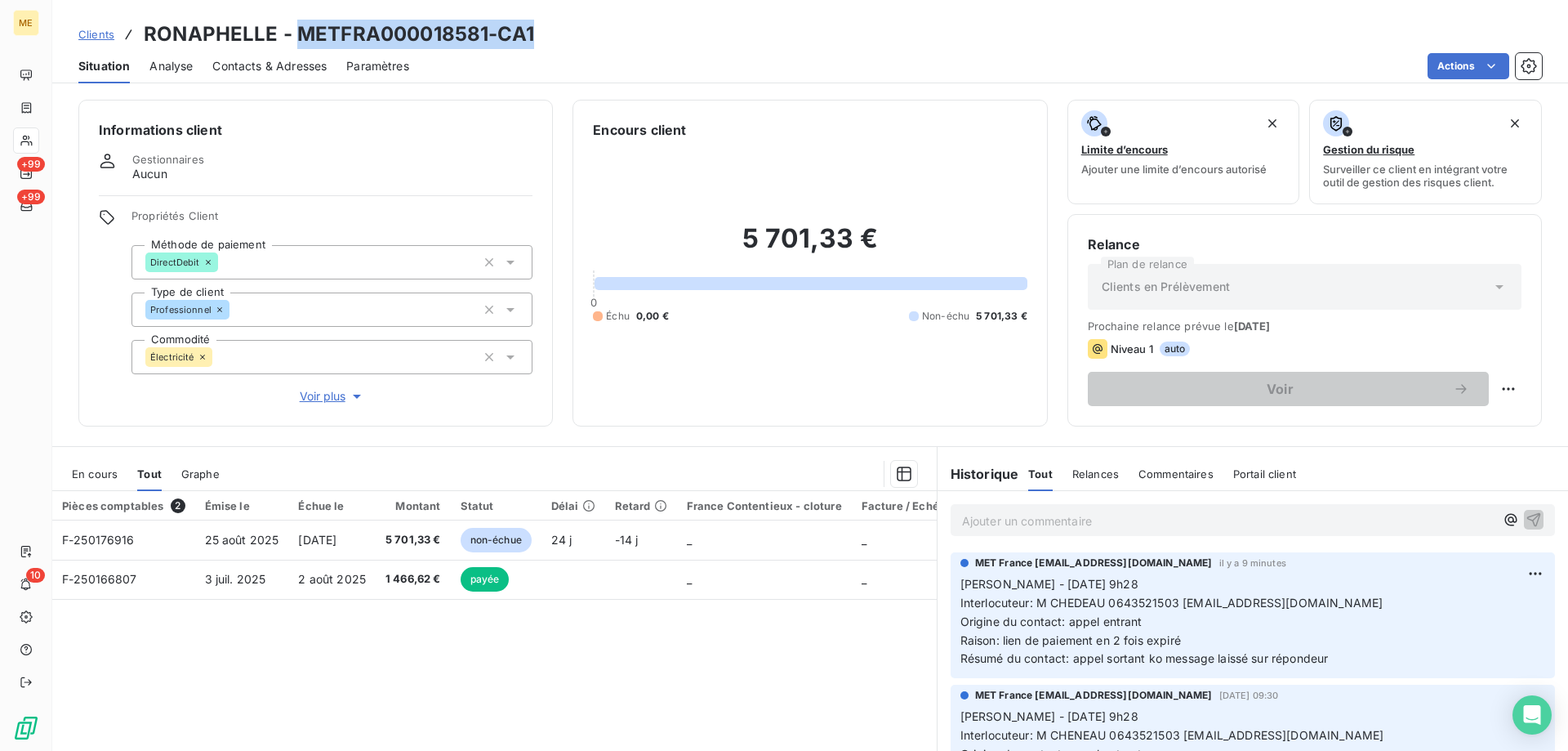
copy p "Sylvain - 18/09/2025 - 9h28 Interlocuteur: M CHEDEAU 0643521503 jeanchedeau@gma…"
click at [970, 517] on p "Ajouter un commentaire ﻿" at bounding box center [1229, 521] width 533 height 20
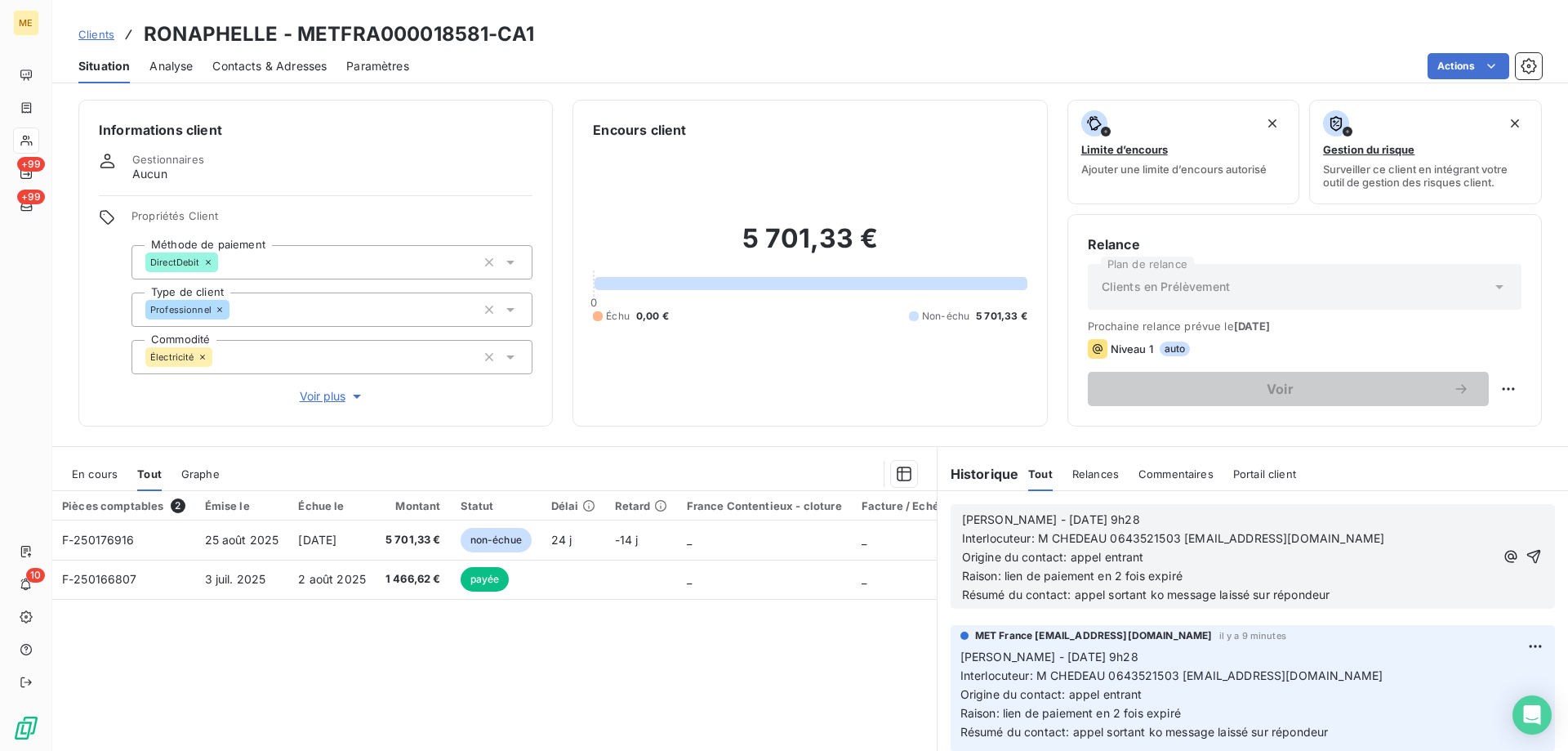
click at [1134, 520] on p "Sylvain - 18/09/2025 - 9h28" at bounding box center [1229, 520] width 533 height 19
click at [1219, 576] on p "Raison: lien de paiement en 2 fois expiré" at bounding box center [1229, 576] width 533 height 19
click at [1390, 596] on p "Résumé du contact: appel sortant ko message laissé sur répondeur" at bounding box center [1229, 595] width 533 height 19
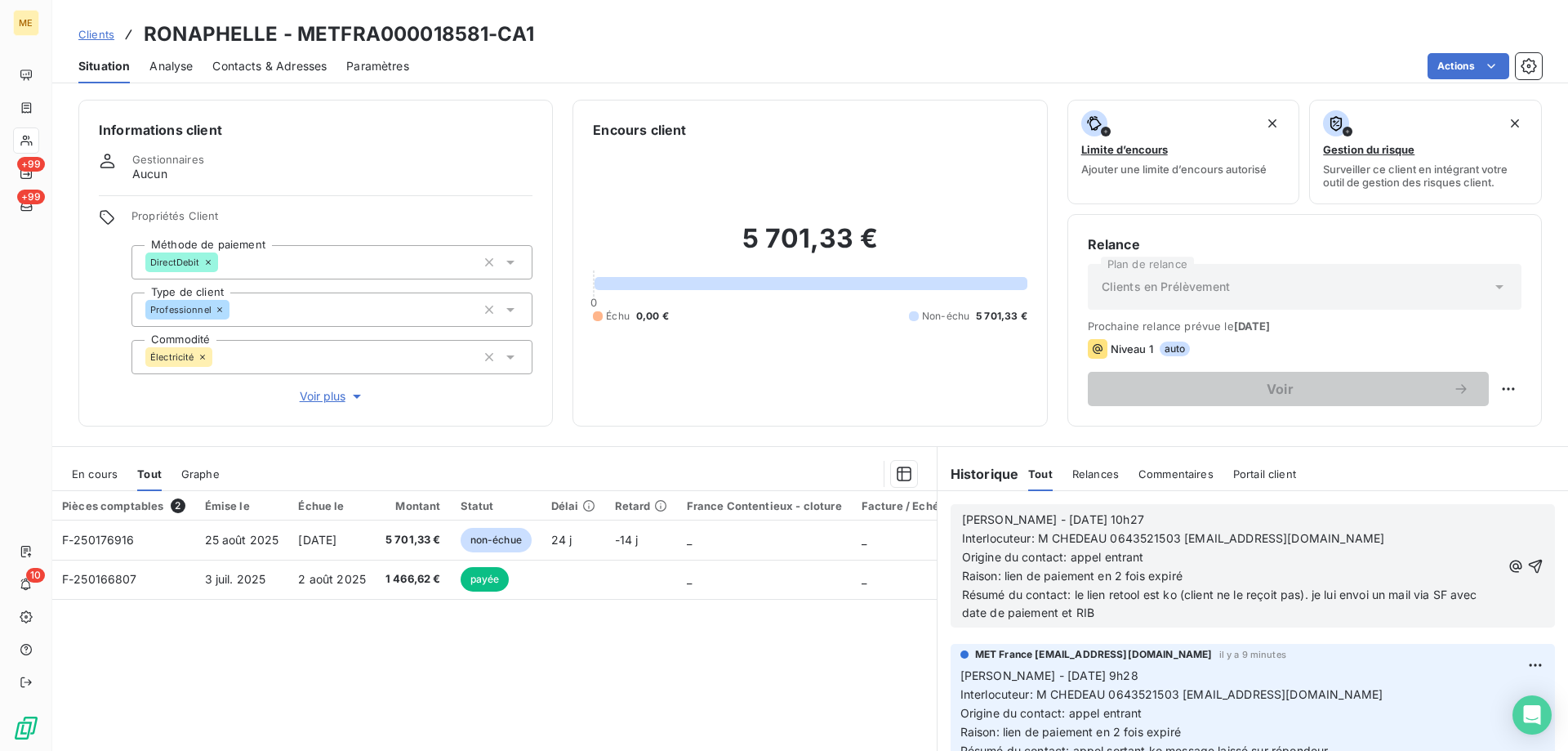
click at [1349, 597] on span "Résumé du contact: le lien retool est ko (client ne le reçoit pas). je lui envo…" at bounding box center [1222, 603] width 519 height 32
click at [0, 0] on lt-strong "e" at bounding box center [0, 0] width 0 height 0
drag, startPoint x: 1516, startPoint y: 565, endPoint x: 1527, endPoint y: 551, distance: 17.8
click at [1529, 566] on icon "button" at bounding box center [1536, 565] width 14 height 14
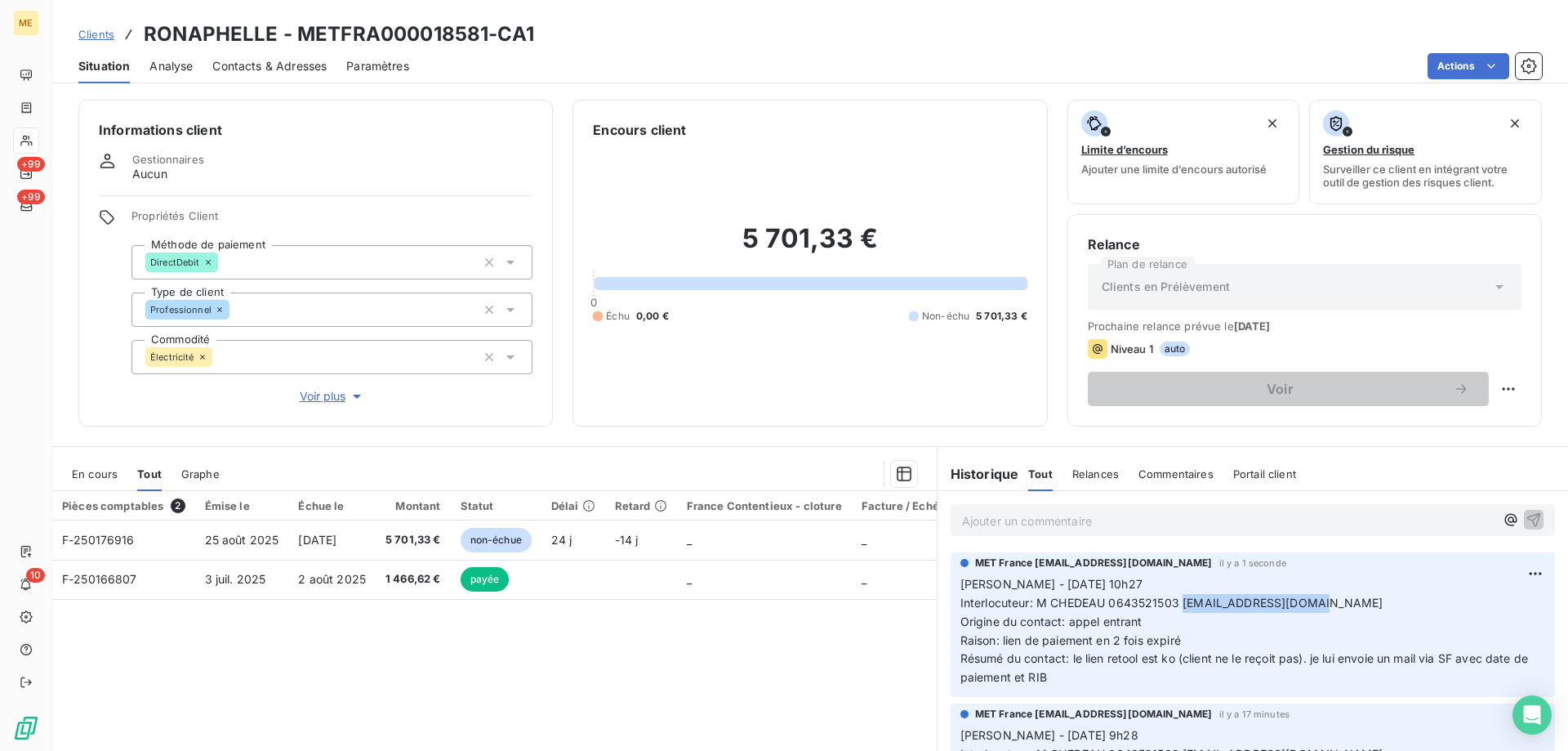
drag, startPoint x: 1177, startPoint y: 605, endPoint x: 1320, endPoint y: 595, distance: 143.3
click at [1320, 595] on p "Sylvain - 18/09/2025 - 10h27 Interlocuteur: M CHEDEAU 0643521503 jeanchedeau@gm…" at bounding box center [1253, 630] width 585 height 112
copy span "jeanchedeau@gmail.com"
drag, startPoint x: 1062, startPoint y: 680, endPoint x: 942, endPoint y: 575, distance: 159.5
click at [942, 575] on div "MET France met-france@recouvrement.met.com il y a 1 seconde Sylvain - 18/09/202…" at bounding box center [1252, 624] width 630 height 151
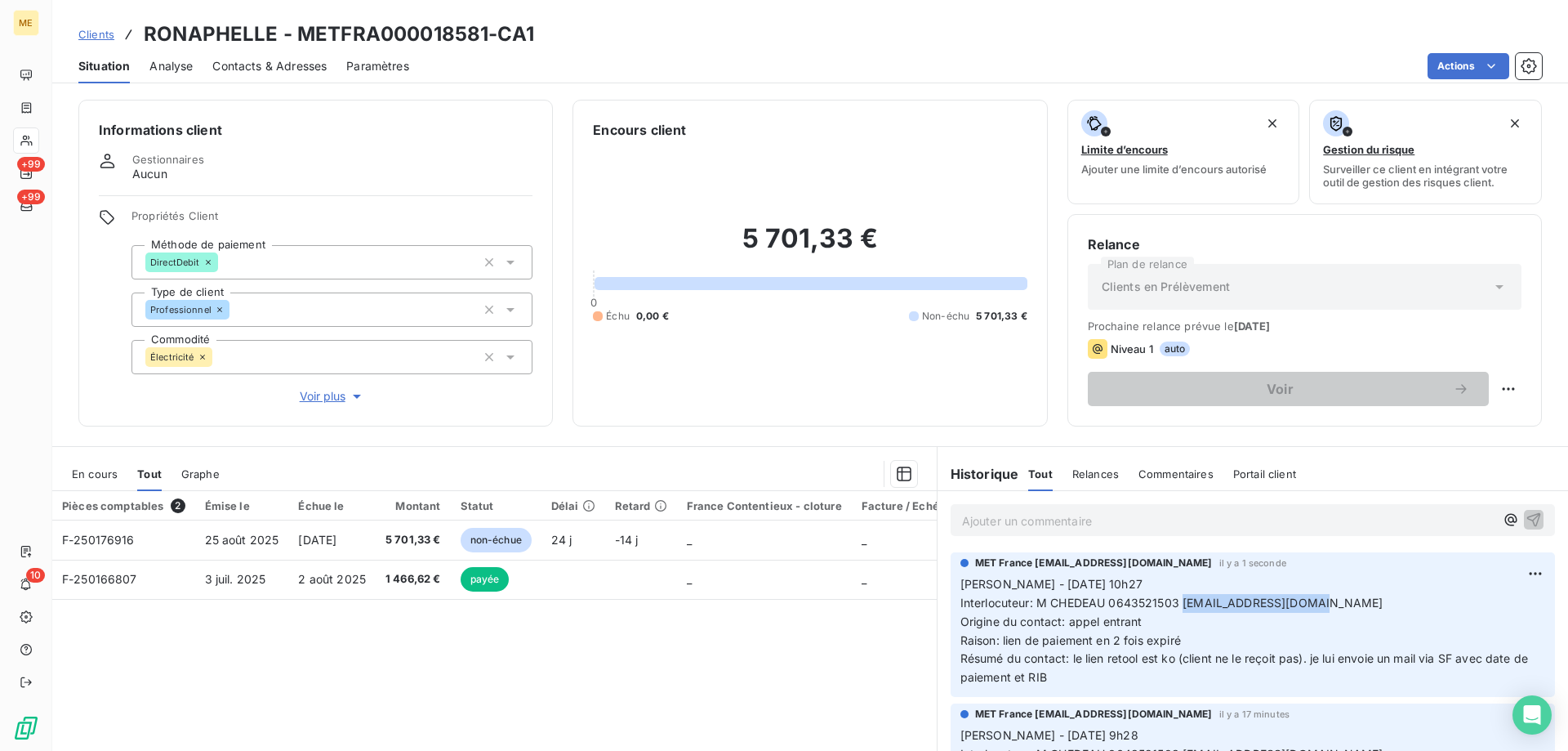
copy p "Sylvain - 18/09/2025 - 10h27 Interlocuteur: M CHEDEAU 0643521503 jeanchedeau@gm…"
drag, startPoint x: 293, startPoint y: 36, endPoint x: 482, endPoint y: 41, distance: 189.1
click at [482, 41] on h3 "RONAPHELLE - METFRA000018581-CA1" at bounding box center [339, 34] width 391 height 30
copy h3 "METFRA000018581"
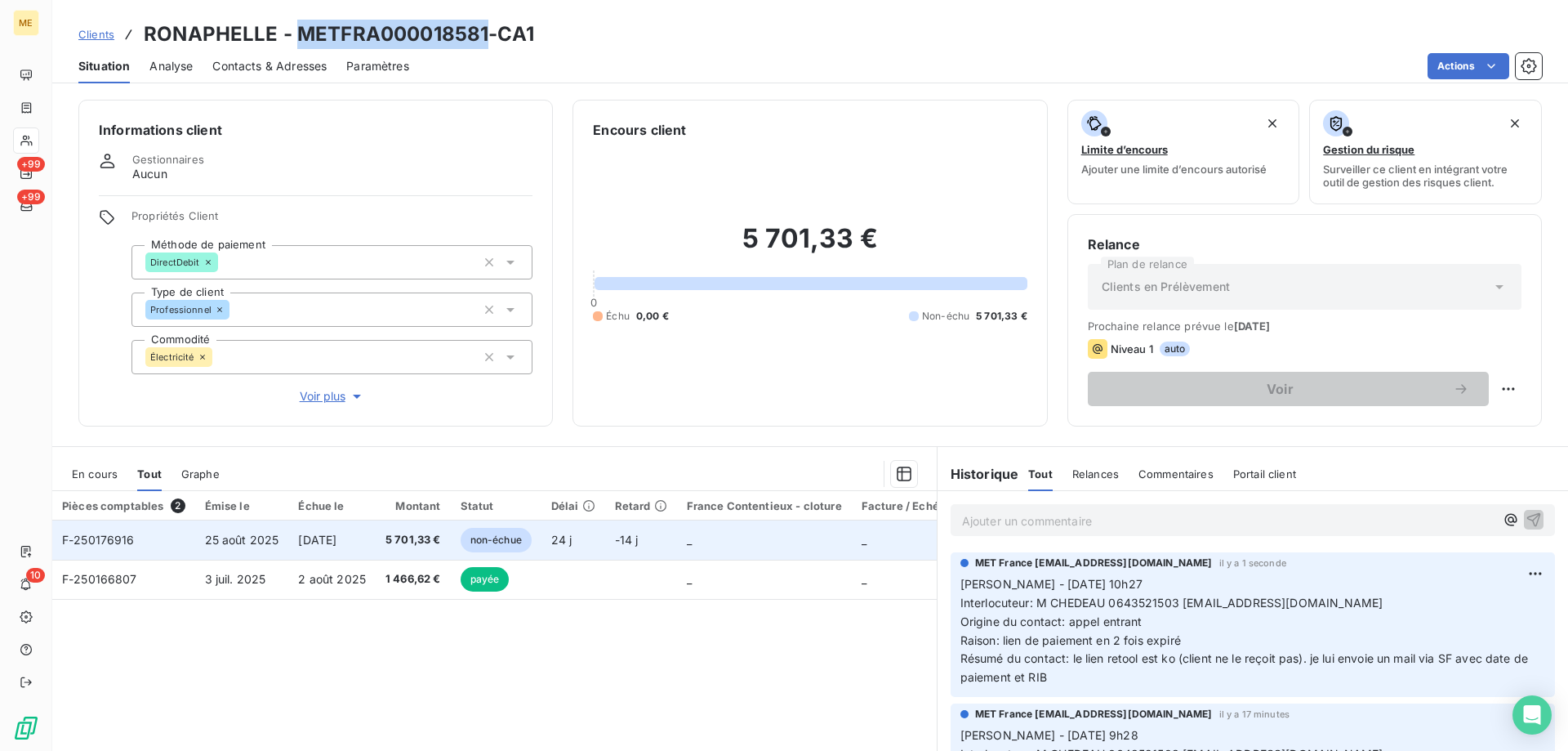
click at [88, 547] on td "F-250176916" at bounding box center [123, 539] width 143 height 39
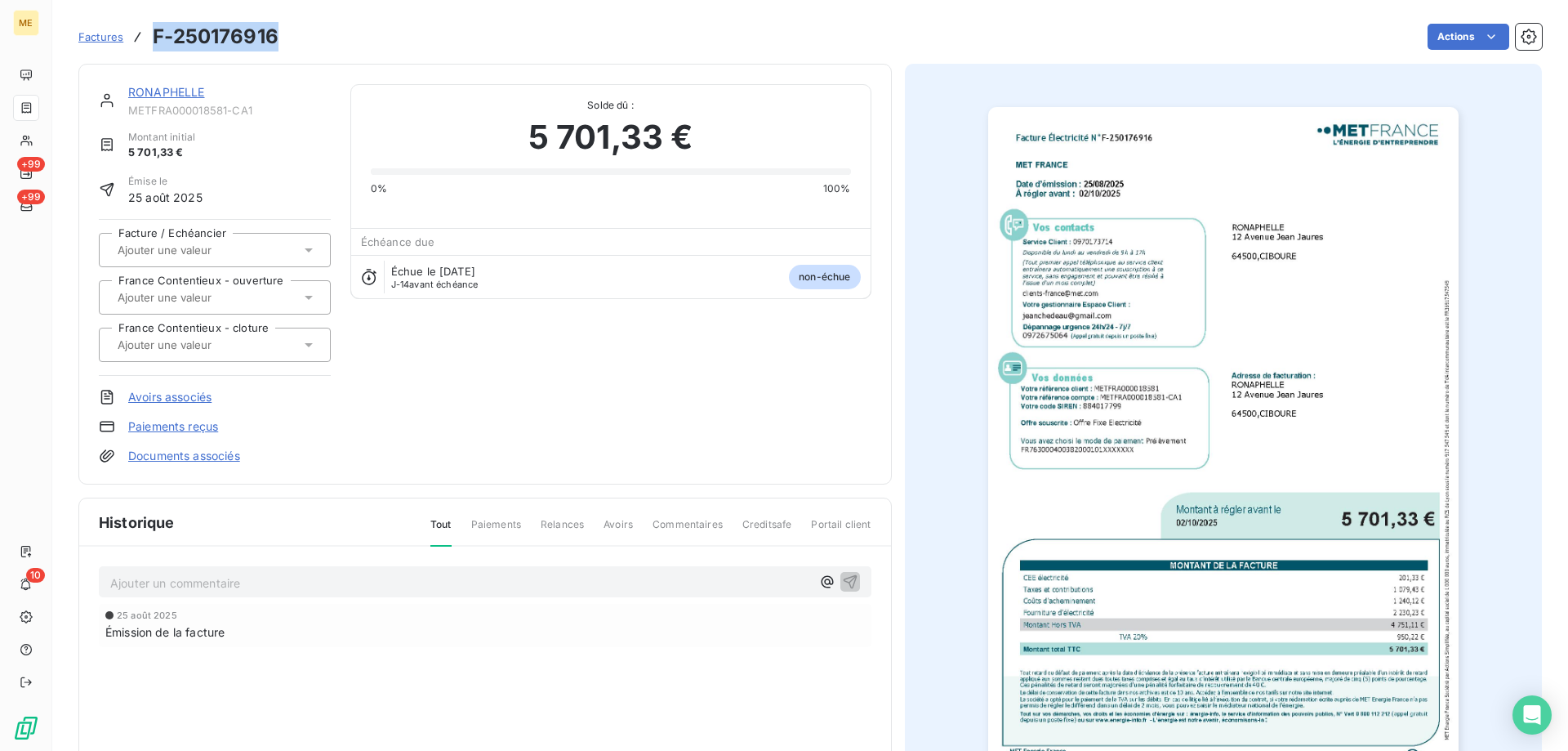
drag, startPoint x: 285, startPoint y: 32, endPoint x: 155, endPoint y: 32, distance: 130.0
click at [155, 32] on div "Factures F-250176916 Actions" at bounding box center [810, 36] width 1464 height 34
click at [99, 32] on span "Factures" at bounding box center [100, 37] width 45 height 13
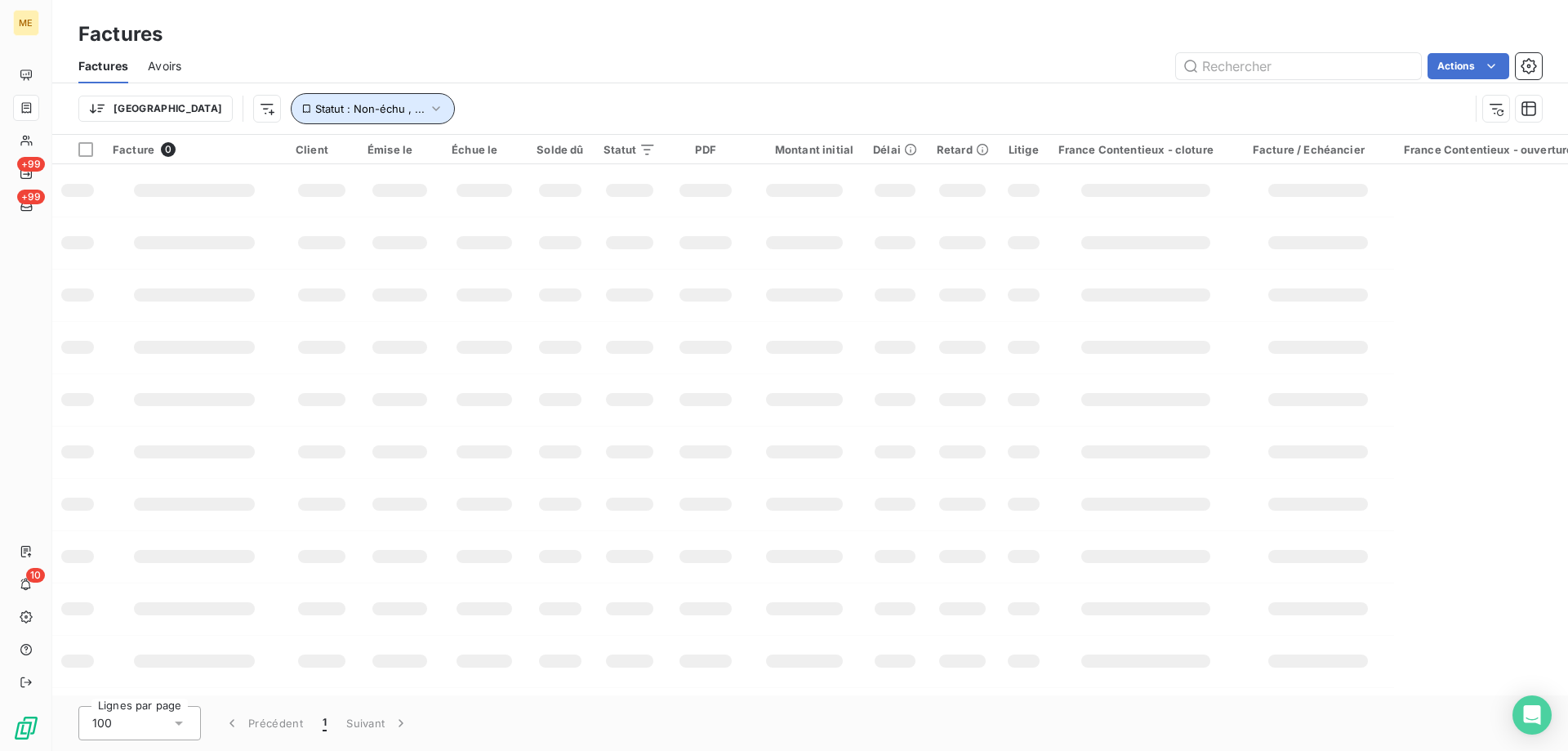
click at [323, 107] on span "Statut : Non-échu , ..." at bounding box center [370, 109] width 110 height 13
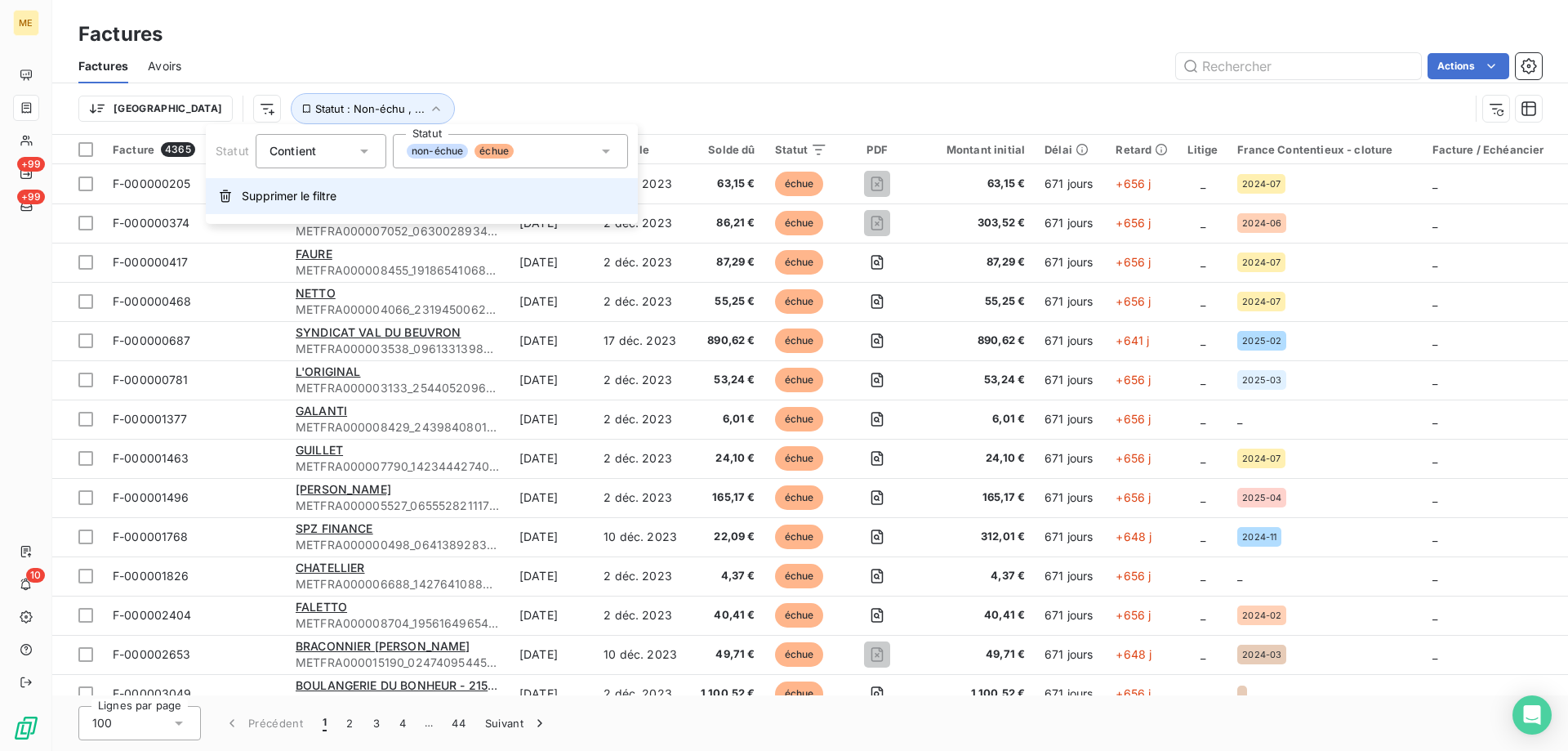
click at [252, 201] on span "Supprimer le filtre" at bounding box center [289, 196] width 95 height 17
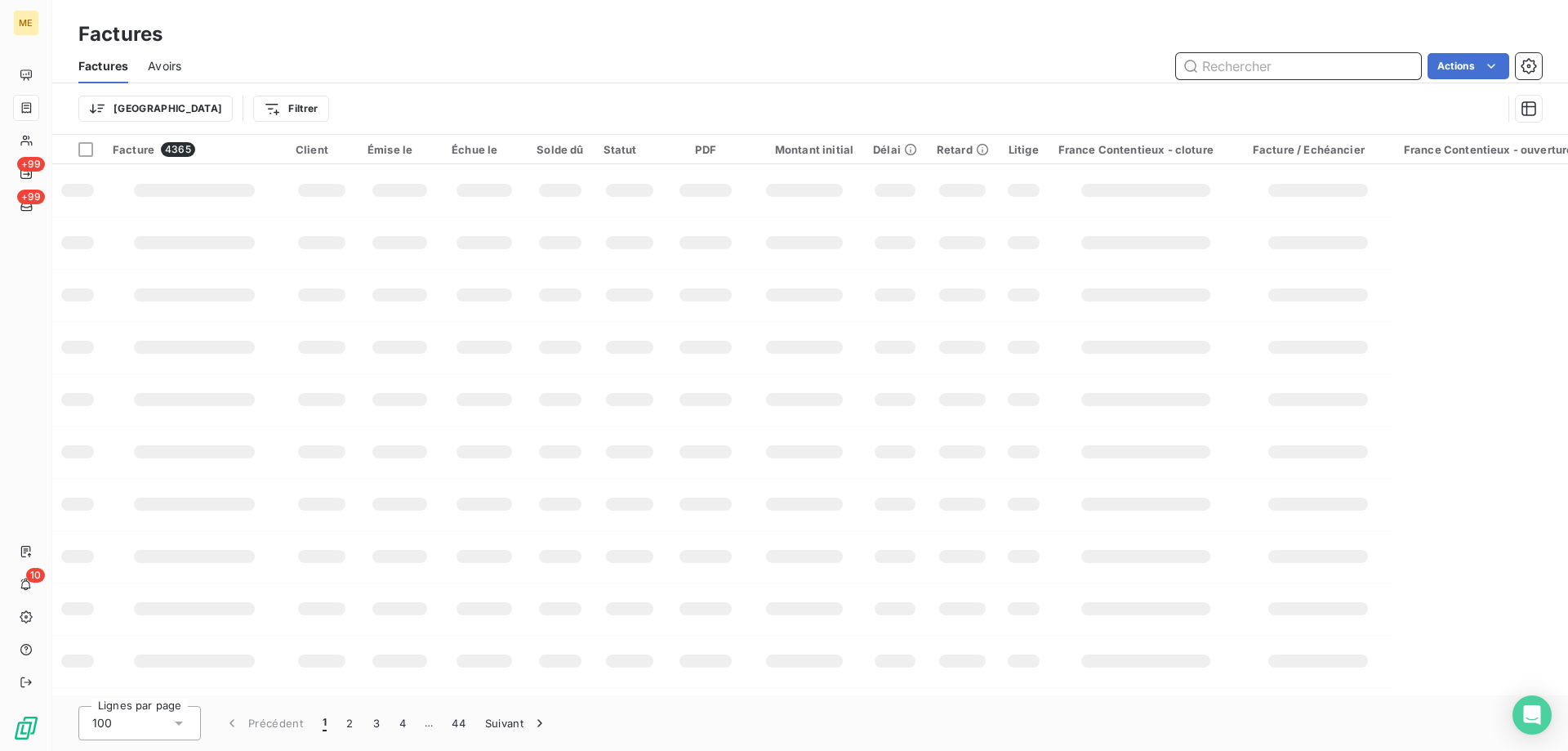
click at [1255, 69] on input "text" at bounding box center [1299, 66] width 245 height 26
paste input "METFRA000002620"
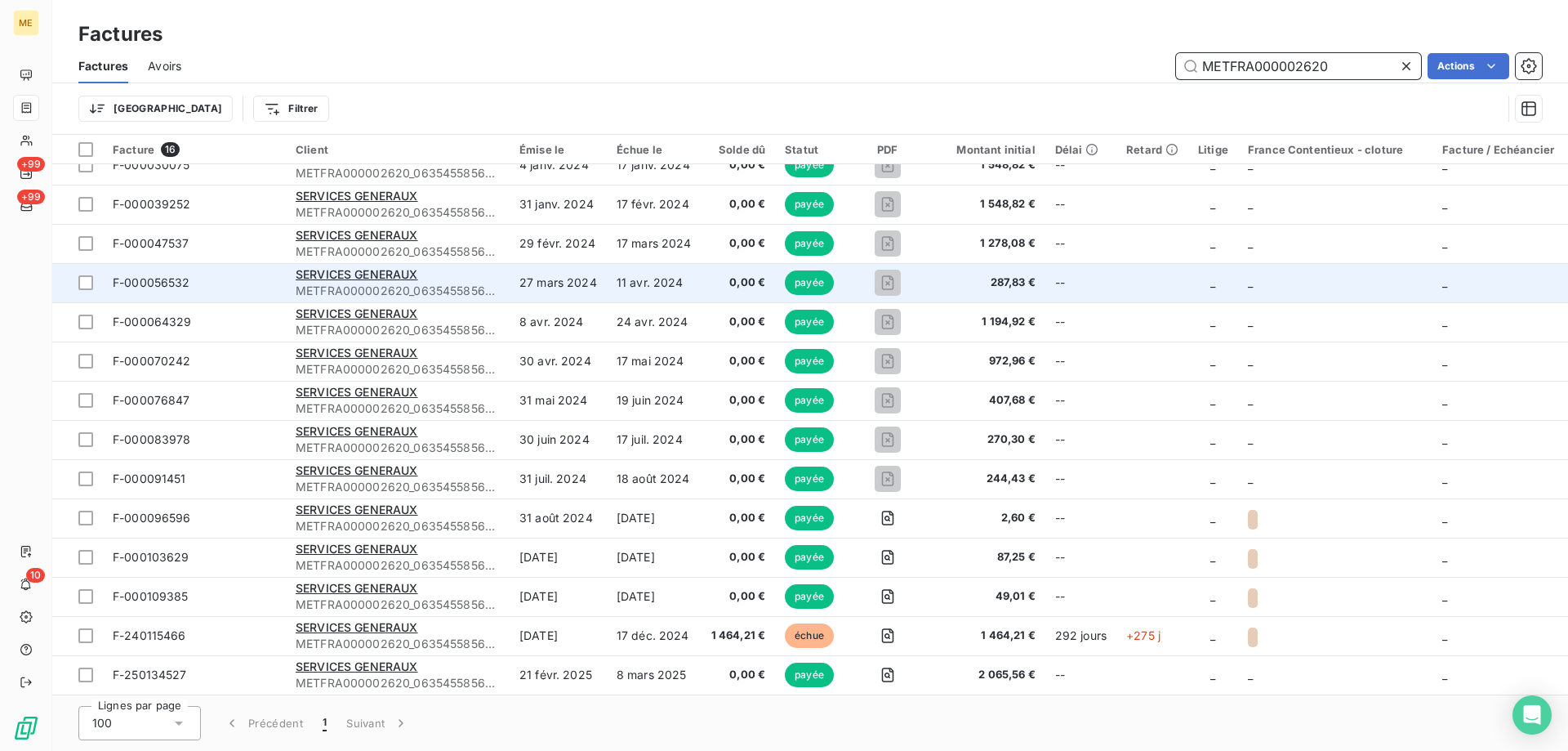
scroll to position [104, 0]
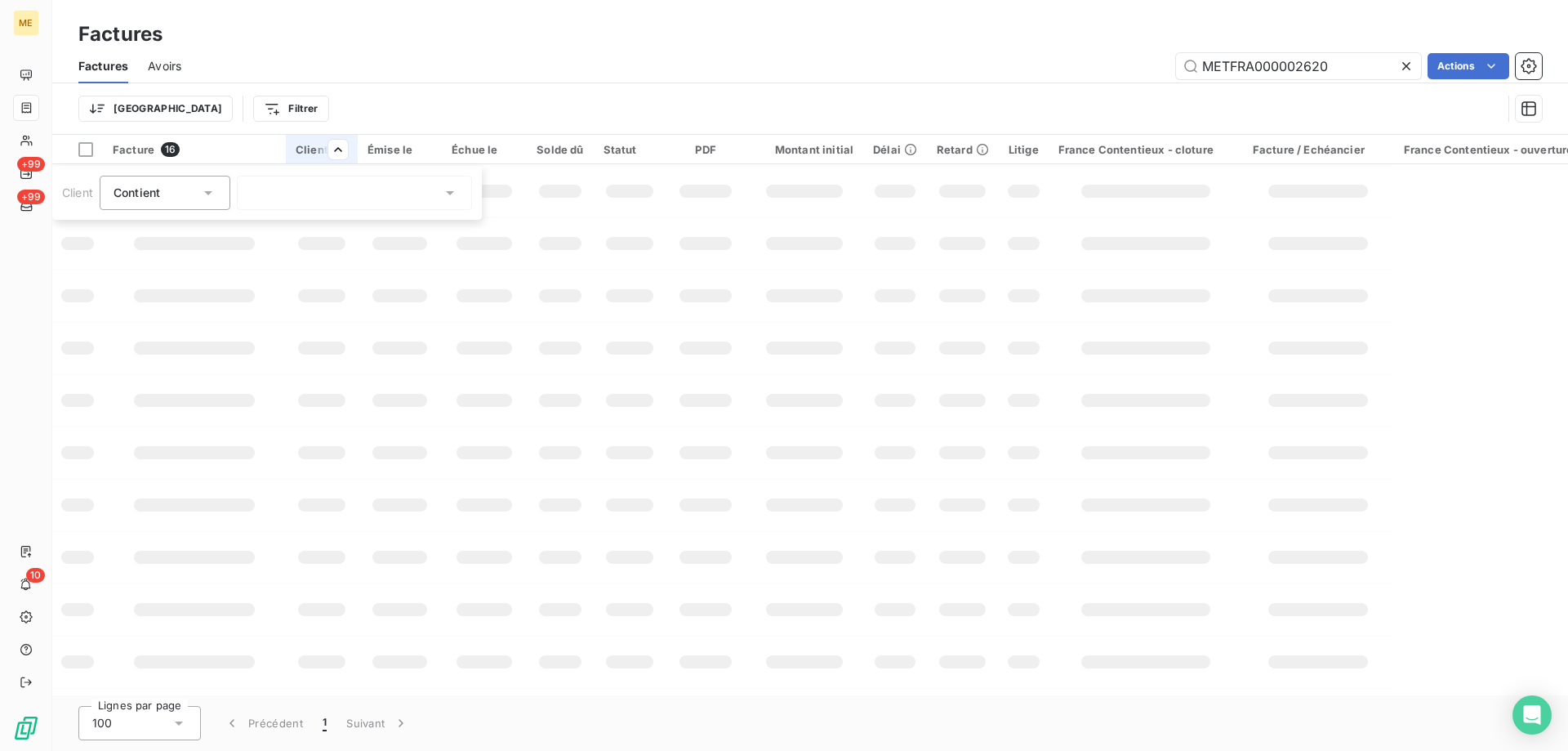
click at [1248, 58] on html "ME +99 +99 10 Factures Factures Avoirs METFRA000002620 Actions Trier Filtrer Fa…" at bounding box center [784, 457] width 1568 height 914
click at [1248, 58] on input "METFRA000002620" at bounding box center [1299, 66] width 245 height 26
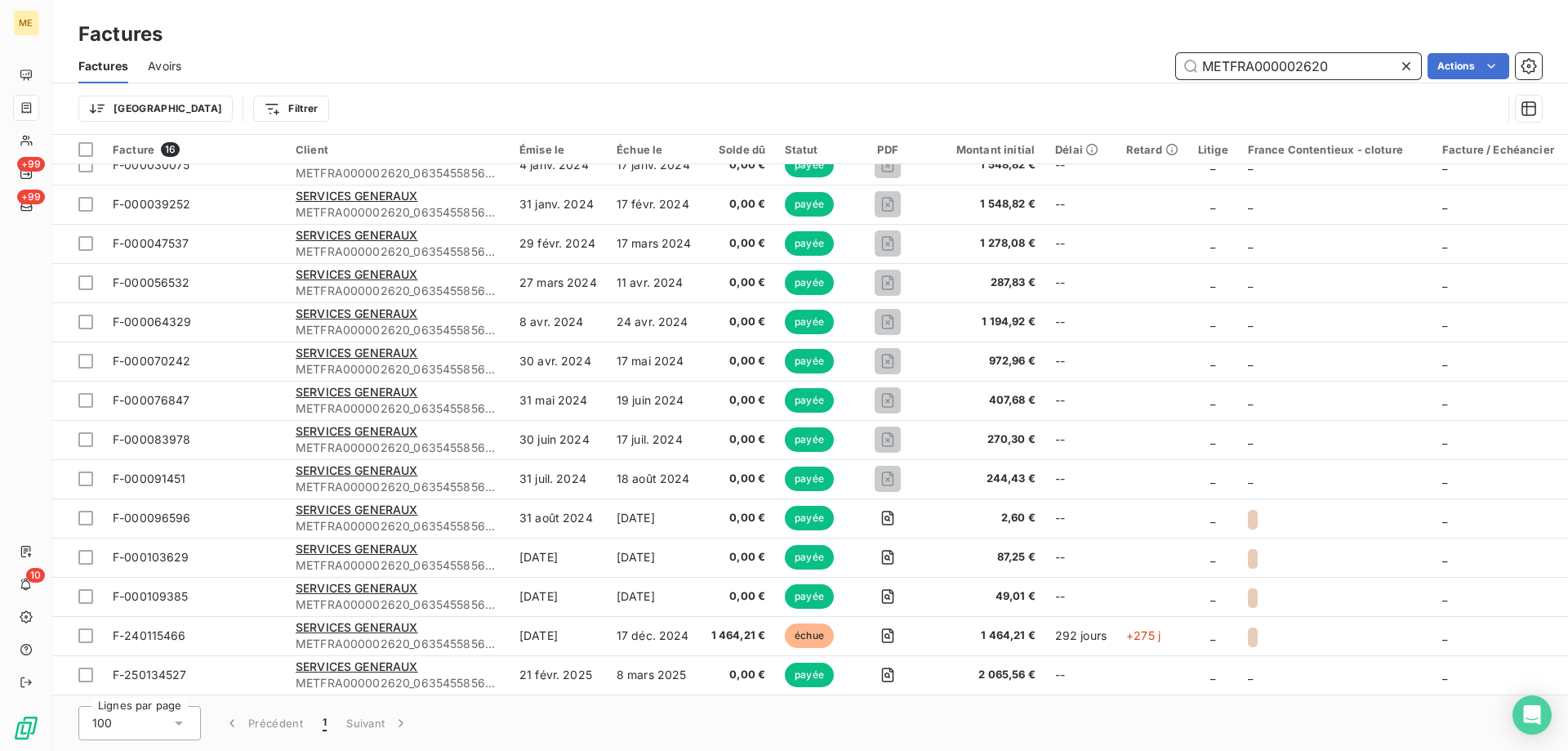
click at [1248, 58] on input "METFRA000002620" at bounding box center [1299, 66] width 245 height 26
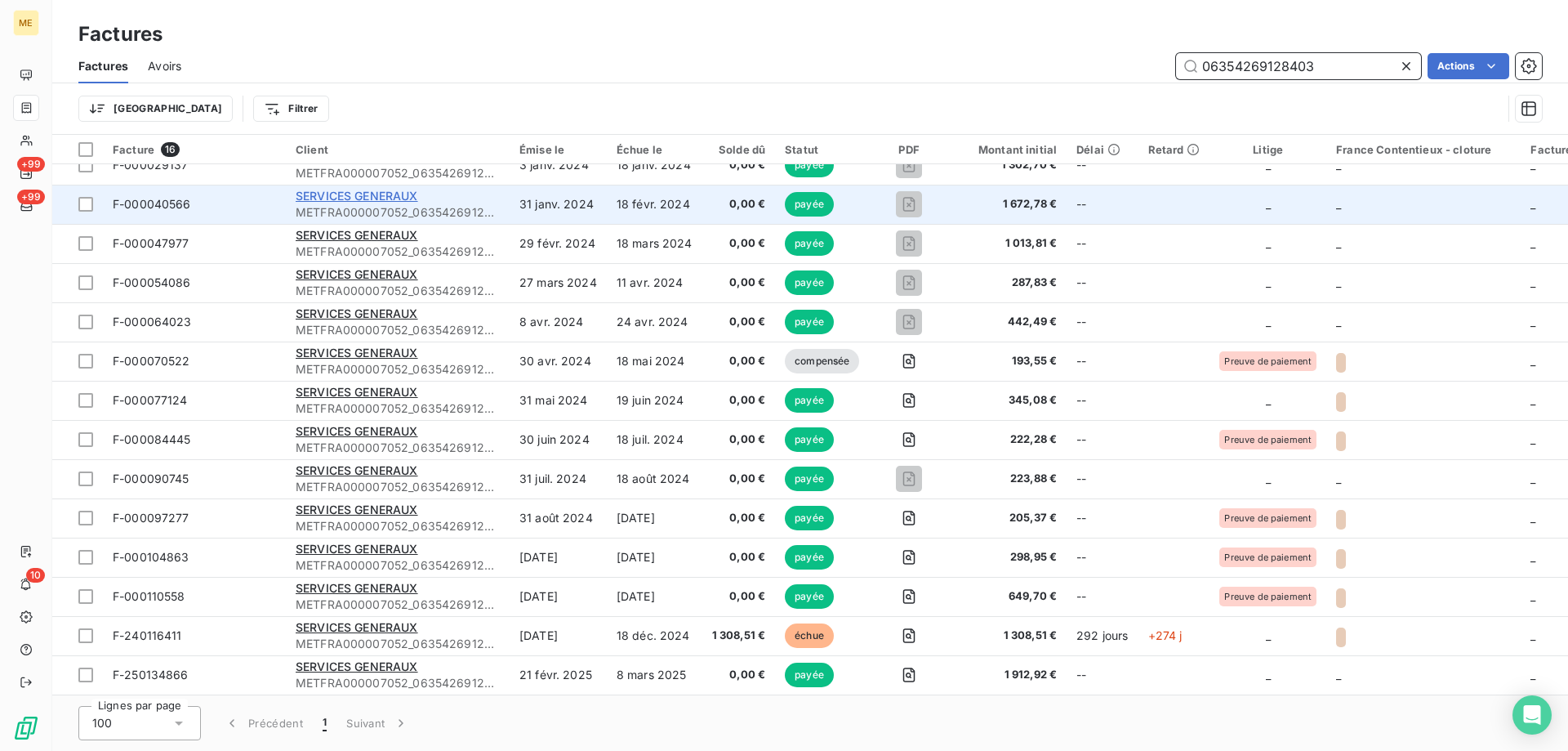
type input "06354269128403"
click at [326, 192] on span "SERVICES GENERAUX" at bounding box center [357, 195] width 123 height 14
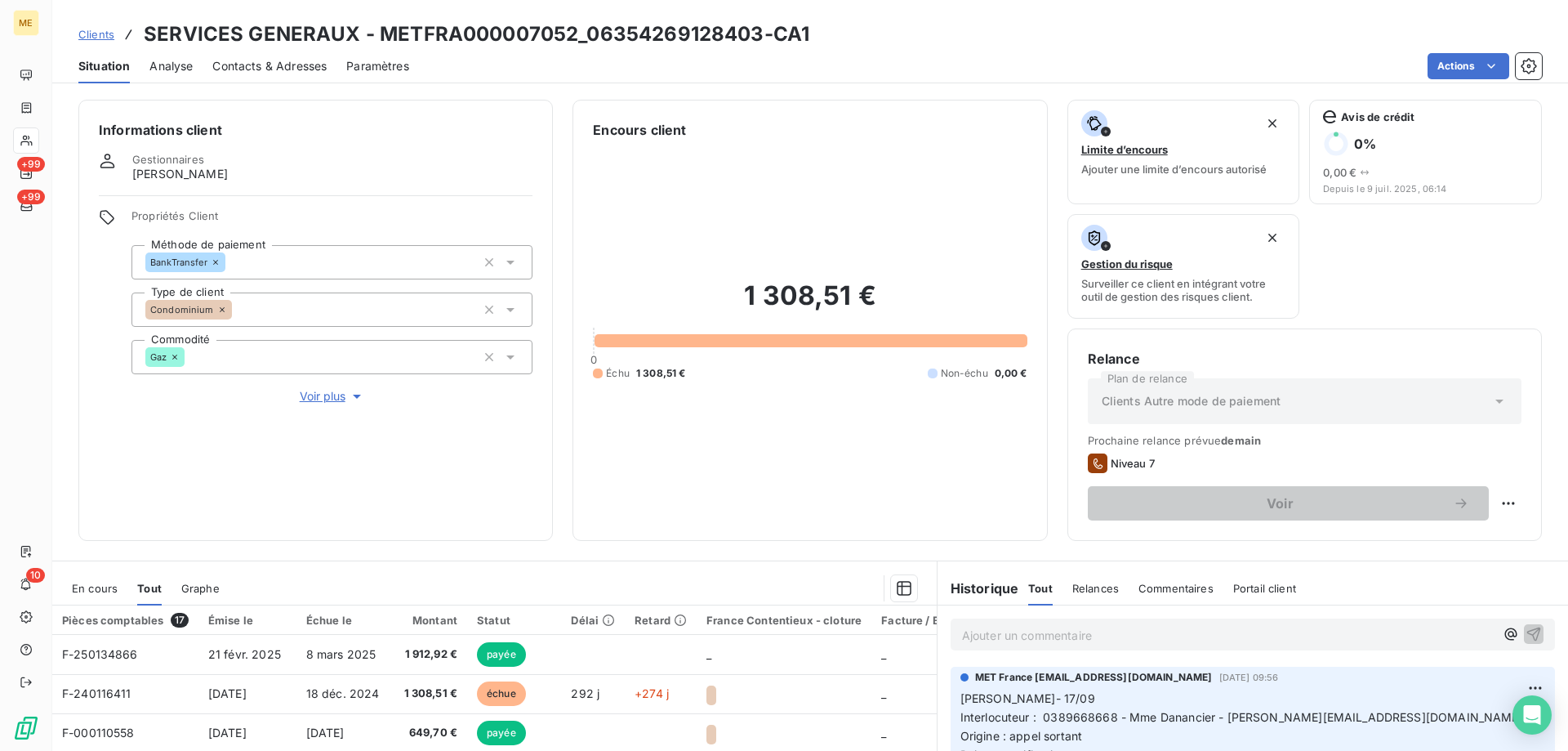
scroll to position [218, 0]
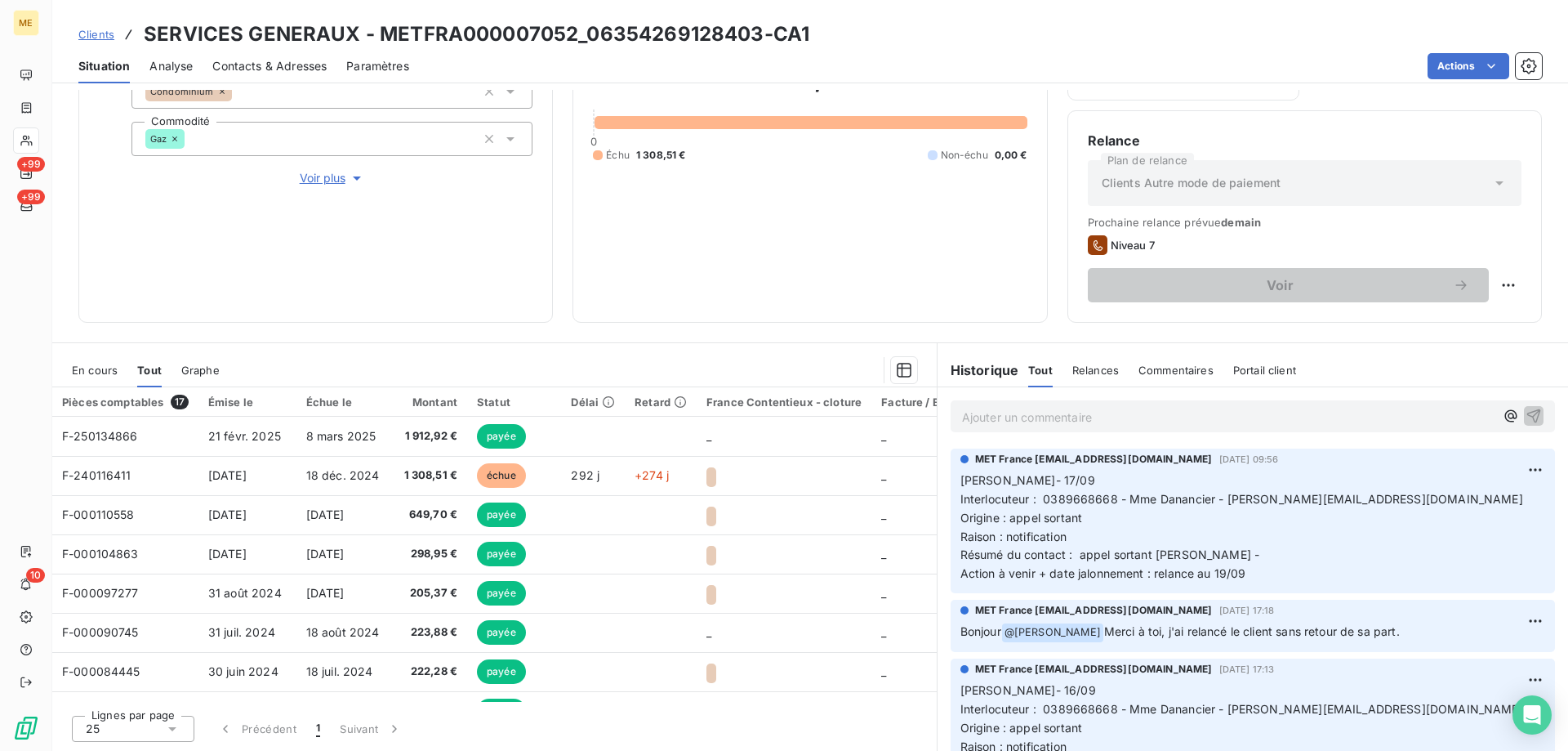
click at [85, 364] on span "En cours" at bounding box center [94, 370] width 45 height 13
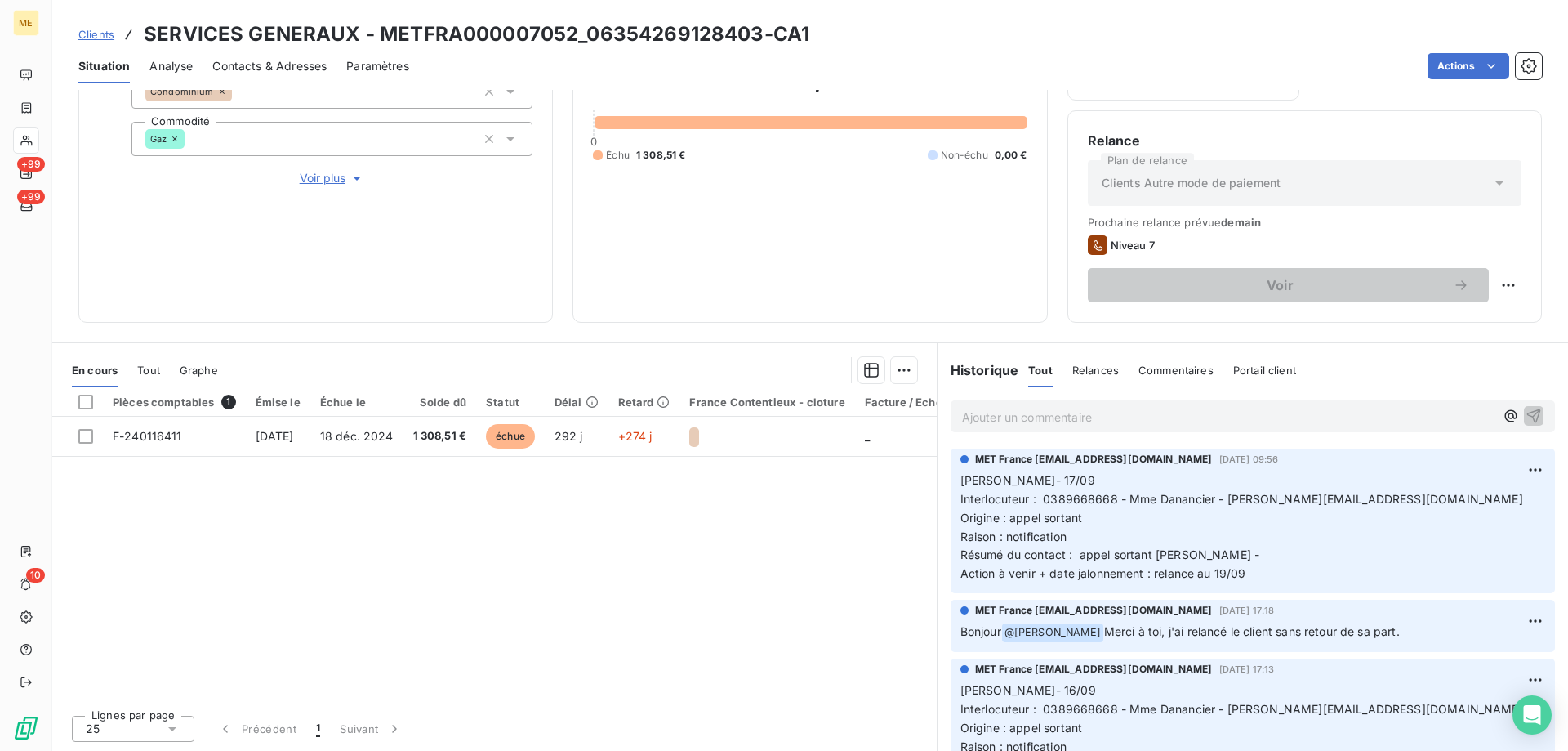
click at [104, 37] on span "Clients" at bounding box center [96, 34] width 36 height 13
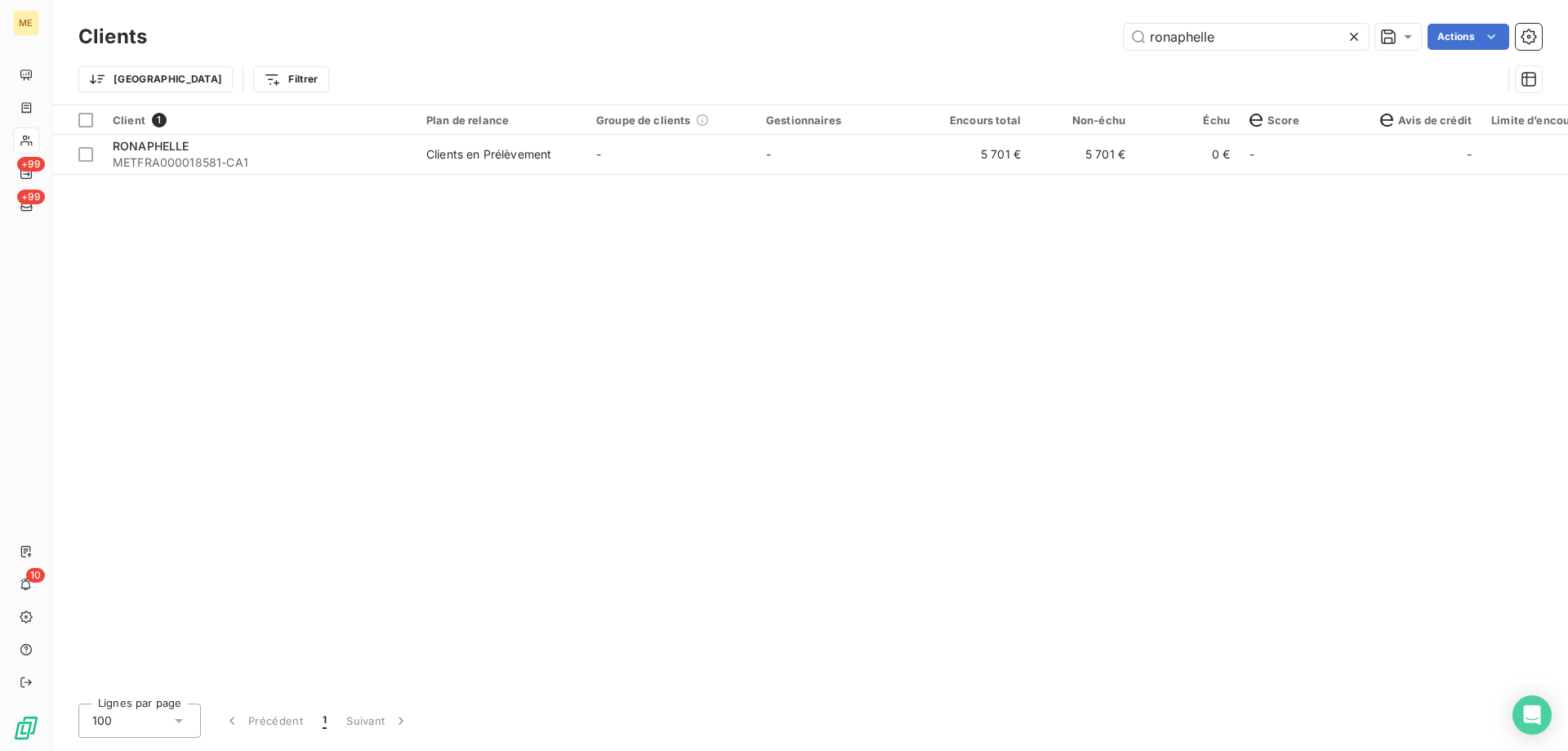
drag, startPoint x: 1227, startPoint y: 45, endPoint x: 1108, endPoint y: 45, distance: 119.0
click at [1108, 45] on div "ronaphelle Actions" at bounding box center [854, 37] width 1376 height 26
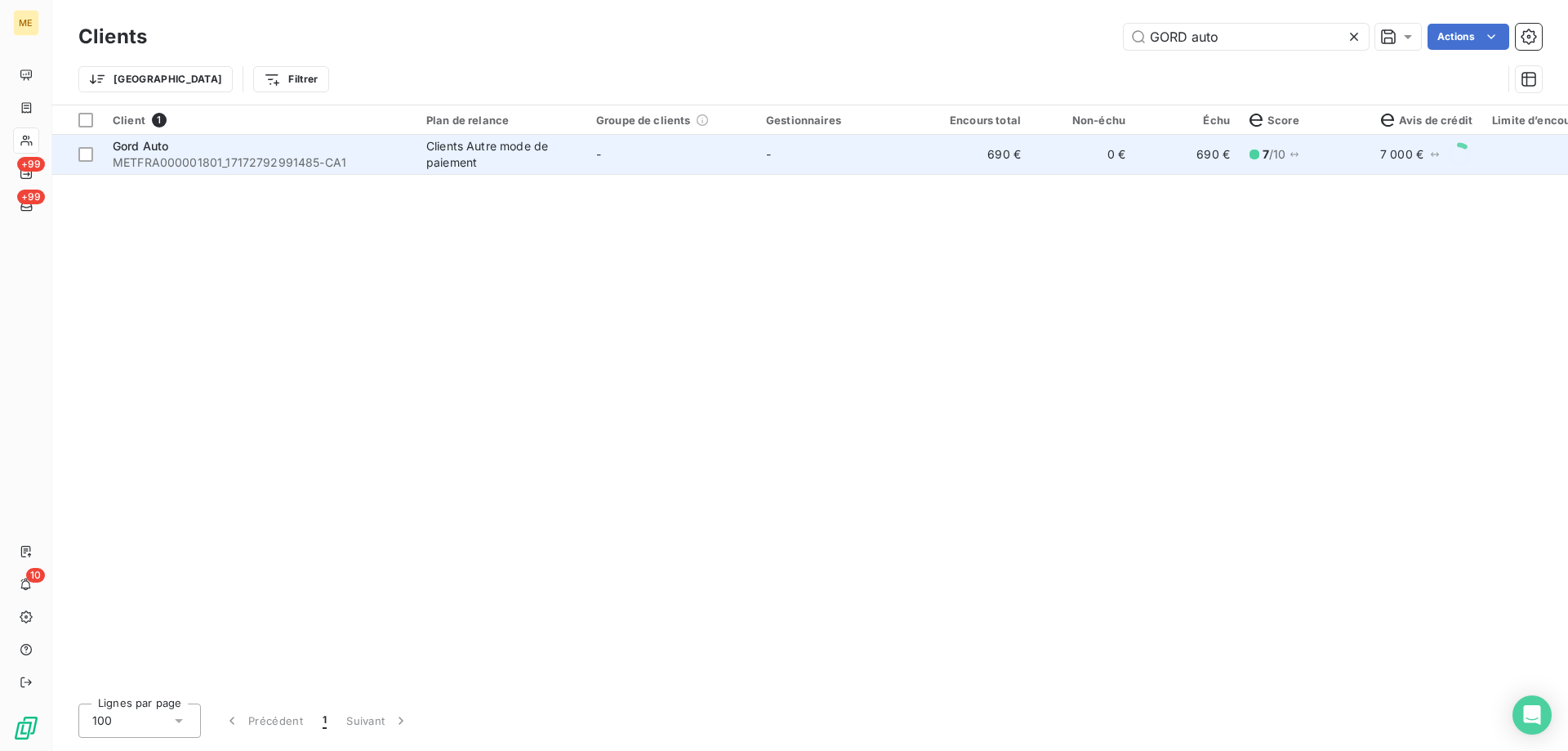
type input "GORD auto"
click at [166, 148] on span "Gord Auto" at bounding box center [140, 146] width 56 height 14
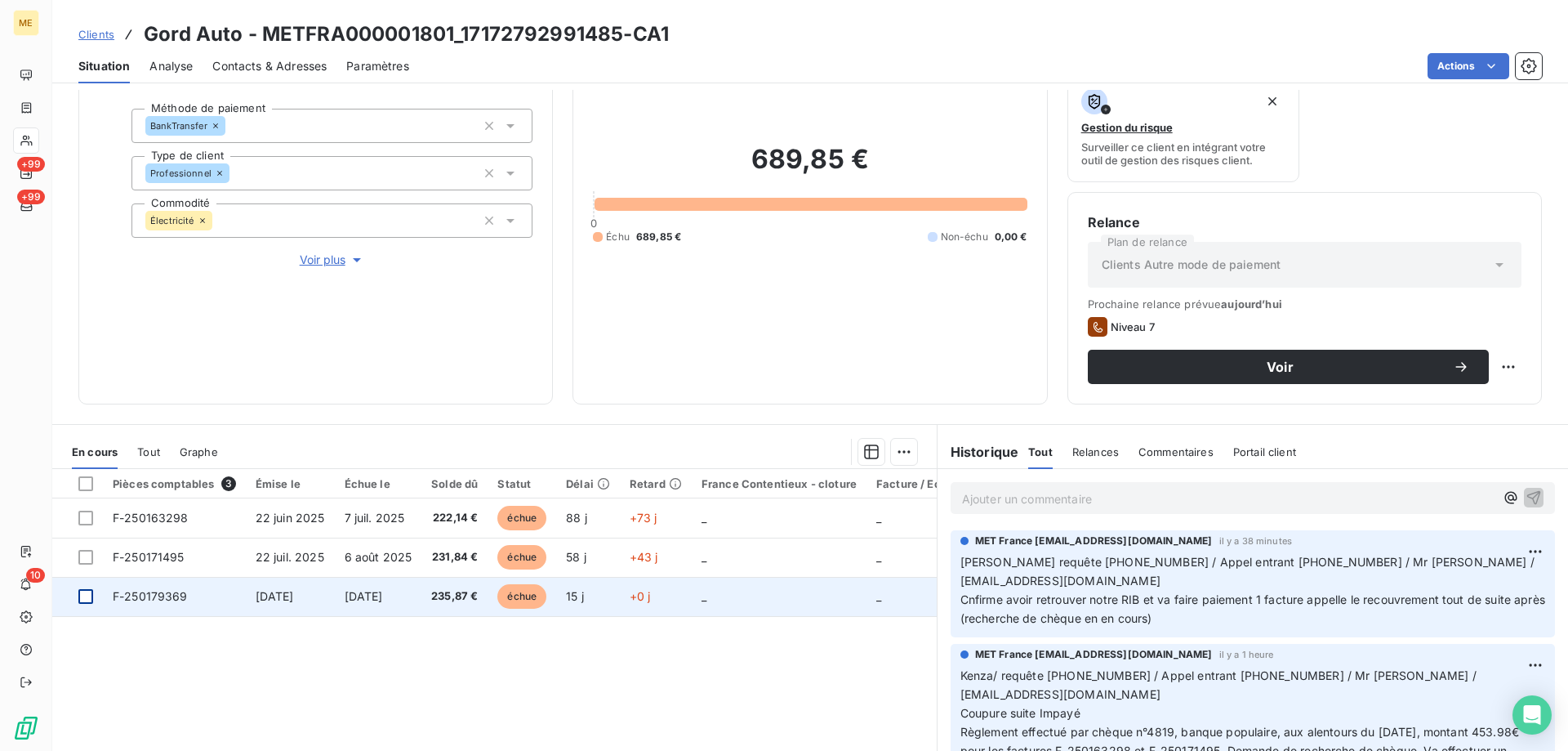
click at [91, 596] on div at bounding box center [85, 596] width 15 height 15
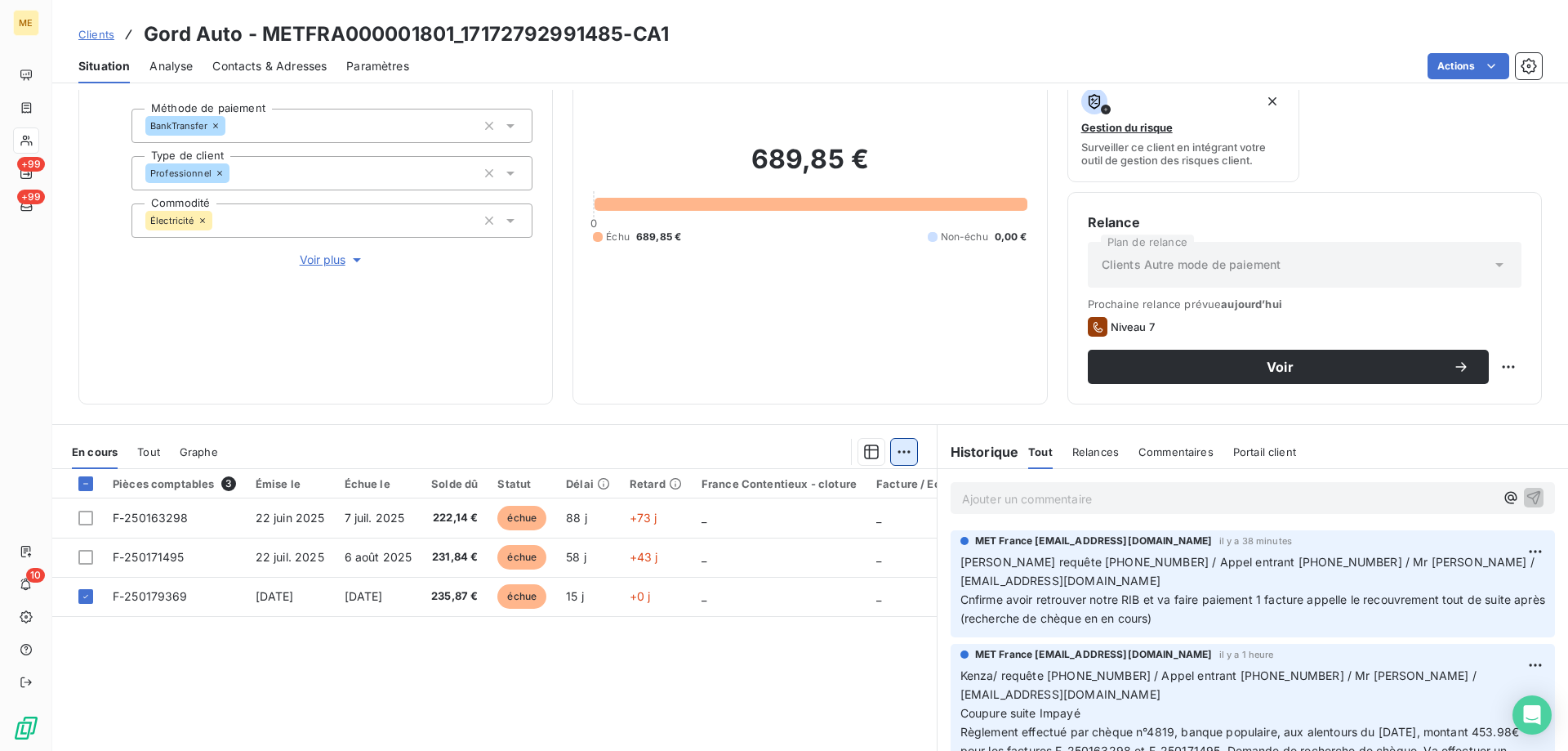
click at [894, 453] on html "ME +99 +99 10 Clients Gord Auto - METFRA000001801_17172792991485-CA1 Situation …" at bounding box center [784, 457] width 1568 height 914
click at [678, 520] on div "Ajouter une promesse de paiement (1 facture)" at bounding box center [758, 517] width 289 height 26
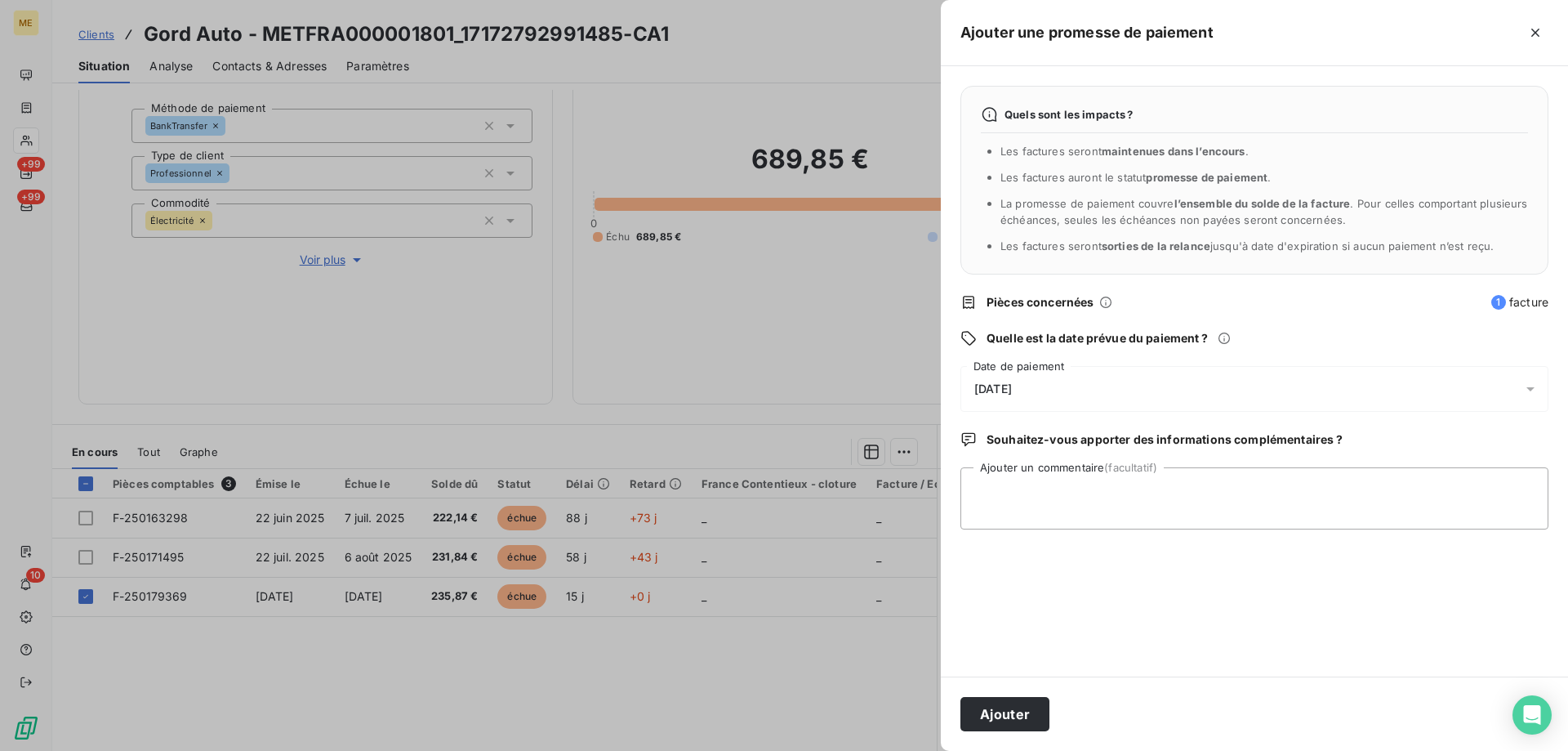
click at [1012, 384] on span "19/09/2025" at bounding box center [993, 389] width 37 height 13
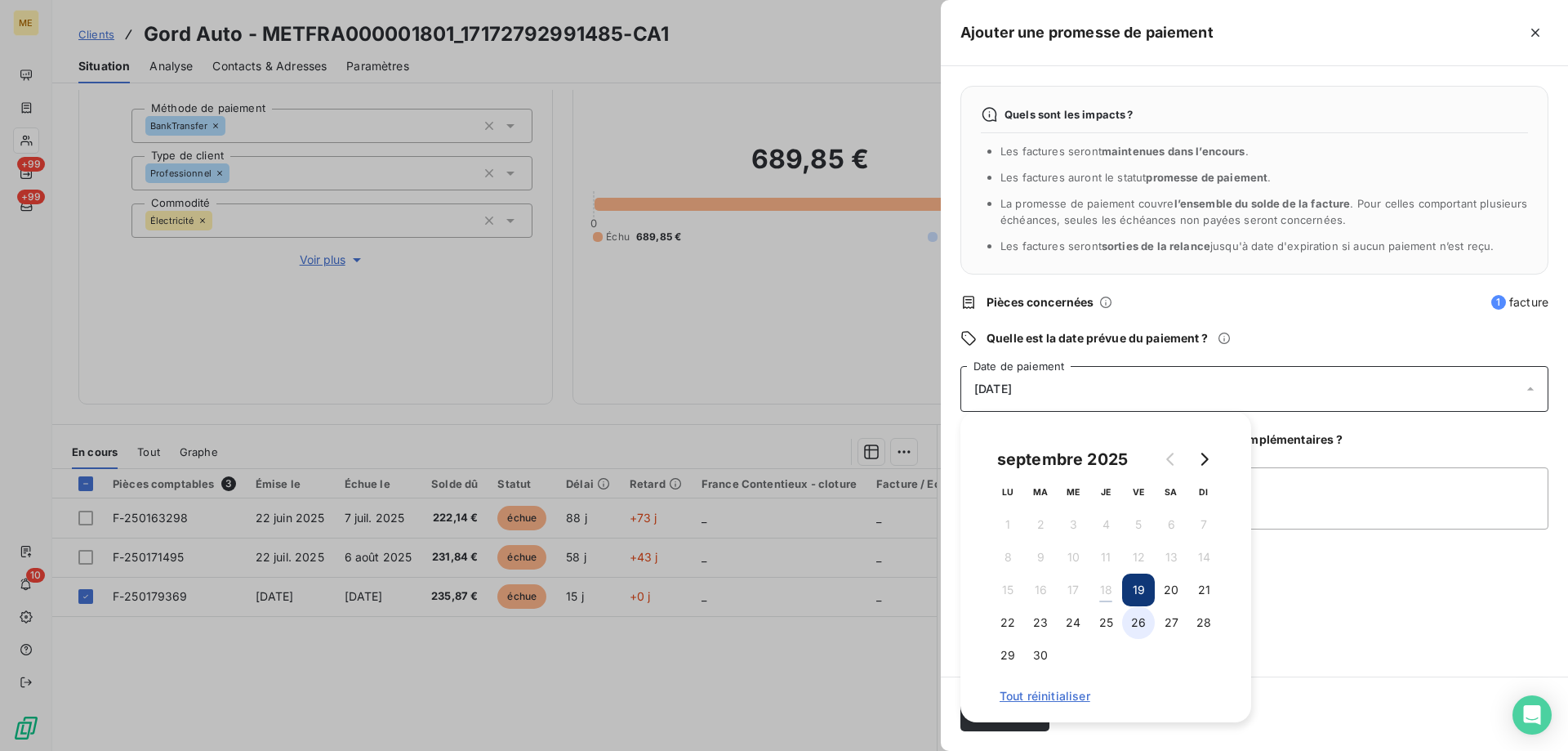
click at [1143, 621] on button "26" at bounding box center [1138, 622] width 32 height 32
click at [1323, 511] on textarea "Ajouter un commentaire (facultatif)" at bounding box center [1255, 498] width 589 height 62
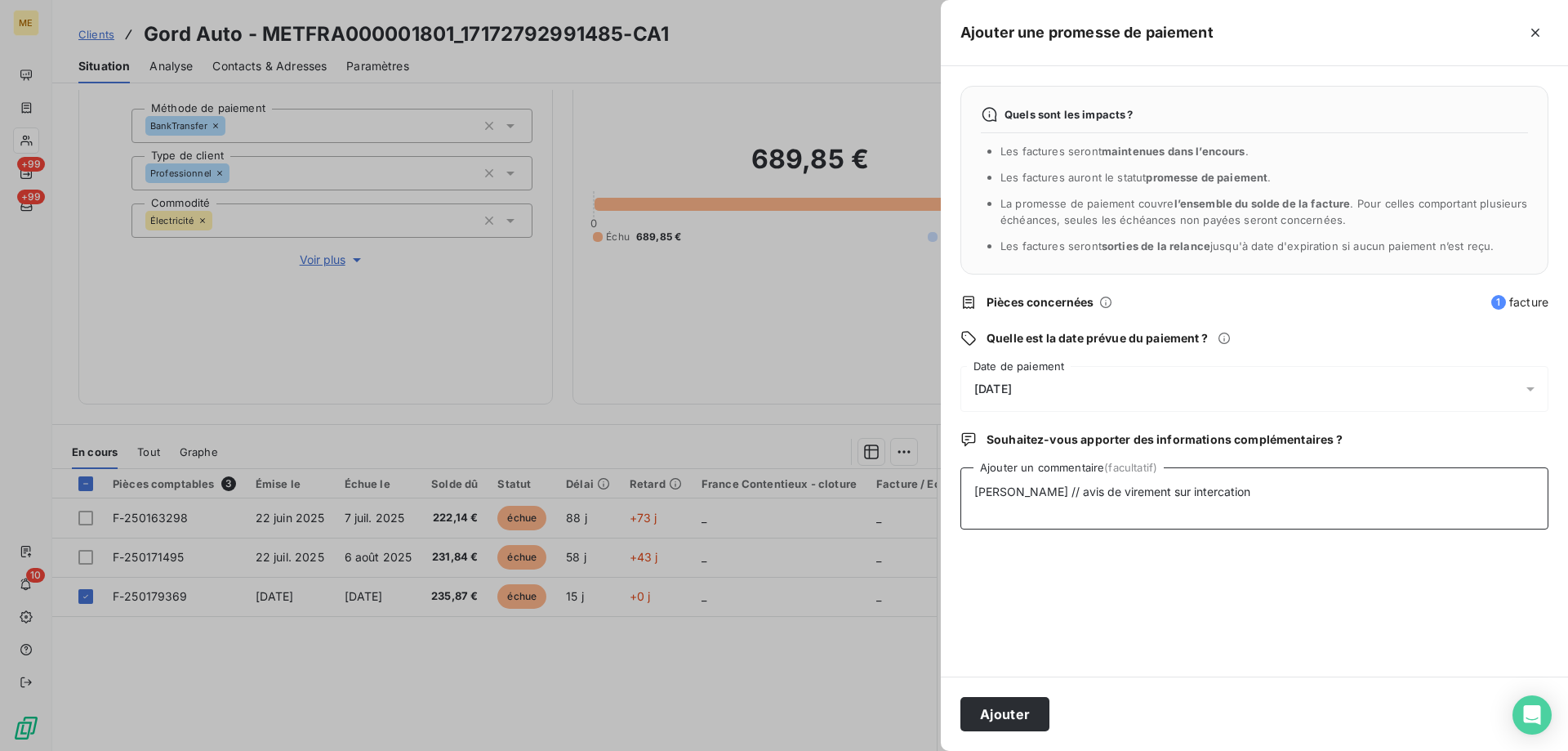
click at [1166, 493] on textarea "Sylvain // avis de virement sur intercation" at bounding box center [1255, 498] width 589 height 62
click at [0, 0] on lt-span "inter ac tion" at bounding box center [0, 0] width 0 height 0
paste textarea "https://metholdingag.lightning.force.com/lightning/r/vlocity_cmt__CustomerInter…"
type textarea "Sylvain // avis de virement sur interaction https://metholdingag.lightning.forc…"
click at [993, 719] on button "Ajouter" at bounding box center [1005, 714] width 89 height 34
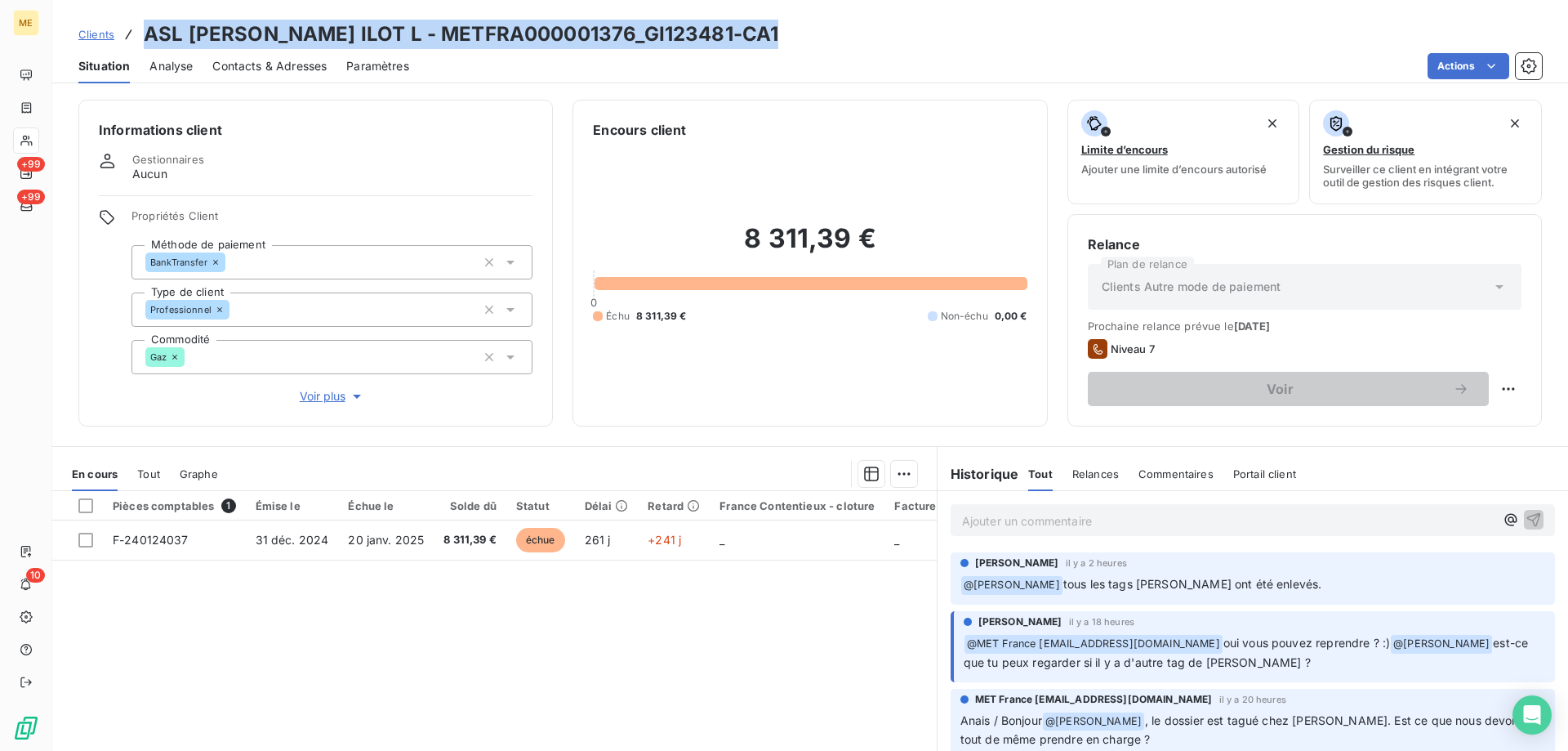
drag, startPoint x: 145, startPoint y: 31, endPoint x: 775, endPoint y: 16, distance: 630.2
click at [775, 16] on div "Clients ASL JACQUES COEUR ILOT L - METFRA000001376_GI123481-CA1 Situation Analy…" at bounding box center [810, 42] width 1516 height 84
copy h3 "ASL JACQUES COEUR ILOT L - METFRA000001376_GI123481-CA1"
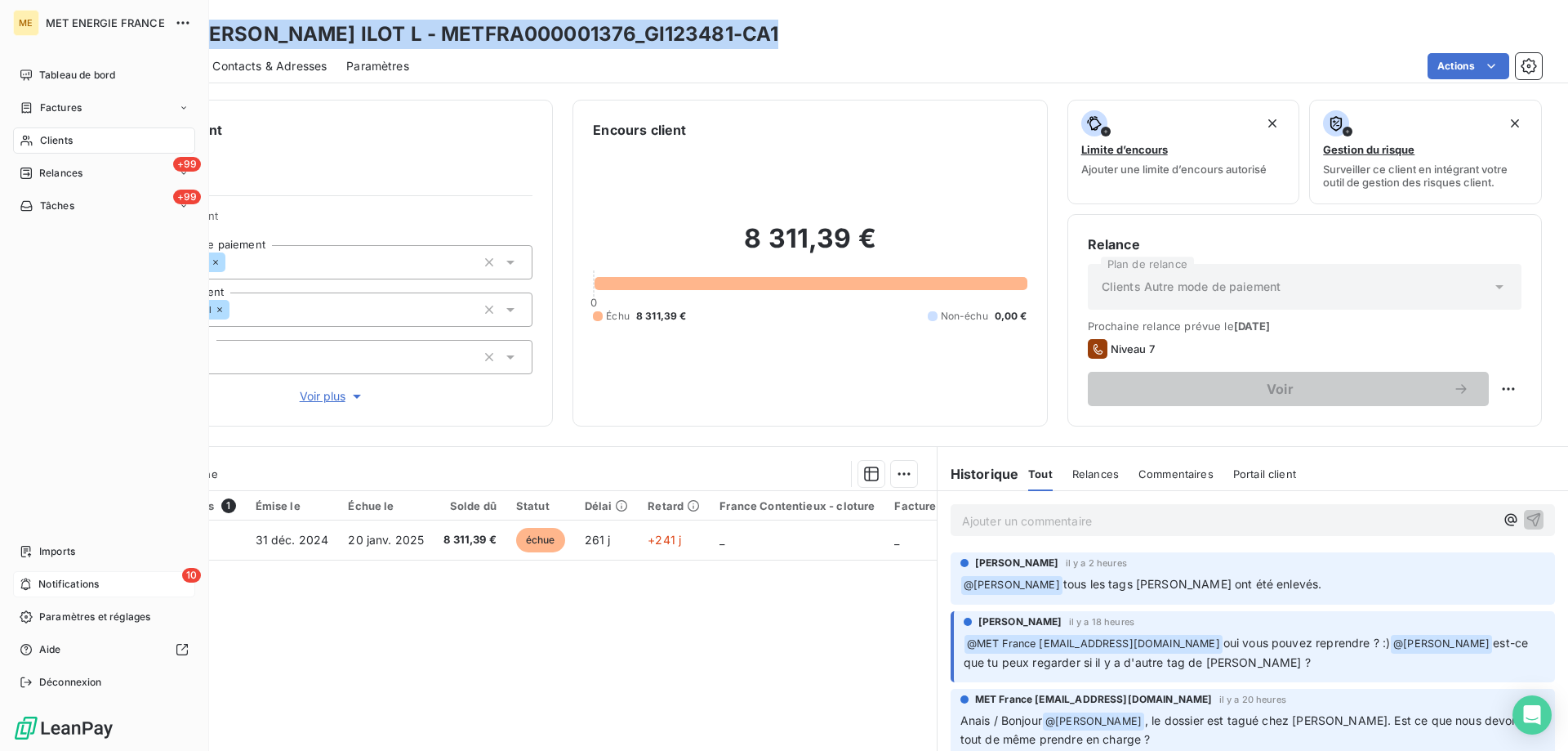
click at [32, 579] on div "10 Notifications" at bounding box center [104, 584] width 182 height 26
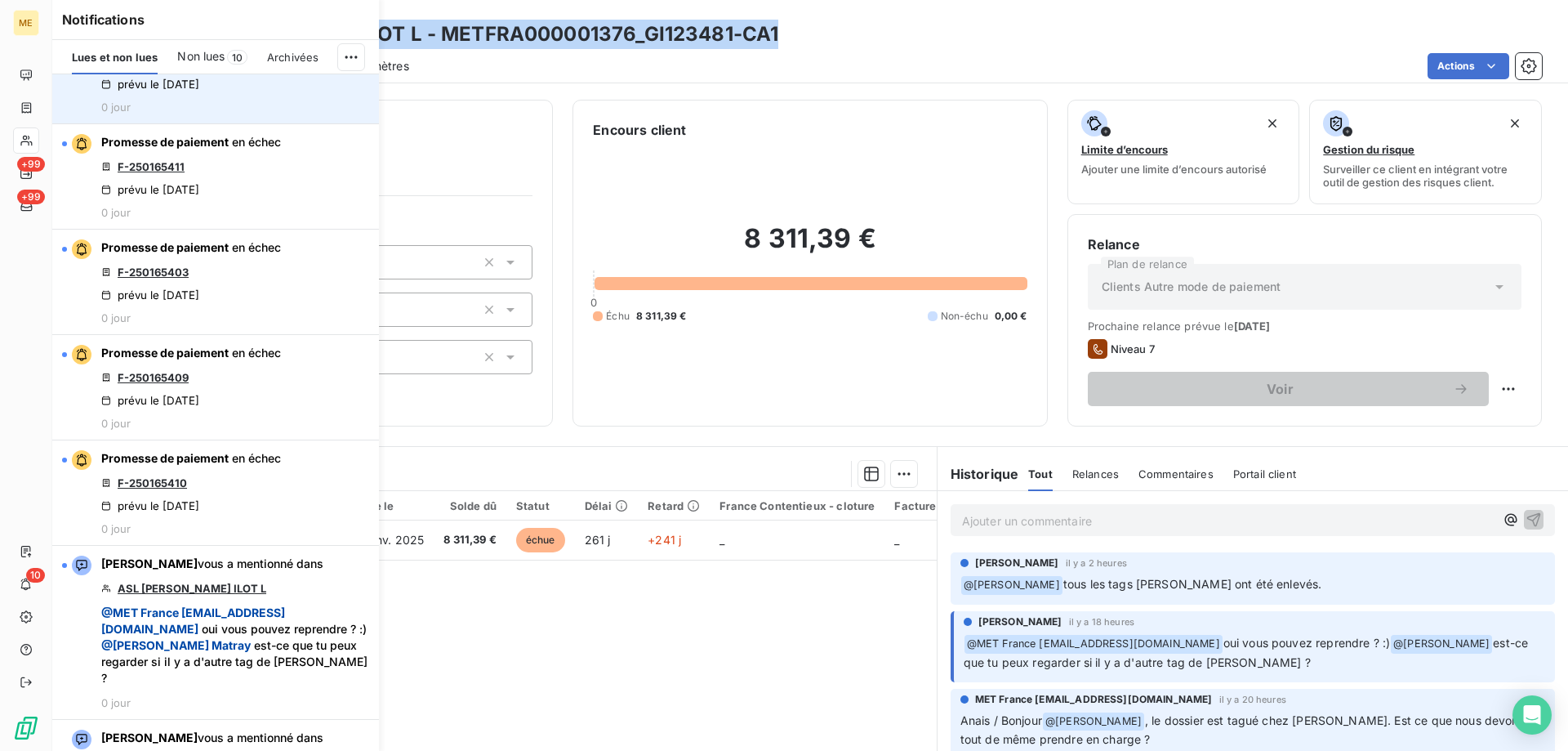
scroll to position [572, 0]
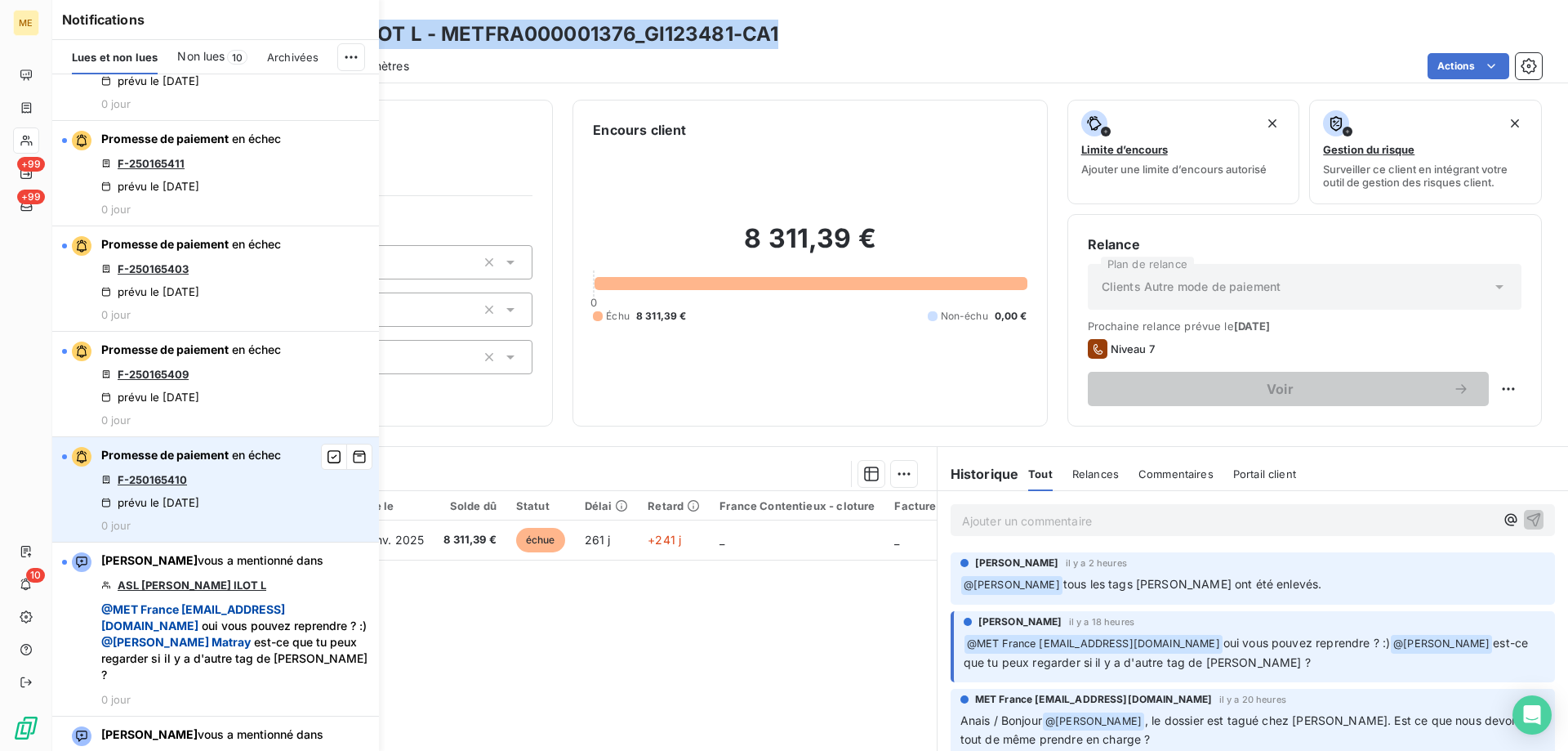
click at [166, 486] on link "F-250165410" at bounding box center [152, 479] width 70 height 13
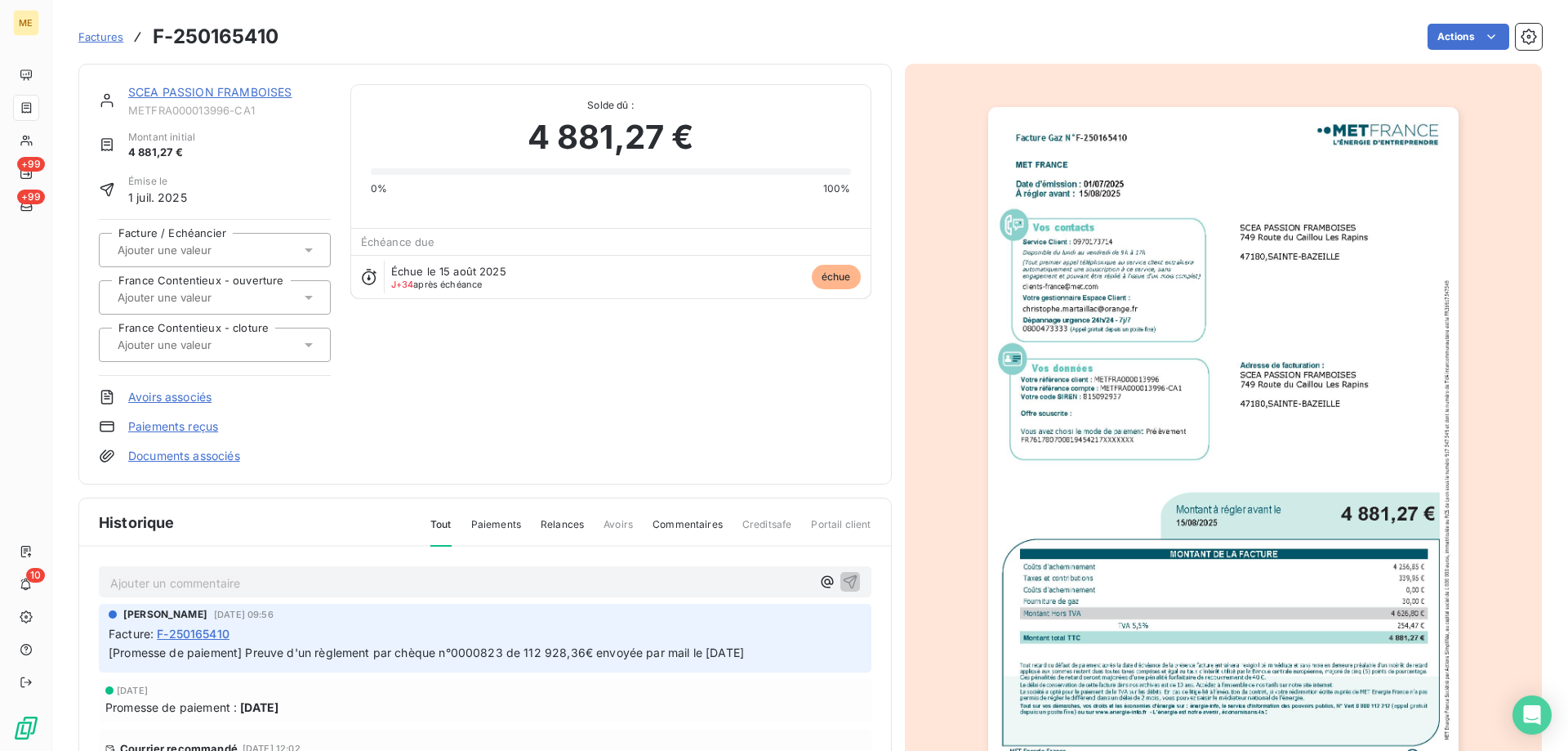
click at [559, 624] on div "[PERSON_NAME] [DATE] 09:56 Facture : F-250165410 [Promesse de paiement] Preuve …" at bounding box center [485, 635] width 753 height 56
click at [187, 92] on link "SCEA PASSION FRAMBOISES" at bounding box center [210, 92] width 163 height 14
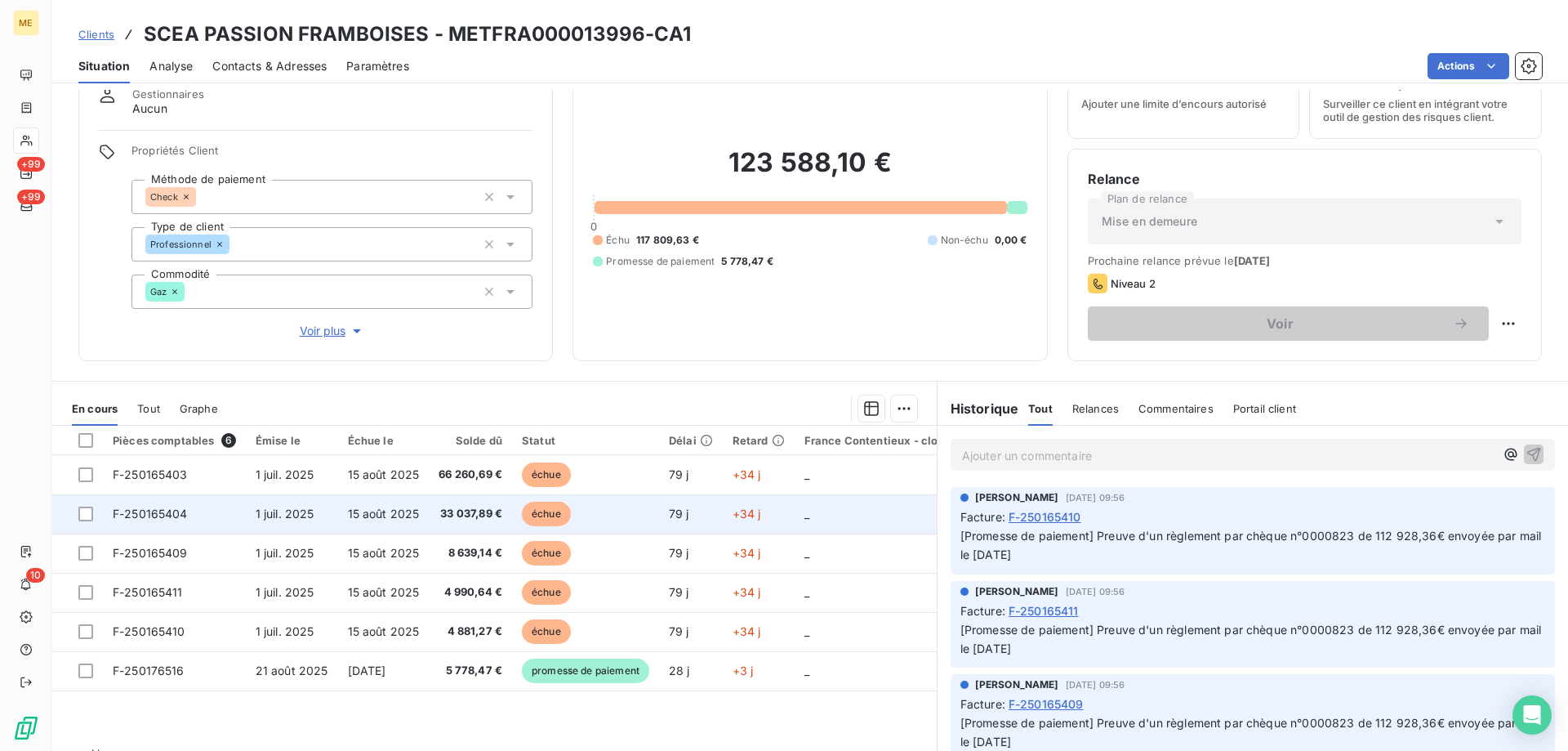
scroll to position [104, 0]
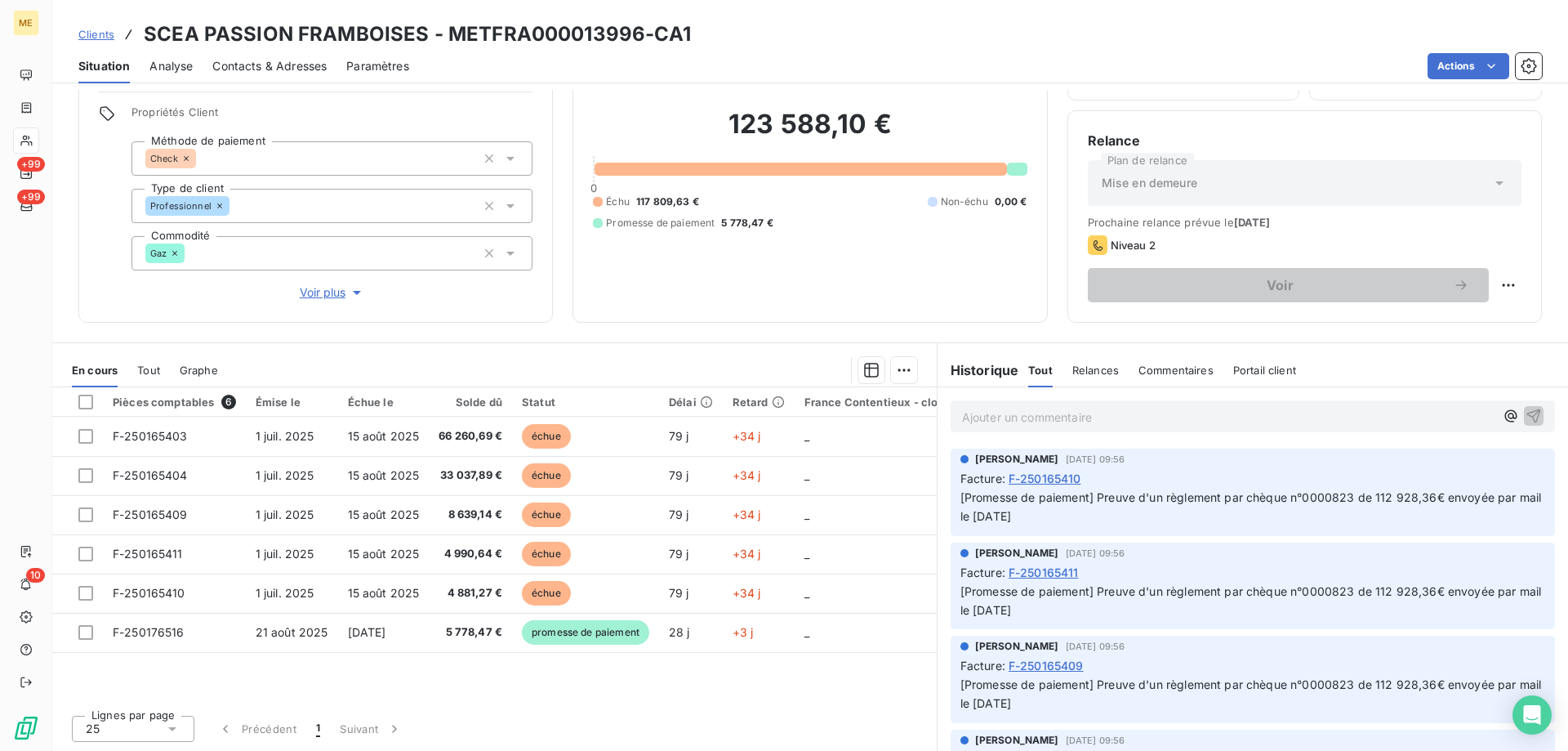
drag, startPoint x: 1092, startPoint y: 690, endPoint x: 1099, endPoint y: 698, distance: 10.6
click at [1099, 698] on p "[Promesse de paiement] Preuve d'un règlement par chèque n°0000823 de 112 928,36…" at bounding box center [1253, 694] width 585 height 37
copy span "Preuve d'un règlement par chèque n°0000823 de 112 928,36€ envoyée par mail le […"
click at [84, 397] on div at bounding box center [85, 402] width 15 height 15
click at [899, 370] on html "ME +99 +99 10 Clients SCEA PASSION FRAMBOISES - METFRA000013996-CA1 Situation A…" at bounding box center [784, 457] width 1568 height 914
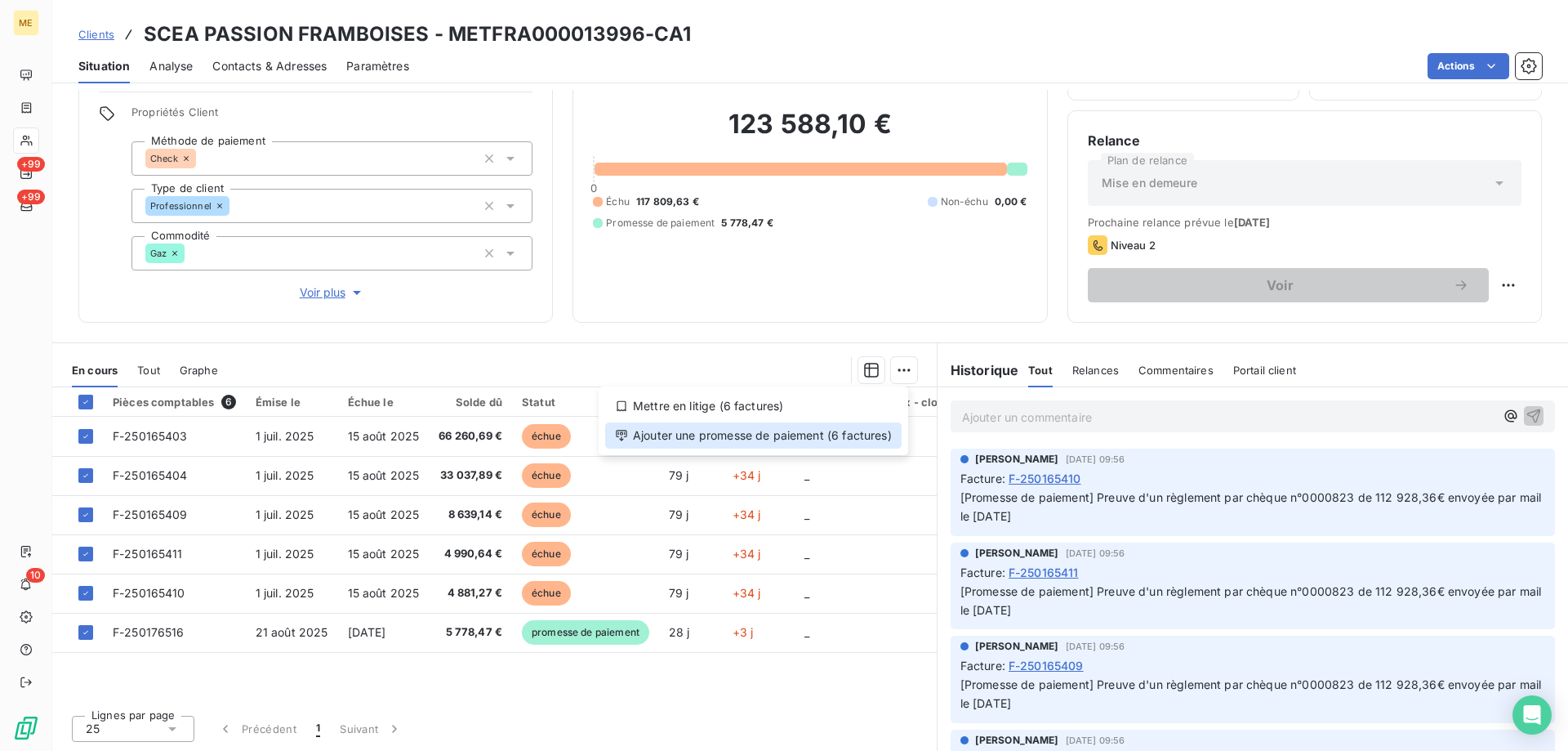
click at [655, 434] on div "Ajouter une promesse de paiement (6 factures)" at bounding box center [753, 435] width 296 height 26
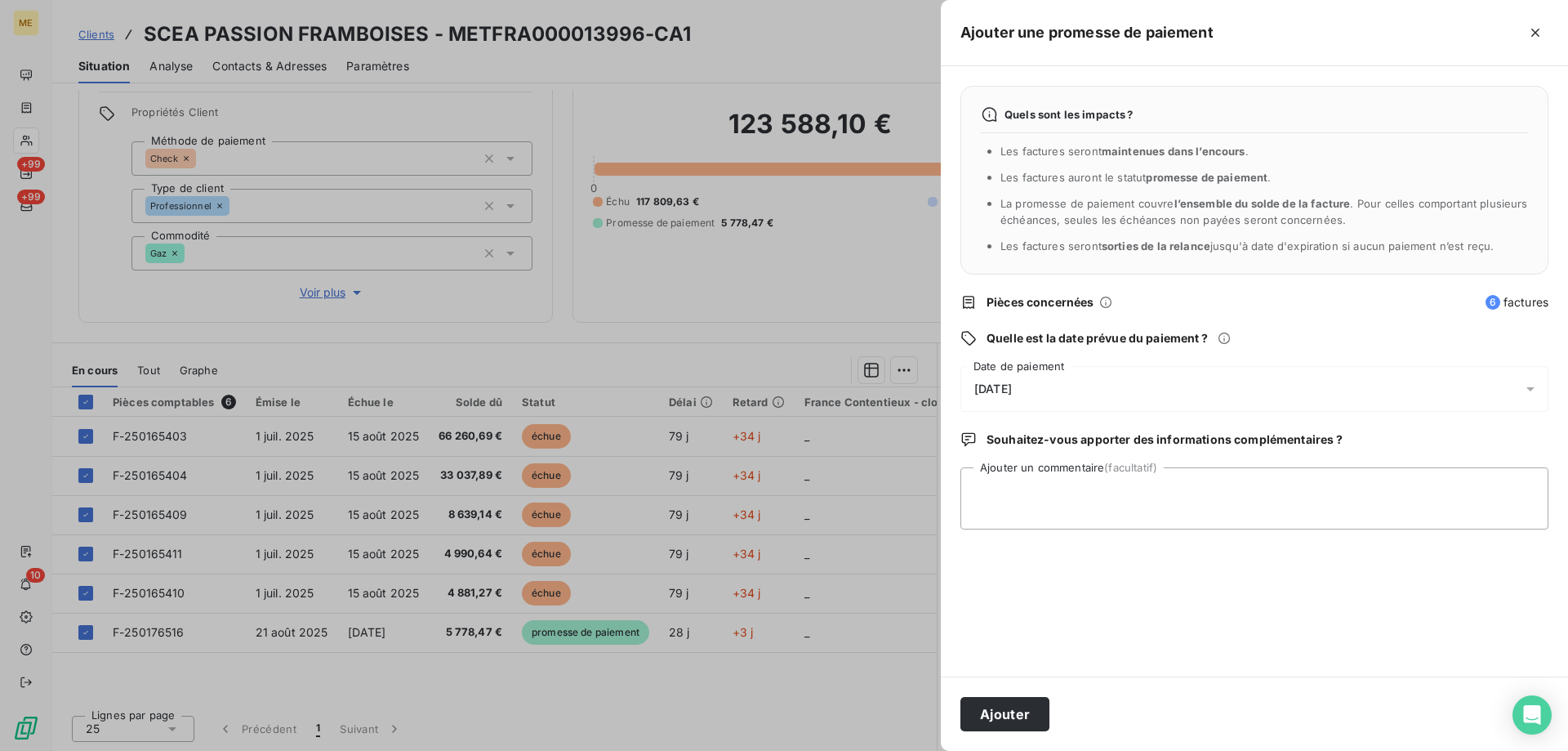
click at [1052, 393] on div "[DATE]" at bounding box center [1255, 388] width 589 height 45
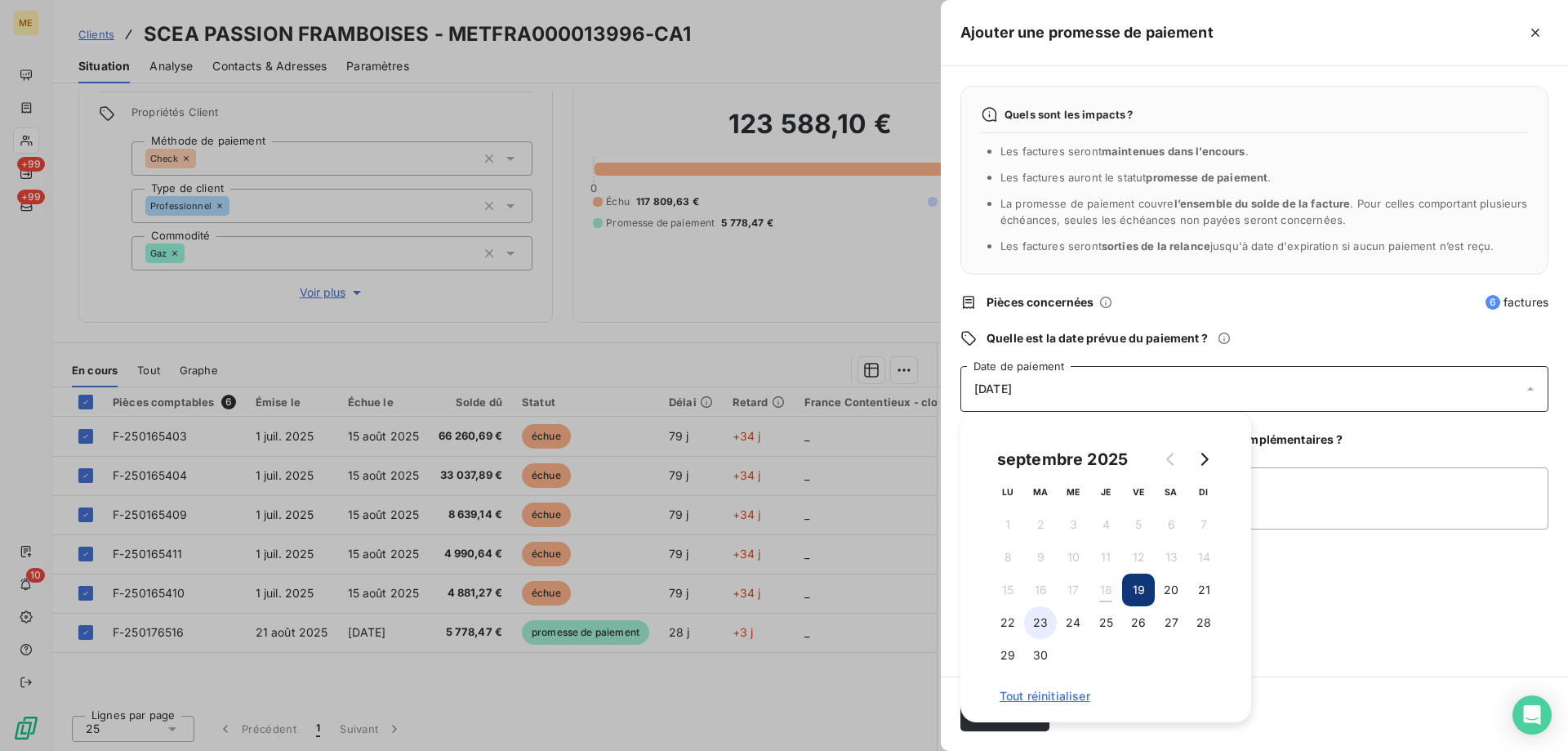
click at [1048, 622] on button "23" at bounding box center [1040, 622] width 32 height 32
click at [1361, 490] on textarea "Ajouter un commentaire (facultatif)" at bounding box center [1255, 498] width 589 height 62
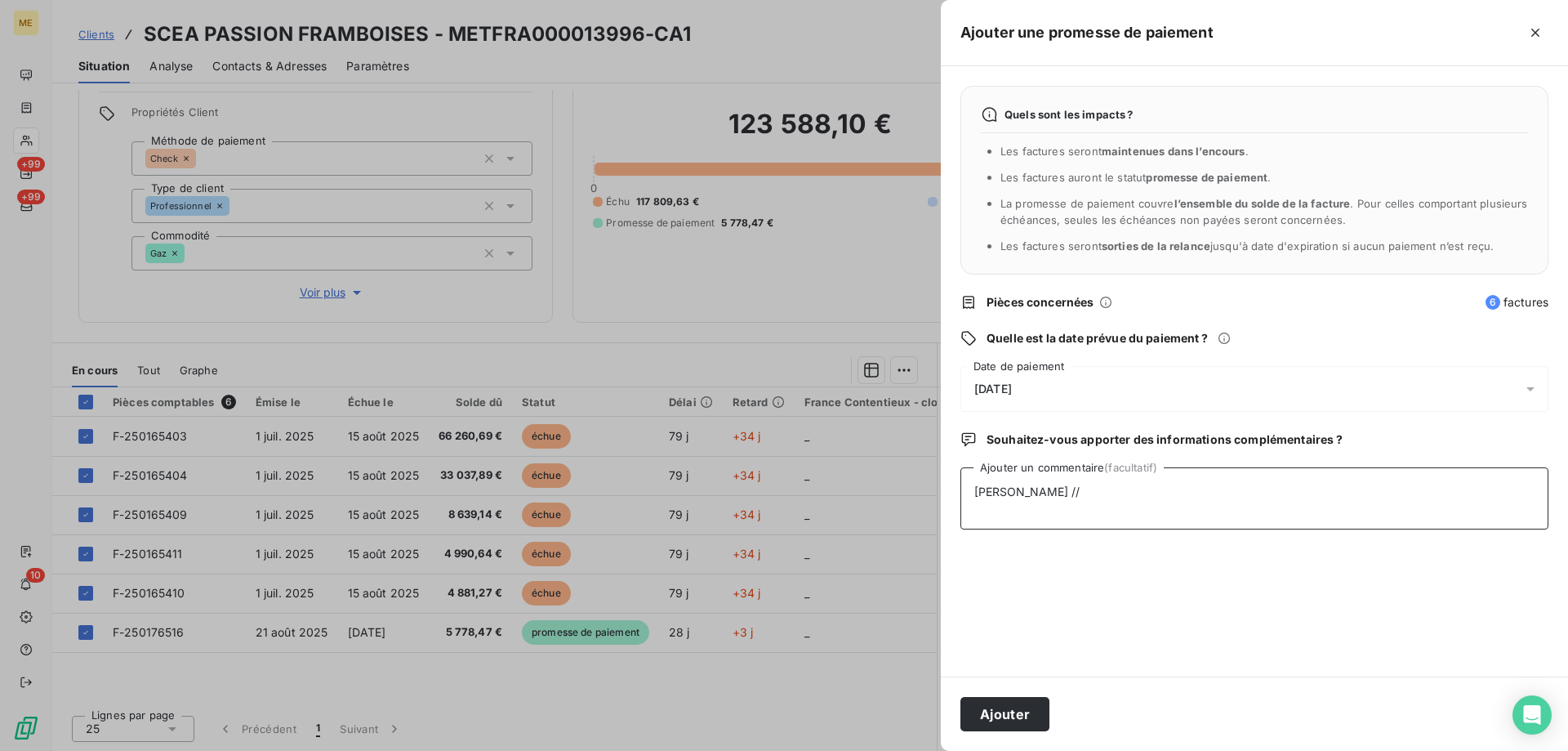
paste textarea "Preuve d'un règlement par chèque n°0000823 de 112 928,36€ envoyée par mail le […"
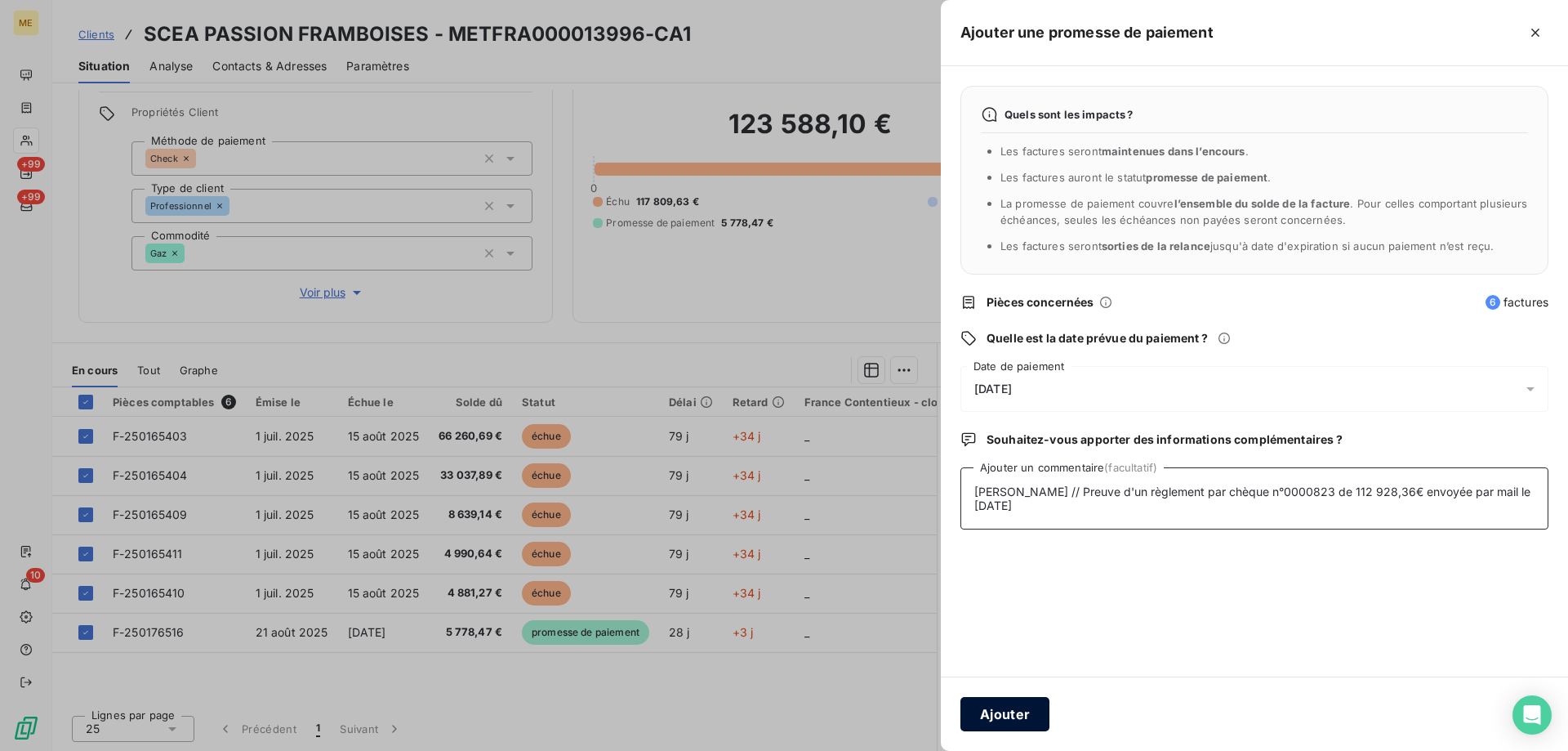
type textarea "[PERSON_NAME] // Preuve d'un règlement par chèque n°0000823 de 112 928,36€ envo…"
click at [995, 723] on button "Ajouter" at bounding box center [1005, 714] width 89 height 34
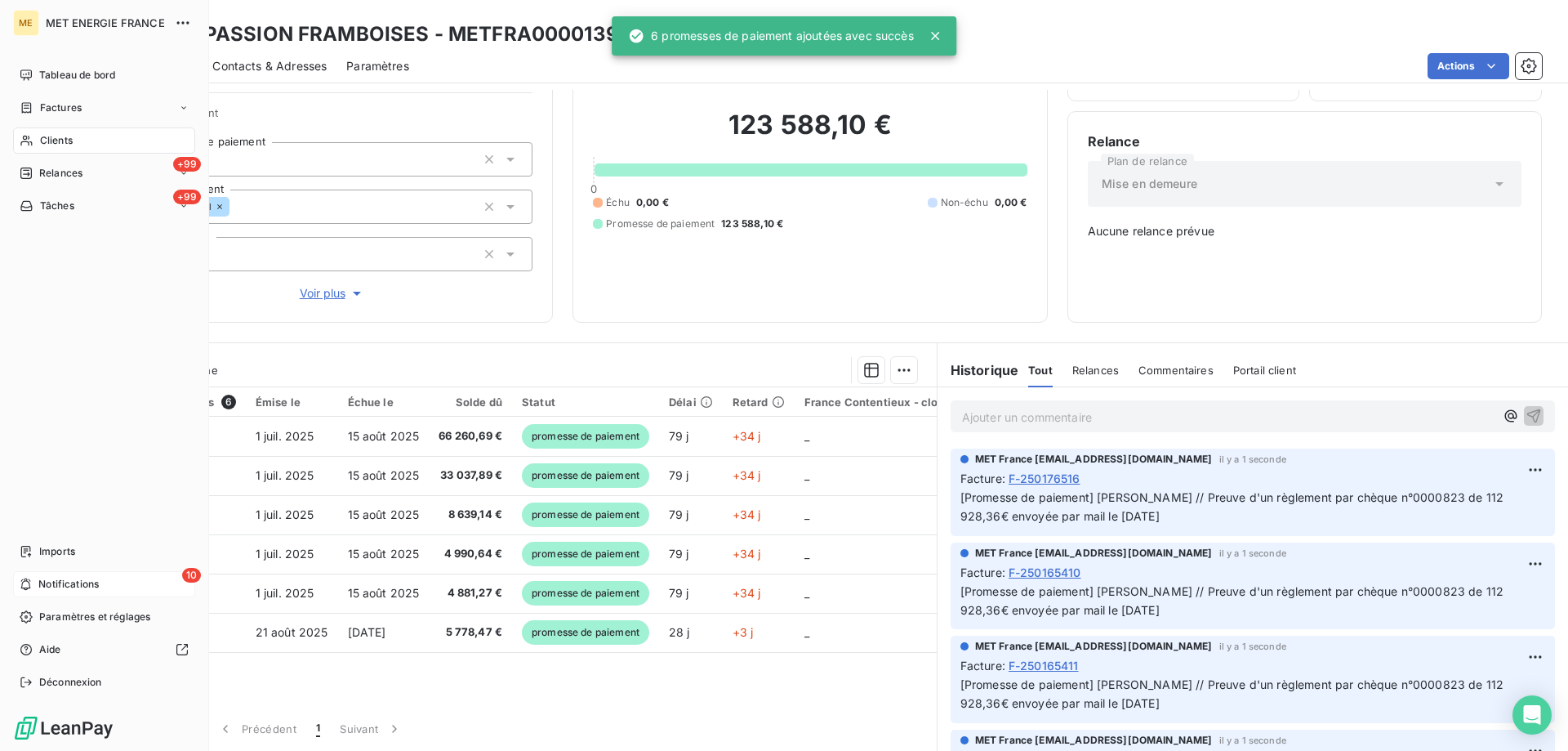
scroll to position [93, 0]
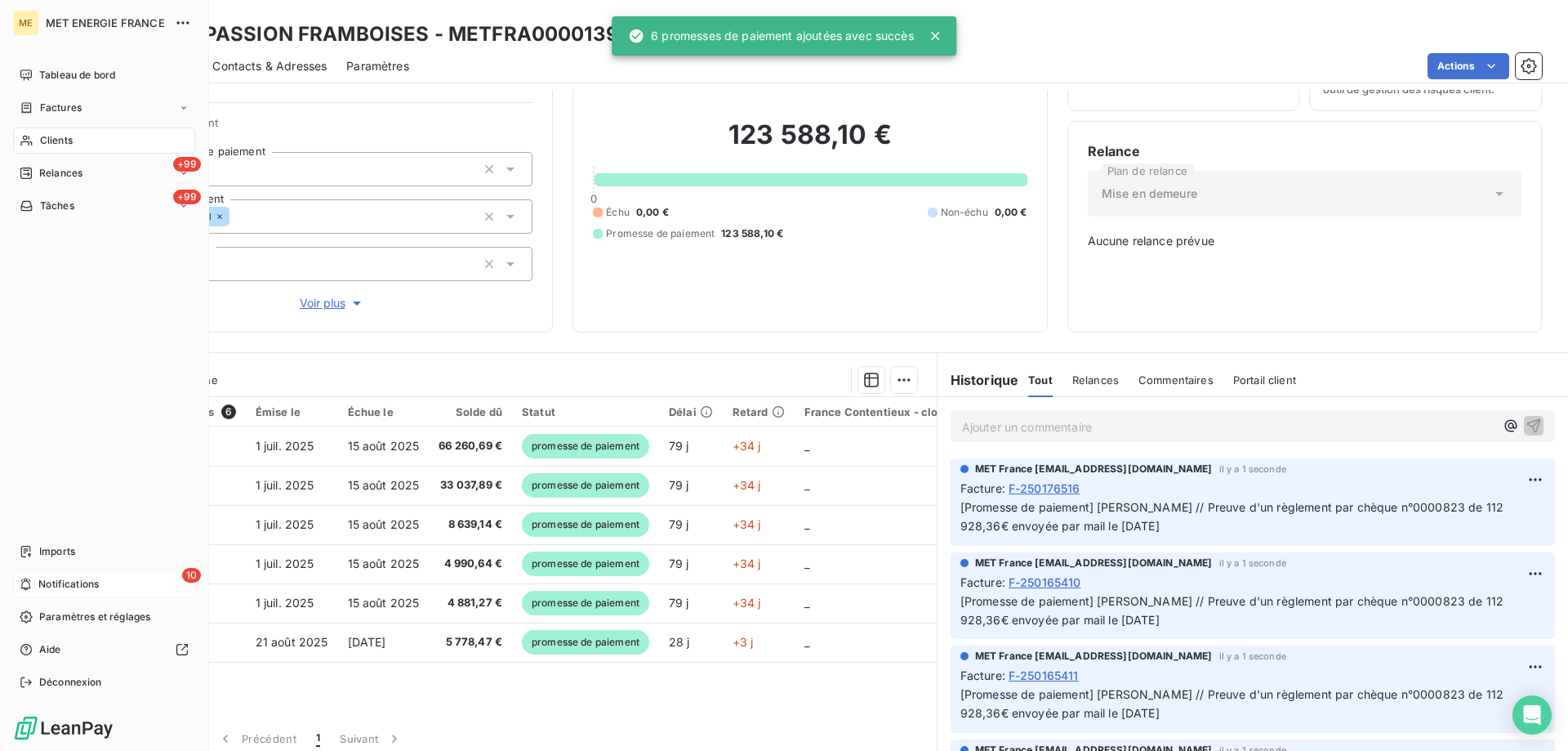
click at [45, 580] on span "Notifications" at bounding box center [68, 584] width 60 height 15
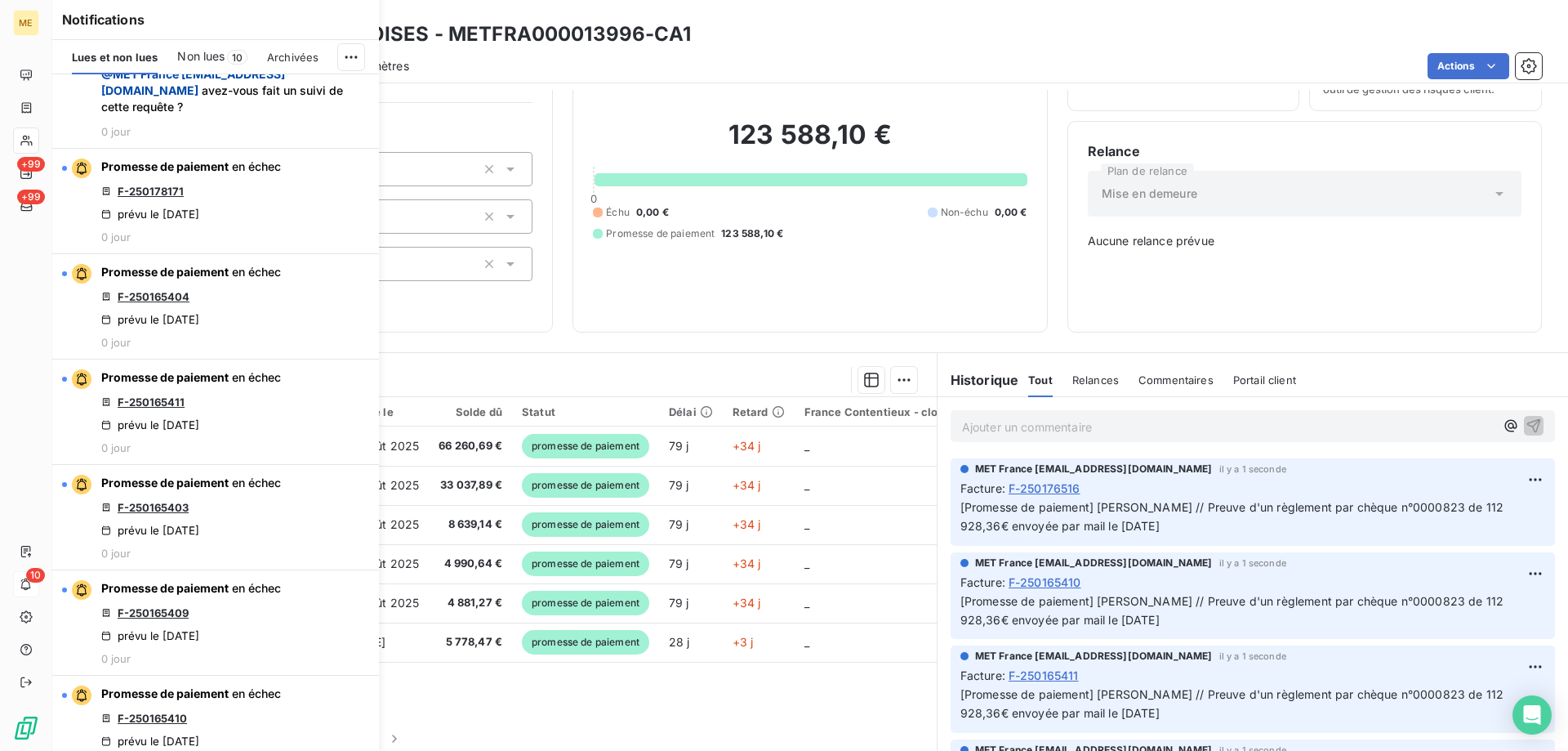
scroll to position [572, 0]
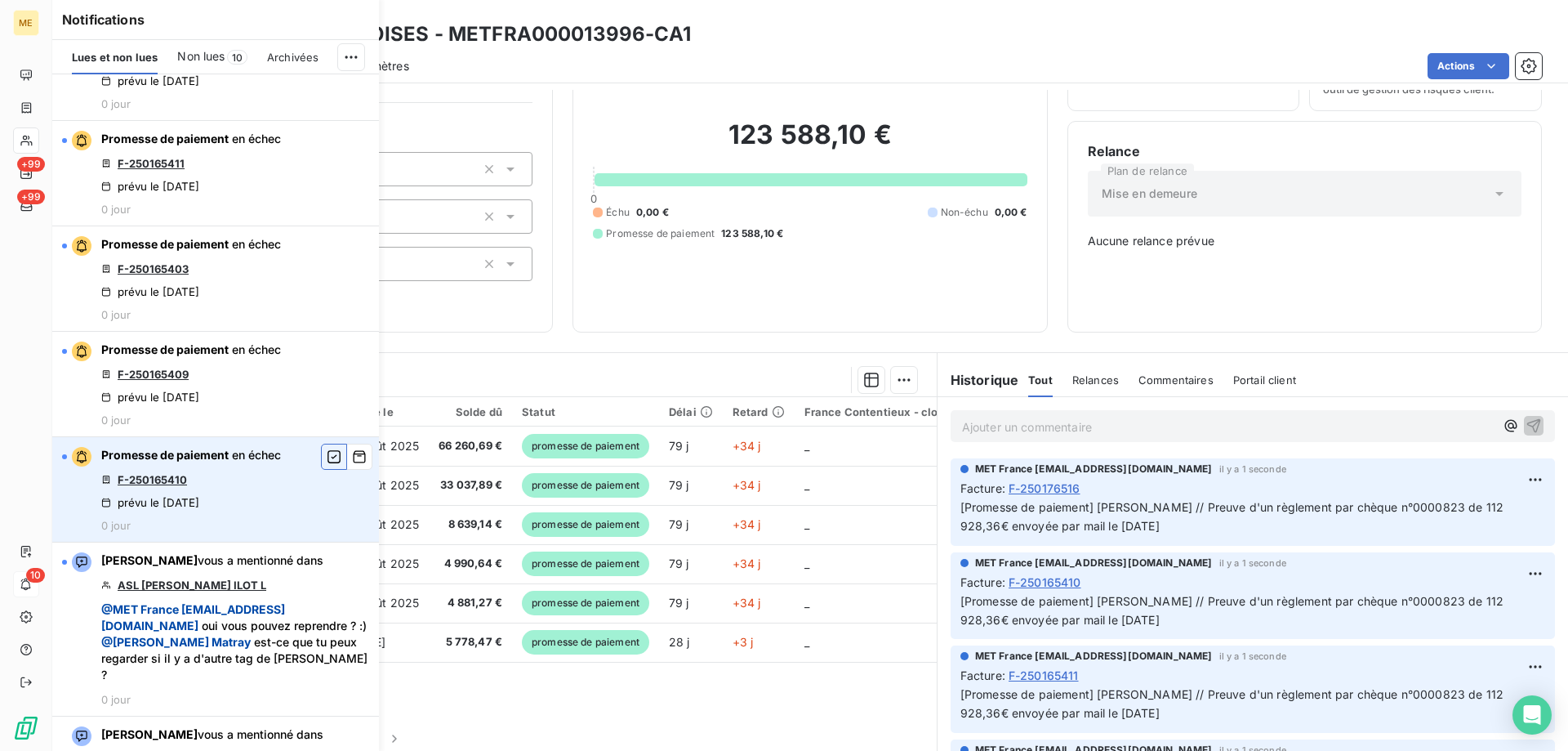
click at [327, 465] on icon "button" at bounding box center [334, 457] width 15 height 17
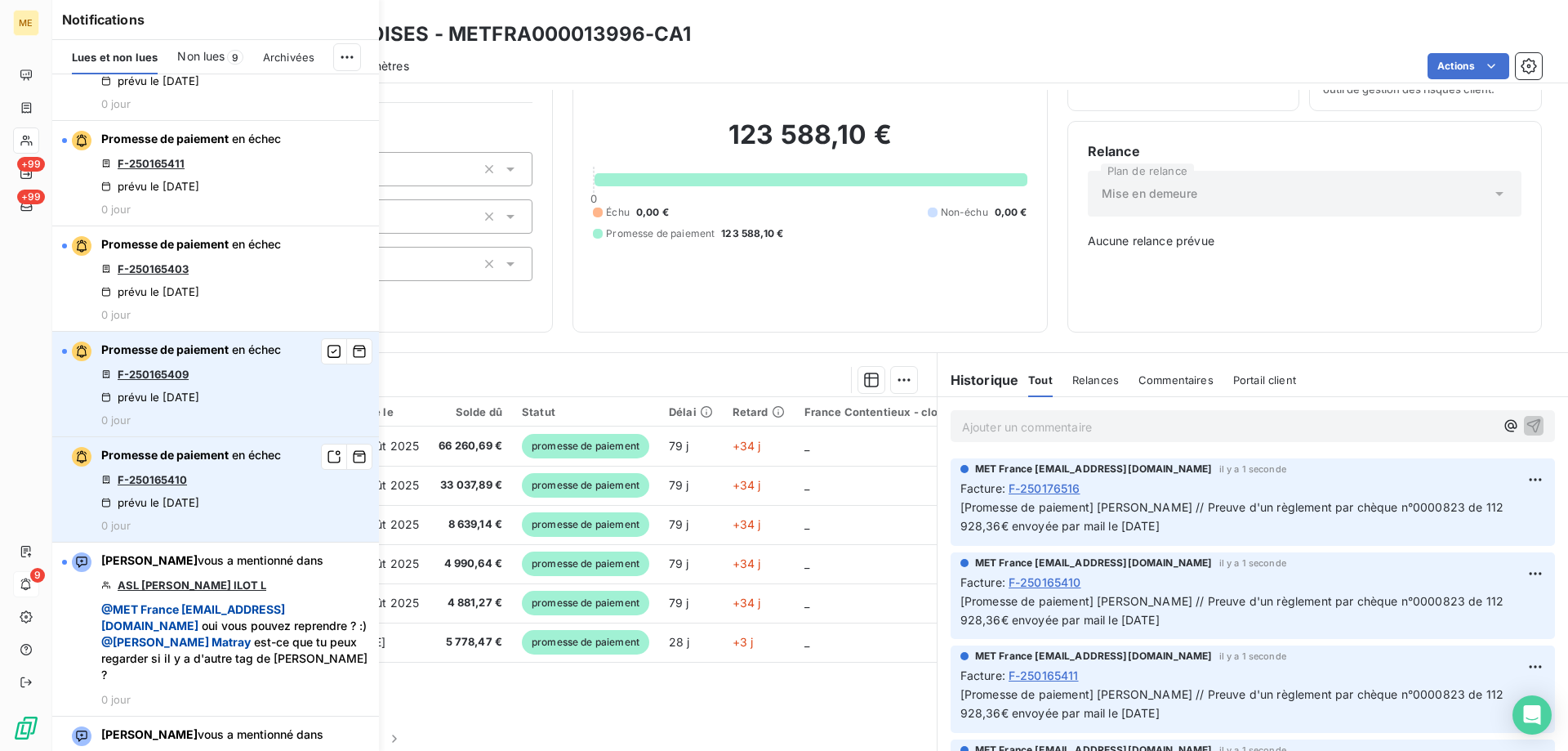
click at [167, 381] on link "F-250165409" at bounding box center [153, 374] width 71 height 13
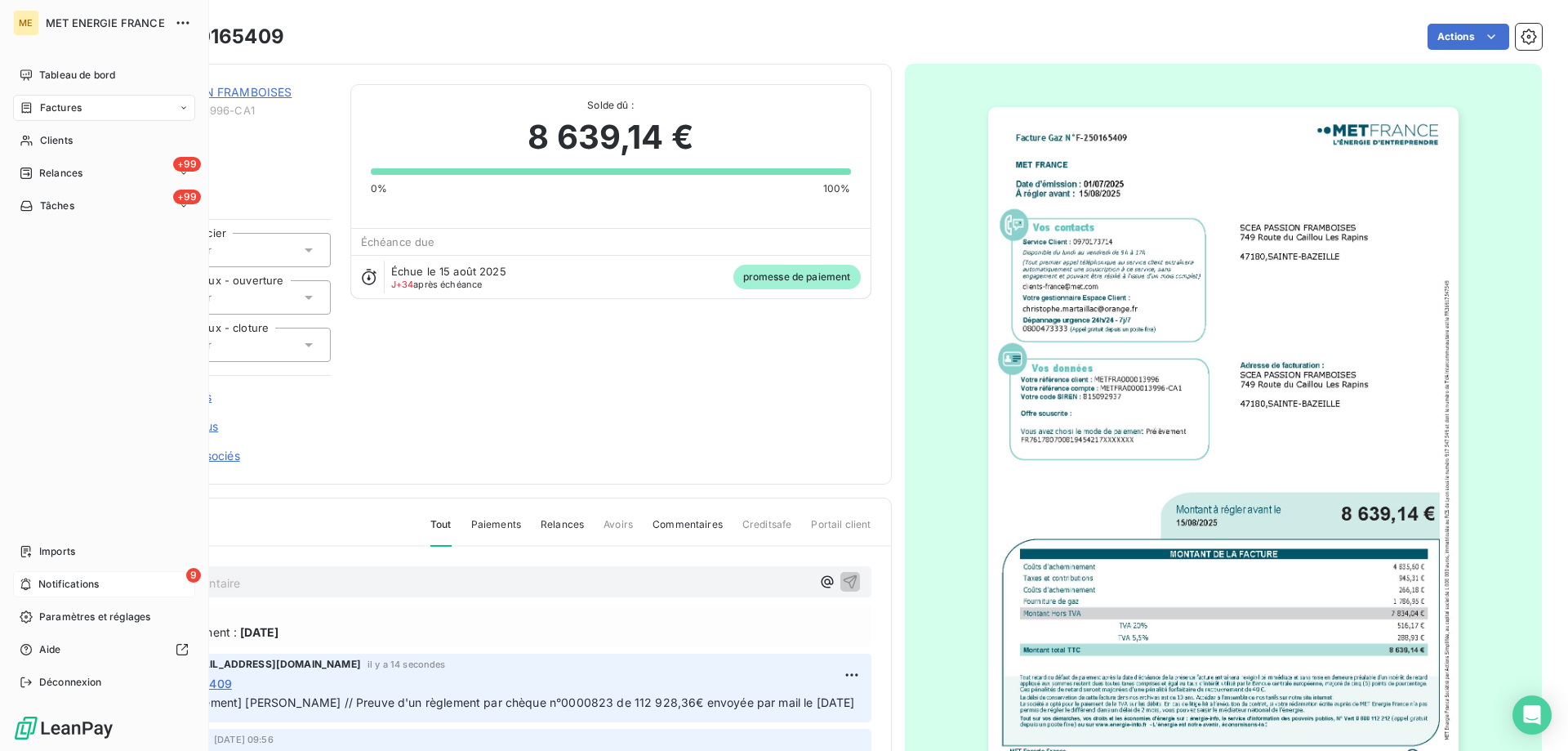
click at [46, 583] on span "Notifications" at bounding box center [68, 584] width 60 height 15
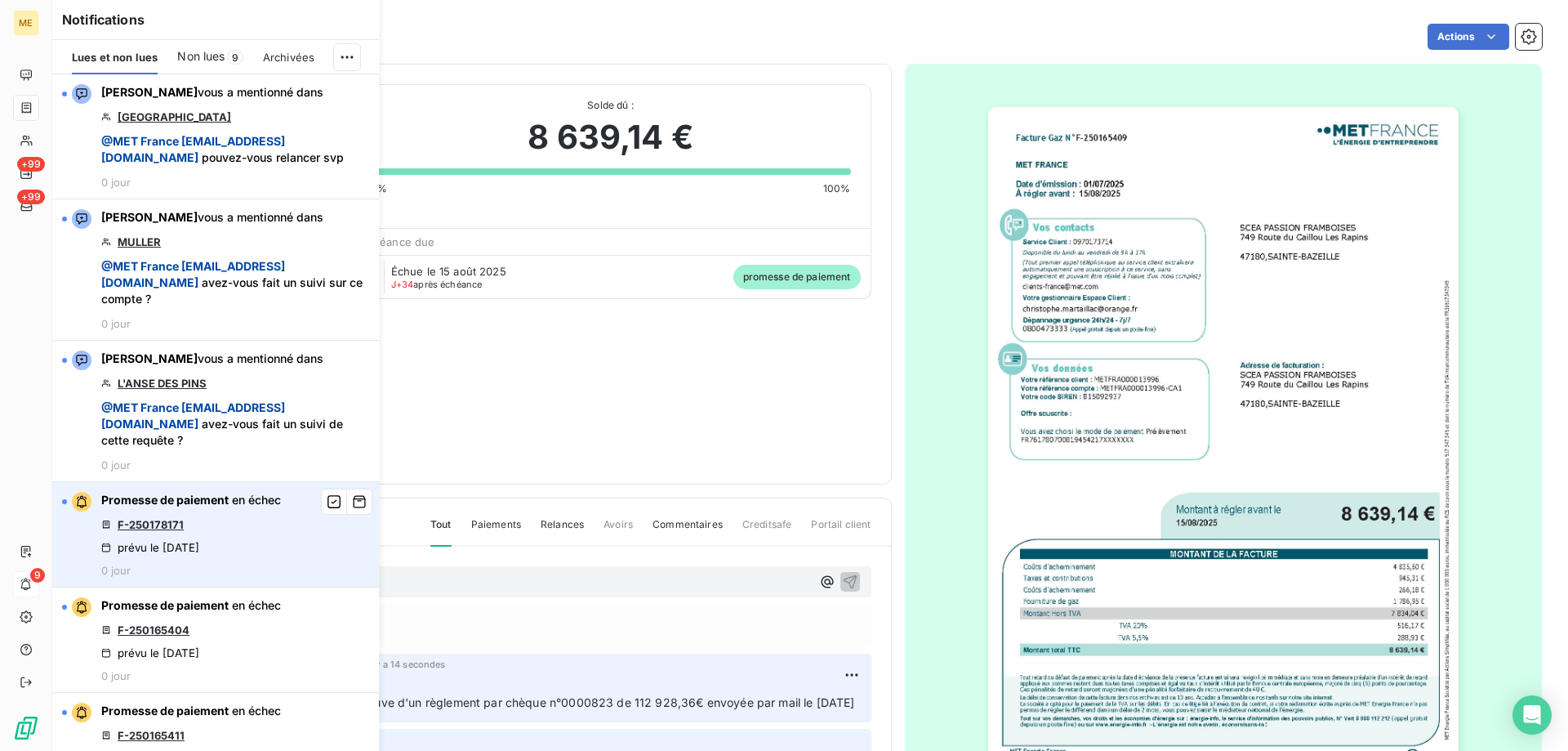
scroll to position [572, 0]
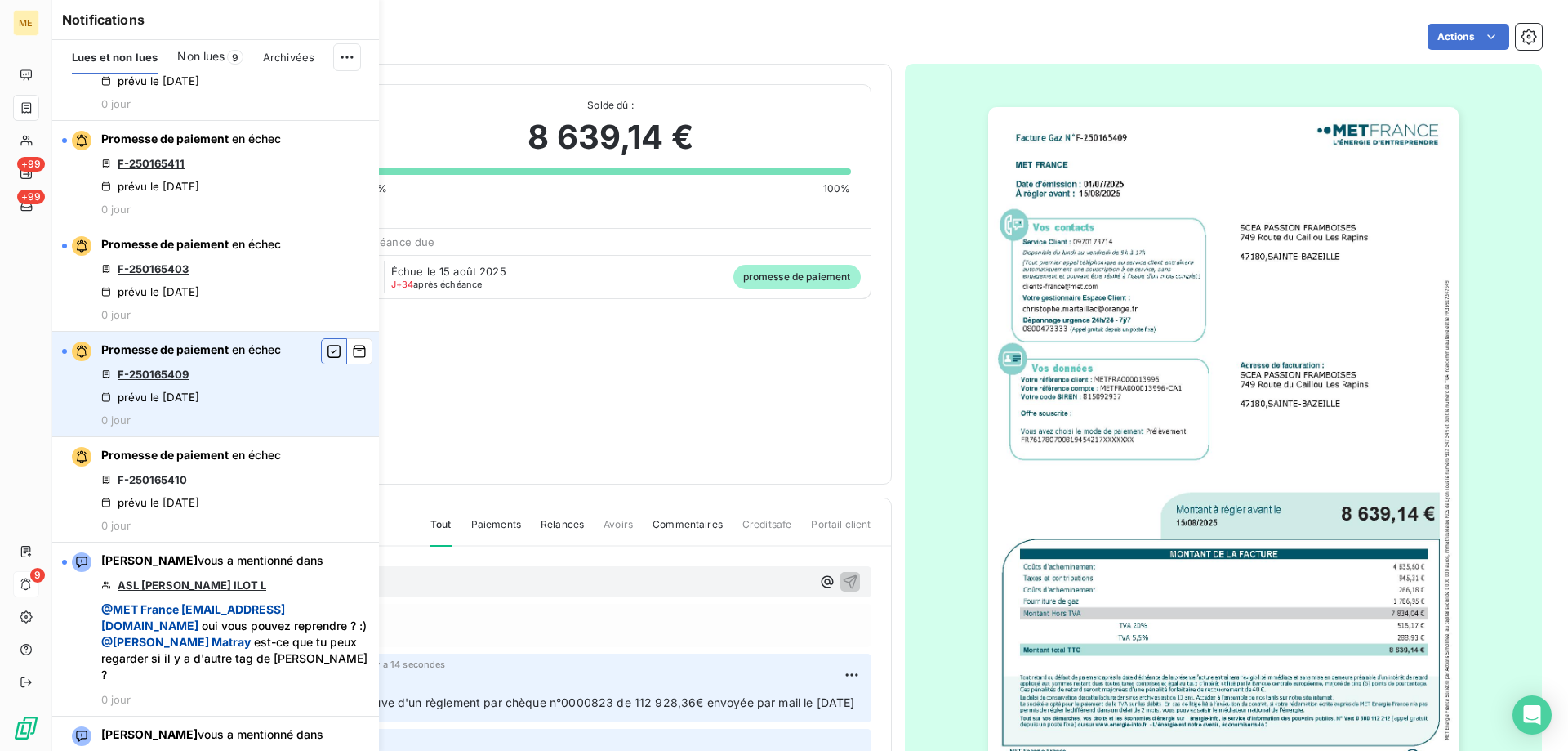
click at [327, 359] on icon "button" at bounding box center [334, 352] width 15 height 17
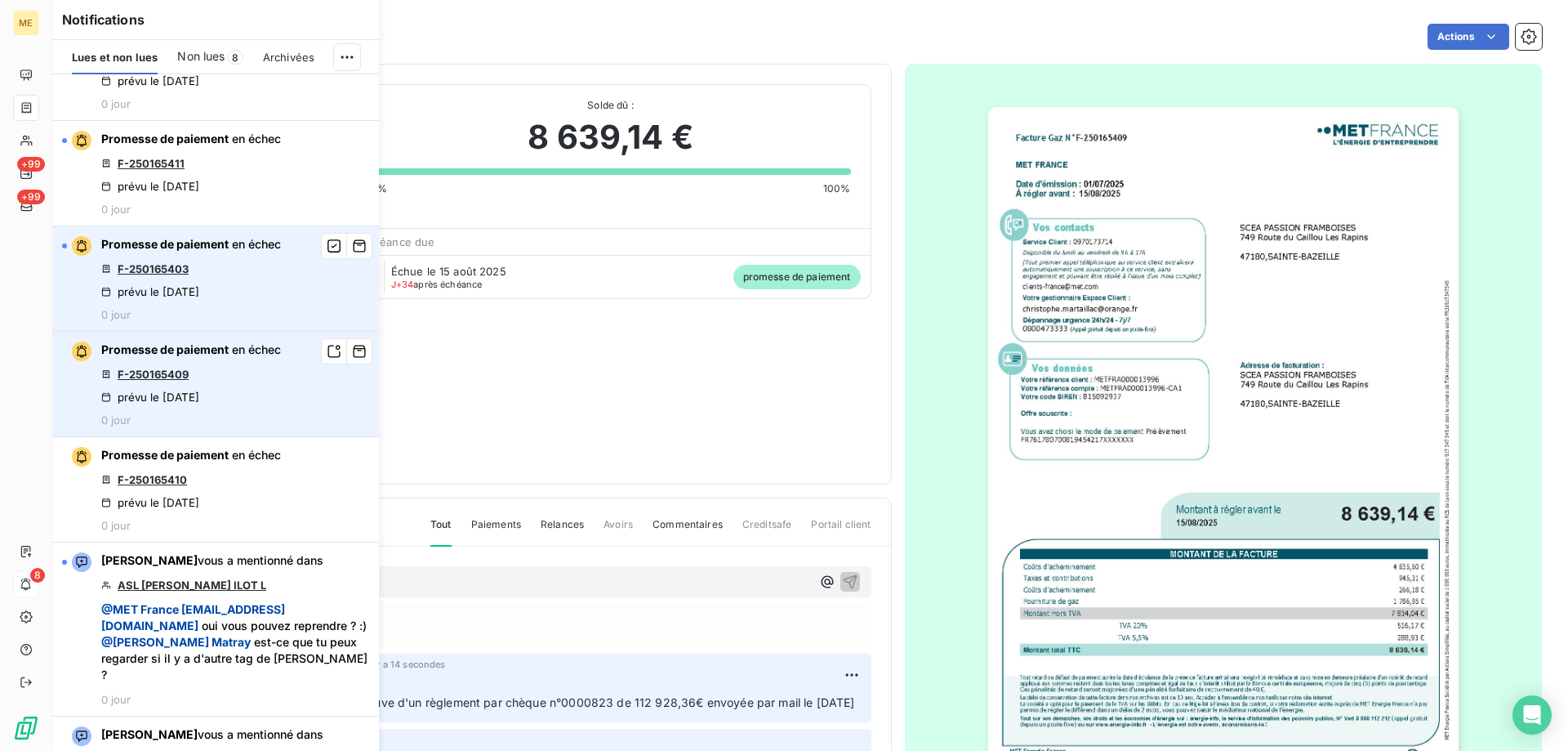
click at [142, 276] on link "F-250165403" at bounding box center [153, 268] width 71 height 13
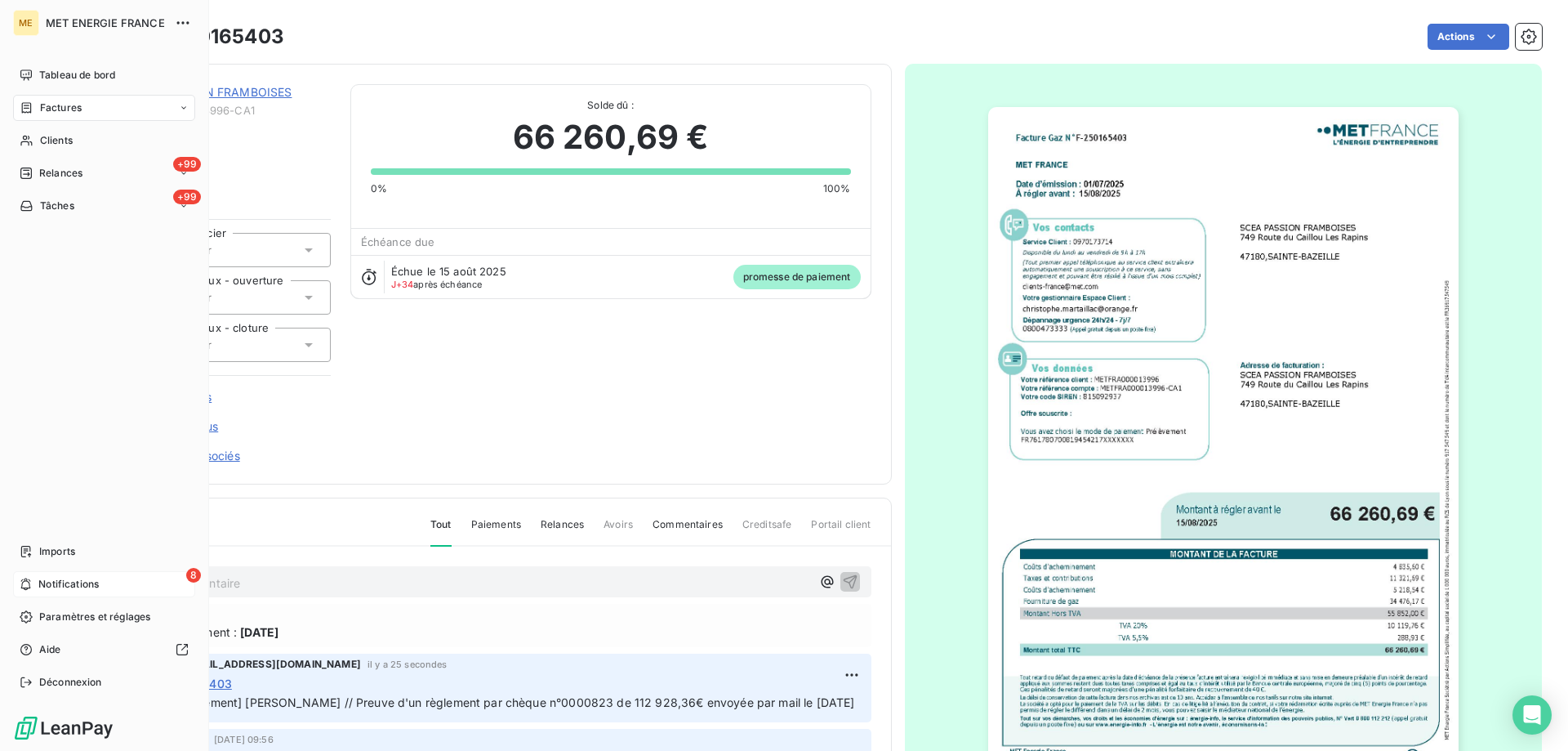
click at [65, 579] on span "Notifications" at bounding box center [68, 584] width 60 height 15
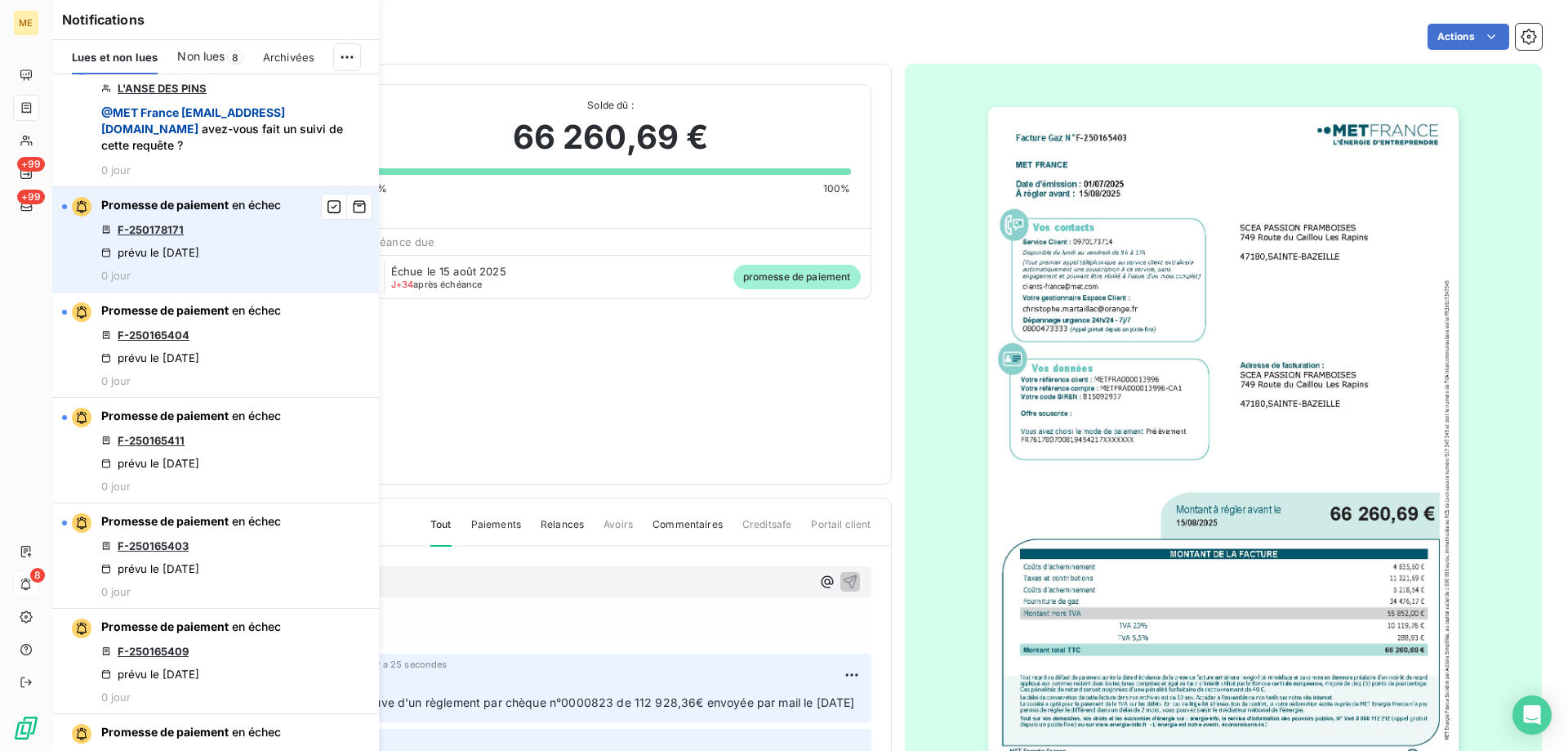
scroll to position [327, 0]
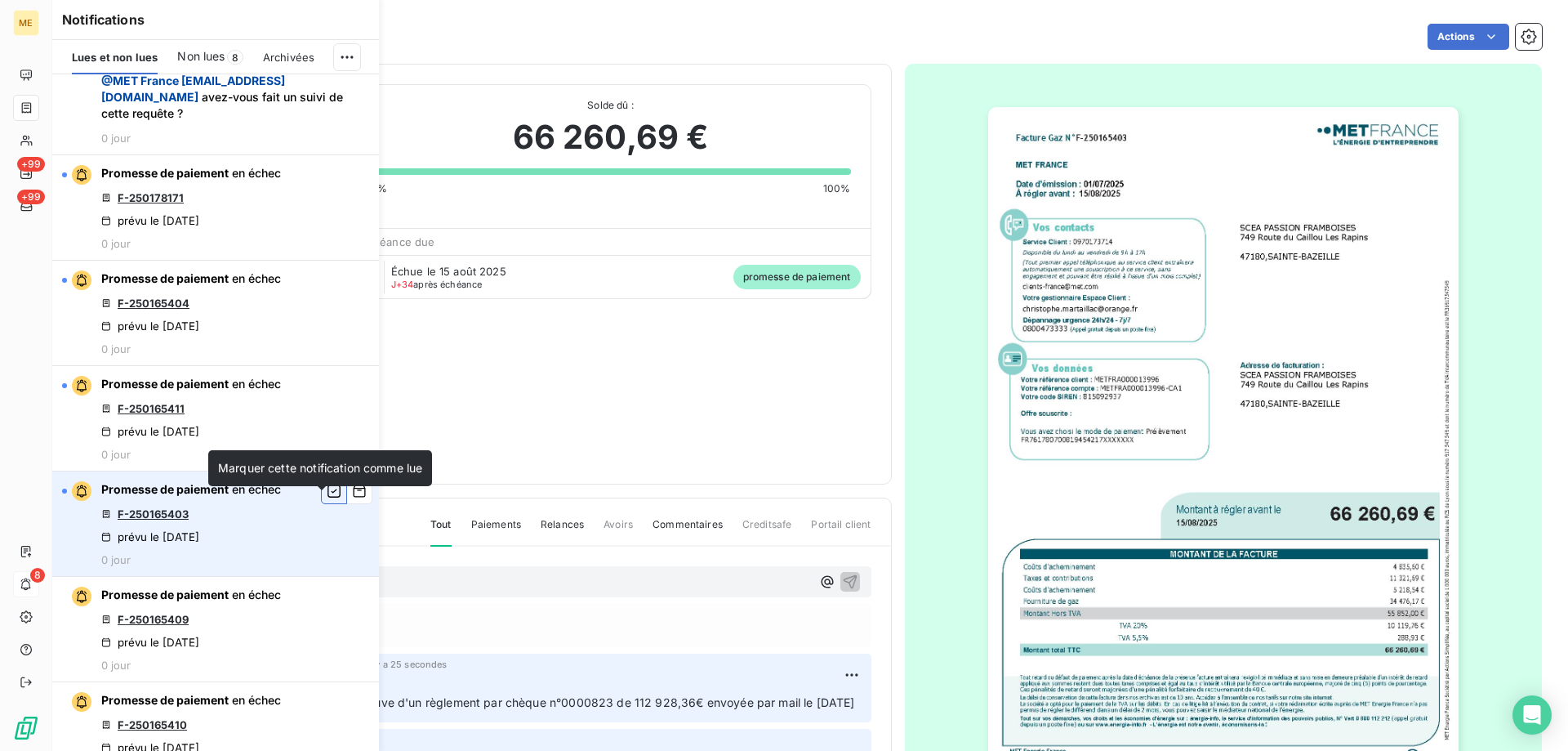
click at [327, 499] on icon "button" at bounding box center [334, 491] width 15 height 17
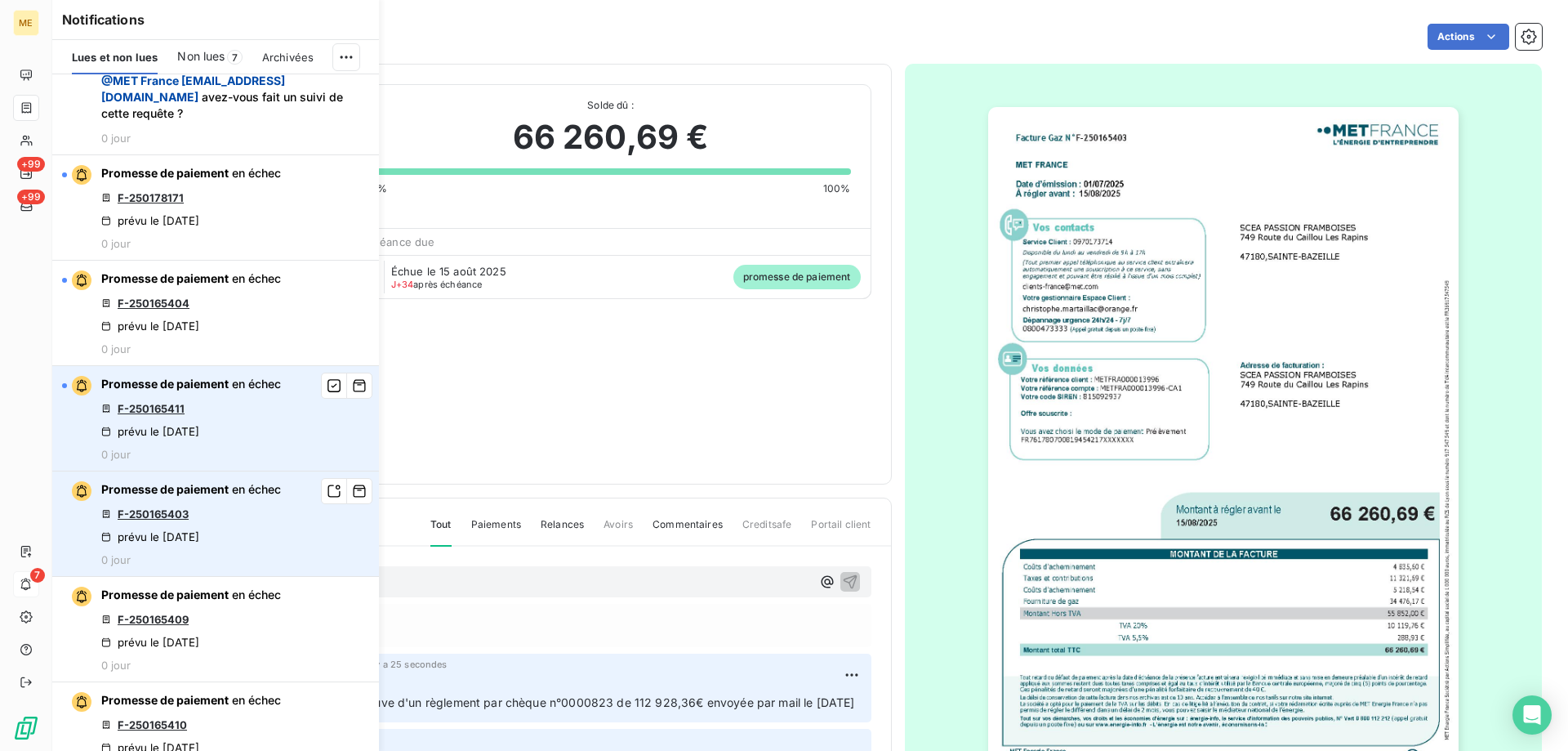
click at [125, 415] on link "F-250165411" at bounding box center [151, 408] width 67 height 13
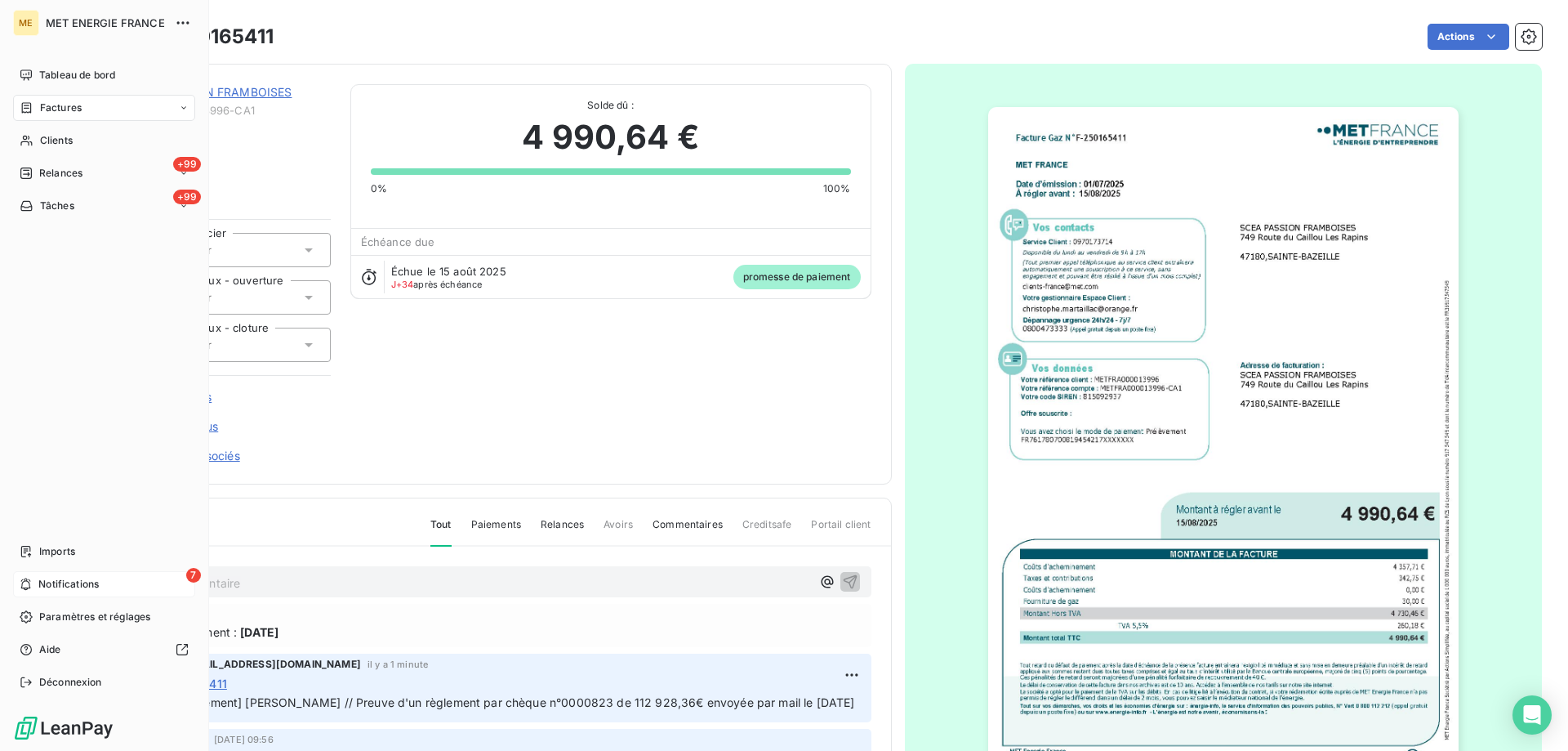
click at [36, 583] on div "7 Notifications" at bounding box center [104, 584] width 182 height 26
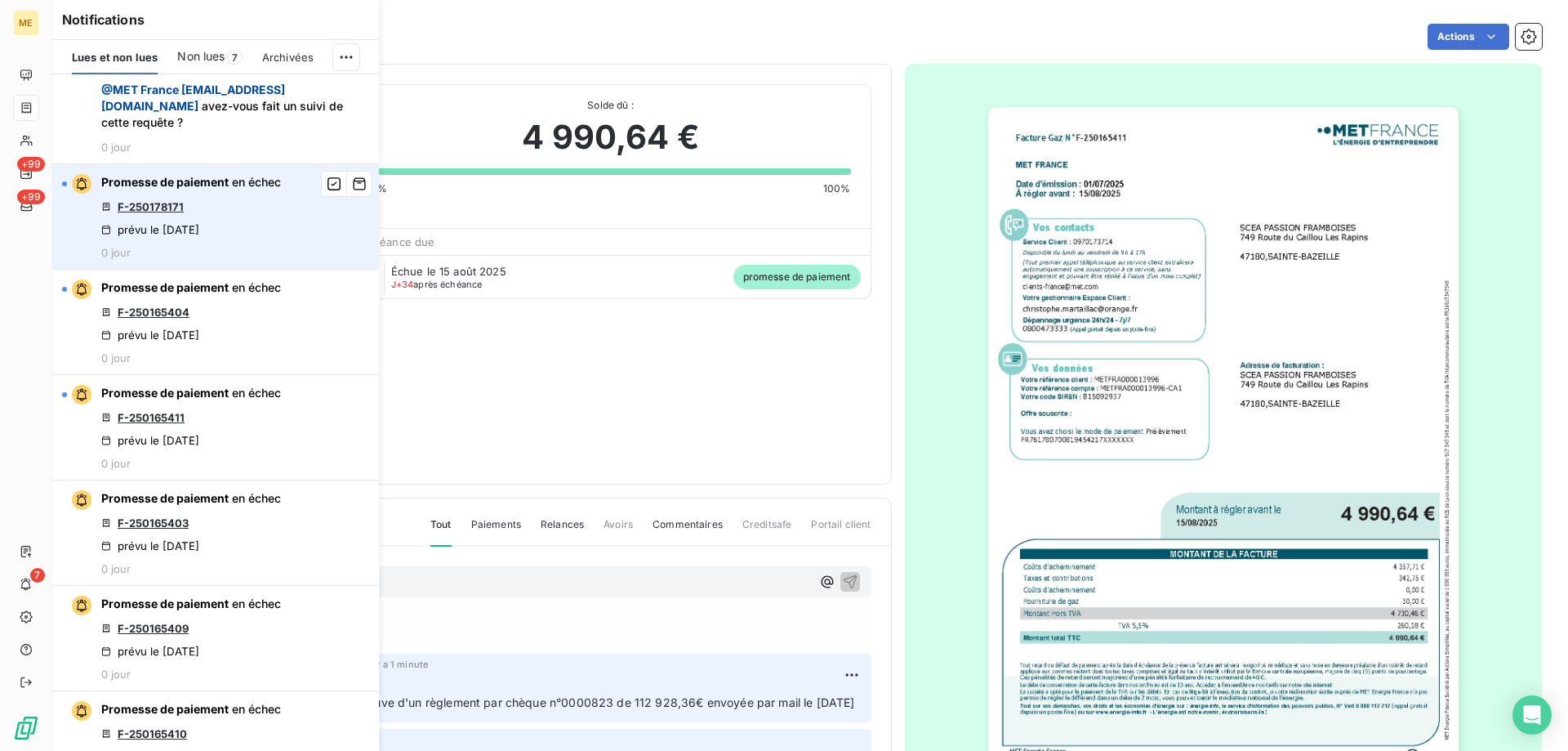
scroll to position [327, 0]
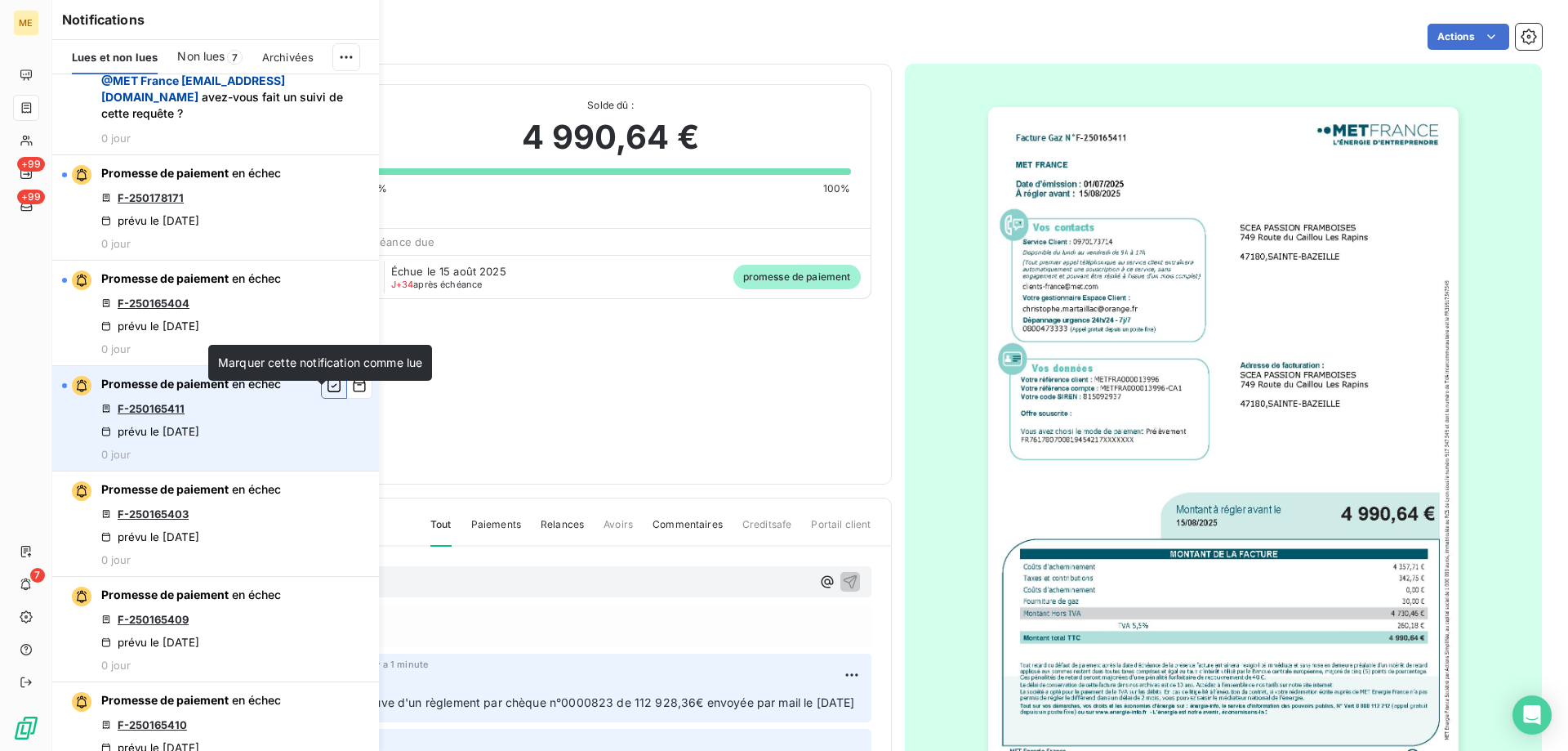
click at [327, 394] on icon "button" at bounding box center [334, 386] width 15 height 17
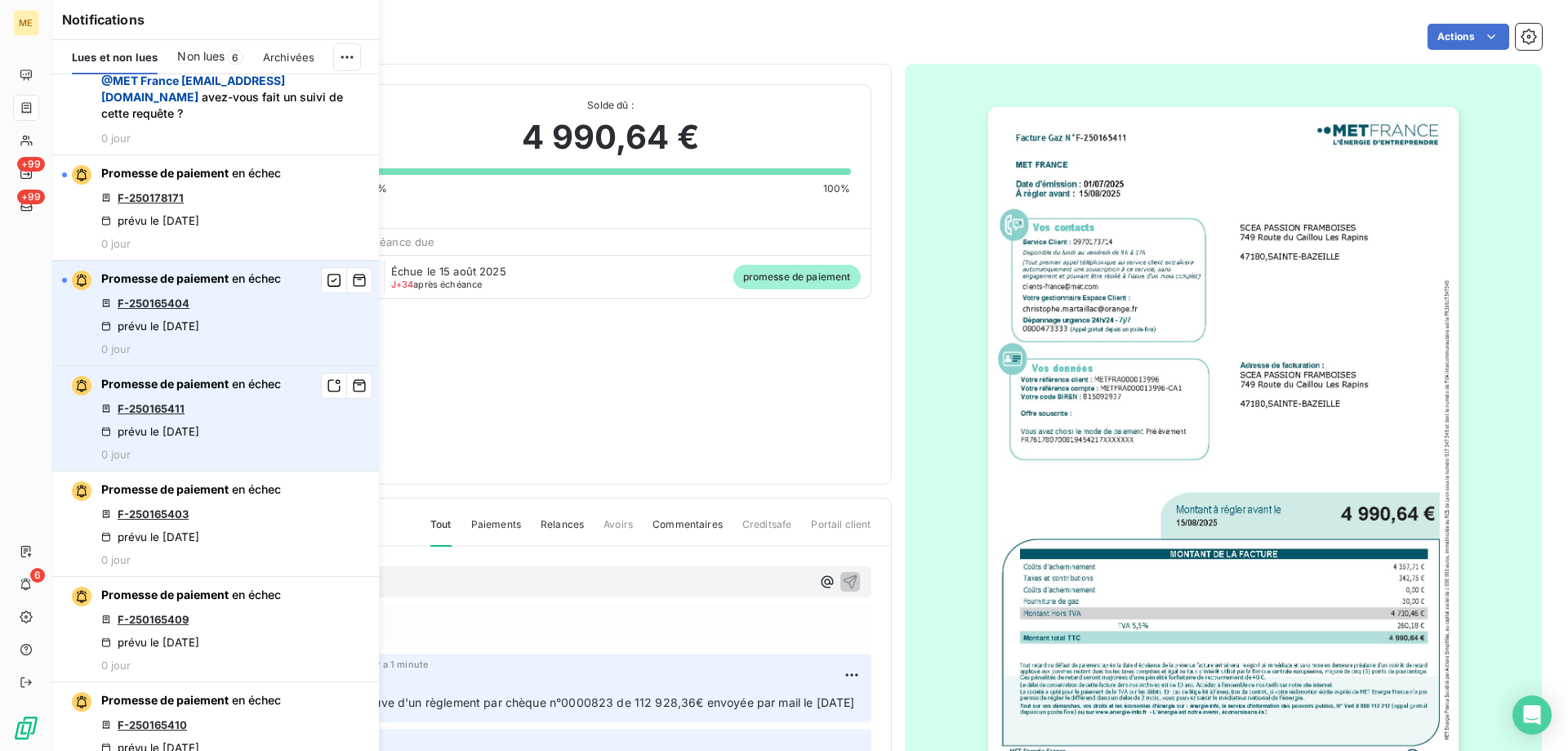
click at [158, 309] on link "F-250165404" at bounding box center [153, 303] width 71 height 13
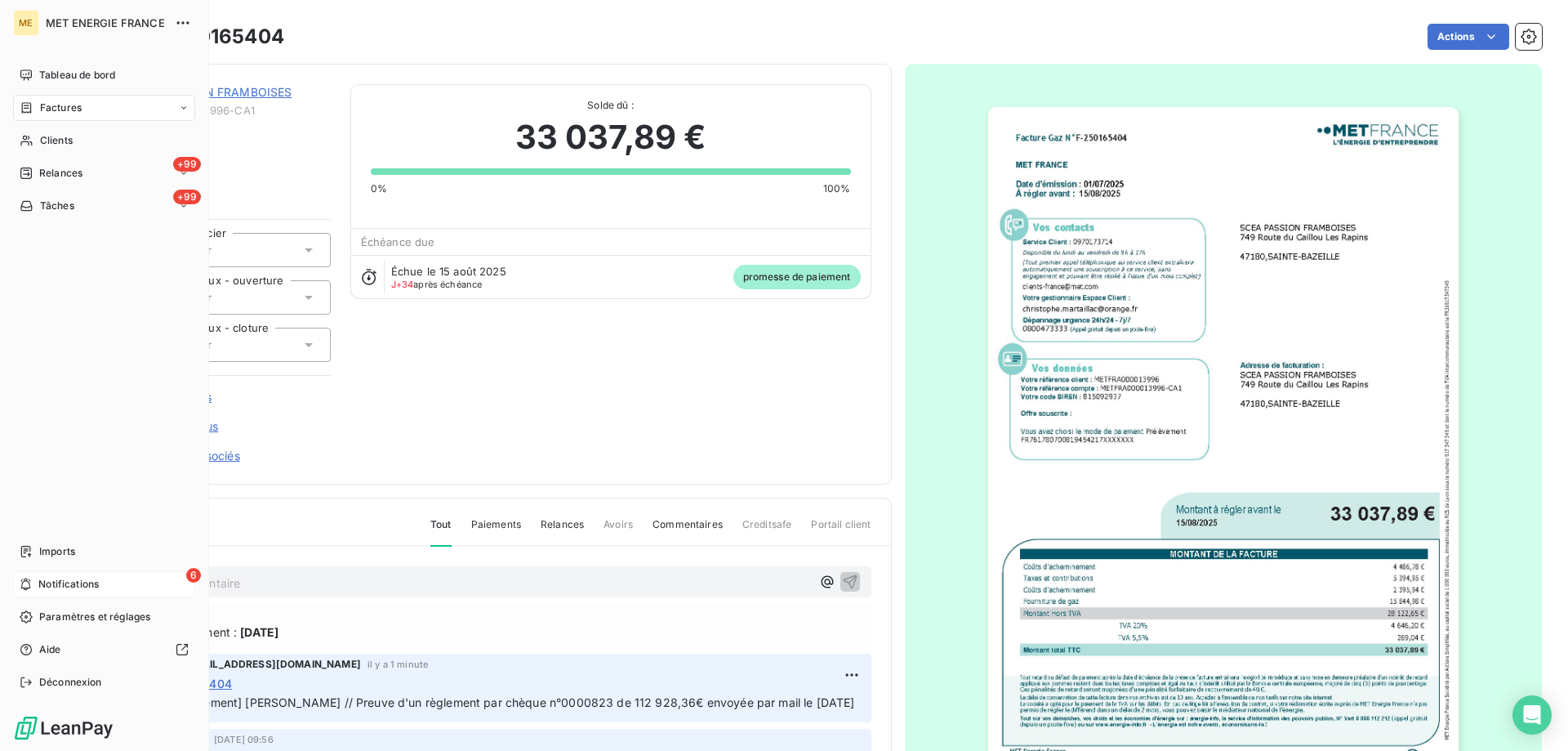
click at [61, 589] on span "Notifications" at bounding box center [68, 584] width 60 height 15
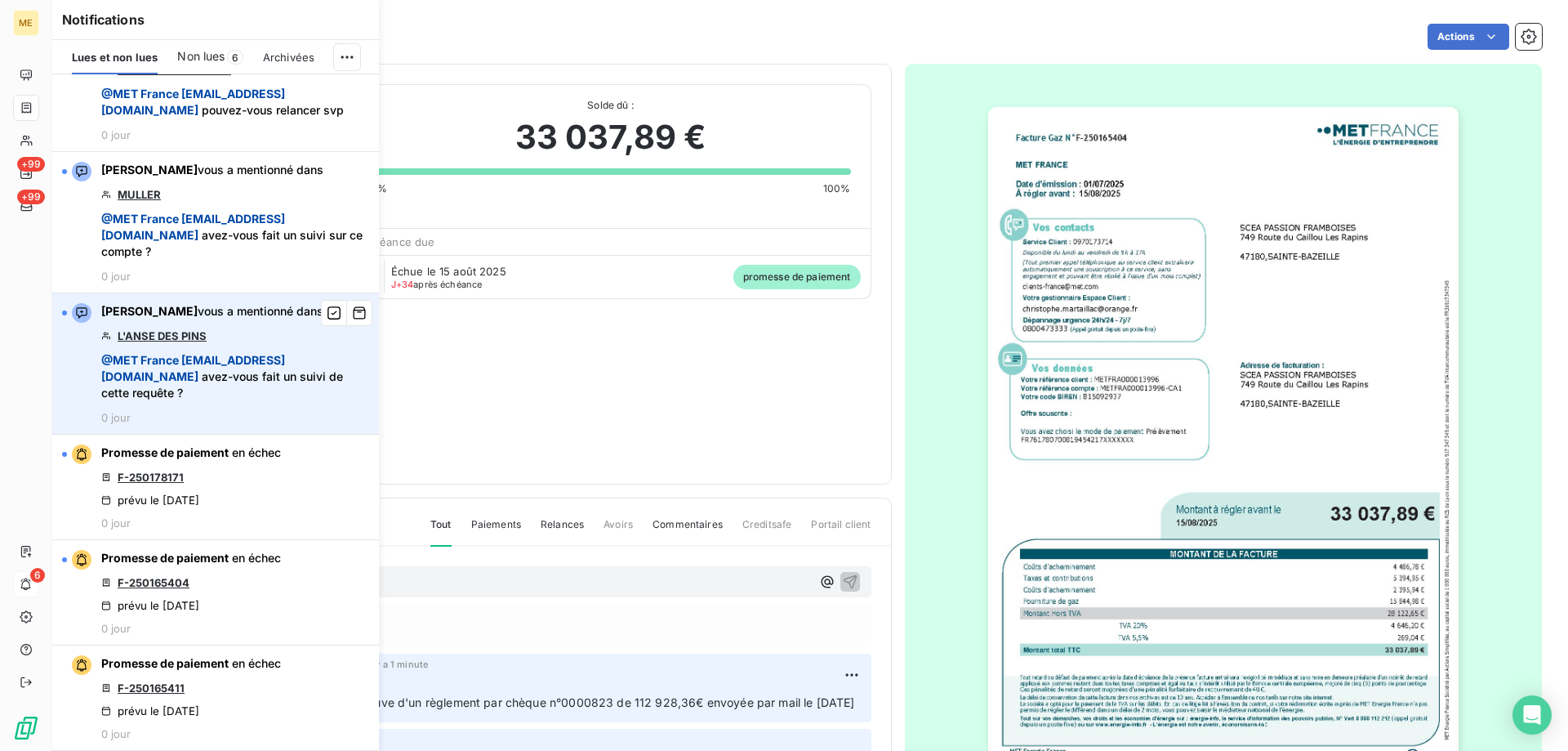
scroll to position [82, 0]
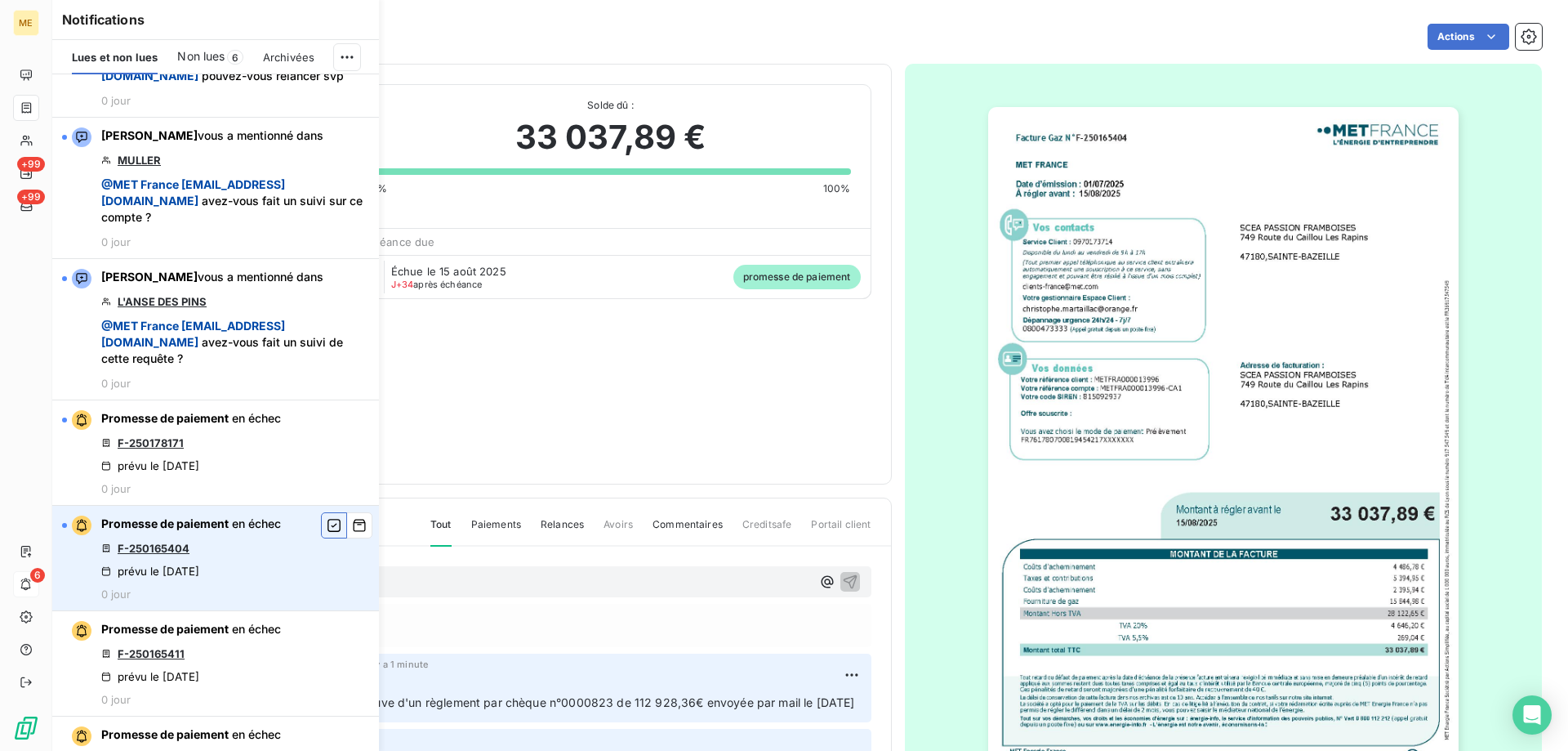
click at [327, 534] on icon "button" at bounding box center [334, 525] width 15 height 17
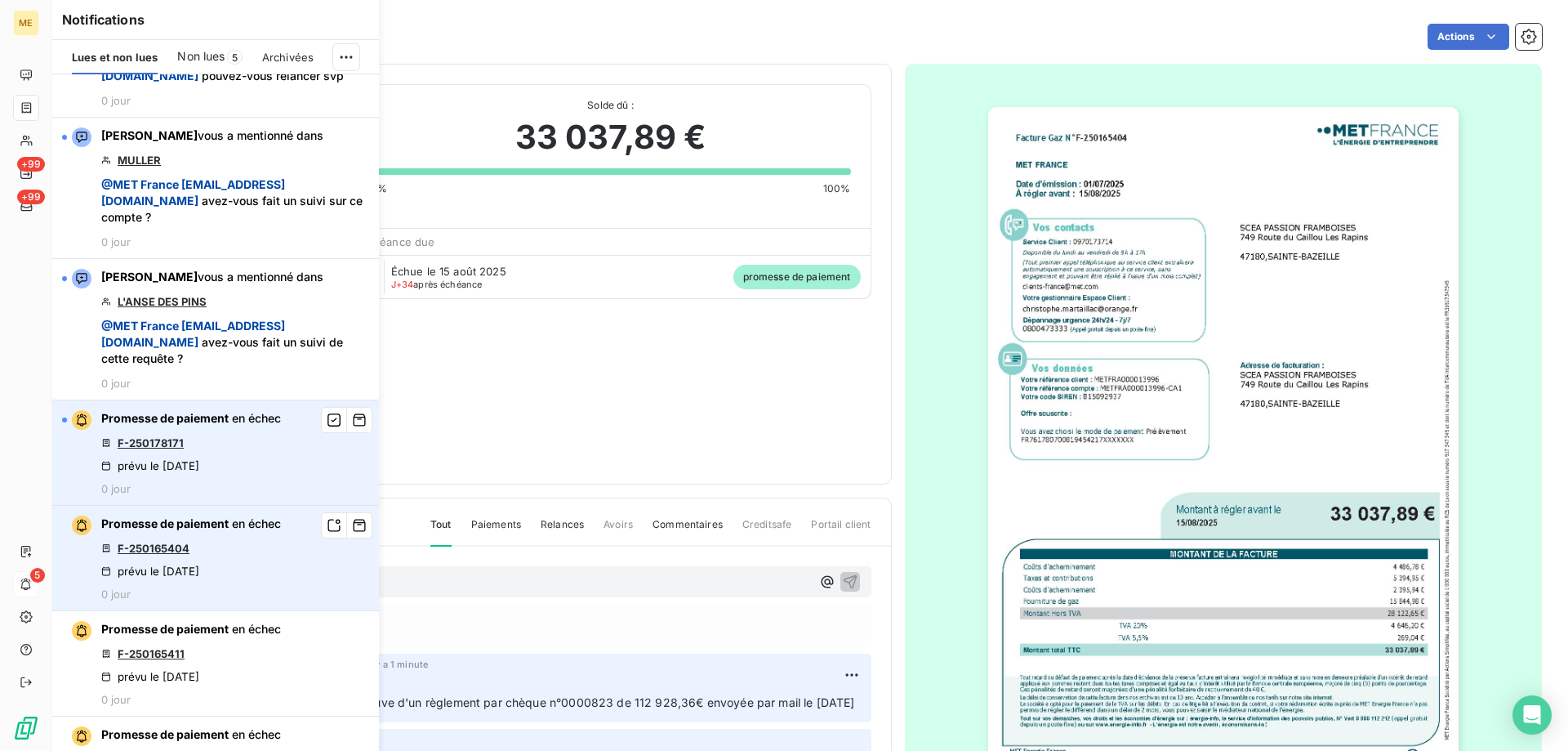
click at [158, 449] on link "F-250178171" at bounding box center [150, 443] width 66 height 13
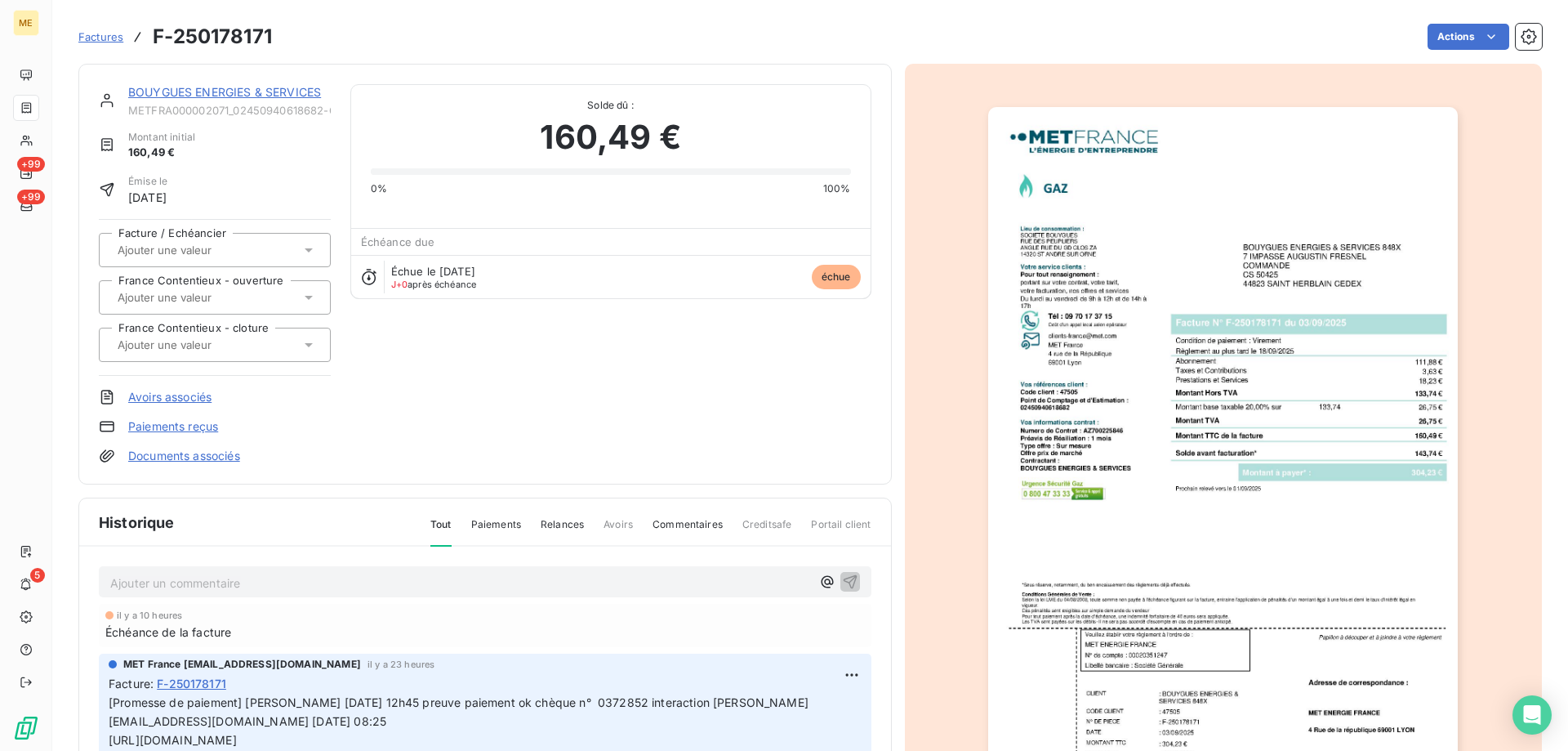
click at [184, 92] on link "BOUYGUES ENERGIES & SERVICES" at bounding box center [225, 92] width 193 height 14
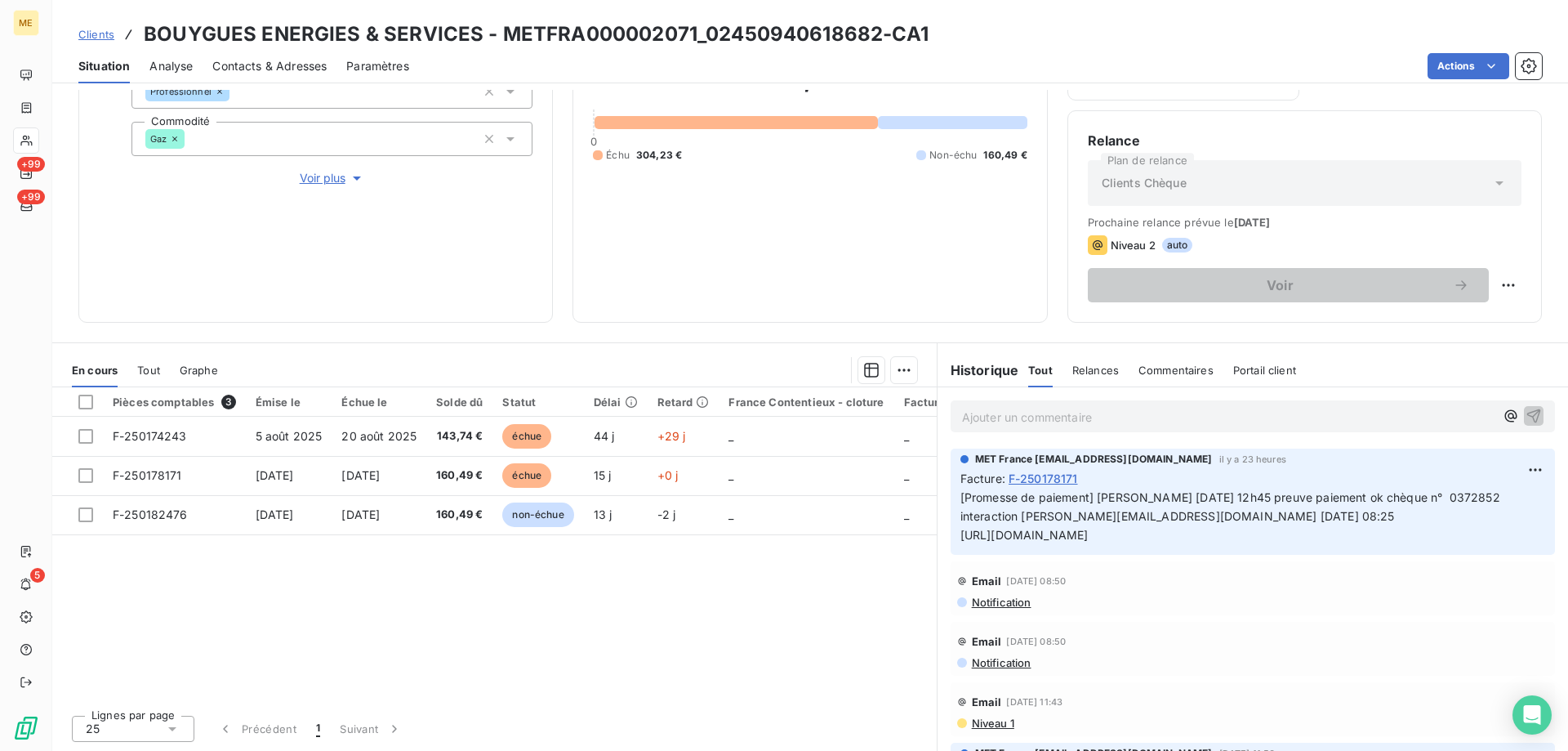
scroll to position [0, 68]
copy span "[URL][DOMAIN_NAME]"
drag, startPoint x: 955, startPoint y: 534, endPoint x: -1534, endPoint y: 539, distance: 2489.0
click at [0, 539] on html "ME +99 +99 5 Clients BOUYGUES ENERGIES & SERVICES - METFRA000002071_02450940618…" at bounding box center [784, 457] width 1568 height 914
click at [1268, 541] on p "[Promesse de paiement] [PERSON_NAME] [DATE] 12h45 preuve paiement ok chèque n° …" at bounding box center [1253, 516] width 585 height 57
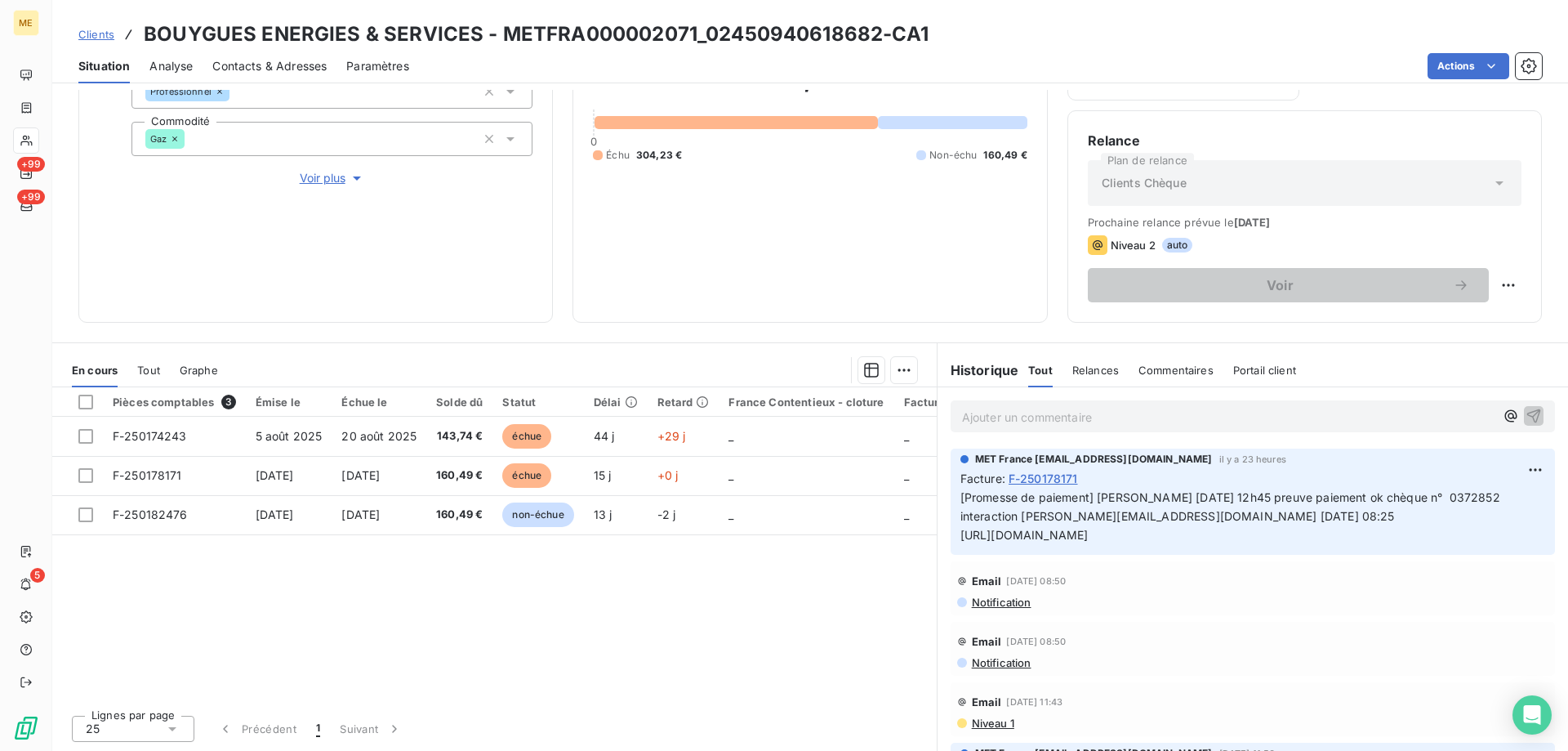
click at [1268, 541] on p "[Promesse de paiement] [PERSON_NAME] [DATE] 12h45 preuve paiement ok chèque n° …" at bounding box center [1253, 516] width 585 height 57
copy div "[URL][DOMAIN_NAME]"
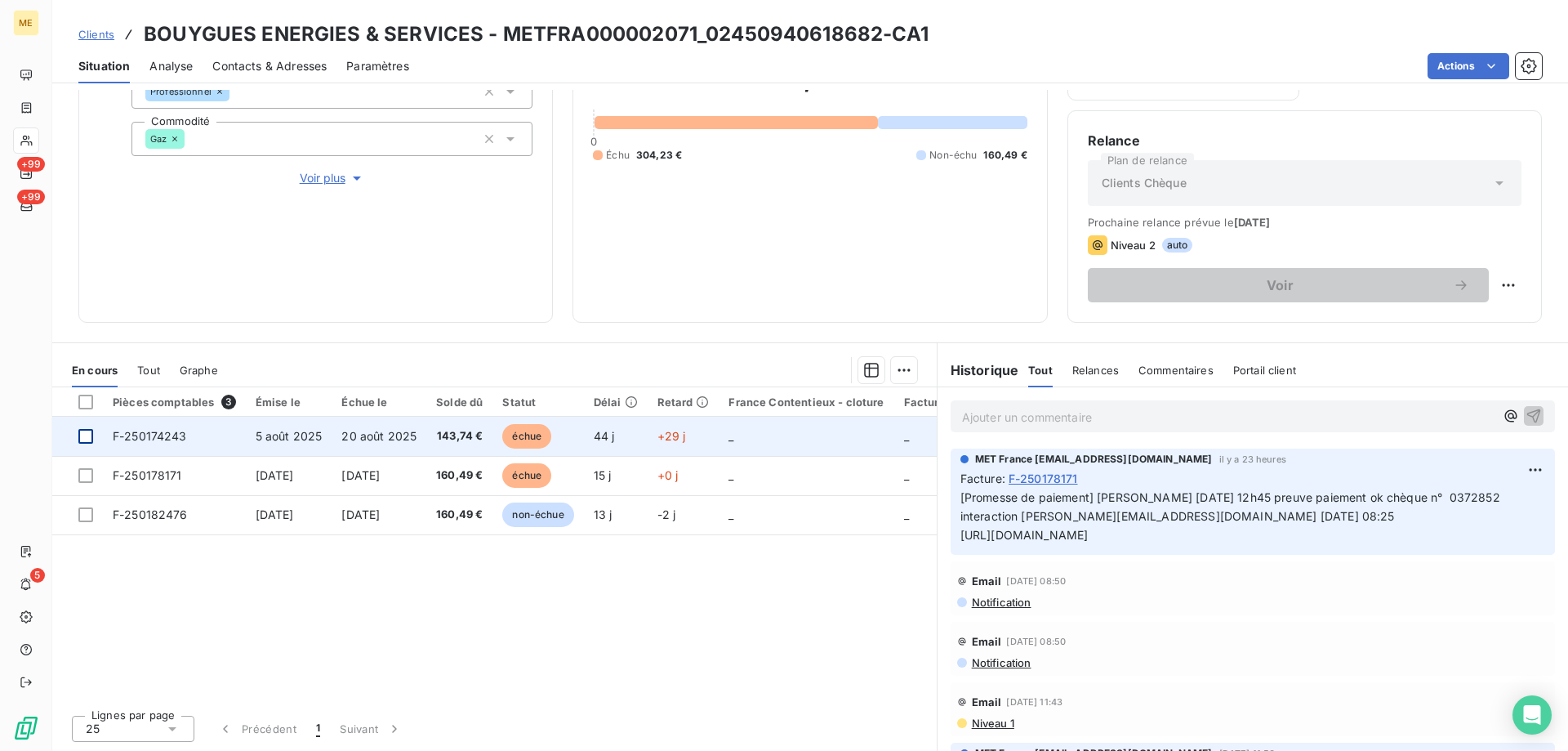
click at [88, 432] on div at bounding box center [85, 436] width 15 height 15
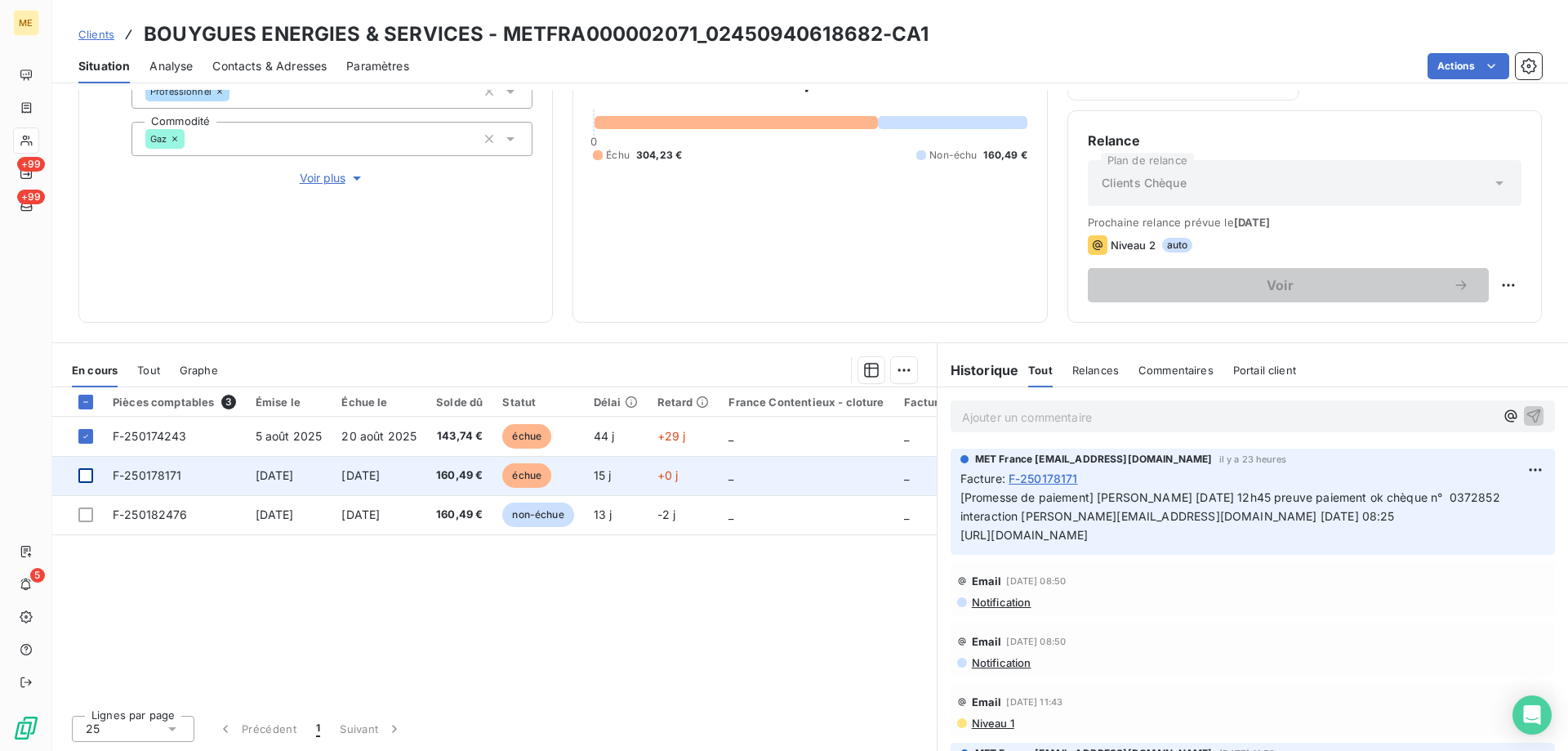
click at [87, 478] on div at bounding box center [85, 475] width 15 height 15
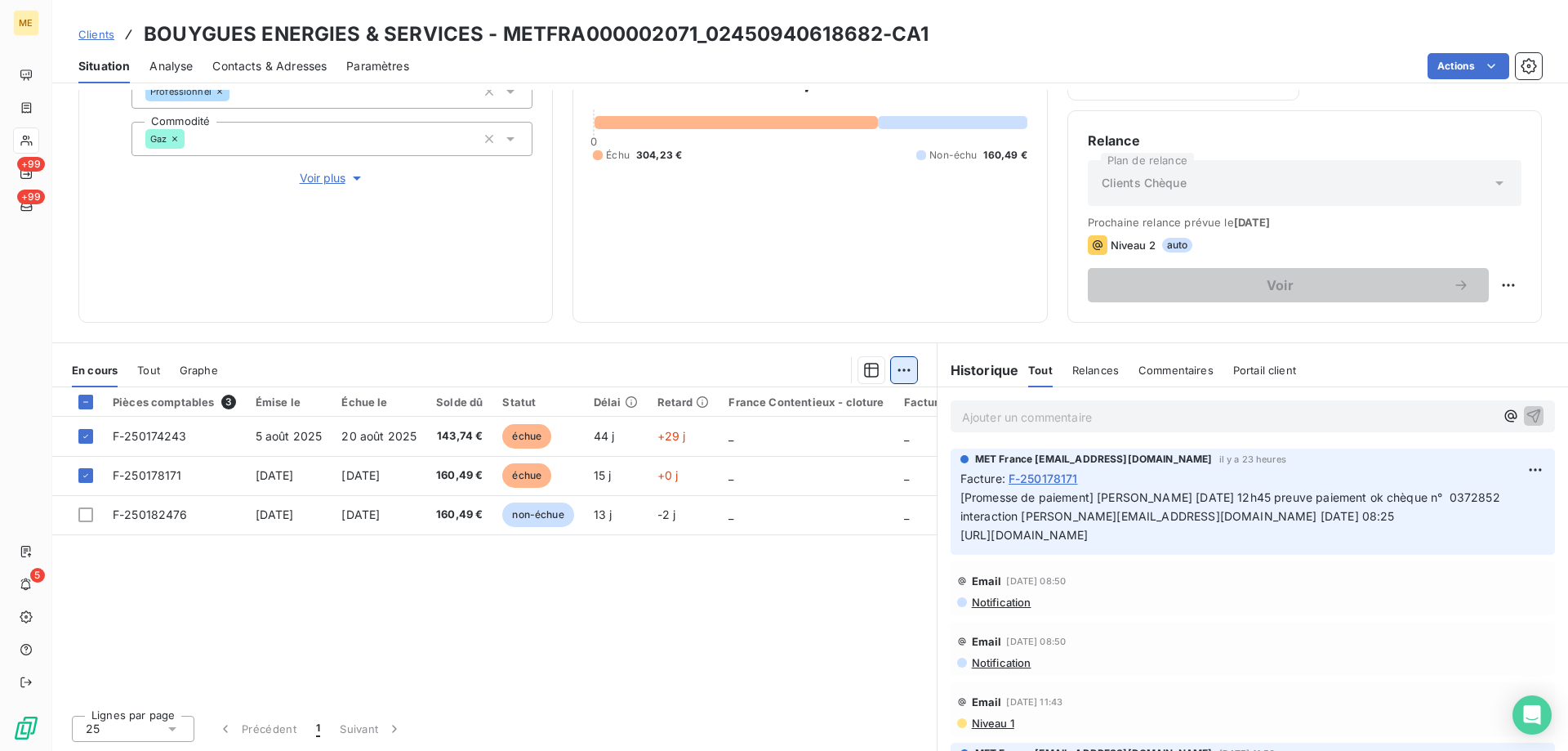
click at [900, 374] on html "ME +99 +99 5 Clients BOUYGUES ENERGIES & SERVICES - METFRA000002071_02450940618…" at bounding box center [784, 457] width 1568 height 914
click at [705, 439] on div "Ajouter une promesse de paiement (2 factures)" at bounding box center [753, 435] width 296 height 26
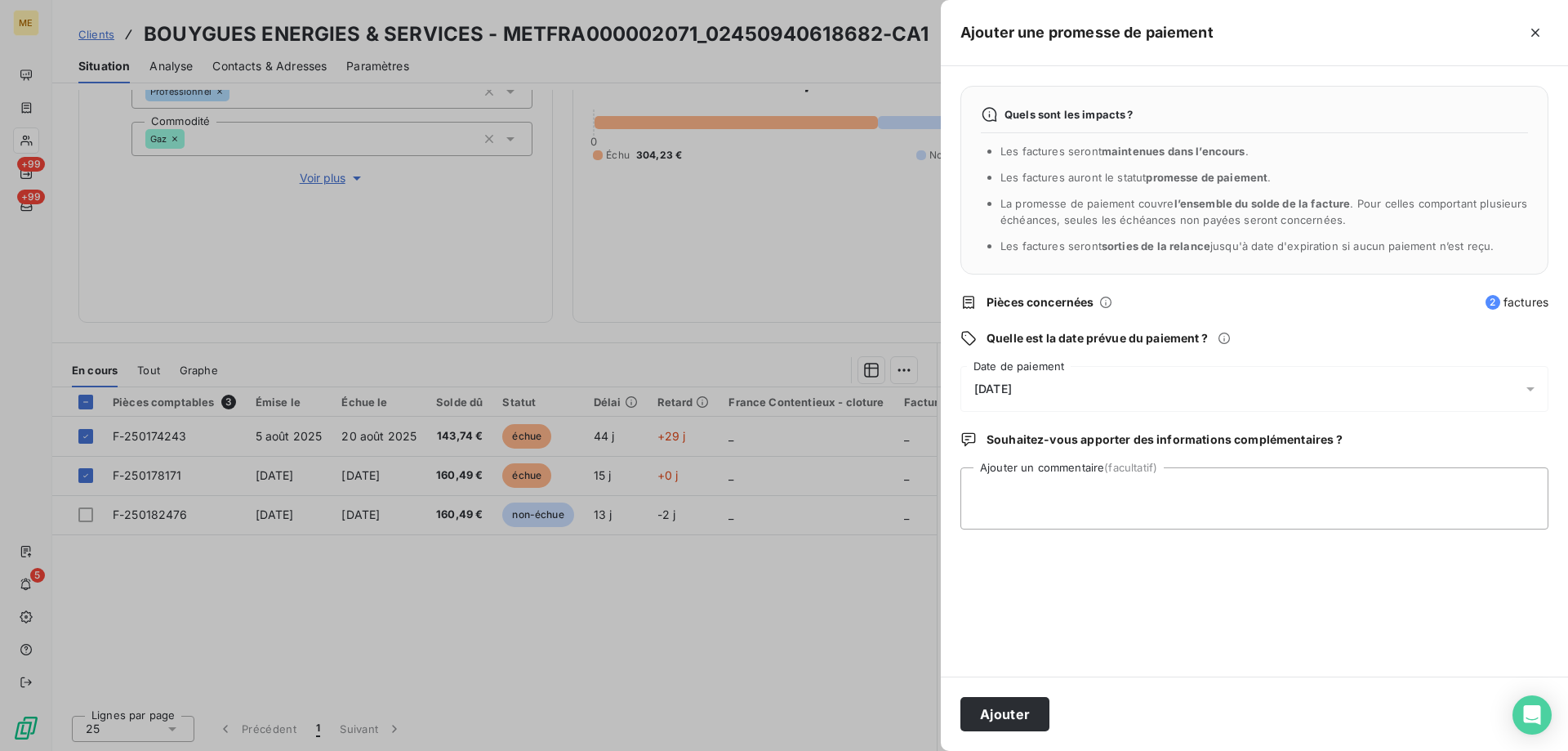
click at [1120, 389] on div "[DATE]" at bounding box center [1255, 388] width 589 height 45
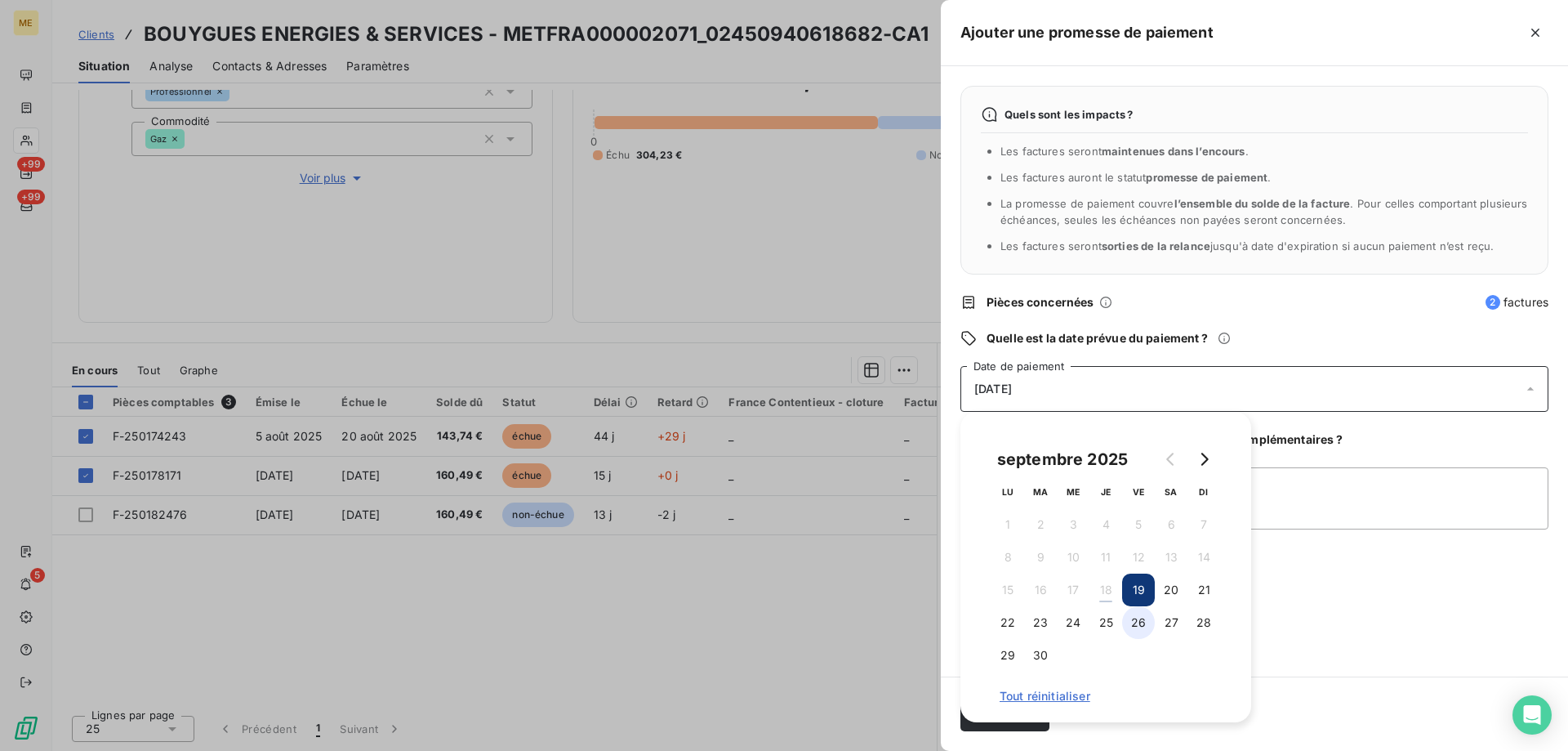
click at [1144, 615] on button "26" at bounding box center [1138, 622] width 32 height 32
click at [1304, 507] on textarea "Ajouter un commentaire (facultatif)" at bounding box center [1255, 498] width 589 height 62
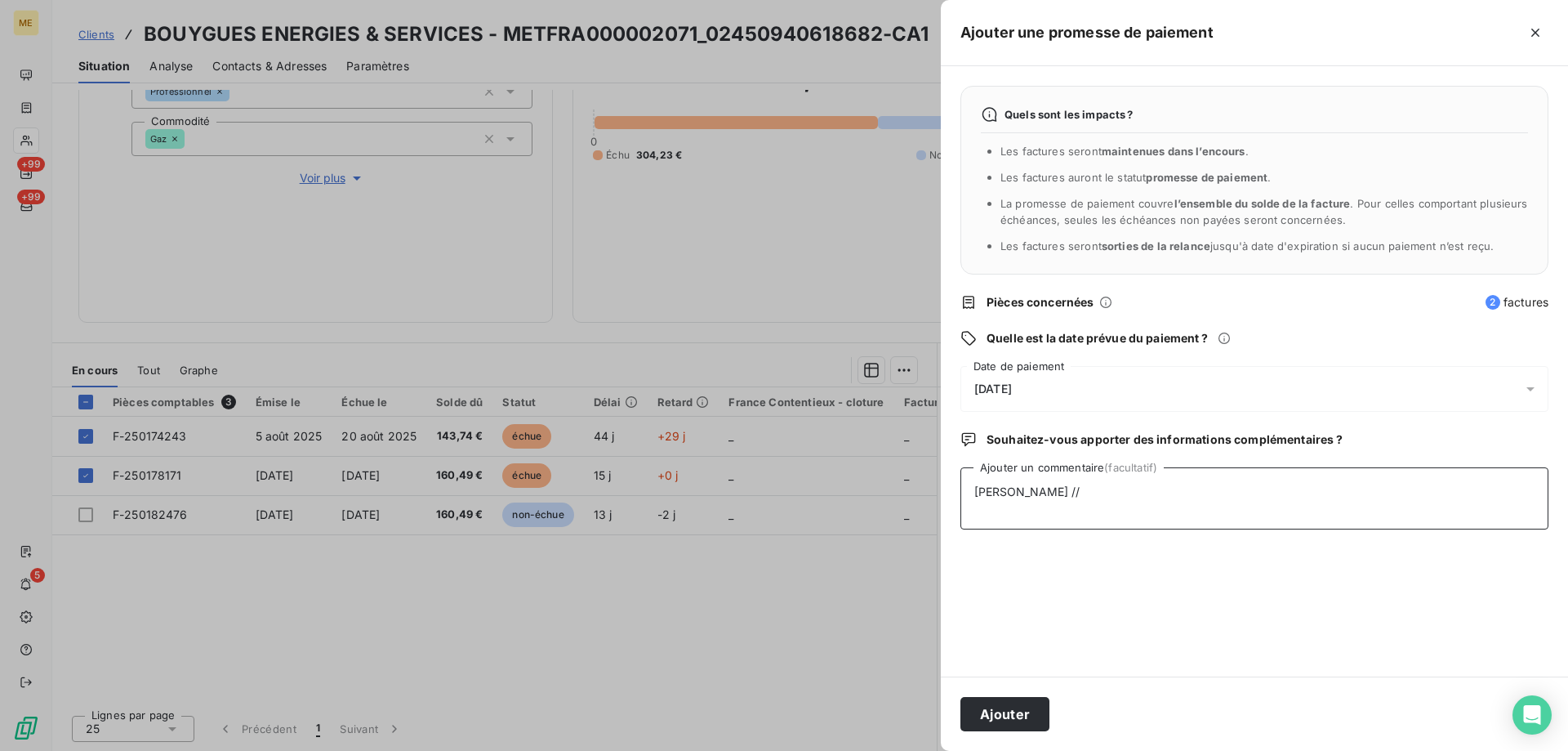
paste textarea "[URL][DOMAIN_NAME]"
type textarea "[PERSON_NAME] // [URL][DOMAIN_NAME]"
click at [1018, 702] on button "Ajouter" at bounding box center [1005, 714] width 89 height 34
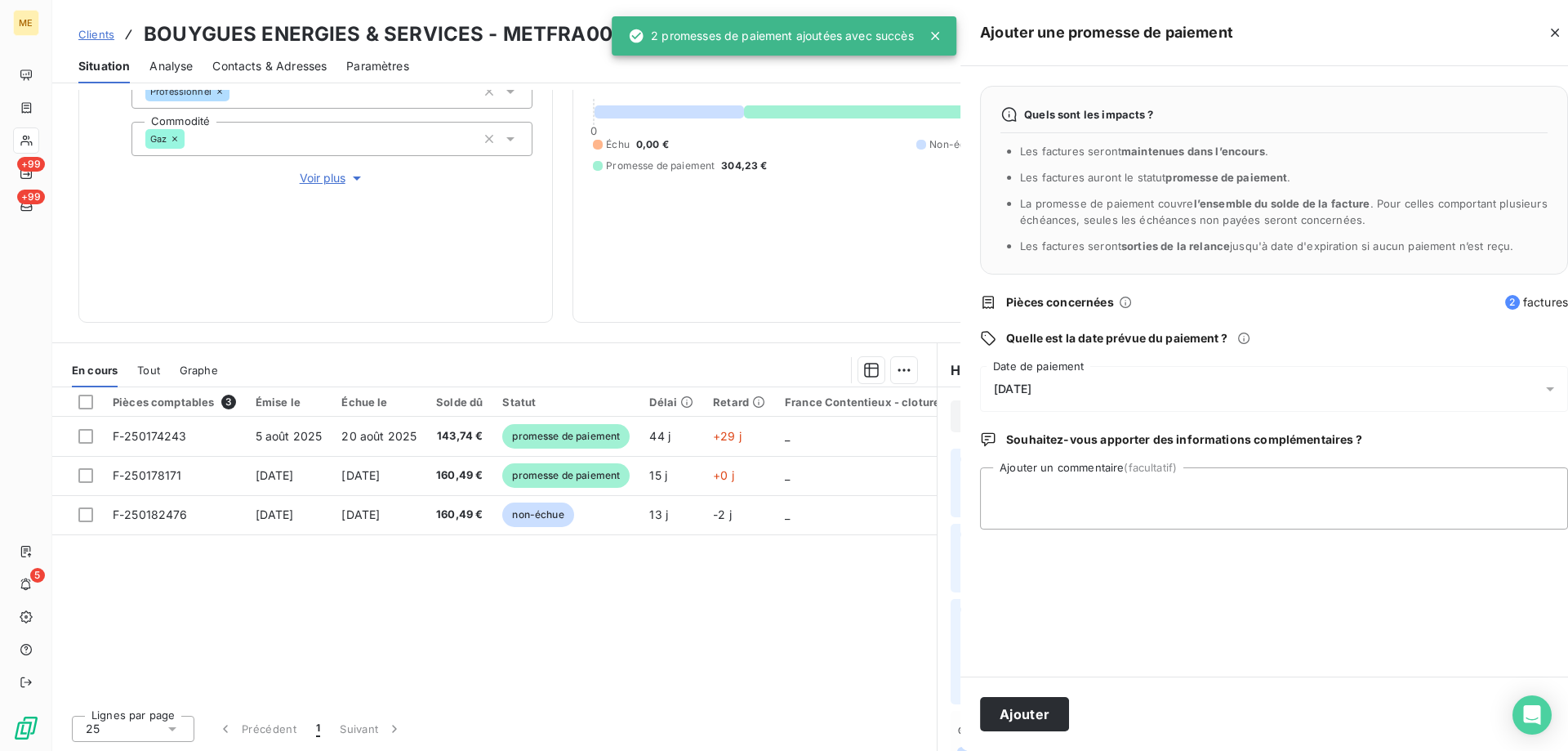
scroll to position [0, 0]
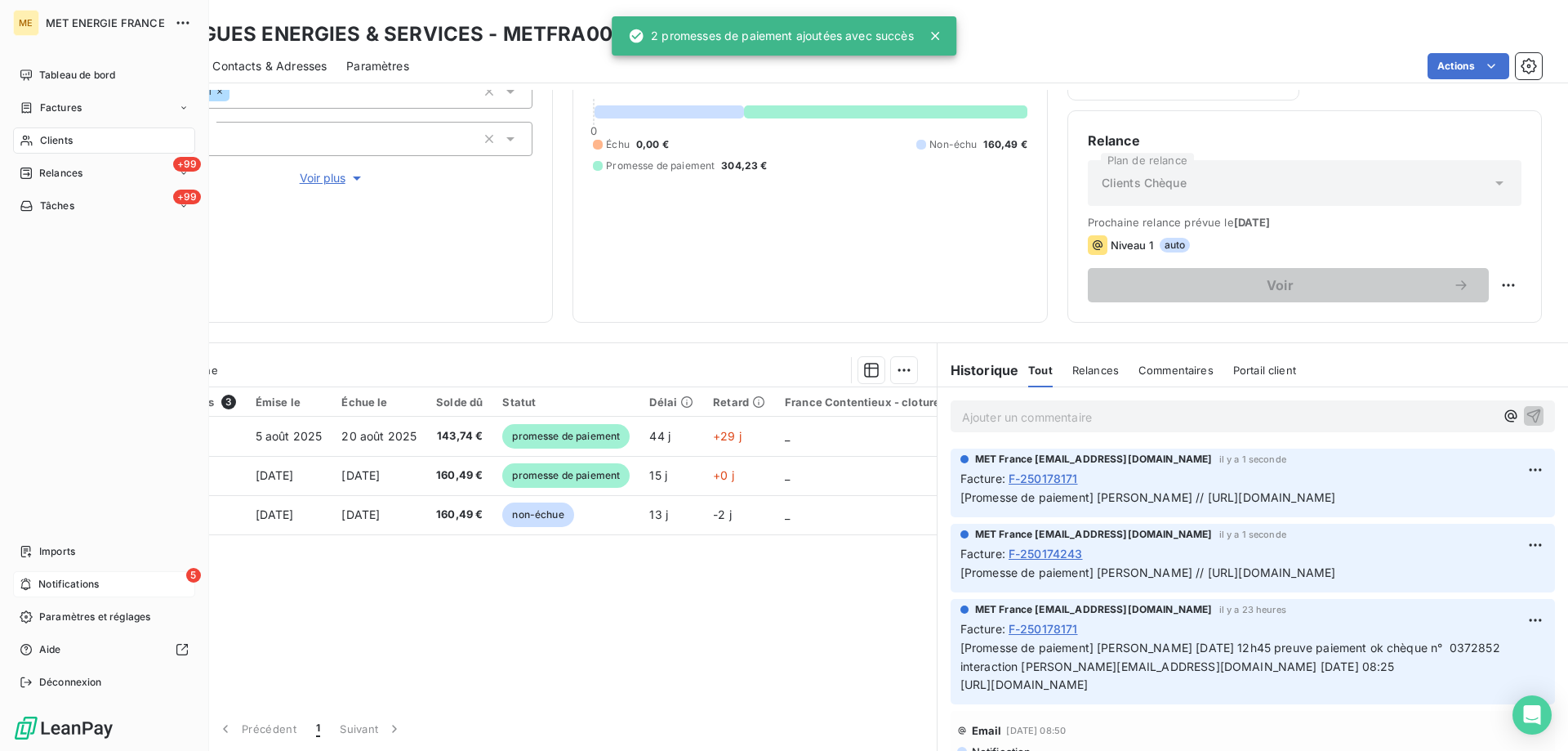
click at [74, 581] on span "Notifications" at bounding box center [68, 584] width 60 height 15
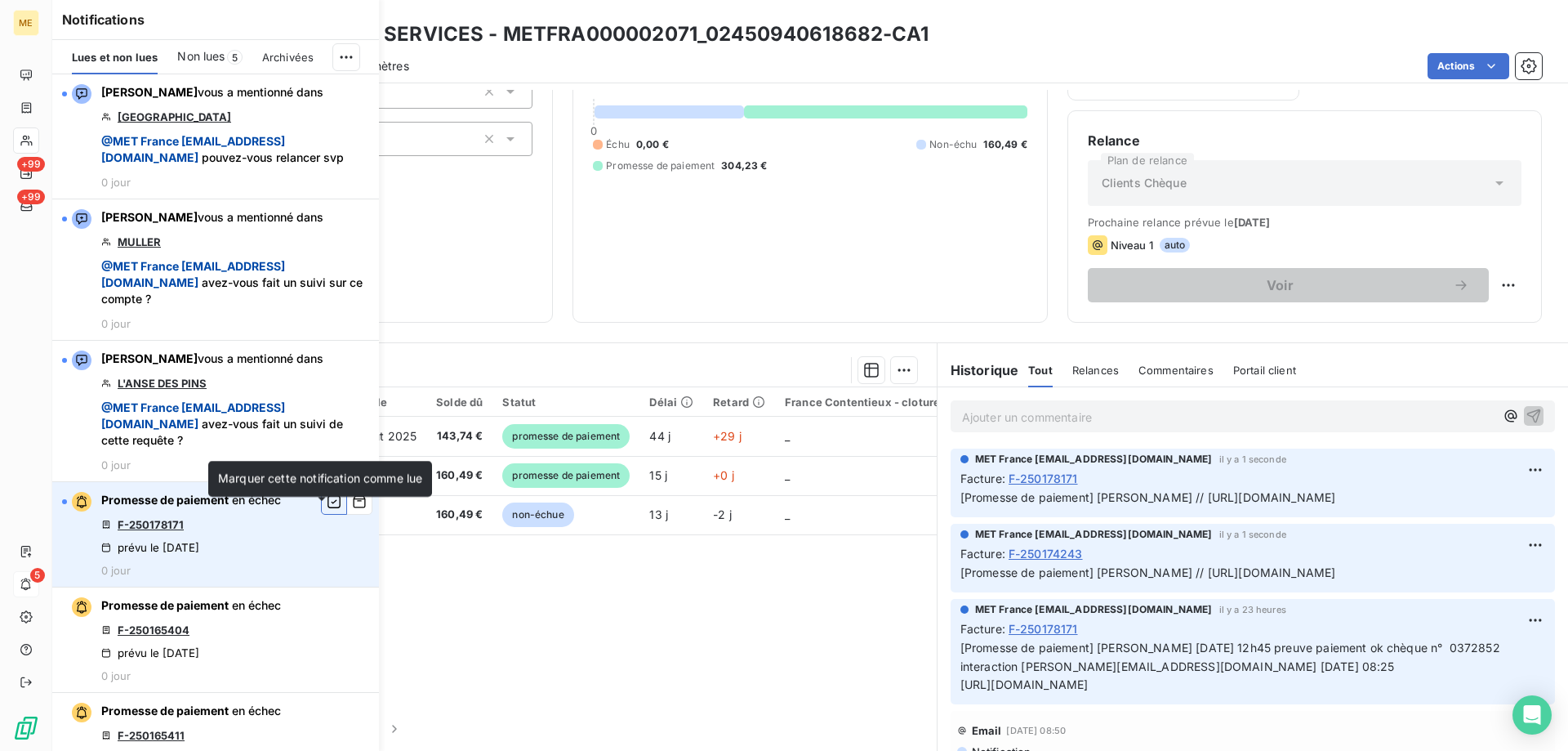
click at [327, 510] on icon "button" at bounding box center [334, 501] width 15 height 17
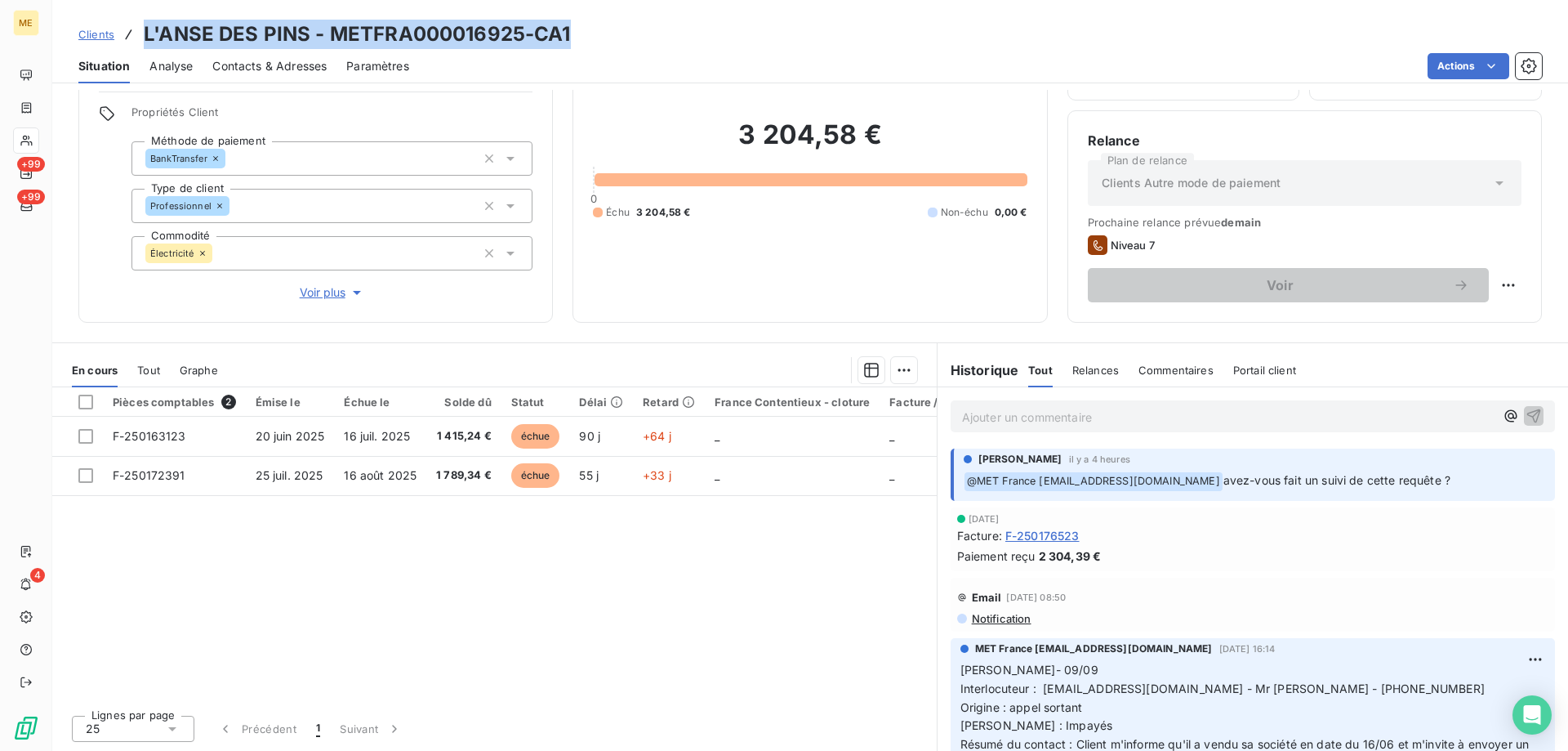
drag, startPoint x: 143, startPoint y: 31, endPoint x: 570, endPoint y: 33, distance: 427.0
click at [570, 33] on div "Clients L'ANSE DES PINS - METFRA000016925-CA1" at bounding box center [810, 34] width 1516 height 30
copy h3 "L'ANSE DES PINS - METFRA000016925-CA1"
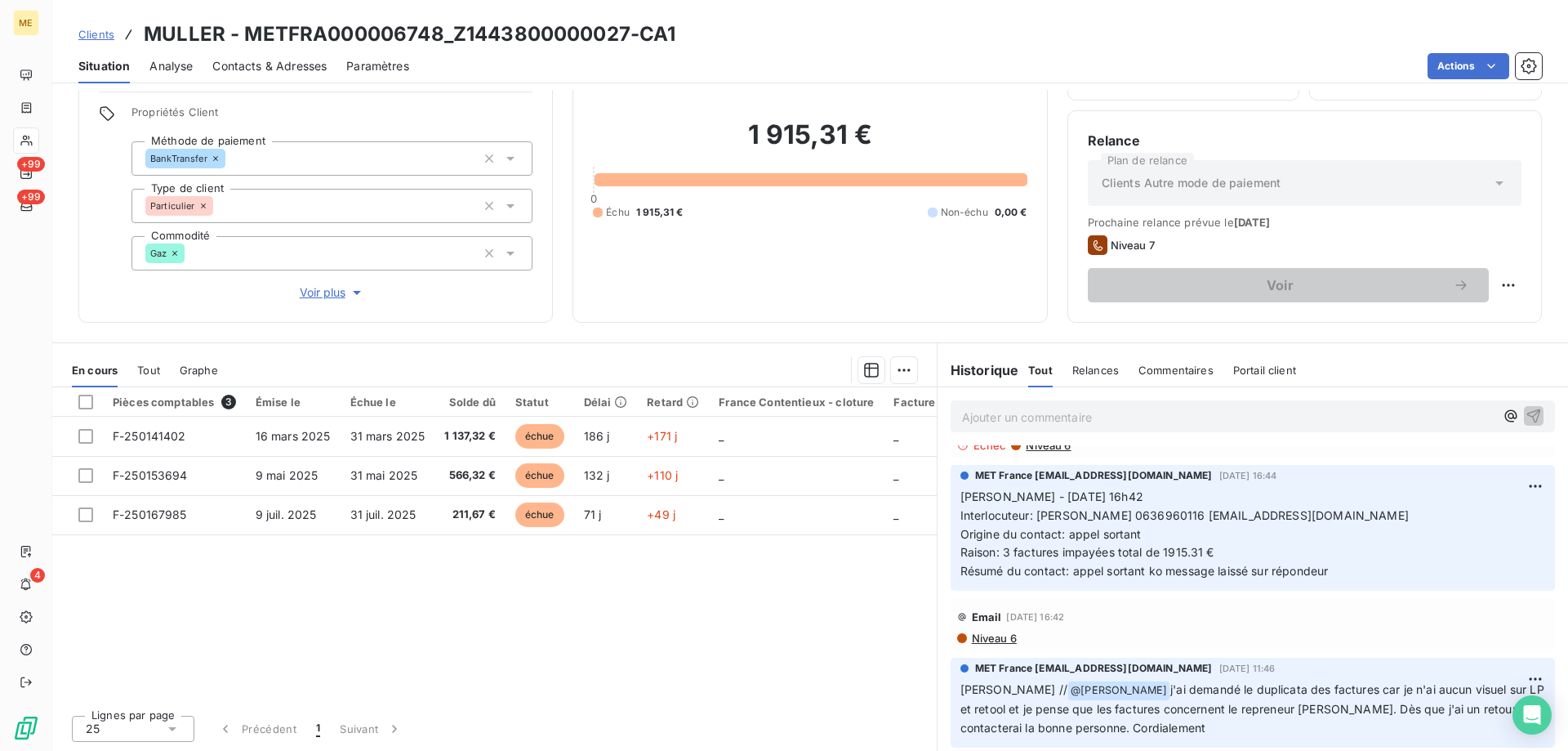
scroll to position [245, 0]
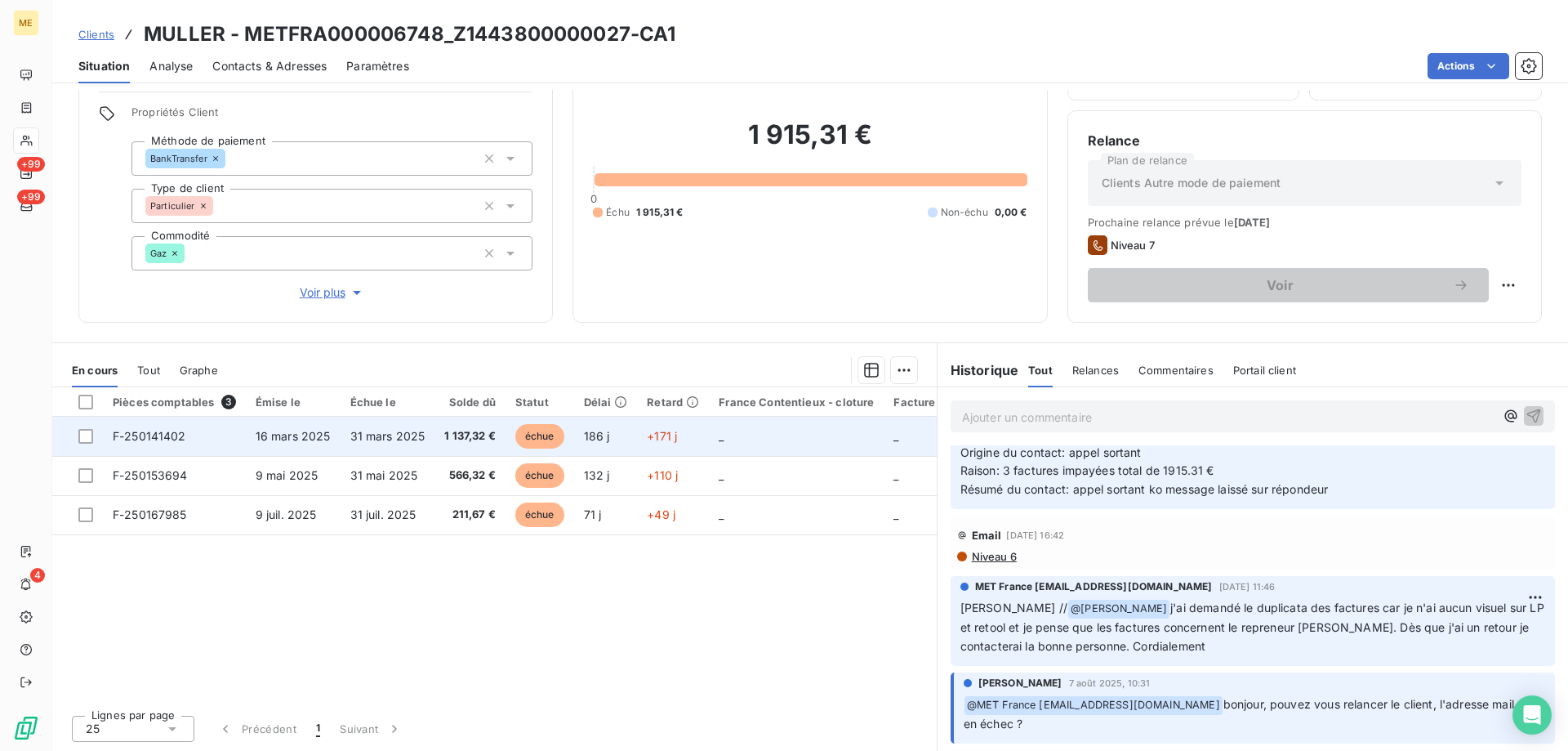
click at [303, 434] on span "16 mars 2025" at bounding box center [292, 435] width 75 height 14
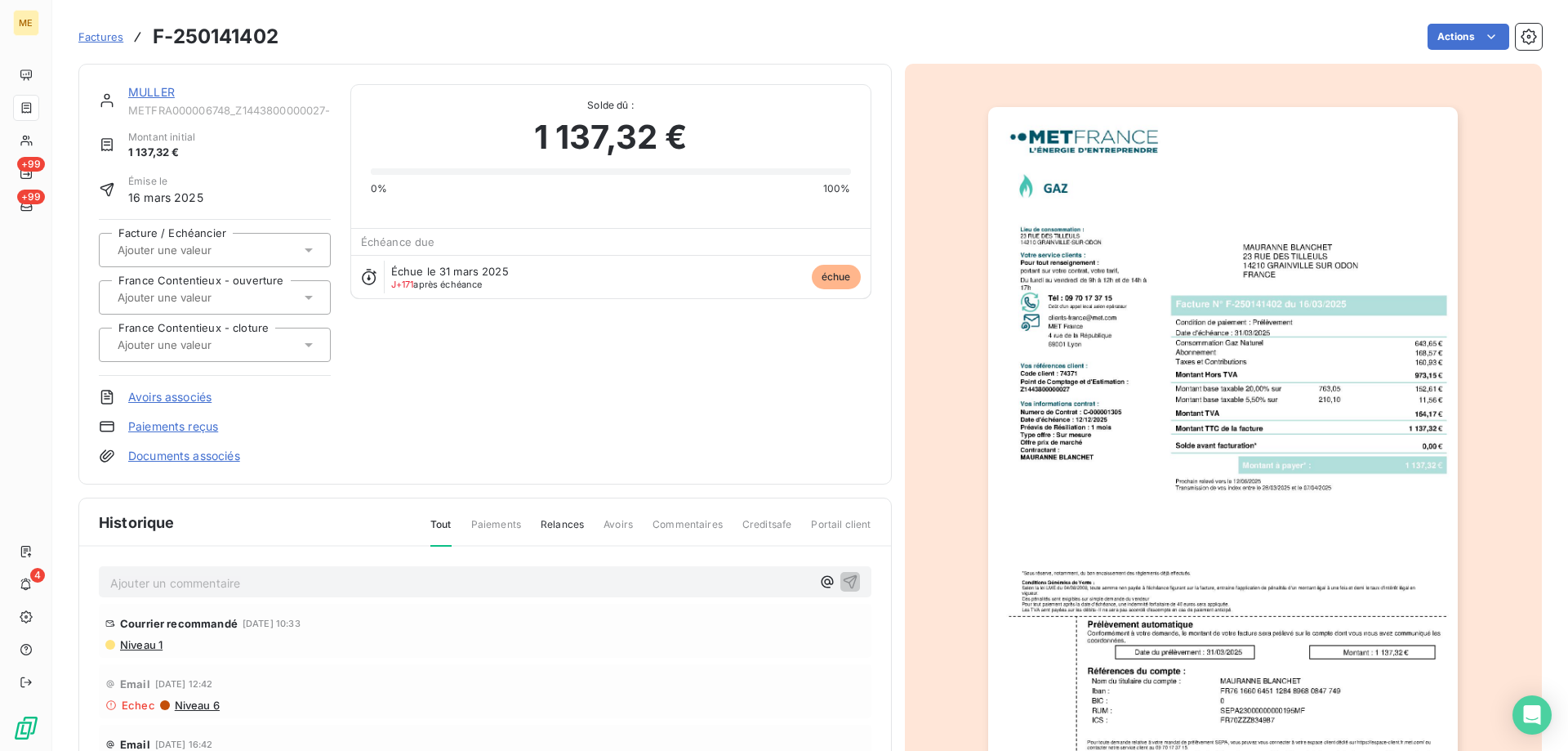
click at [166, 89] on link "MULLER" at bounding box center [151, 92] width 46 height 14
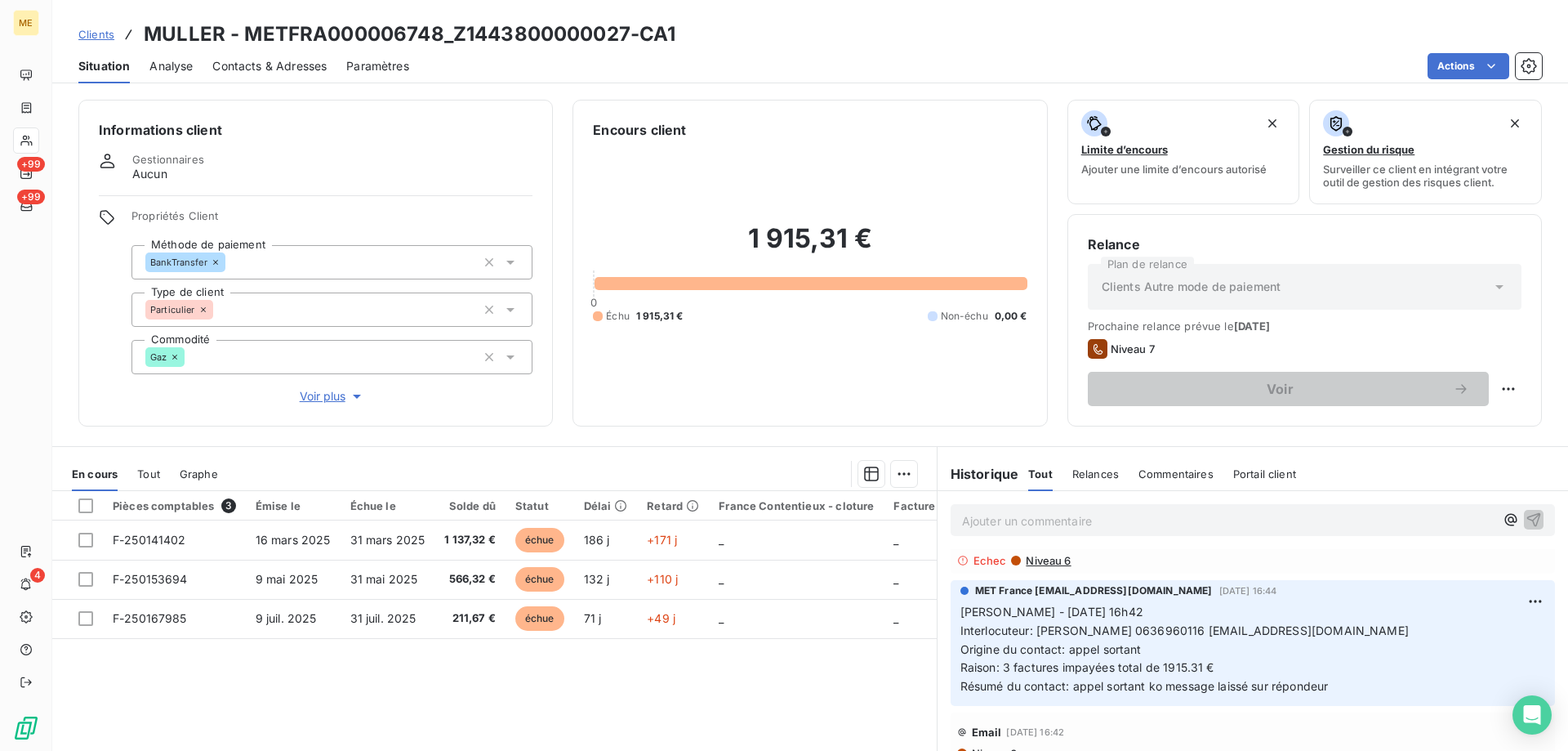
scroll to position [163, 0]
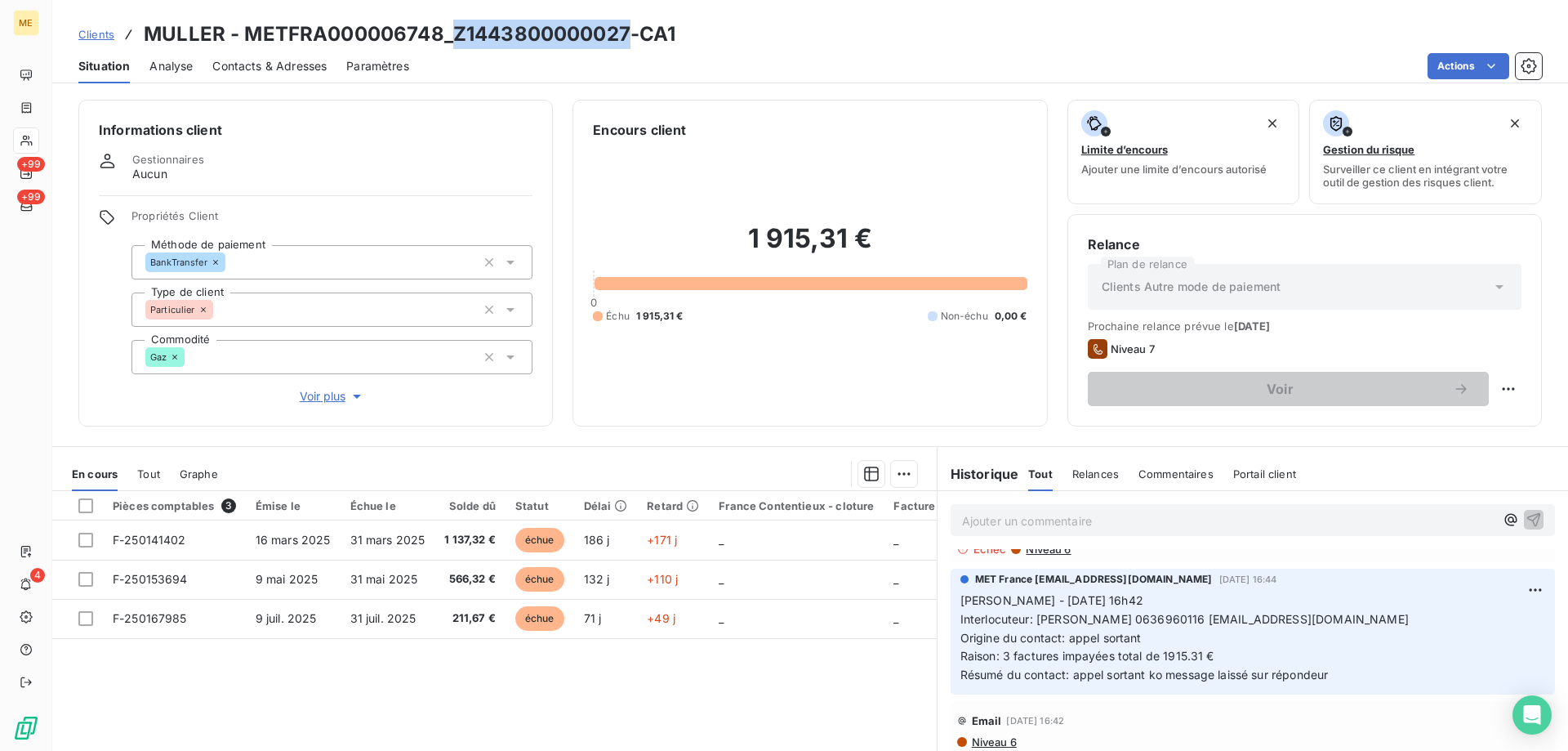
drag, startPoint x: 451, startPoint y: 33, endPoint x: 628, endPoint y: 25, distance: 177.2
click at [628, 25] on h3 "MULLER - METFRA000006748_Z1443800000027-CA1" at bounding box center [409, 34] width 532 height 30
copy h3 "Z1443800000027"
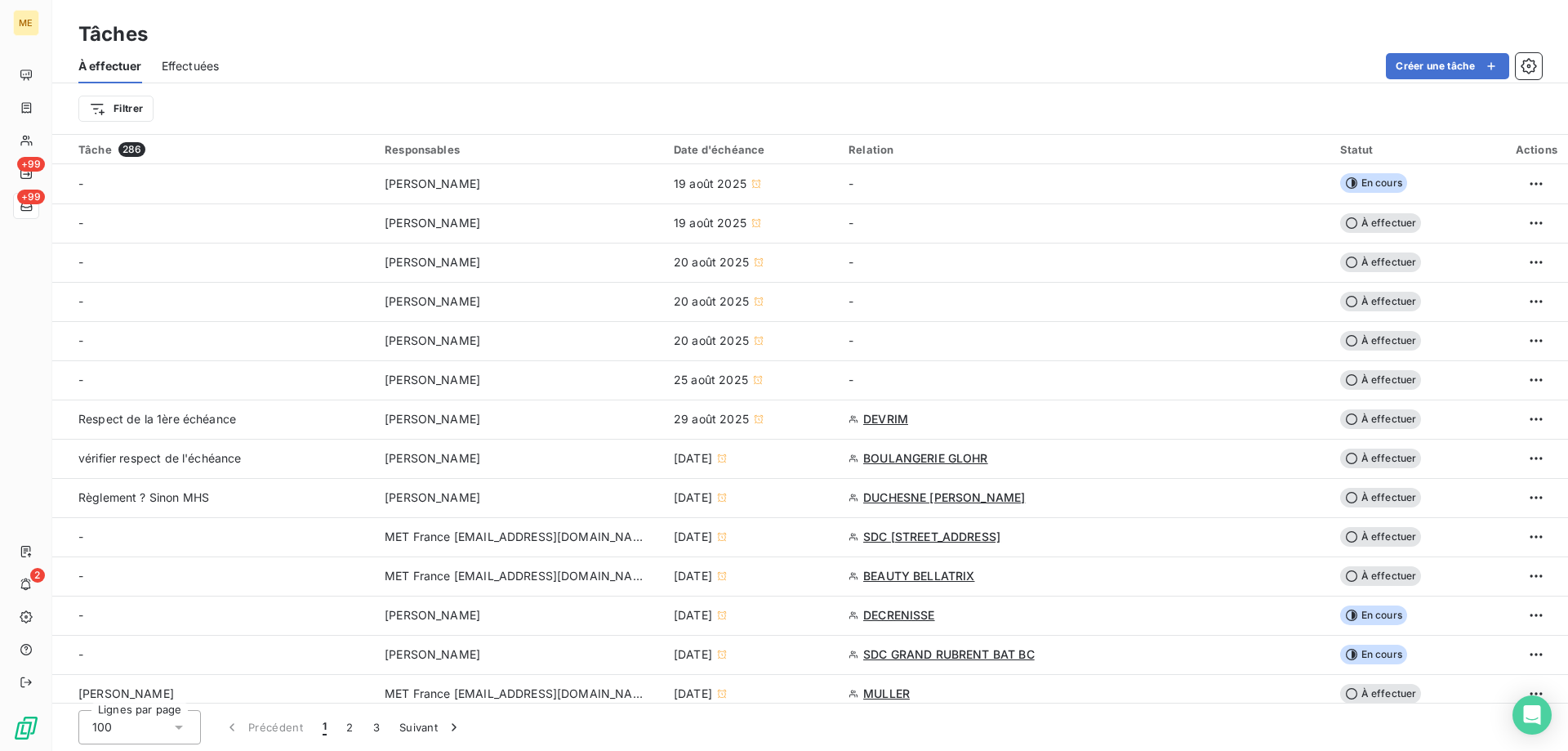
click at [461, 71] on div "Créer une tâche" at bounding box center [890, 66] width 1303 height 26
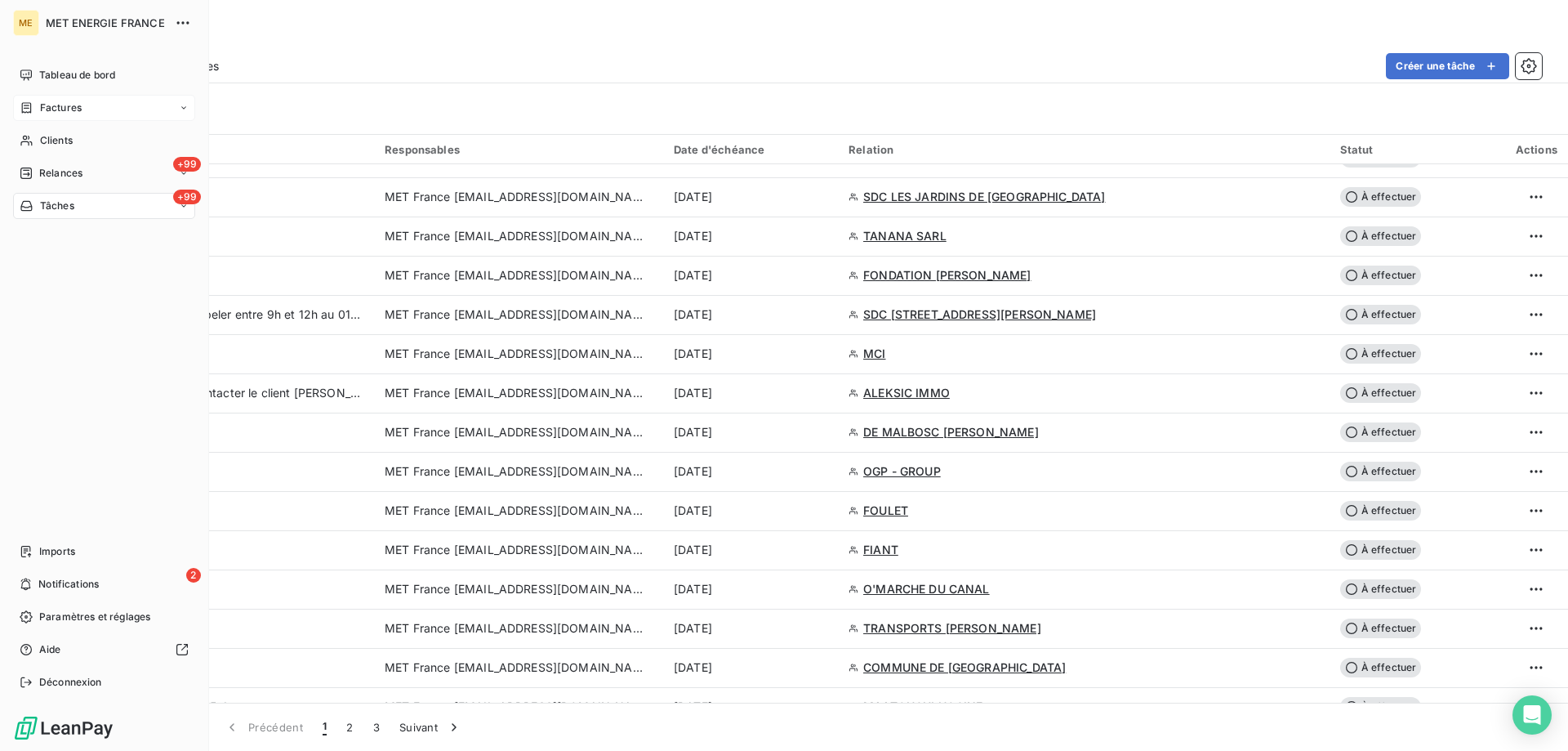
click at [37, 105] on div "Factures" at bounding box center [50, 108] width 62 height 15
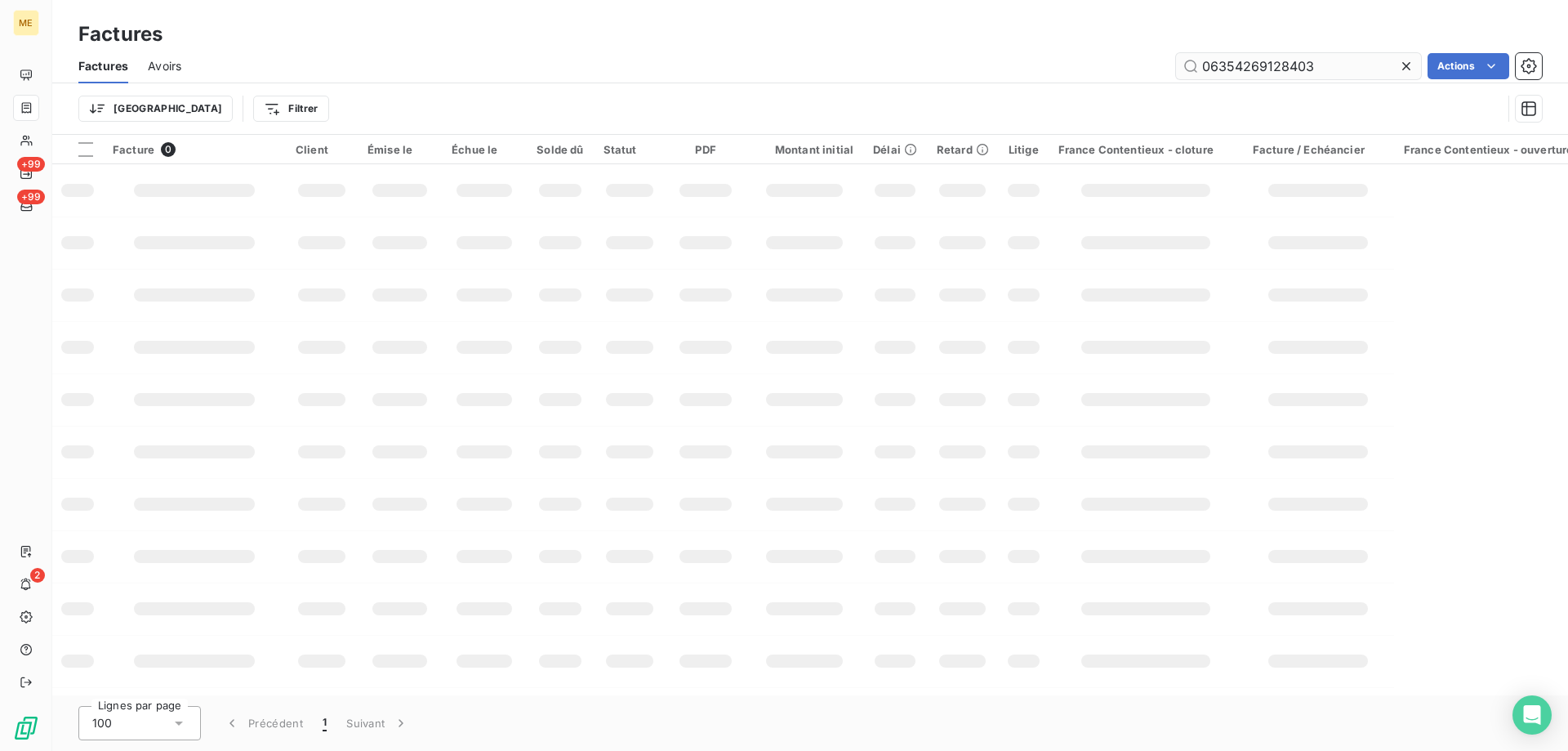
click at [1205, 69] on input "06354269128403" at bounding box center [1299, 66] width 245 height 26
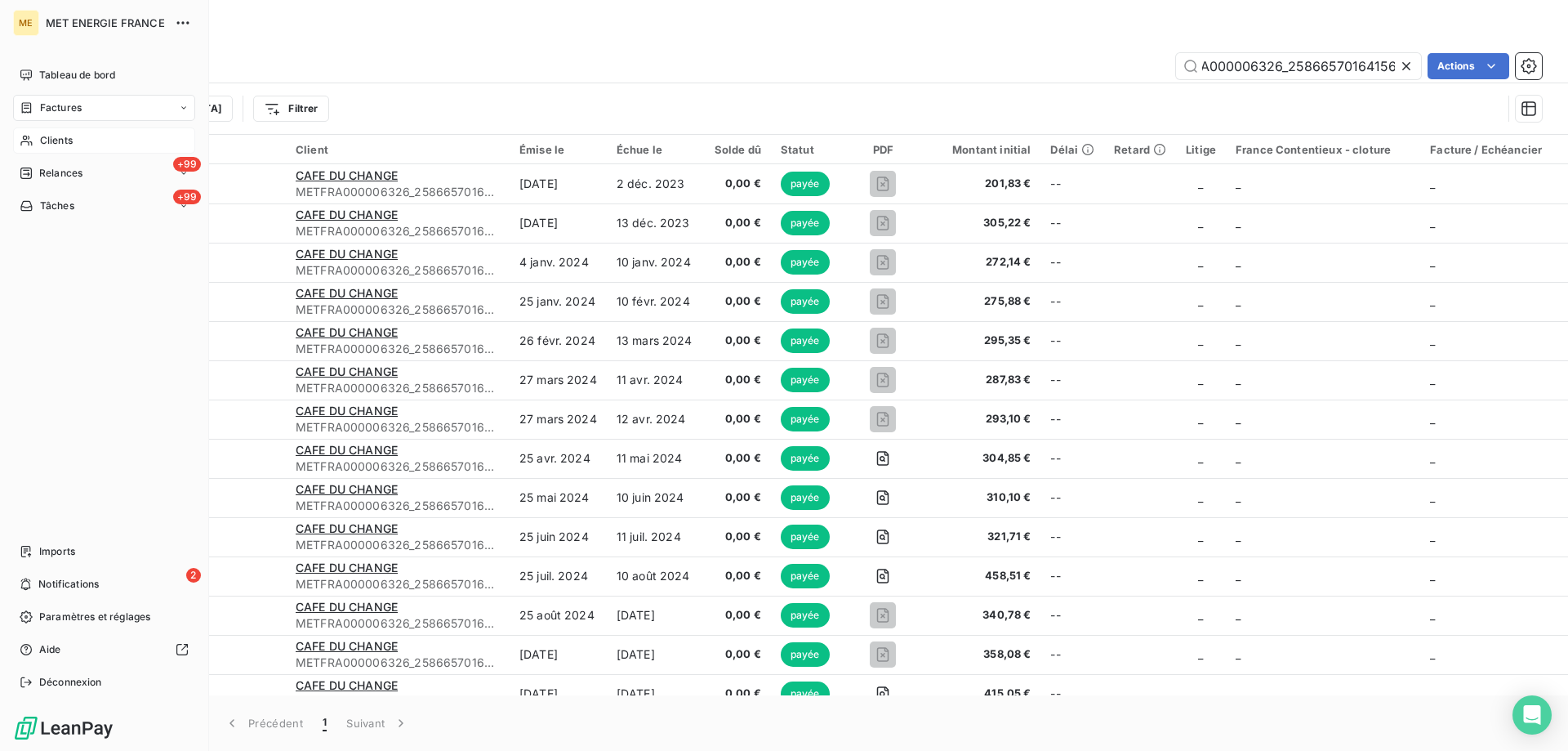
type input "METFRA000006326_25866570164156"
click at [36, 137] on div "Clients" at bounding box center [104, 140] width 182 height 26
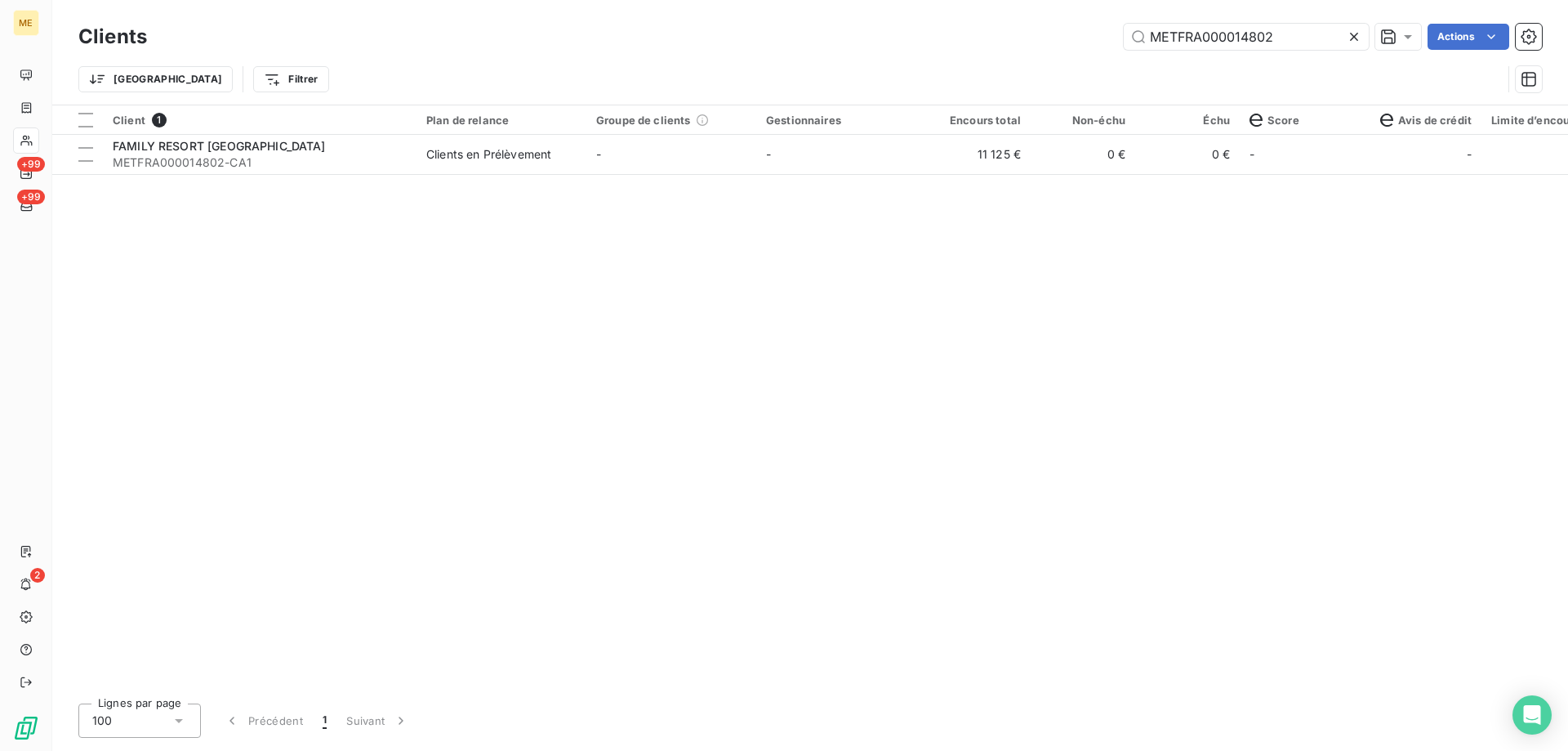
drag, startPoint x: 1289, startPoint y: 37, endPoint x: 989, endPoint y: 23, distance: 300.3
click at [989, 23] on div "Clients METFRA000014802 Actions" at bounding box center [810, 36] width 1464 height 34
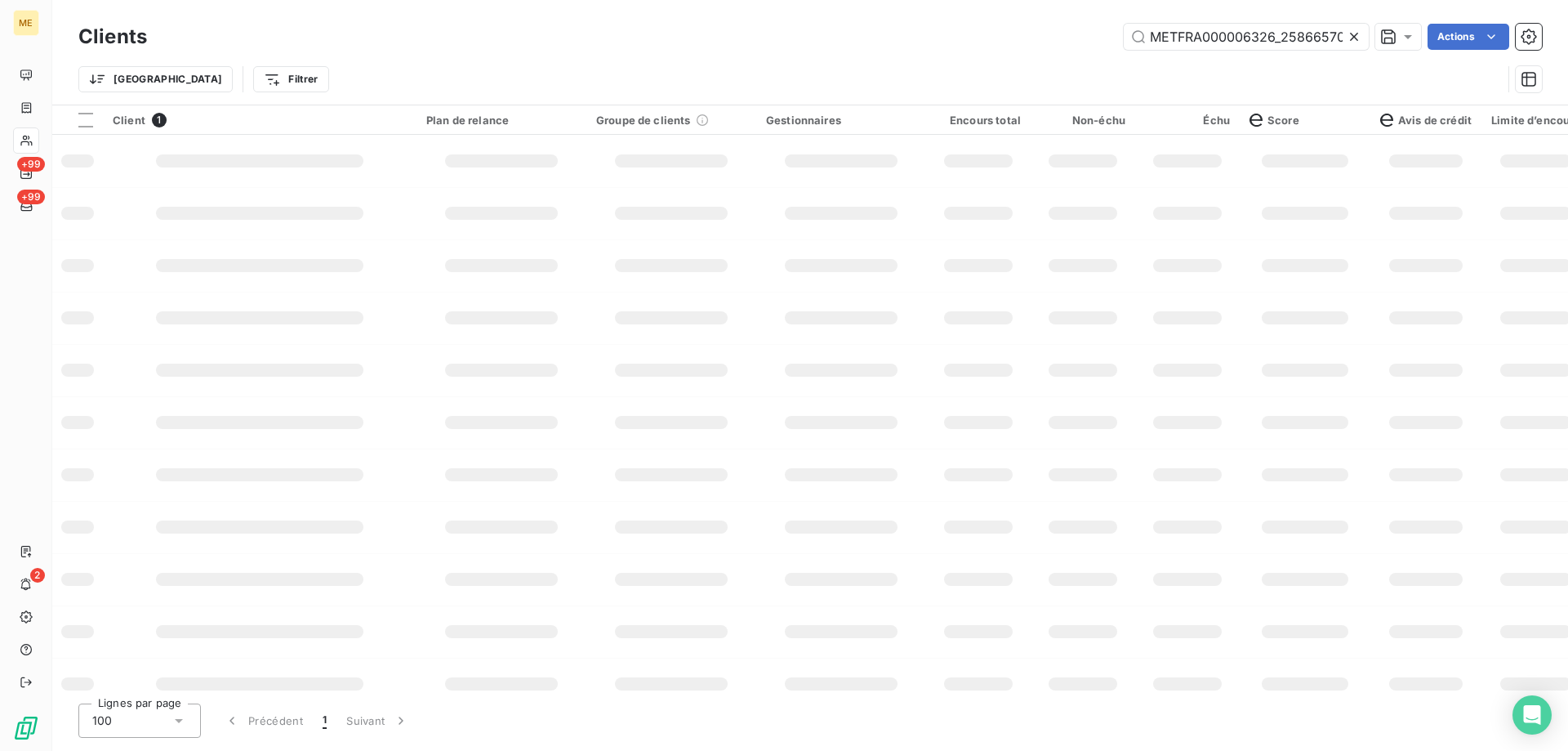
scroll to position [0, 45]
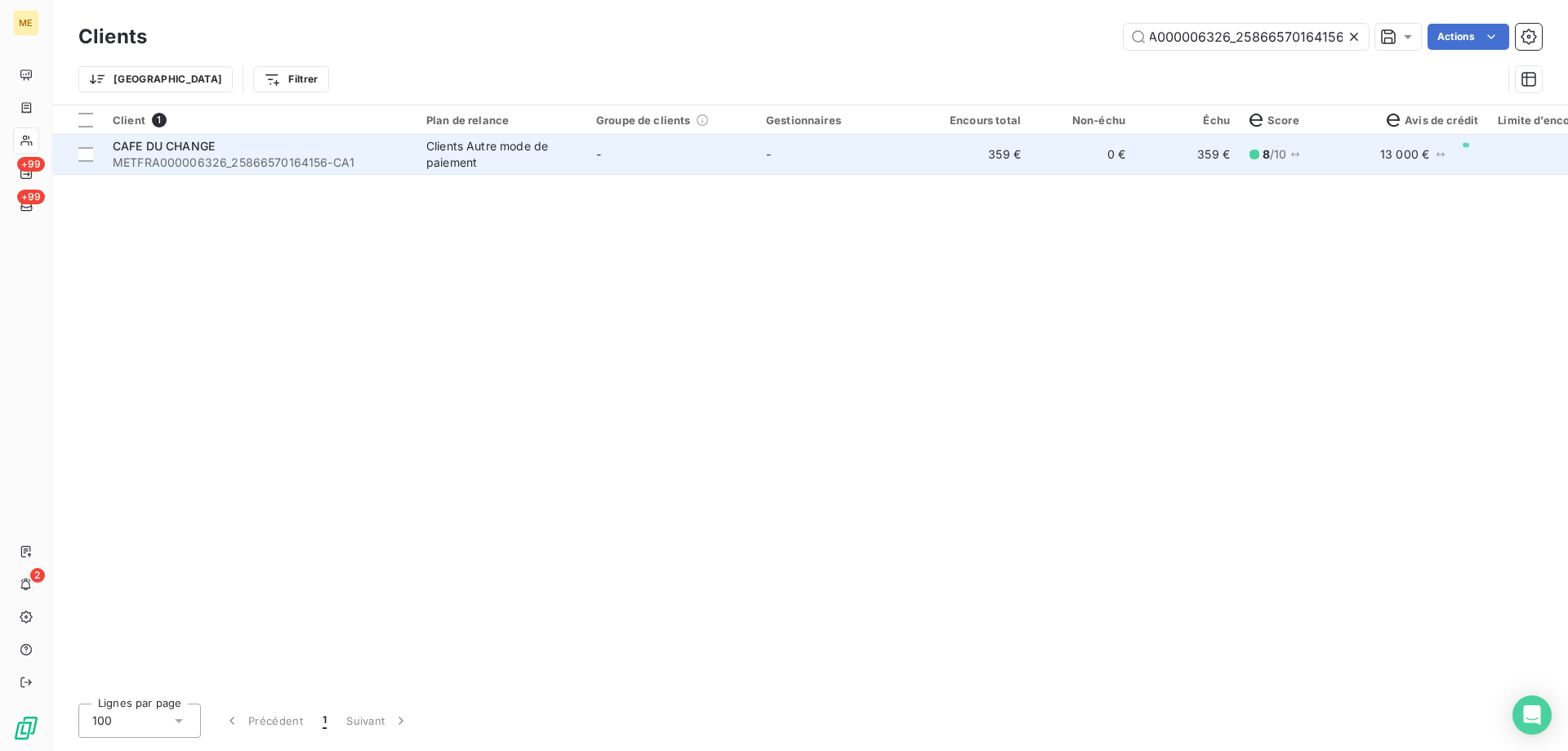
type input "METFRA000006326_25866570164156"
click at [174, 162] on span "METFRA000006326_25866570164156-CA1" at bounding box center [259, 162] width 294 height 17
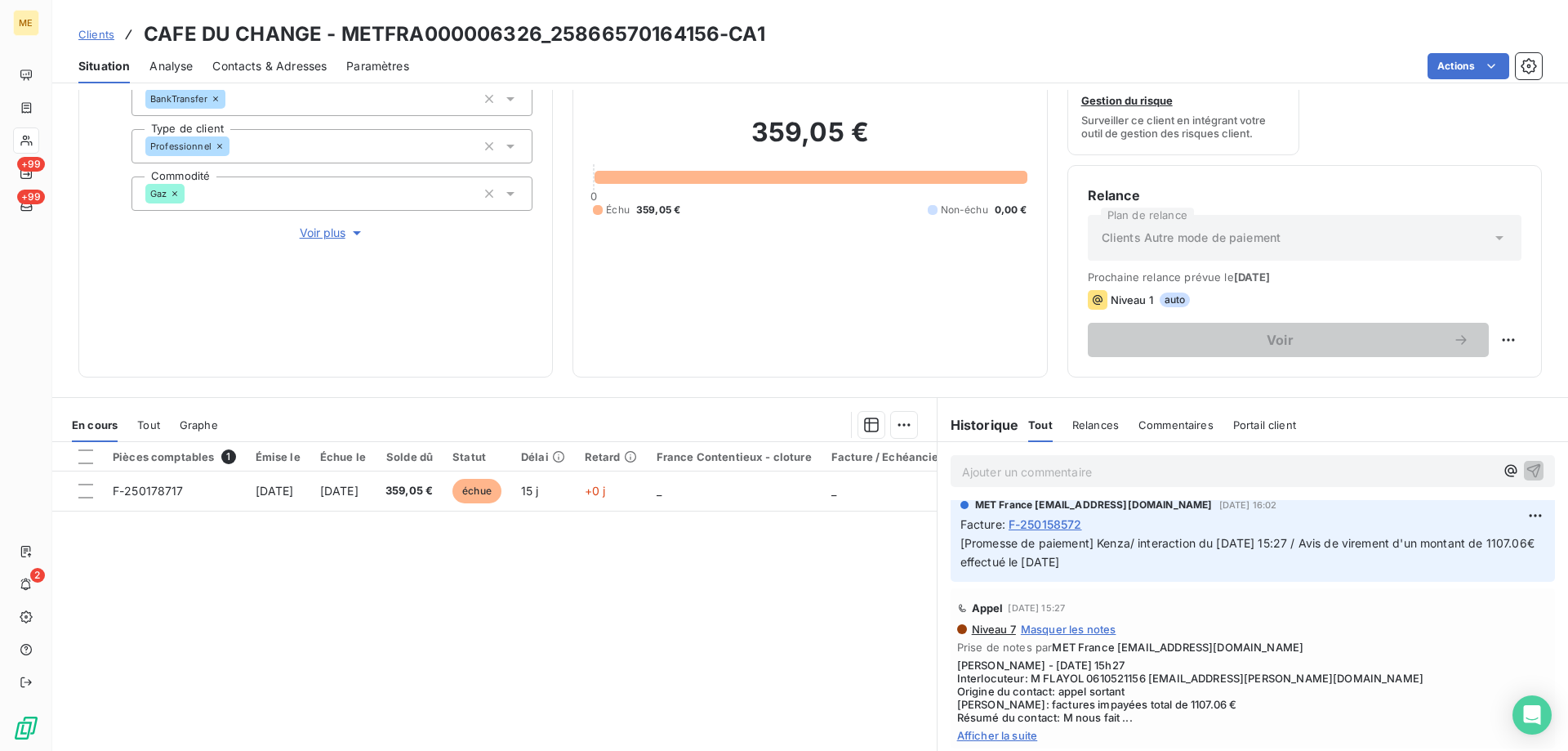
scroll to position [327, 0]
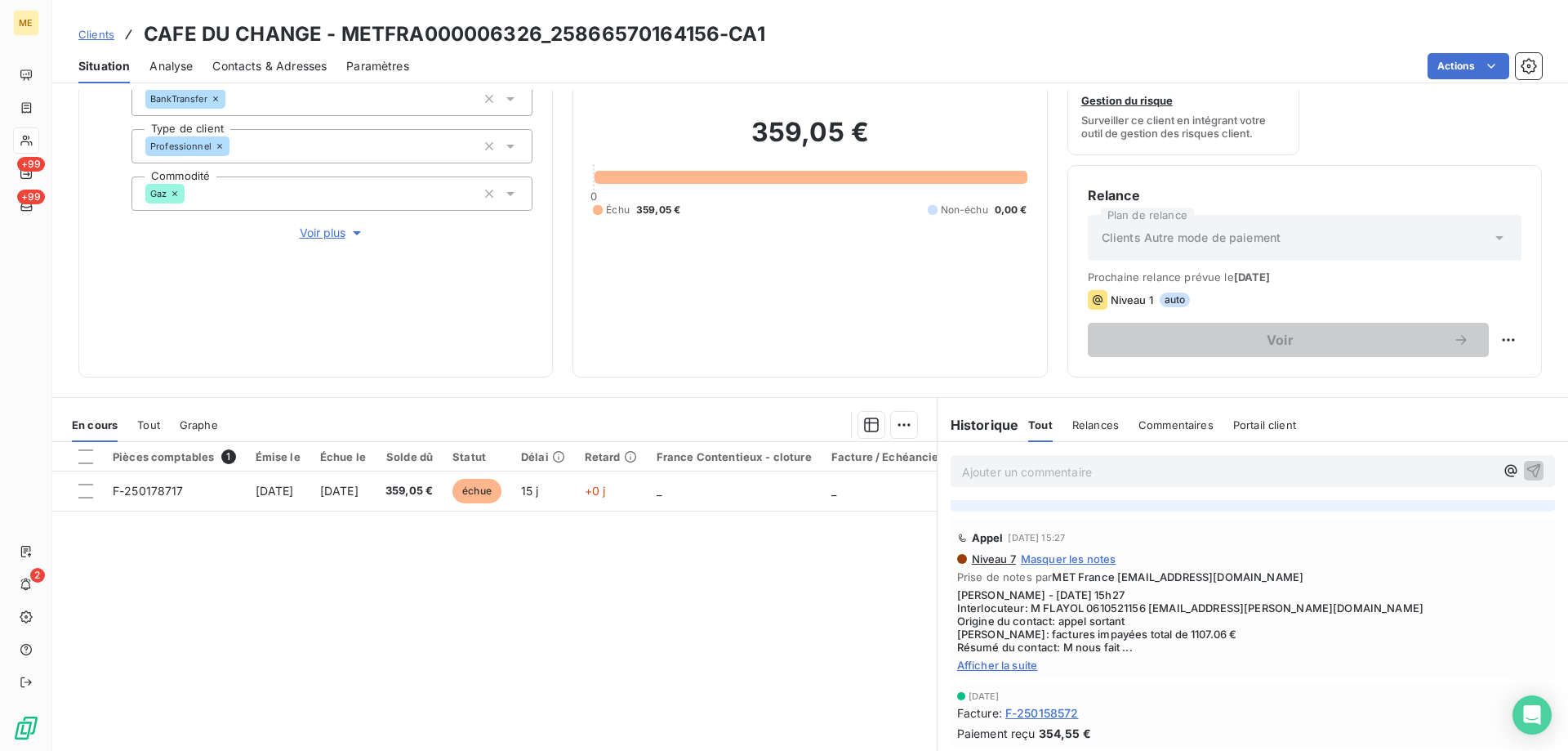
click at [1003, 665] on span "Afficher la suite" at bounding box center [1252, 665] width 591 height 13
click at [110, 32] on span "Clients" at bounding box center [96, 34] width 36 height 13
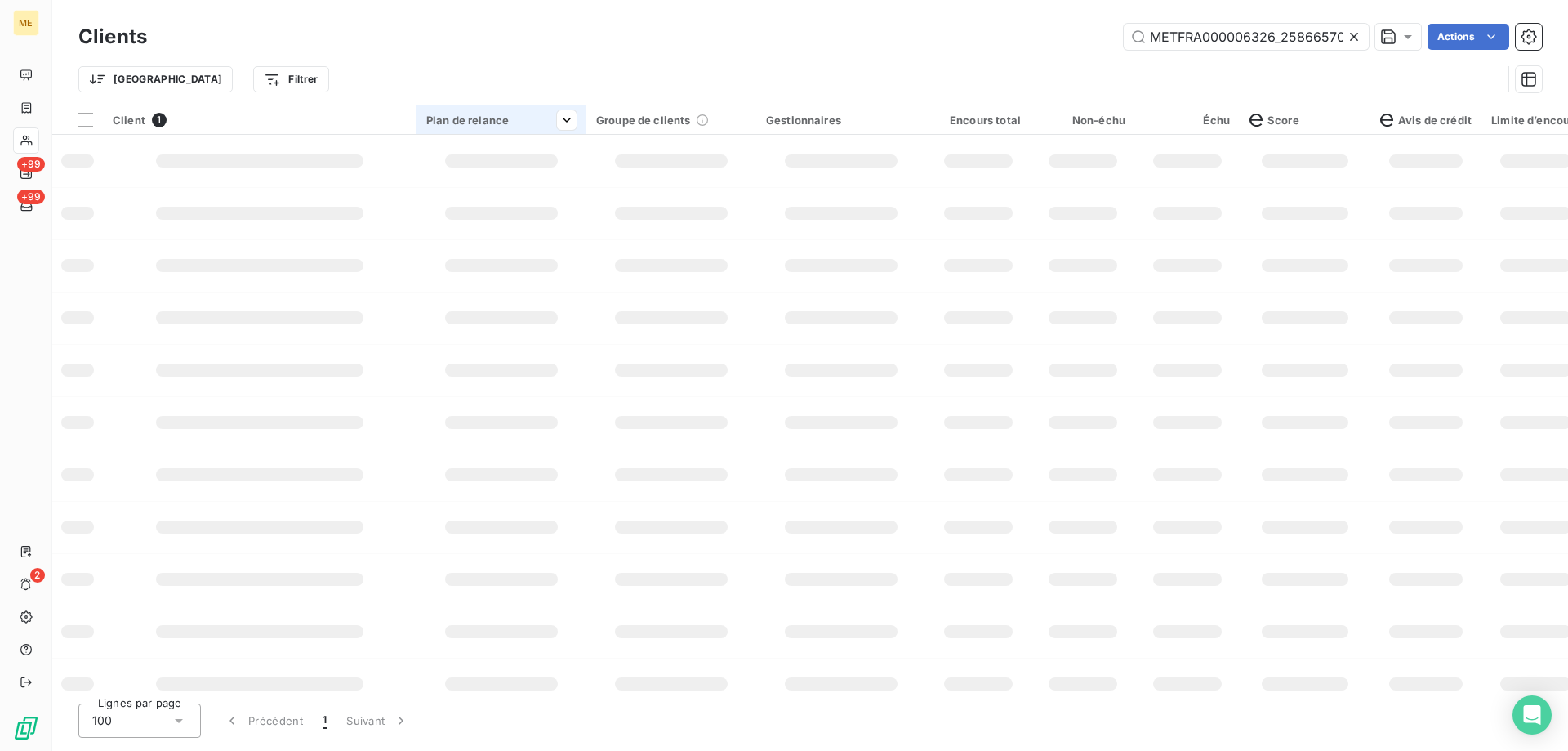
scroll to position [0, 45]
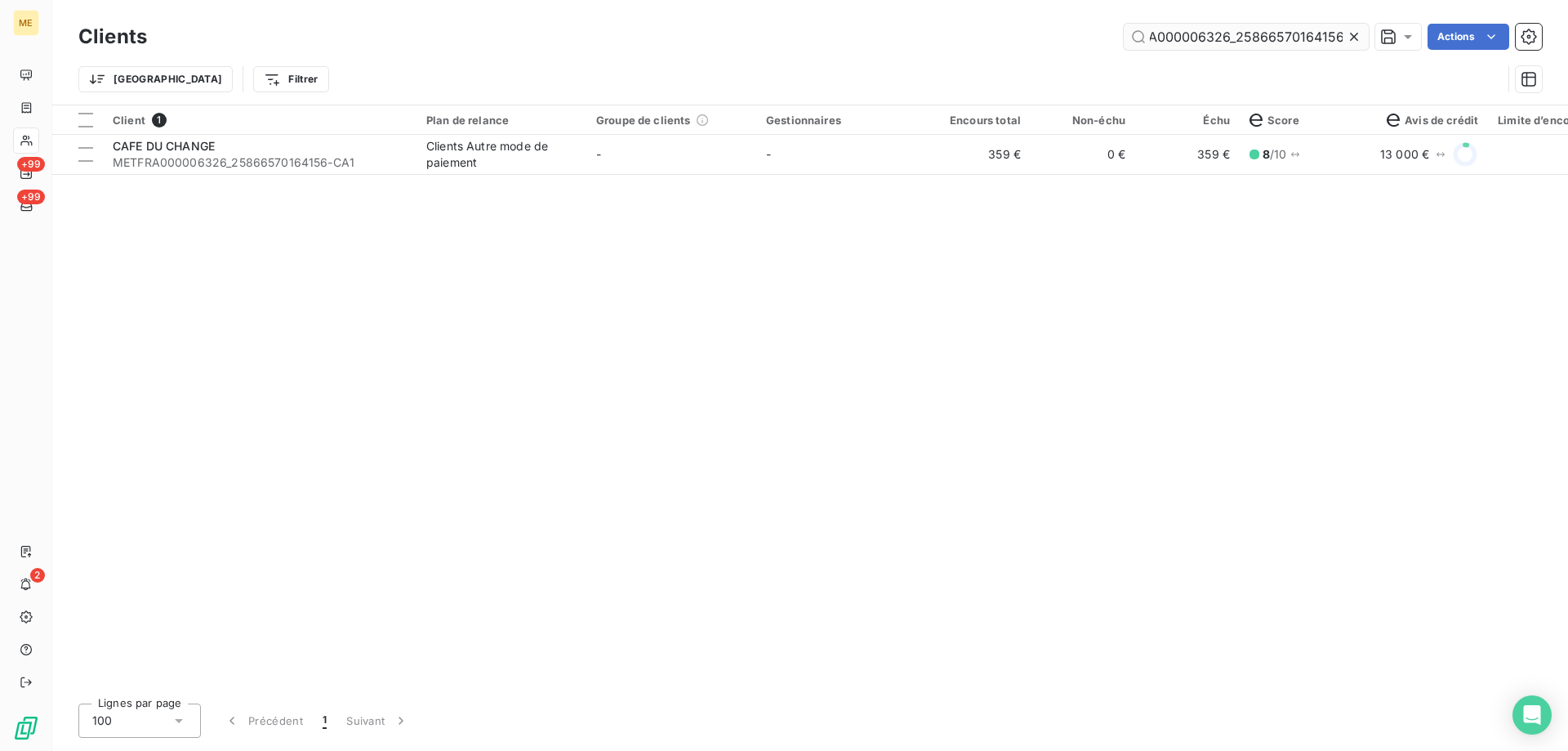
click at [1322, 33] on input "METFRA000006326_25866570164156" at bounding box center [1247, 37] width 245 height 26
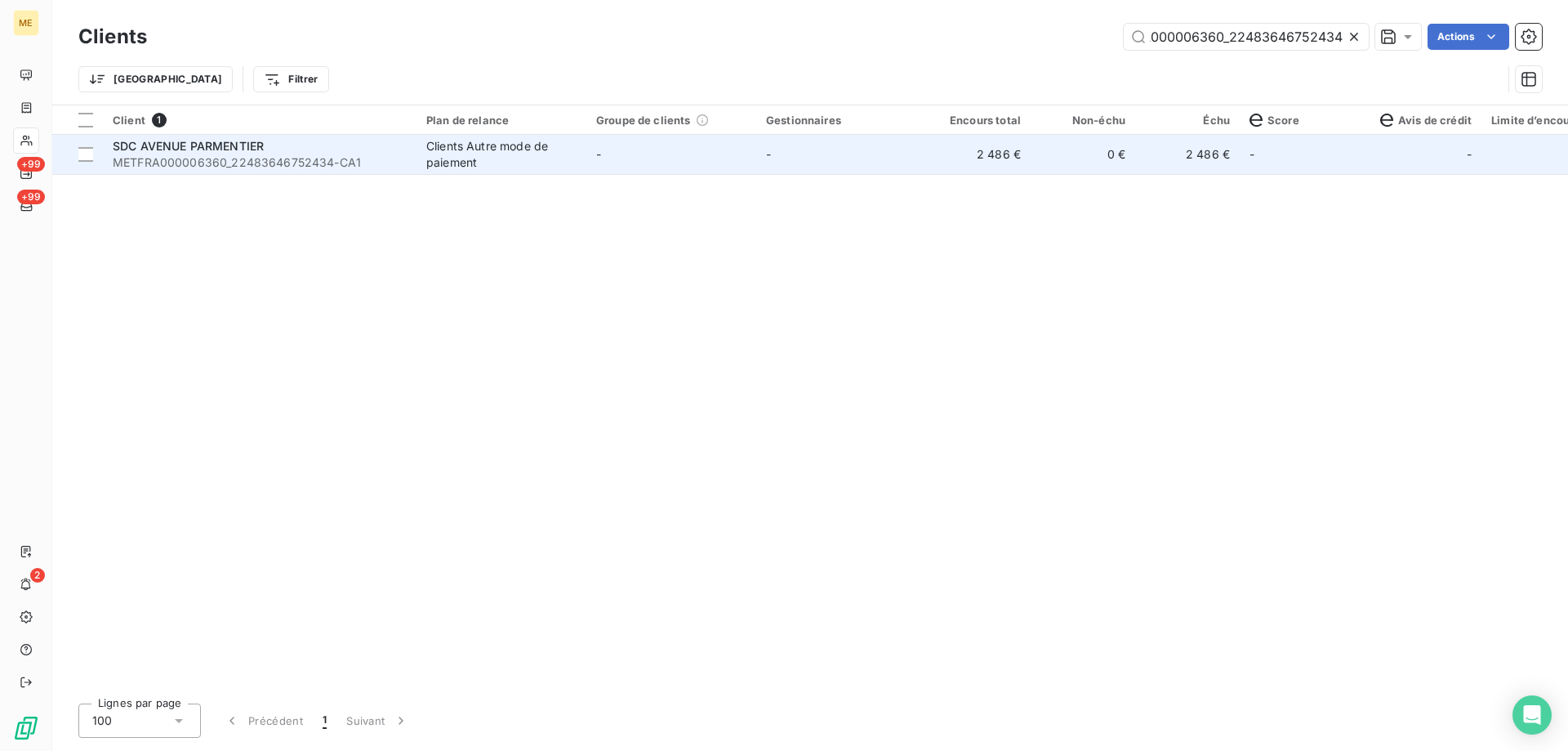
type input "METFRA000006360_22483646752434"
click at [197, 153] on div "SDC AVENUE PARMENTIER" at bounding box center [259, 147] width 294 height 17
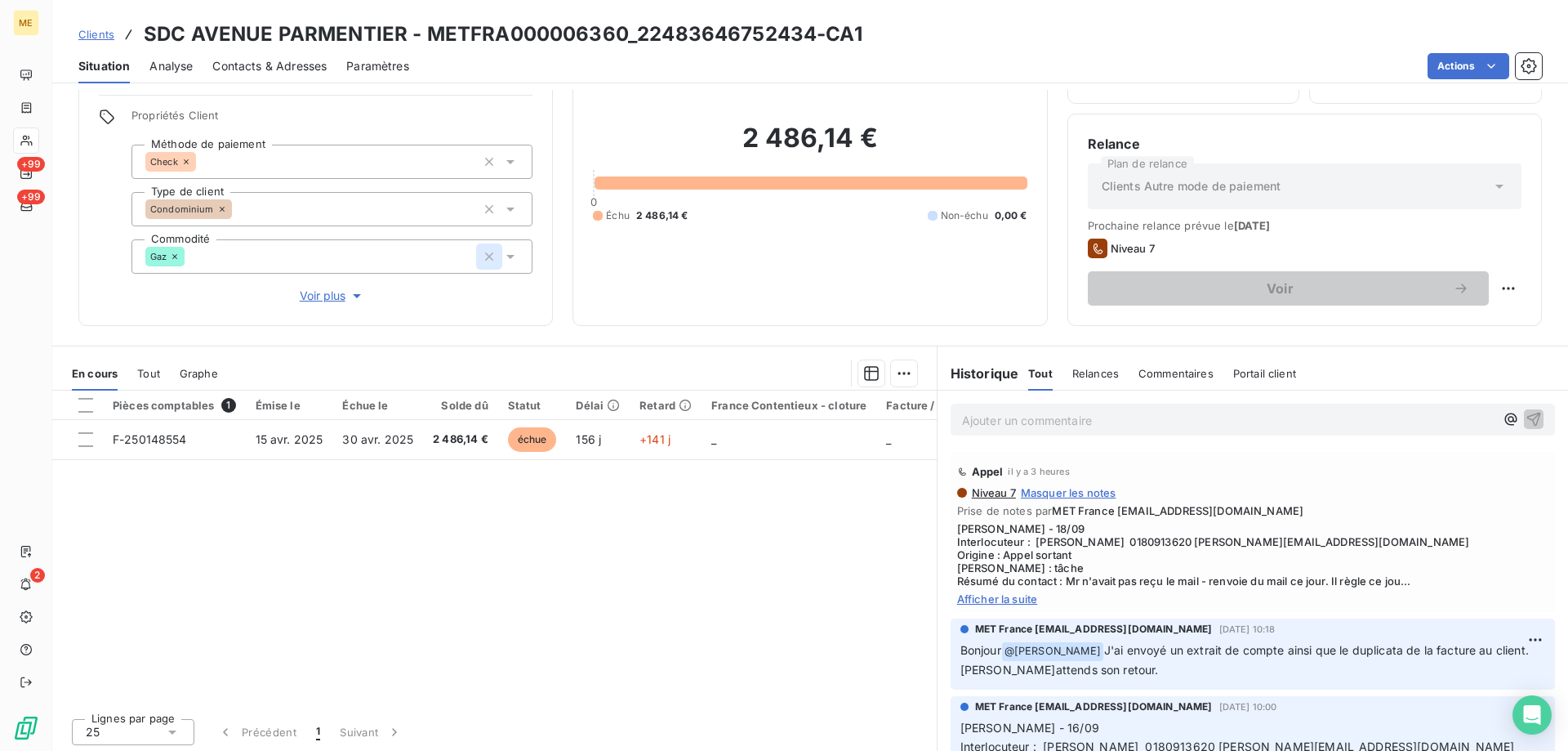
scroll to position [104, 0]
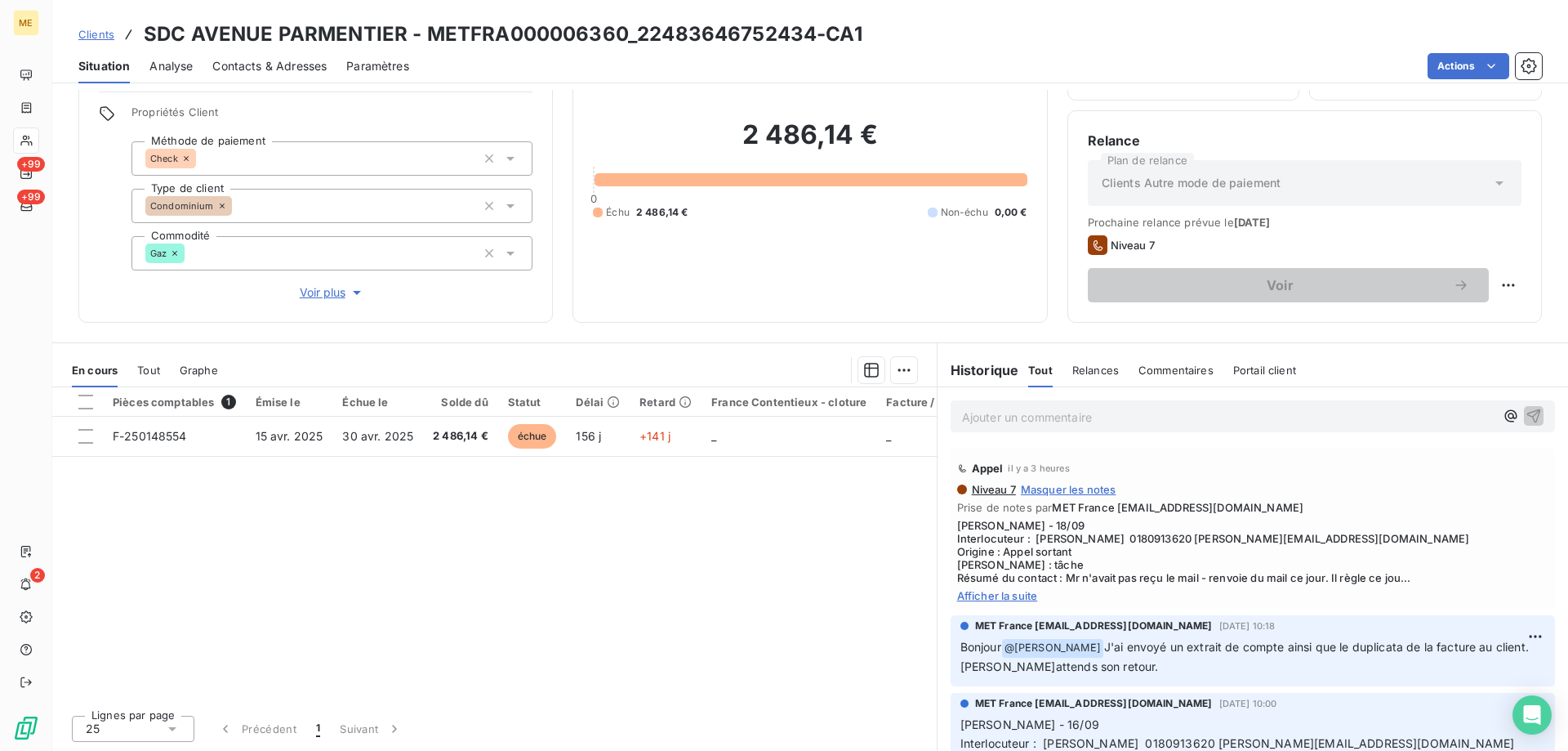
click at [1016, 598] on span "Afficher la suite" at bounding box center [1252, 595] width 591 height 13
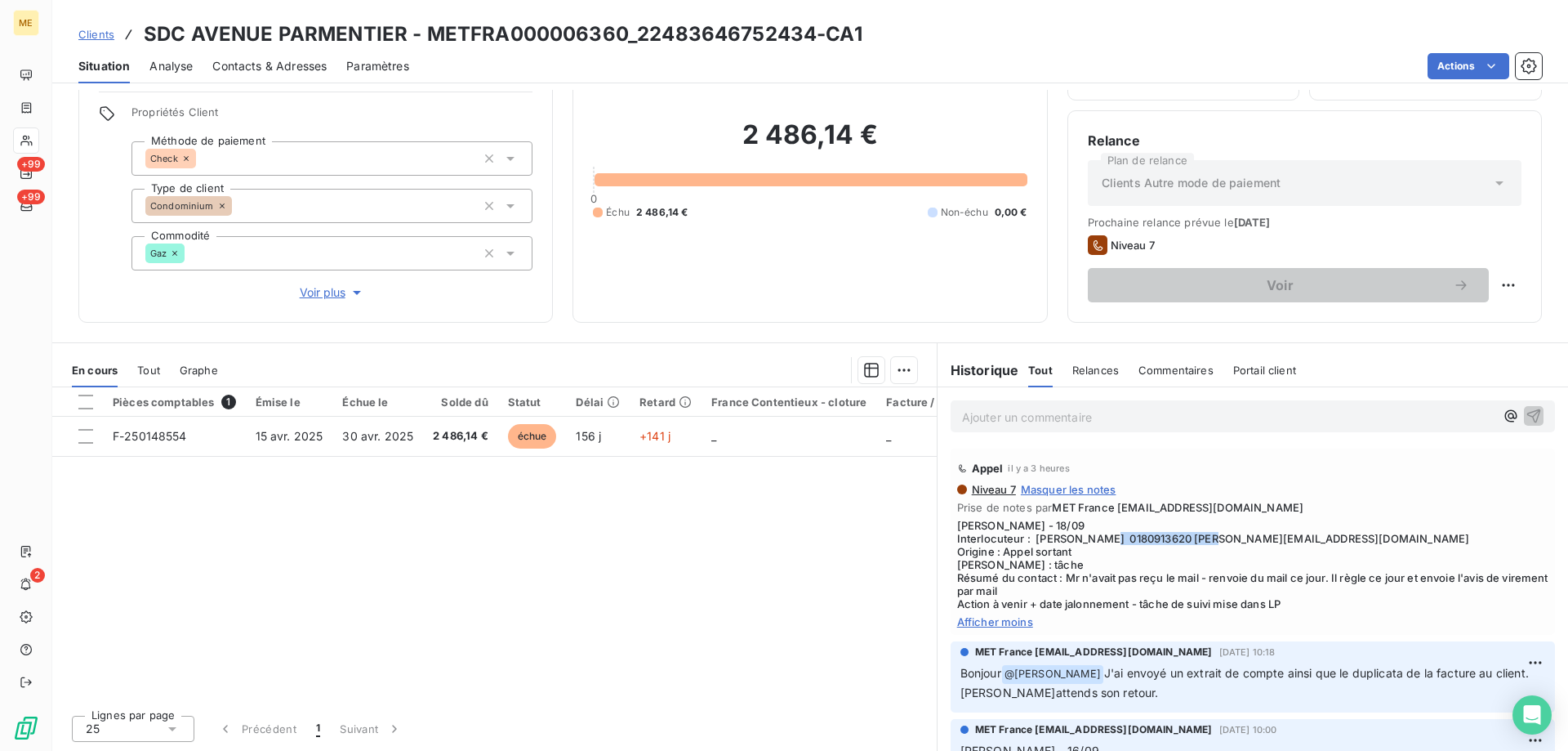
drag, startPoint x: 1148, startPoint y: 543, endPoint x: 1259, endPoint y: 543, distance: 111.0
click at [1259, 543] on span "[PERSON_NAME] - 18/09 Interlocuteur : [PERSON_NAME] 0180913620 [PERSON_NAME][EM…" at bounding box center [1252, 564] width 591 height 92
copy span "[PERSON_NAME][EMAIL_ADDRESS][DOMAIN_NAME]"
click at [99, 36] on span "Clients" at bounding box center [96, 34] width 36 height 13
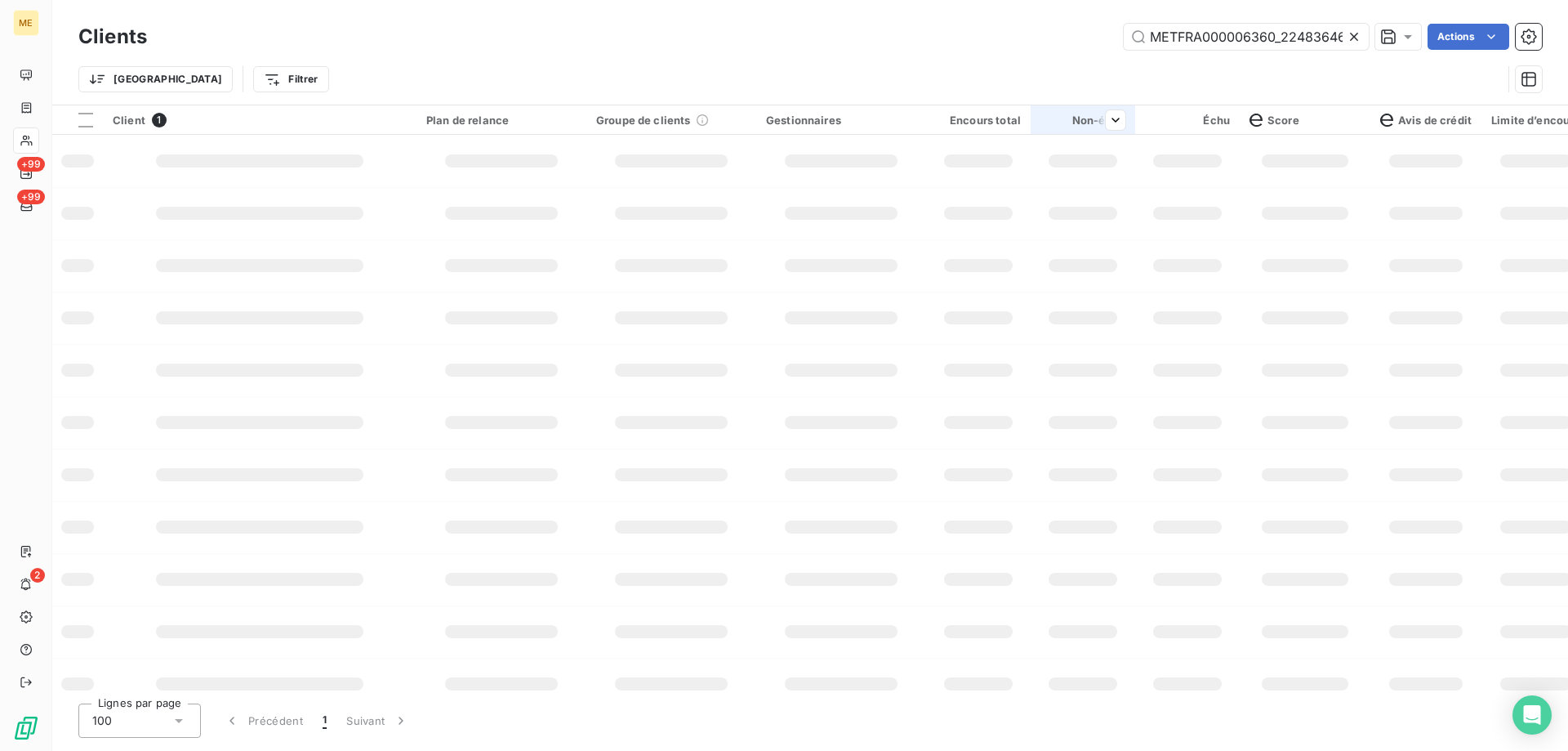
scroll to position [0, 52]
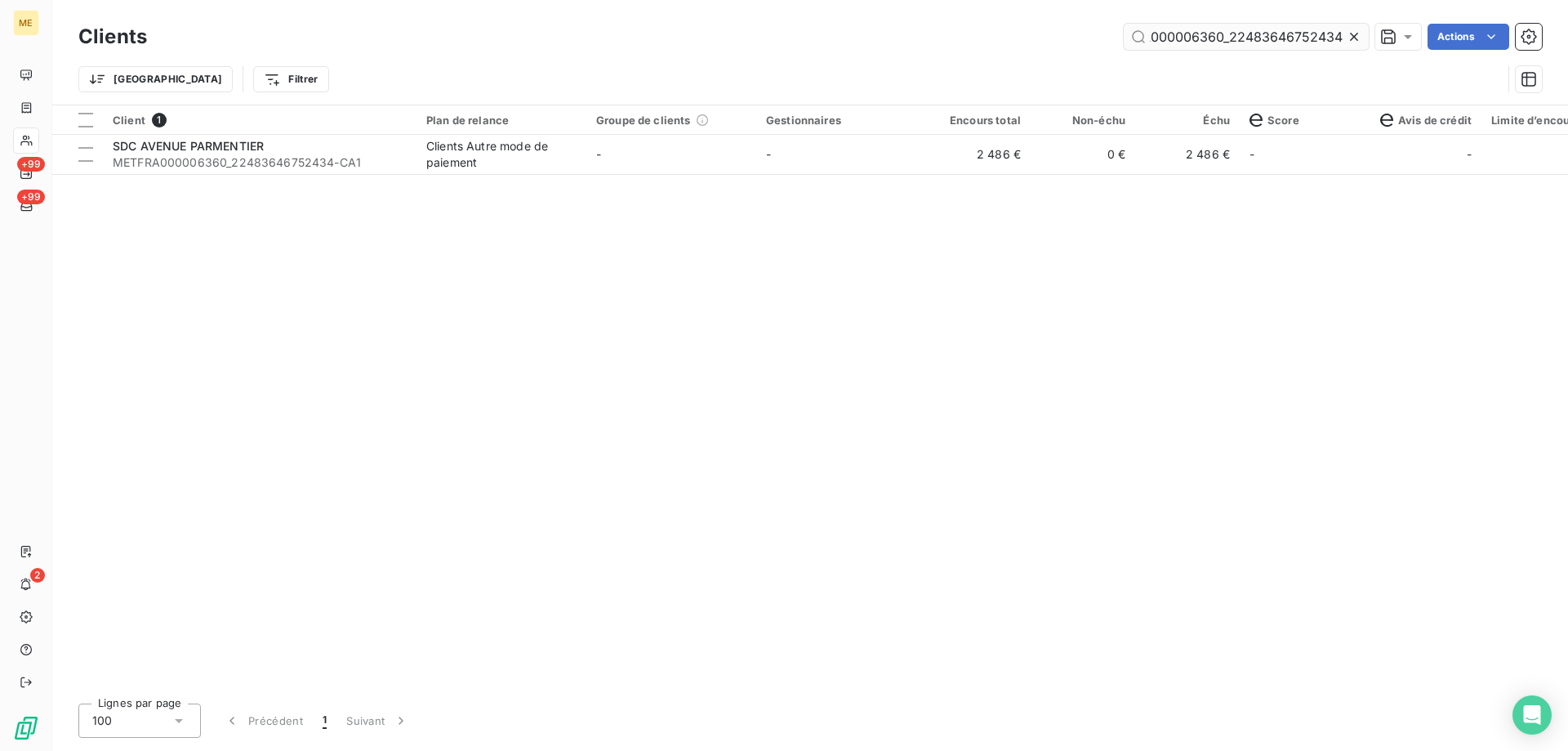
click at [1247, 41] on input "METFRA000006360_22483646752434" at bounding box center [1247, 37] width 245 height 26
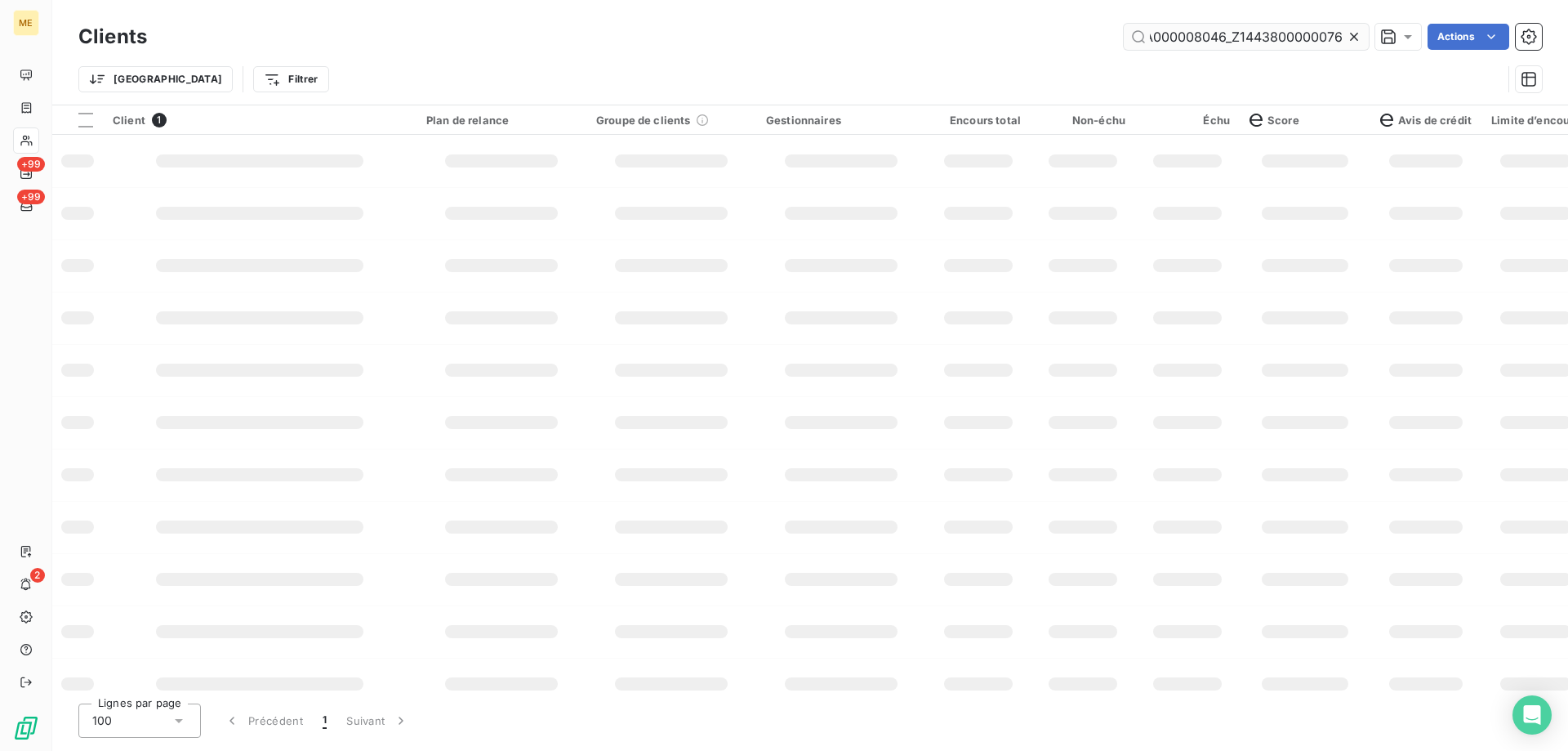
scroll to position [0, 51]
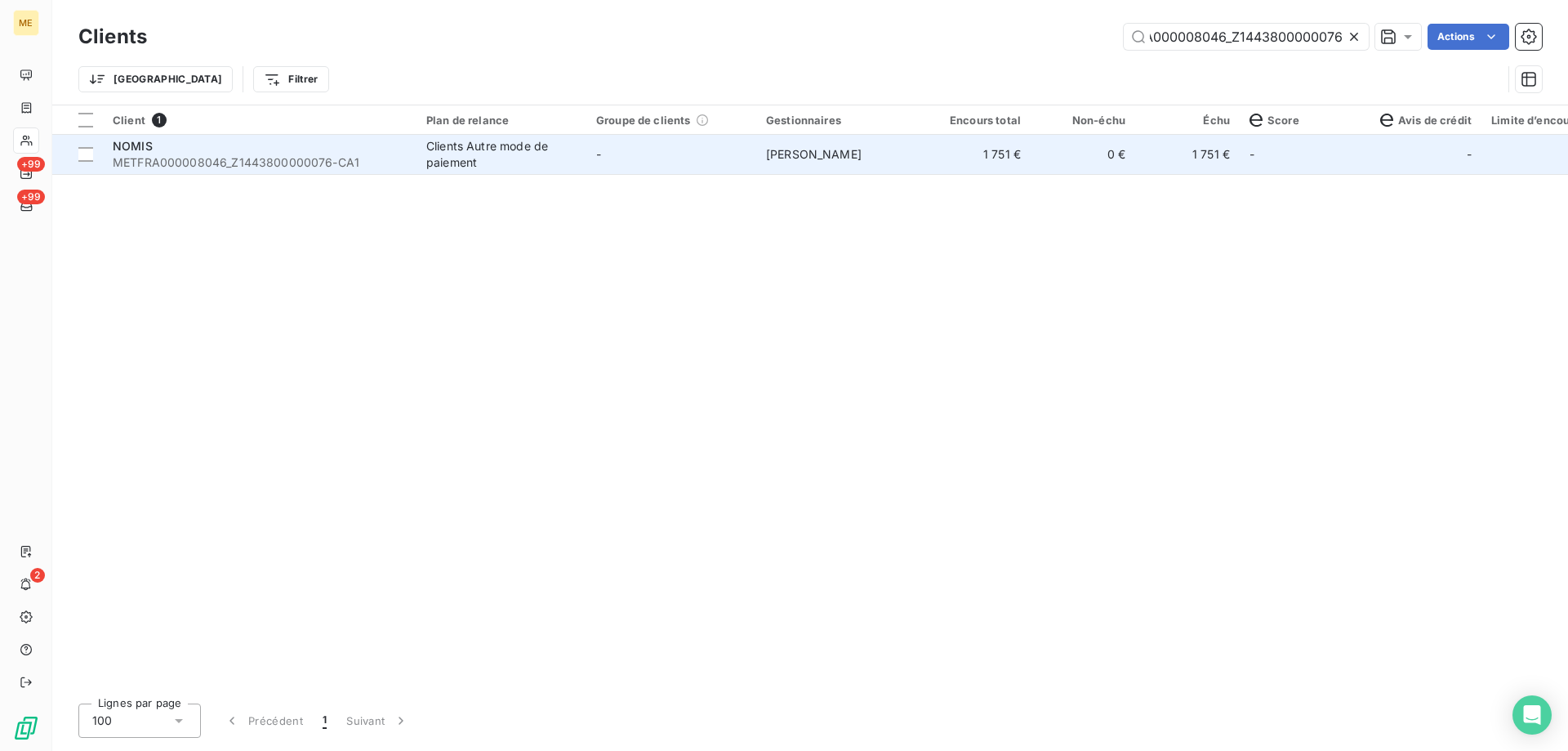
type input "METFRA000008046_Z1443800000076"
click at [245, 166] on span "METFRA000008046_Z1443800000076-CA1" at bounding box center [259, 162] width 294 height 17
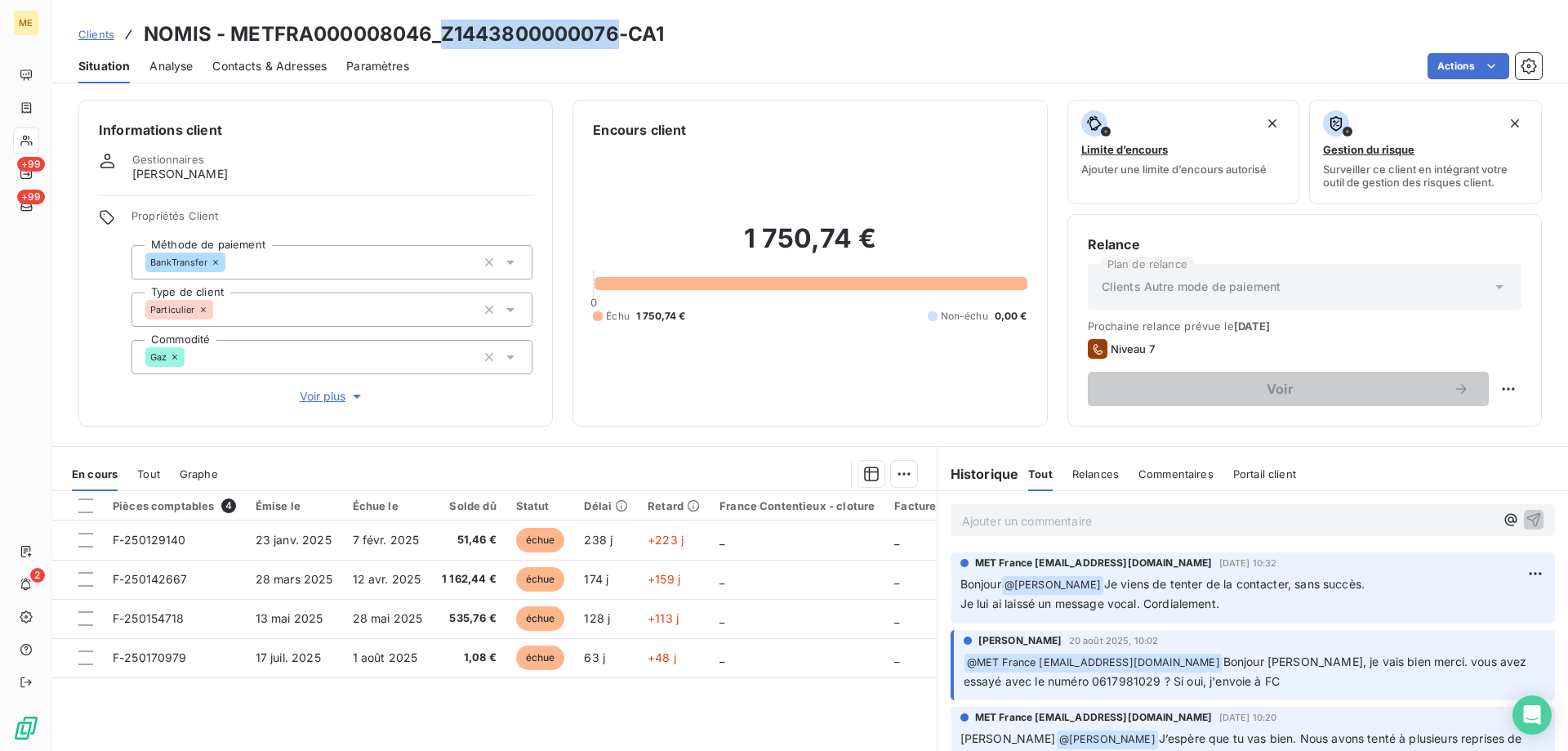
drag, startPoint x: 438, startPoint y: 30, endPoint x: 614, endPoint y: 35, distance: 176.1
click at [614, 35] on h3 "NOMIS - METFRA000008046_Z1443800000076-CA1" at bounding box center [404, 34] width 520 height 30
copy h3 "Z1443800000076"
click at [99, 41] on link "Clients" at bounding box center [96, 34] width 36 height 17
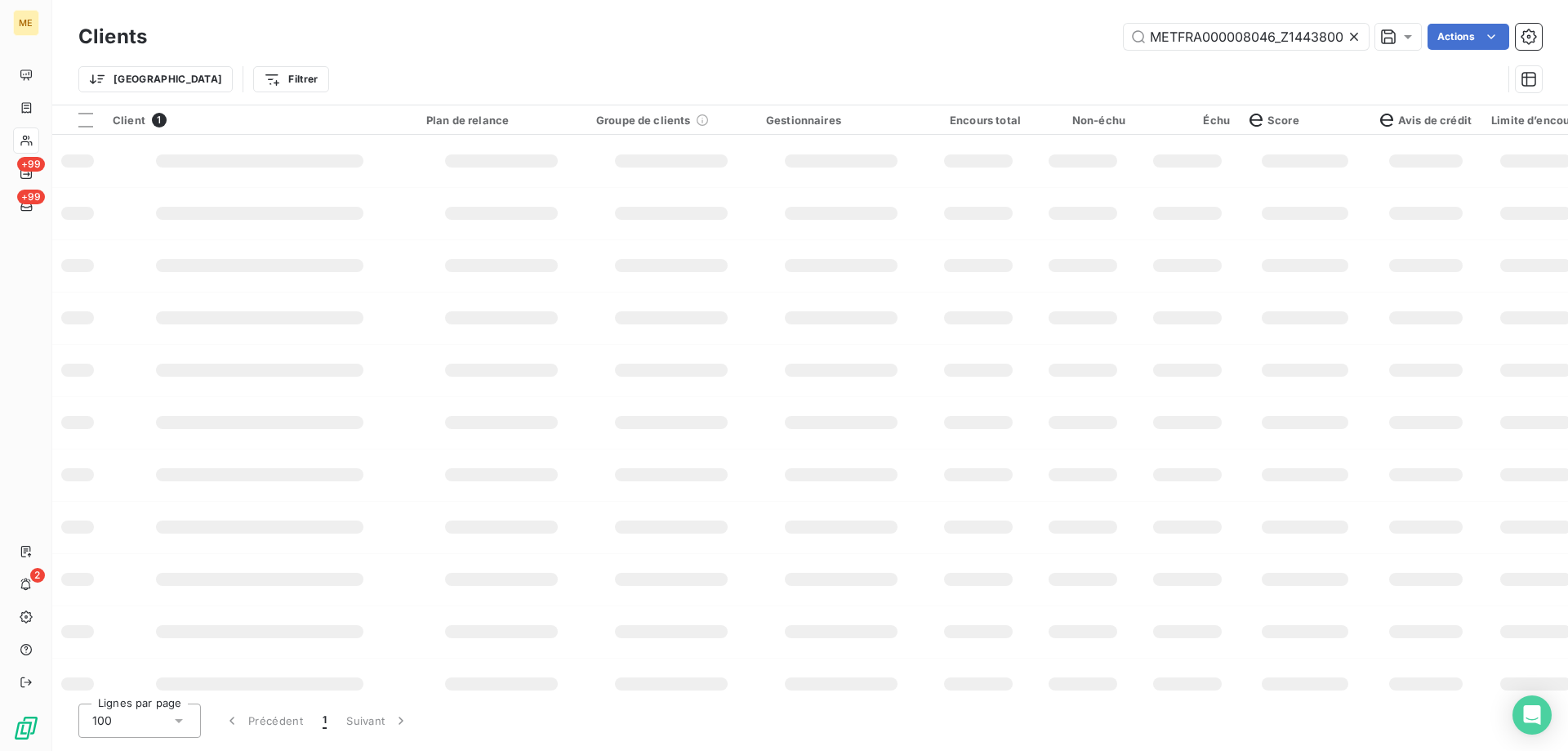
scroll to position [0, 51]
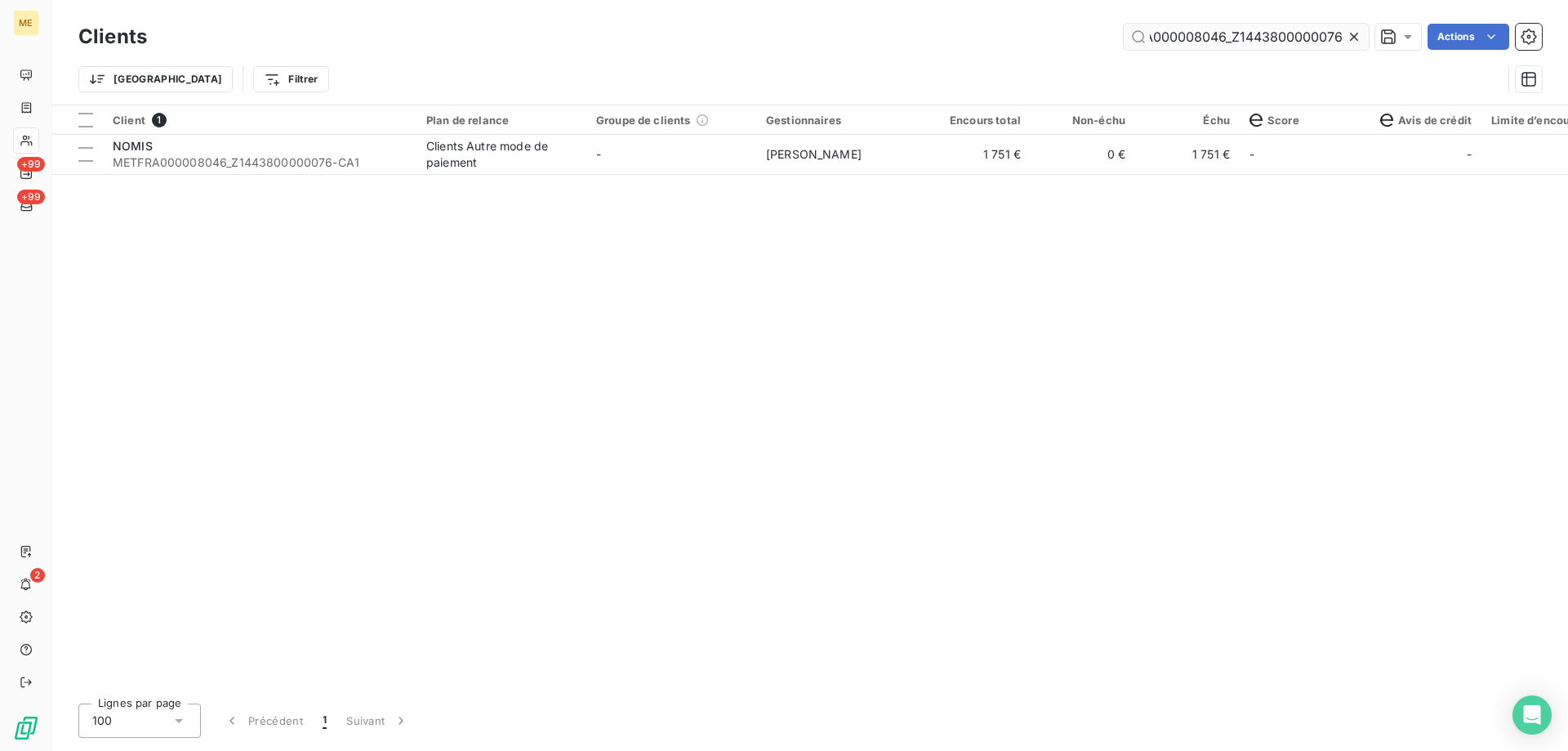
click at [1158, 43] on input "METFRA000008046_Z1443800000076" at bounding box center [1247, 37] width 245 height 26
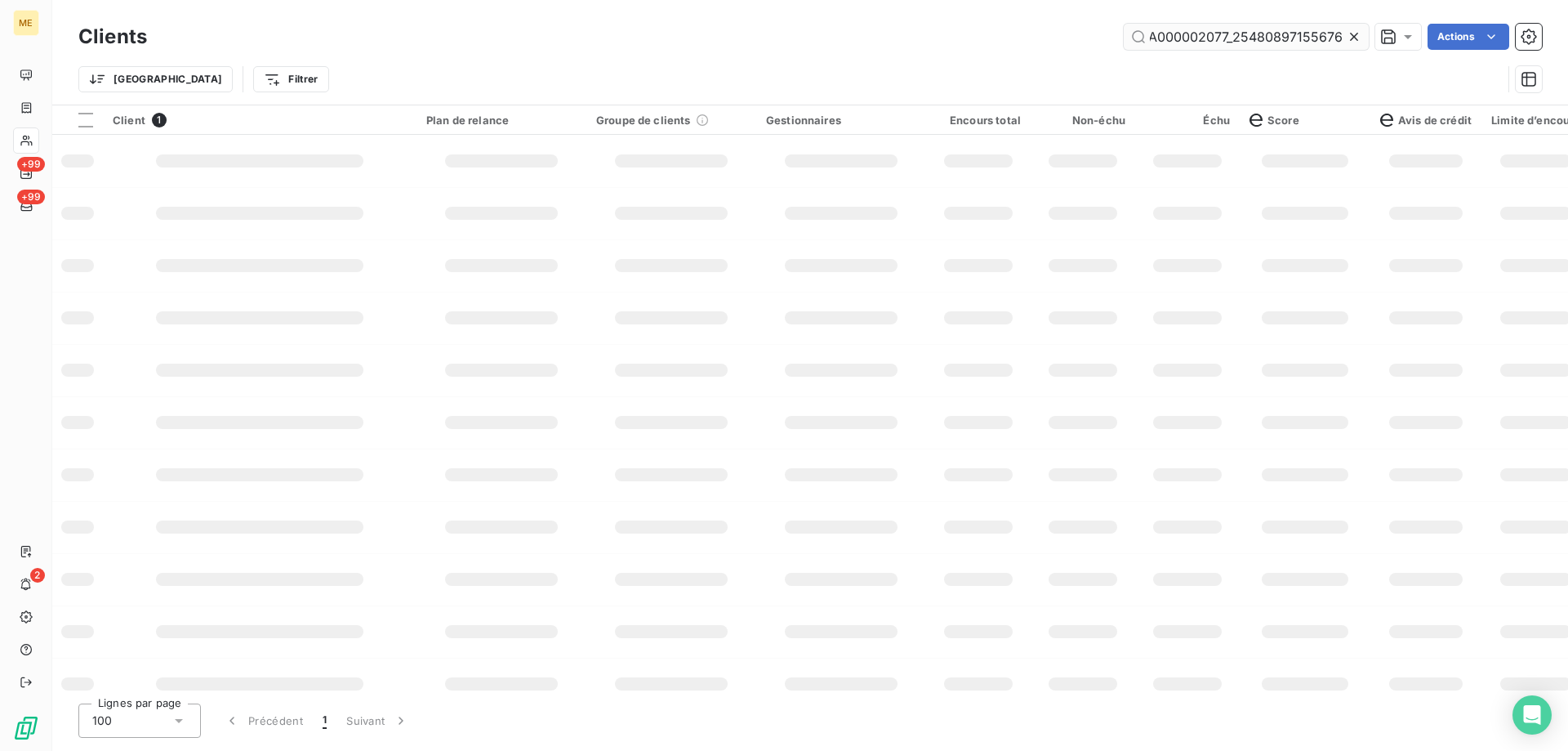
scroll to position [0, 45]
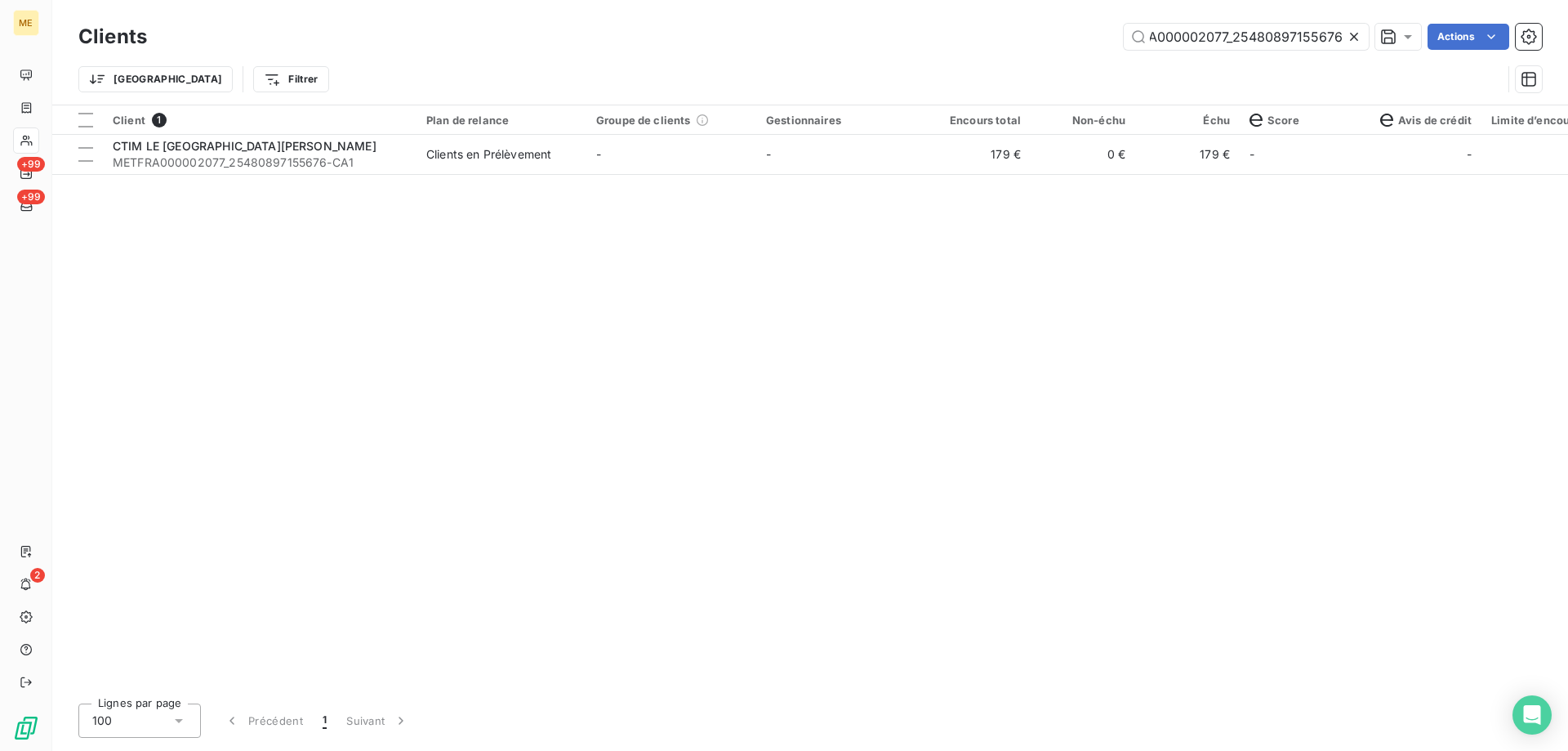
type input "METFRA000002077_25480897155676"
click at [115, 122] on span "Client" at bounding box center [128, 120] width 32 height 13
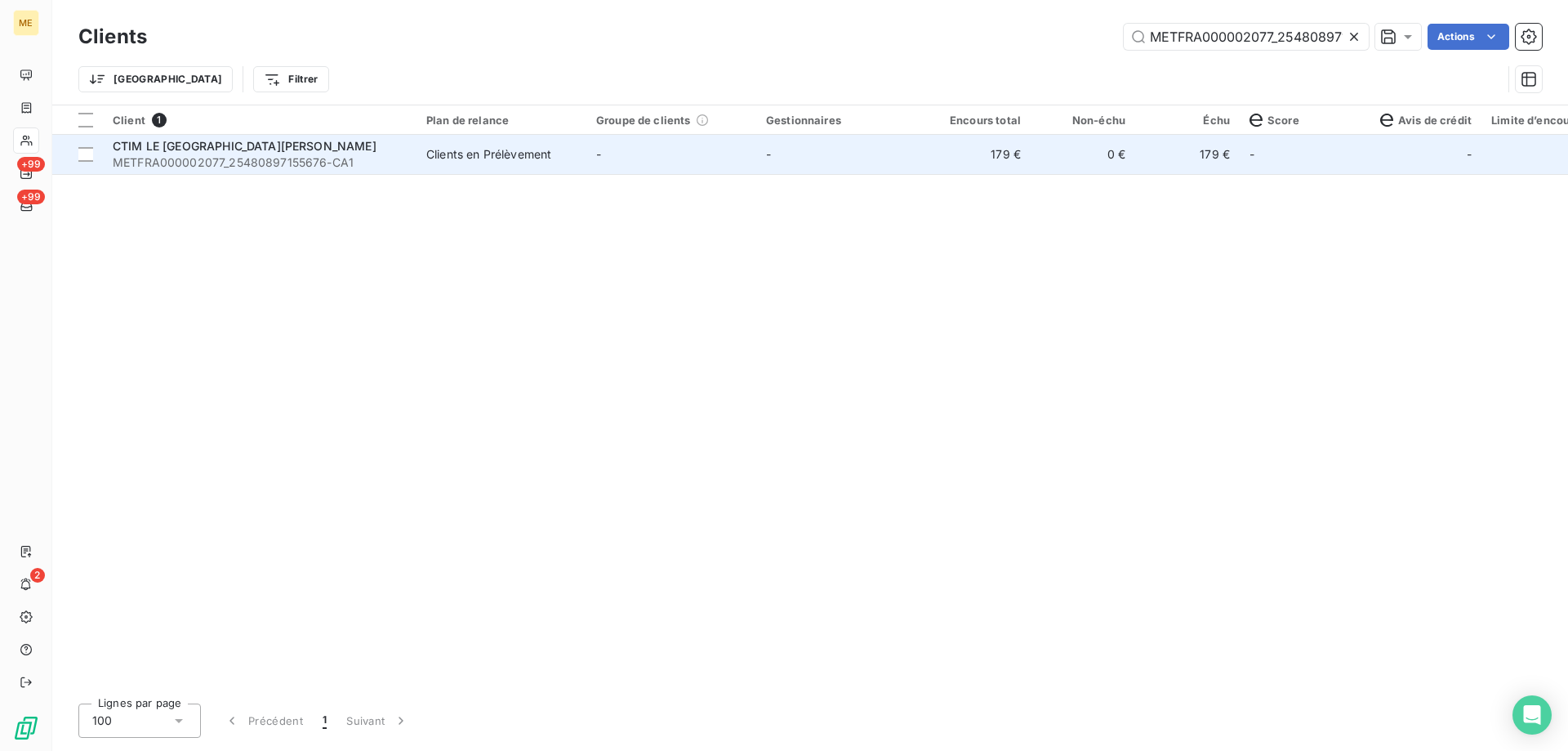
click at [189, 162] on span "METFRA000002077_25480897155676-CA1" at bounding box center [259, 162] width 294 height 17
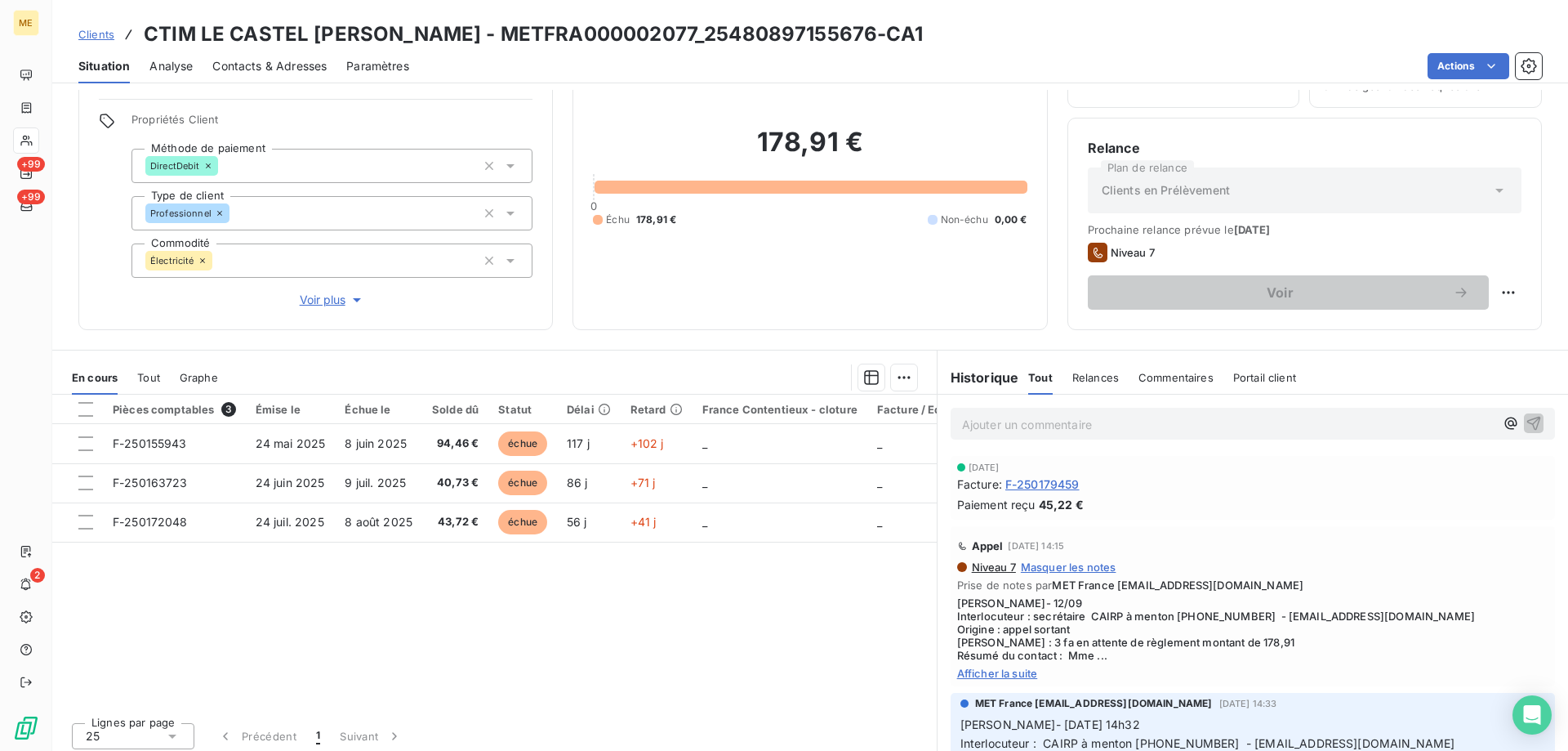
scroll to position [104, 0]
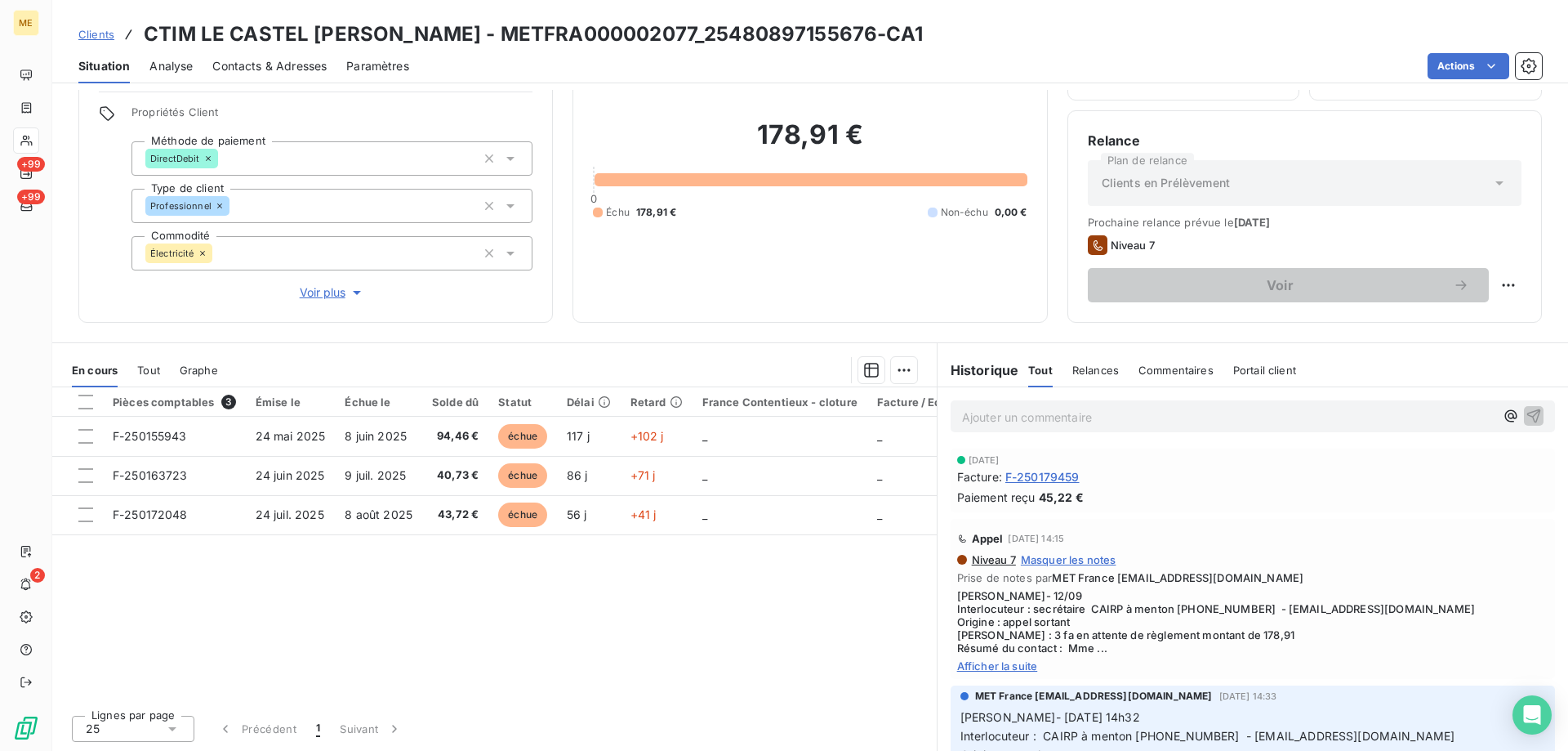
click at [1013, 667] on span "Afficher la suite" at bounding box center [1252, 666] width 591 height 13
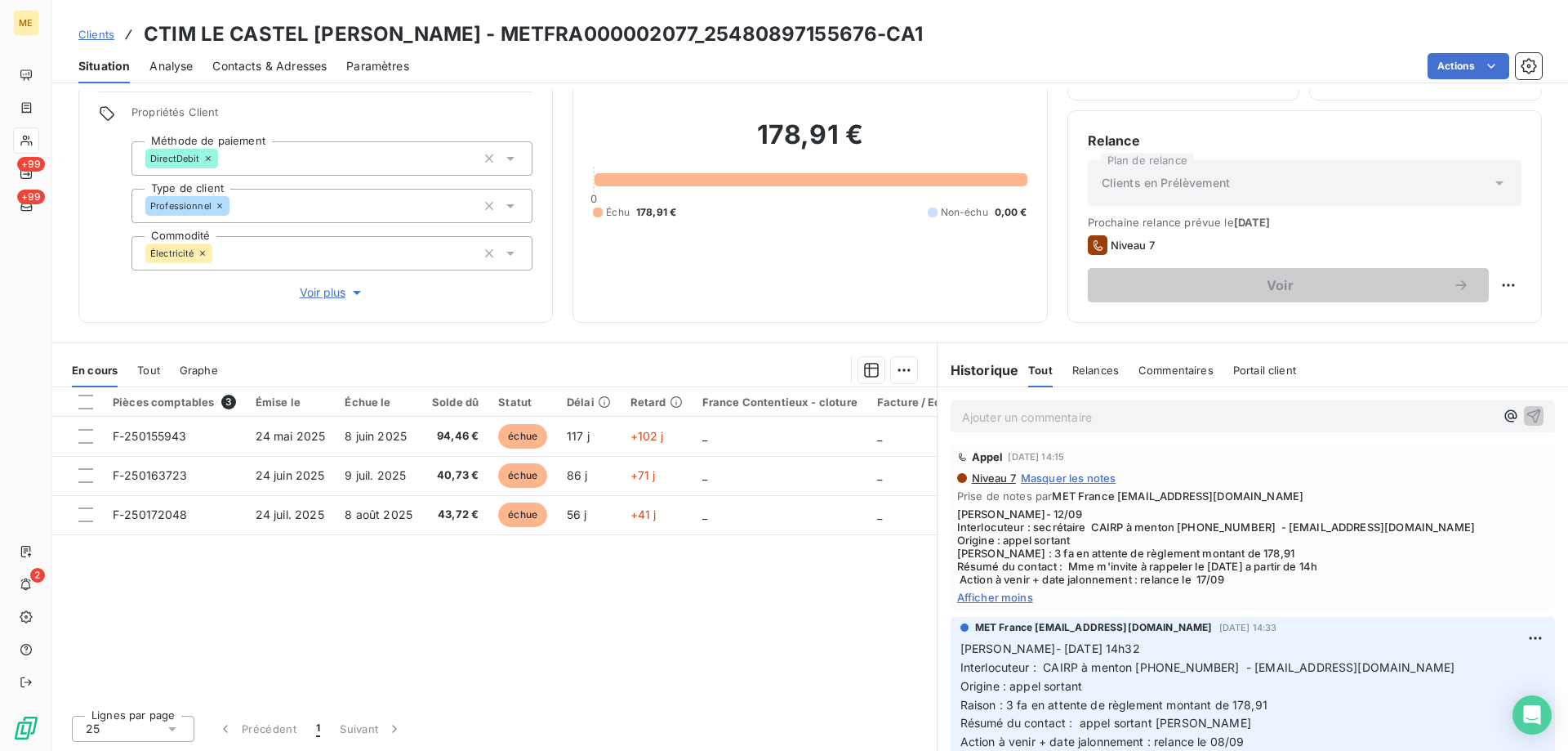
scroll to position [0, 0]
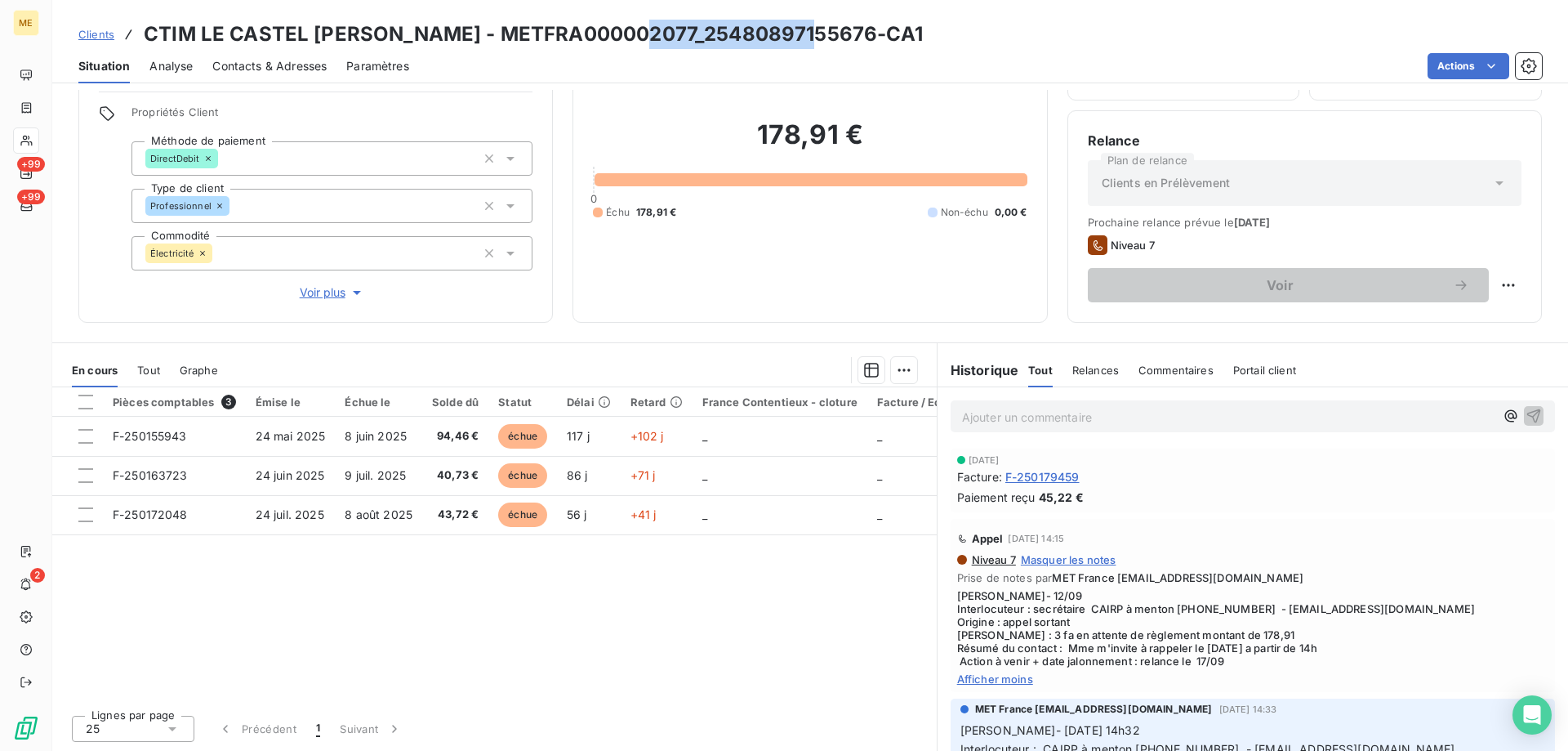
drag, startPoint x: 650, startPoint y: 31, endPoint x: 815, endPoint y: 33, distance: 165.0
click at [815, 33] on h3 "CTIM LE CASTEL CASTAGNA - METFRA000002077_25480897155676-CA1" at bounding box center [533, 34] width 779 height 30
copy h3 "25480897155676"
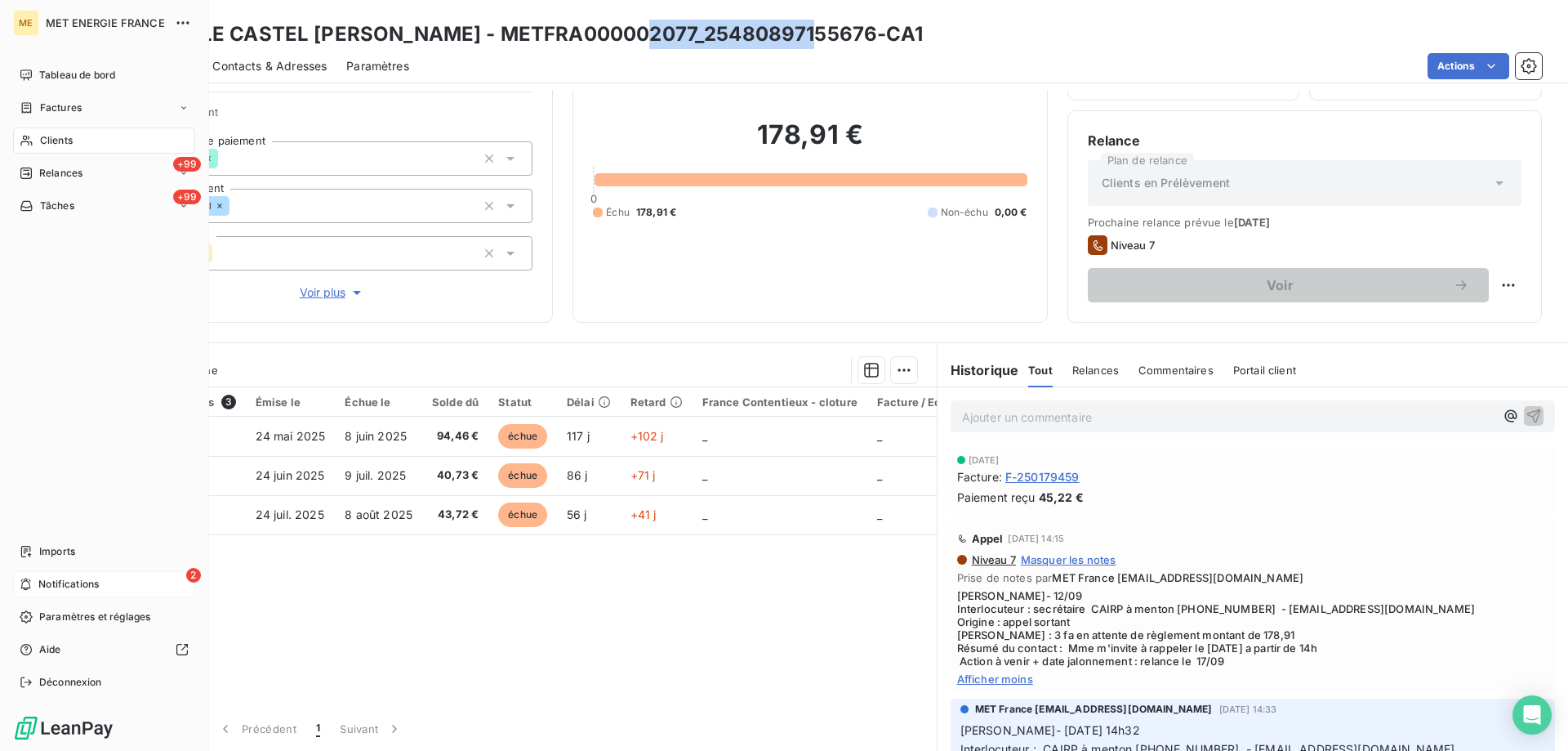
click at [53, 587] on span "Notifications" at bounding box center [68, 584] width 60 height 15
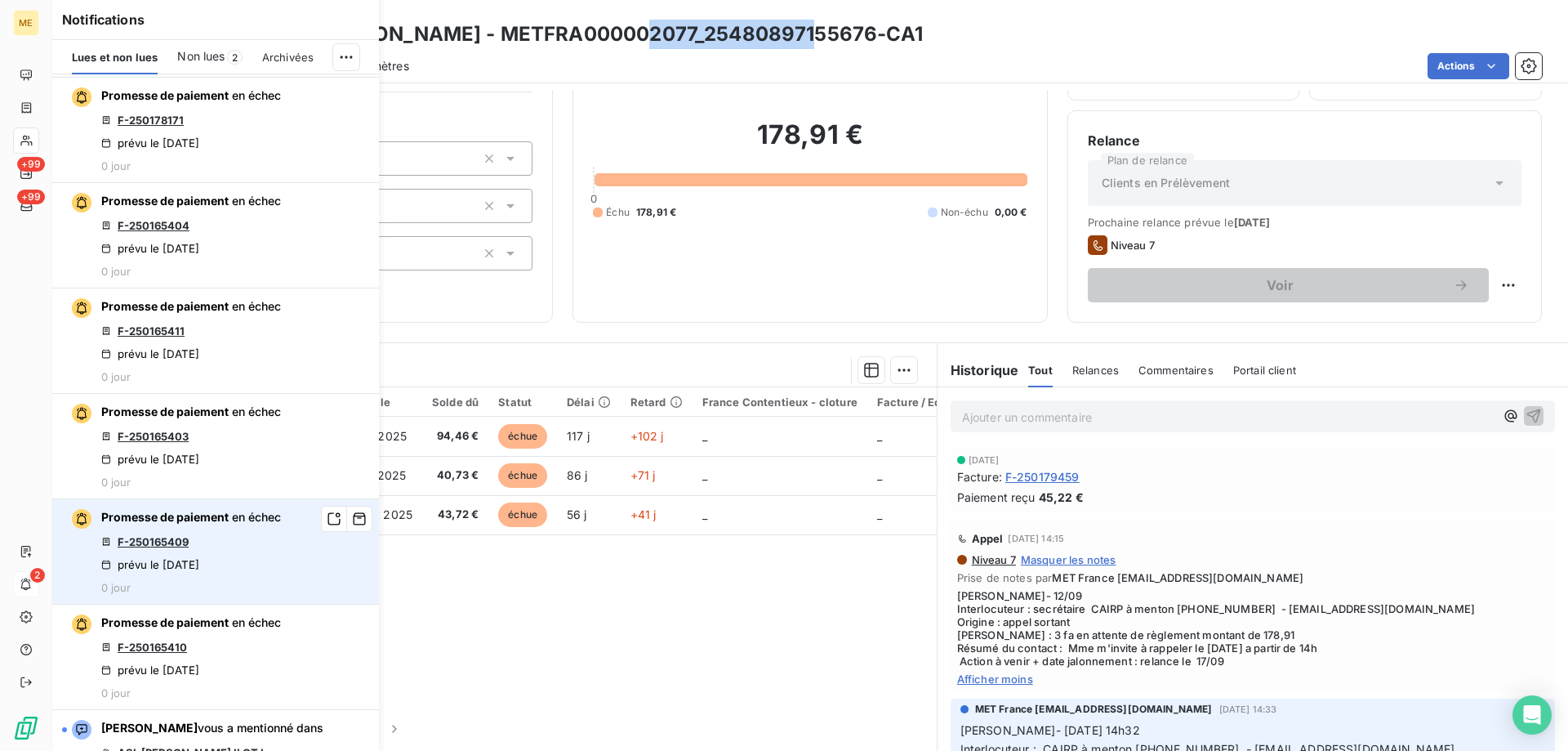
scroll to position [735, 0]
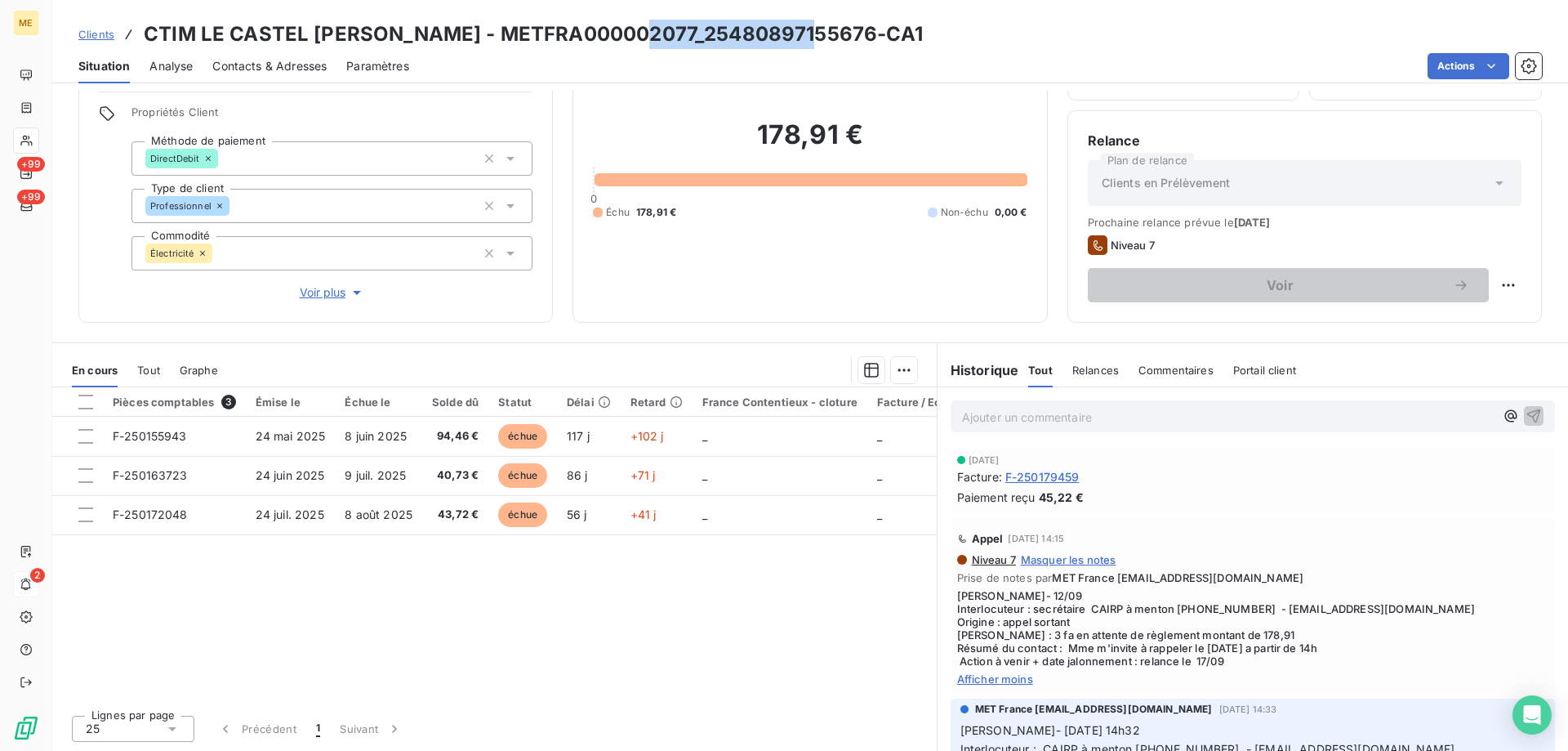
copy h3 "25480897155676"
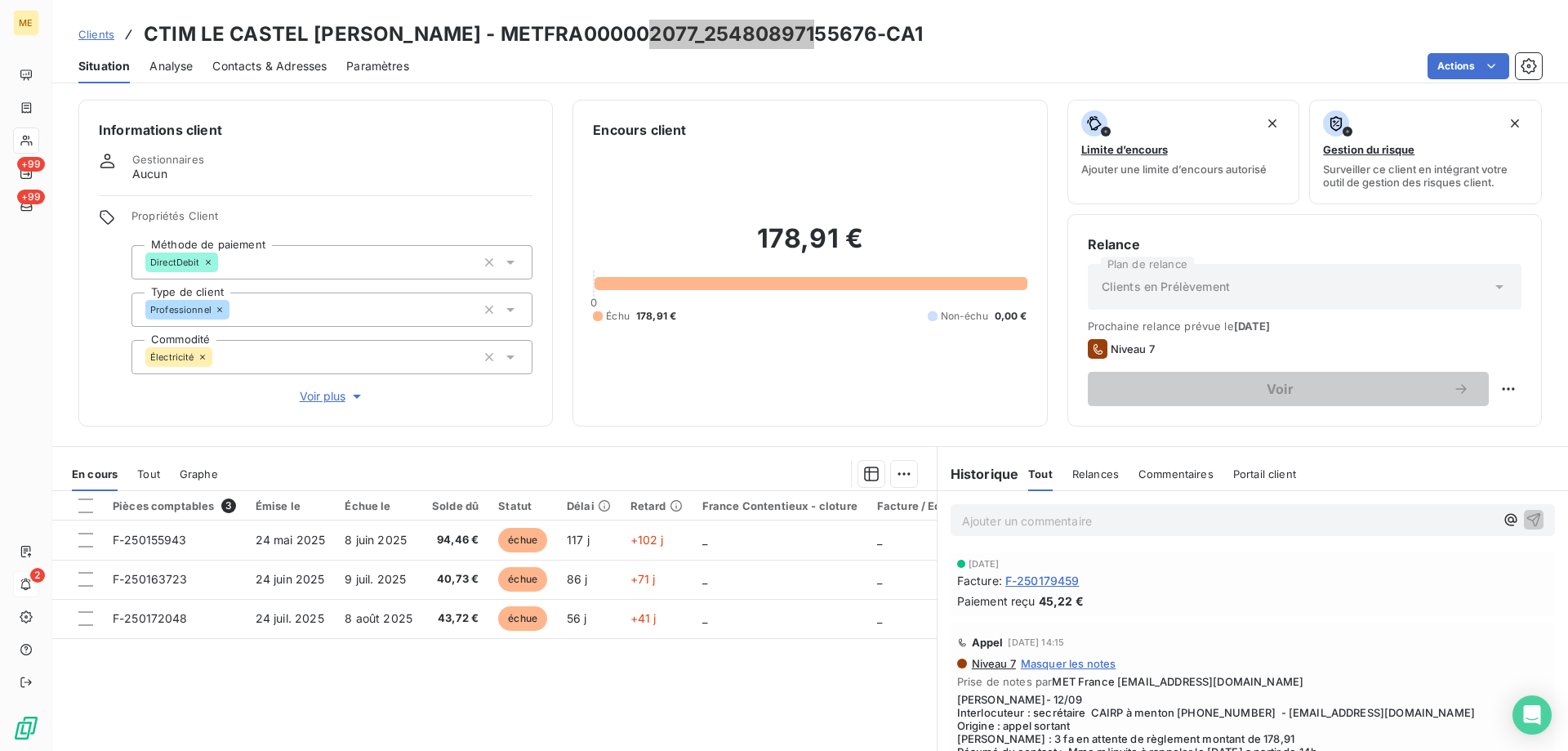
scroll to position [82, 0]
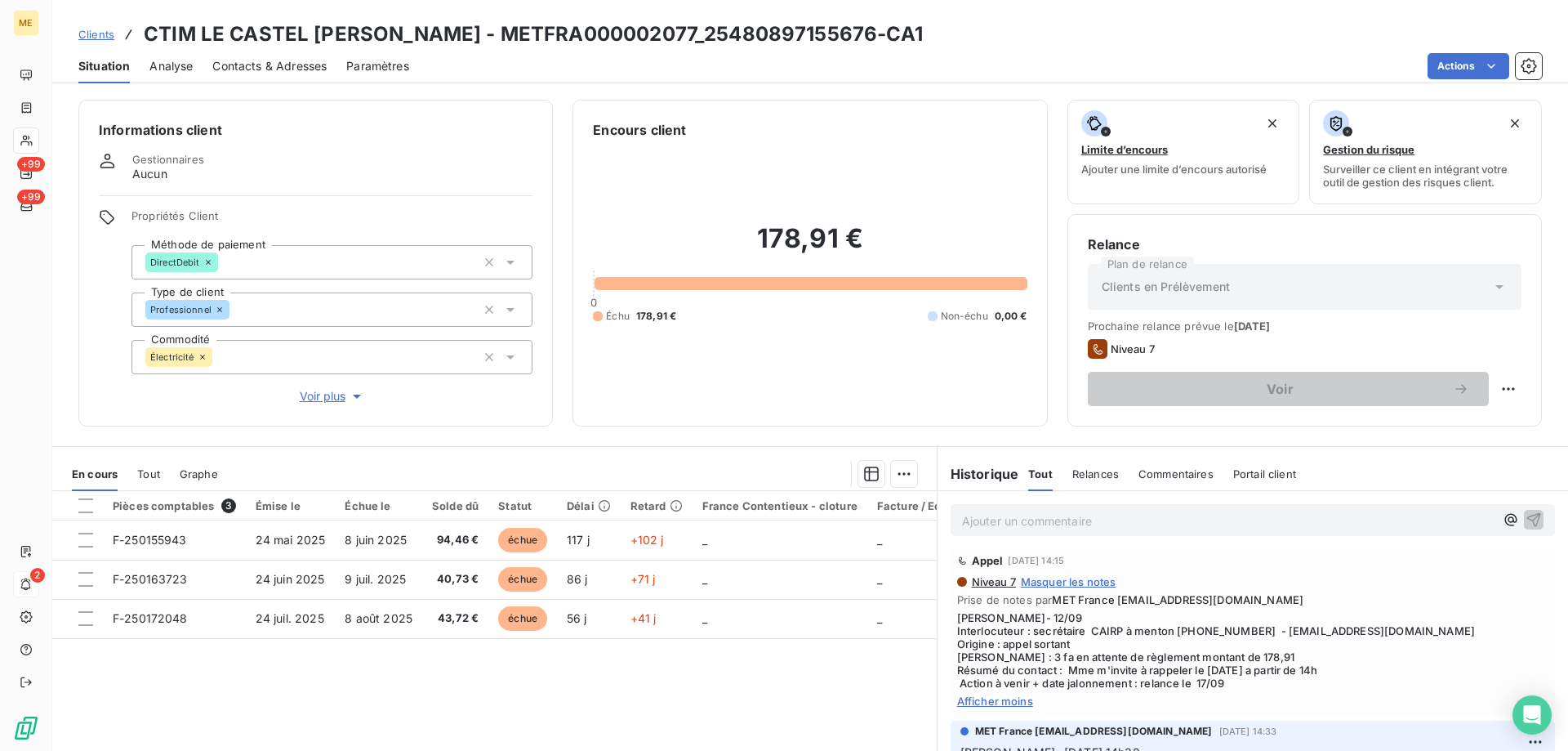
click at [1084, 522] on p "Ajouter un commentaire ﻿" at bounding box center [1229, 521] width 533 height 20
click at [1526, 519] on icon "button" at bounding box center [1535, 519] width 17 height 17
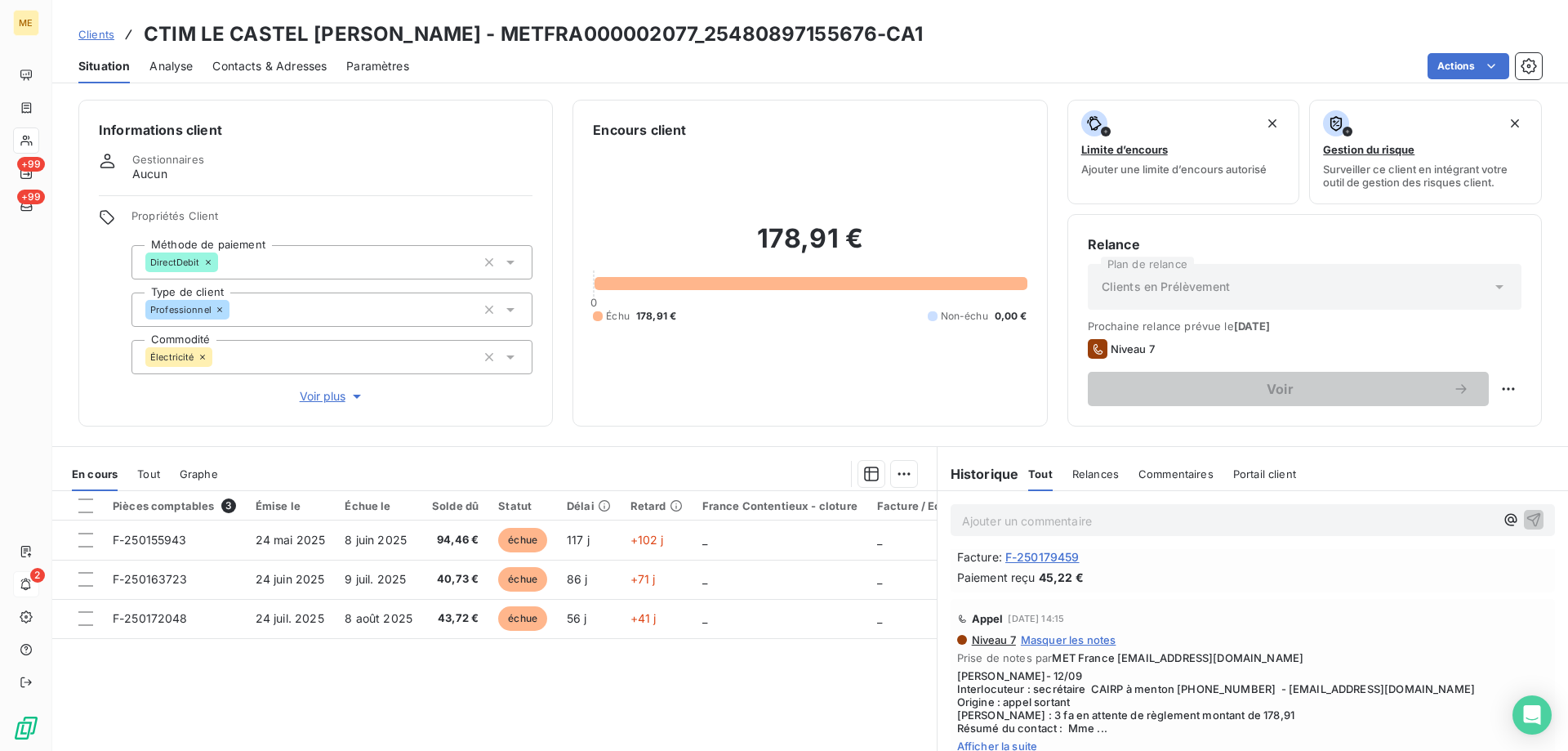
scroll to position [139, 0]
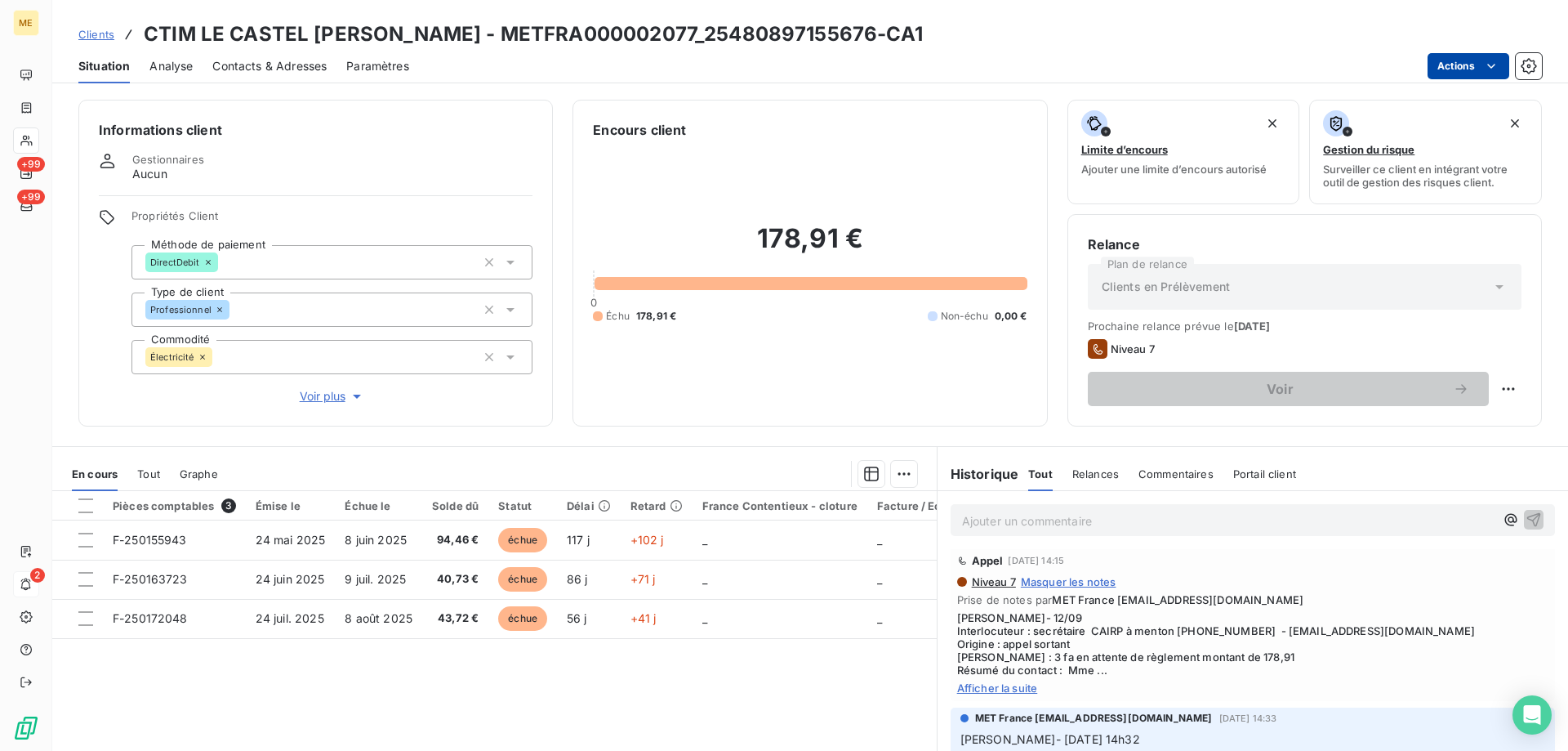
click at [1462, 57] on html "ME +99 +99 2 Clients CTIM LE CASTEL CASTAGNA - METFRA000002077_25480897155676-C…" at bounding box center [784, 457] width 1568 height 914
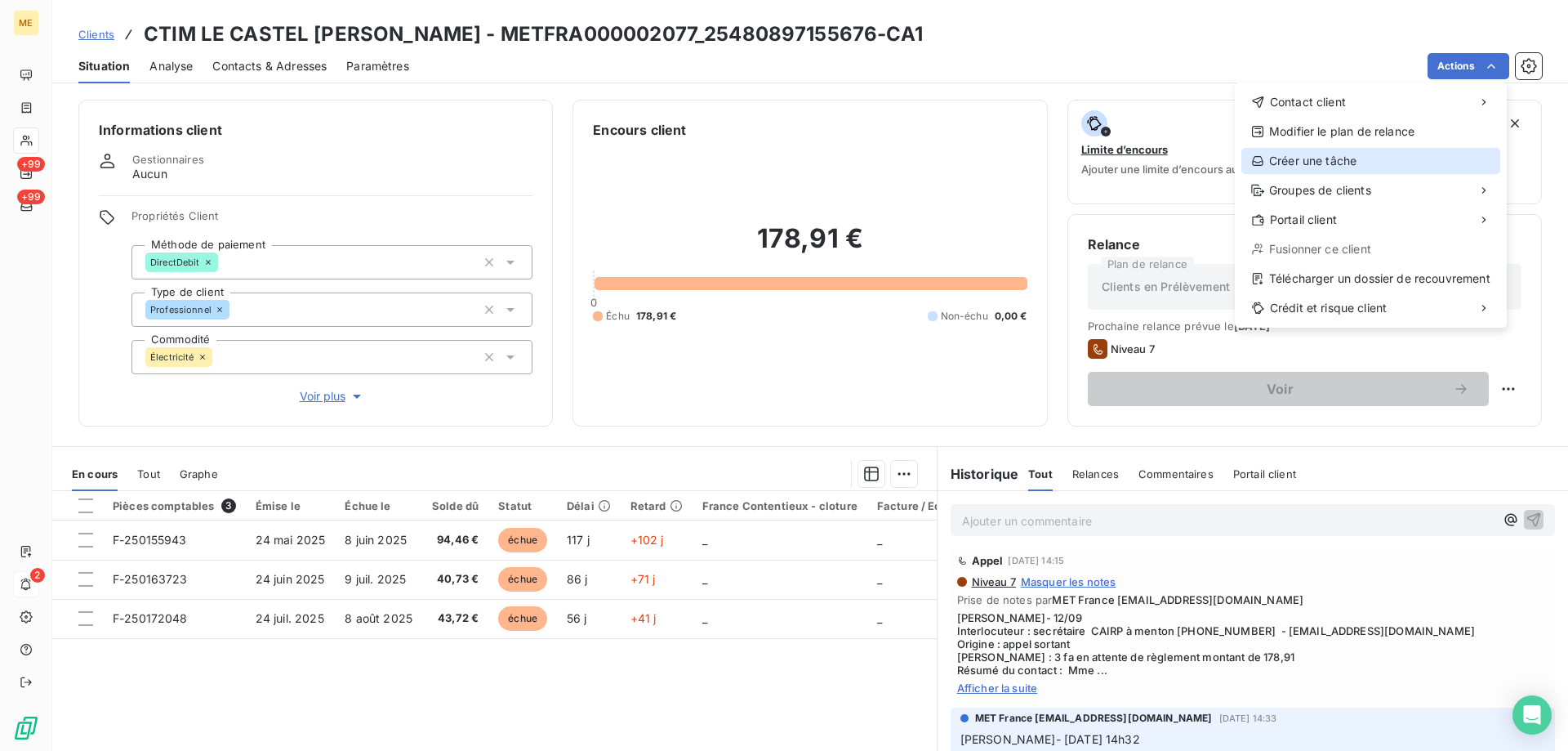
click at [1316, 150] on div "Créer une tâche" at bounding box center [1370, 161] width 259 height 26
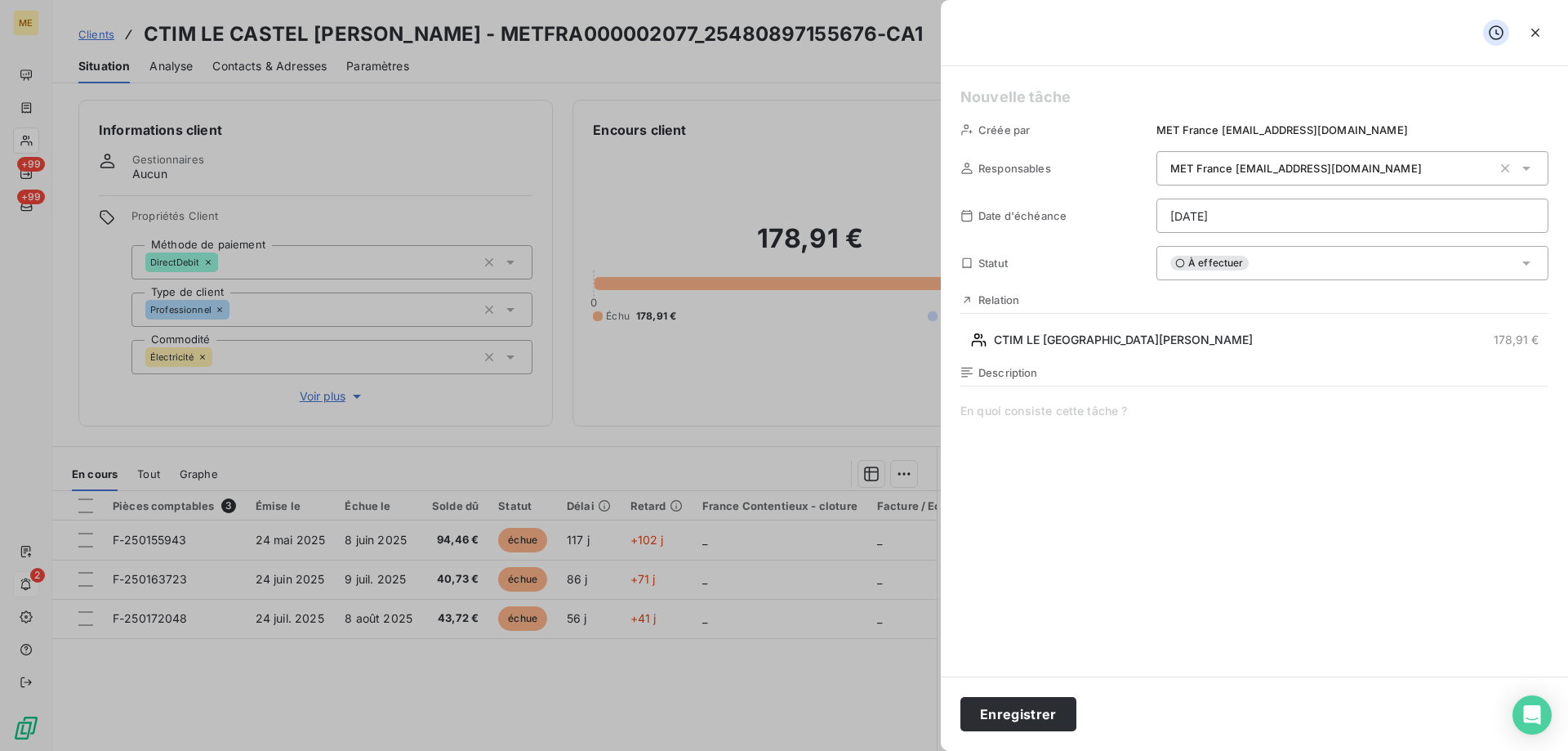
click at [1166, 222] on html "ME +99 +99 2 Clients CTIM LE CASTEL CASTAGNA - METFRA000002077_25480897155676-C…" at bounding box center [784, 457] width 1568 height 914
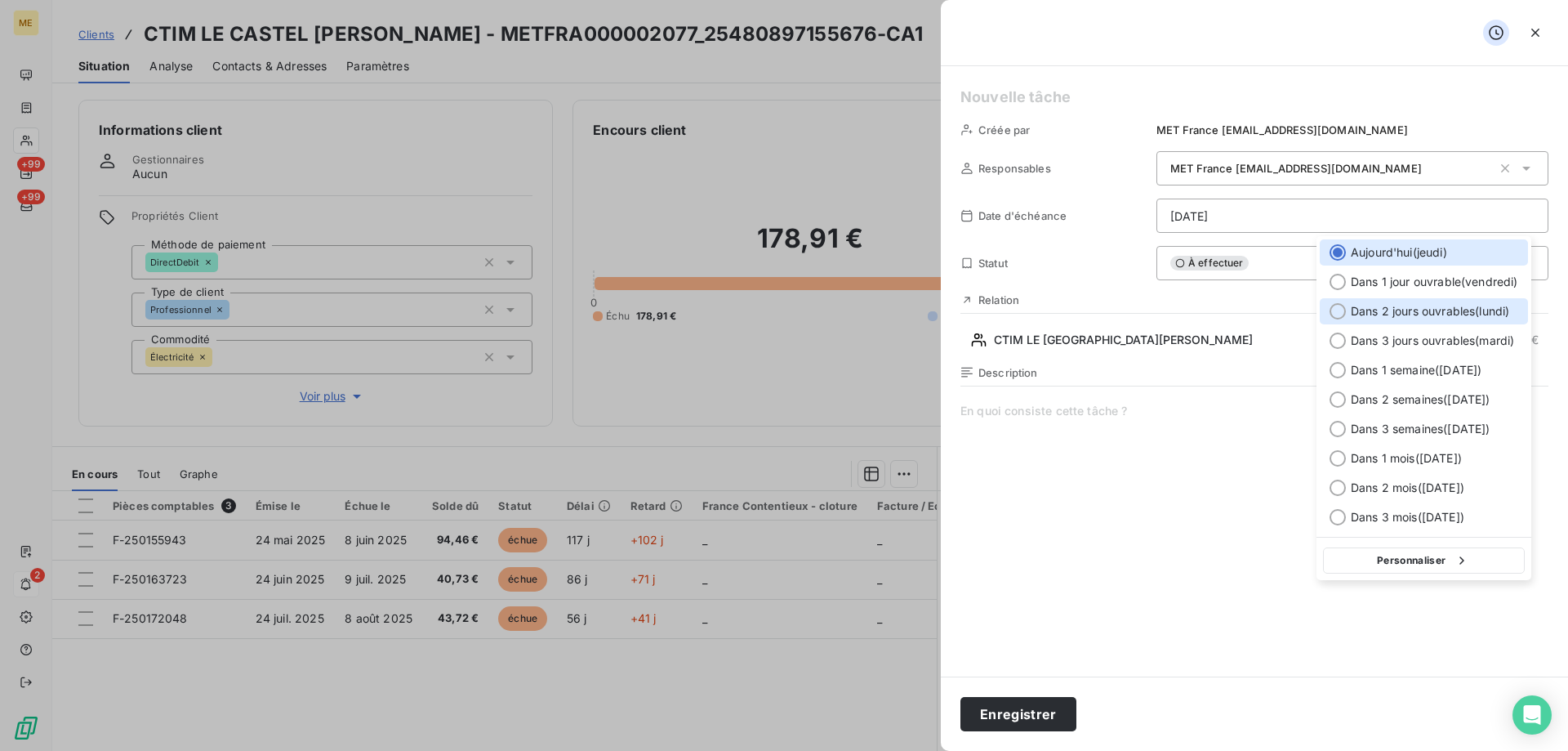
click at [1338, 311] on div at bounding box center [1338, 311] width 17 height 17
type input "22/09/2025"
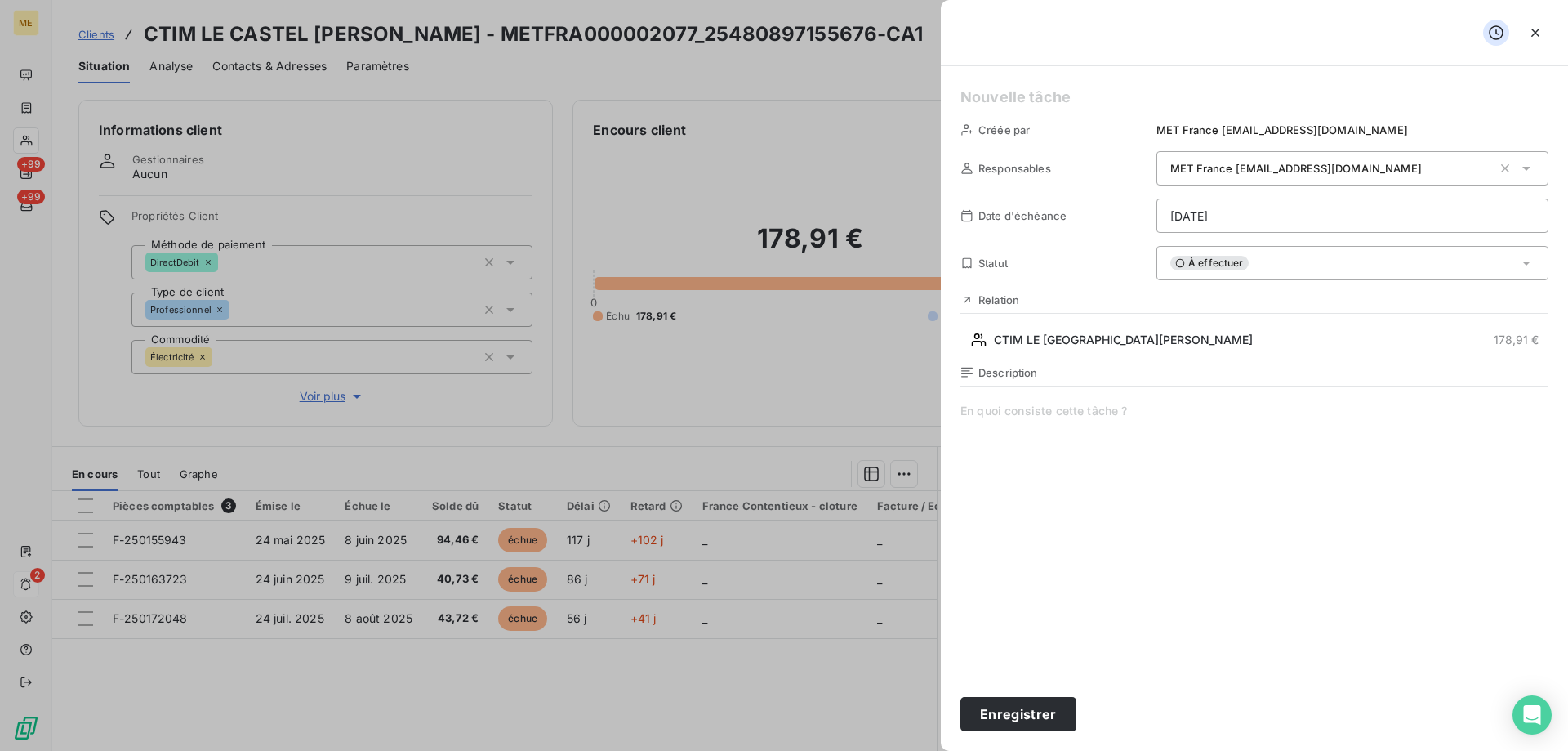
click at [1057, 98] on h5 at bounding box center [1255, 97] width 589 height 23
click at [1004, 415] on span at bounding box center [1255, 560] width 589 height 314
click at [1024, 720] on button "Enregistrer" at bounding box center [1018, 714] width 116 height 34
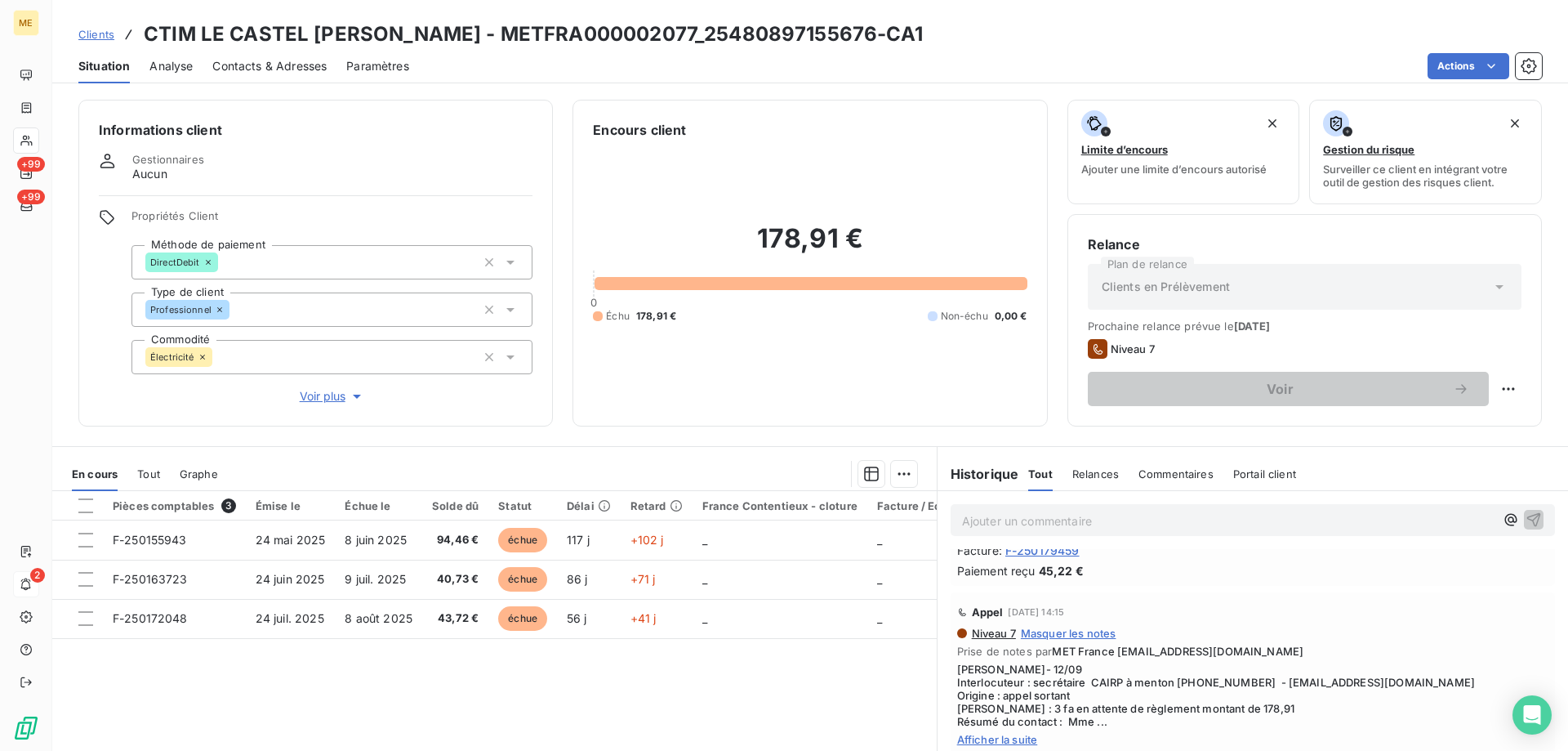
scroll to position [0, 0]
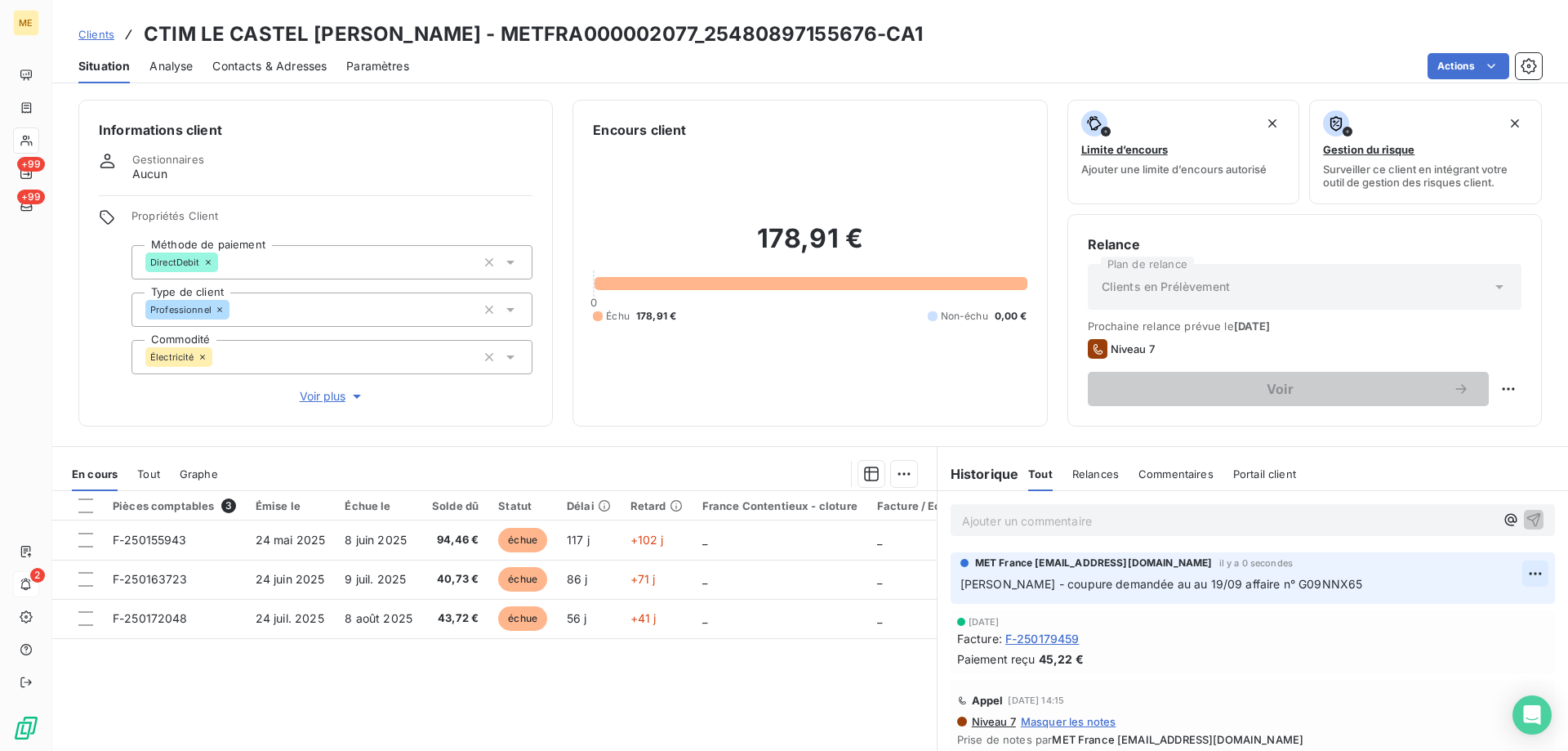
click at [1508, 562] on html "ME +99 +99 2 Clients CTIM LE CASTEL CASTAGNA - METFRA000002077_25480897155676-C…" at bounding box center [784, 457] width 1568 height 914
click at [1477, 615] on div "Editer" at bounding box center [1471, 609] width 92 height 26
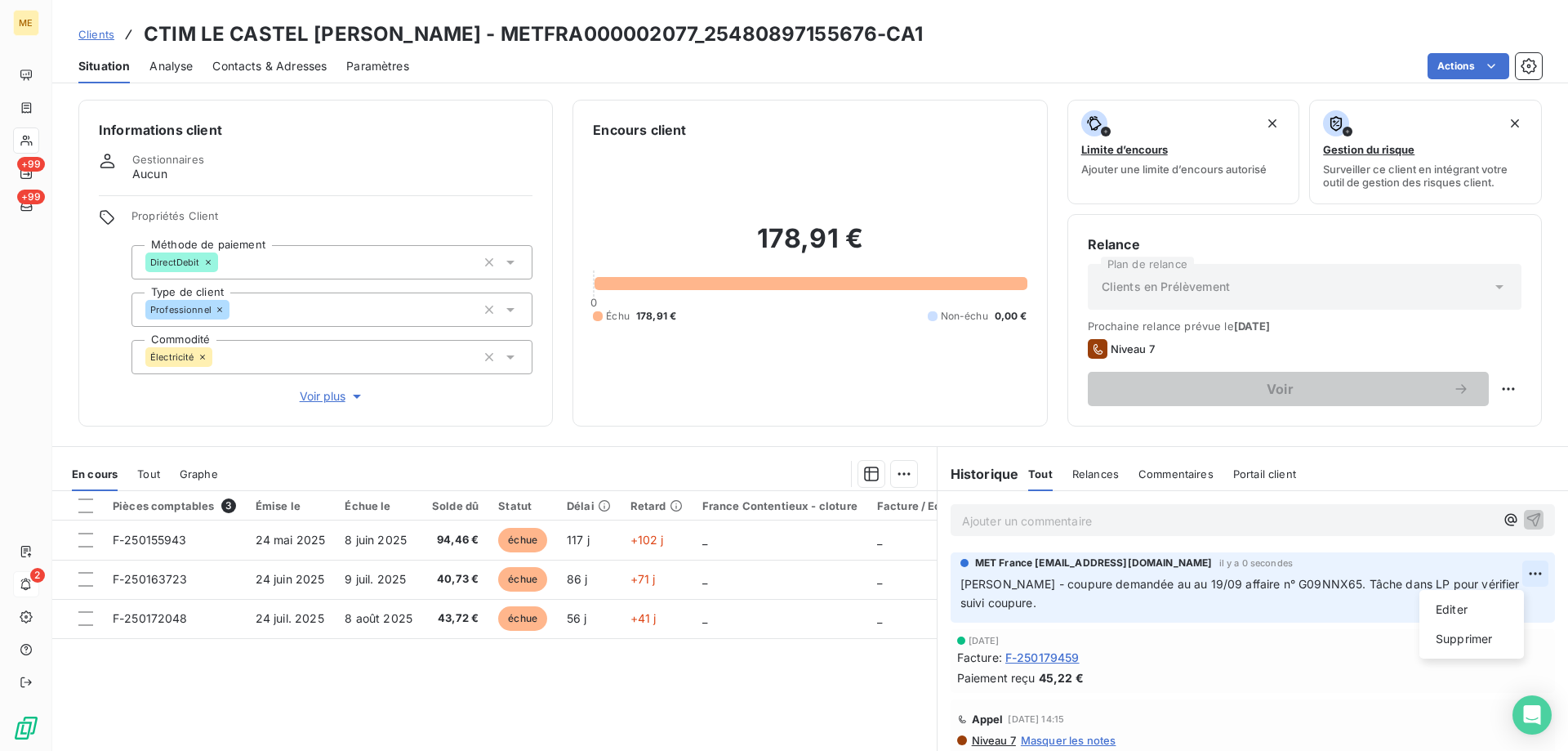
click at [1510, 569] on html "ME +99 +99 2 Clients CTIM LE CASTEL CASTAGNA - METFRA000002077_25480897155676-C…" at bounding box center [784, 457] width 1568 height 914
click at [1473, 614] on div "Editer" at bounding box center [1471, 609] width 92 height 26
click at [1148, 582] on span "Sylvain - coupure demandée au au 19/09 affaire n° G09NNX65. Tâche dans LP pour …" at bounding box center [1242, 592] width 563 height 32
click at [1146, 581] on span "Sylvain - coupure demandée au au 19/09 affaire n° G09NNX65. Tâche dans LP pour …" at bounding box center [1242, 592] width 563 height 32
click at [1523, 583] on div "MET France met-france@recouvrement.met.com il y a 3 secondes Sylvain - coupure …" at bounding box center [1252, 588] width 604 height 71
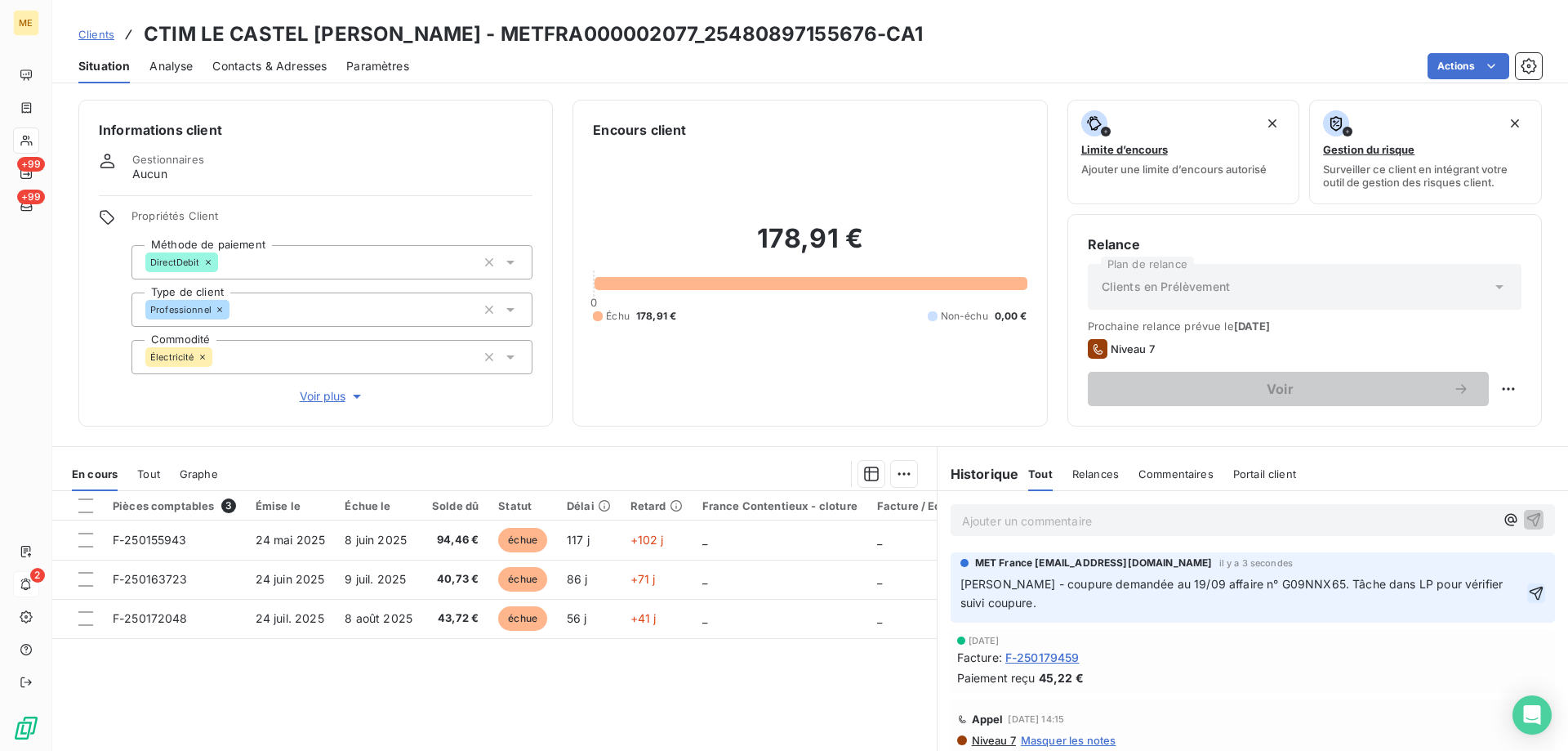
click at [1530, 591] on icon "button" at bounding box center [1536, 592] width 14 height 14
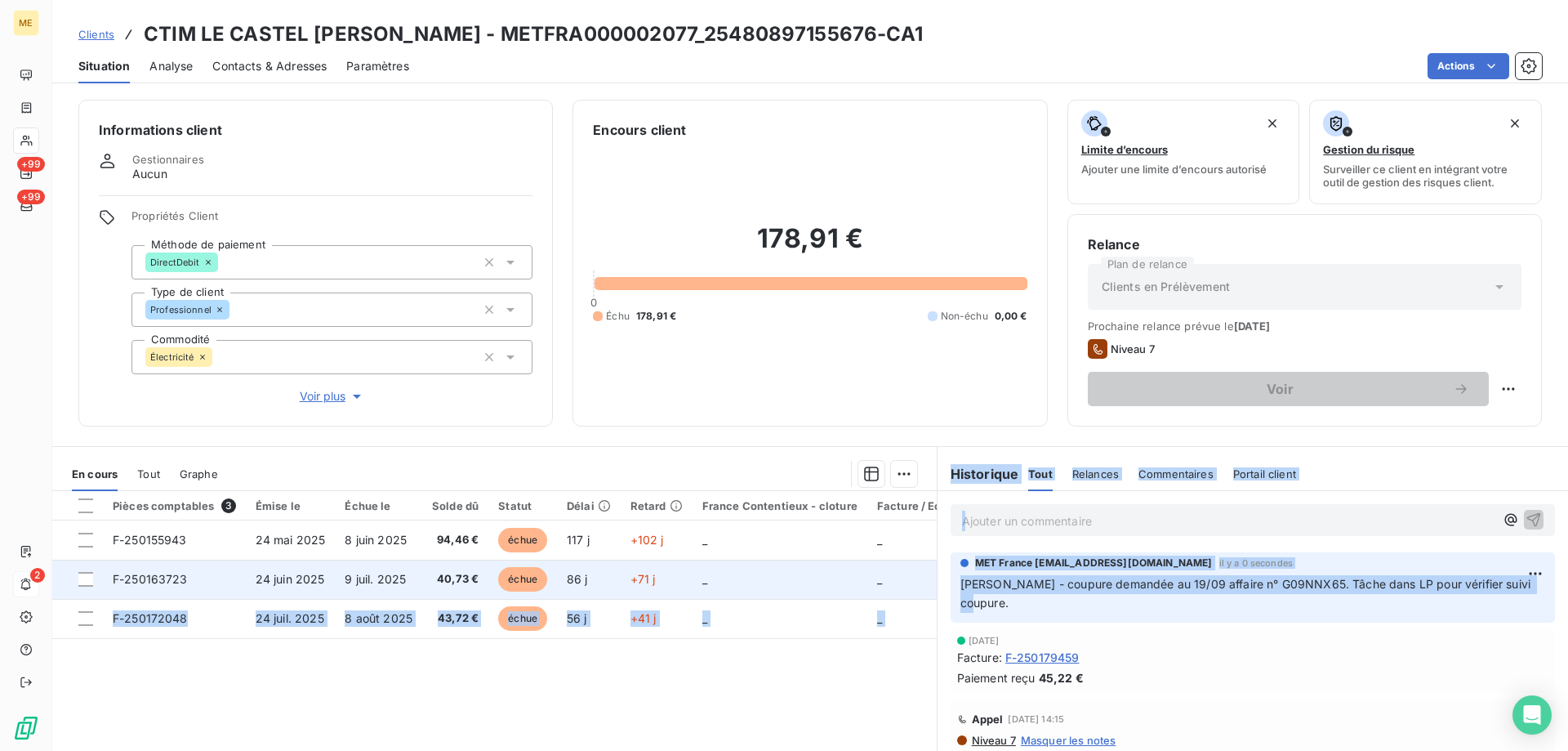
drag, startPoint x: 1013, startPoint y: 607, endPoint x: 927, endPoint y: 585, distance: 88.8
click at [927, 585] on div "En cours Tout Graphe Pièces comptables 3 Émise le Échue le Solde dû Statut Déla…" at bounding box center [810, 650] width 1516 height 408
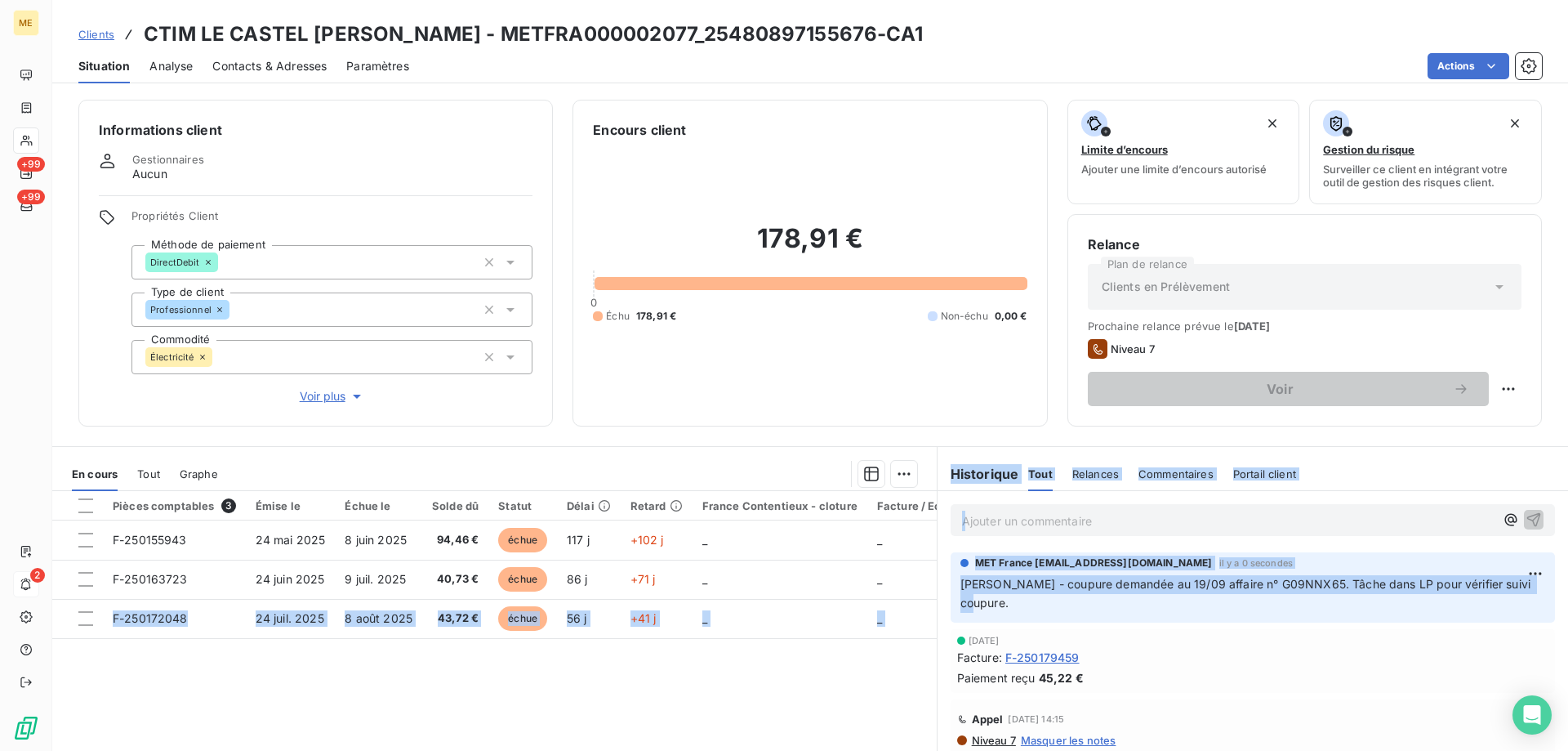
click at [1044, 605] on p "Sylvain - coupure demandée au 19/09 affaire n° G09NNX65. Tâche dans LP pour vér…" at bounding box center [1253, 593] width 585 height 37
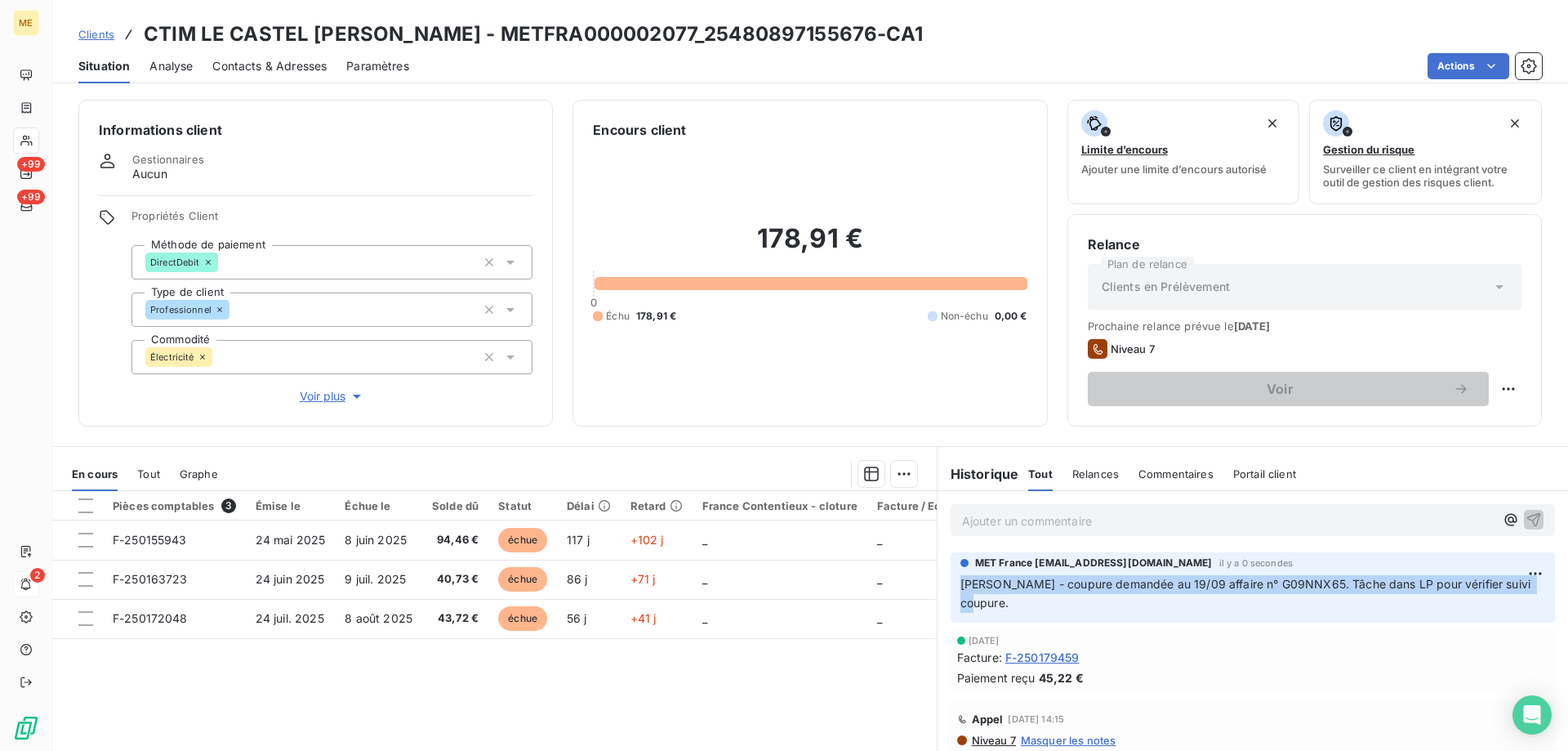
drag, startPoint x: 1010, startPoint y: 610, endPoint x: 955, endPoint y: 589, distance: 58.9
click at [961, 589] on p "Sylvain - coupure demandée au 19/09 affaire n° G09NNX65. Tâche dans LP pour vér…" at bounding box center [1253, 593] width 585 height 37
copy span "Sylvain - coupure demandée au 19/09 affaire n° G09NNX65. Tâche dans LP pour vér…"
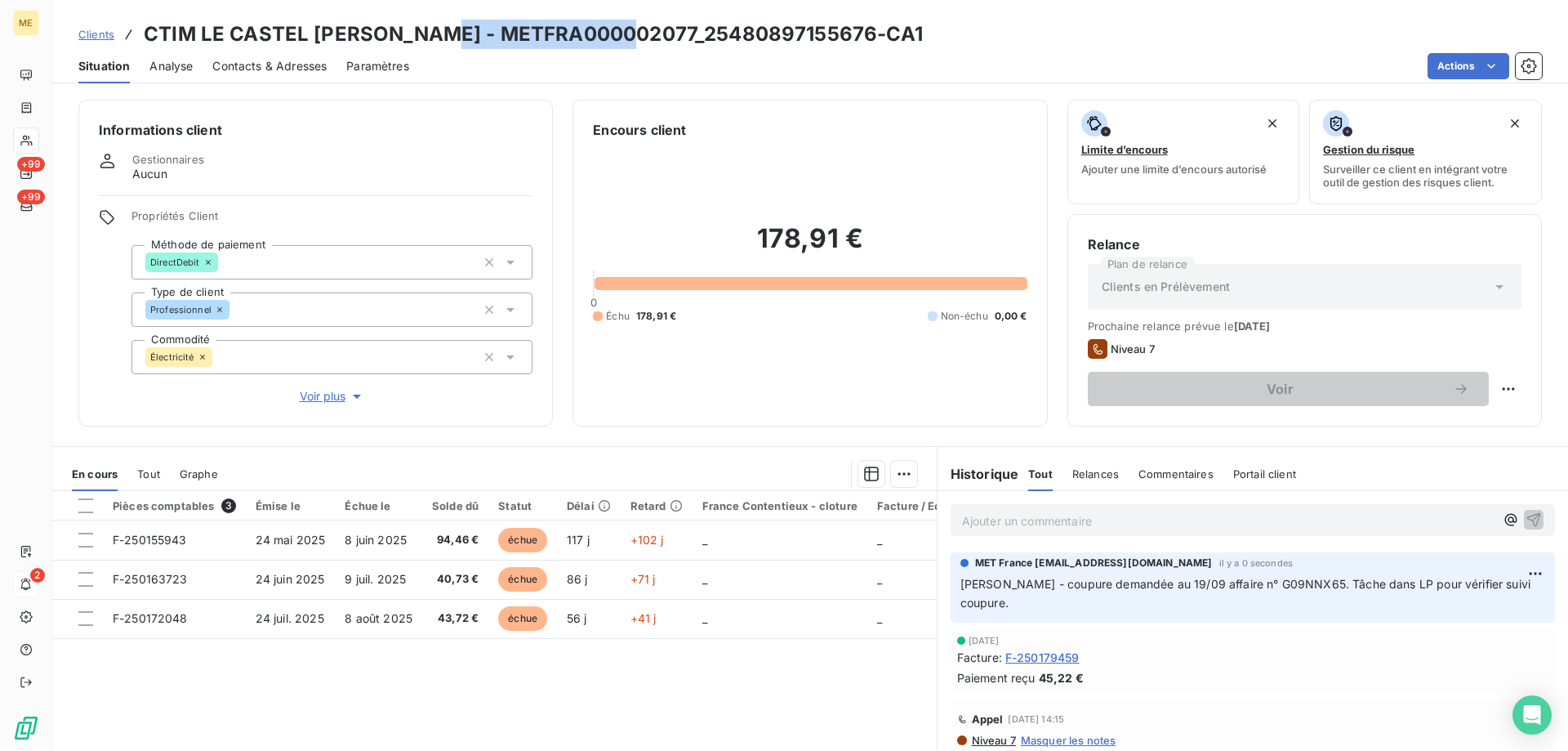
drag, startPoint x: 445, startPoint y: 31, endPoint x: 637, endPoint y: 27, distance: 192.0
click at [637, 27] on h3 "CTIM LE CASTEL CASTAGNA - METFRA000002077_25480897155676-CA1" at bounding box center [533, 34] width 779 height 30
copy h3 "METFRA000002077"
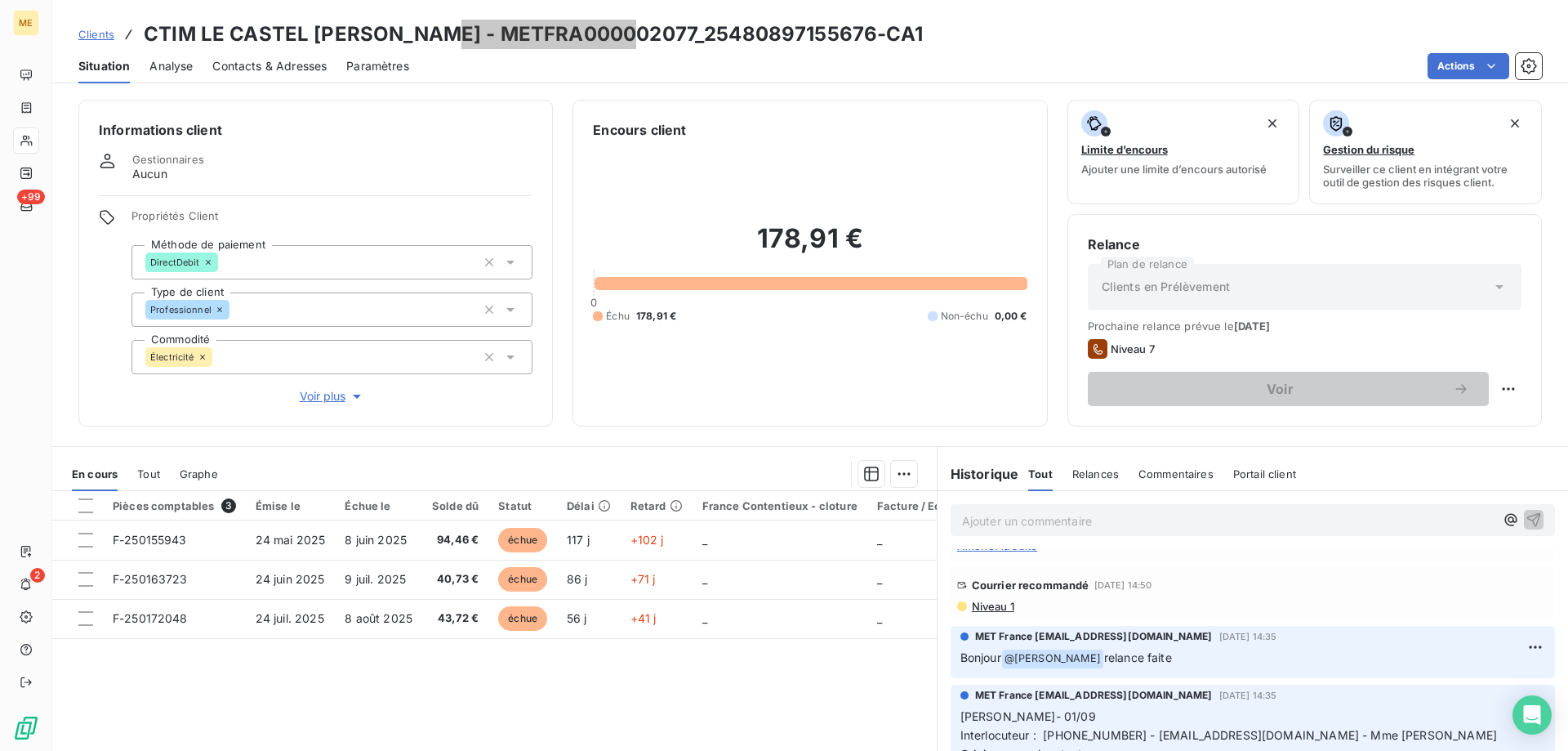
scroll to position [735, 0]
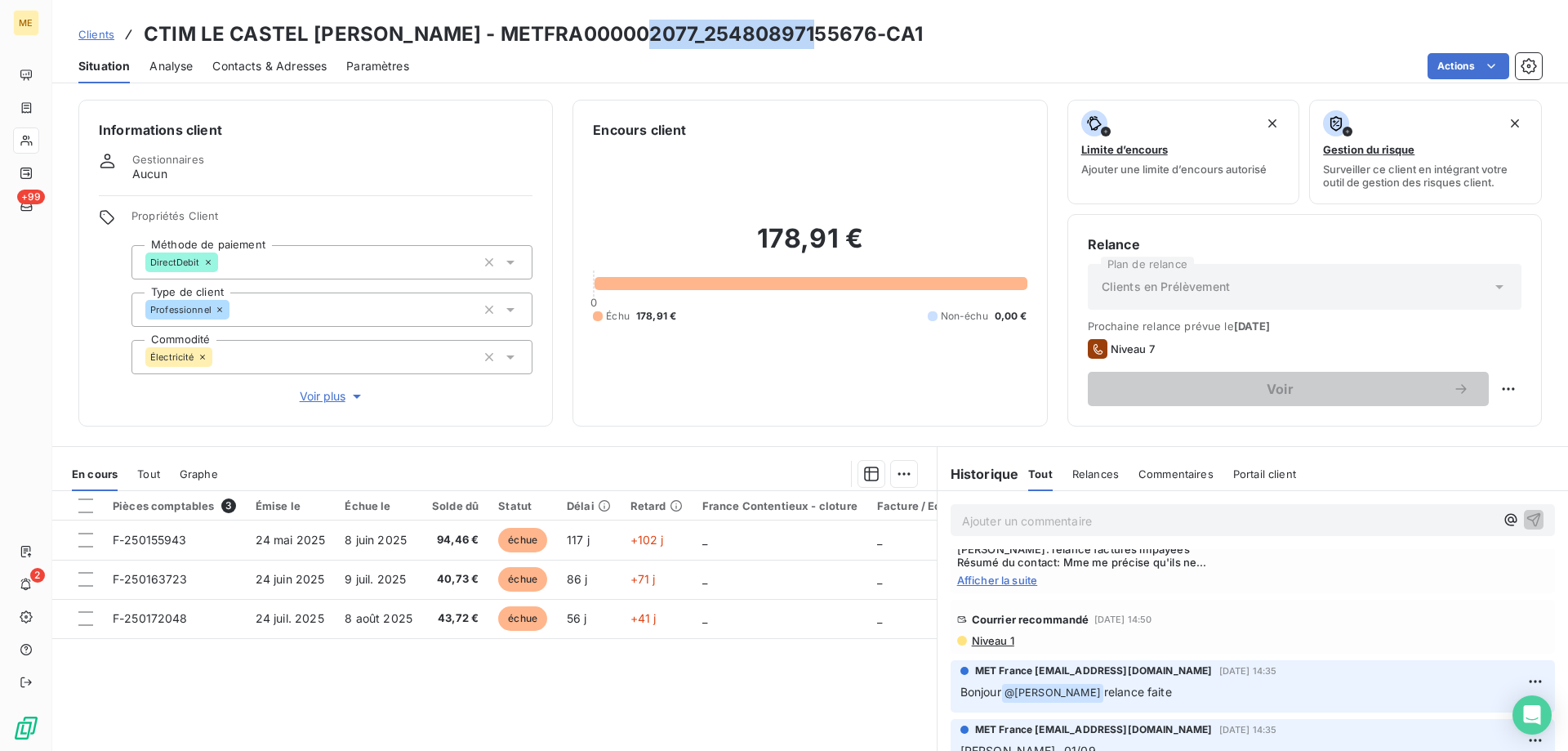
drag, startPoint x: 649, startPoint y: 37, endPoint x: 812, endPoint y: 27, distance: 163.3
click at [812, 27] on h3 "CTIM LE CASTEL [PERSON_NAME] - METFRA000002077_25480897155676-CA1" at bounding box center [533, 34] width 779 height 30
copy h3 "25480897155676"
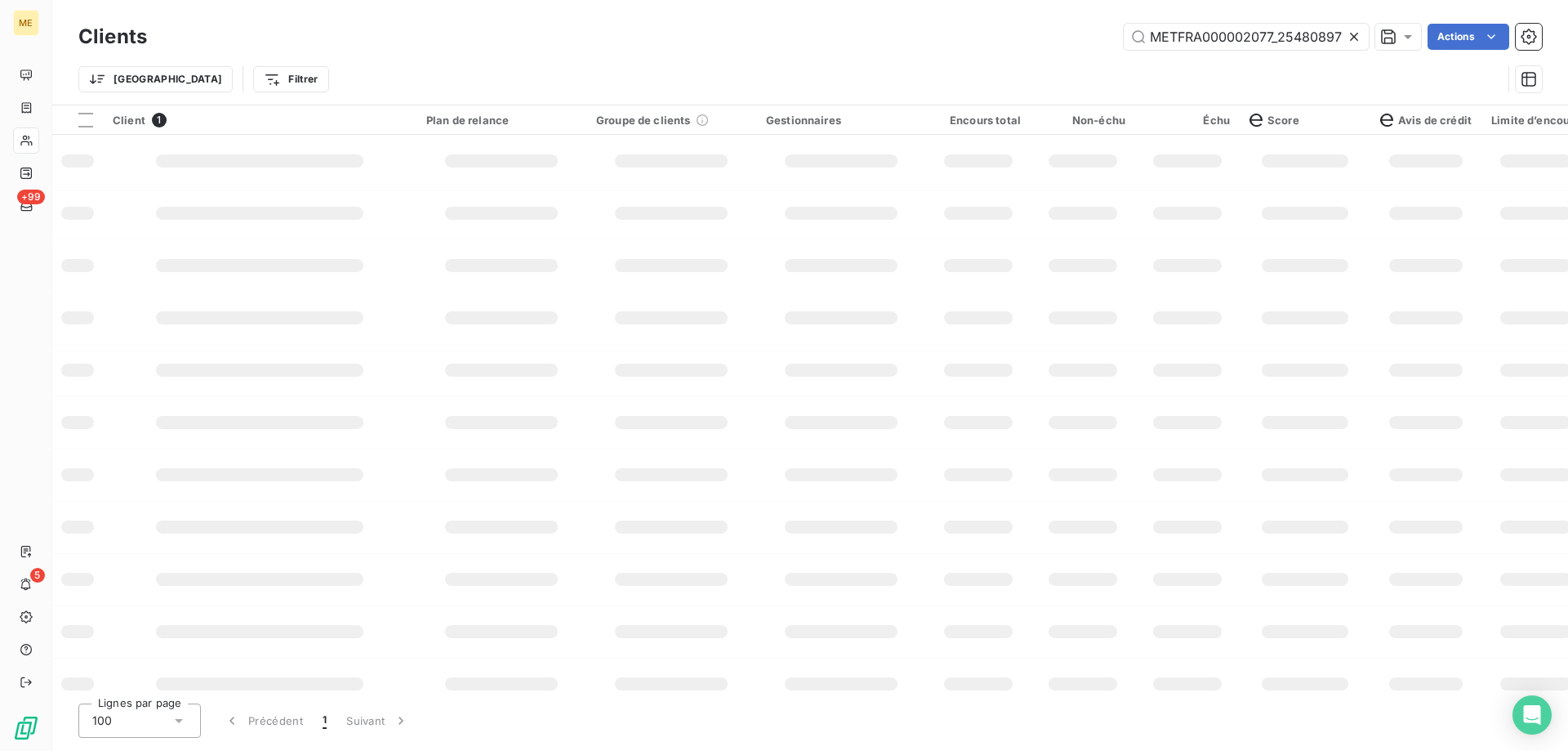
scroll to position [0, 45]
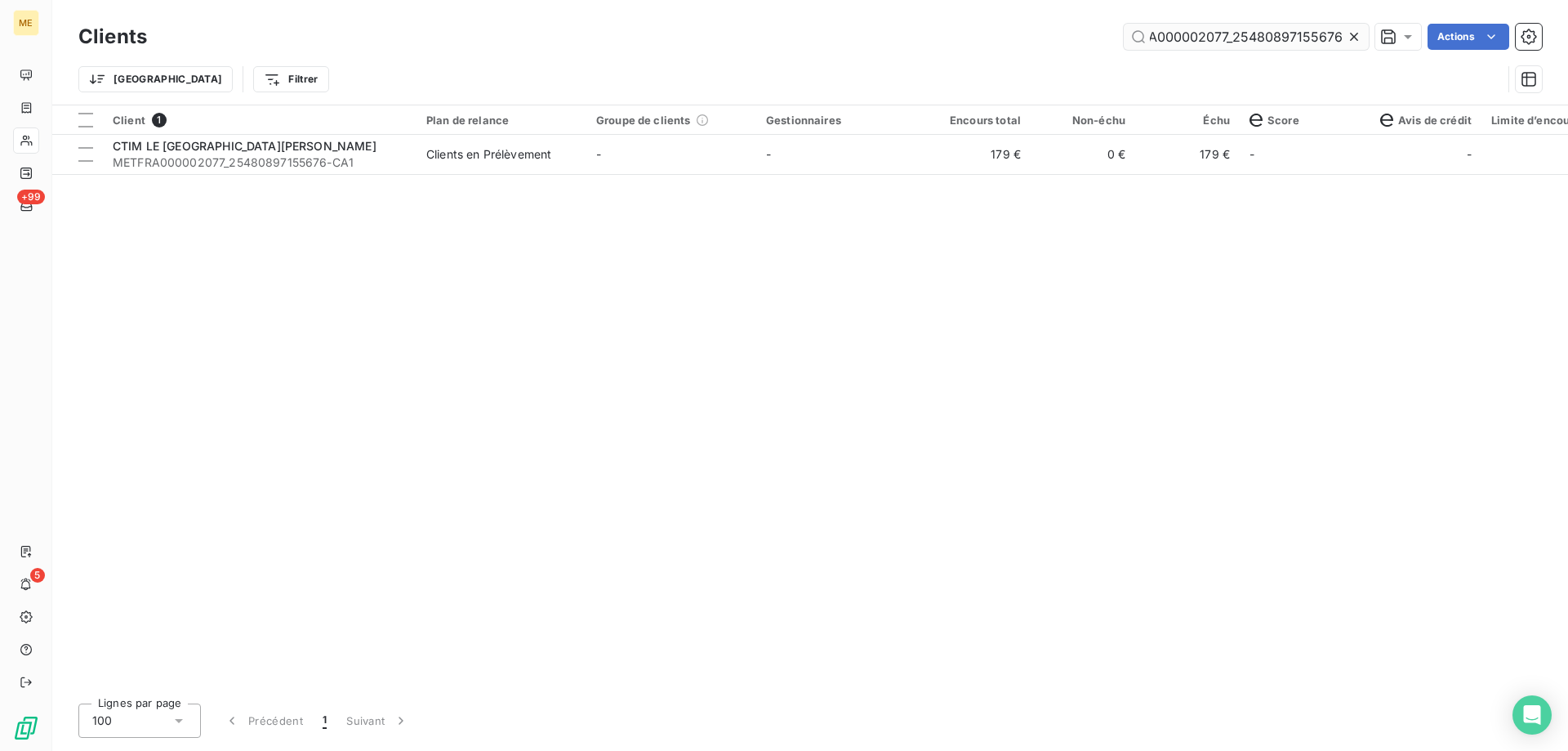
click at [1252, 35] on input "METFRA000002077_25480897155676" at bounding box center [1247, 37] width 245 height 26
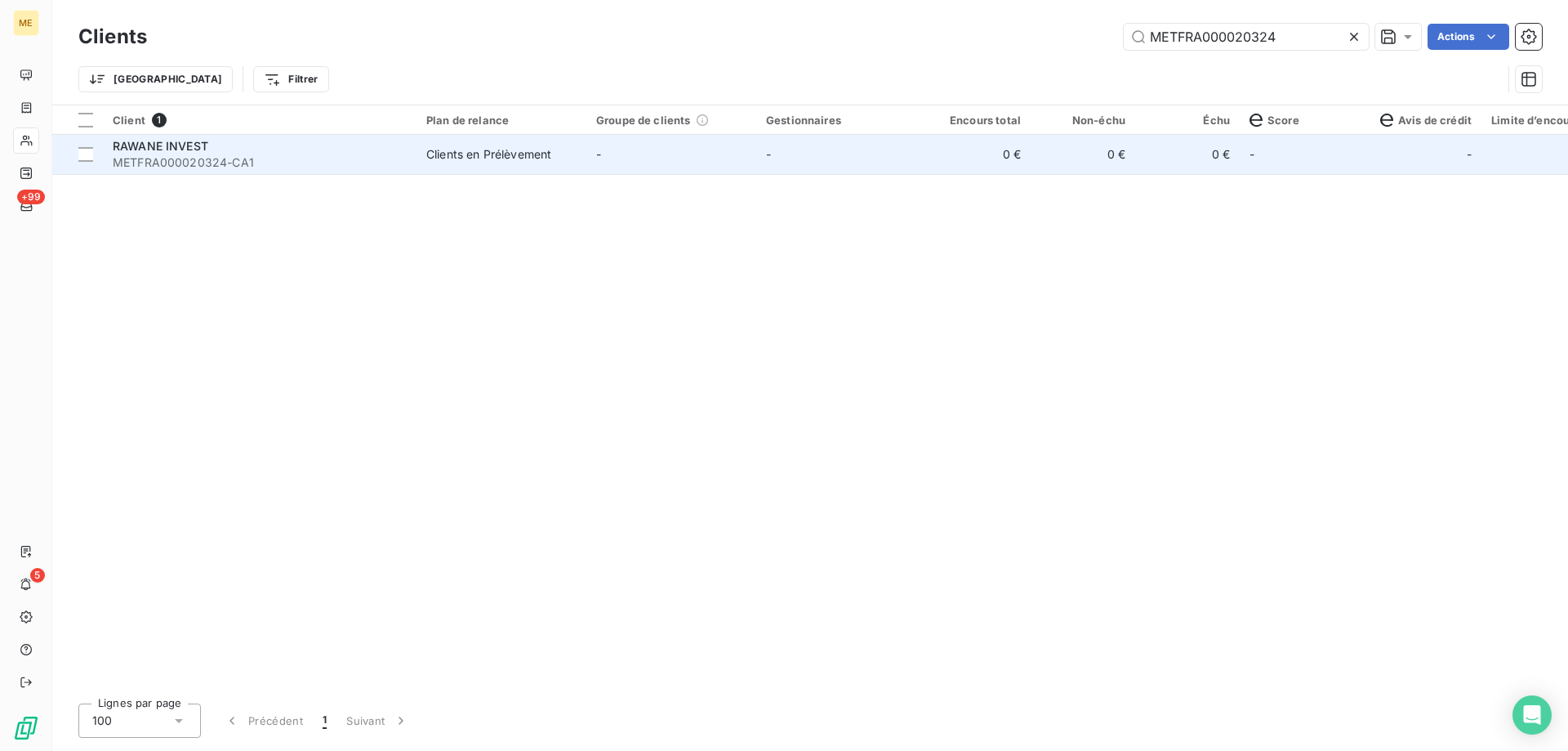
type input "METFRA000020324"
click at [146, 141] on span "RAWANE INVEST" at bounding box center [160, 146] width 96 height 14
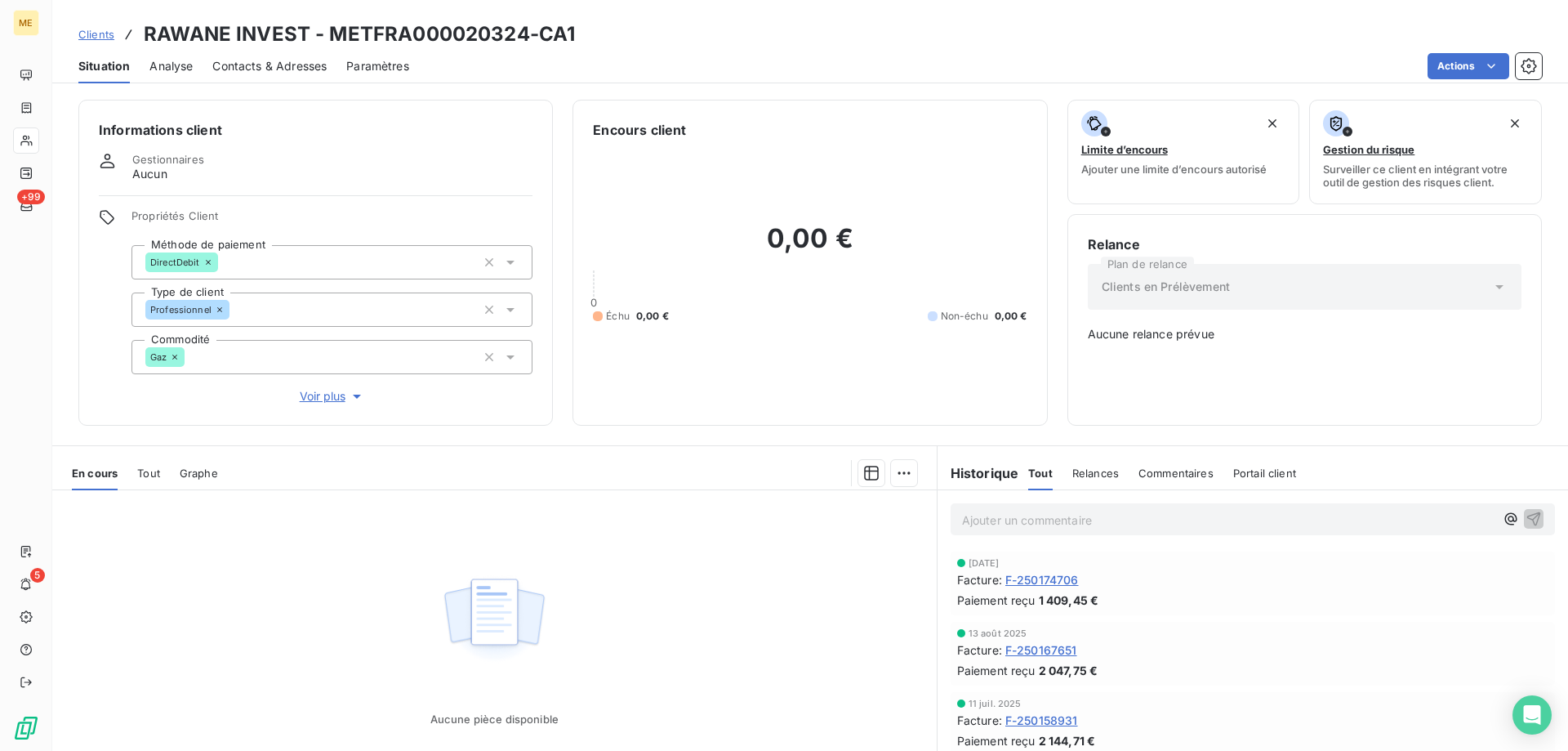
click at [150, 466] on span "Tout" at bounding box center [149, 473] width 23 height 13
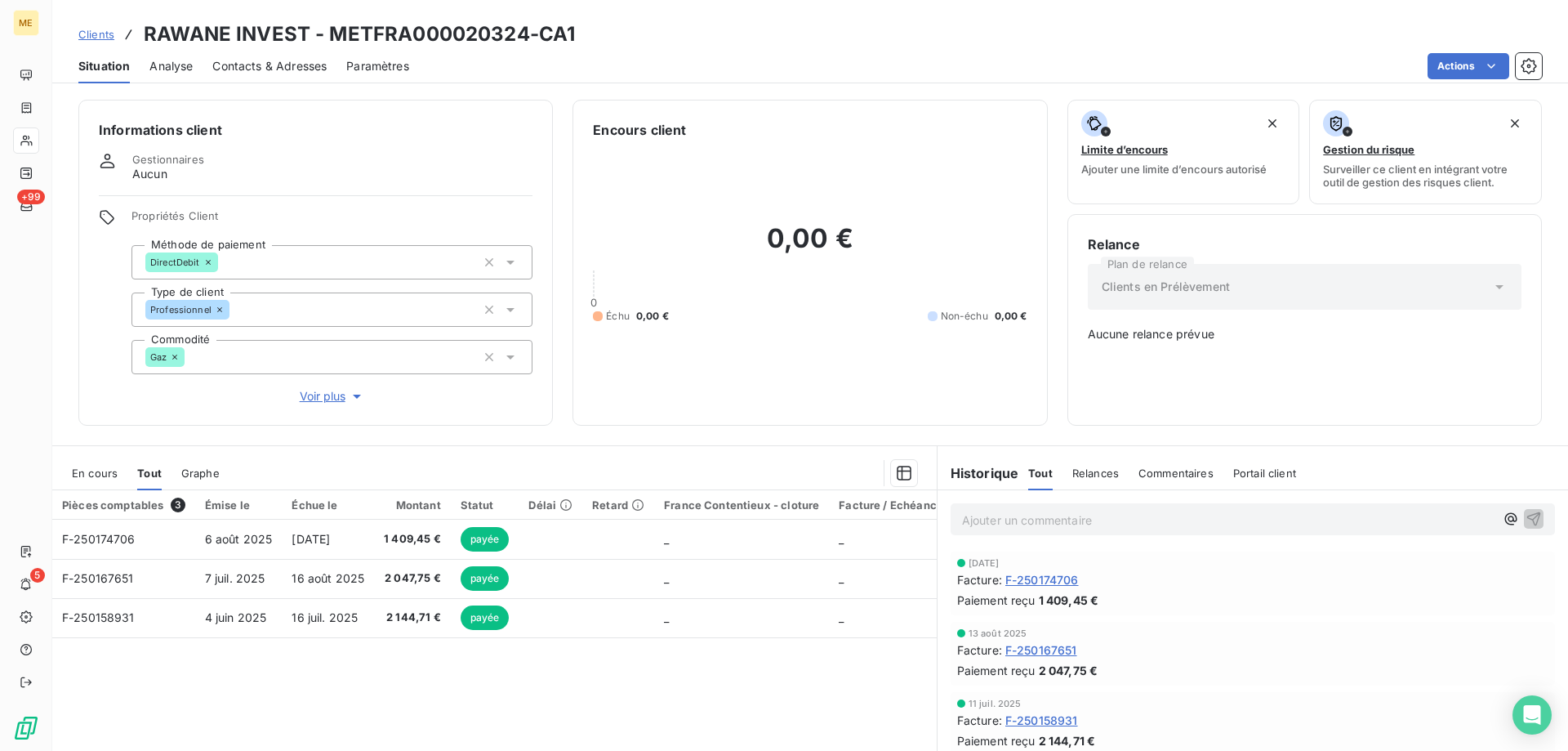
click at [96, 38] on span "Clients" at bounding box center [96, 34] width 36 height 13
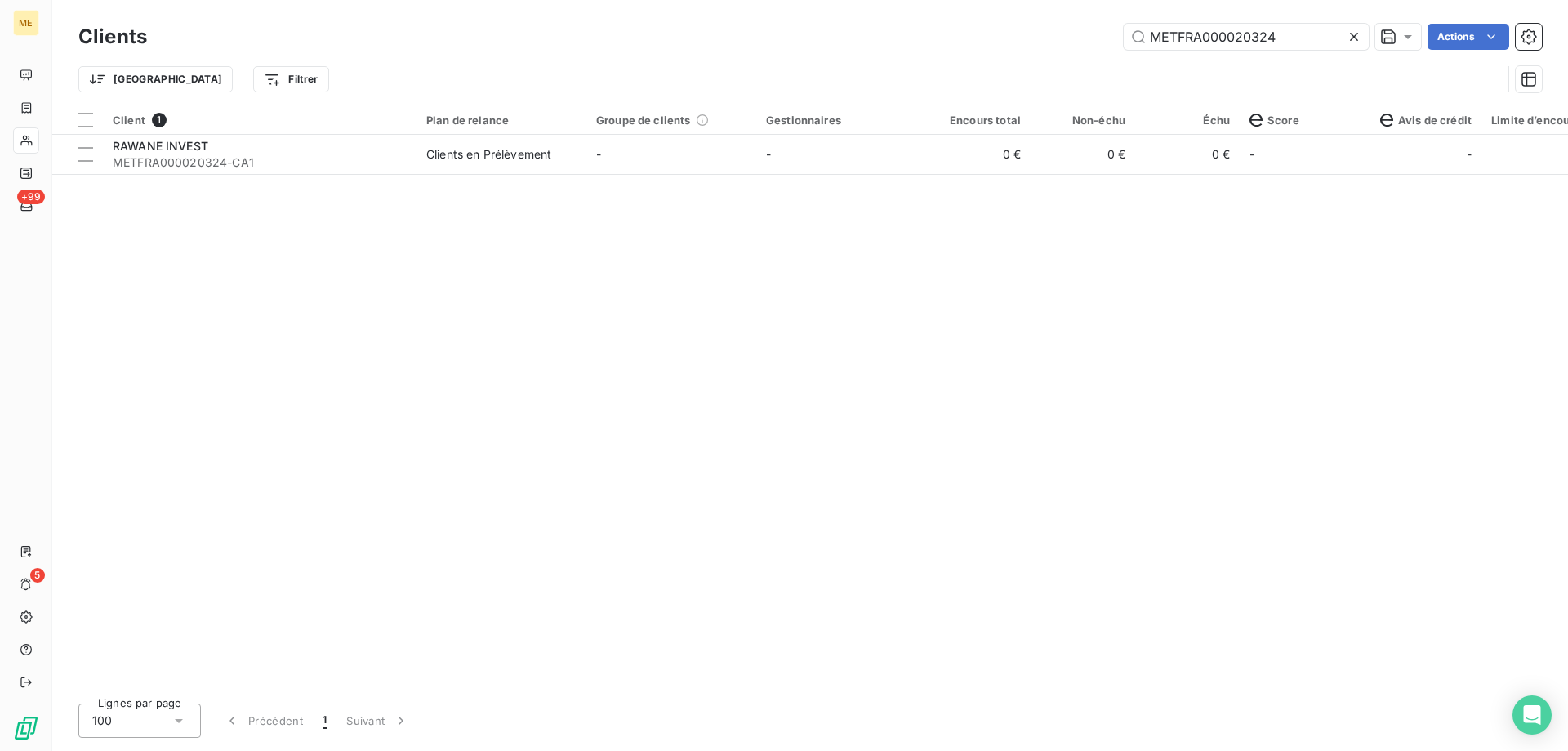
drag, startPoint x: 1281, startPoint y: 37, endPoint x: 1023, endPoint y: 37, distance: 258.0
click at [1023, 37] on div "METFRA000020324 Actions" at bounding box center [854, 37] width 1376 height 26
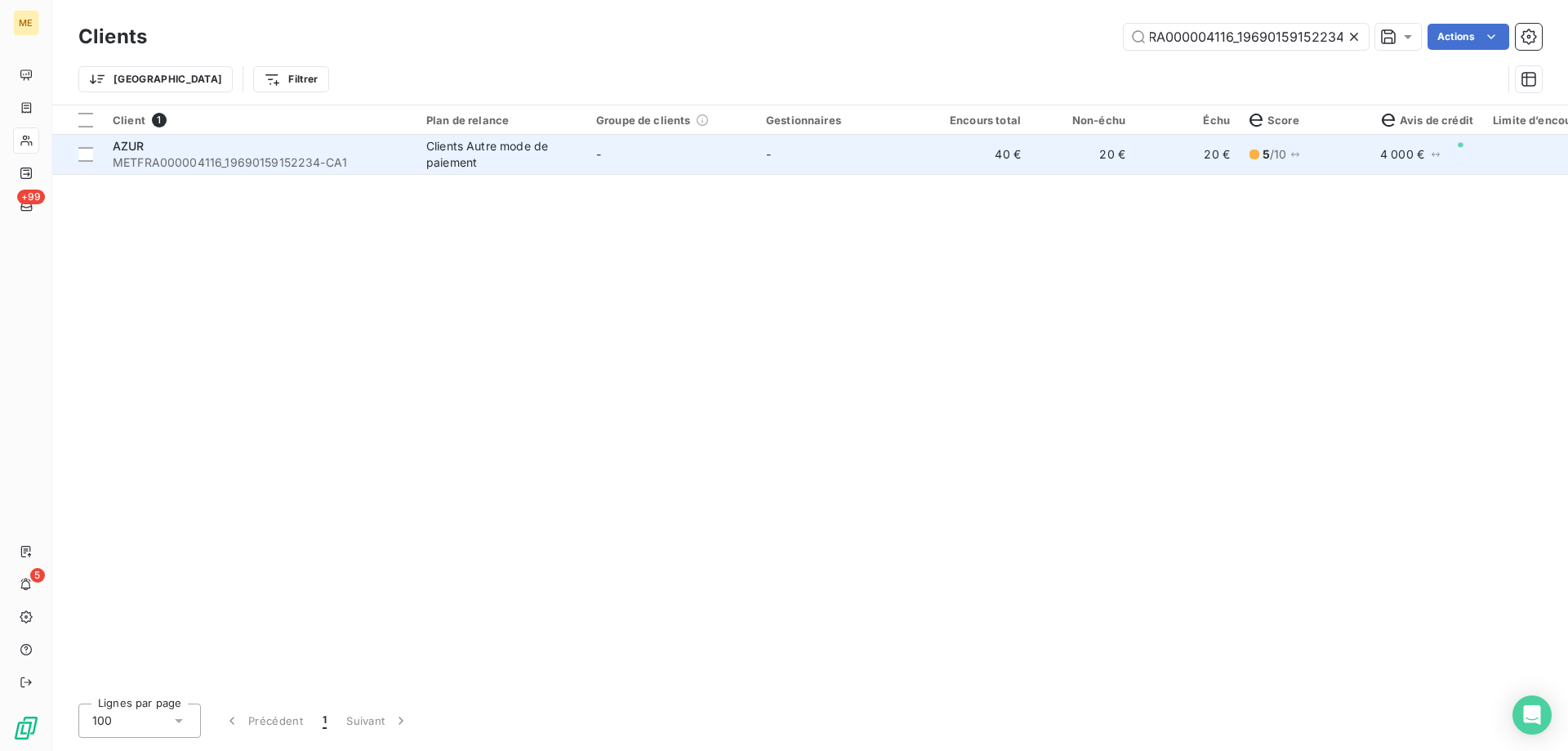
type input "METFRA000004116_19690159152234"
click at [139, 151] on span "AZUR" at bounding box center [128, 146] width 32 height 14
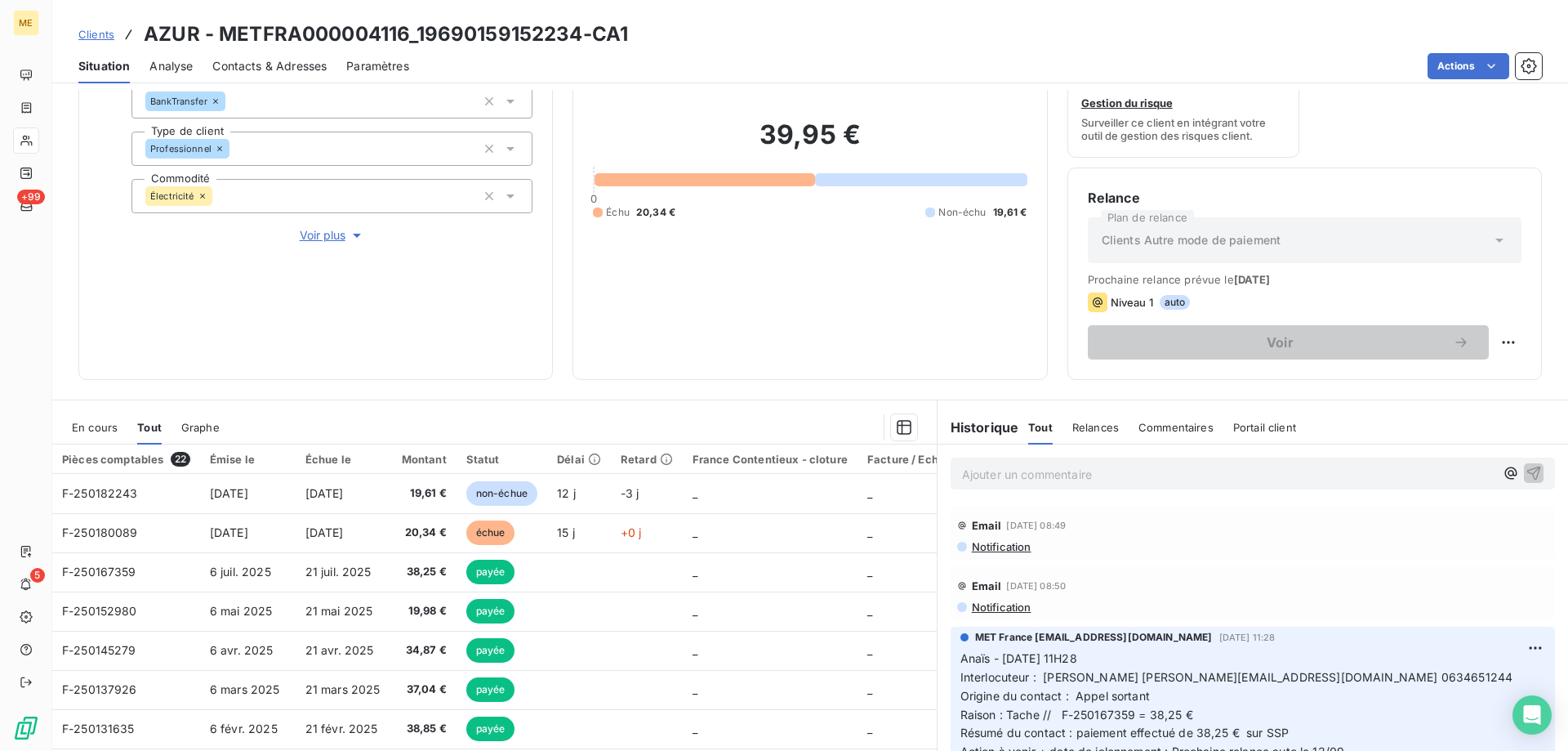
scroll to position [218, 0]
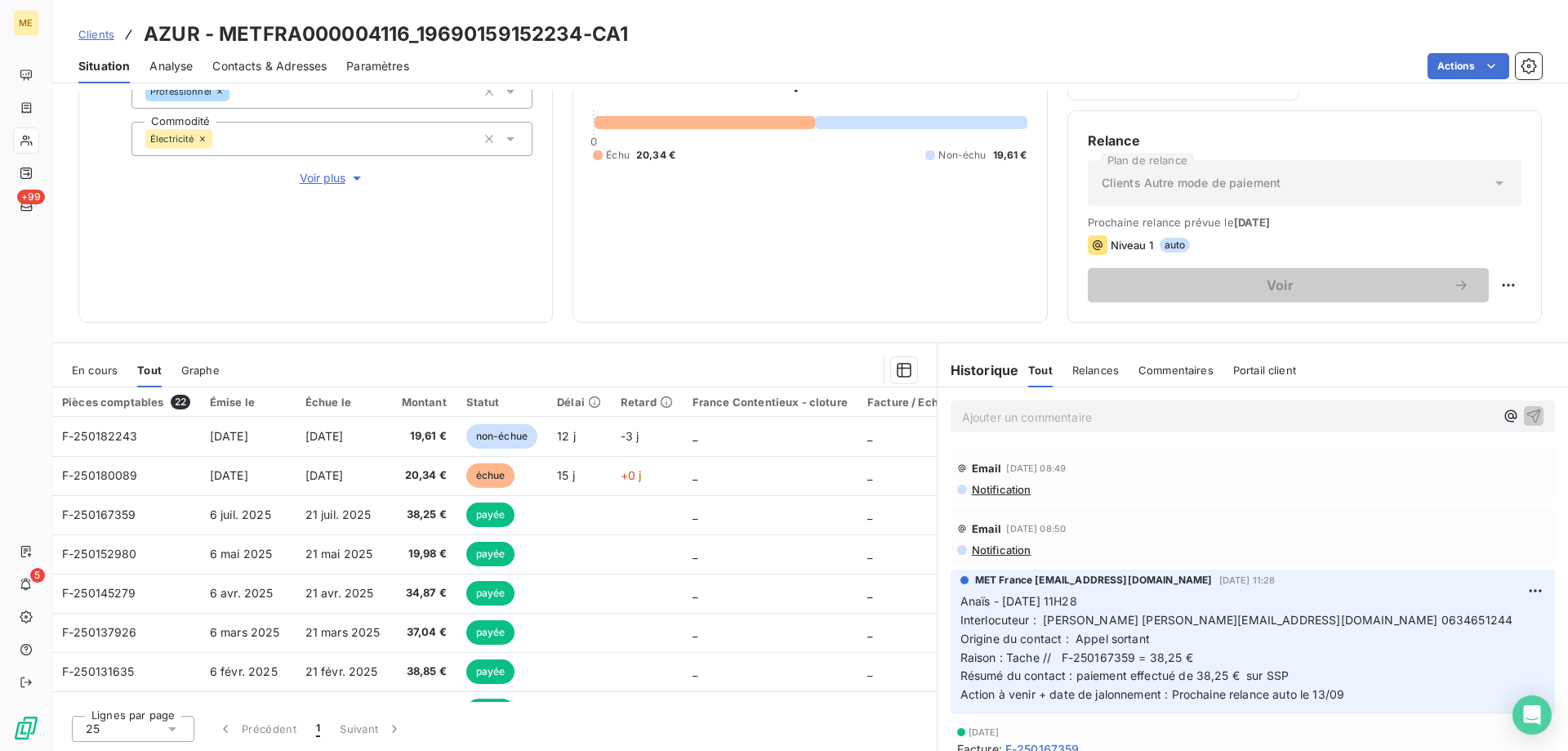
click at [72, 369] on span "En cours" at bounding box center [94, 370] width 45 height 13
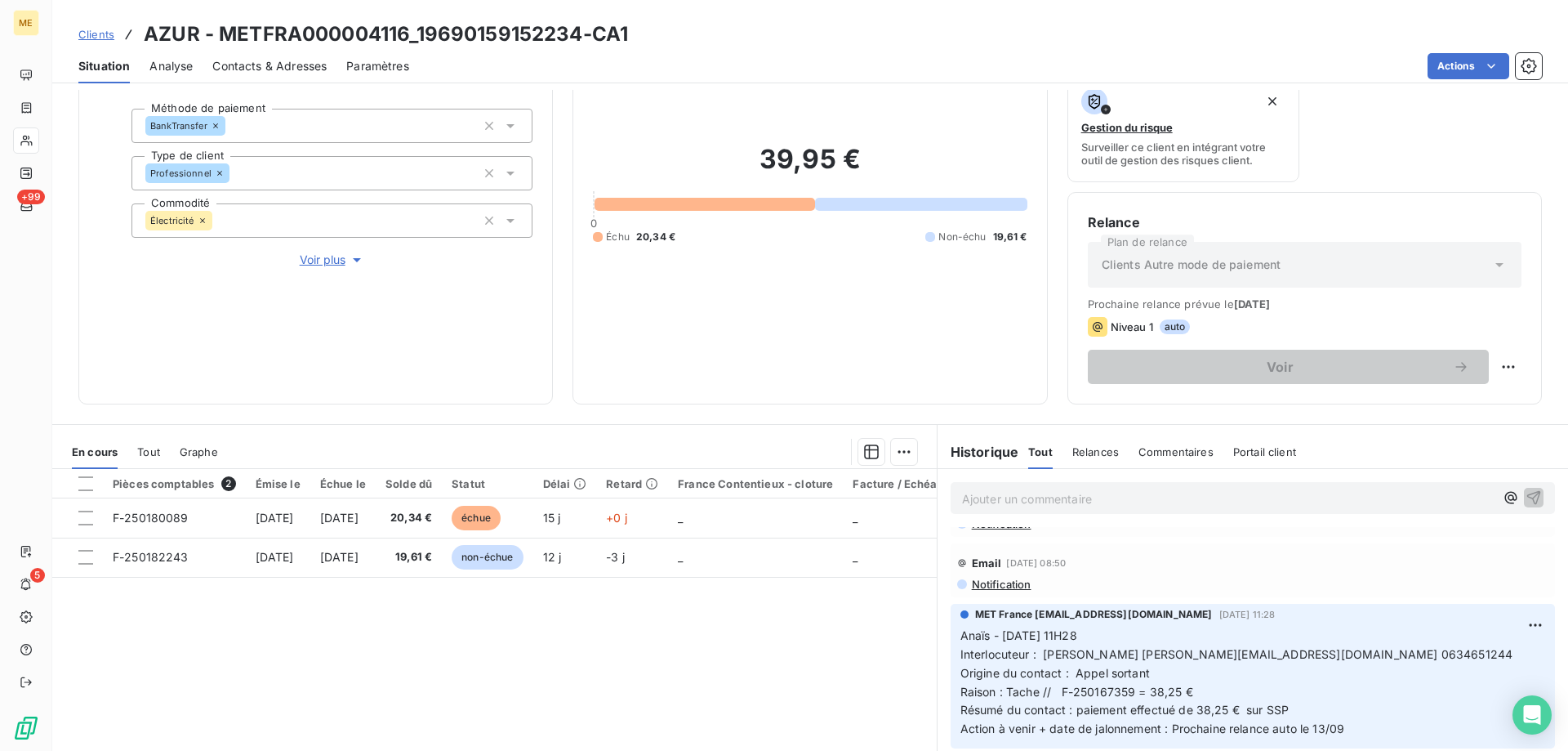
scroll to position [82, 0]
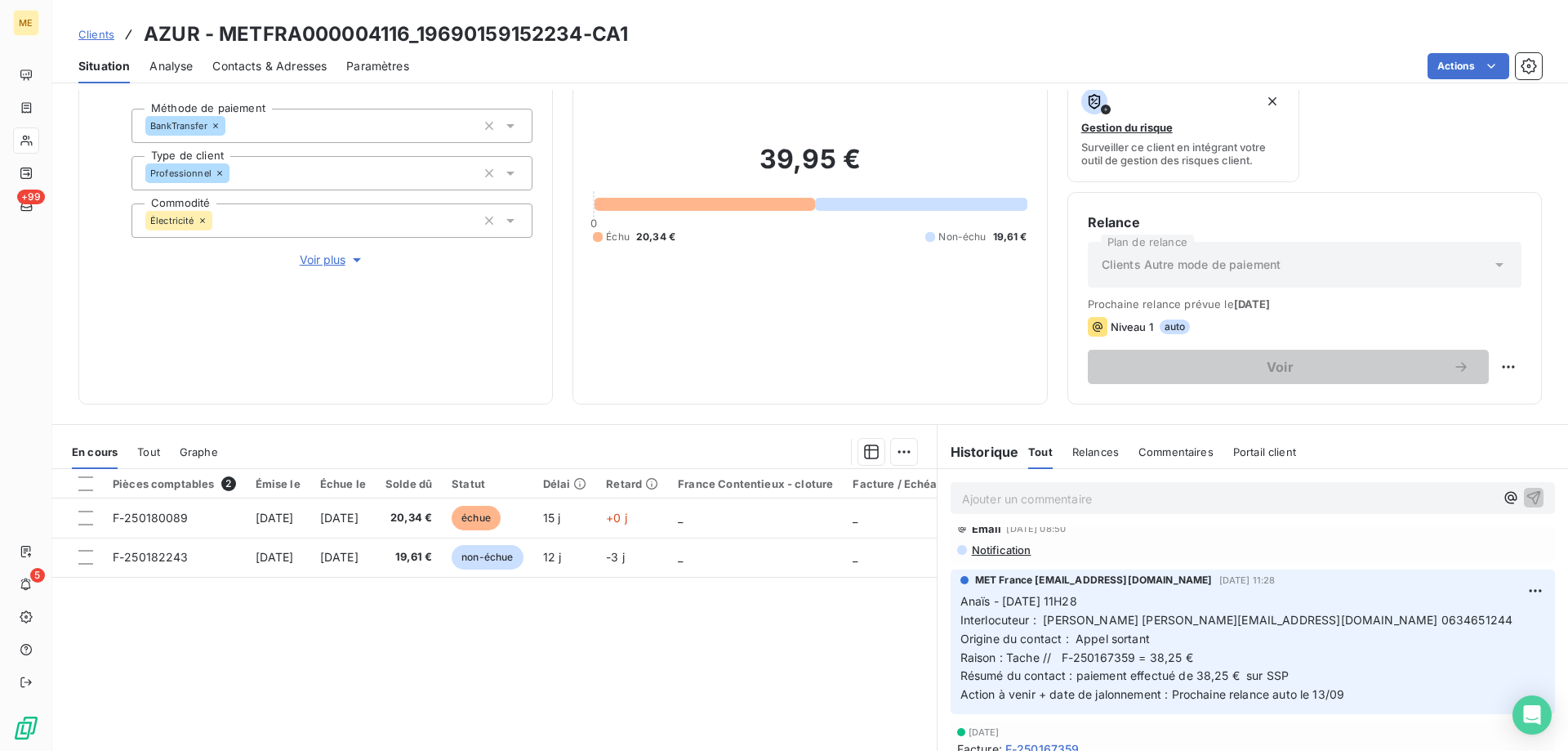
click at [85, 38] on span "Clients" at bounding box center [96, 34] width 36 height 13
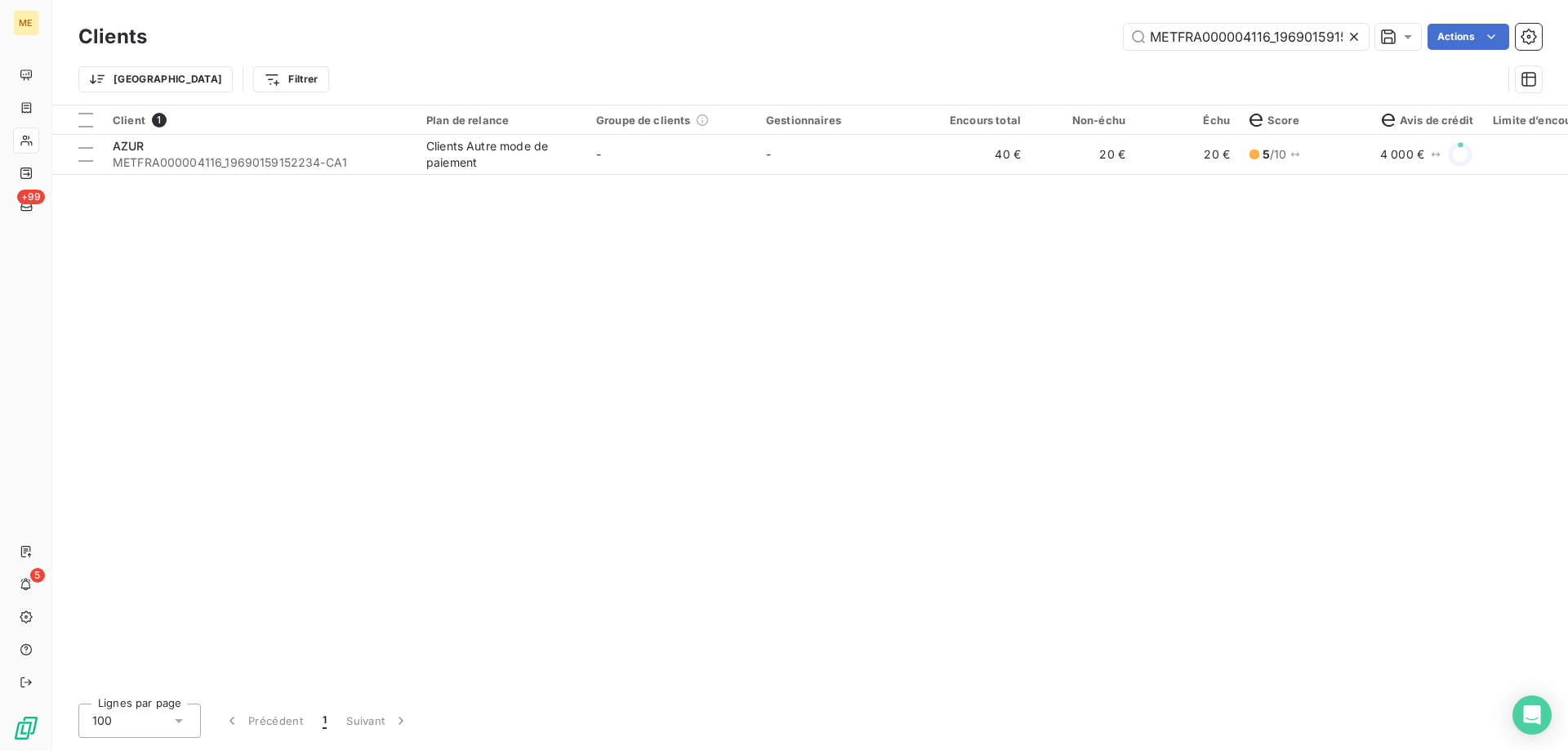
scroll to position [0, 37]
click at [1226, 40] on input "METFRA000004116_19690159152234" at bounding box center [1247, 37] width 245 height 26
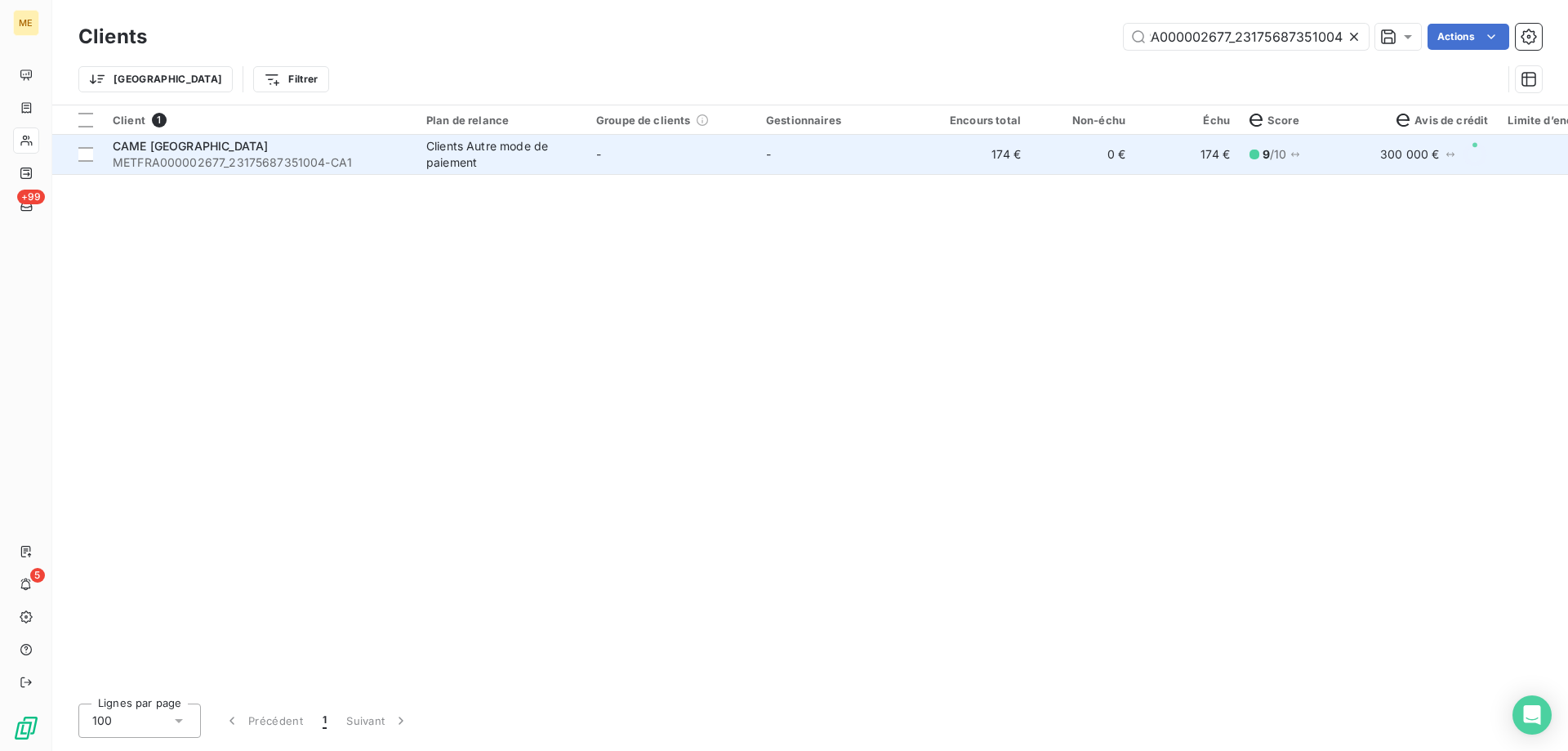
type input "METFRA000002677_23175687351004"
click at [163, 155] on span "METFRA000002677_23175687351004-CA1" at bounding box center [259, 162] width 294 height 17
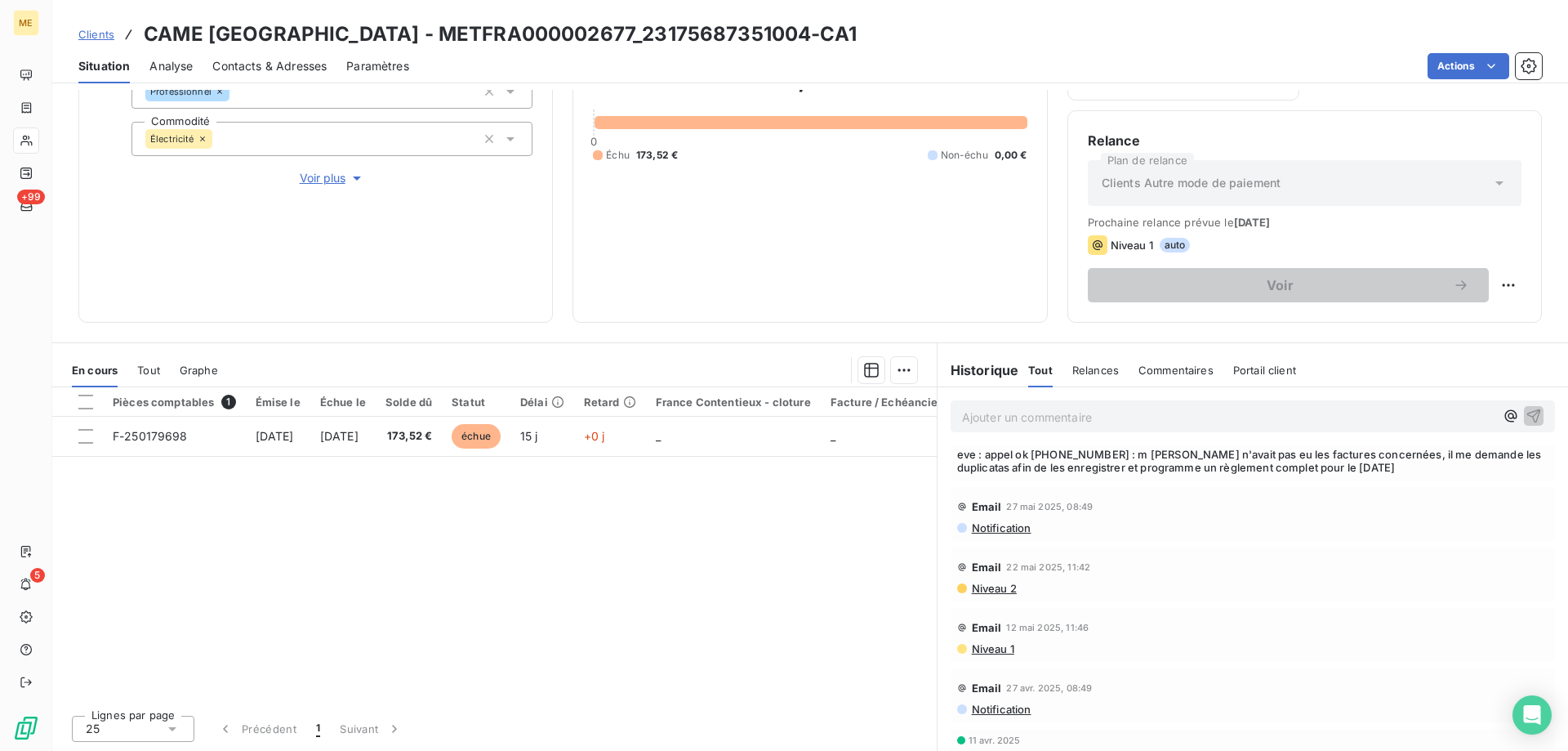
scroll to position [757, 0]
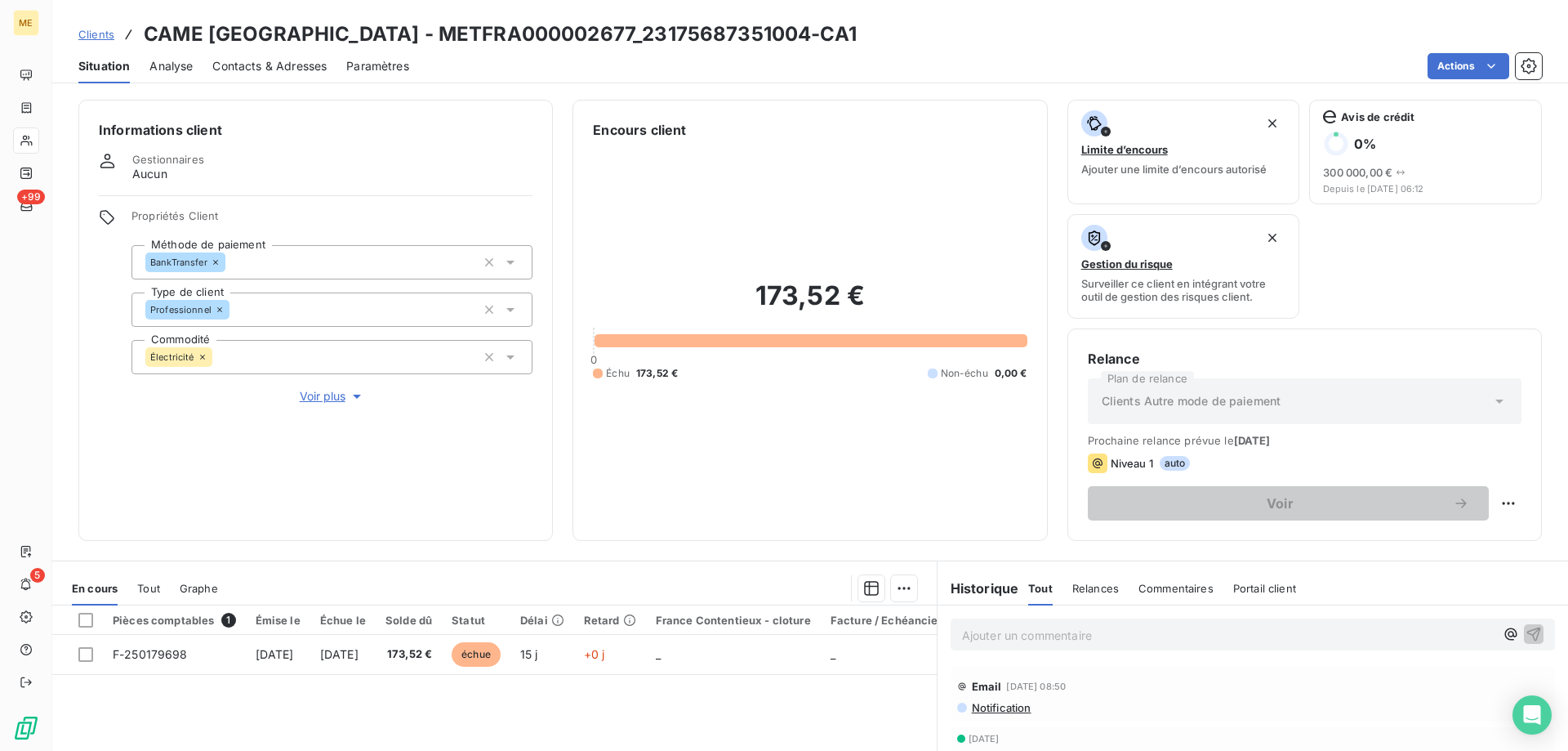
click at [100, 32] on span "Clients" at bounding box center [96, 34] width 36 height 13
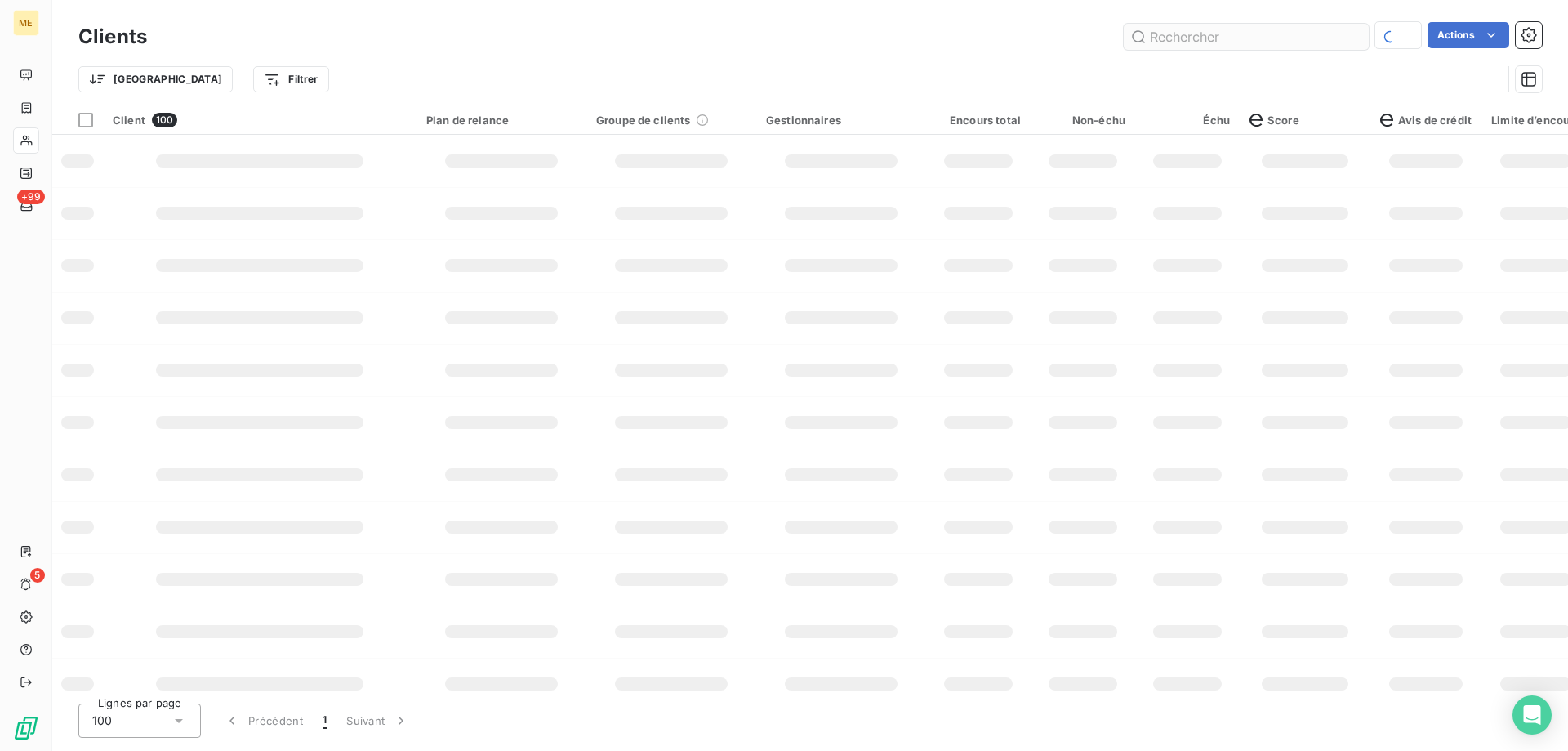
click at [1211, 48] on input "text" at bounding box center [1247, 37] width 245 height 26
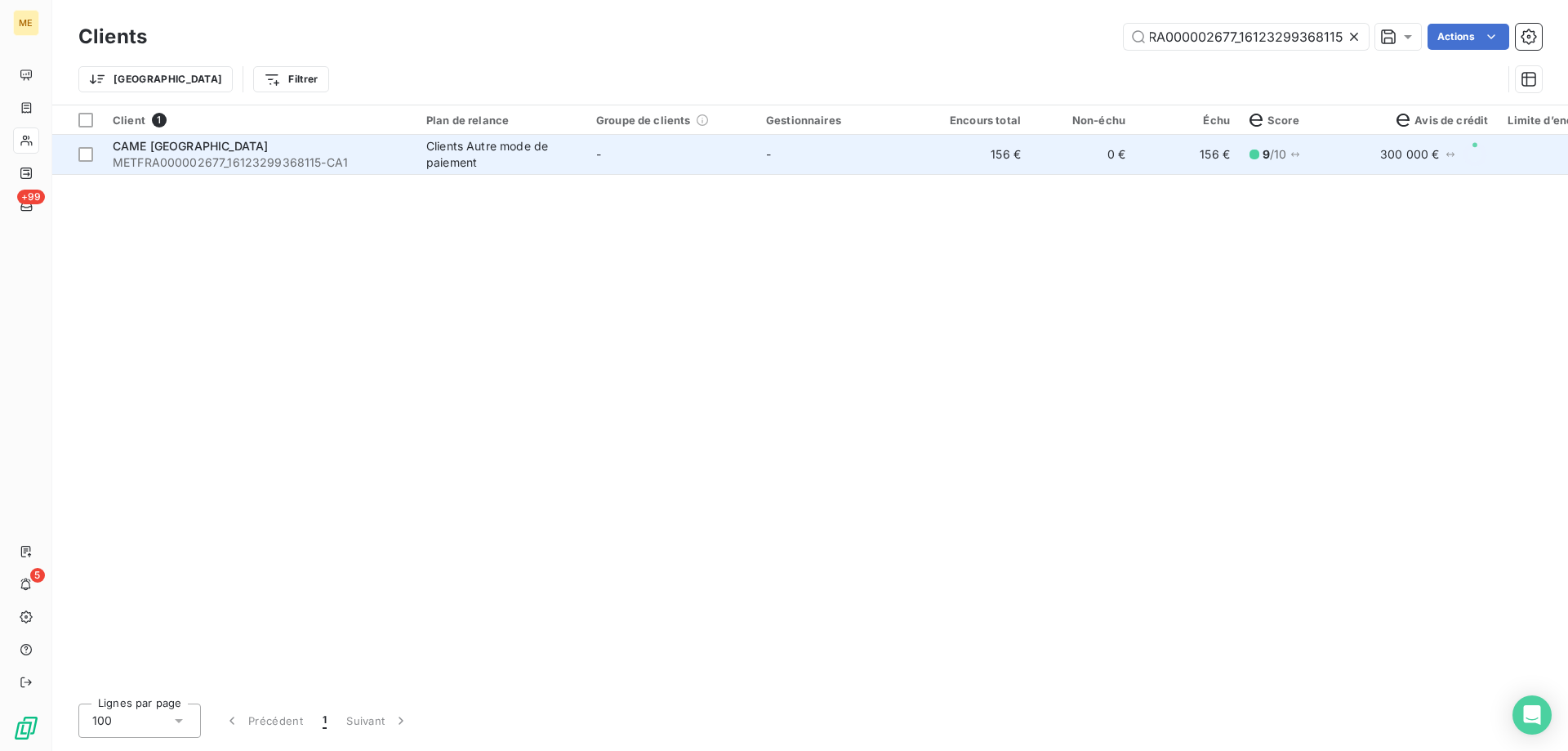
type input "METFRA000002677_16123299368115"
click at [247, 168] on span "METFRA000002677_16123299368115-CA1" at bounding box center [259, 162] width 294 height 17
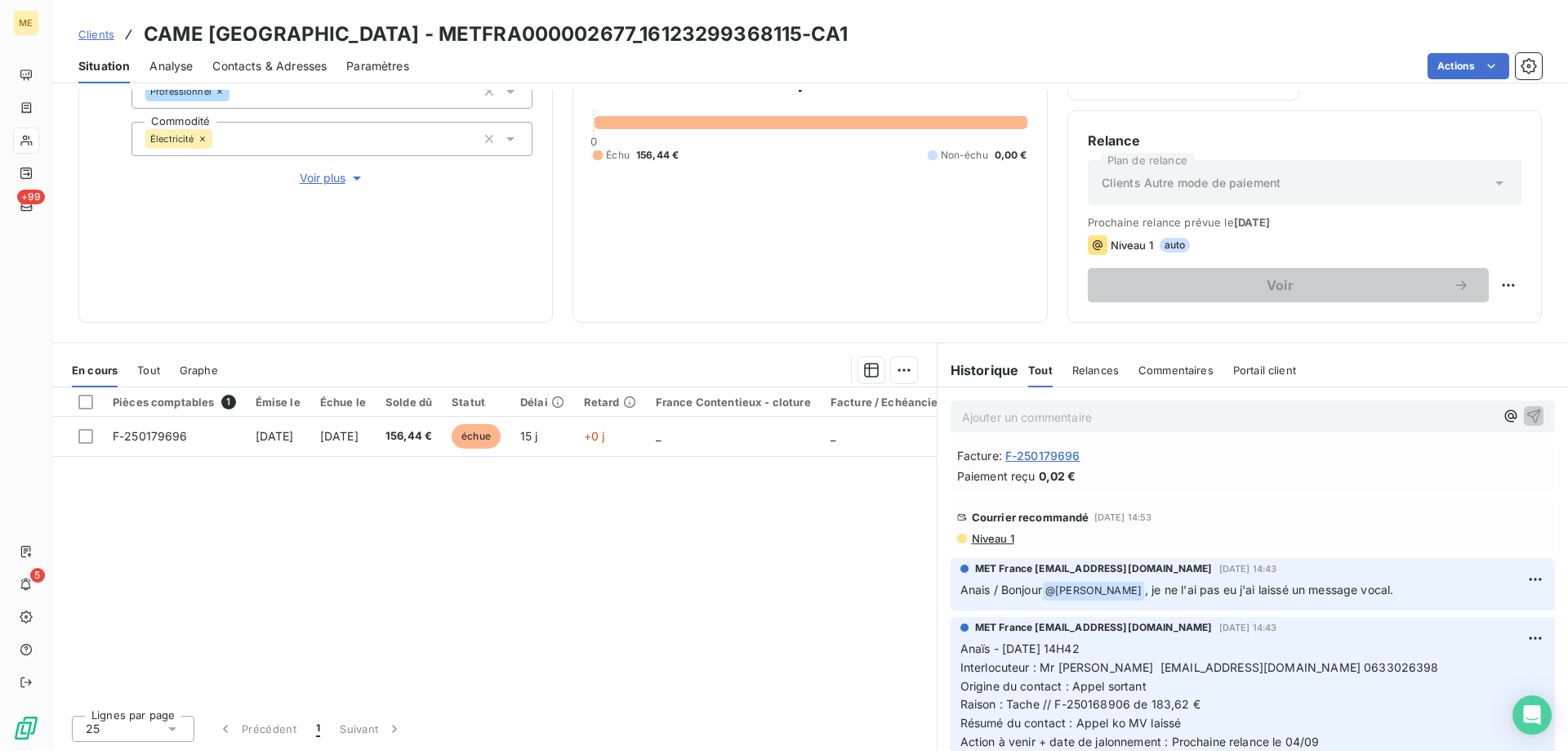
scroll to position [245, 0]
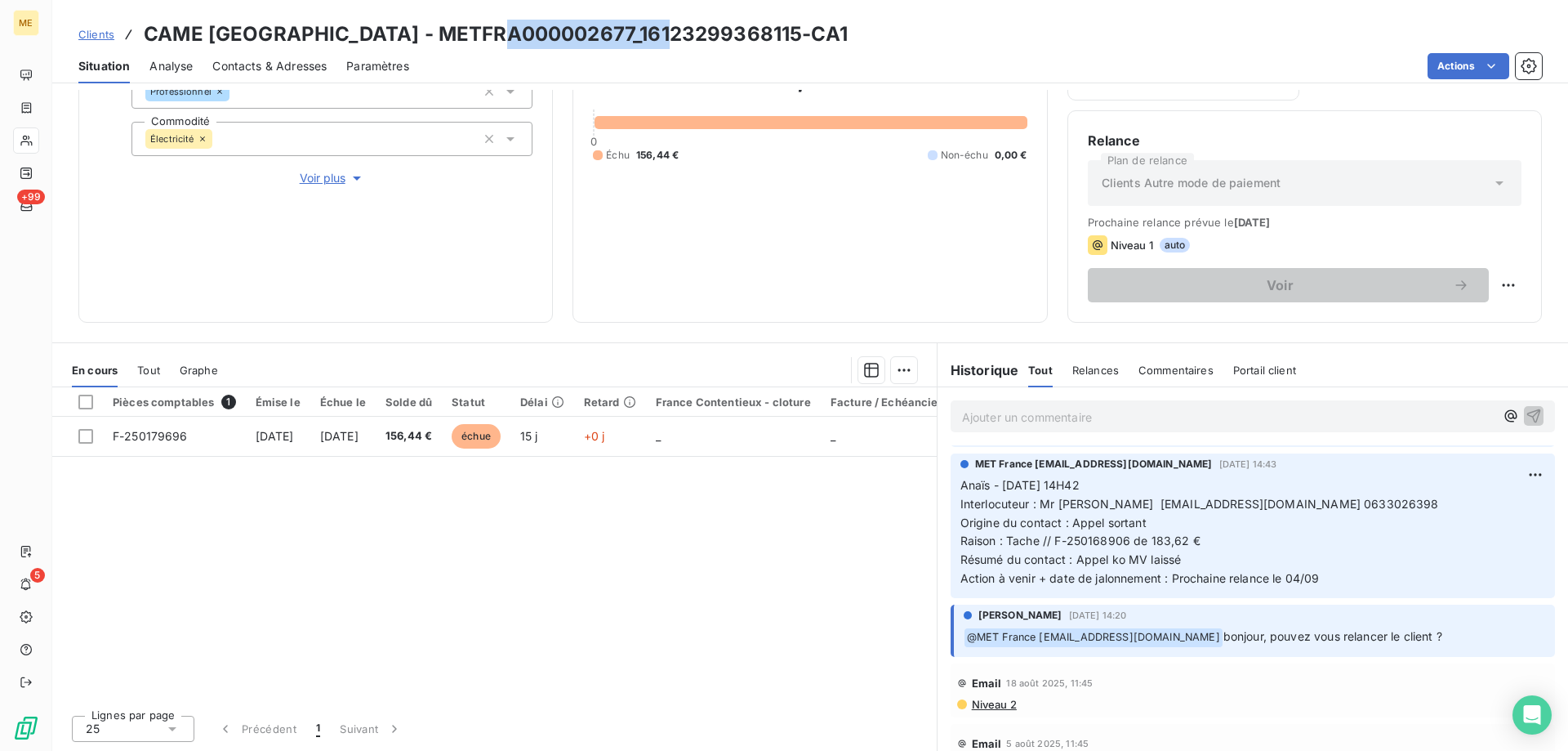
drag, startPoint x: 511, startPoint y: 40, endPoint x: 674, endPoint y: 31, distance: 163.2
click at [674, 31] on h3 "CAME [GEOGRAPHIC_DATA] - METFRA000002677_16123299368115-CA1" at bounding box center [496, 34] width 704 height 30
copy h3 "16123299368115"
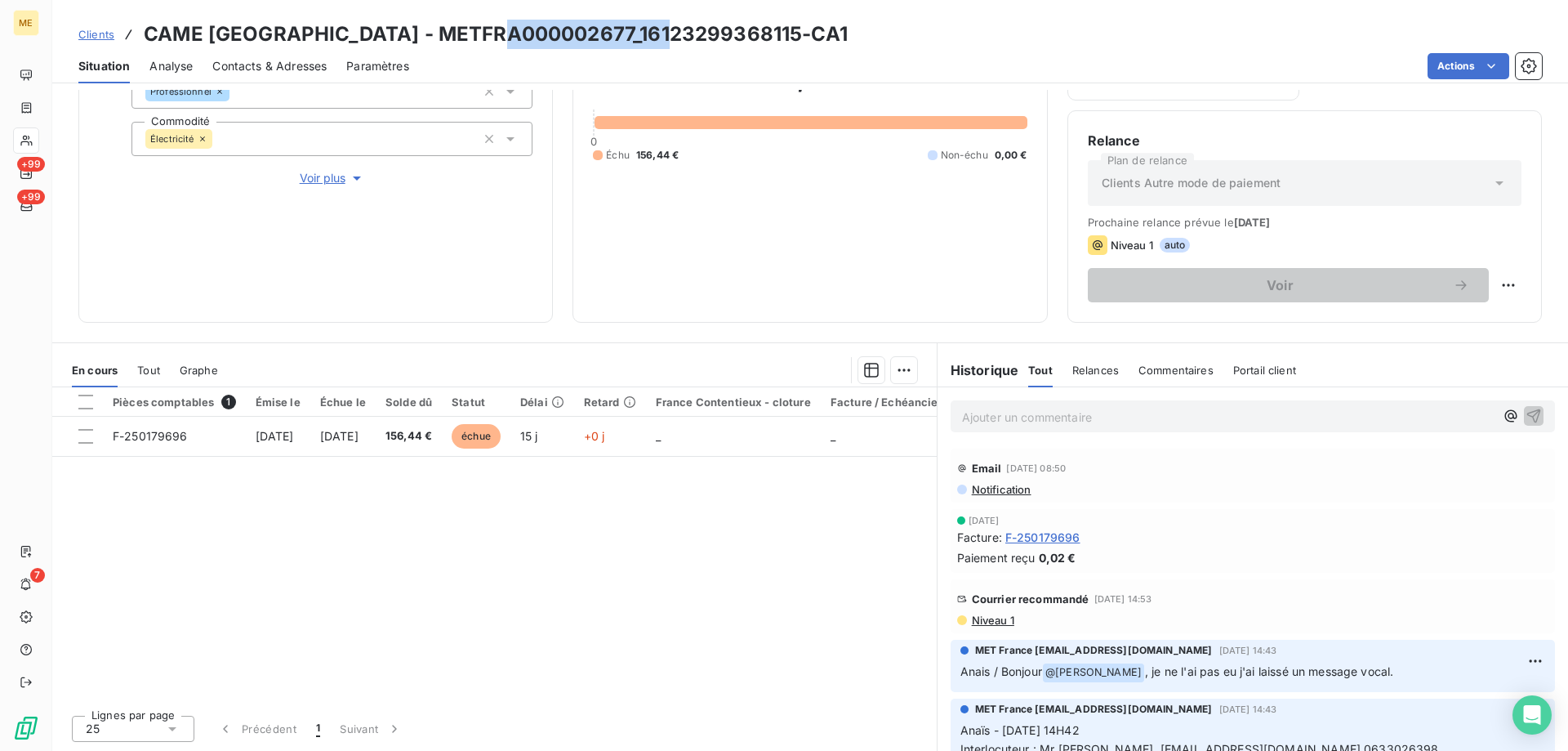
scroll to position [245, 0]
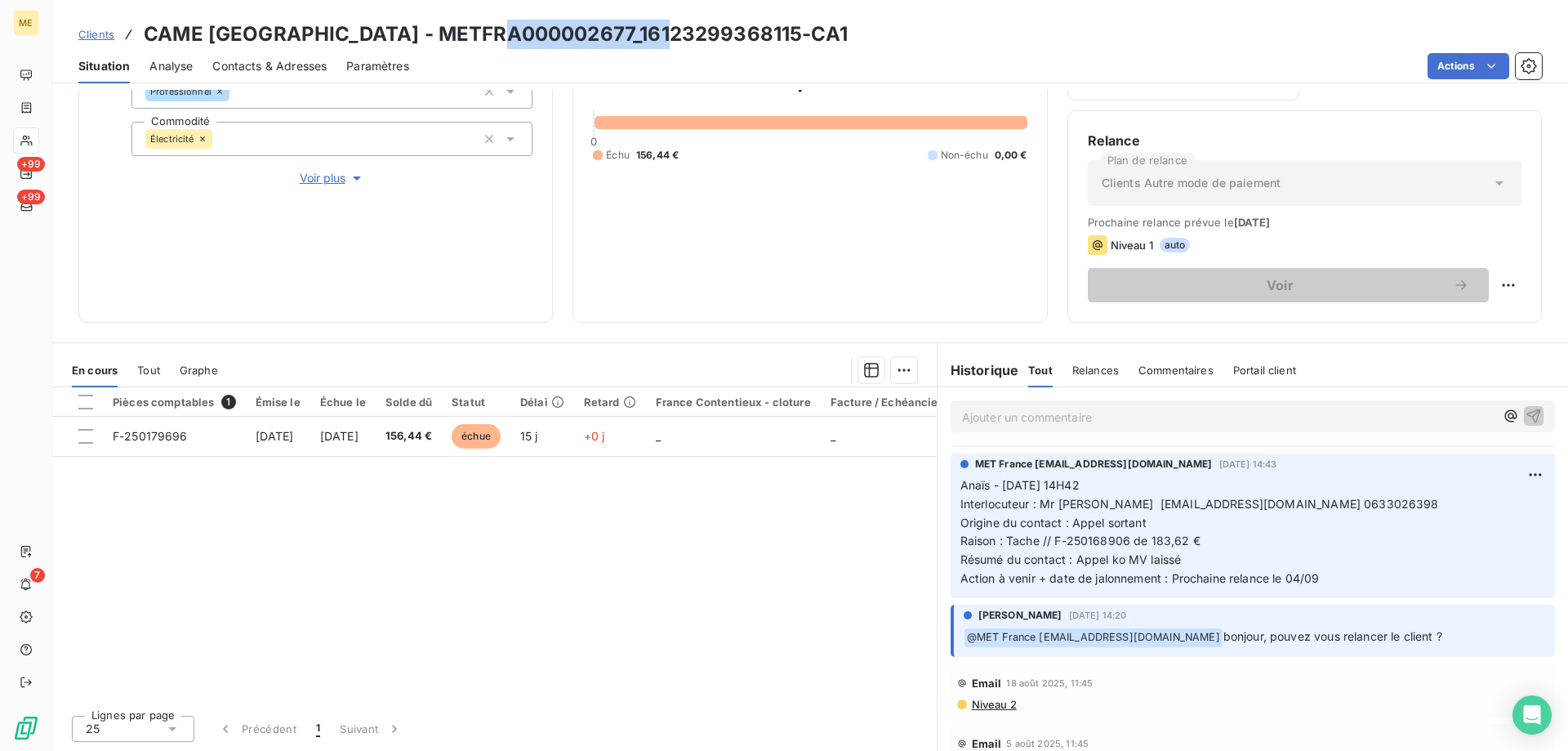
click at [1022, 420] on p "Ajouter un commentaire ﻿" at bounding box center [1229, 417] width 533 height 20
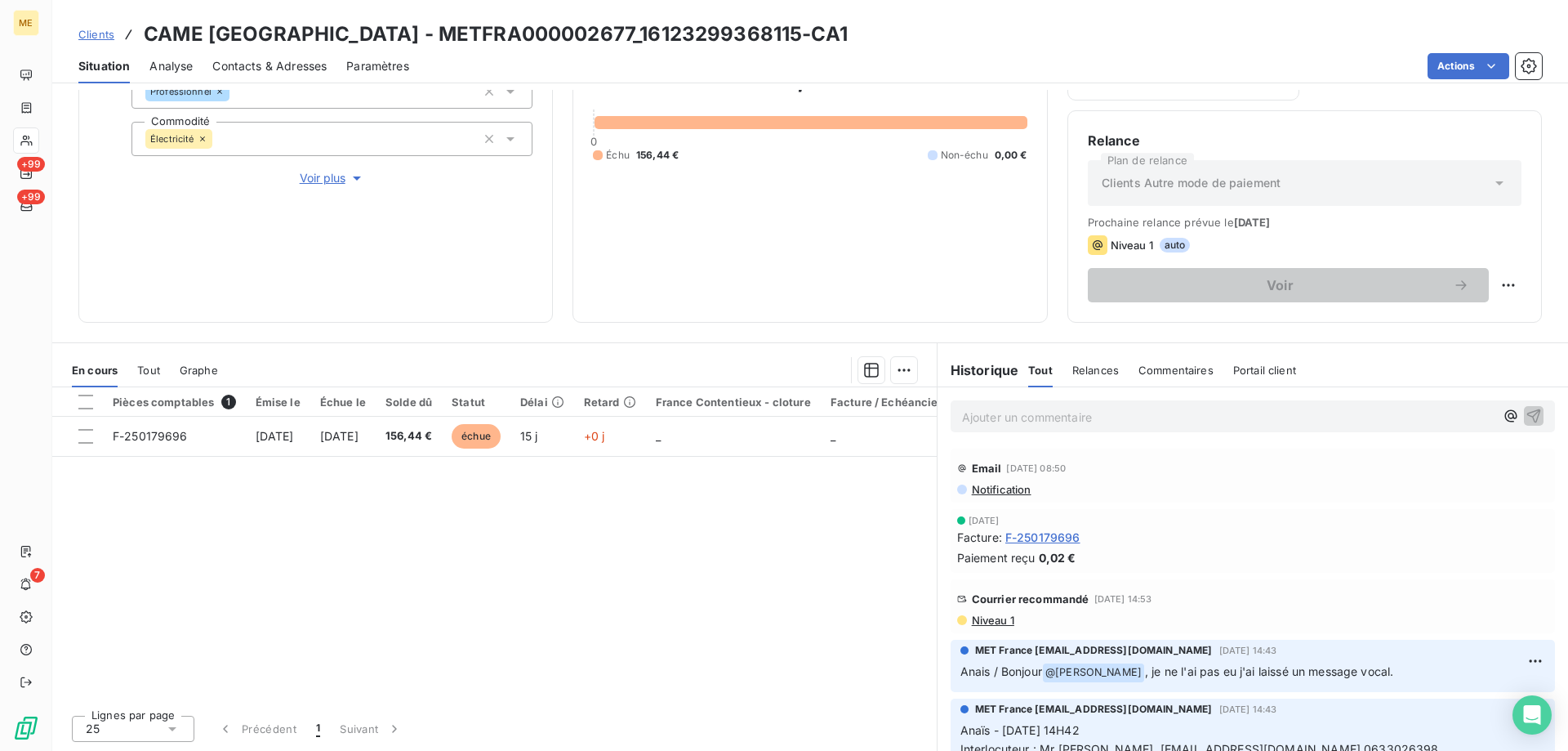
click at [1022, 420] on p "Ajouter un commentaire ﻿" at bounding box center [1229, 417] width 533 height 20
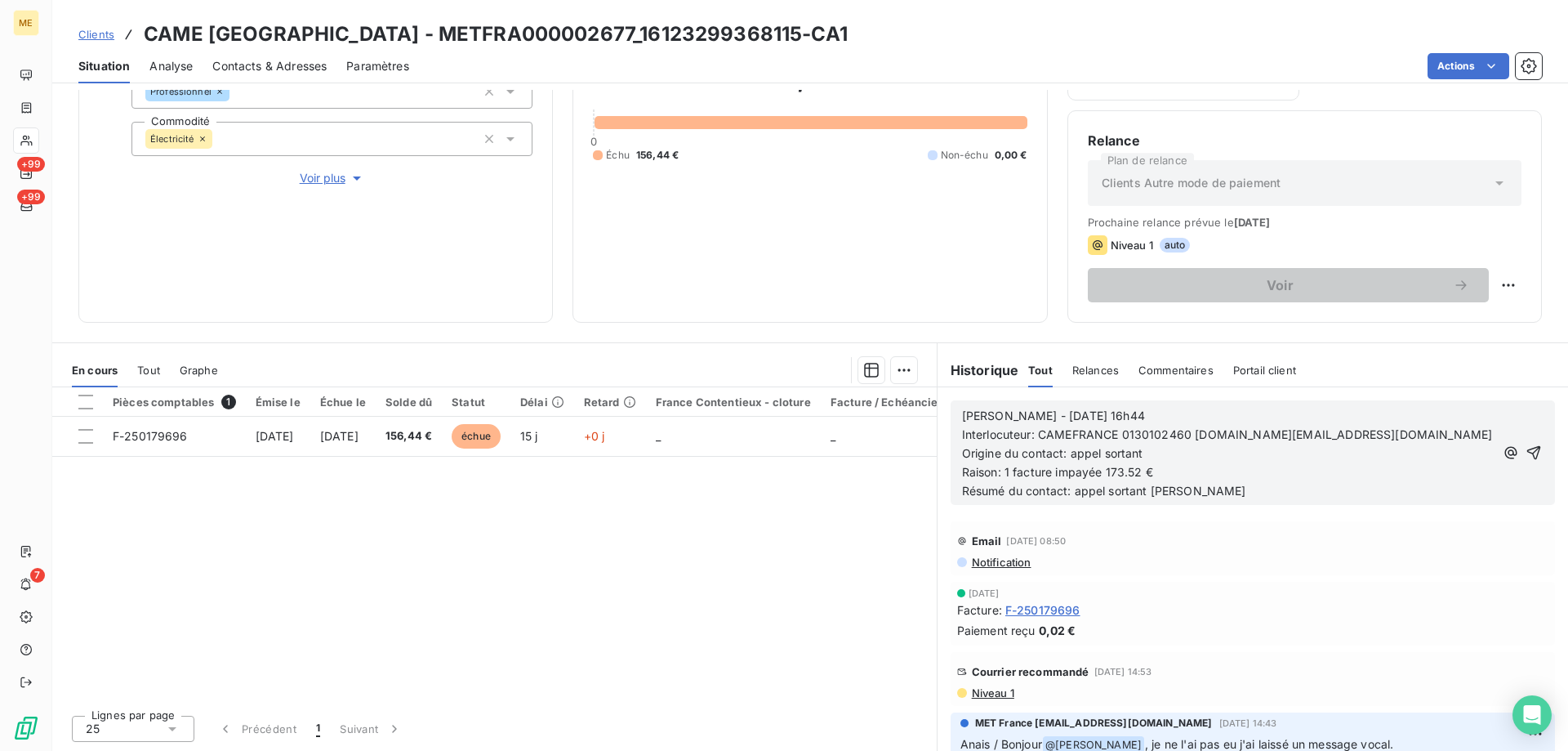
click at [1152, 473] on p "Raison: 1 facture impayée 173.52 €" at bounding box center [1229, 473] width 533 height 19
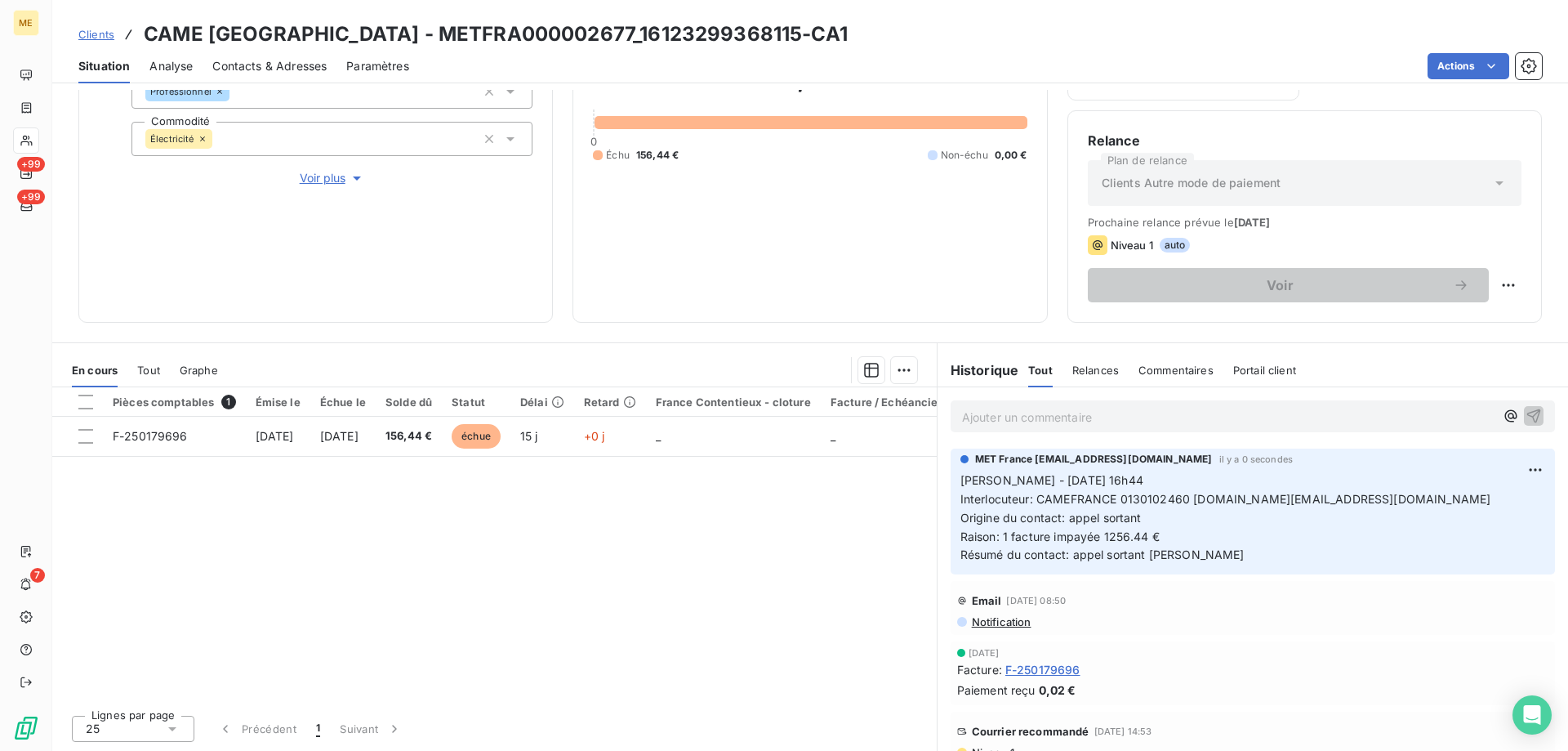
click at [509, 36] on h3 "CAME FRANCE - METFRA000002677_16123299368115-CA1" at bounding box center [496, 34] width 704 height 30
drag, startPoint x: 512, startPoint y: 36, endPoint x: 667, endPoint y: 32, distance: 155.1
click at [667, 32] on h3 "CAME FRANCE - METFRA000002677_16123299368115-CA1" at bounding box center [496, 34] width 704 height 30
copy h3 "16123299368115"
click at [986, 411] on p "Ajouter un commentaire ﻿" at bounding box center [1229, 417] width 533 height 20
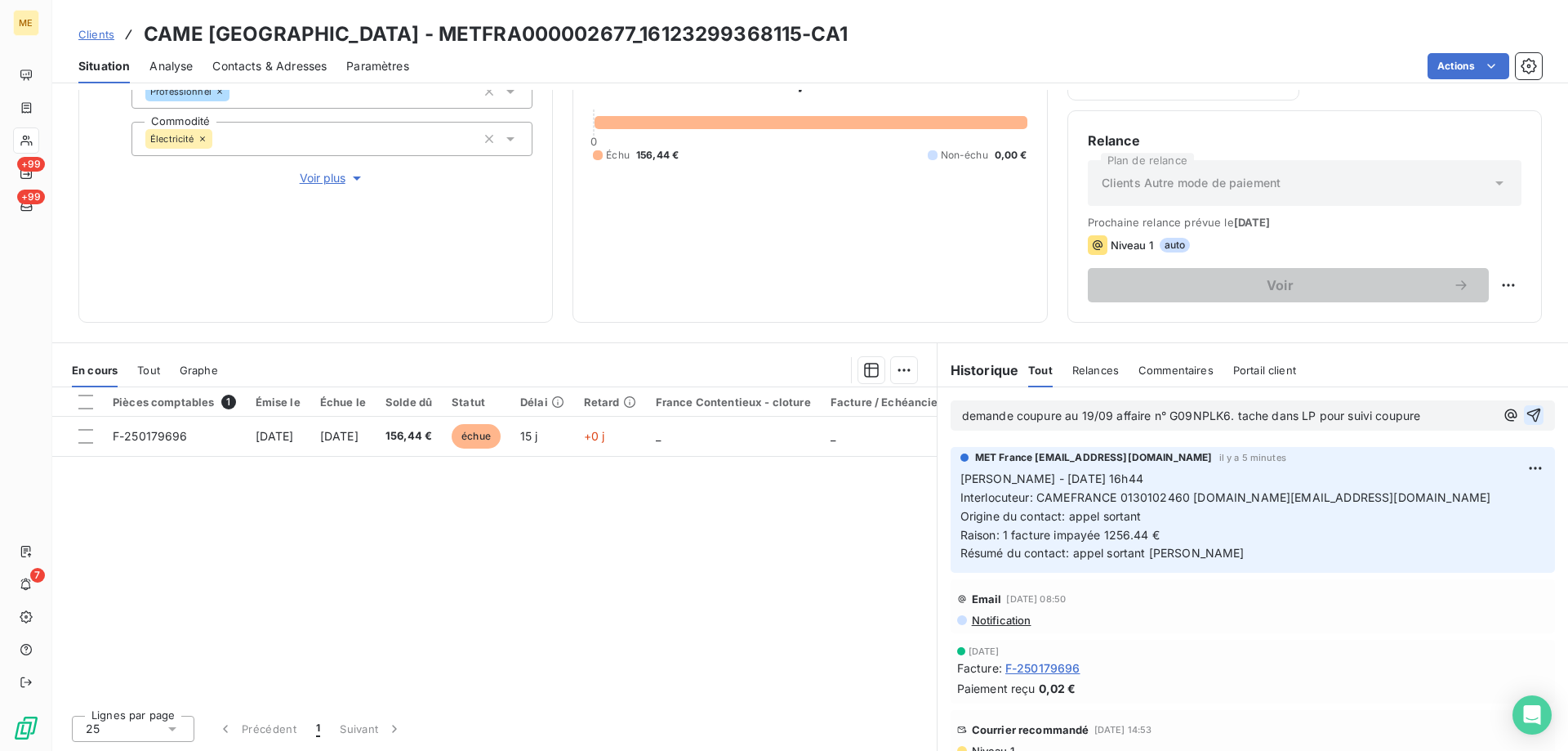
click at [1527, 411] on icon "button" at bounding box center [1534, 415] width 14 height 14
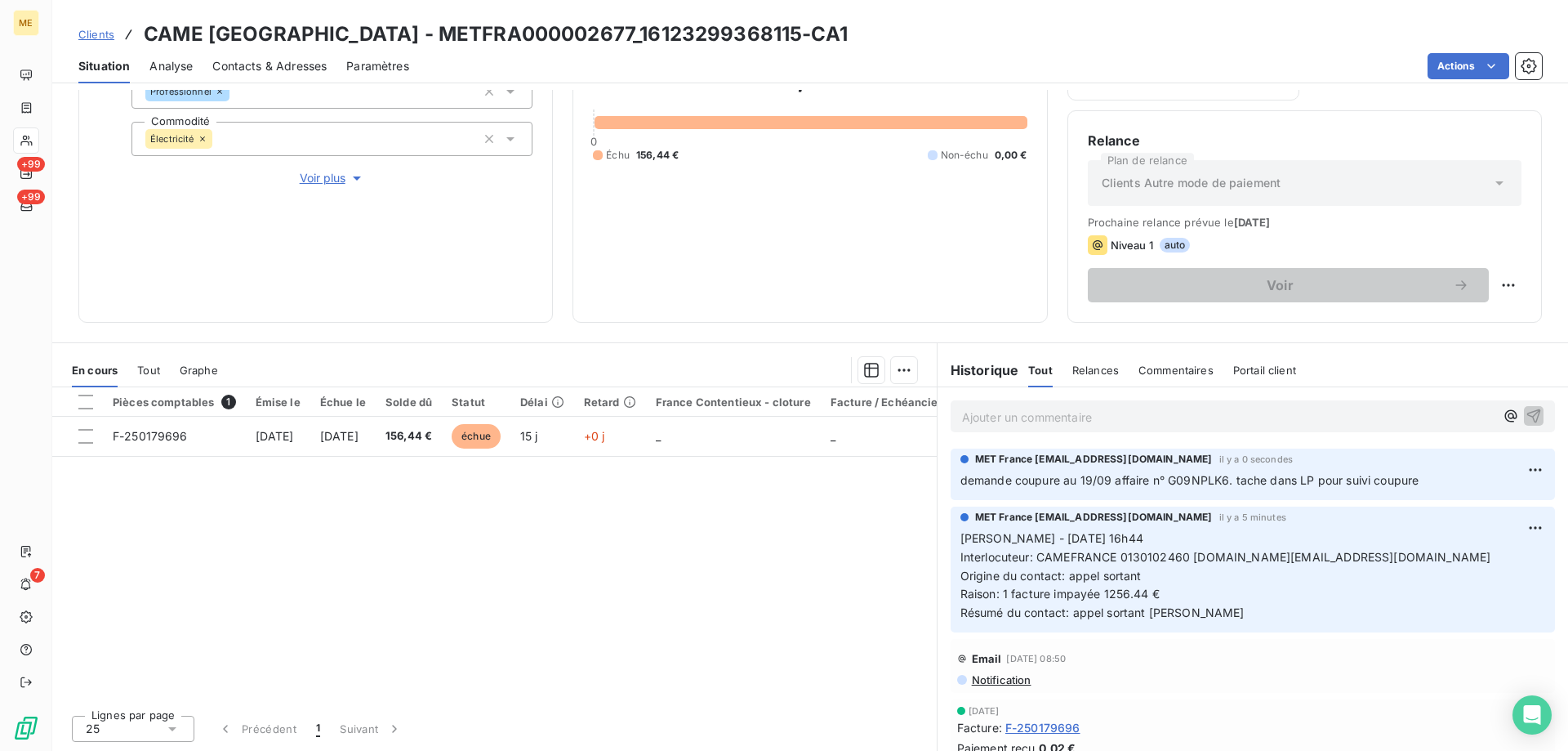
drag, startPoint x: 954, startPoint y: 483, endPoint x: 1416, endPoint y: 486, distance: 462.0
click at [1416, 486] on span "demande coupure au 19/09 affaire n° G09NPLK6. tache dans LP pour suivi coupure" at bounding box center [1190, 479] width 459 height 14
copy span "demande coupure au 19/09 affaire n° G09NPLK6. tache dans LP pour suivi coupure"
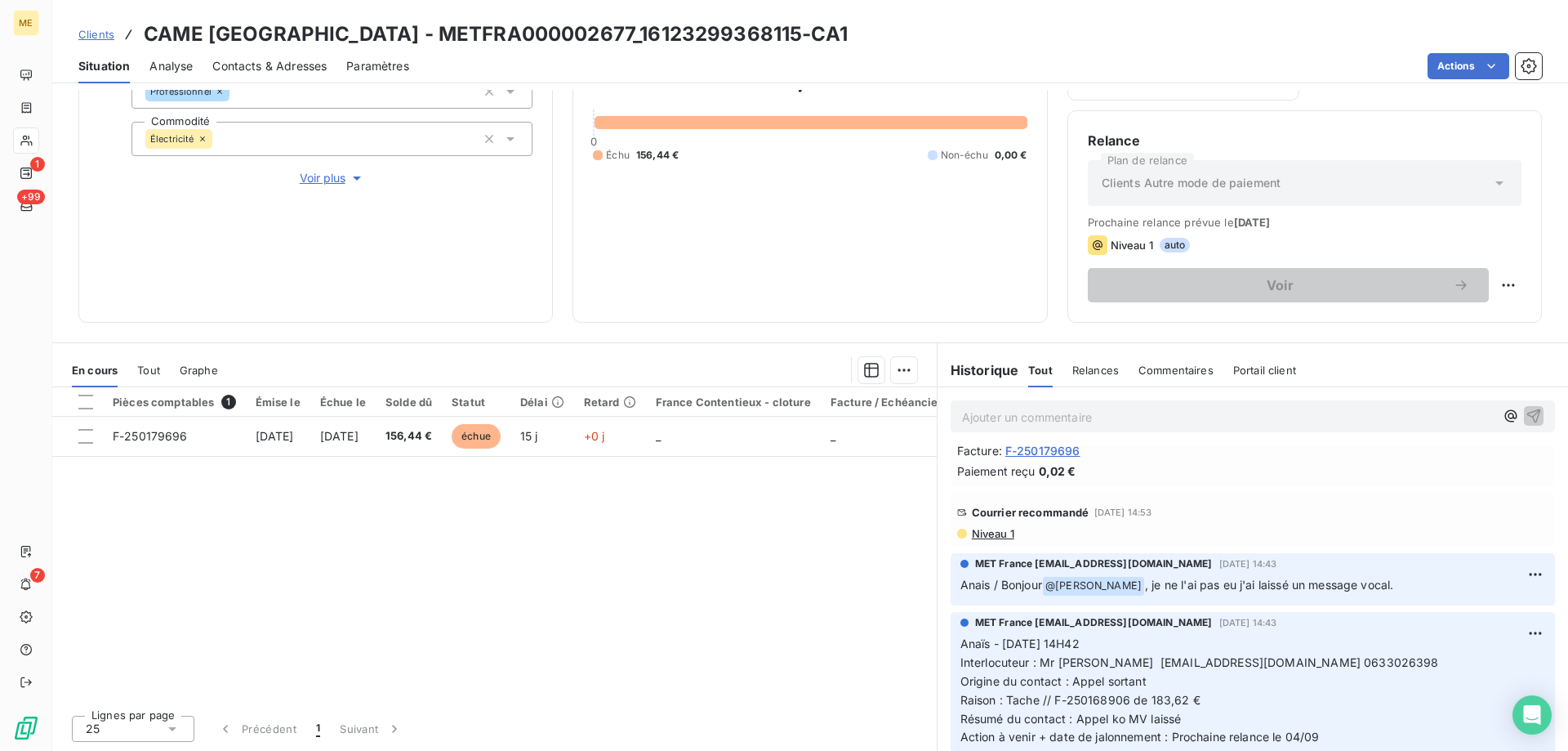
scroll to position [327, 0]
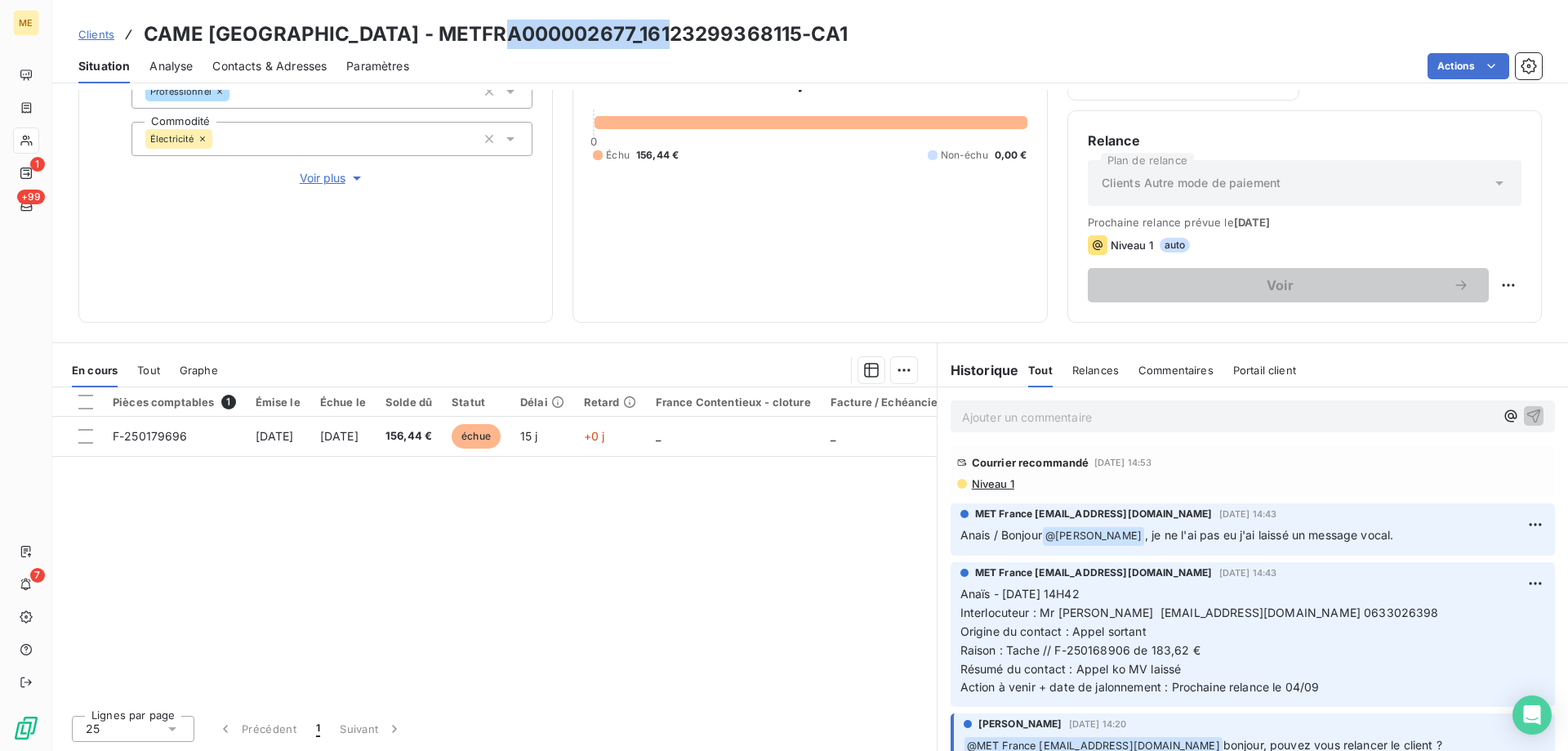
drag, startPoint x: 508, startPoint y: 33, endPoint x: 670, endPoint y: 45, distance: 162.4
click at [670, 45] on h3 "CAME FRANCE - METFRA000002677_16123299368115-CA1" at bounding box center [496, 34] width 704 height 30
copy h3 "16123299368115"
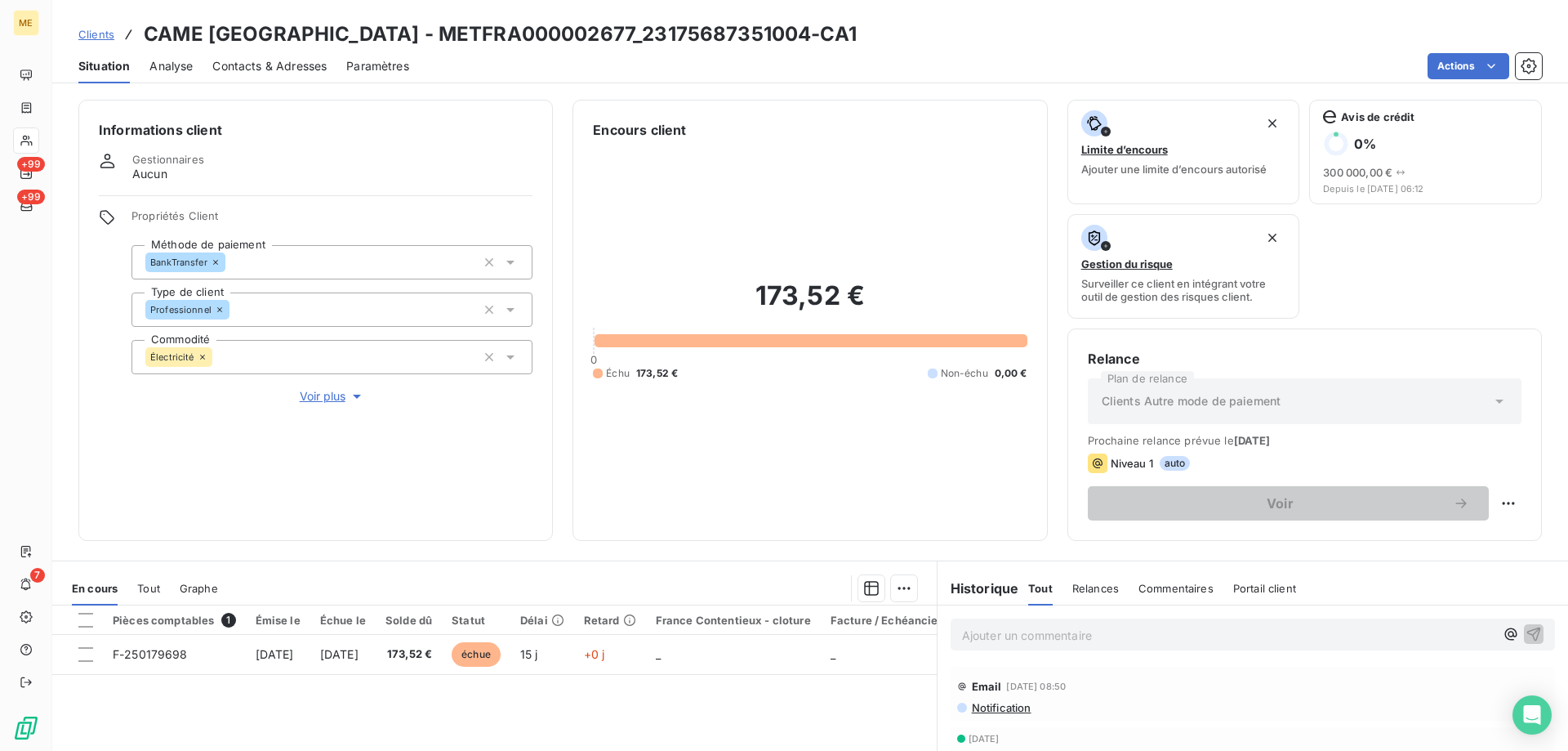
scroll to position [218, 0]
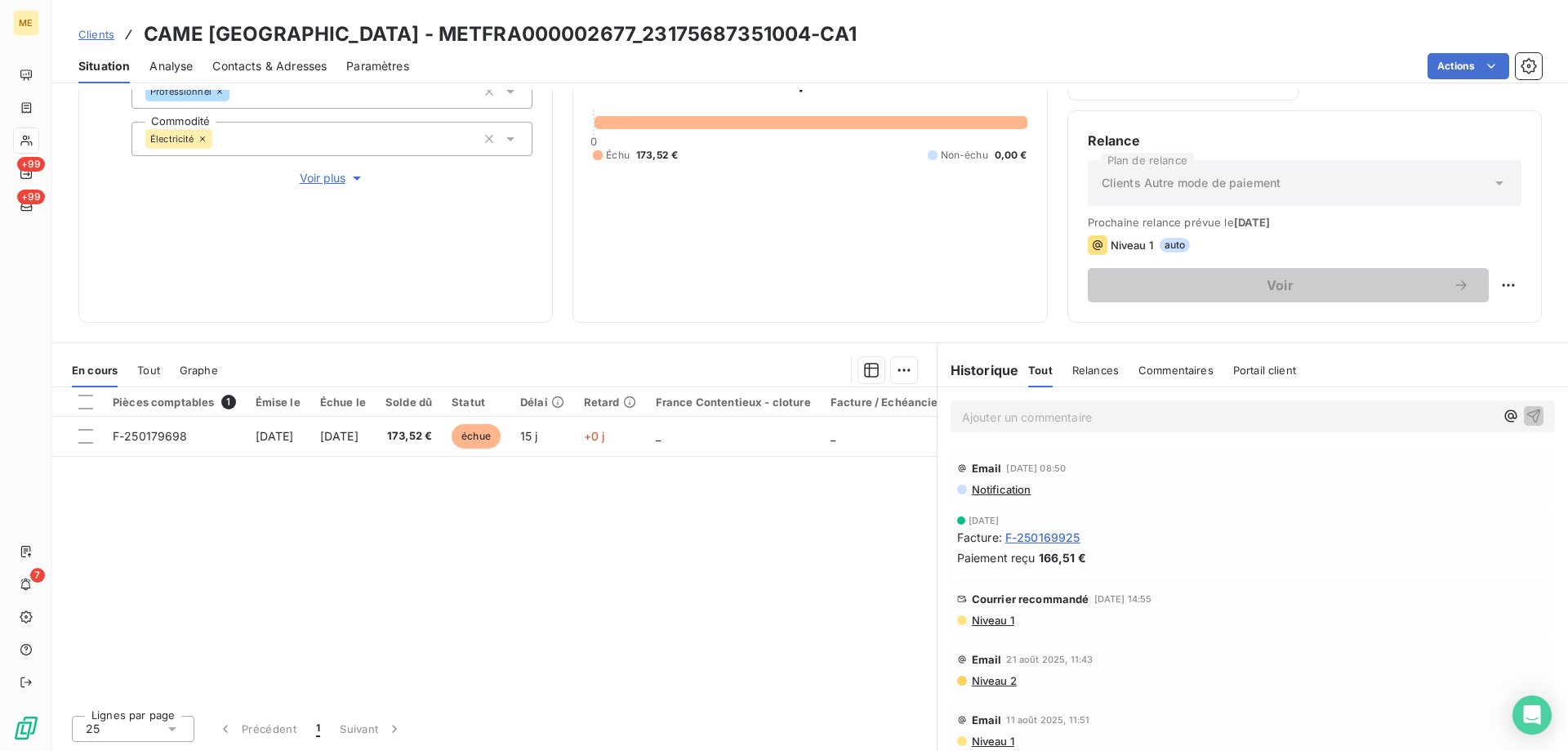
click at [1003, 418] on p "Ajouter un commentaire ﻿" at bounding box center [1229, 417] width 533 height 20
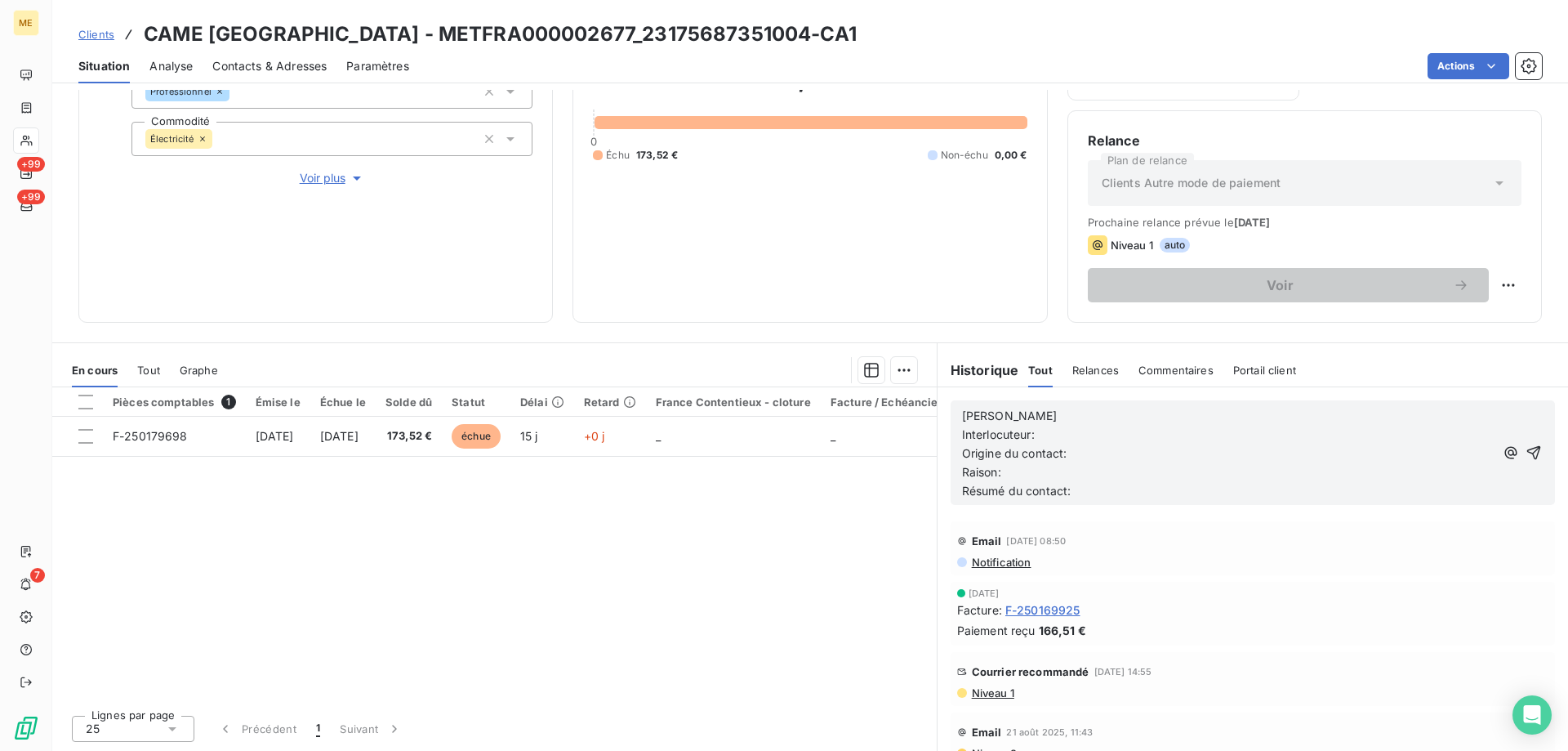
click at [1075, 414] on p "[PERSON_NAME]" at bounding box center [1229, 416] width 533 height 19
click at [1060, 436] on p "Interlocuteur:" at bounding box center [1229, 434] width 533 height 19
click at [1086, 456] on p "Origine du contact:" at bounding box center [1229, 454] width 533 height 19
click at [1069, 465] on p "Raison:" at bounding box center [1229, 473] width 533 height 19
click at [1094, 495] on p "Résumé du contact:" at bounding box center [1229, 491] width 533 height 19
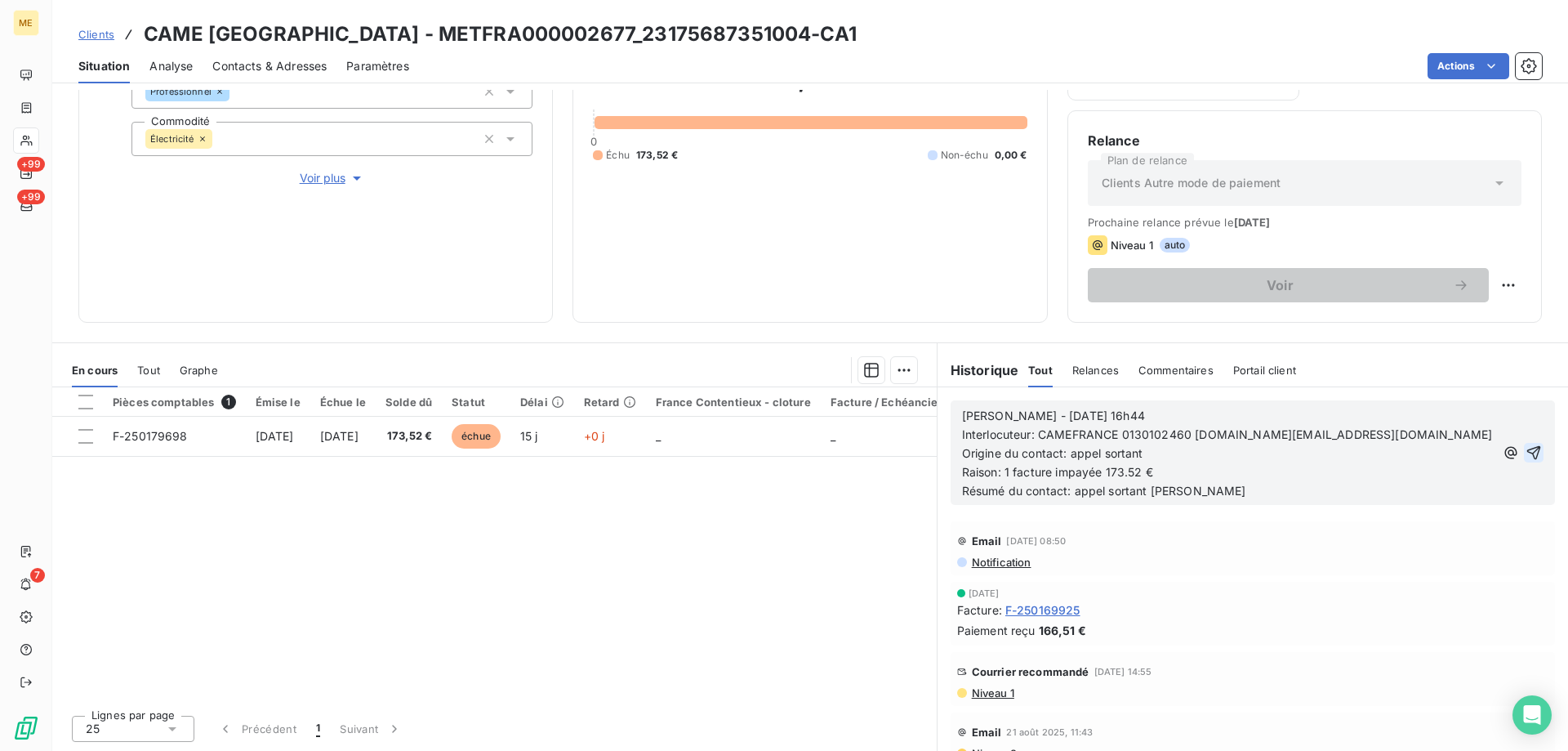
click at [1526, 451] on icon "button" at bounding box center [1535, 453] width 17 height 17
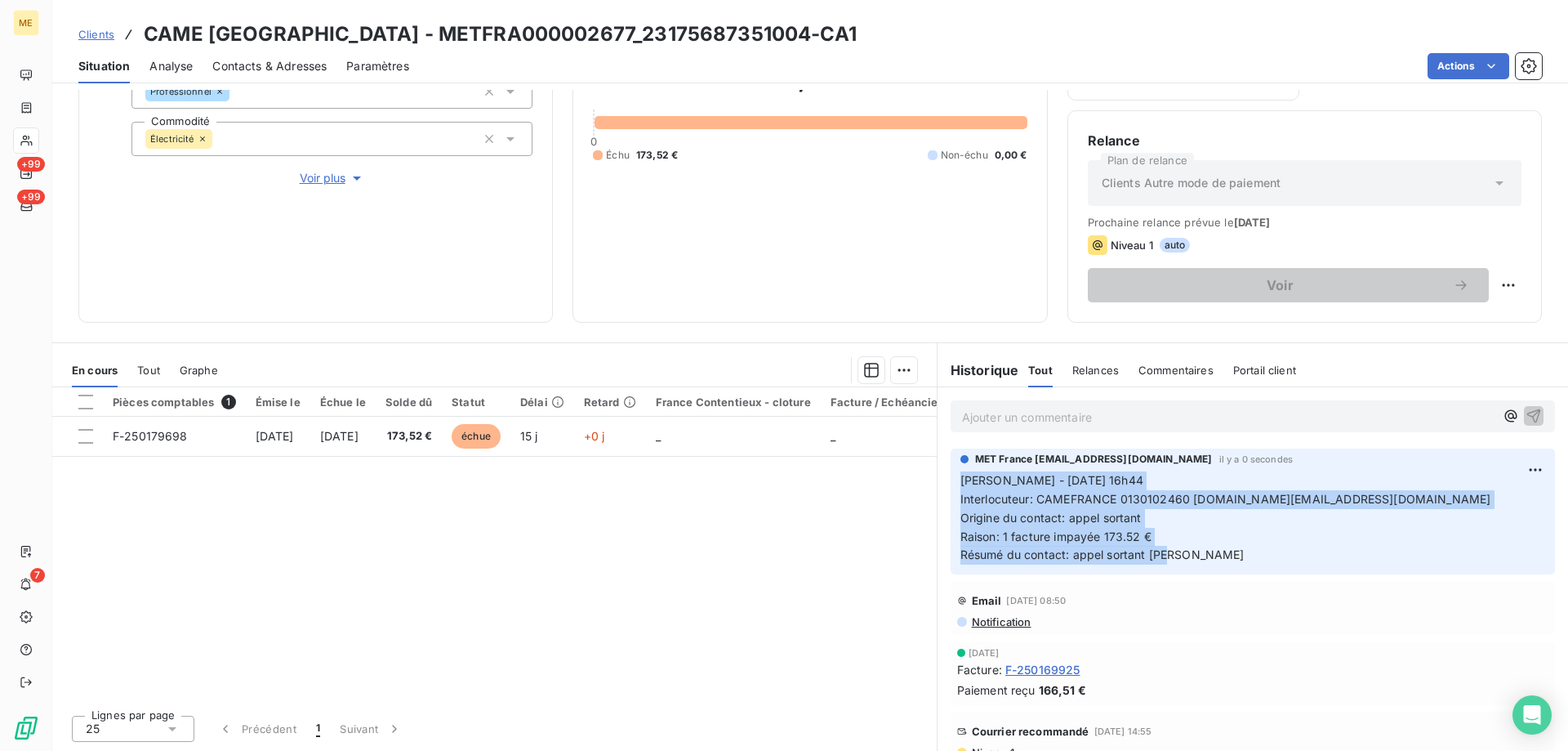
drag, startPoint x: 1175, startPoint y: 554, endPoint x: 949, endPoint y: 469, distance: 241.5
click at [951, 469] on div "MET France [EMAIL_ADDRESS][DOMAIN_NAME] il y a 0 secondes [PERSON_NAME] - [DATE…" at bounding box center [1252, 511] width 604 height 126
copy p "[PERSON_NAME] - [DATE] 16h44 Interlocuteur: CAMEFRANCE 0130102460 [DOMAIN_NAME]…"
click at [646, 27] on h3 "CAME [GEOGRAPHIC_DATA] - METFRA000002677_23175687351004-CA1" at bounding box center [500, 34] width 713 height 30
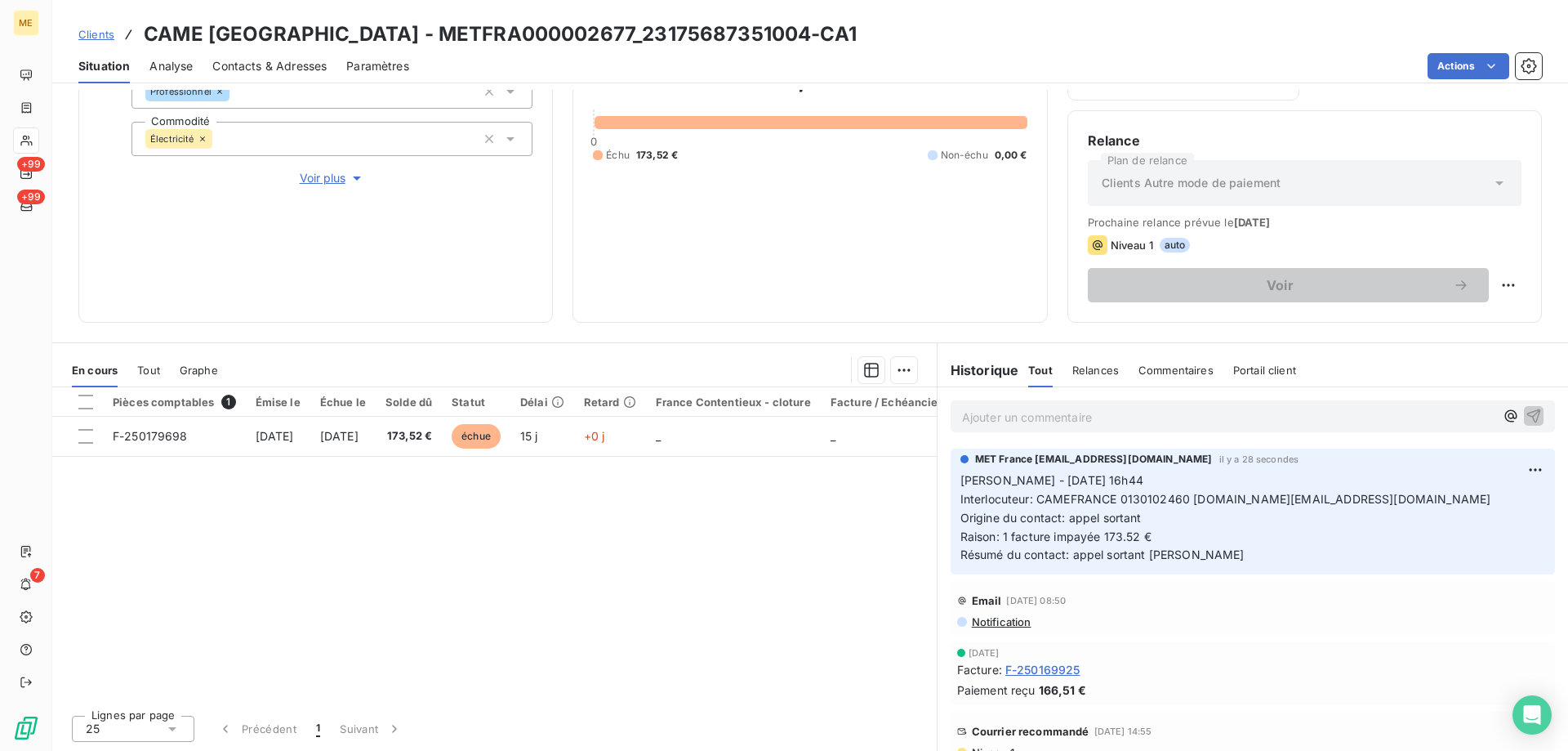
click at [639, 69] on div "Actions" at bounding box center [985, 66] width 1113 height 26
drag, startPoint x: 513, startPoint y: 25, endPoint x: 678, endPoint y: 31, distance: 165.1
click at [678, 31] on h3 "CAME [GEOGRAPHIC_DATA] - METFRA000002677_23175687351004-CA1" at bounding box center [500, 34] width 713 height 30
copy h3 "23175687351004"
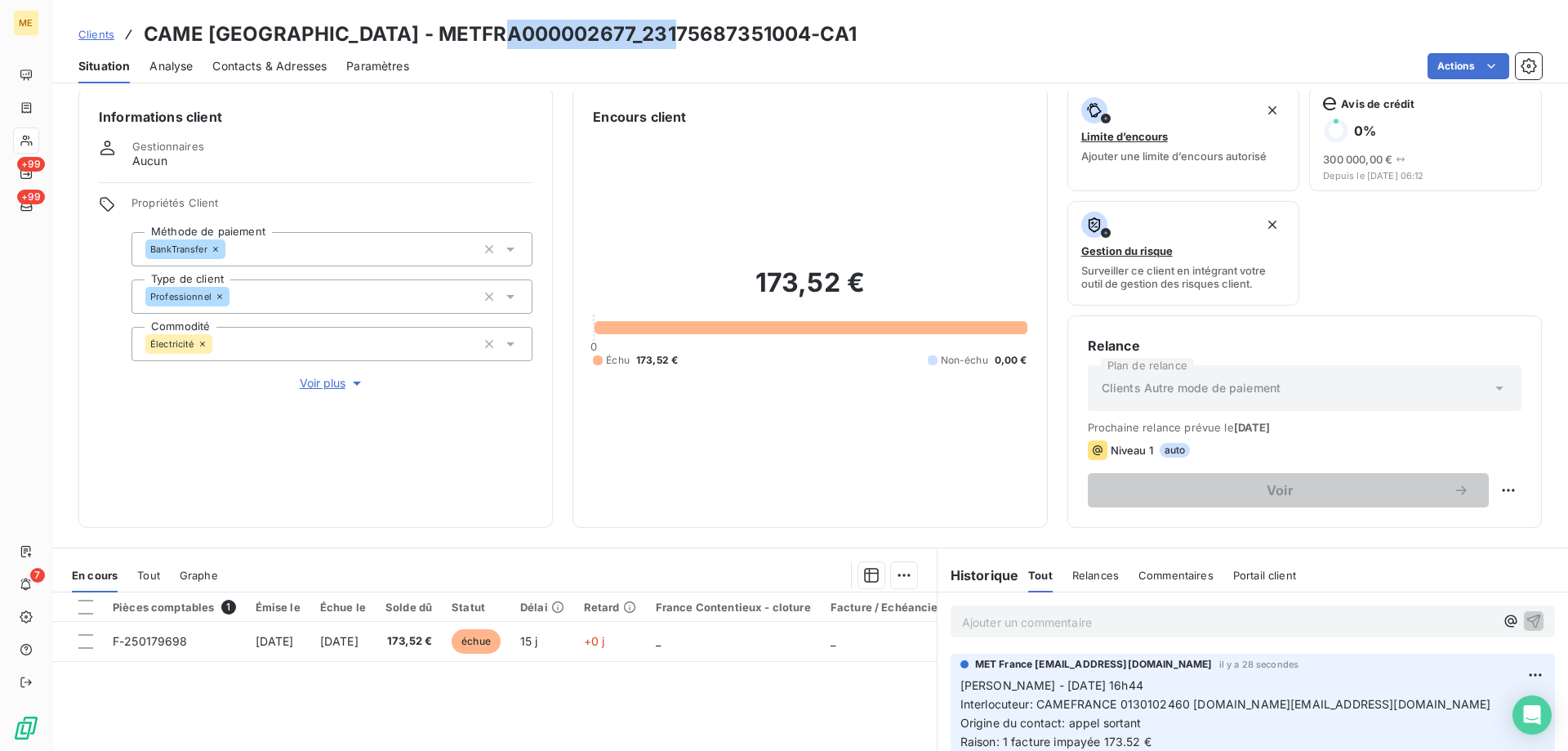
scroll to position [0, 0]
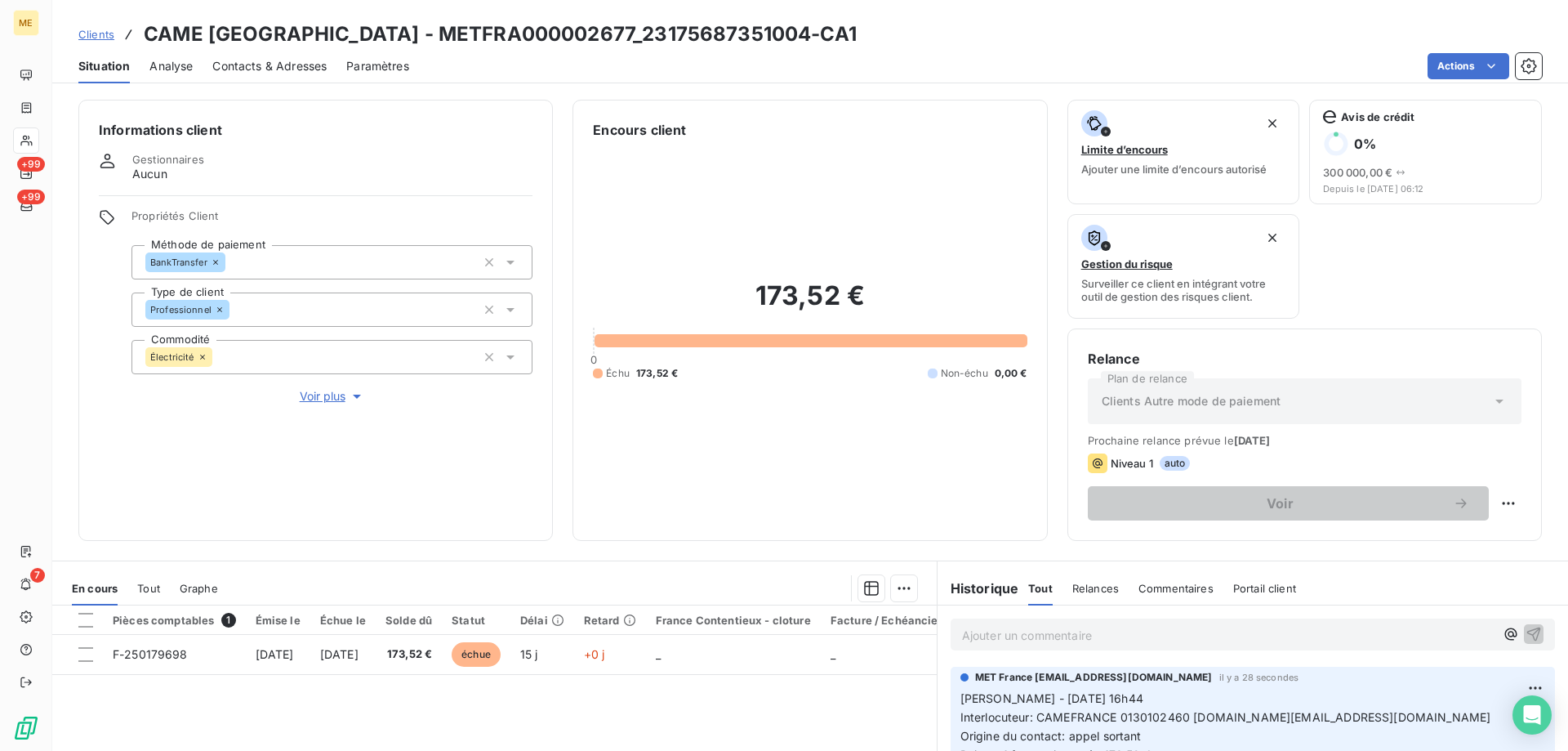
click at [996, 634] on p "Ajouter un commentaire ﻿" at bounding box center [1229, 635] width 533 height 20
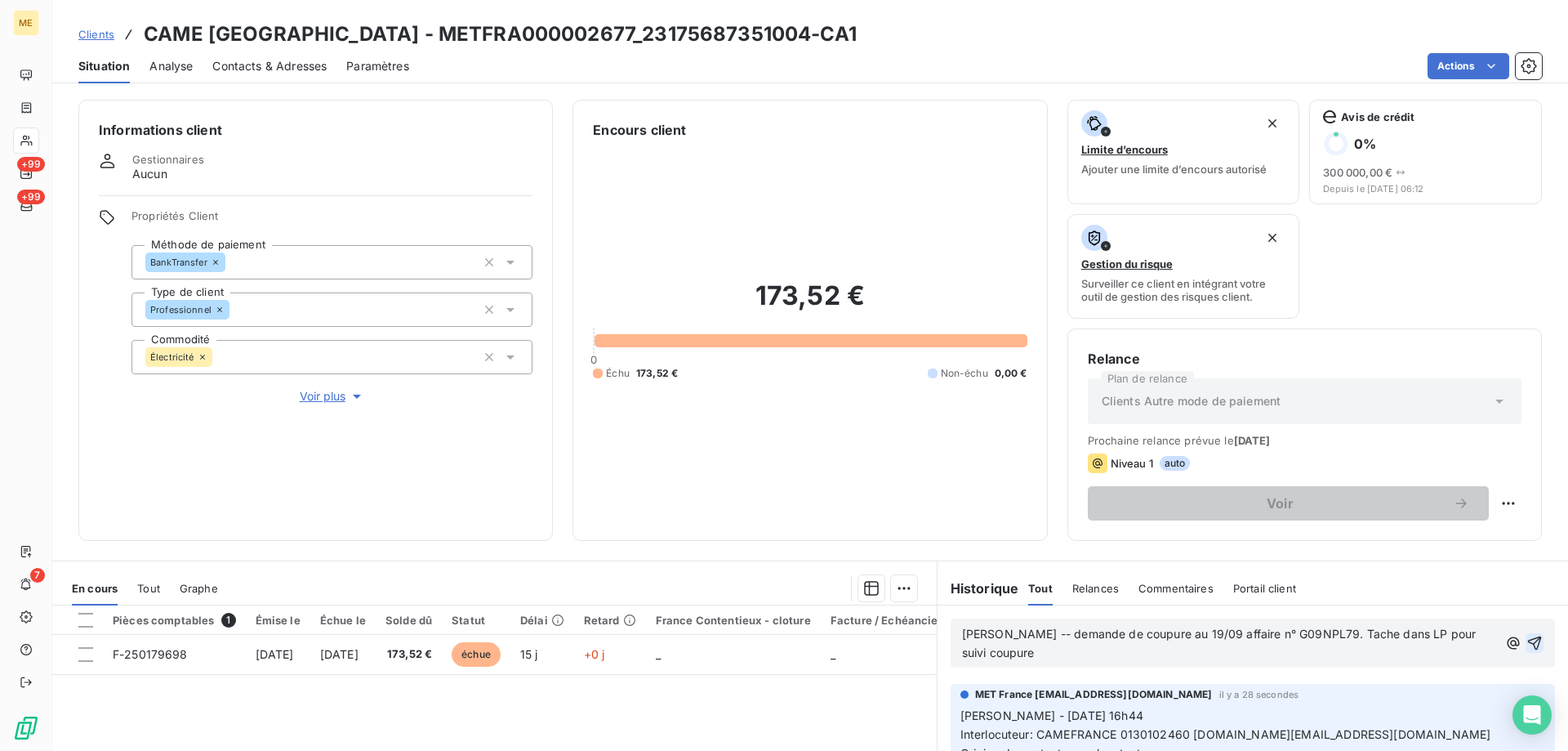
click at [1527, 635] on icon "button" at bounding box center [1536, 643] width 17 height 17
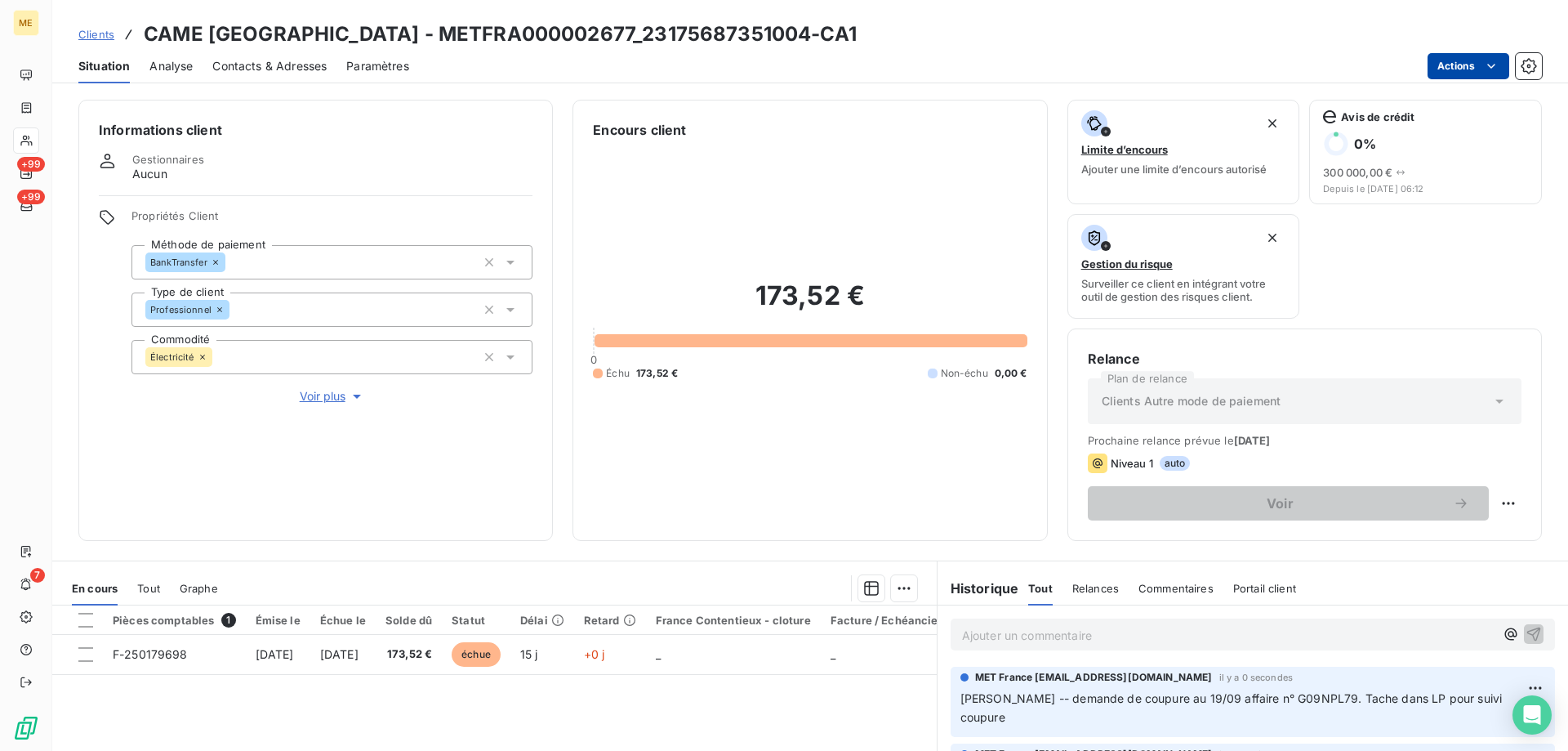
click at [1465, 63] on html "ME +99 +99 7 Clients CAME [GEOGRAPHIC_DATA] - METFRA000002677_23175687351004-CA…" at bounding box center [784, 457] width 1568 height 914
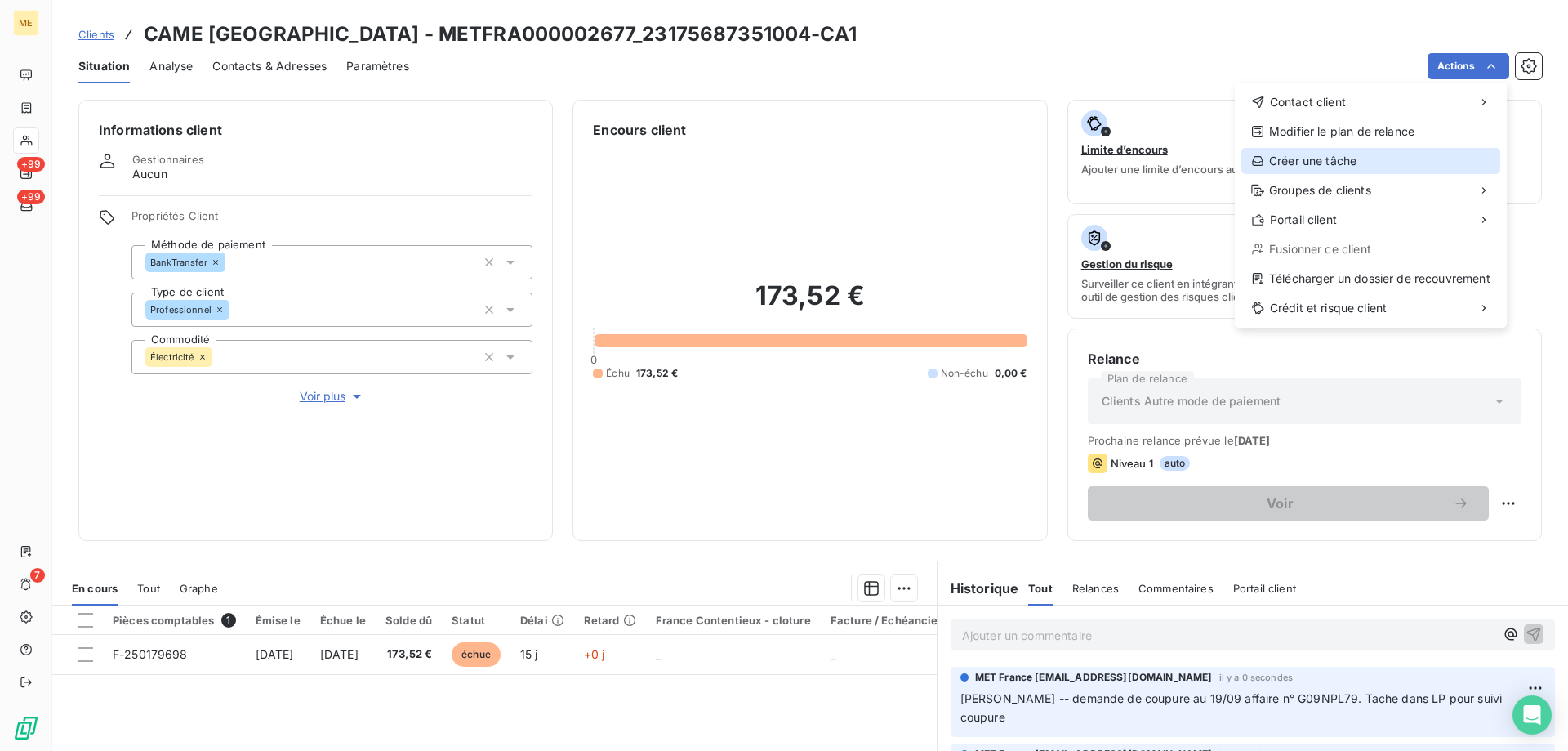
click at [1282, 160] on div "Créer une tâche" at bounding box center [1370, 161] width 259 height 26
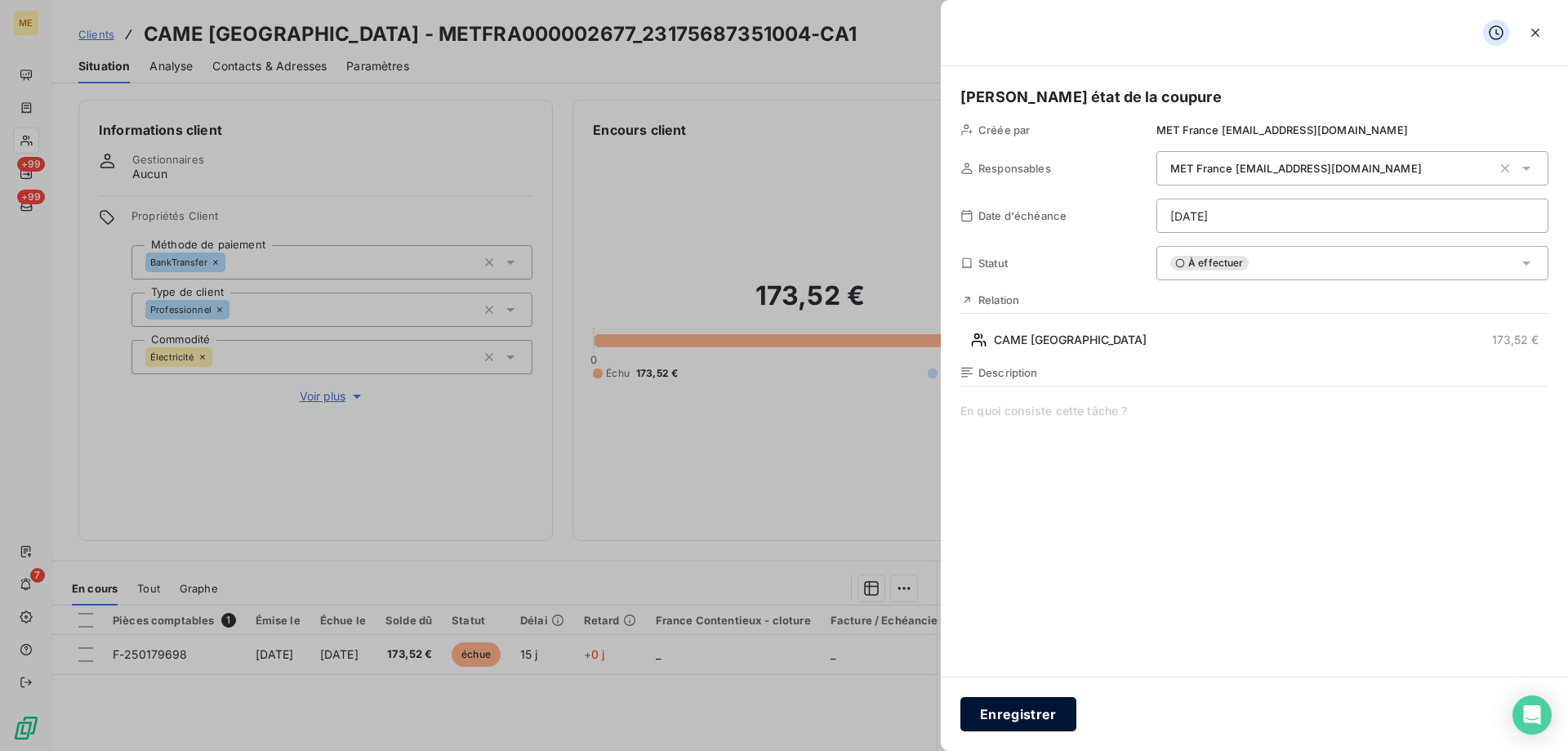
click at [1040, 704] on button "Enregistrer" at bounding box center [1018, 714] width 116 height 34
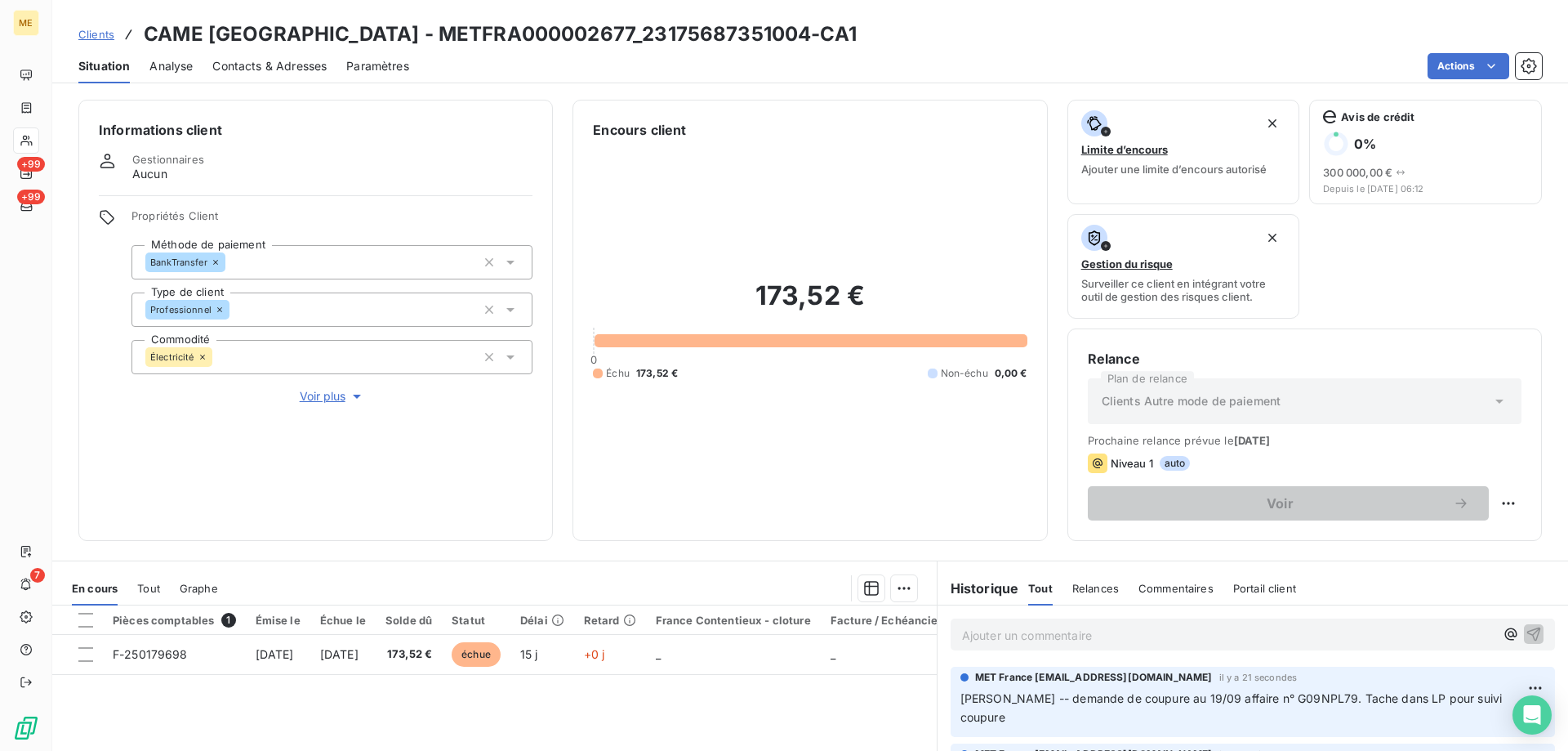
drag, startPoint x: 954, startPoint y: 697, endPoint x: 1432, endPoint y: 681, distance: 478.3
click at [1432, 681] on div "MET France [EMAIL_ADDRESS][DOMAIN_NAME] il y a 21 secondes [PERSON_NAME] -- dem…" at bounding box center [1253, 699] width 585 height 58
click at [969, 705] on p "[PERSON_NAME] -- demande de coupure au 19/09 affaire n° G09NPL79. Tache dans LP…" at bounding box center [1253, 708] width 585 height 37
click at [974, 702] on span "[PERSON_NAME] -- demande de coupure au 19/09 affaire n° G09NPL79. Tache dans LP…" at bounding box center [1234, 706] width 546 height 32
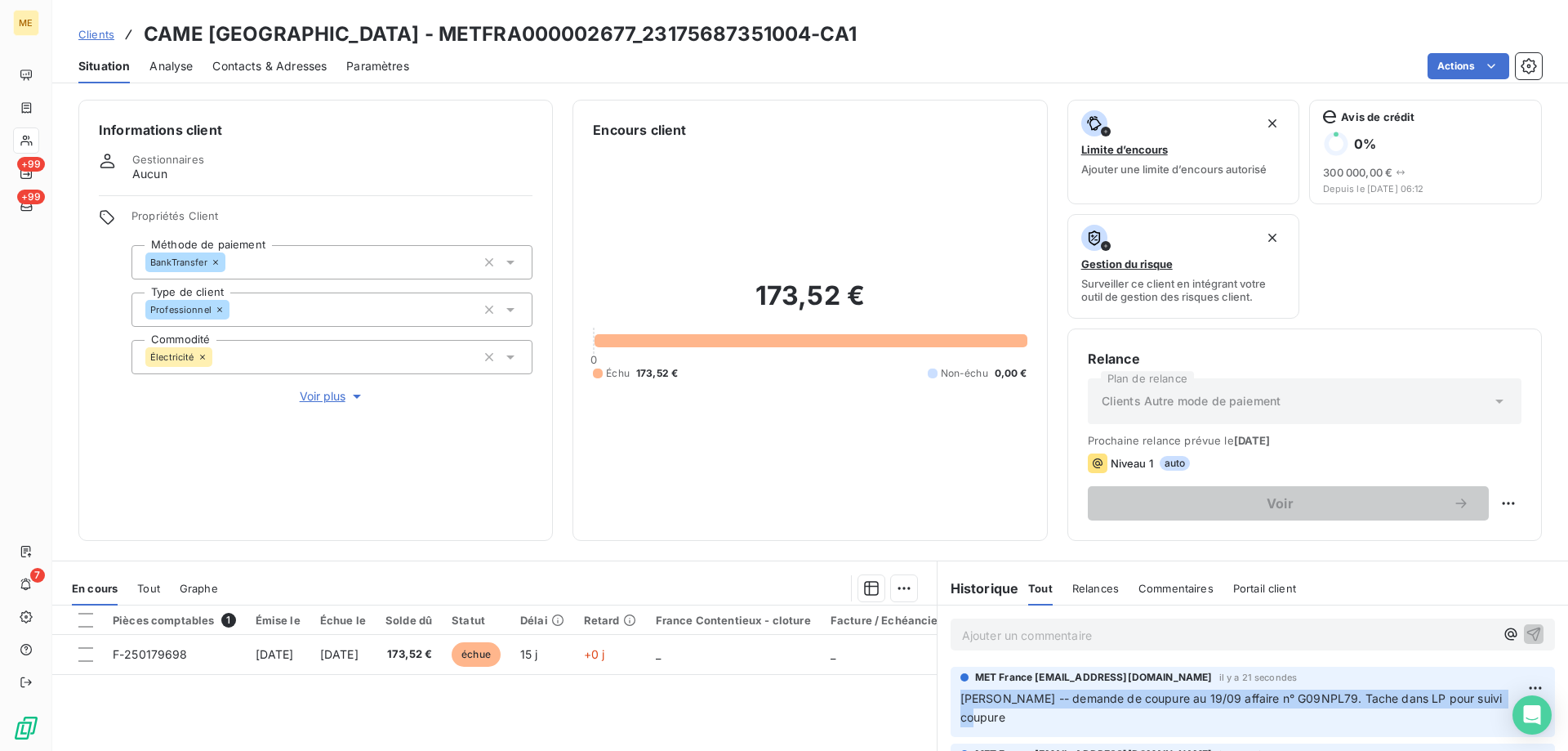
drag, startPoint x: 954, startPoint y: 705, endPoint x: 1494, endPoint y: 702, distance: 540.0
click at [1494, 702] on p "[PERSON_NAME] -- demande de coupure au 19/09 affaire n° G09NPL79. Tache dans LP…" at bounding box center [1253, 708] width 585 height 37
copy span "[PERSON_NAME] -- demande de coupure au 19/09 affaire n° G09NPL79. Tache dans LP…"
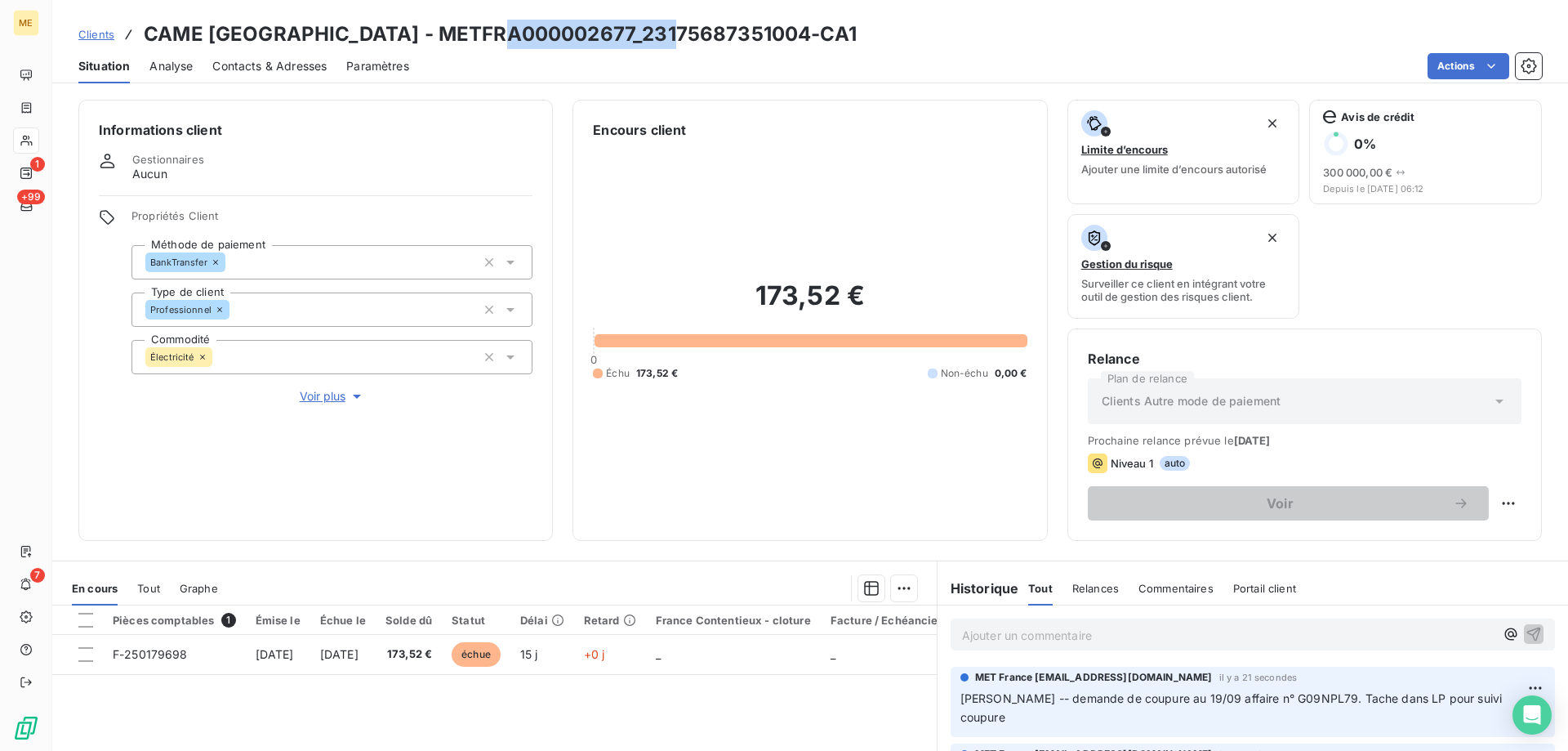
drag, startPoint x: 516, startPoint y: 32, endPoint x: 676, endPoint y: 43, distance: 160.4
click at [676, 43] on h3 "CAME [GEOGRAPHIC_DATA] - METFRA000002677_23175687351004-CA1" at bounding box center [500, 34] width 713 height 30
copy h3 "23175687351004"
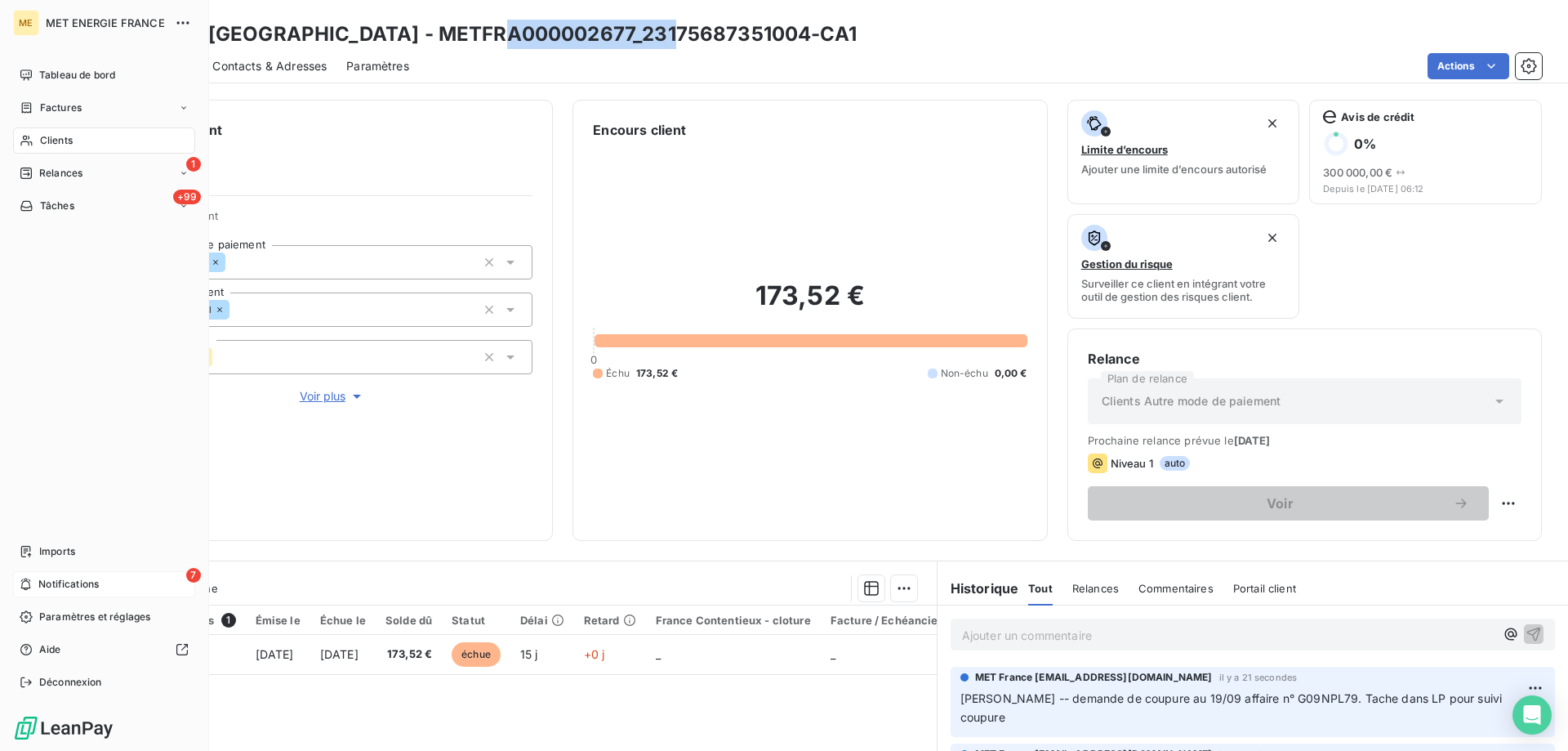
click at [62, 585] on span "Notifications" at bounding box center [68, 584] width 60 height 15
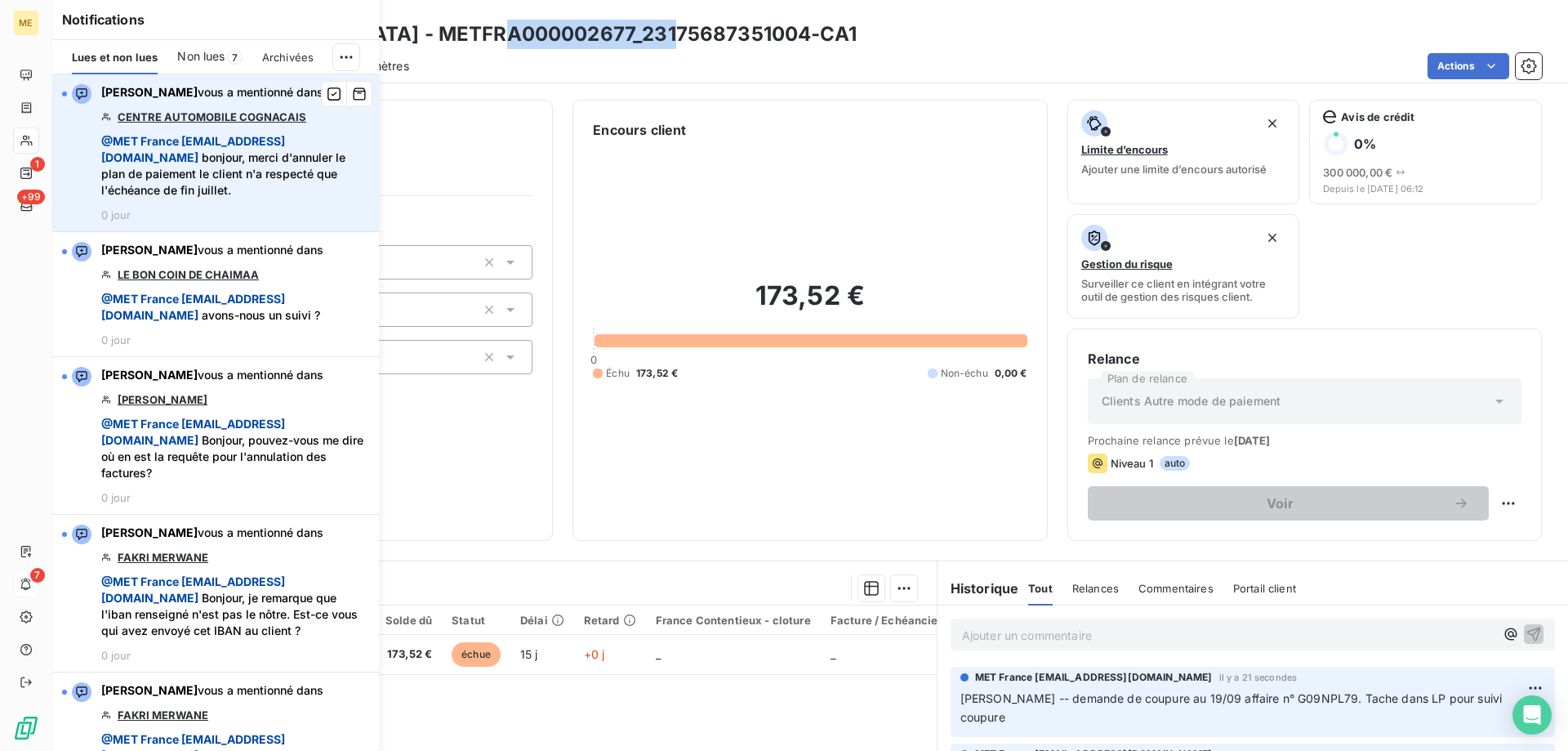
click at [208, 119] on link "CENTRE AUTOMOBILE COGNACAIS" at bounding box center [212, 117] width 188 height 13
